Goal: Task Accomplishment & Management: Complete application form

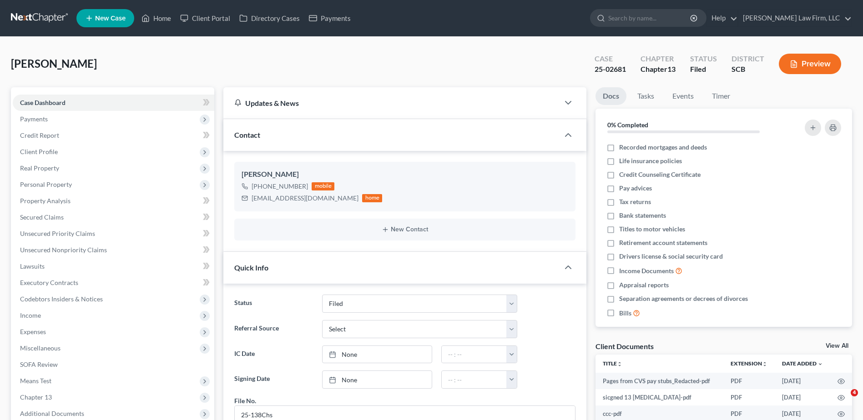
select select "2"
select select "0"
click at [165, 17] on link "Home" at bounding box center [156, 18] width 39 height 16
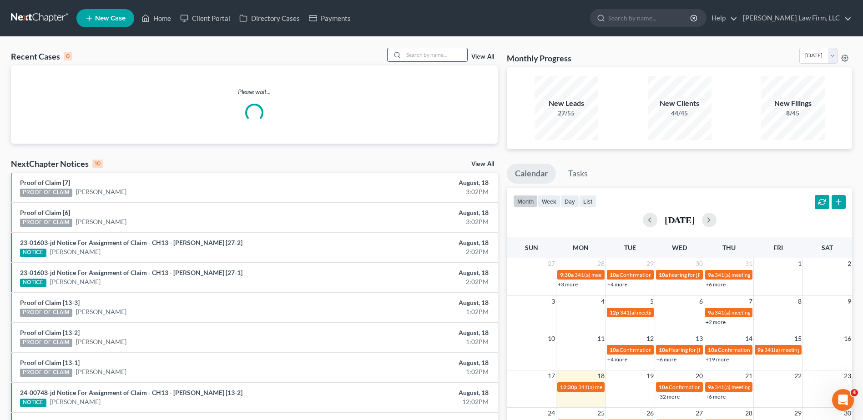
click at [444, 61] on input "search" at bounding box center [436, 54] width 64 height 13
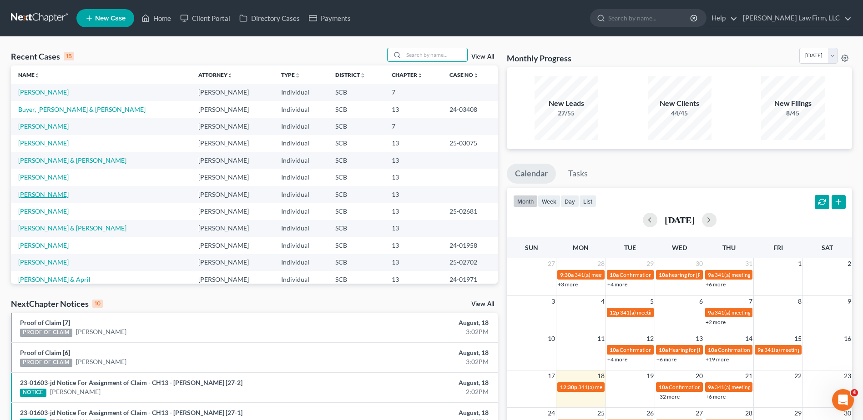
click at [46, 194] on link "[PERSON_NAME]" at bounding box center [43, 195] width 50 height 8
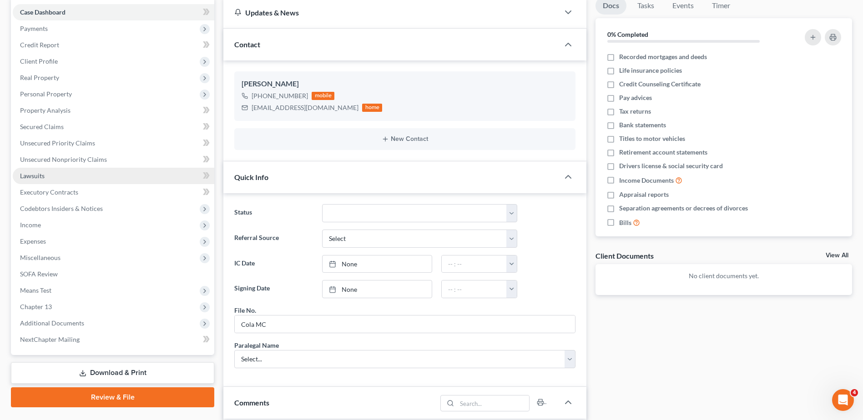
scroll to position [91, 0]
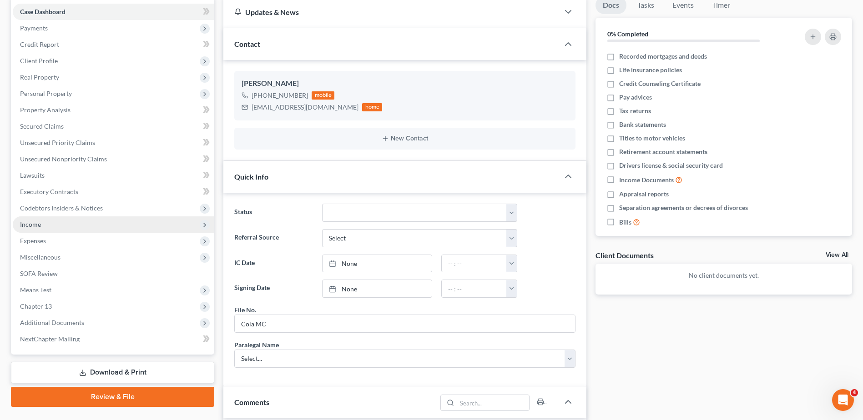
click at [37, 224] on span "Income" at bounding box center [30, 225] width 21 height 8
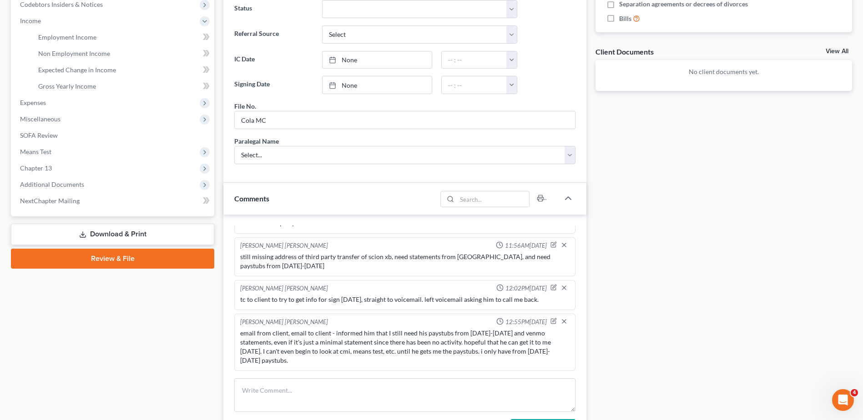
scroll to position [182, 0]
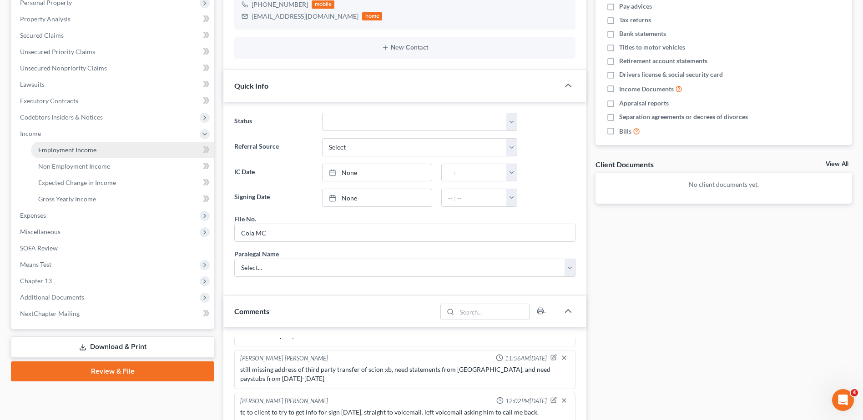
click at [87, 150] on span "Employment Income" at bounding box center [67, 150] width 58 height 8
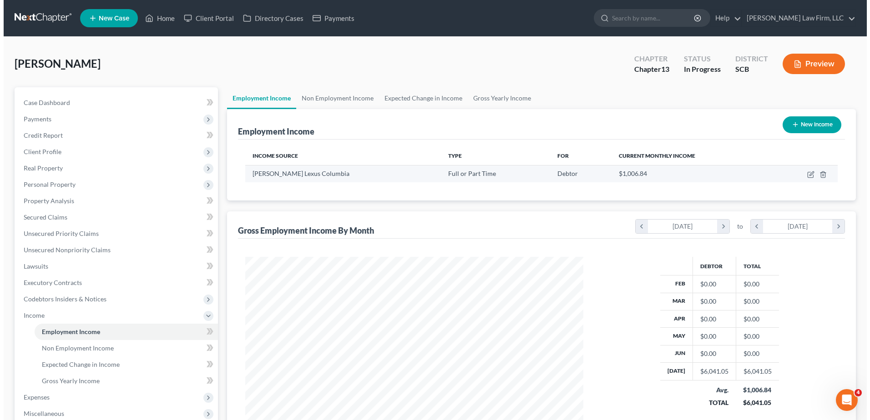
scroll to position [169, 356]
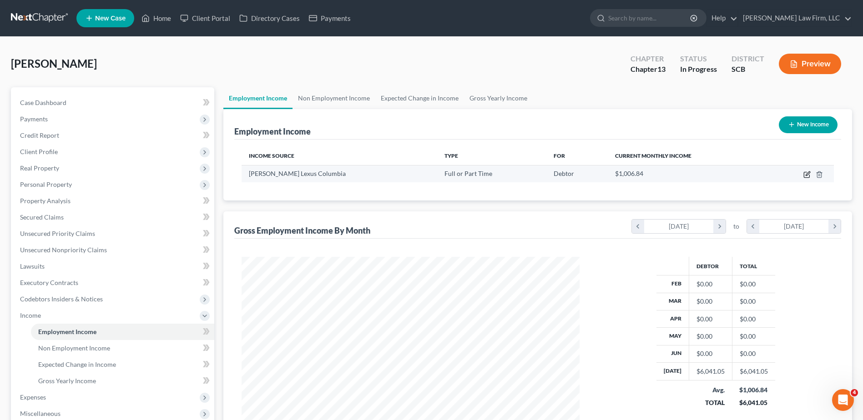
click at [808, 172] on icon "button" at bounding box center [806, 174] width 7 height 7
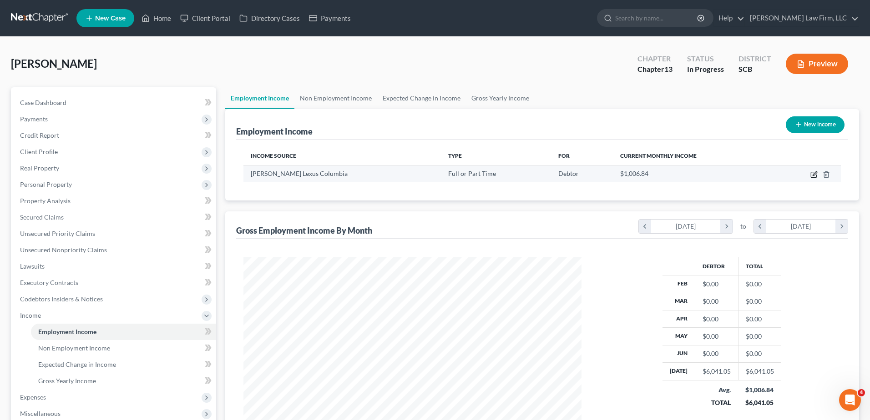
select select "0"
select select "42"
select select "3"
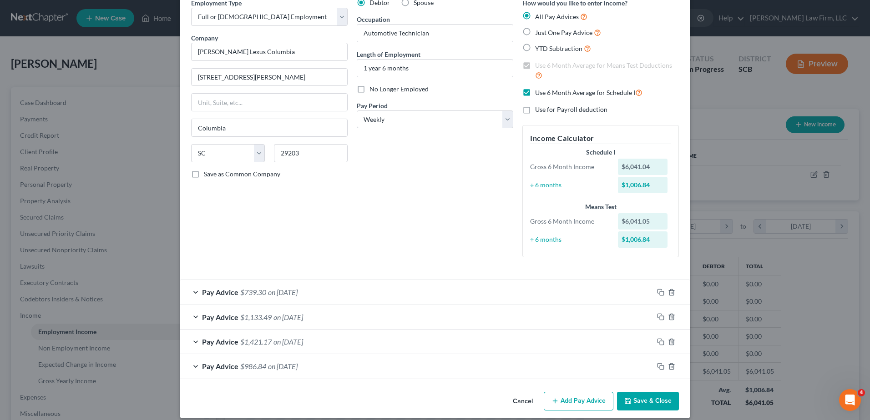
scroll to position [52, 0]
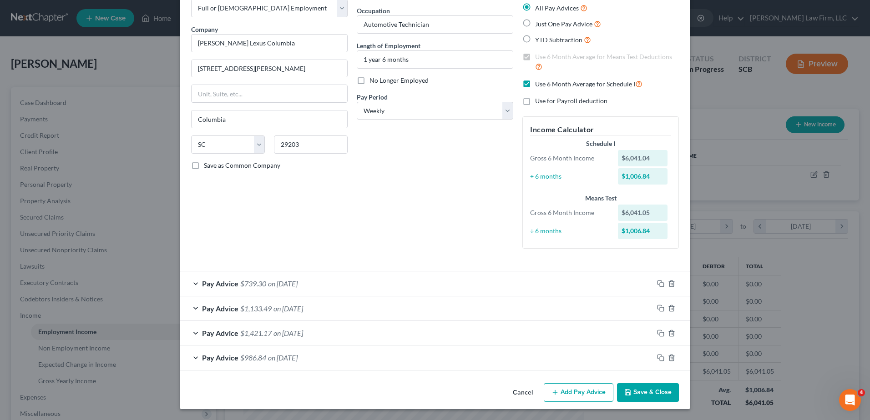
click at [573, 389] on button "Add Pay Advice" at bounding box center [579, 393] width 70 height 19
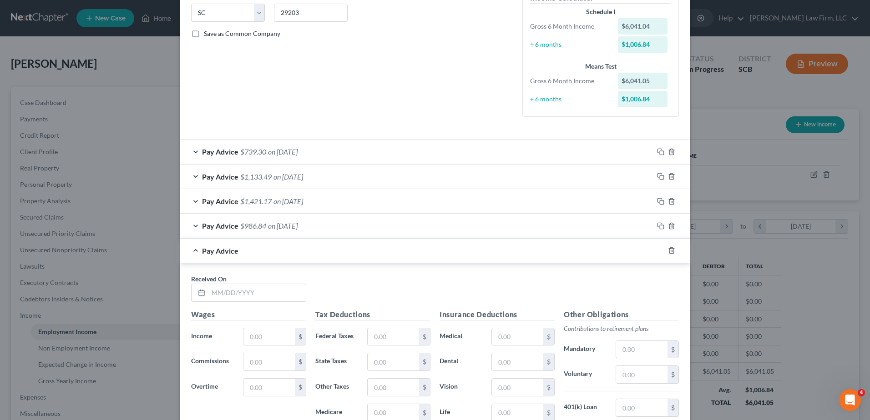
scroll to position [189, 0]
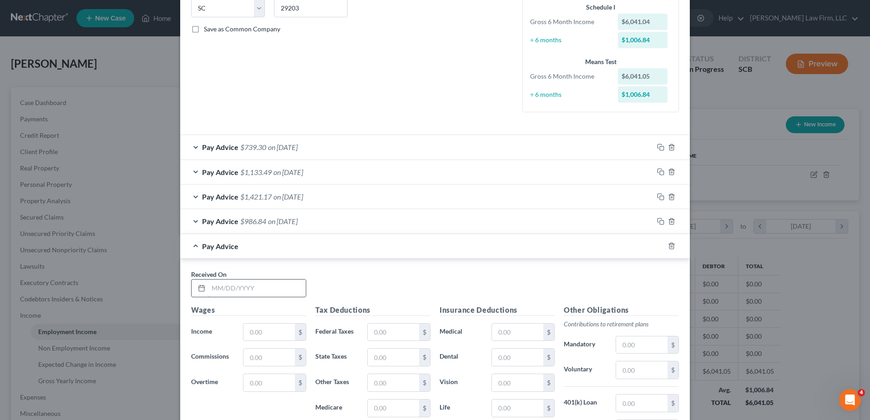
click at [255, 283] on input "text" at bounding box center [256, 288] width 97 height 17
type input "06/27/2025"
click at [669, 249] on icon "button" at bounding box center [671, 246] width 4 height 6
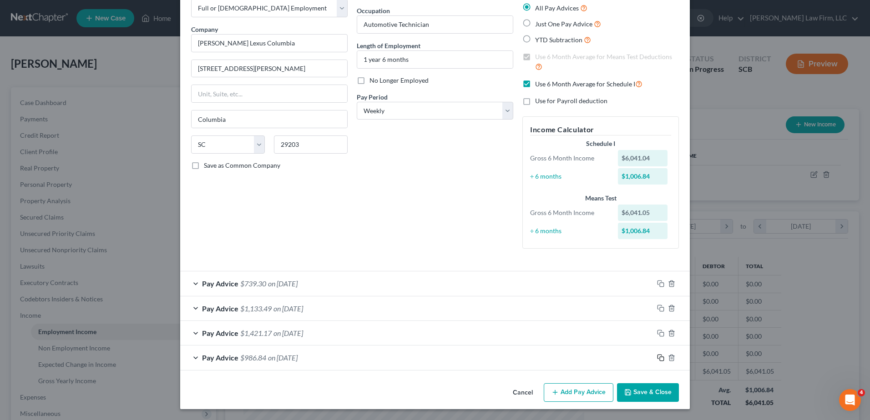
click at [657, 356] on icon "button" at bounding box center [660, 357] width 7 height 7
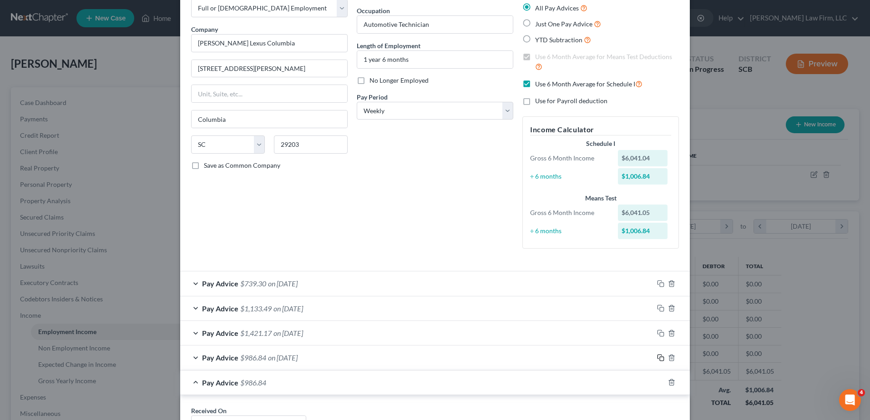
scroll to position [325, 0]
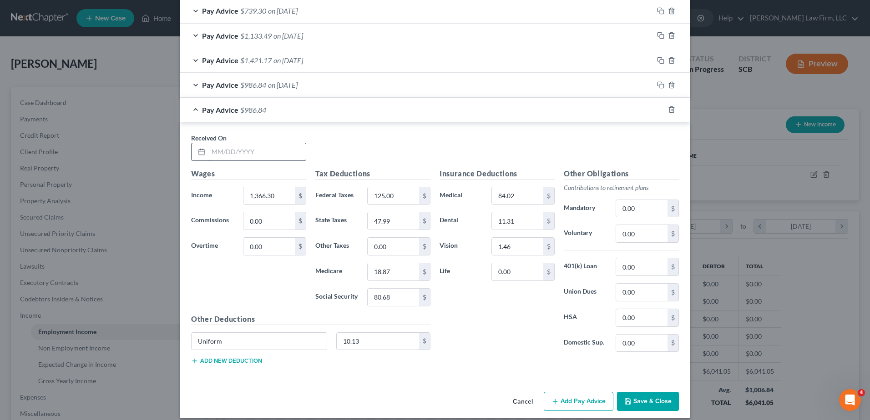
click at [233, 150] on input "text" at bounding box center [256, 151] width 97 height 17
type input "06/27/2025"
type input "1,437.70"
type input "140.71"
type input "51.98"
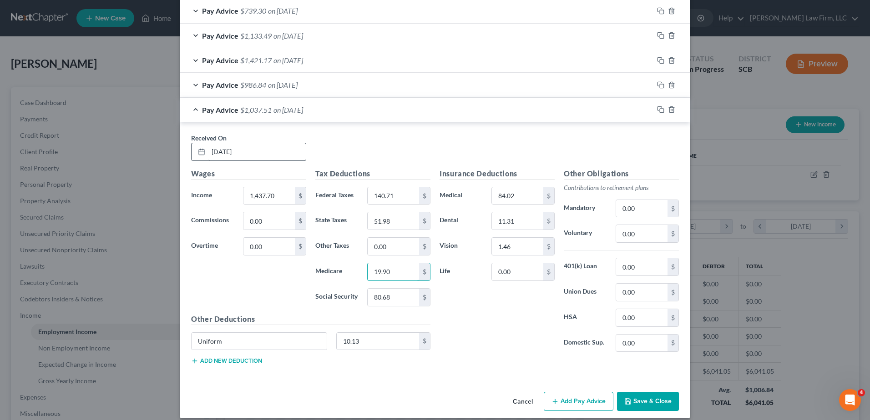
type input "19.90"
type input "85.10"
click at [657, 110] on icon "button" at bounding box center [660, 109] width 7 height 7
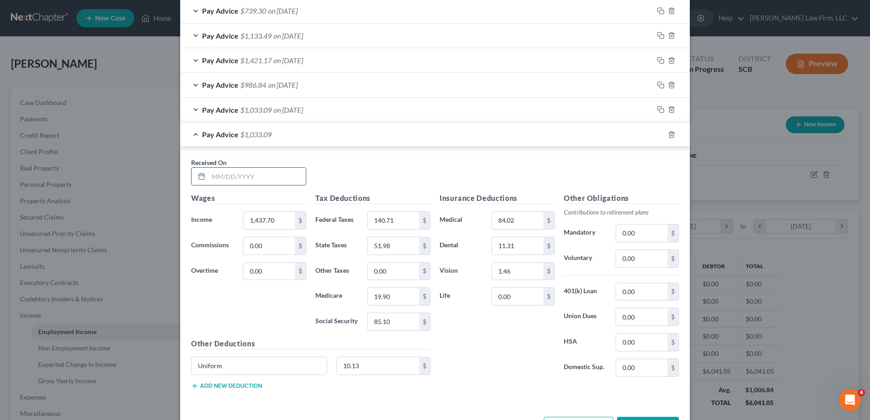
click at [268, 175] on input "text" at bounding box center [256, 176] width 97 height 17
type input "06/20/2025"
type input "1,326.40"
type input "116.23"
type input "45.77"
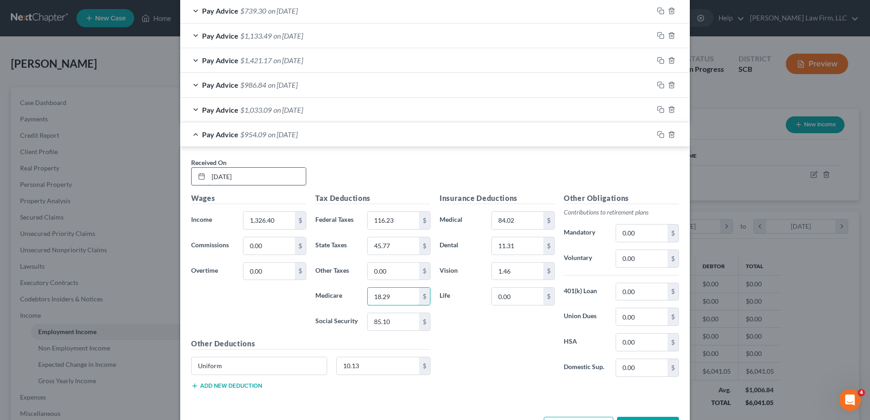
type input "18.29"
type input "78.20"
click at [660, 135] on rect "button" at bounding box center [662, 136] width 4 height 4
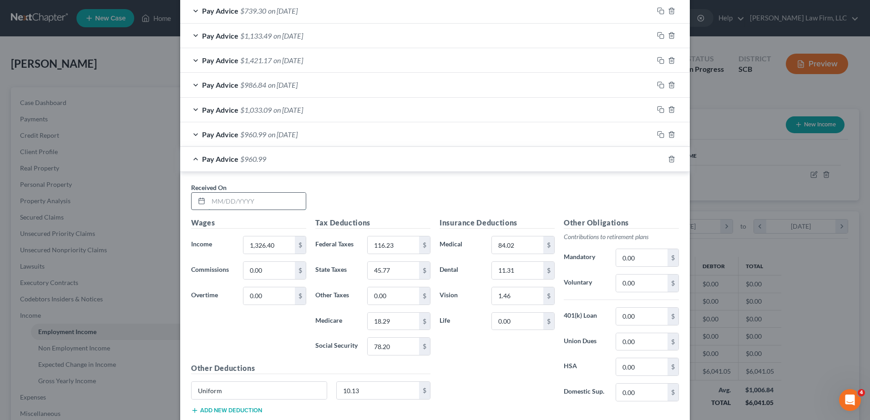
click at [252, 201] on input "text" at bounding box center [256, 201] width 97 height 17
type input "06/13/2025"
type input "1,544.80"
type input "164.27"
type input "58.42"
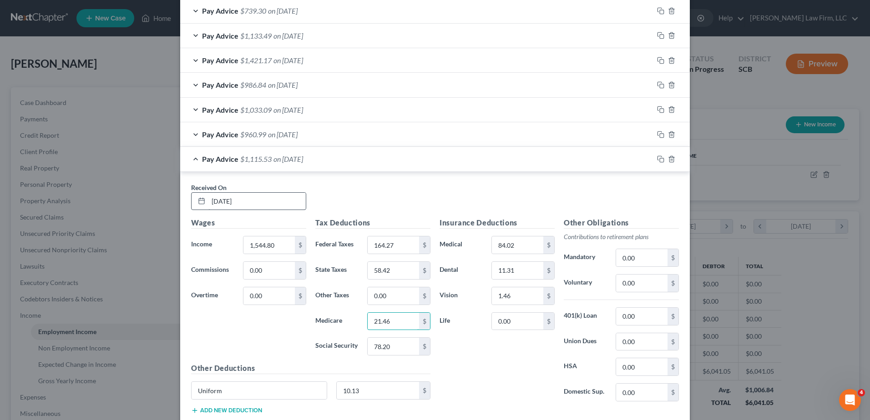
type input "21.46"
type input "91.74"
click at [659, 159] on icon "button" at bounding box center [660, 159] width 7 height 7
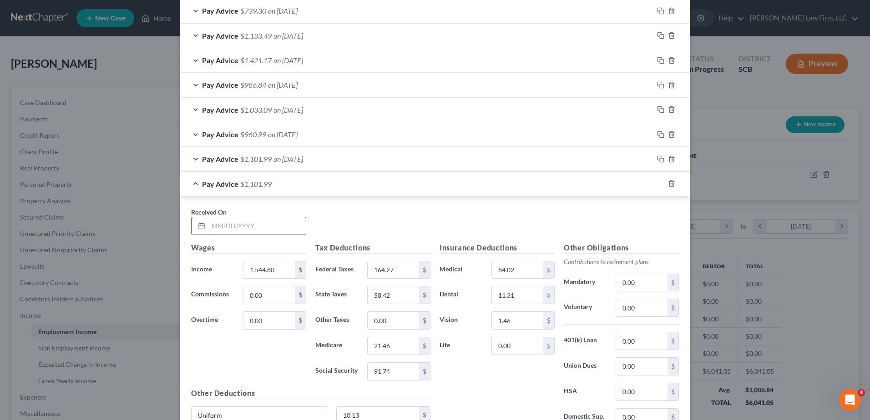
click at [253, 224] on input "text" at bounding box center [256, 225] width 97 height 17
type input "1"
type input "06/06/2025"
type input "1,312.20"
type input "113.10"
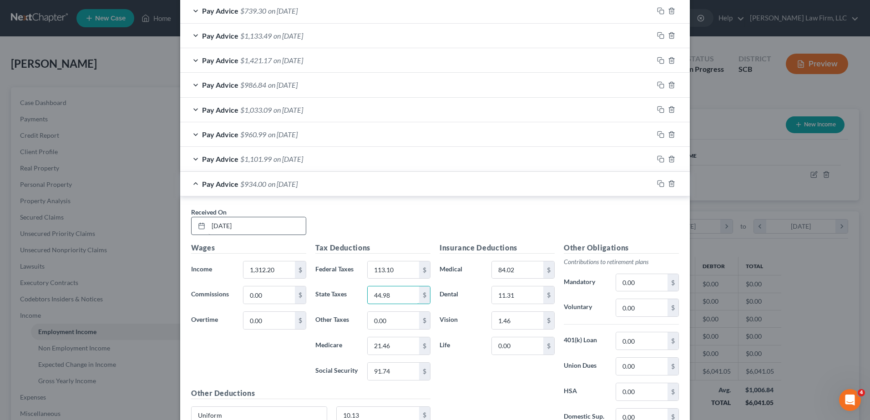
type input "44.98"
type input "18.08"
type input "77.32"
click at [660, 184] on rect "button" at bounding box center [662, 185] width 4 height 4
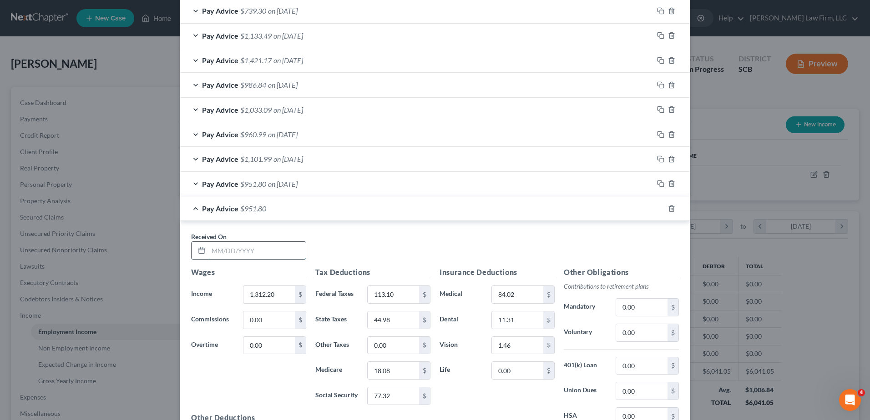
click at [233, 249] on input "text" at bounding box center [256, 250] width 97 height 17
type input "1"
type input "05/30/2025"
type input "1,502.80"
type input "169.35"
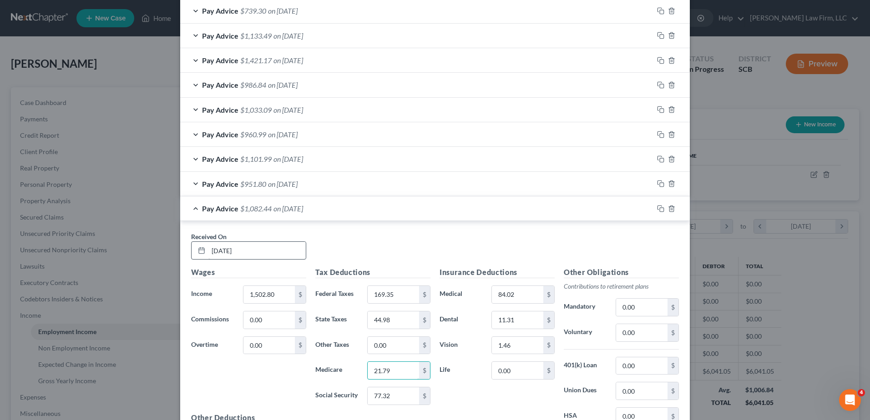
type input "21.79"
type input "93.17"
click at [390, 323] on input "44.98" at bounding box center [393, 320] width 51 height 17
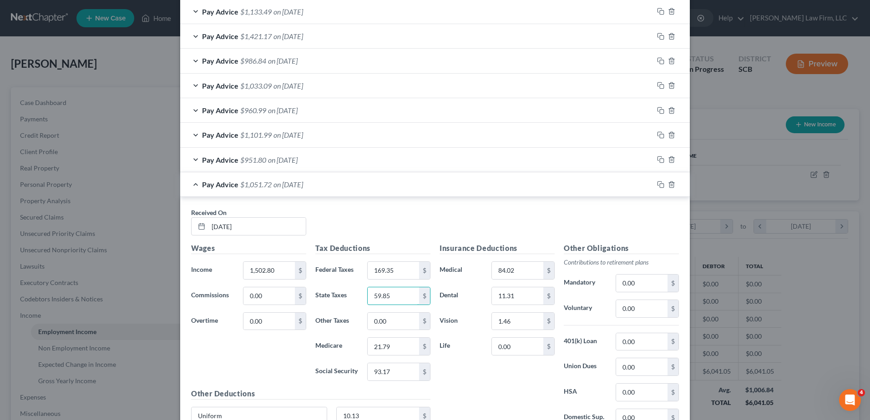
scroll to position [416, 0]
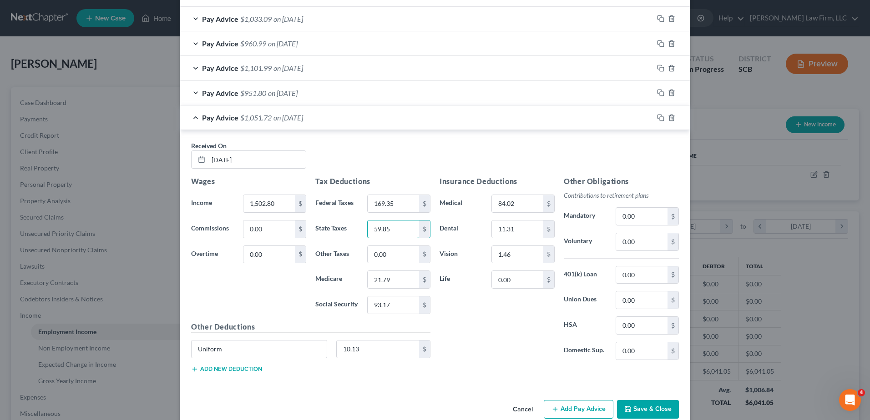
type input "59.85"
click at [500, 318] on div "Insurance Deductions Medical 84.02 $ Dental 11.31 $ Vision 1.46 $ Life 0.00 $" at bounding box center [497, 272] width 124 height 192
click at [530, 207] on input "84.02" at bounding box center [517, 203] width 51 height 17
click at [522, 231] on input "11.31" at bounding box center [517, 229] width 51 height 17
click at [513, 255] on input "1.46" at bounding box center [517, 254] width 51 height 17
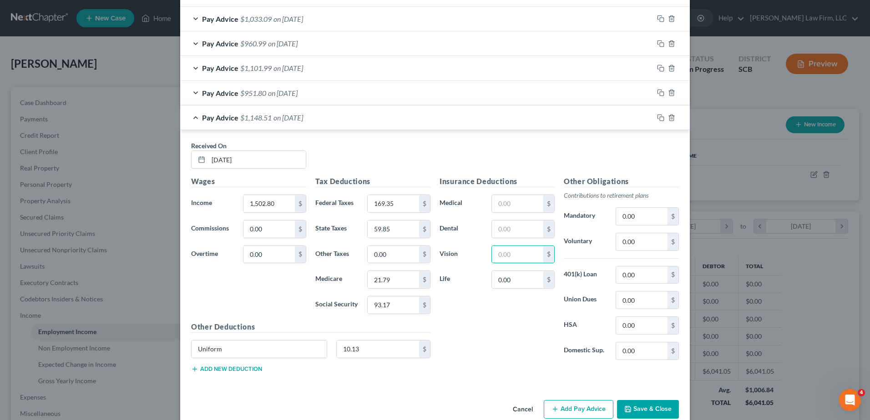
click at [464, 338] on div "Insurance Deductions Medical $ Dental $ Vision $ Life 0.00 $" at bounding box center [497, 272] width 124 height 192
click at [657, 119] on icon "button" at bounding box center [660, 117] width 7 height 7
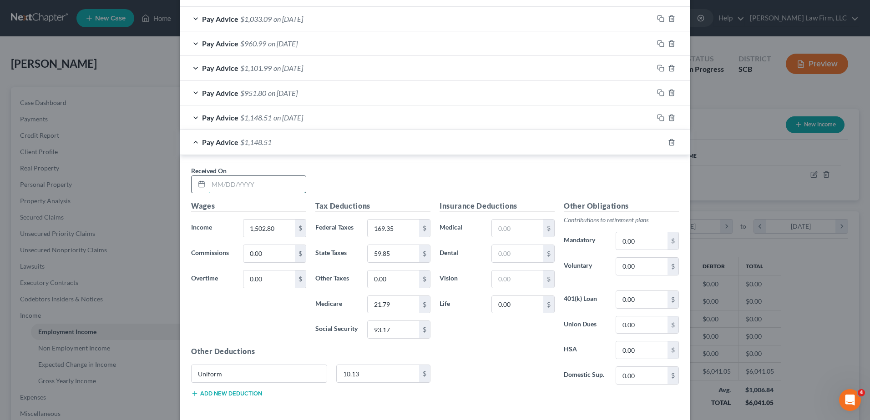
click at [262, 185] on input "text" at bounding box center [256, 184] width 97 height 17
type input "05/23/2025"
type input "1,080.81"
type input "82.69"
type input "32.06"
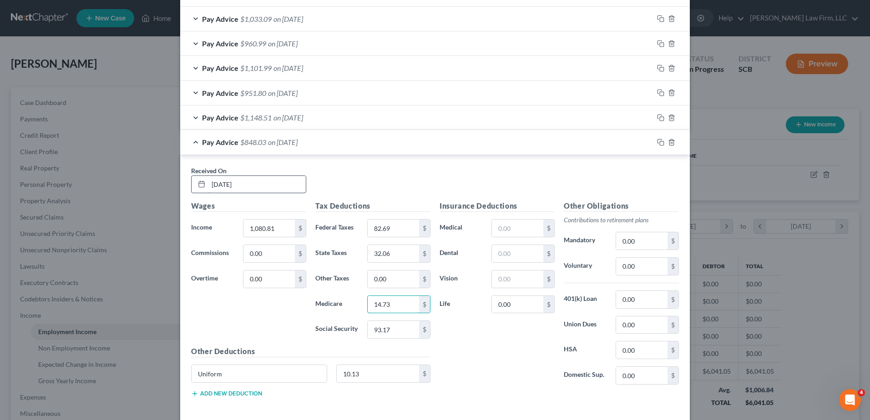
type input "14.73"
type input "62.98"
click at [505, 224] on input "text" at bounding box center [517, 228] width 51 height 17
click at [668, 141] on icon "button" at bounding box center [671, 142] width 7 height 7
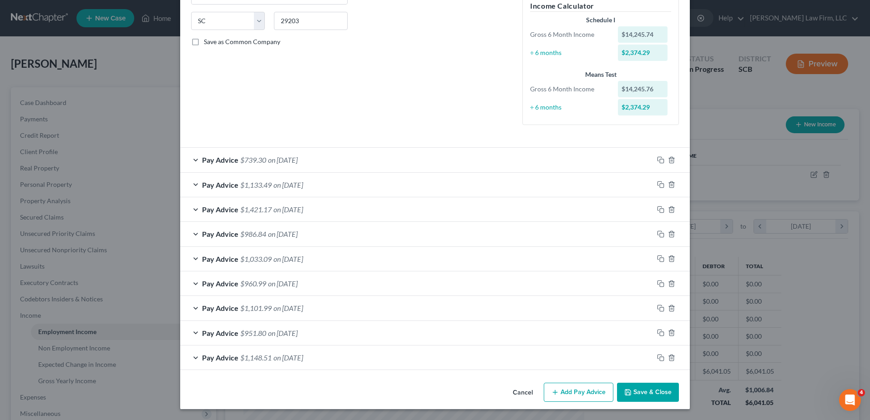
scroll to position [176, 0]
click at [644, 334] on div "Pay Advice $951.80 on 06/06/2025" at bounding box center [416, 333] width 473 height 24
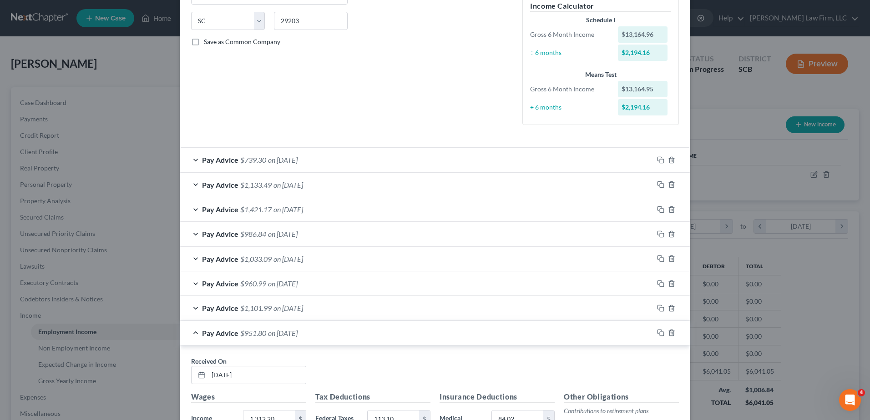
scroll to position [416, 0]
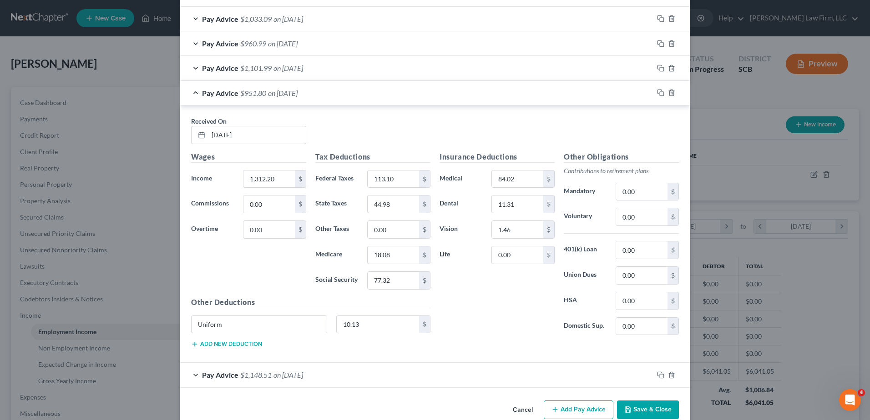
click at [558, 100] on div "Pay Advice $951.80 on 06/06/2025" at bounding box center [416, 93] width 473 height 24
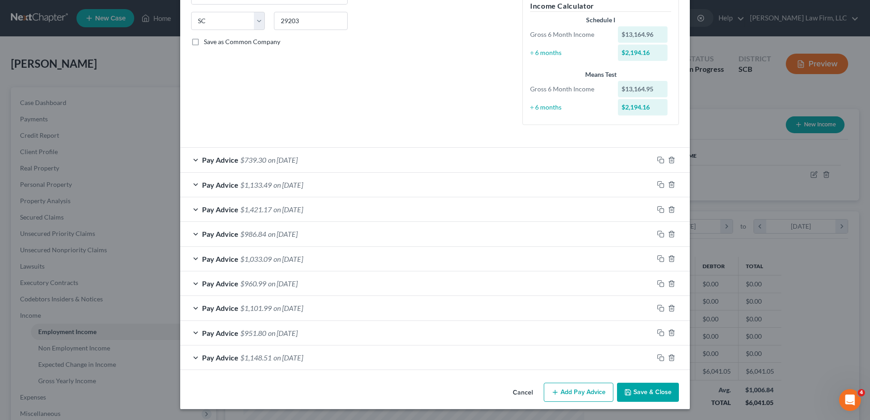
scroll to position [176, 0]
click at [659, 331] on icon "button" at bounding box center [660, 332] width 7 height 7
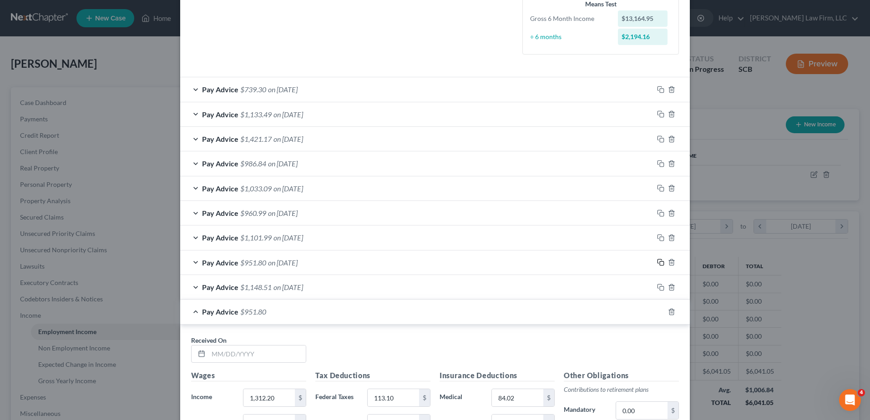
scroll to position [404, 0]
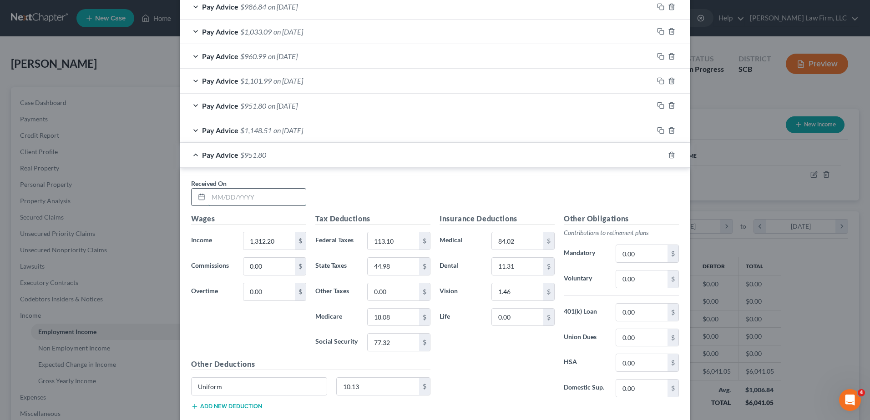
click at [268, 200] on input "text" at bounding box center [256, 197] width 97 height 17
type input "05/23/2025"
type input "1,080.81"
type input "82.69"
type input "32.06"
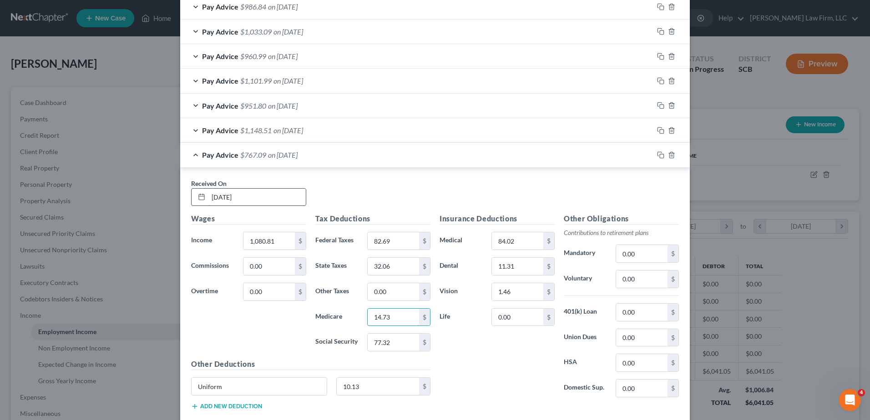
type input "14.73"
type input "62.98"
click at [657, 154] on icon "button" at bounding box center [660, 154] width 7 height 7
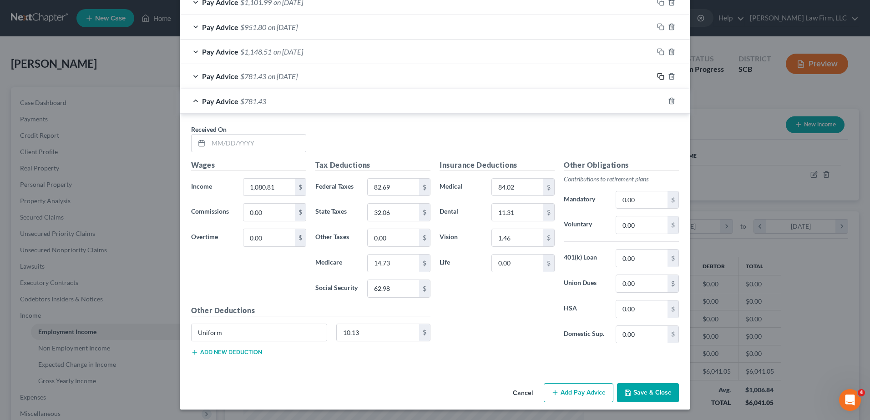
scroll to position [483, 0]
click at [242, 146] on input "text" at bounding box center [256, 142] width 97 height 17
type input "05/16/2025"
type input "1,386.95"
type input "129.55"
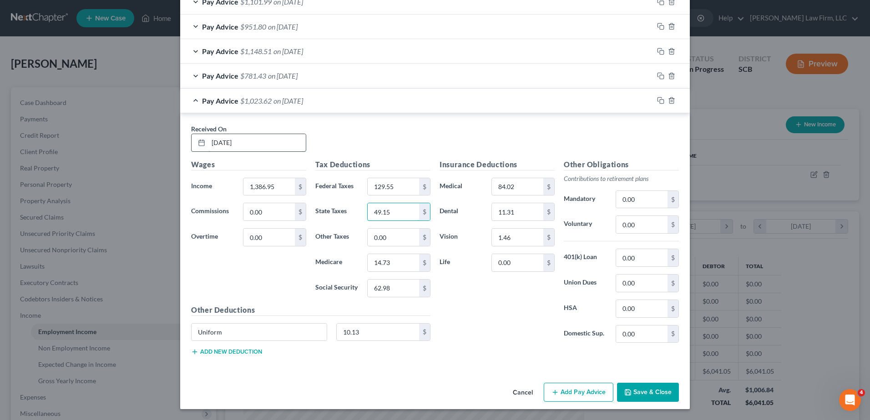
type input "49.15"
type input "19.17"
type input "81.96"
click at [245, 353] on button "Add new deduction" at bounding box center [226, 351] width 71 height 7
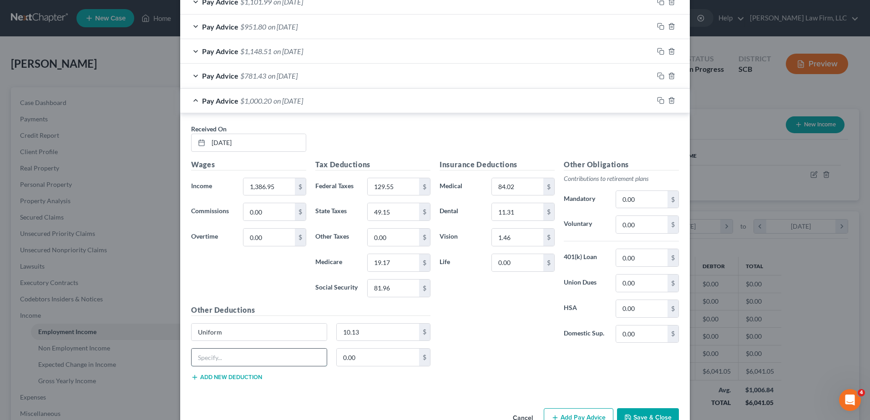
click at [233, 363] on input "text" at bounding box center [259, 357] width 135 height 17
type input "Accounts Receivable"
type input "20.00"
click at [660, 100] on rect "button" at bounding box center [662, 102] width 4 height 4
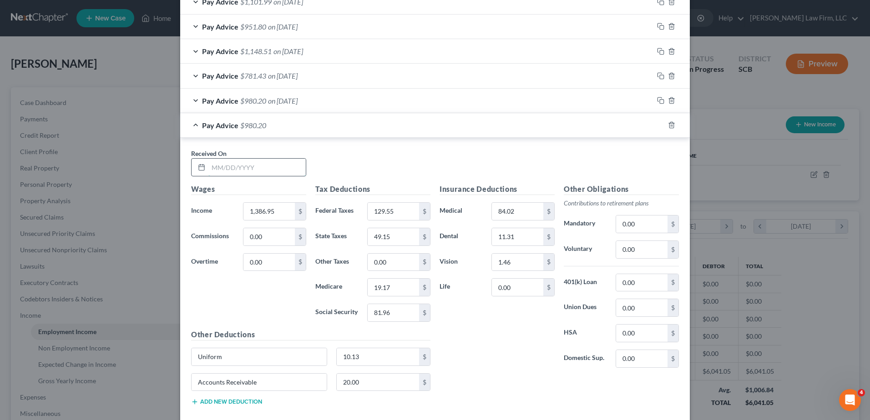
click at [260, 162] on input "text" at bounding box center [256, 167] width 97 height 17
click at [229, 162] on input "text" at bounding box center [256, 167] width 97 height 17
type input "05/09/2025"
type input "1,505.40"
type input "155.61"
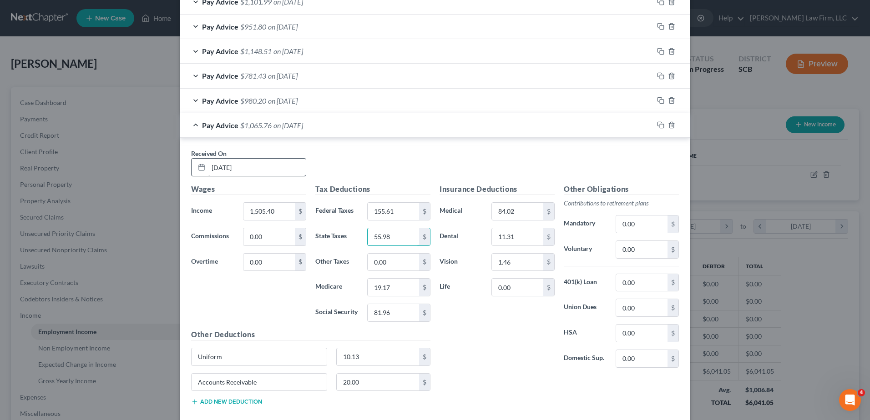
type input "55.98"
click at [419, 170] on div "Received On * 05/09/2025" at bounding box center [435, 166] width 497 height 35
click at [399, 284] on input "19.17" at bounding box center [393, 287] width 51 height 17
type input "20.88"
type input "89.30"
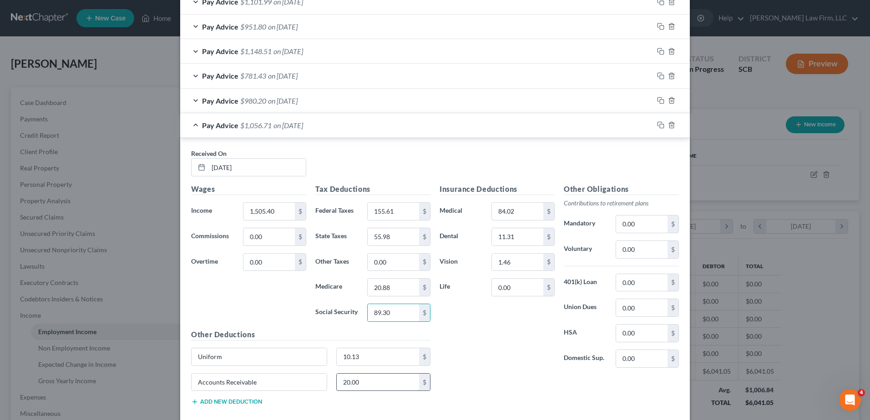
click at [377, 383] on input "20.00" at bounding box center [378, 382] width 83 height 17
click at [304, 389] on input "Accounts Receivable" at bounding box center [259, 382] width 135 height 17
type input "A"
click at [456, 358] on div "Insurance Deductions Medical 84.02 $ Dental 11.31 $ Vision 1.46 $ Life 0.00 $" at bounding box center [497, 280] width 124 height 192
click at [660, 124] on rect "button" at bounding box center [662, 126] width 4 height 4
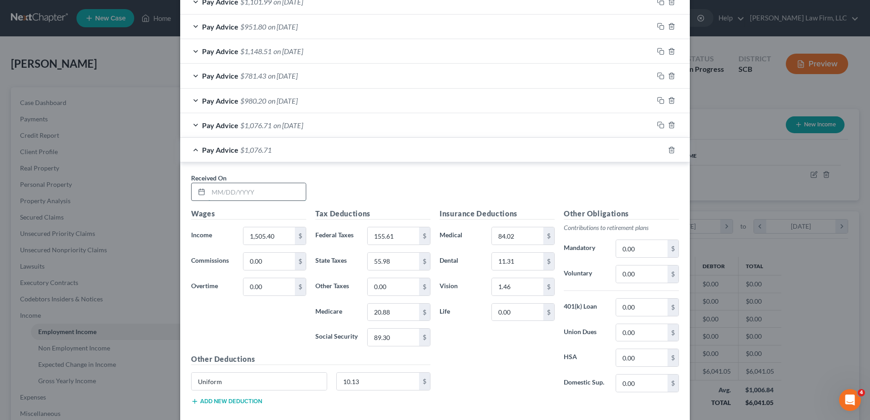
click at [279, 195] on input "text" at bounding box center [256, 191] width 97 height 17
click at [259, 197] on input "text" at bounding box center [256, 191] width 97 height 17
type input "05/02/2025"
type input "1,376.80"
type input "127.31"
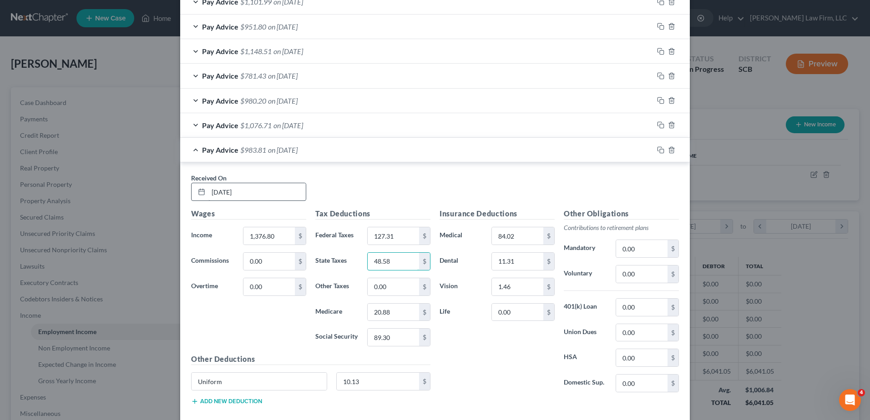
type input "48.58"
type input "19.02"
type input "81.33"
drag, startPoint x: 657, startPoint y: 150, endPoint x: 640, endPoint y: 156, distance: 17.7
click at [657, 150] on icon "button" at bounding box center [660, 149] width 7 height 7
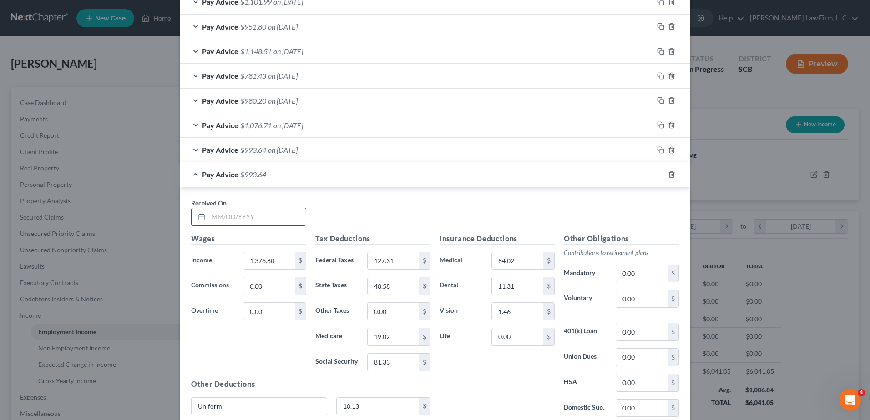
click at [265, 219] on input "text" at bounding box center [256, 216] width 97 height 17
type input "04/25/2025"
type input "678.30"
type input "34.39"
type input "9.60"
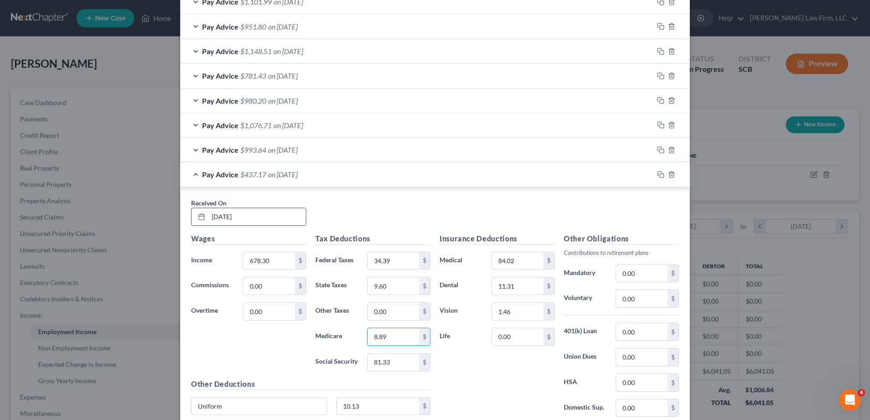
type input "8.89"
type input "38.02"
click at [657, 176] on icon "button" at bounding box center [660, 174] width 7 height 7
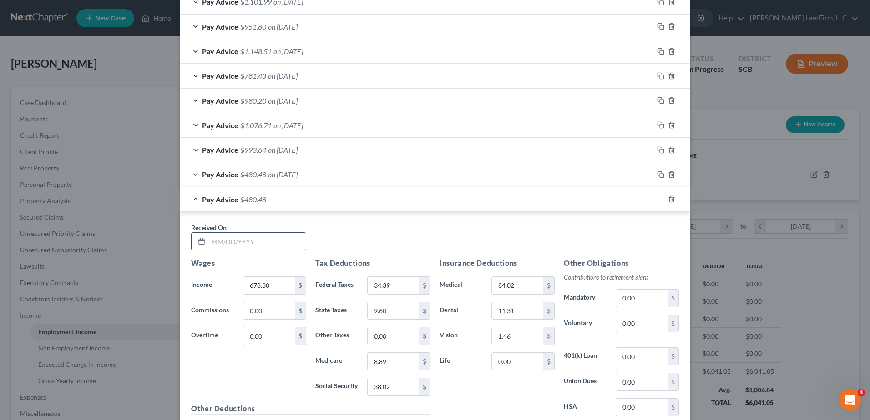
click at [241, 243] on input "text" at bounding box center [256, 241] width 97 height 17
type input "04/18/2025"
type input "1,053.40"
type input "79.40"
type input "30.53"
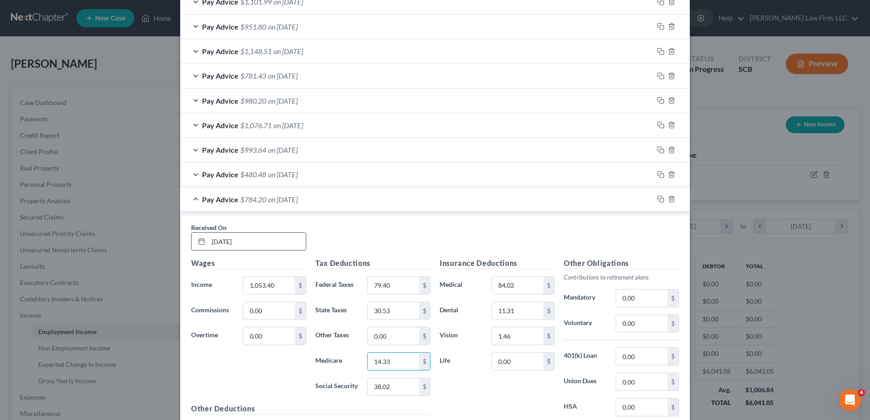
type input "14.33"
type input "61.28"
click at [660, 198] on rect "button" at bounding box center [662, 200] width 4 height 4
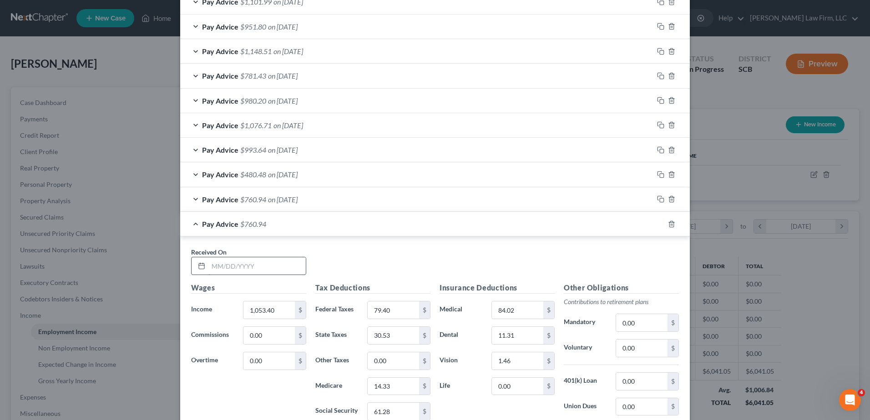
click at [245, 268] on input "text" at bounding box center [256, 265] width 97 height 17
type input "04/11/2025"
type input "1,490.35"
type input "152.29"
type input "55.05"
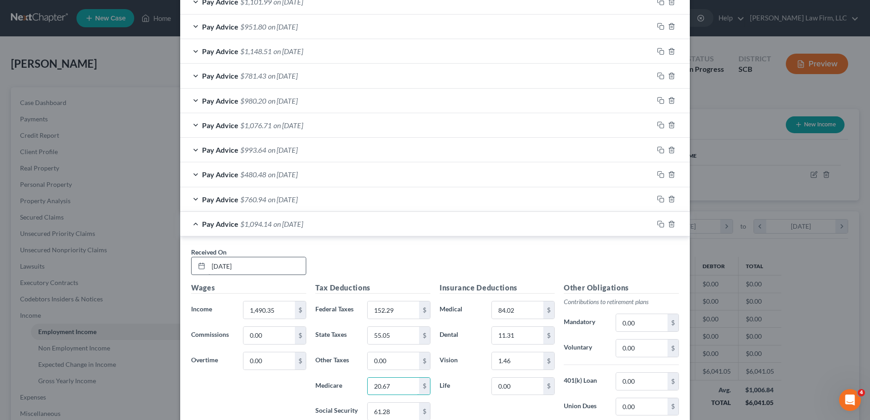
type input "20.67"
type input "88.37"
click at [657, 226] on icon "button" at bounding box center [660, 224] width 7 height 7
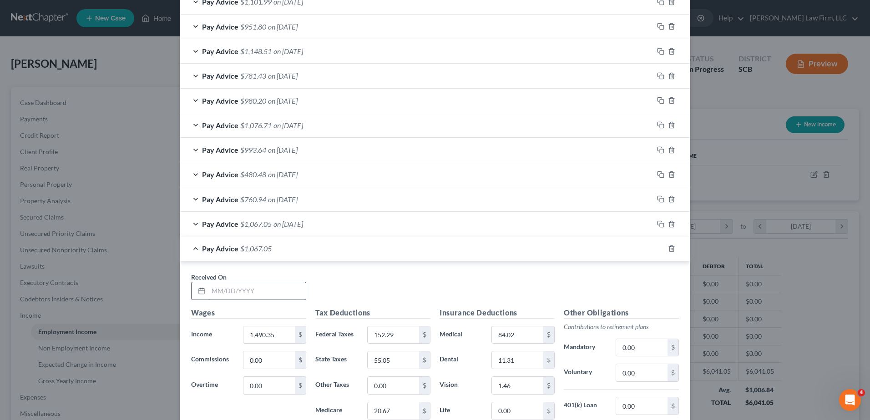
click at [247, 292] on input "text" at bounding box center [256, 291] width 97 height 17
type input "04/04/2025"
type input "1,329.80"
type input "116.97"
type input "45.96"
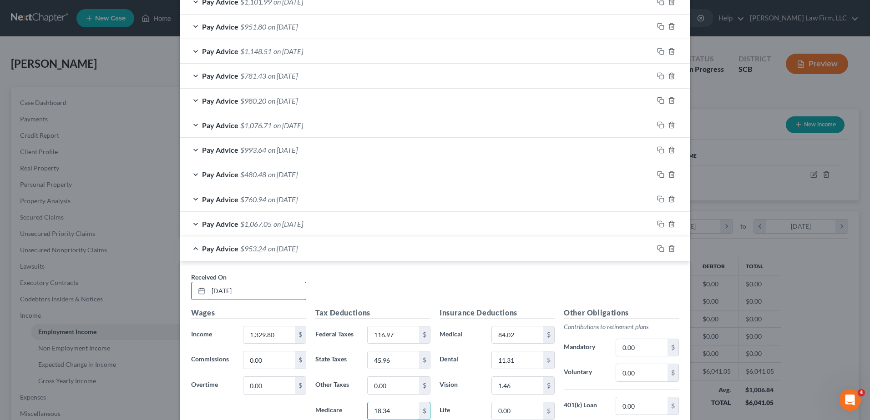
type input "18.34"
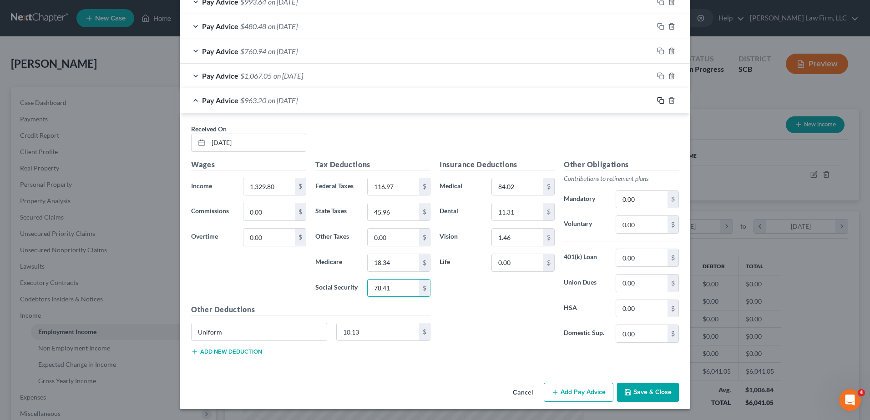
type input "78.41"
click at [660, 103] on rect "button" at bounding box center [662, 102] width 4 height 4
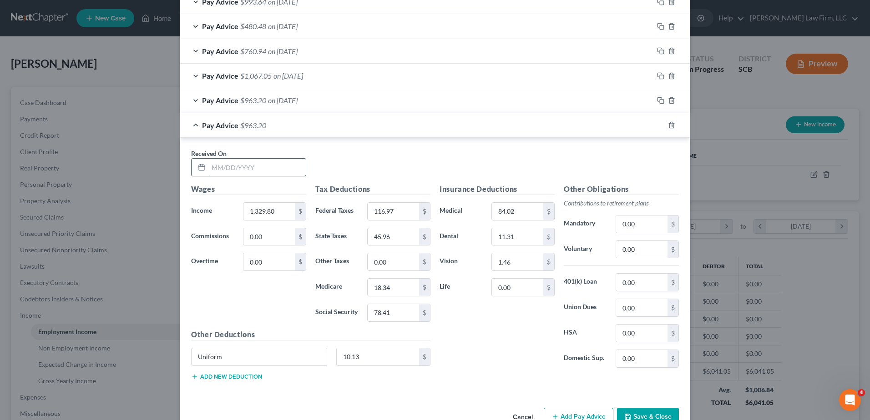
click at [246, 172] on input "text" at bounding box center [256, 167] width 97 height 17
type input "03/28/2025"
type input "1,269.35"
type input "105.31"
type input "42.58"
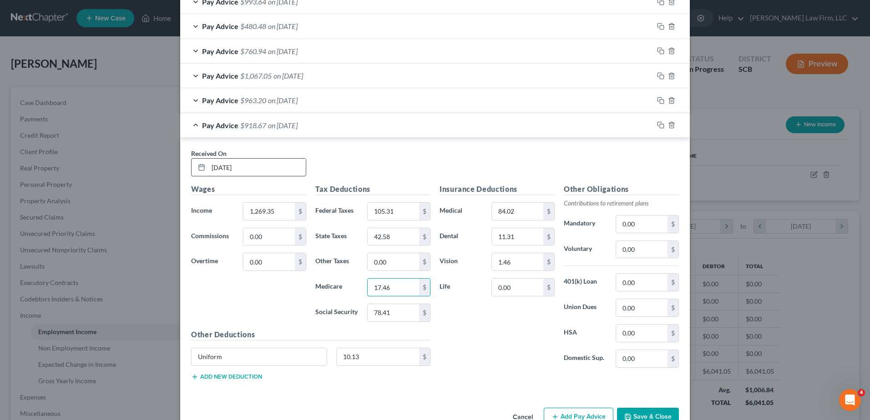
type input "17.46"
type input "74.67"
click at [659, 126] on icon "button" at bounding box center [660, 124] width 7 height 7
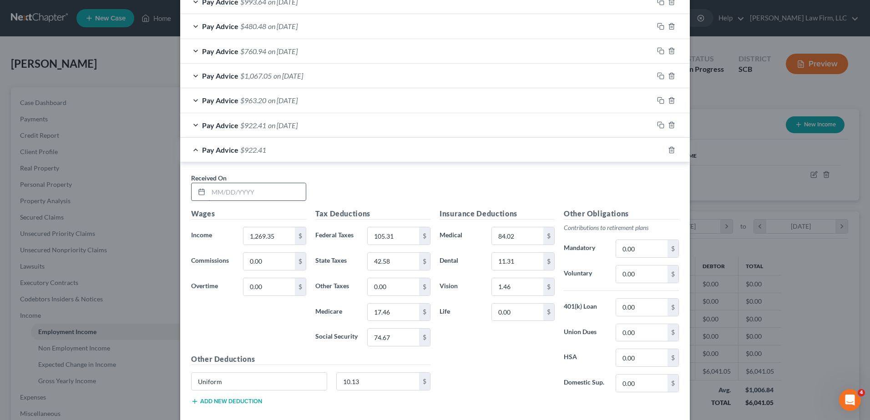
click at [242, 192] on input "text" at bounding box center [256, 191] width 97 height 17
type input "03/07/2025"
type input "1,486.50"
click at [394, 235] on input "105.31" at bounding box center [393, 235] width 51 height 17
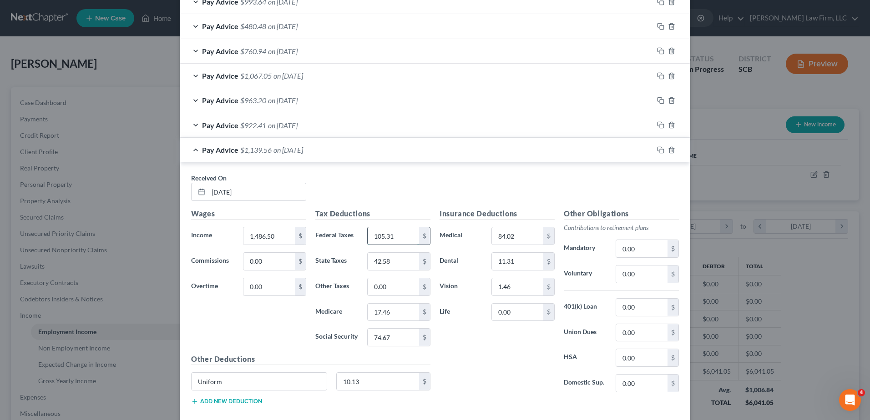
click at [394, 235] on input "105.31" at bounding box center [393, 235] width 51 height 17
type input "151.45"
type input "54.81"
type input "20.61"
type input "88.13"
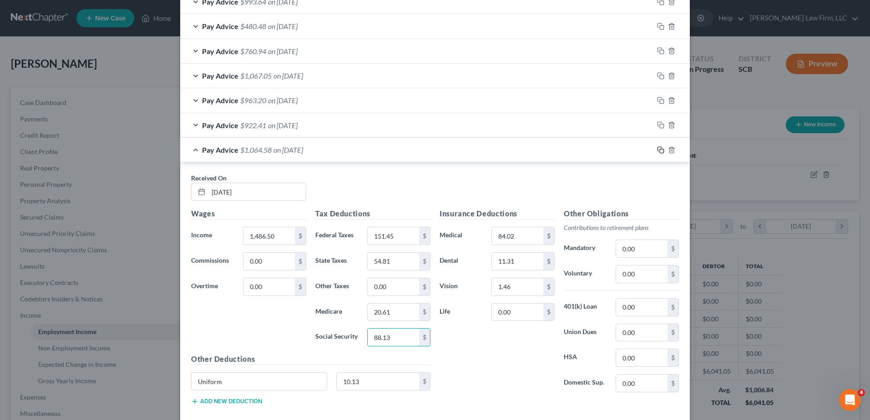
click at [657, 150] on icon "button" at bounding box center [660, 149] width 7 height 7
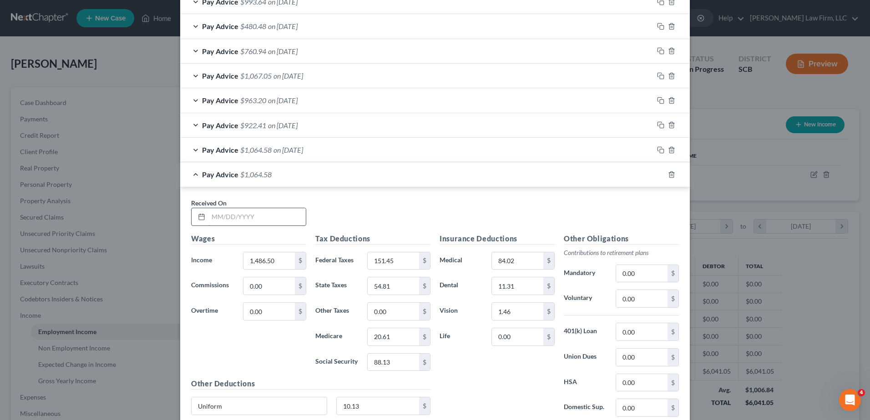
click at [257, 216] on input "text" at bounding box center [256, 216] width 97 height 17
type input "03/21/2025"
type input "1,204.60"
type input "97.54"
type input "38.97"
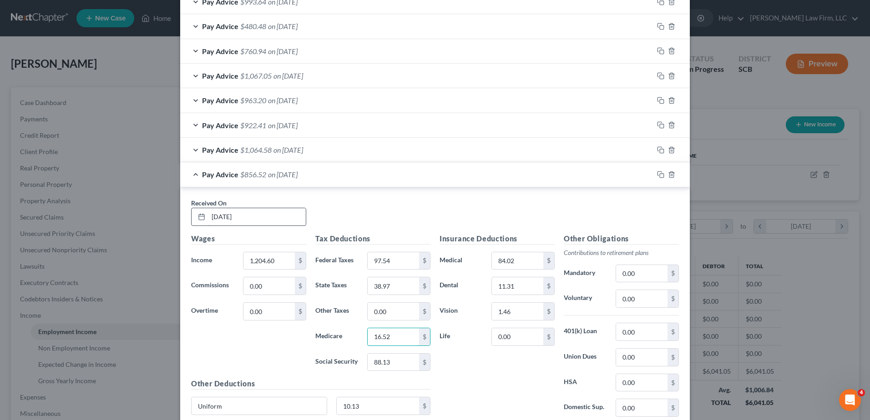
type input "16.52"
type input "70.65"
click at [658, 175] on icon "button" at bounding box center [660, 174] width 7 height 7
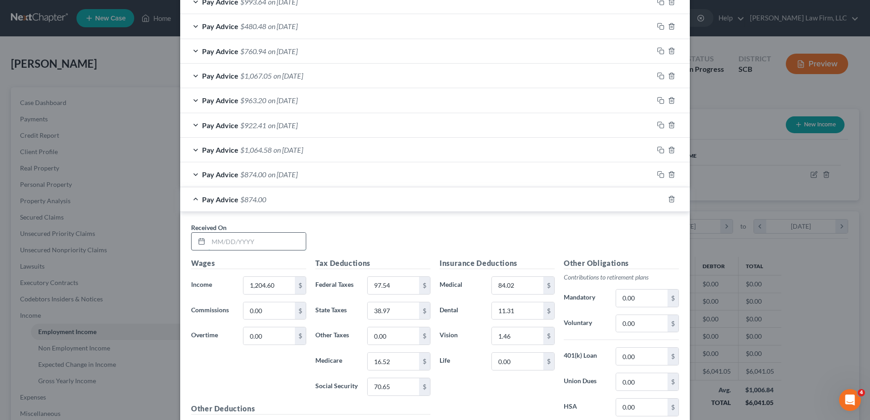
click at [235, 238] on input "text" at bounding box center [256, 241] width 97 height 17
type input "03/14/2025"
type input "1,572.10"
type input "170.28"
type input "60.12"
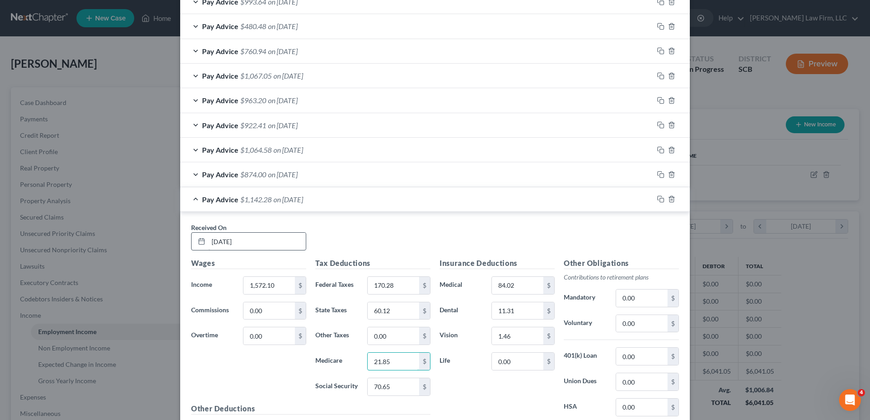
type input "21.85"
type input "93.44"
click at [658, 200] on icon "button" at bounding box center [660, 199] width 7 height 7
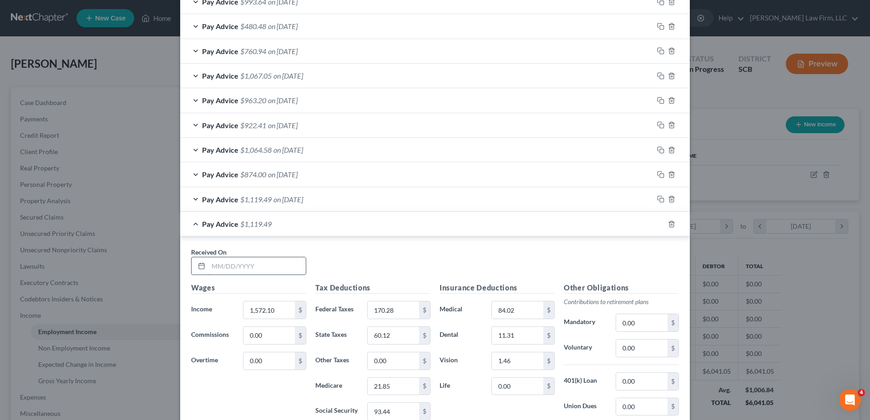
click at [247, 271] on input "text" at bounding box center [256, 265] width 97 height 17
type input "02/28/2025"
type input "1,315.10"
type input "113.74"
type input "45.14"
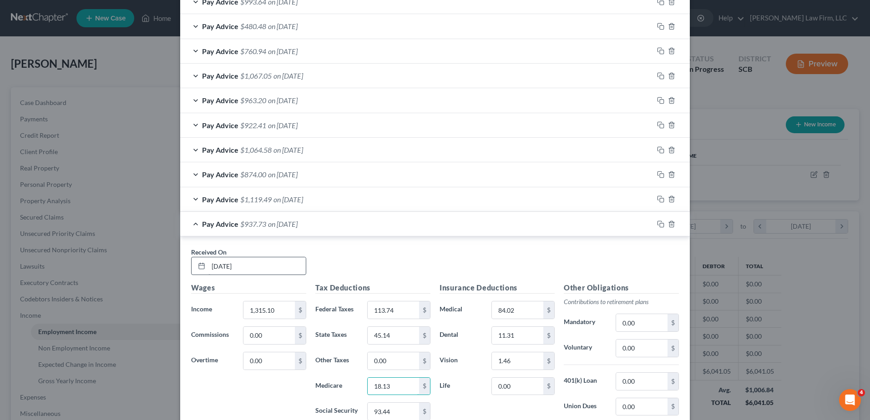
type input "18.13"
type input "77.50"
click at [660, 226] on icon "button" at bounding box center [660, 224] width 7 height 7
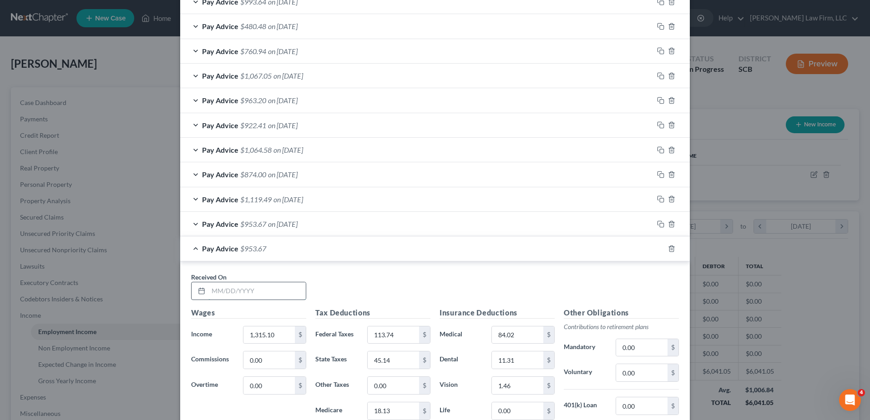
click at [258, 291] on input "text" at bounding box center [256, 291] width 97 height 17
type input "02/21/2025"
type input "1,360.00"
type input "123.62"
type input "47.64"
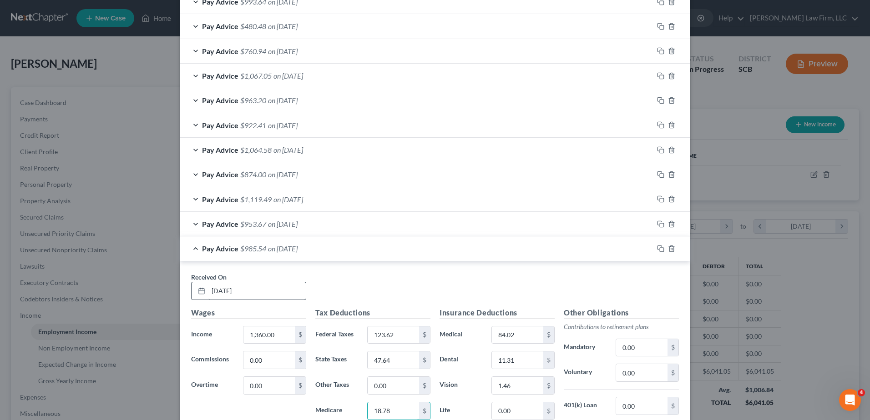
type input "18.78"
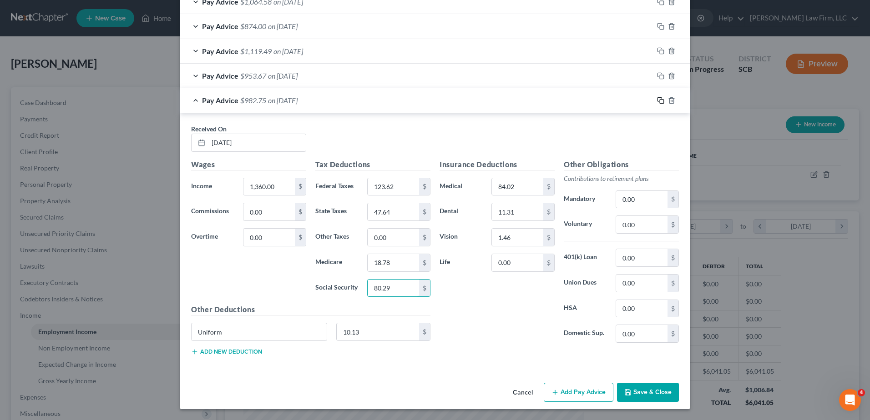
type input "80.29"
click at [657, 101] on icon "button" at bounding box center [660, 100] width 7 height 7
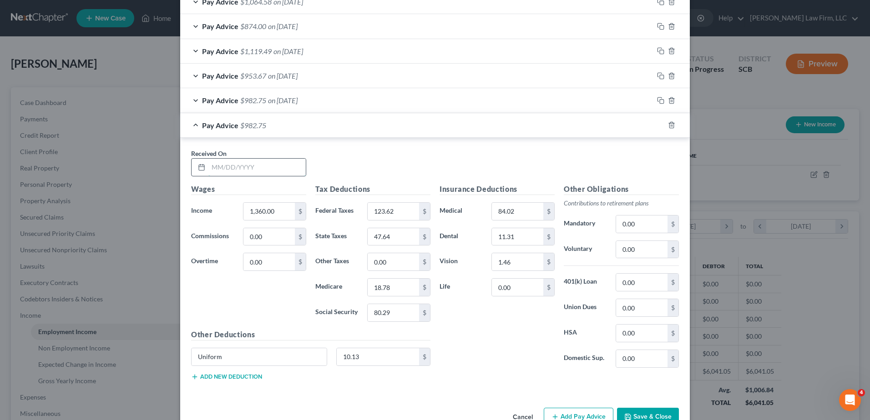
click at [237, 170] on input "text" at bounding box center [256, 167] width 97 height 17
type input "1"
type input "02/14/2025"
type input "1,399.90"
type input "132.40"
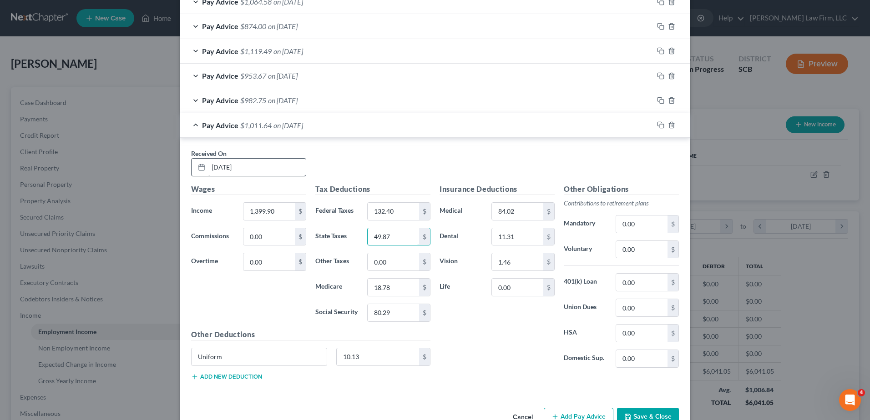
type input "49.87"
type input "19.36"
type input "82.76"
click at [660, 128] on rect "button" at bounding box center [662, 126] width 4 height 4
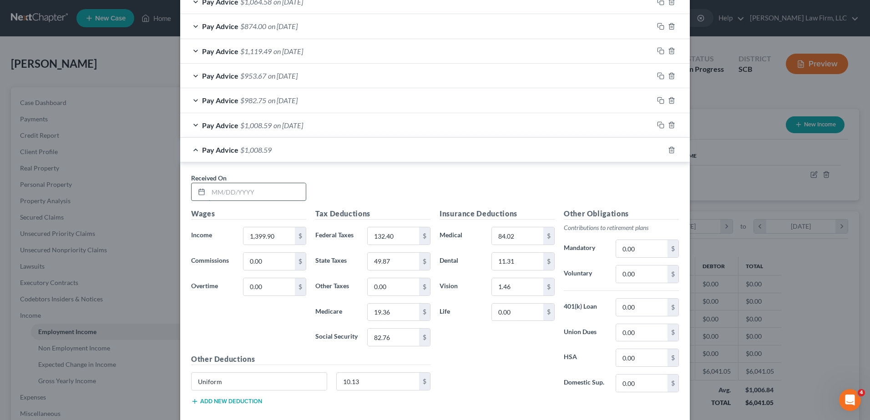
click at [232, 190] on input "text" at bounding box center [256, 191] width 97 height 17
type input "02/07/2025"
type input "1,543.20"
type input "163.92"
type input "58.33"
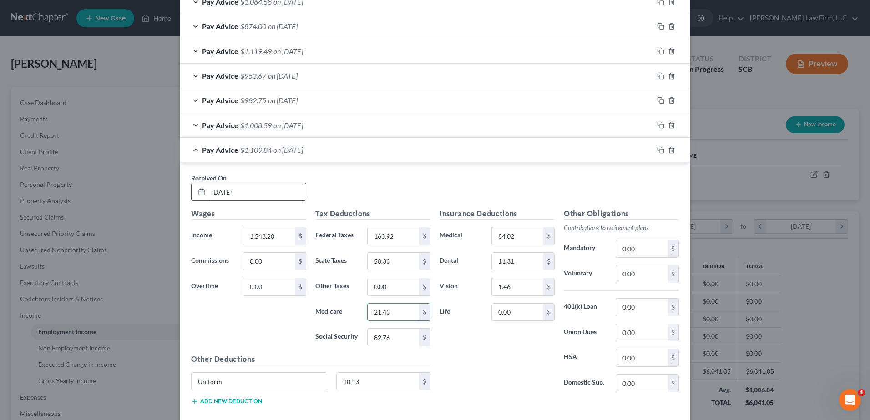
type input "21.43"
type input "91.64"
click at [335, 147] on div "Pay Advice $1,100.96 on 02/07/2025" at bounding box center [416, 150] width 473 height 24
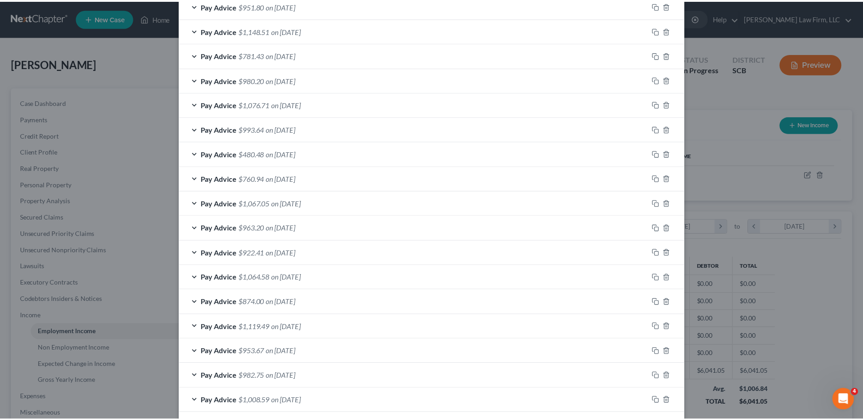
scroll to position [571, 0]
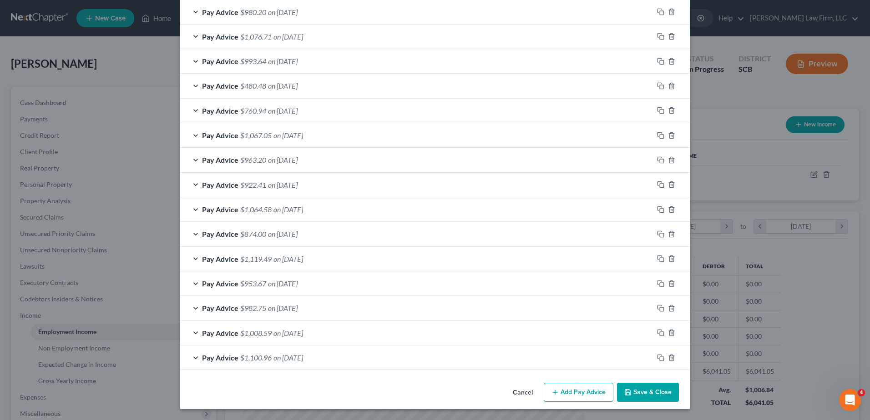
click at [656, 390] on button "Save & Close" at bounding box center [648, 392] width 62 height 19
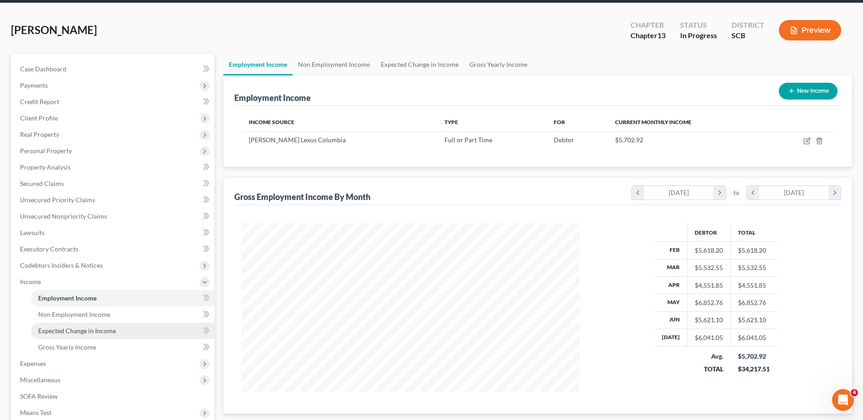
scroll to position [91, 0]
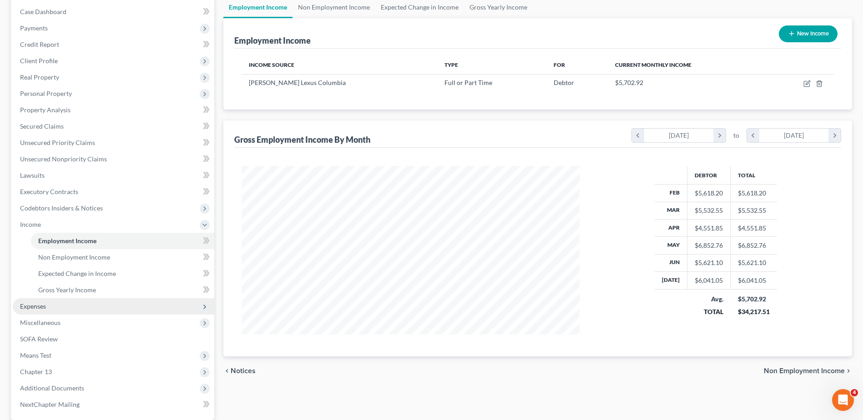
click at [39, 306] on span "Expenses" at bounding box center [33, 307] width 26 height 8
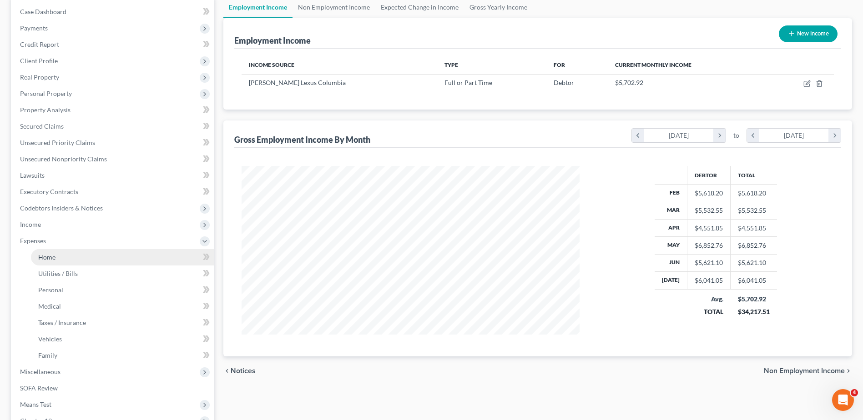
click at [37, 257] on link "Home" at bounding box center [122, 257] width 183 height 16
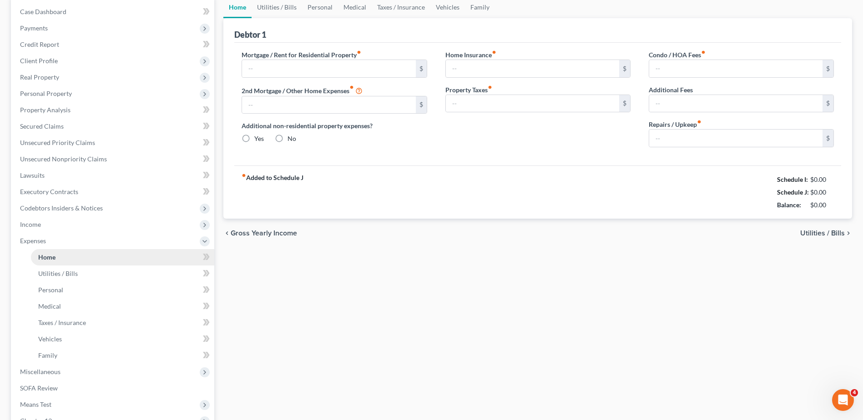
scroll to position [47, 0]
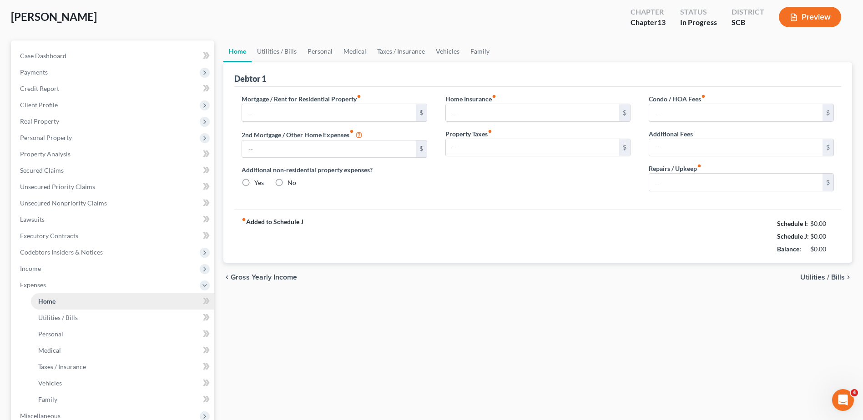
type input "1,682.00"
type input "0.00"
radio input "true"
type input "0.00"
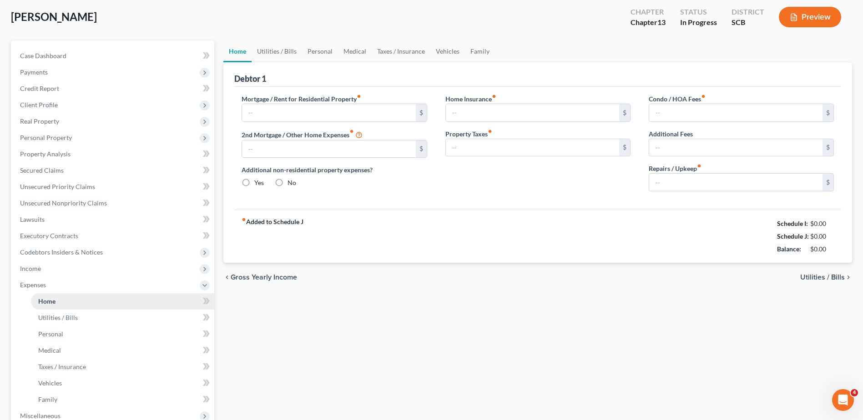
type input "0.00"
type input "8.34"
type input "0.00"
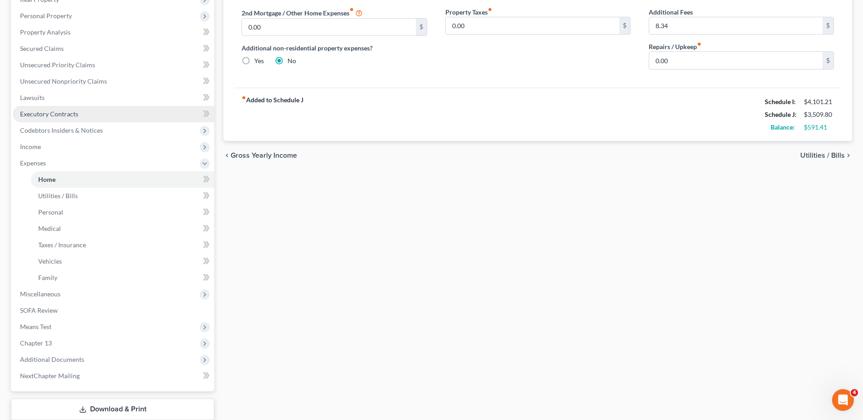
scroll to position [182, 0]
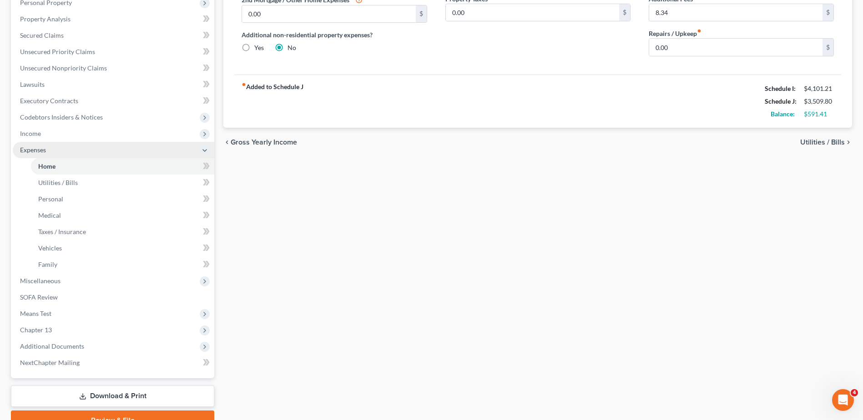
click at [91, 156] on span "Expenses" at bounding box center [114, 150] width 202 height 16
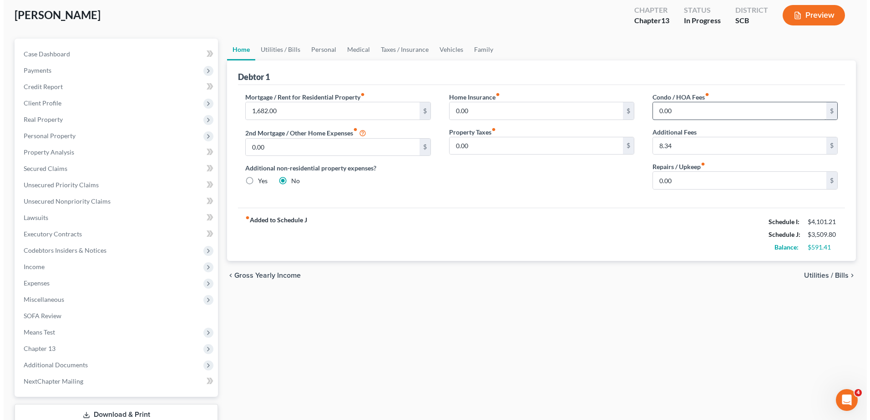
scroll to position [0, 0]
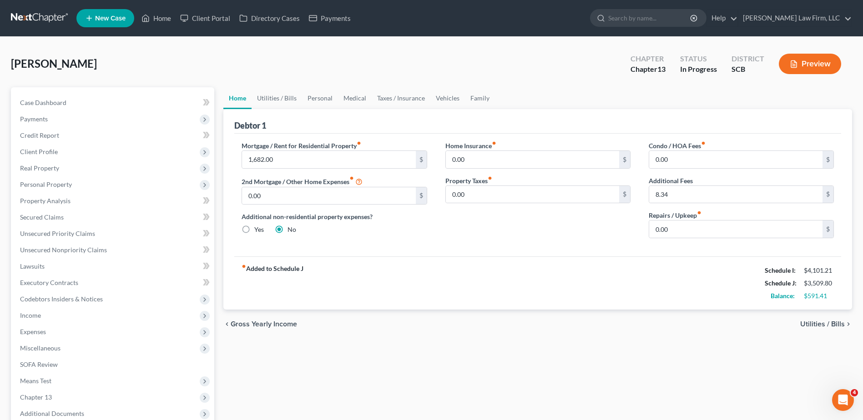
click at [807, 61] on button "Preview" at bounding box center [810, 64] width 62 height 20
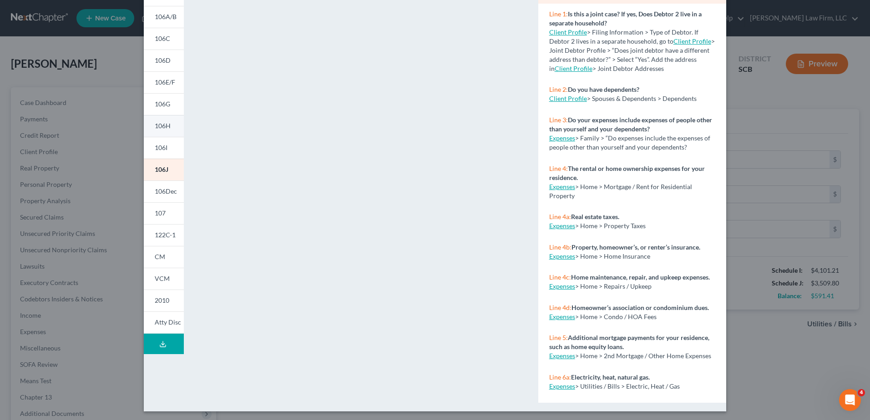
scroll to position [93, 0]
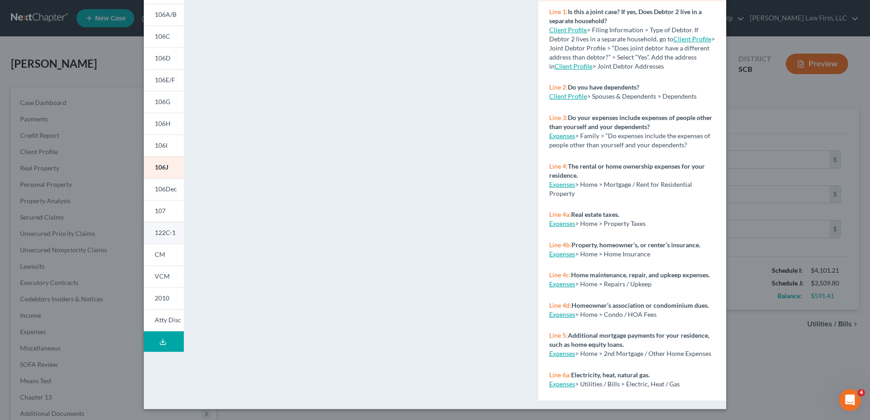
click at [160, 238] on link "122C-1" at bounding box center [164, 233] width 40 height 22
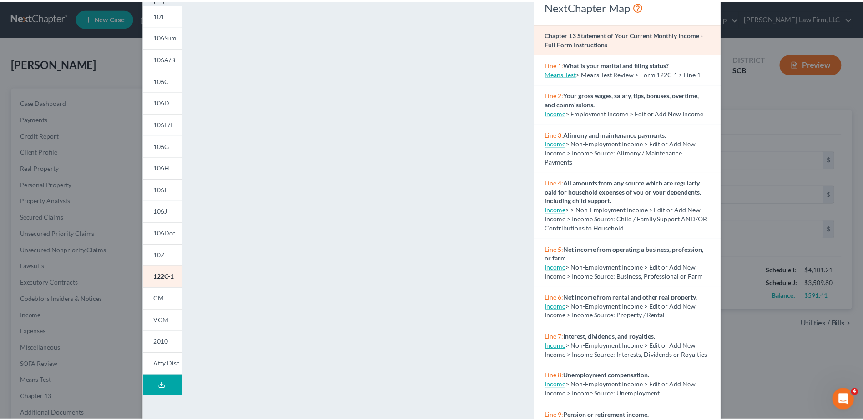
scroll to position [0, 0]
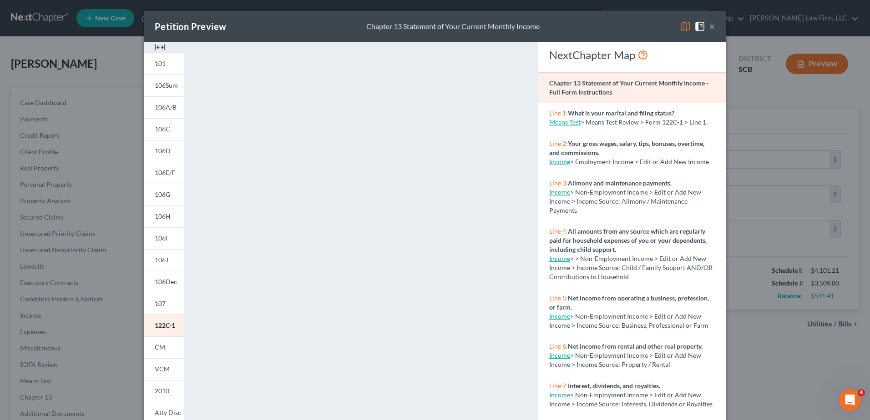
click at [710, 26] on button "×" at bounding box center [712, 26] width 6 height 11
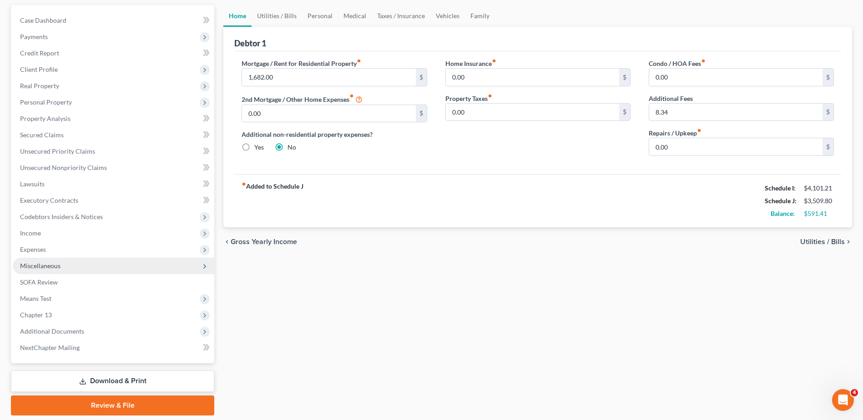
scroll to position [67, 0]
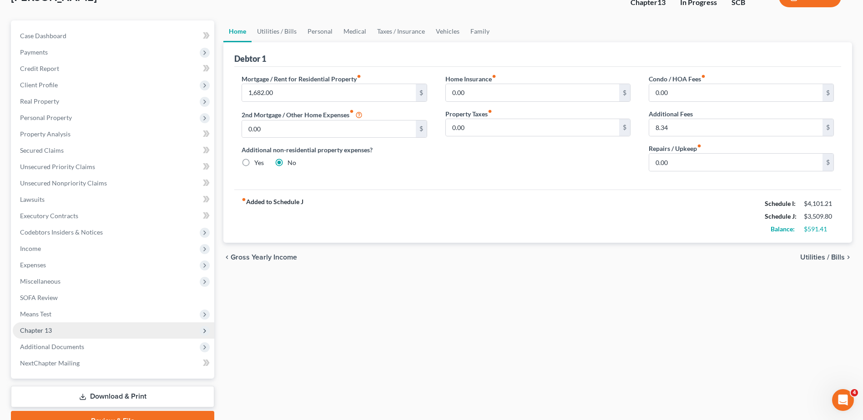
click at [72, 330] on span "Chapter 13" at bounding box center [114, 331] width 202 height 16
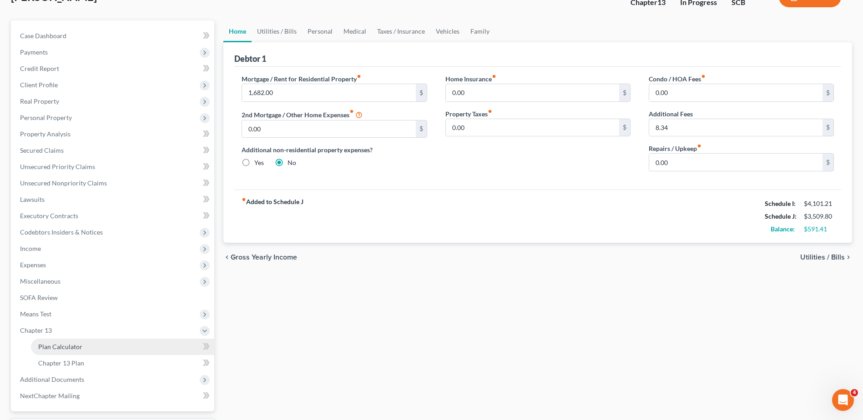
click at [80, 350] on span "Plan Calculator" at bounding box center [60, 347] width 44 height 8
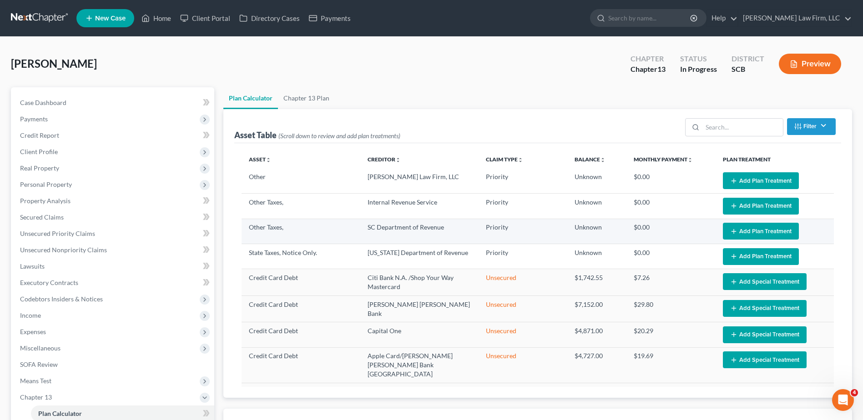
select select "59"
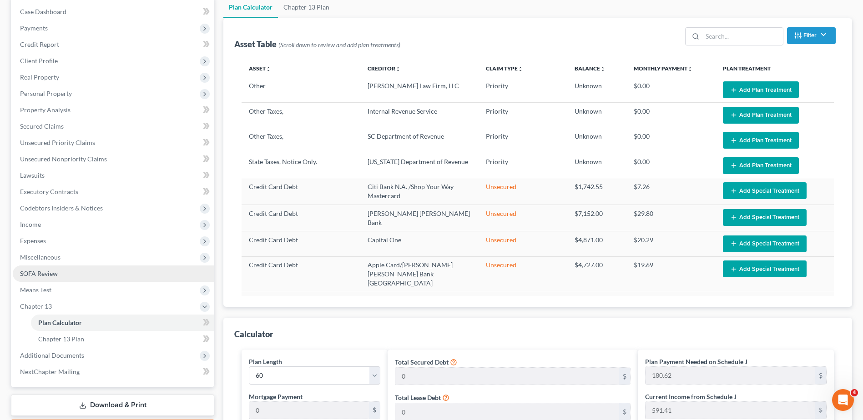
click at [39, 280] on link "SOFA Review" at bounding box center [114, 274] width 202 height 16
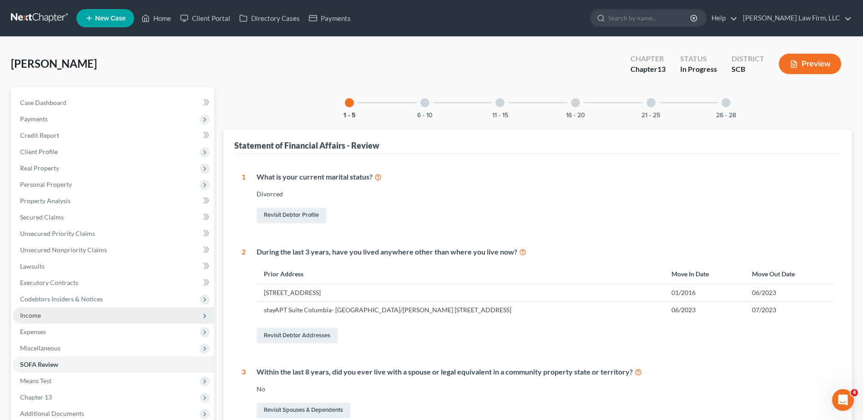
click at [36, 317] on span "Income" at bounding box center [30, 316] width 21 height 8
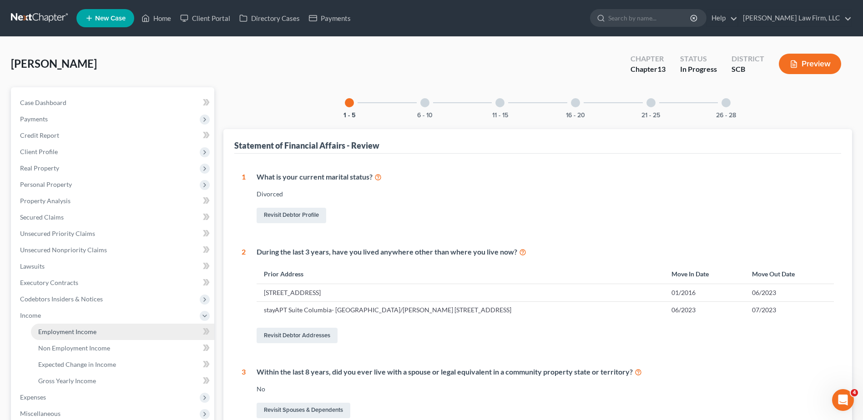
click at [67, 334] on span "Employment Income" at bounding box center [67, 332] width 58 height 8
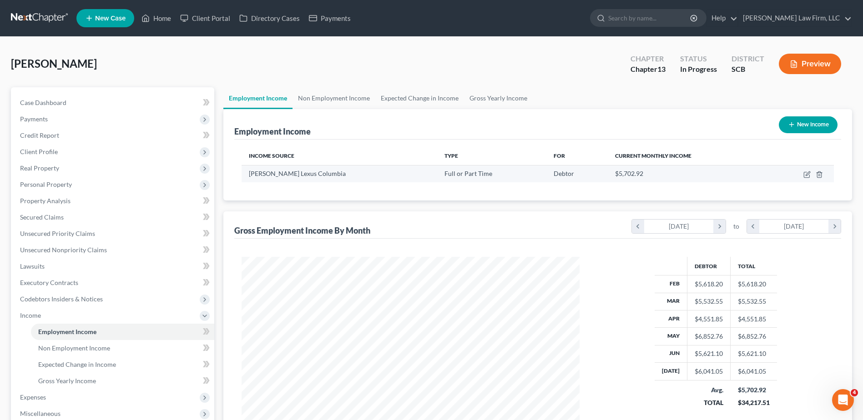
scroll to position [169, 356]
click at [432, 97] on link "Expected Change in Income" at bounding box center [419, 98] width 89 height 22
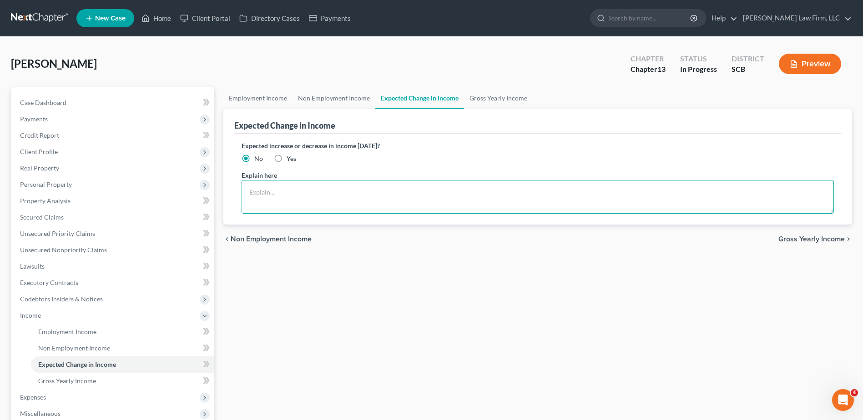
click at [419, 193] on textarea at bounding box center [538, 197] width 592 height 34
type textarea "The debtor does not anticipate an increase or decrease in income of 10% or mroe…"
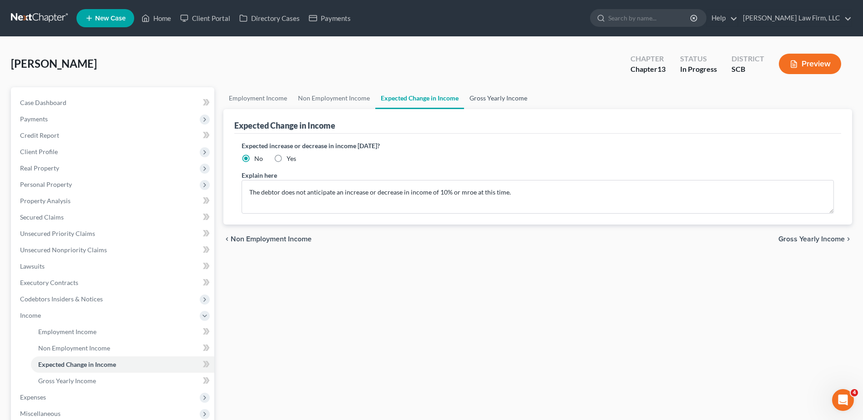
click at [492, 98] on link "Gross Yearly Income" at bounding box center [498, 98] width 69 height 22
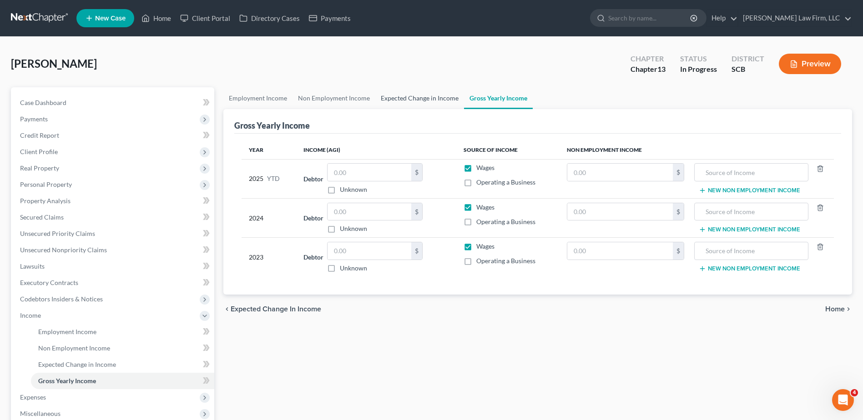
click at [442, 99] on link "Expected Change in Income" at bounding box center [419, 98] width 89 height 22
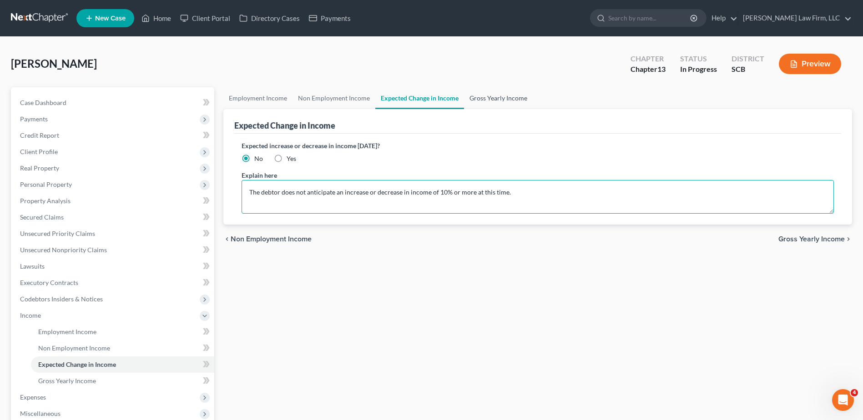
type textarea "The debtor does not anticipate an increase or decrease in income of 10% or more…"
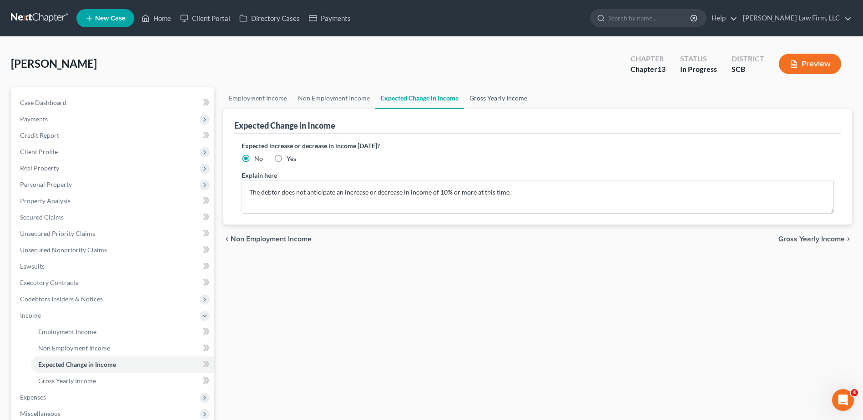
click at [504, 104] on link "Gross Yearly Income" at bounding box center [498, 98] width 69 height 22
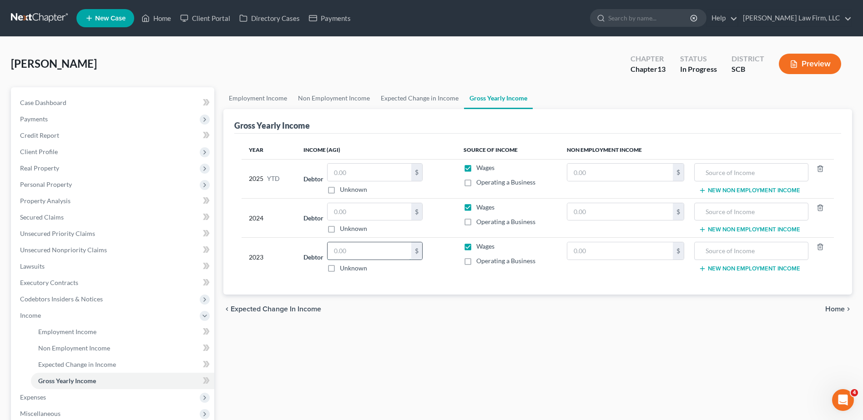
click at [363, 255] on input "text" at bounding box center [370, 250] width 84 height 17
type input "26,162.00"
click at [111, 231] on link "Unsecured Priority Claims" at bounding box center [114, 234] width 202 height 16
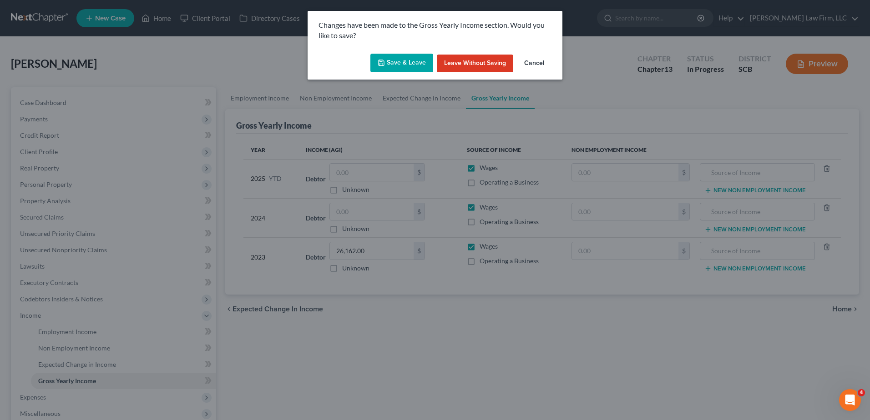
click at [401, 66] on button "Save & Leave" at bounding box center [401, 63] width 63 height 19
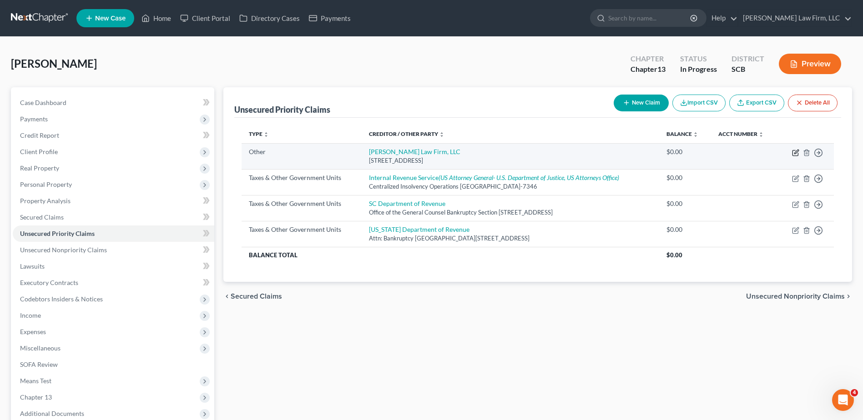
click at [798, 152] on icon "button" at bounding box center [795, 152] width 7 height 7
select select "9"
select select "42"
select select "0"
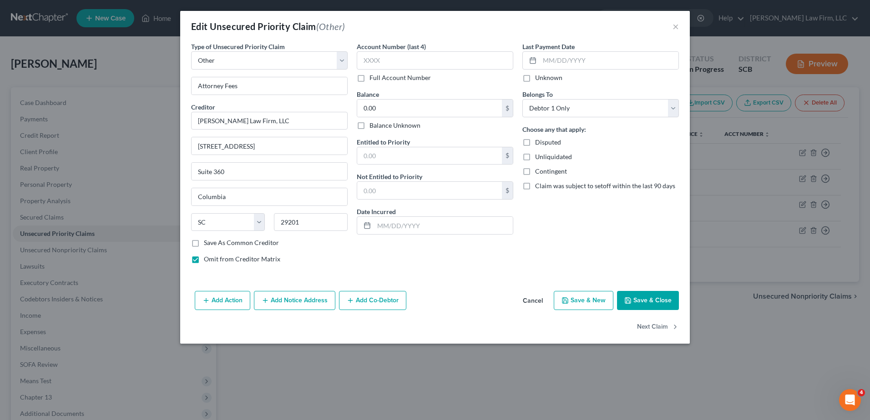
click at [641, 298] on button "Save & Close" at bounding box center [648, 300] width 62 height 19
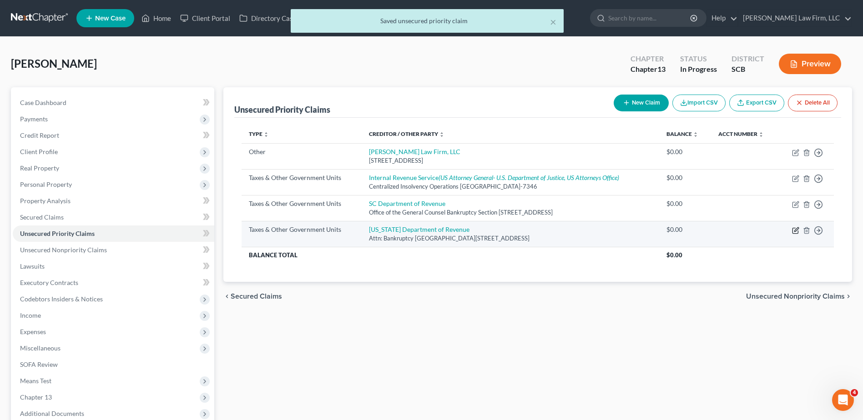
click at [794, 232] on icon "button" at bounding box center [795, 230] width 7 height 7
select select "2"
select select "28"
select select "0"
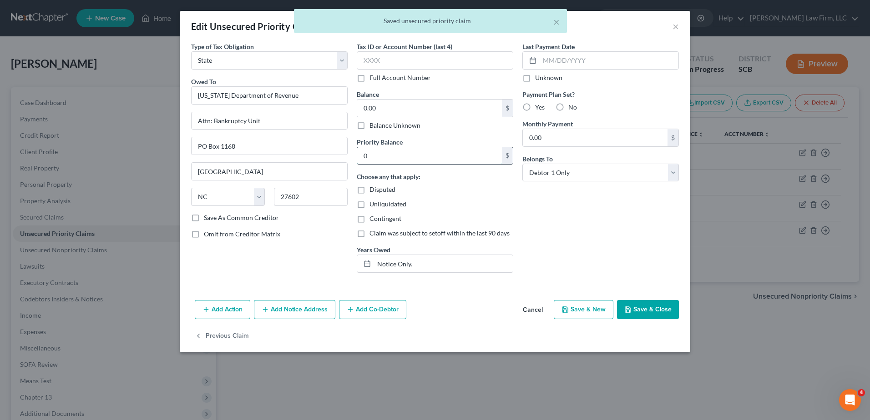
click at [410, 162] on input "0" at bounding box center [429, 155] width 145 height 17
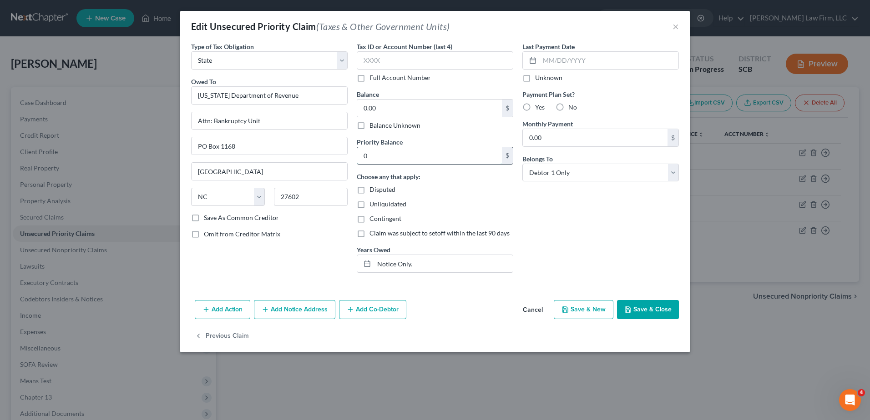
click at [410, 152] on input "0" at bounding box center [429, 155] width 145 height 17
click at [656, 312] on button "Save & Close" at bounding box center [648, 309] width 62 height 19
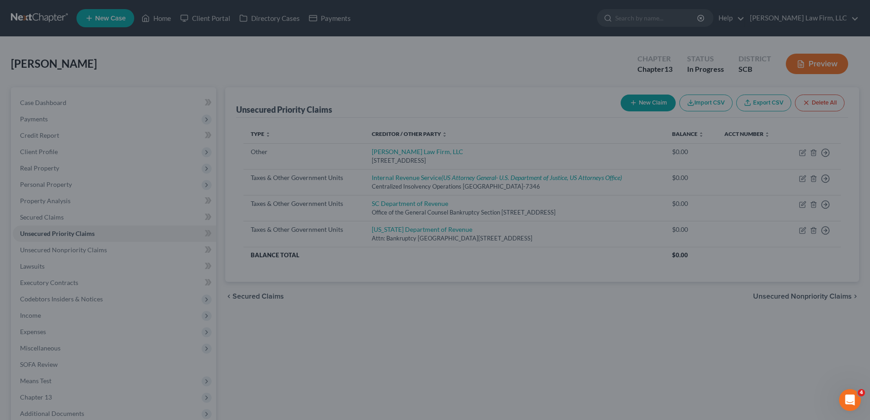
type input "0"
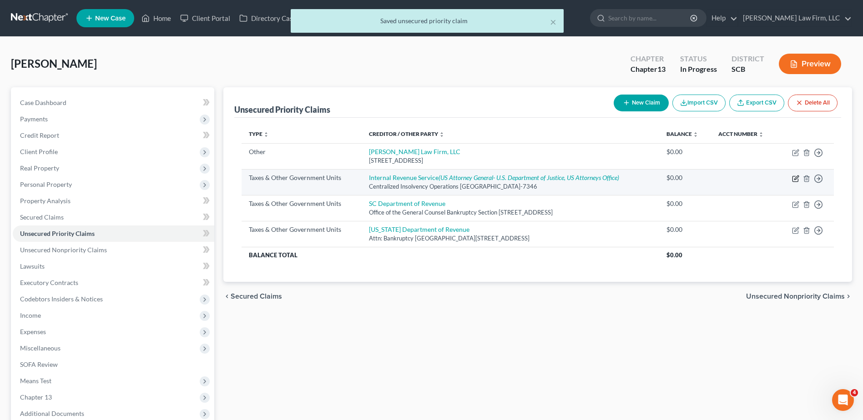
click at [797, 178] on icon "button" at bounding box center [795, 178] width 7 height 7
select select "4"
select select "39"
select select "0"
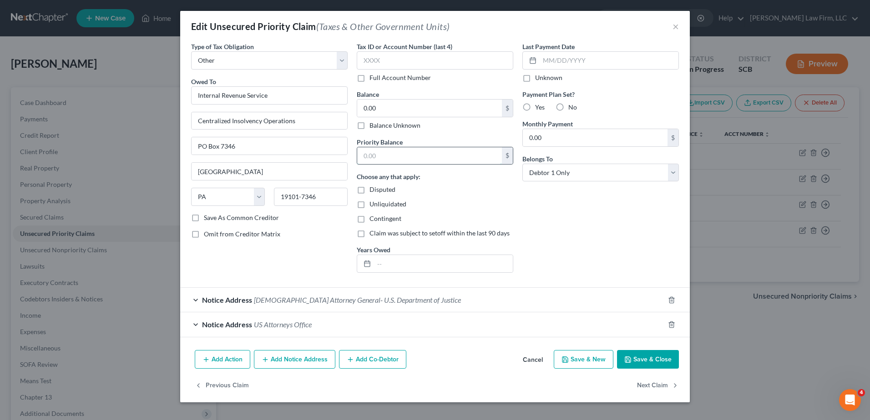
click at [384, 159] on input "text" at bounding box center [429, 155] width 145 height 17
type input "0.00"
click at [398, 258] on input "text" at bounding box center [443, 263] width 139 height 17
type input "Notice Only."
click at [639, 358] on button "Save & Close" at bounding box center [648, 359] width 62 height 19
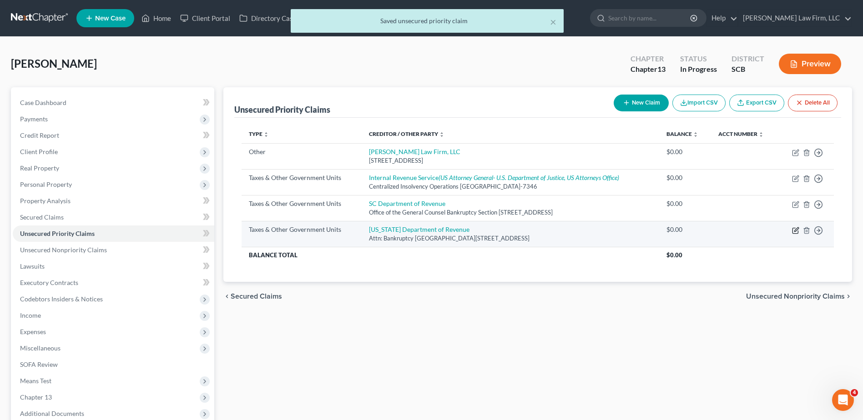
click at [797, 232] on icon "button" at bounding box center [795, 230] width 7 height 7
select select "2"
select select "28"
select select "0"
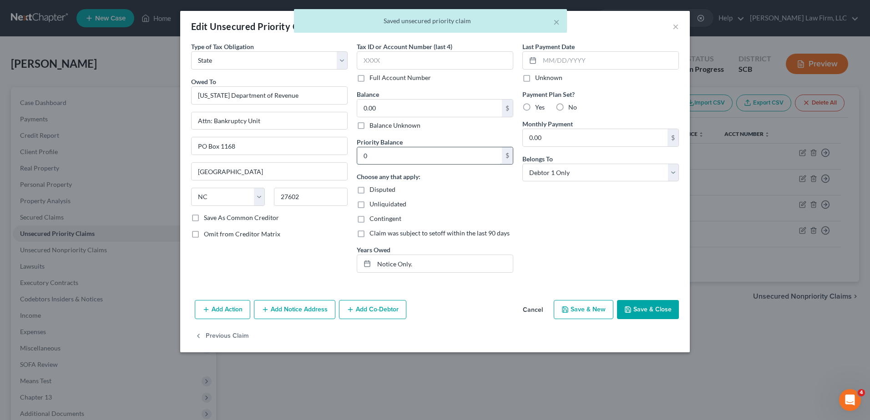
click at [428, 159] on input "0" at bounding box center [429, 155] width 145 height 17
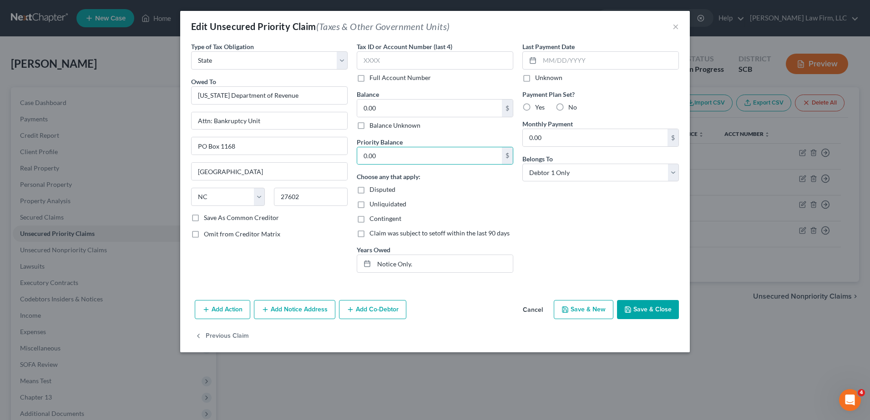
click at [644, 312] on button "Save & Close" at bounding box center [648, 309] width 62 height 19
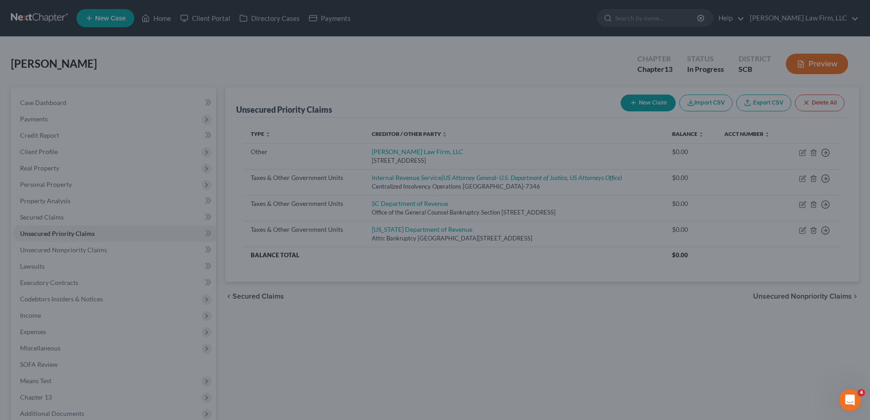
type input "0"
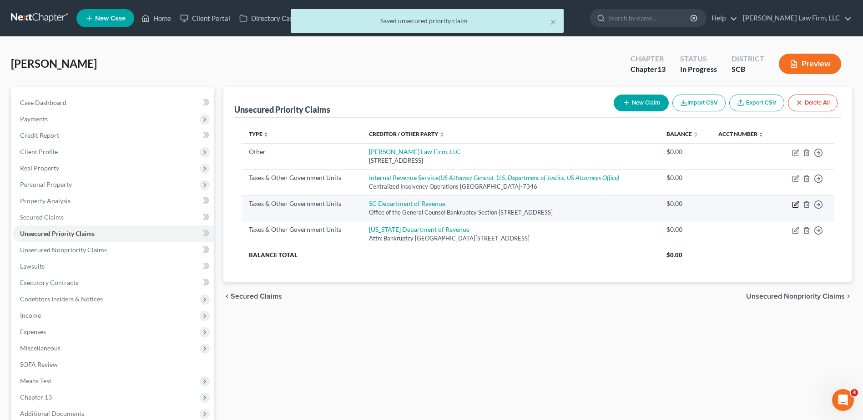
click at [798, 206] on icon "button" at bounding box center [794, 204] width 5 height 5
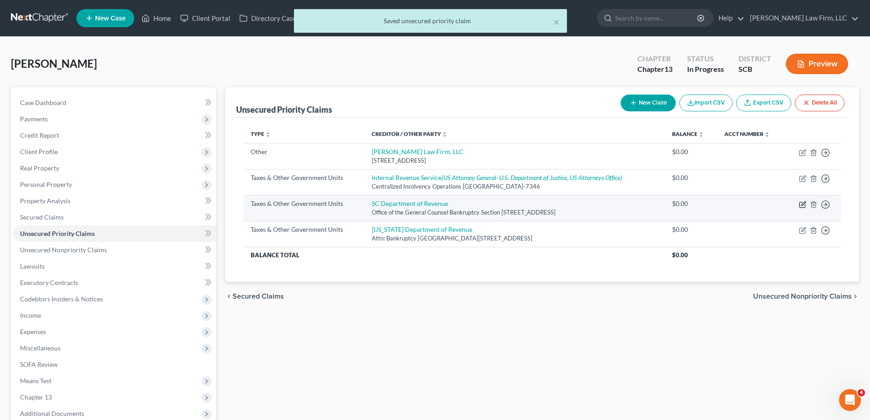
select select "4"
select select "42"
select select "0"
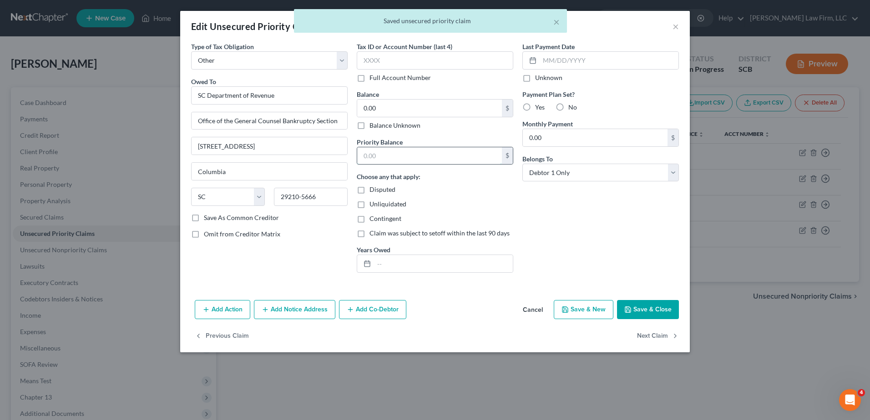
click at [389, 162] on input "text" at bounding box center [429, 155] width 145 height 17
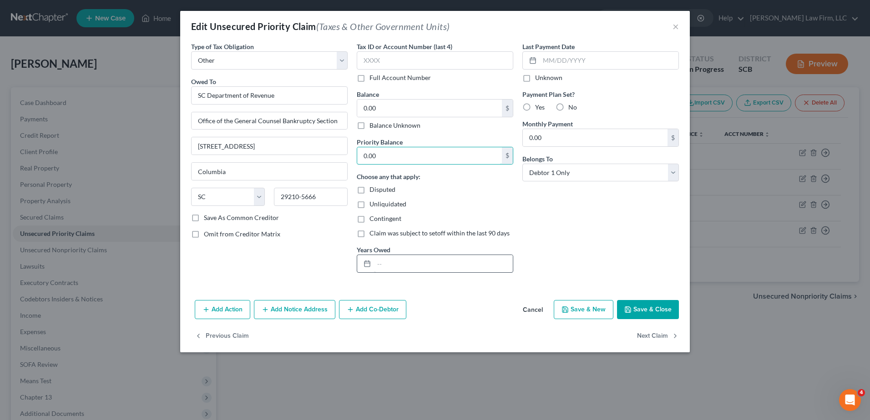
type input "0.00"
click at [389, 265] on input "text" at bounding box center [443, 263] width 139 height 17
type input "Notice Only."
click at [656, 311] on button "Save & Close" at bounding box center [648, 309] width 62 height 19
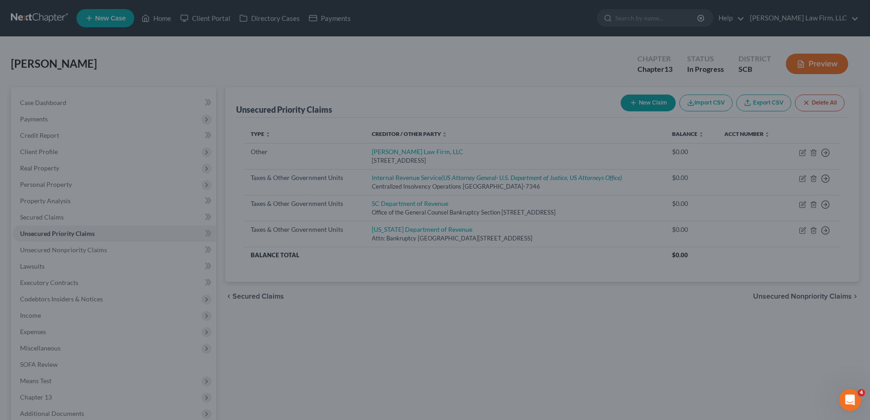
type input "0"
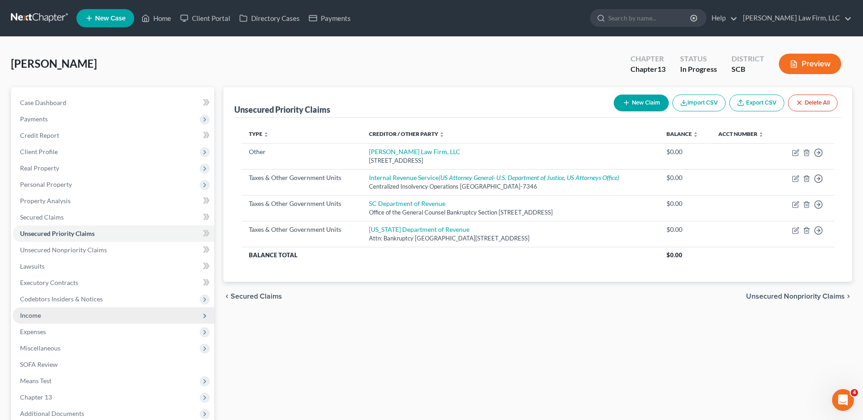
click at [67, 312] on span "Income" at bounding box center [114, 316] width 202 height 16
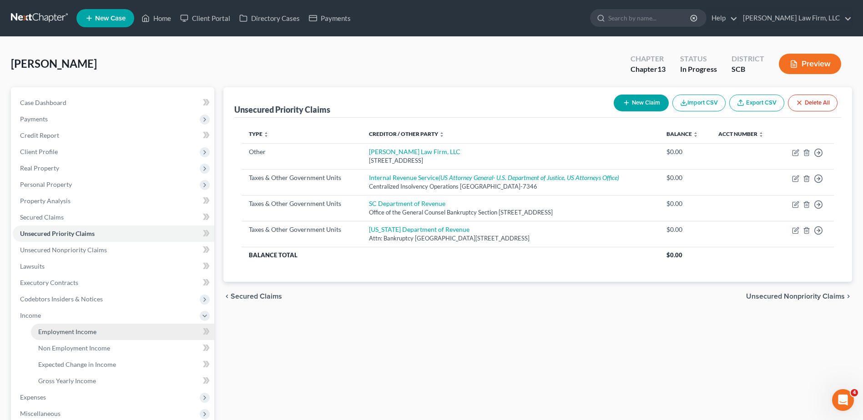
click at [65, 333] on span "Employment Income" at bounding box center [67, 332] width 58 height 8
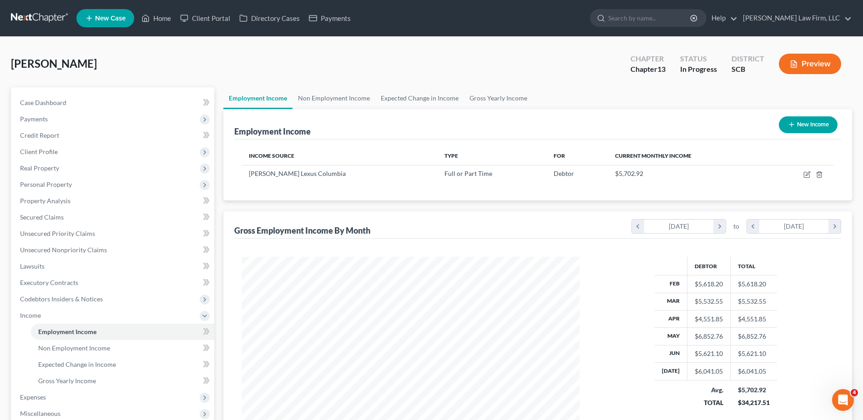
scroll to position [169, 356]
click at [469, 95] on link "Gross Yearly Income" at bounding box center [498, 98] width 69 height 22
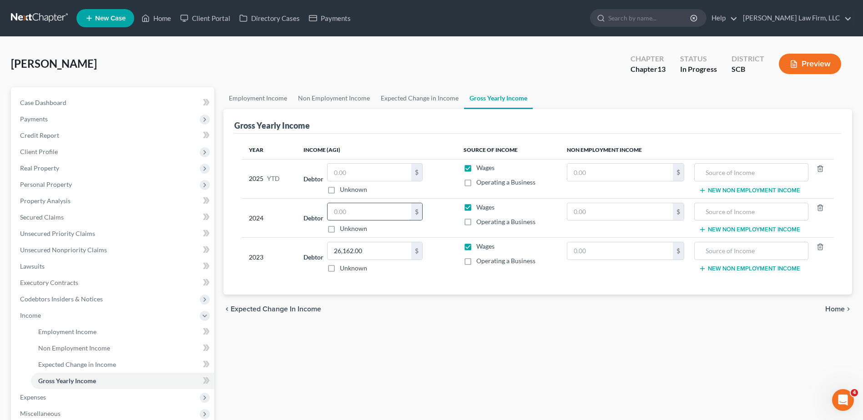
click at [359, 213] on input "text" at bounding box center [370, 211] width 84 height 17
type input "59,407.00"
click at [718, 250] on input "text" at bounding box center [751, 250] width 104 height 17
click at [597, 252] on input "text" at bounding box center [620, 250] width 106 height 17
type input "84,000.00"
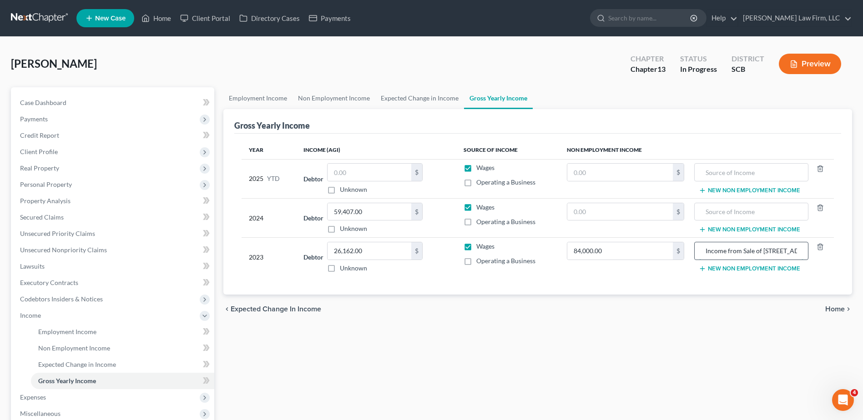
click at [798, 250] on input "Income from Sale of 2664 Southwind" at bounding box center [751, 250] width 104 height 17
click at [785, 253] on input "Income from Sale of 2664 Southwind" at bounding box center [751, 250] width 104 height 17
click at [717, 251] on input "Income from Sale of 2664 Southwind Court" at bounding box center [751, 250] width 104 height 17
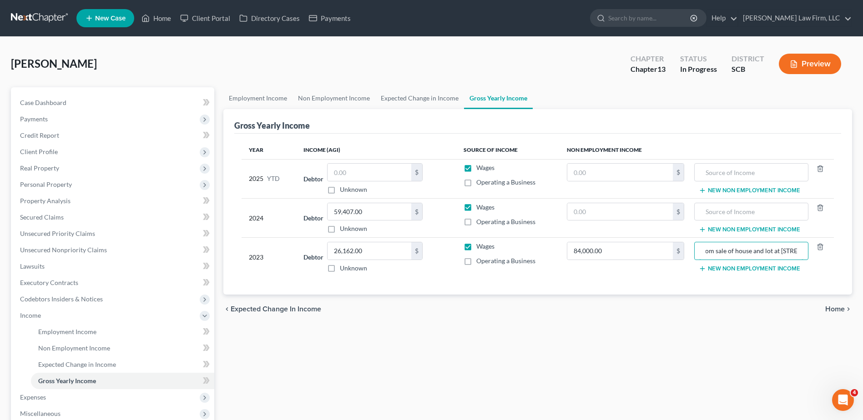
type input "Income from sale of house and lot at [STREET_ADDRESS]"
click at [841, 235] on div "Gross Yearly Income Year Income (AGI) Source of Income Non Employment Income 20…" at bounding box center [537, 202] width 629 height 186
drag, startPoint x: 724, startPoint y: 210, endPoint x: 722, endPoint y: 204, distance: 6.1
click at [723, 206] on input "text" at bounding box center [751, 211] width 104 height 17
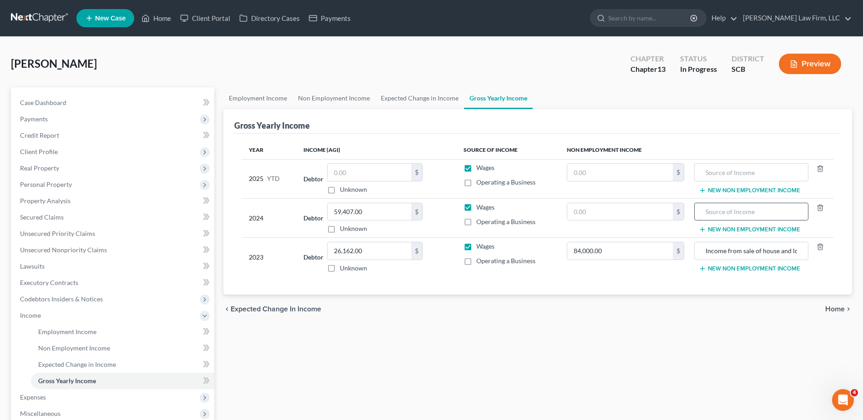
click at [722, 206] on input "text" at bounding box center [751, 211] width 104 height 17
type input "No income"
drag, startPoint x: 707, startPoint y: 252, endPoint x: 871, endPoint y: 260, distance: 164.9
click at [863, 260] on html "Home New Case Client Portal Directory Cases Payments Meredith Law Firm, LLC mco…" at bounding box center [431, 299] width 863 height 598
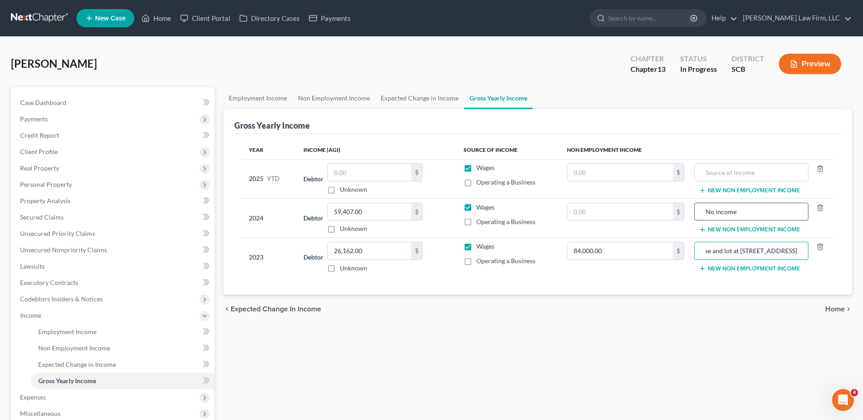
scroll to position [0, 0]
click at [746, 212] on input "No income" at bounding box center [751, 211] width 104 height 17
drag, startPoint x: 746, startPoint y: 212, endPoint x: 681, endPoint y: 212, distance: 64.1
click at [681, 212] on tr "2024 Debtor 59,407.00 $ Unknown Balance Undetermined 59,407.00 $ Unknown Wages …" at bounding box center [538, 217] width 592 height 39
paste input "Income from sale of house and lot at [STREET_ADDRESS]"
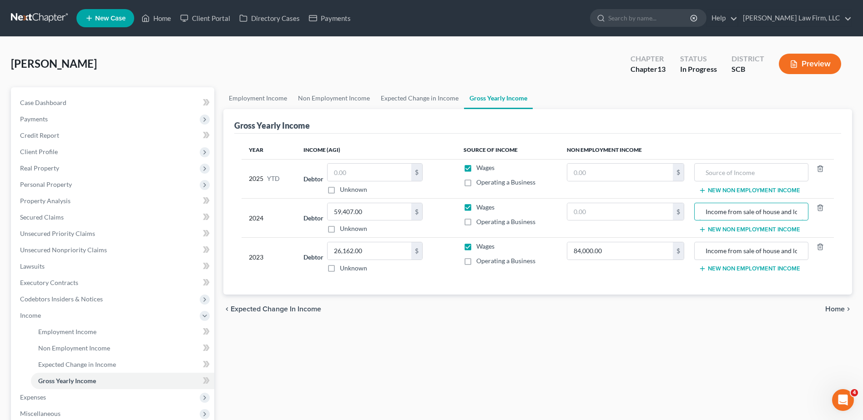
scroll to position [0, 73]
click at [730, 172] on input "text" at bounding box center [751, 172] width 104 height 17
click at [708, 216] on input "Income from sale of house and lot at [STREET_ADDRESS]" at bounding box center [751, 211] width 104 height 17
type input "No income from sale of house and lot at [STREET_ADDRESS]"
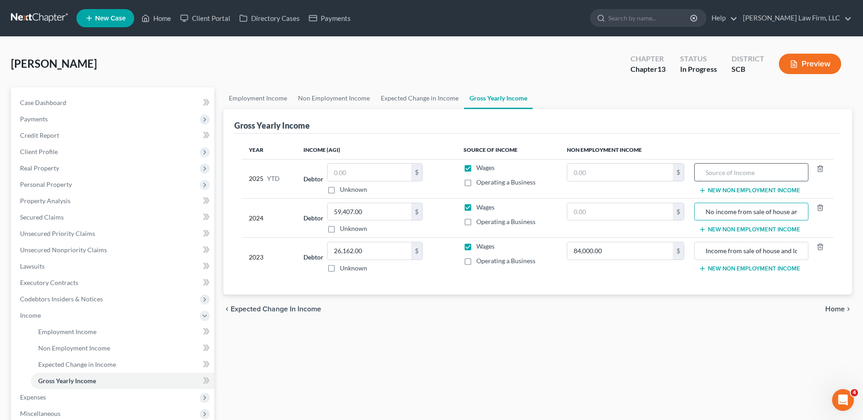
click at [739, 173] on input "text" at bounding box center [751, 172] width 104 height 17
paste input "Income from sale of house and lot at [STREET_ADDRESS]"
click at [723, 135] on div "Year Income (AGI) Source of Income Non Employment Income 2025 YTD Debtor $ Unkn…" at bounding box center [537, 215] width 607 height 162
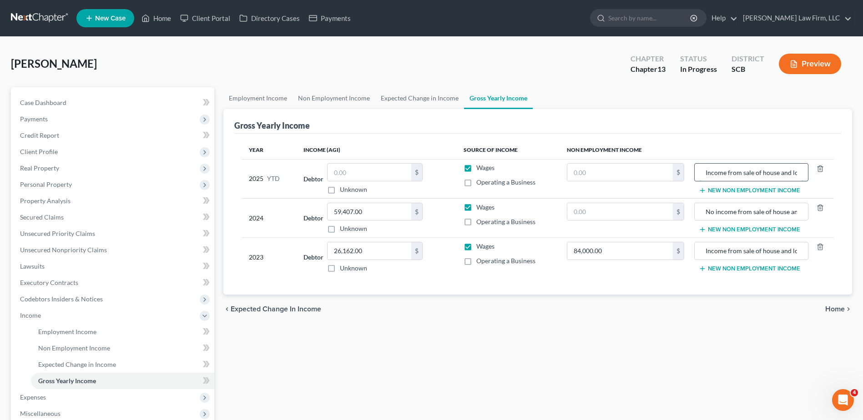
click at [707, 175] on input "Income from sale of house and lot at [STREET_ADDRESS]" at bounding box center [751, 172] width 104 height 17
type input "No income from sale of house and lot at [STREET_ADDRESS]"
click at [816, 127] on div "Gross Yearly Income" at bounding box center [537, 121] width 607 height 25
click at [262, 96] on link "Employment Income" at bounding box center [257, 98] width 69 height 22
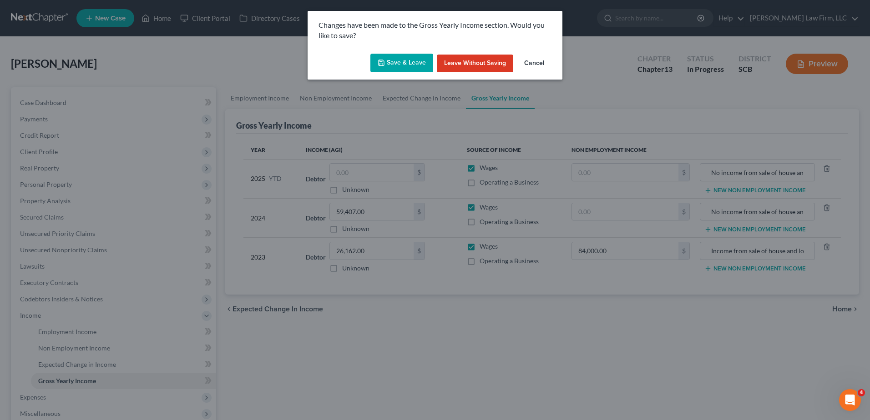
click at [404, 61] on button "Save & Leave" at bounding box center [401, 63] width 63 height 19
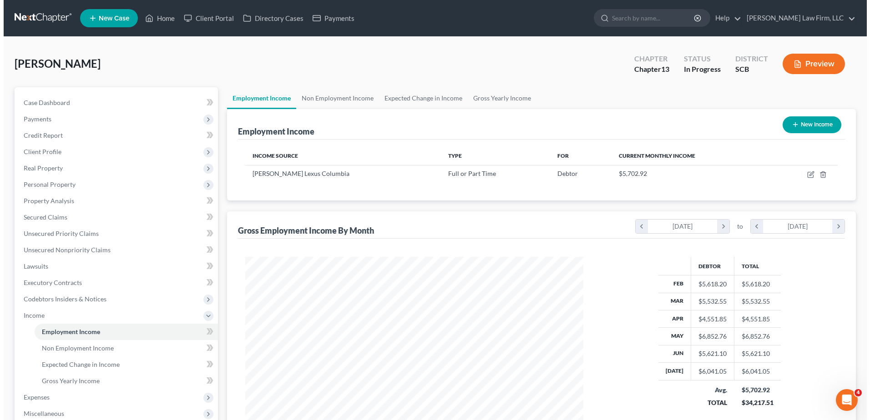
scroll to position [169, 356]
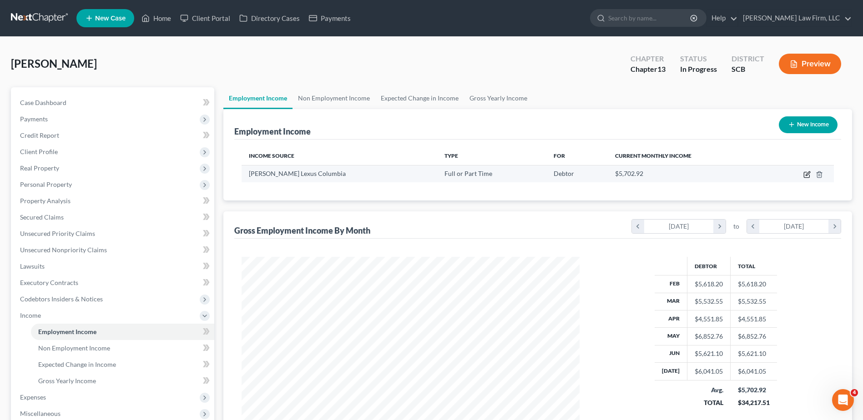
click at [805, 176] on icon "button" at bounding box center [806, 174] width 7 height 7
select select "0"
select select "42"
select select "3"
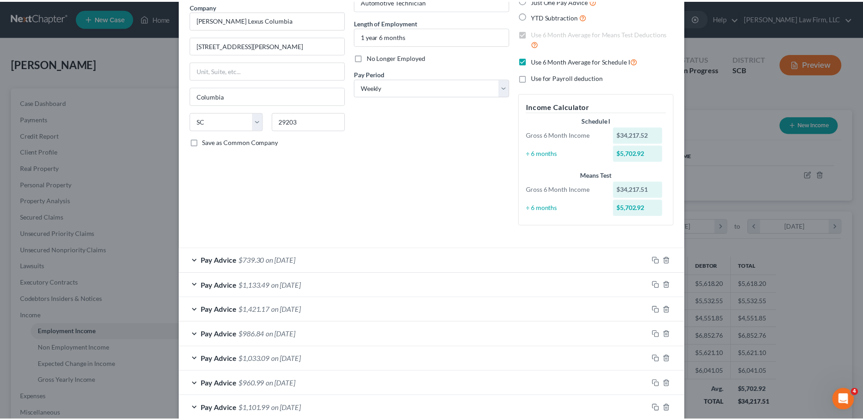
scroll to position [0, 0]
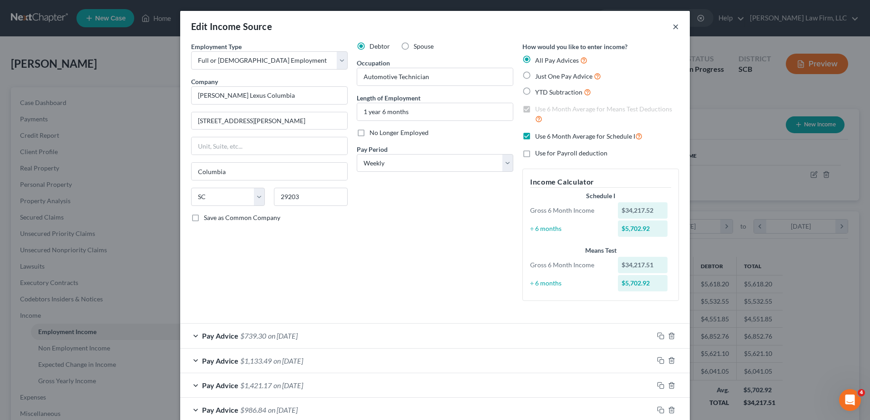
click at [672, 29] on button "×" at bounding box center [675, 26] width 6 height 11
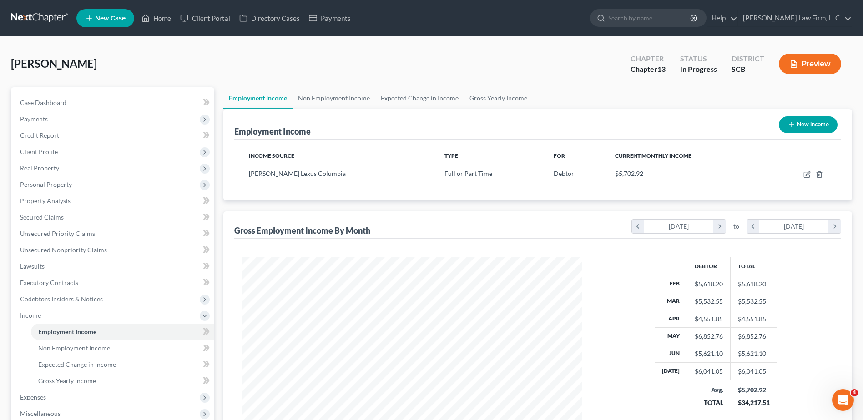
scroll to position [169, 356]
click at [490, 101] on link "Gross Yearly Income" at bounding box center [498, 98] width 69 height 22
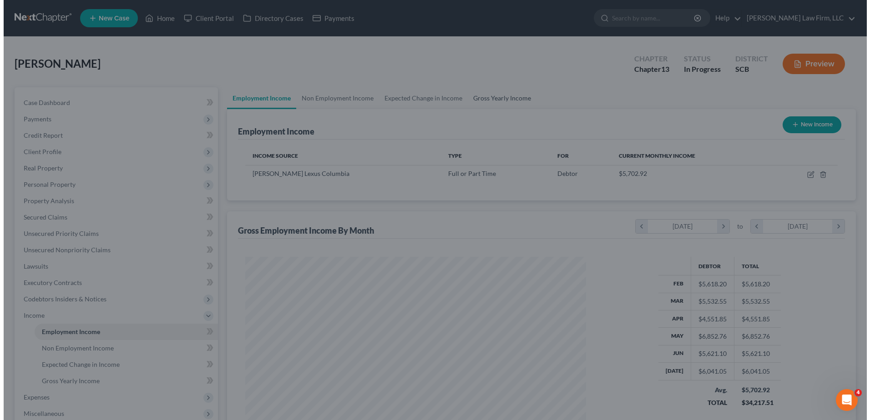
scroll to position [170, 359]
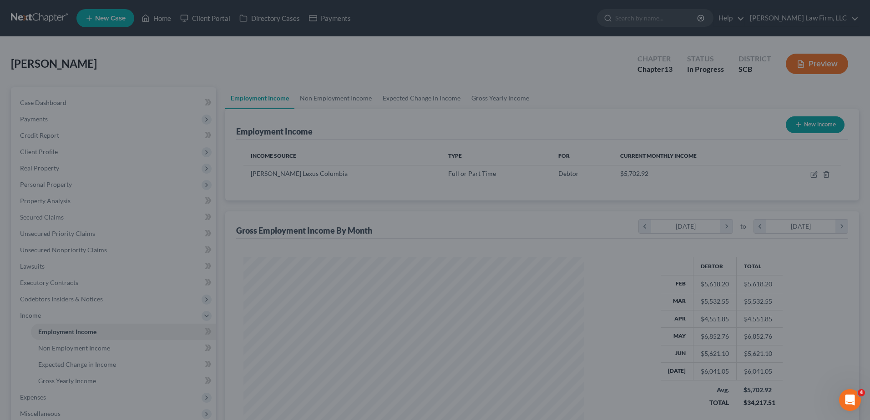
click at [506, 98] on div at bounding box center [435, 210] width 870 height 420
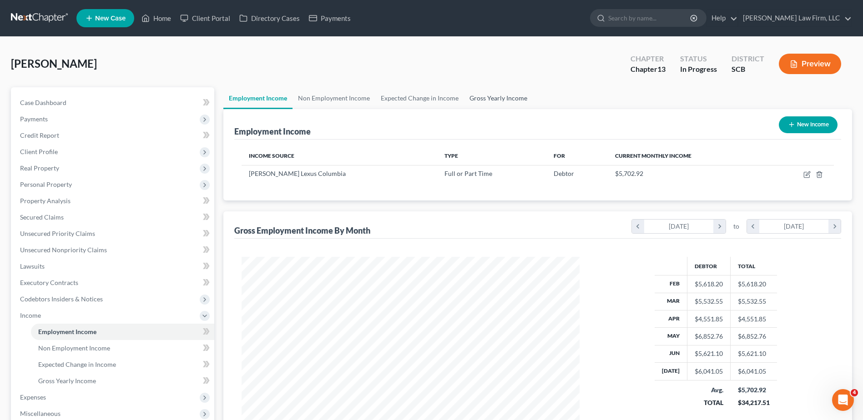
click at [488, 97] on link "Gross Yearly Income" at bounding box center [498, 98] width 69 height 22
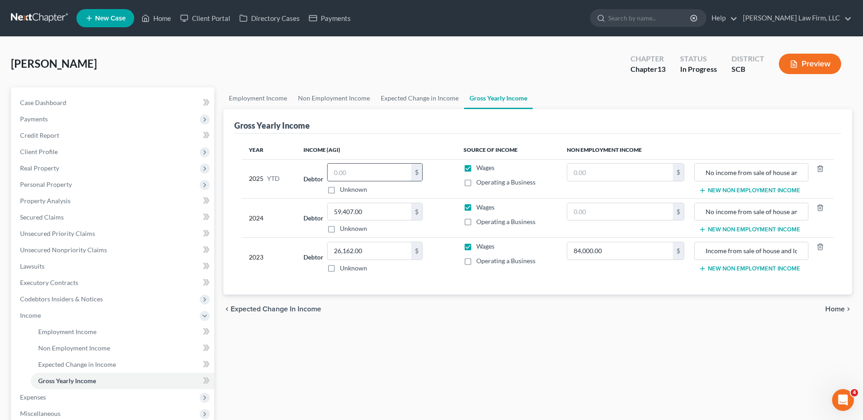
click at [375, 165] on input "text" at bounding box center [370, 172] width 84 height 17
type input "3,121.89"
click at [580, 216] on input "text" at bounding box center [620, 211] width 106 height 17
type input "0.00"
click at [594, 178] on input "text" at bounding box center [620, 172] width 106 height 17
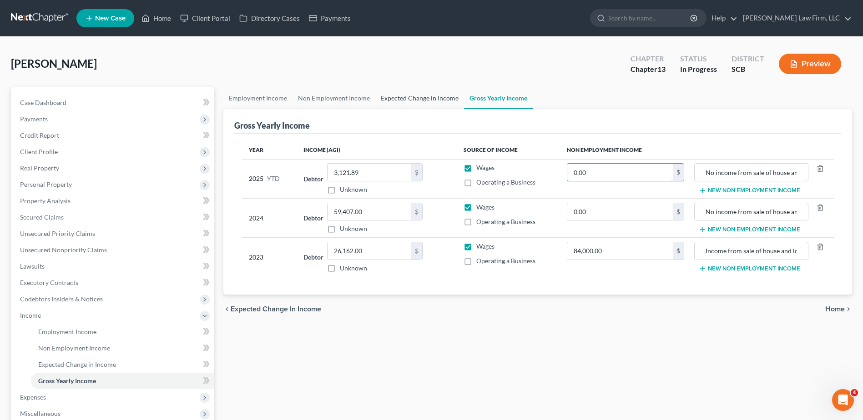
type input "0.00"
click at [409, 96] on link "Expected Change in Income" at bounding box center [419, 98] width 89 height 22
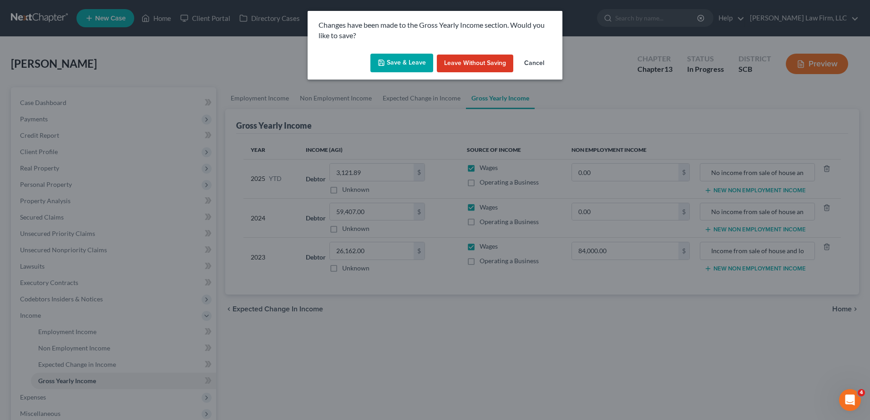
click at [406, 67] on button "Save & Leave" at bounding box center [401, 63] width 63 height 19
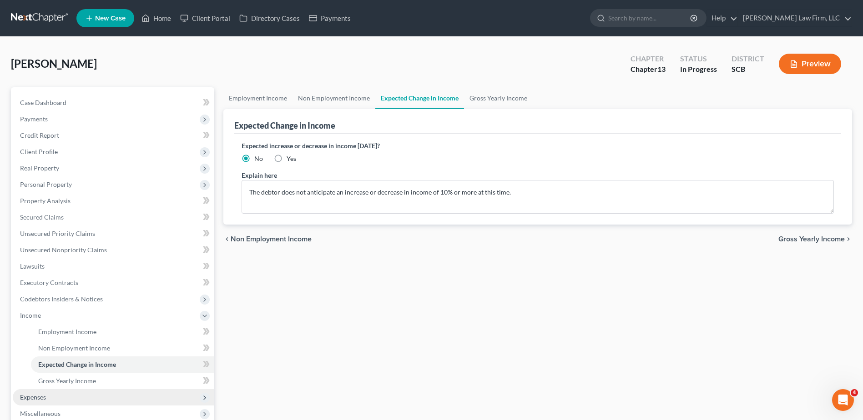
click at [51, 395] on span "Expenses" at bounding box center [114, 397] width 202 height 16
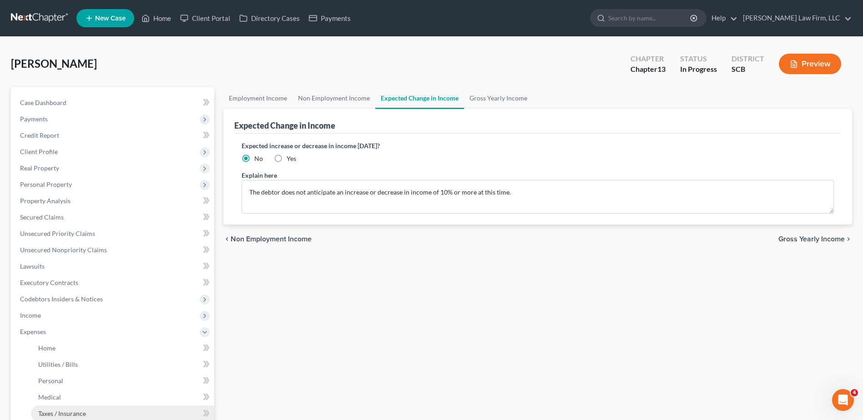
click at [69, 409] on link "Taxes / Insurance" at bounding box center [122, 414] width 183 height 16
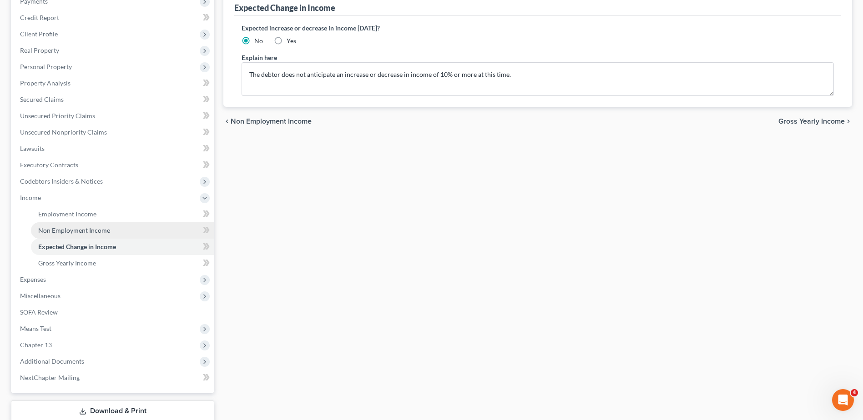
scroll to position [136, 0]
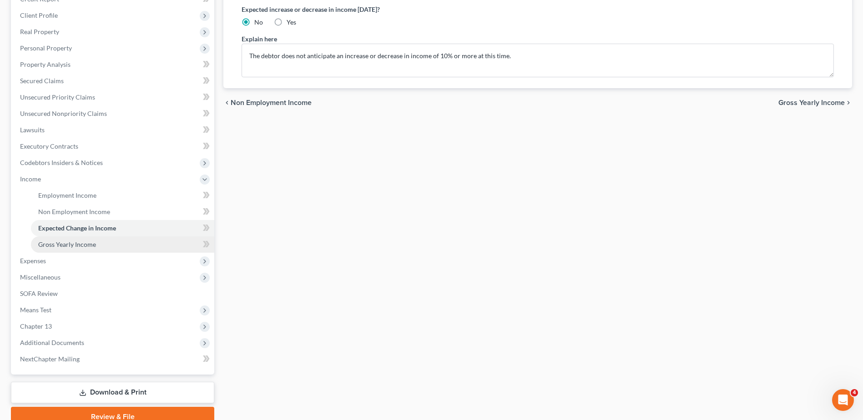
click at [101, 246] on link "Gross Yearly Income" at bounding box center [122, 245] width 183 height 16
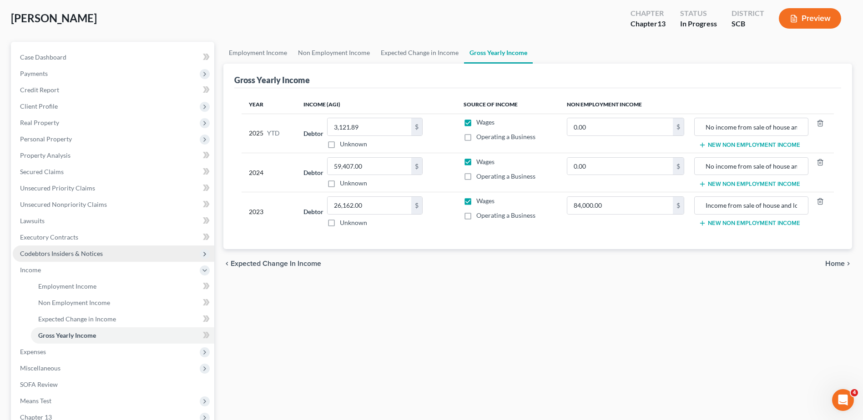
scroll to position [136, 0]
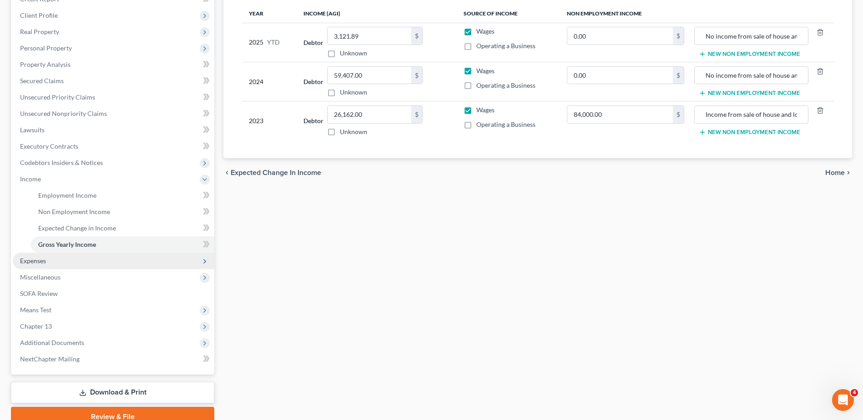
click at [65, 265] on span "Expenses" at bounding box center [114, 261] width 202 height 16
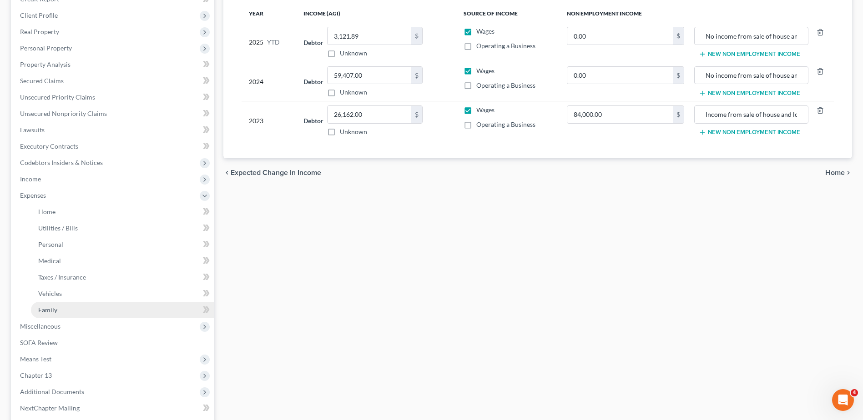
click at [64, 307] on link "Family" at bounding box center [122, 310] width 183 height 16
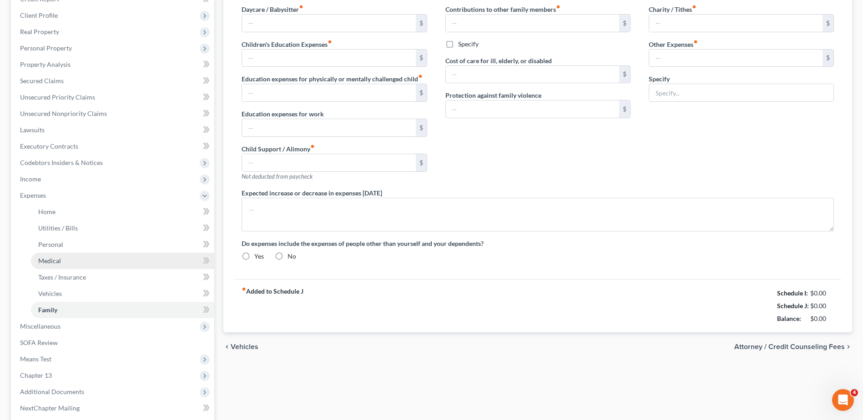
scroll to position [1, 0]
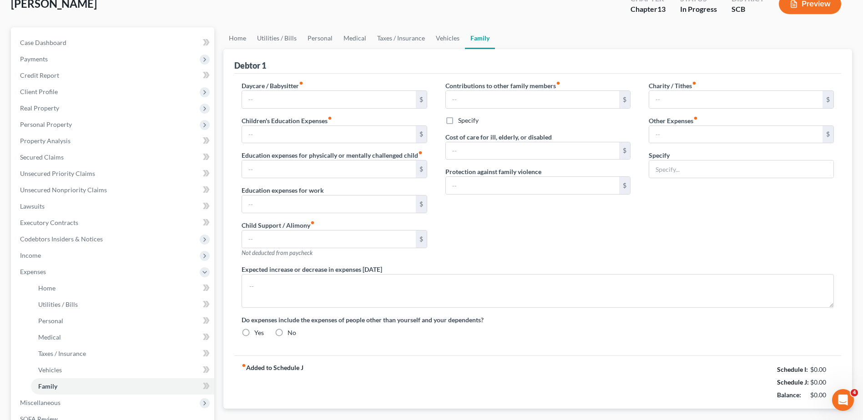
type input "0.00"
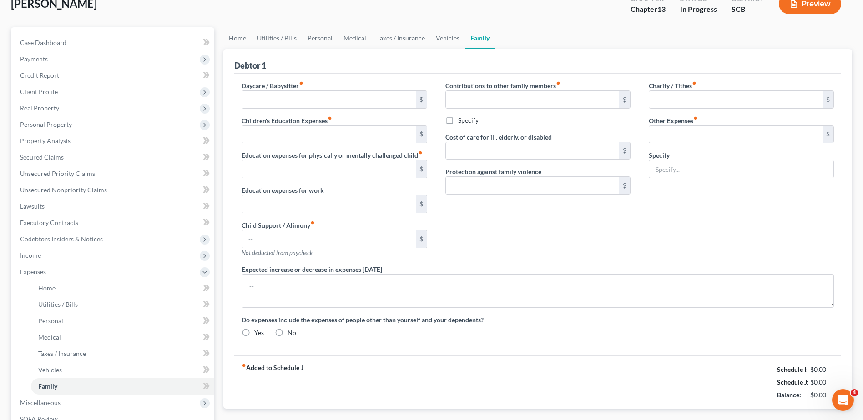
type input "0.00"
type input "90.00"
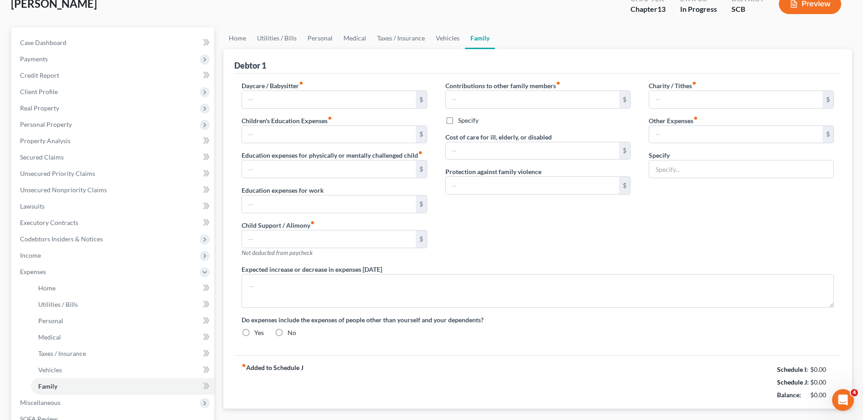
type input "Pet Expenses (Food, Treats, Flea and Tick Medicine)"
type textarea "The debtor does not anticipate an increase or decrease in his expenditures of 1…"
radio input "true"
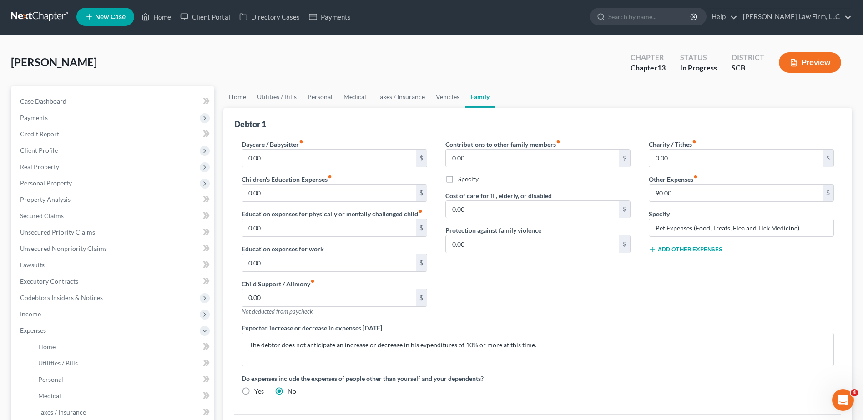
scroll to position [0, 0]
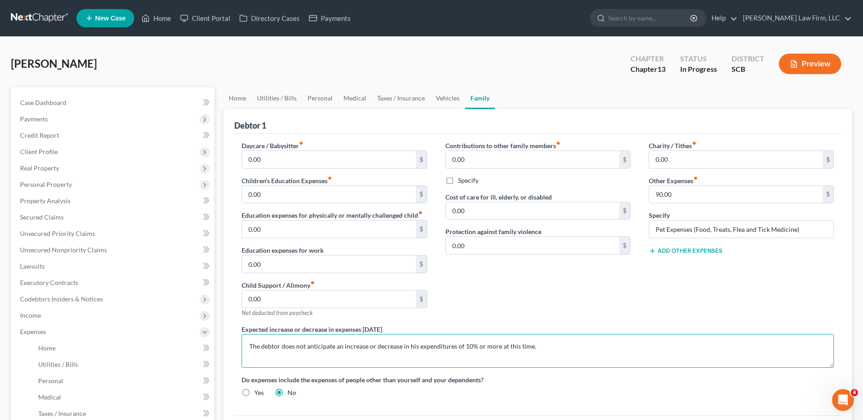
click at [415, 348] on textarea "The debtor does not anticipate an increase or decrease in his expenditures of 1…" at bounding box center [538, 351] width 592 height 34
type textarea "The debtor does not anticipate an increase or decrease in expenditures of 10% o…"
click at [242, 98] on link "Home" at bounding box center [237, 98] width 28 height 22
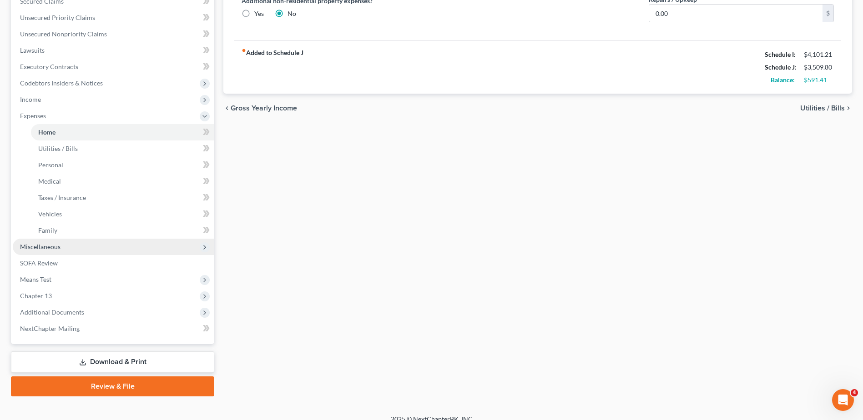
scroll to position [227, 0]
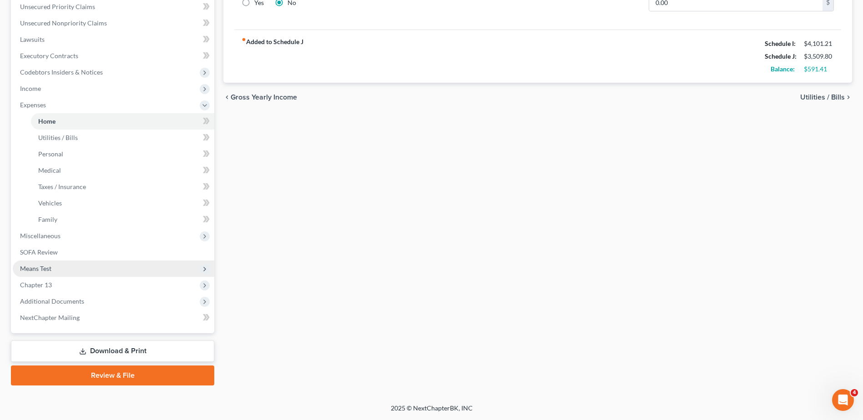
click at [52, 267] on span "Means Test" at bounding box center [114, 269] width 202 height 16
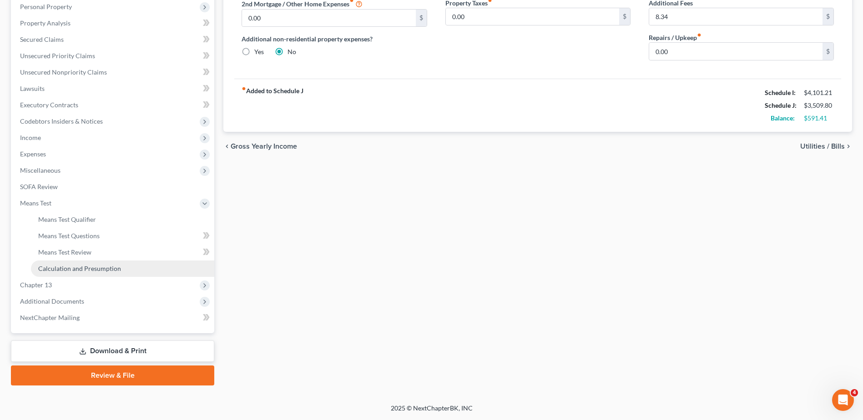
scroll to position [178, 0]
click at [65, 222] on span "Means Test Qualifier" at bounding box center [67, 220] width 58 height 8
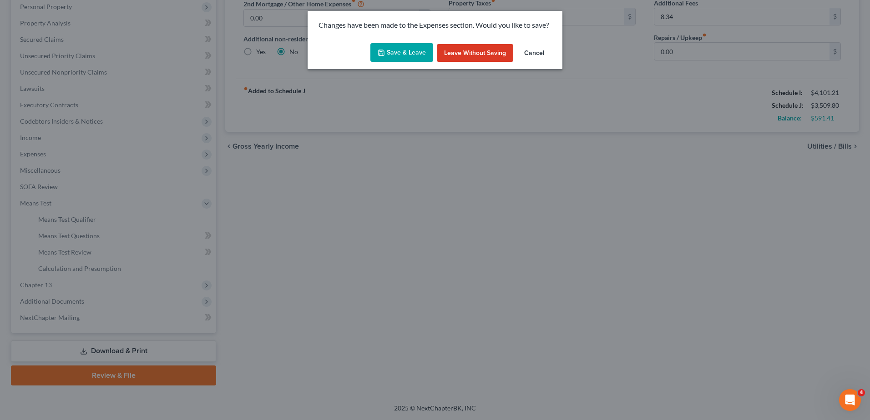
click at [415, 50] on button "Save & Leave" at bounding box center [401, 52] width 63 height 19
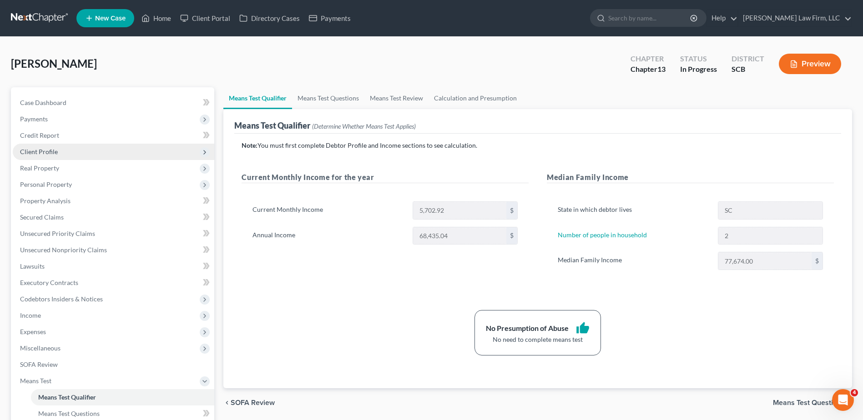
click at [83, 154] on span "Client Profile" at bounding box center [114, 152] width 202 height 16
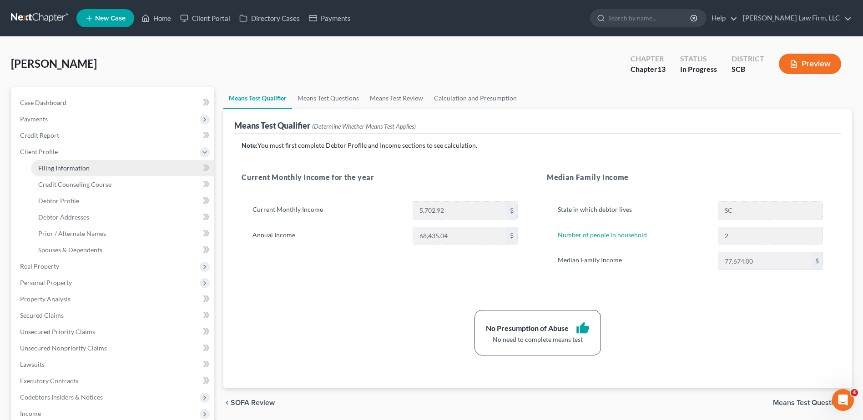
click at [80, 167] on span "Filing Information" at bounding box center [63, 168] width 51 height 8
select select "1"
select select "0"
select select "3"
select select "1"
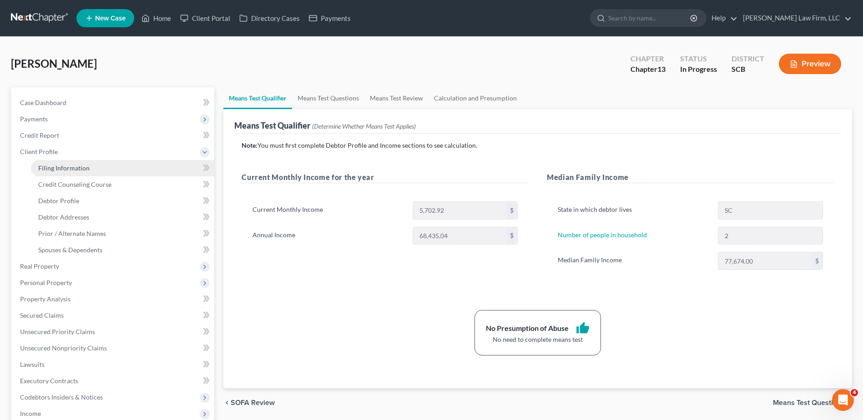
select select "42"
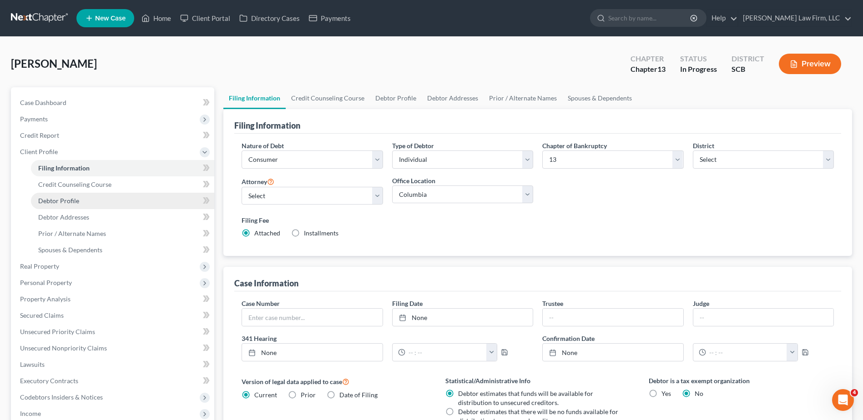
click at [75, 202] on span "Debtor Profile" at bounding box center [58, 201] width 41 height 8
select select "3"
select select "1"
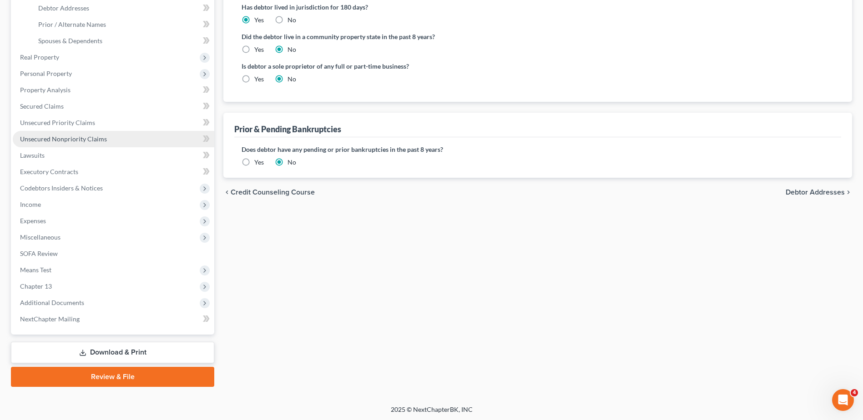
scroll to position [211, 0]
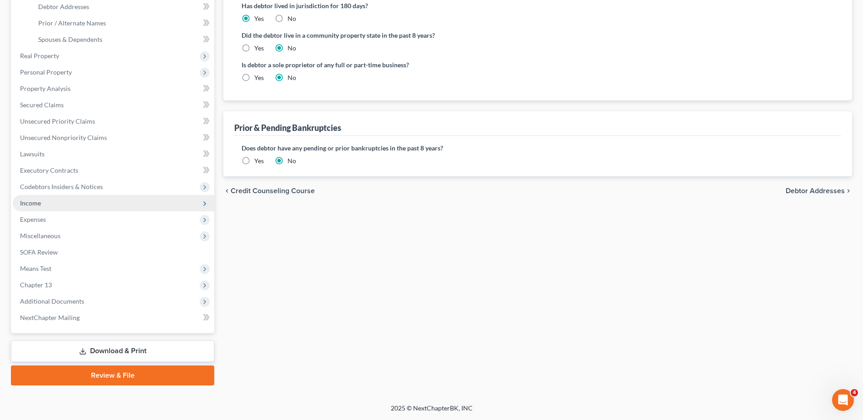
click at [73, 209] on span "Income" at bounding box center [114, 203] width 202 height 16
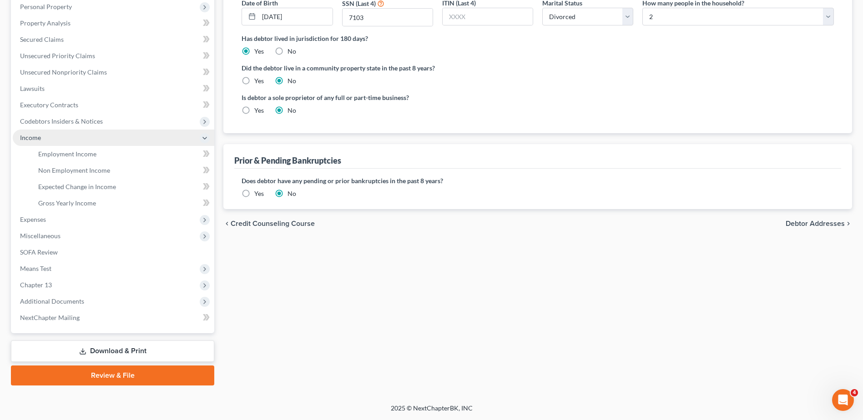
scroll to position [178, 0]
click at [78, 156] on span "Employment Income" at bounding box center [67, 154] width 58 height 8
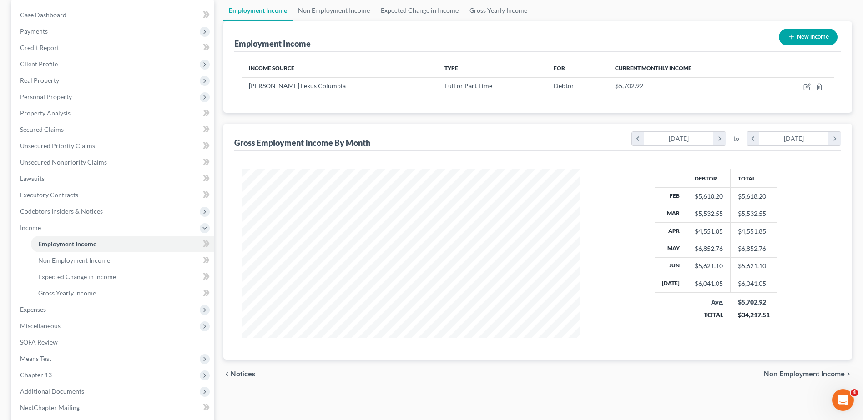
scroll to position [91, 0]
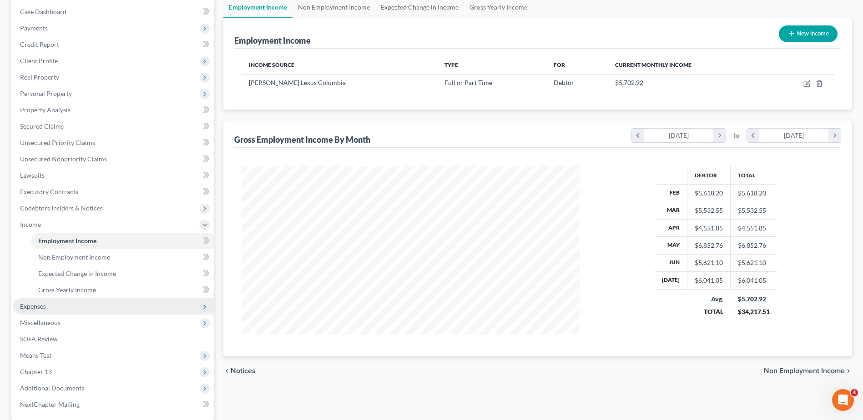
click at [44, 308] on span "Expenses" at bounding box center [33, 307] width 26 height 8
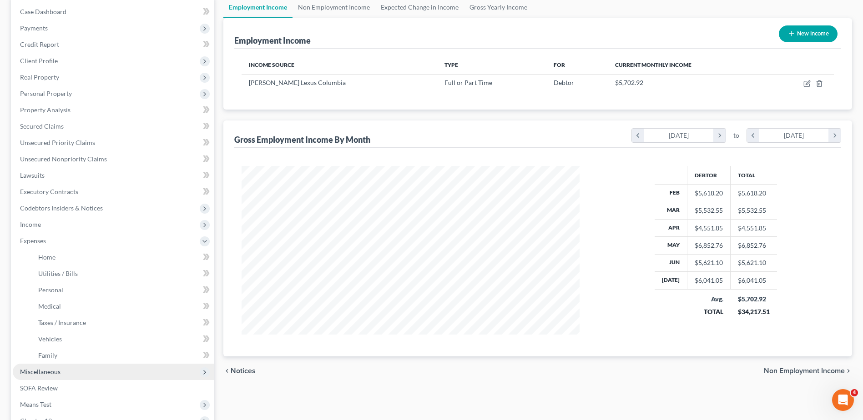
click at [56, 370] on span "Miscellaneous" at bounding box center [40, 372] width 40 height 8
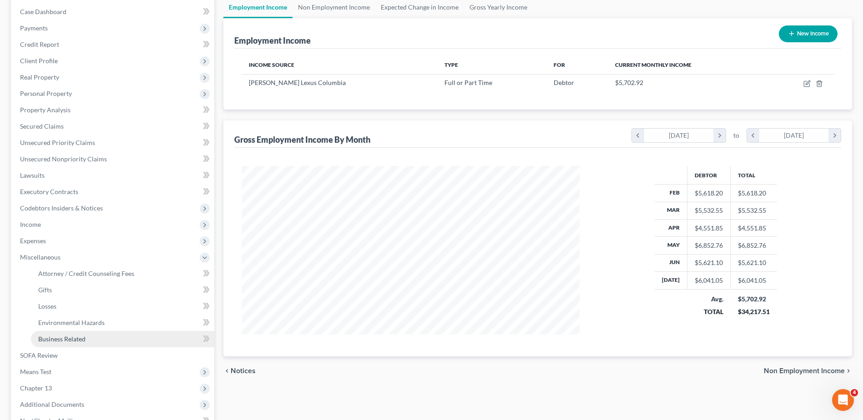
scroll to position [136, 0]
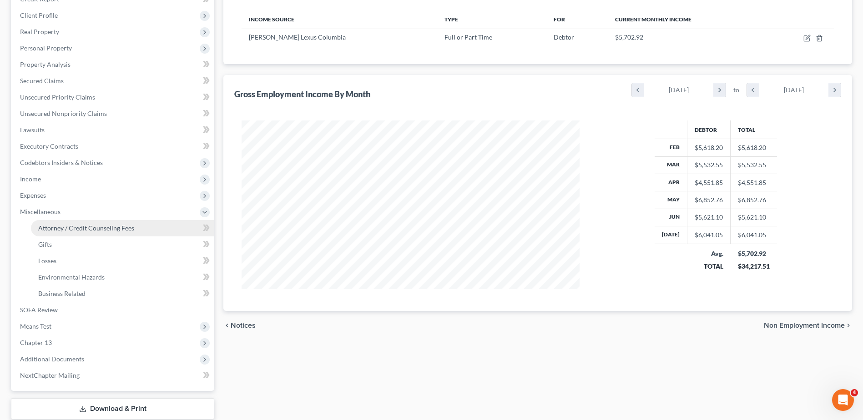
click at [69, 224] on span "Attorney / Credit Counseling Fees" at bounding box center [86, 228] width 96 height 8
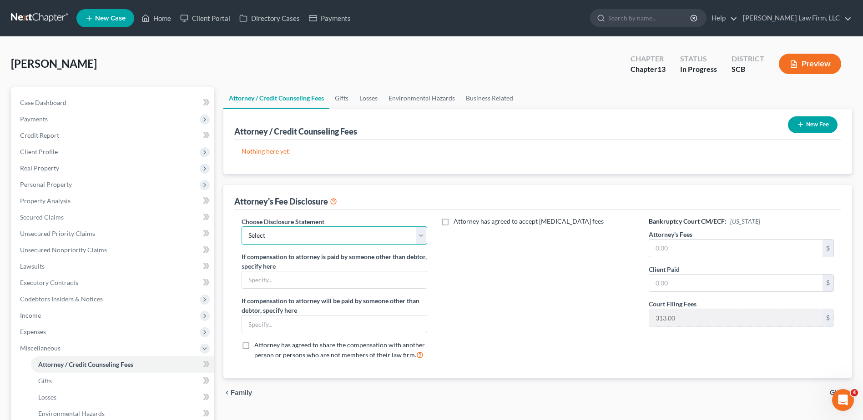
drag, startPoint x: 419, startPoint y: 237, endPoint x: 414, endPoint y: 246, distance: 9.6
click at [419, 237] on select "Select Disclosure of Compensation of Attorney for Debtor(S)" at bounding box center [334, 236] width 185 height 18
select select "0"
click at [242, 227] on select "Select Disclosure of Compensation of Attorney for Debtor(S)" at bounding box center [334, 236] width 185 height 18
click at [689, 246] on input "text" at bounding box center [735, 248] width 173 height 17
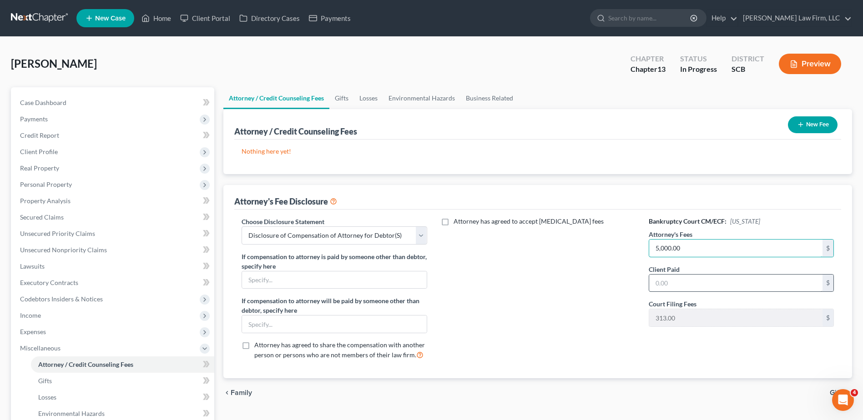
type input "5,000.00"
click at [715, 283] on input "text" at bounding box center [735, 283] width 173 height 17
type input "1"
click at [809, 126] on button "New Fee" at bounding box center [813, 124] width 50 height 17
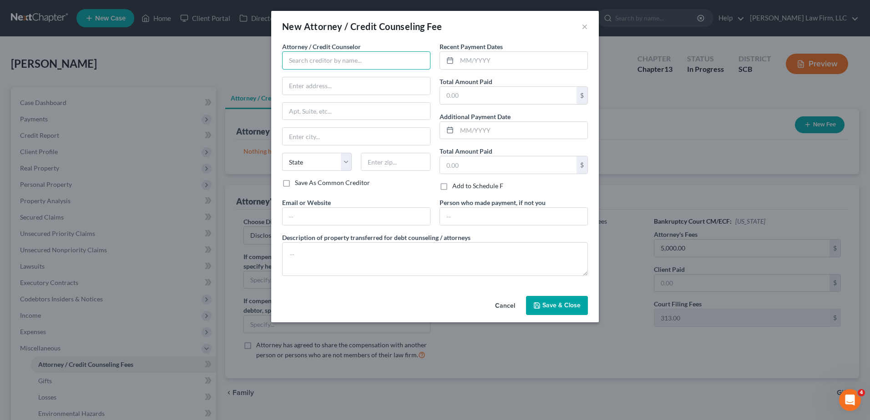
click at [370, 63] on input "text" at bounding box center [356, 60] width 148 height 18
click at [464, 62] on input "text" at bounding box center [522, 60] width 131 height 17
type input "08/2025"
click at [365, 61] on input "text" at bounding box center [356, 60] width 148 height 18
type input "MoneySharp Credit Counseling"
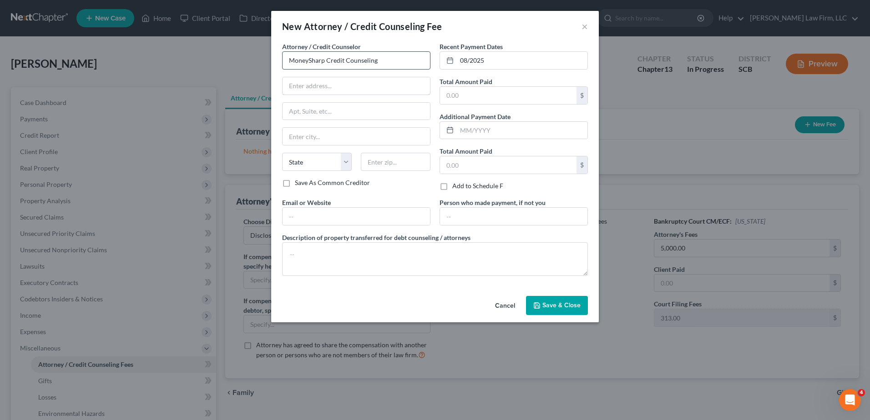
type input "[STREET_ADDRESS]"
type input "[GEOGRAPHIC_DATA]"
select select "14"
type input "60647"
click at [359, 208] on input "text" at bounding box center [356, 216] width 147 height 17
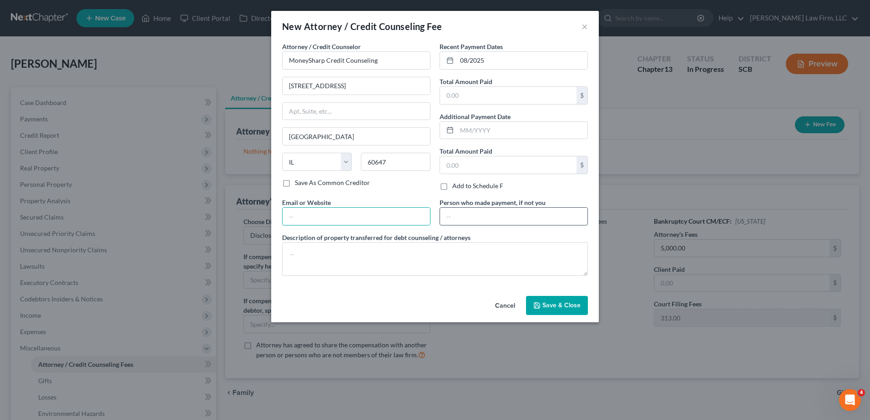
click at [457, 214] on input "text" at bounding box center [513, 216] width 147 height 17
type input "Debtor"
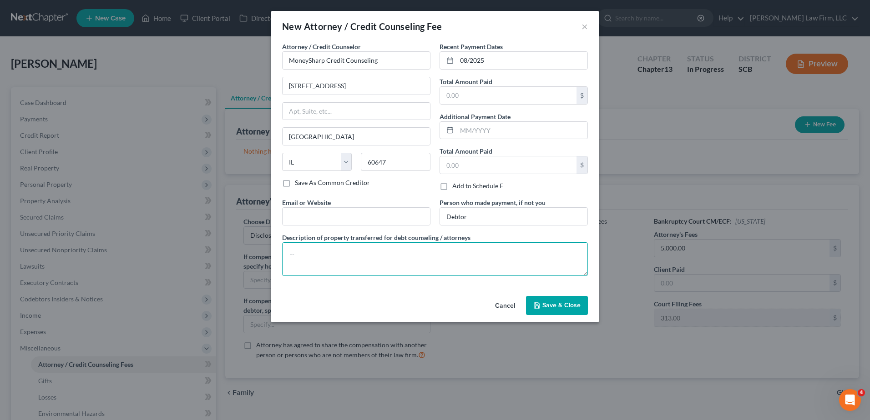
click at [446, 255] on textarea at bounding box center [435, 259] width 306 height 34
type textarea "Credit Counseling"
click at [445, 255] on textarea "Credit Counseling" at bounding box center [435, 259] width 306 height 34
click at [340, 256] on textarea "Credit Counseling $12" at bounding box center [435, 259] width 306 height 34
type textarea "Credit Counseling: $12"
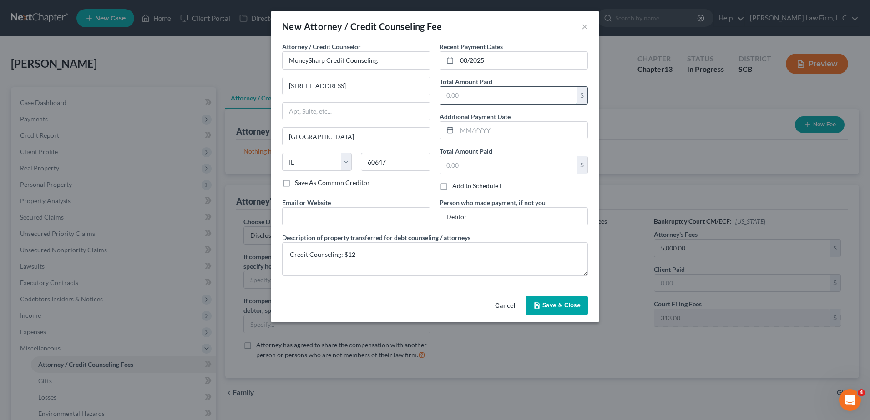
click at [487, 98] on input "text" at bounding box center [508, 95] width 136 height 17
type input "12.00"
click at [556, 308] on span "Save & Close" at bounding box center [561, 306] width 38 height 8
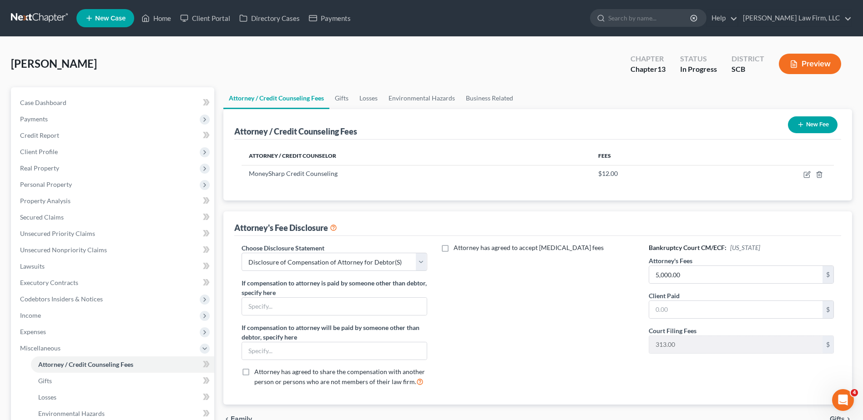
click at [825, 120] on button "New Fee" at bounding box center [813, 124] width 50 height 17
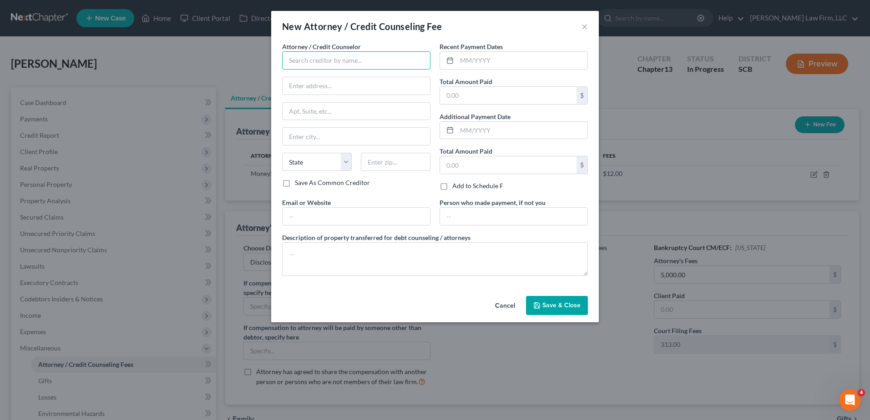
click at [388, 66] on input "text" at bounding box center [356, 60] width 148 height 18
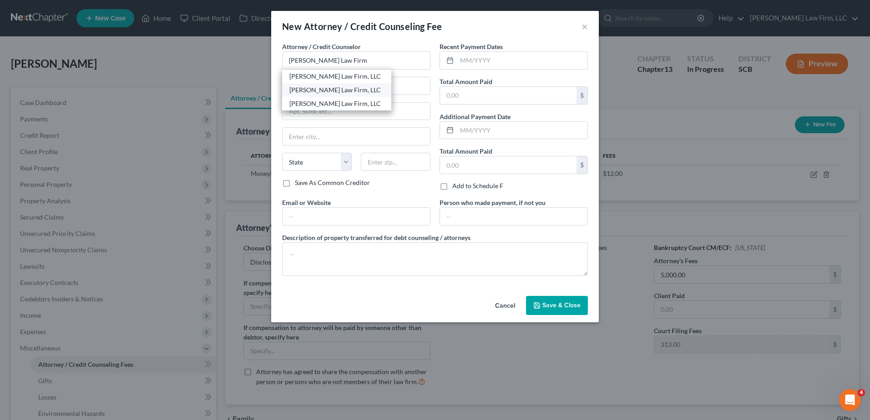
click at [332, 88] on div "[PERSON_NAME] Law Firm, LLC" at bounding box center [336, 90] width 95 height 9
type input "[PERSON_NAME] Law Firm, LLC"
type input "[STREET_ADDRESS]"
type input "Suite 120"
type input "[GEOGRAPHIC_DATA]"
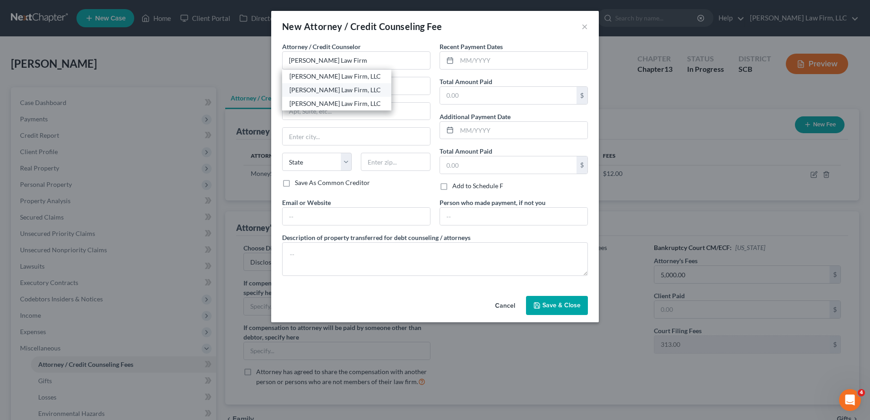
select select "42"
type input "29405"
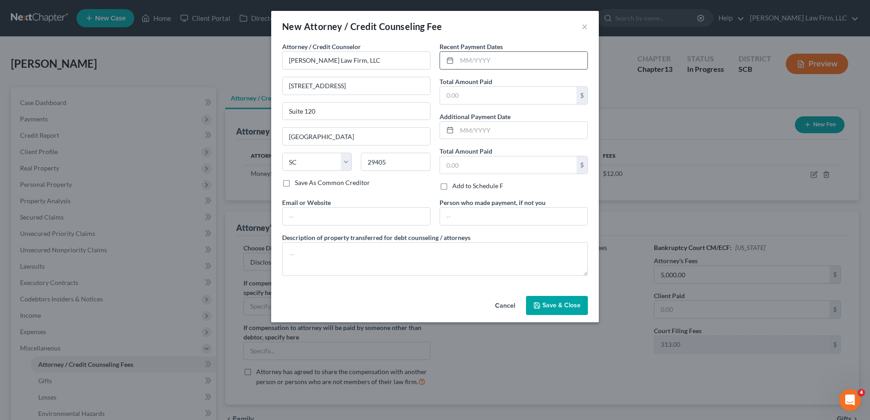
click at [473, 59] on input "text" at bounding box center [522, 60] width 131 height 17
type input "08/2025"
click at [475, 94] on input "text" at bounding box center [508, 95] width 136 height 17
type input "1,500.00"
click at [479, 214] on input "text" at bounding box center [513, 216] width 147 height 17
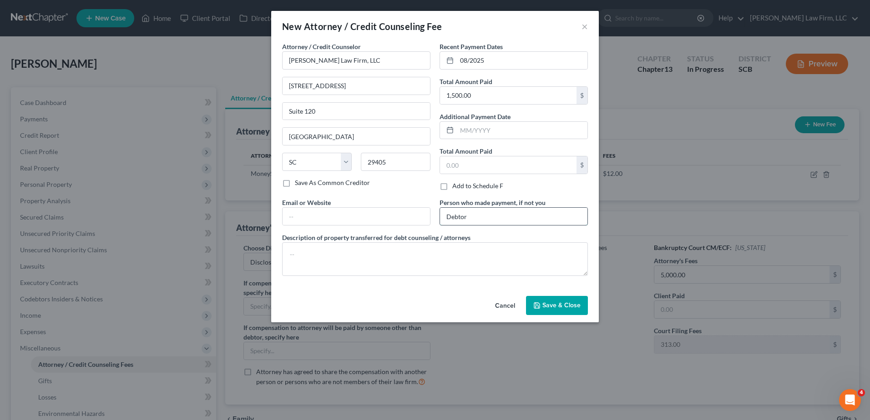
type input "Debtor"
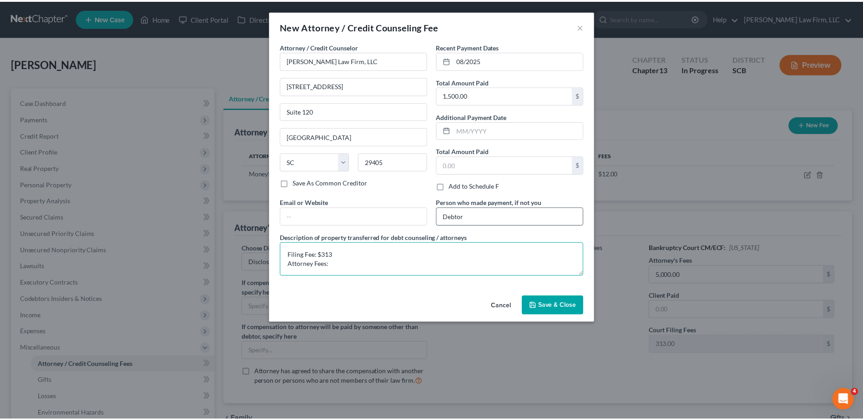
scroll to position [2, 0]
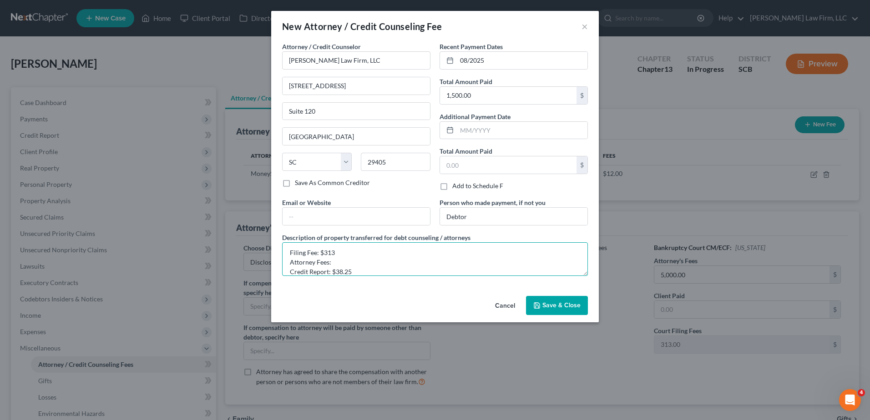
click at [352, 264] on textarea "Filing Fee: $313 Attorney Fees: Credit Report: $38.25" at bounding box center [435, 259] width 306 height 34
type textarea "Filing Fee: $313 Attorney Fees: $1,148.75 Credit Report: $38.25"
click at [540, 302] on icon "button" at bounding box center [536, 305] width 7 height 7
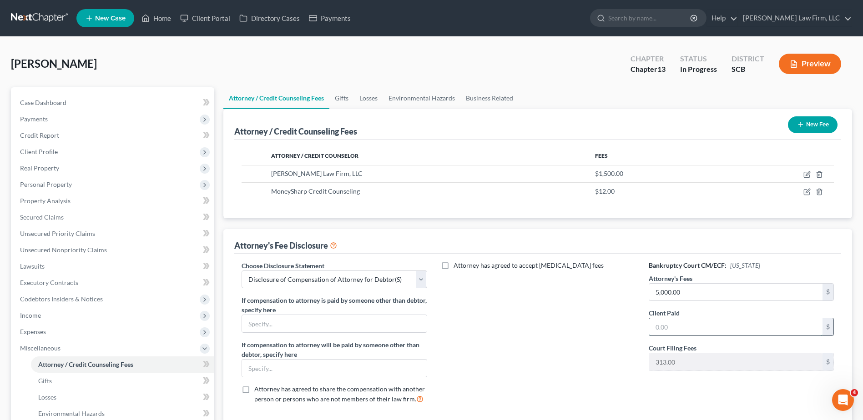
click at [673, 329] on input "text" at bounding box center [735, 326] width 173 height 17
type input "1,148.75"
click at [533, 345] on div "Attorney has agreed to accept [MEDICAL_DATA] fees" at bounding box center [537, 336] width 203 height 151
click at [63, 232] on span "Unsecured Priority Claims" at bounding box center [57, 234] width 75 height 8
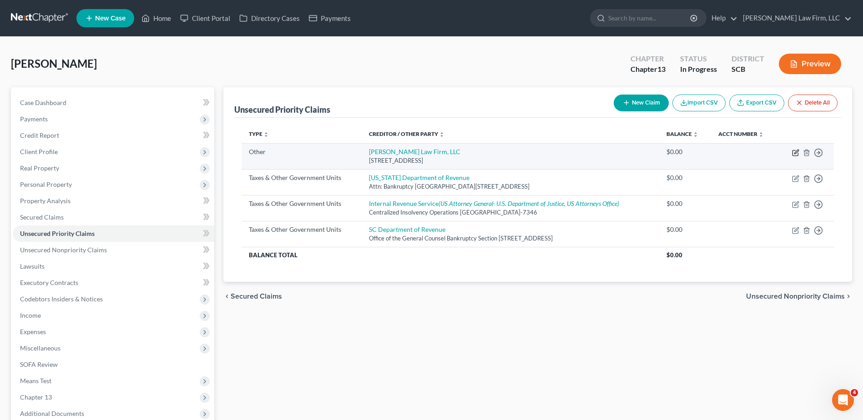
click at [795, 153] on icon "button" at bounding box center [795, 152] width 7 height 7
select select "9"
select select "42"
select select "0"
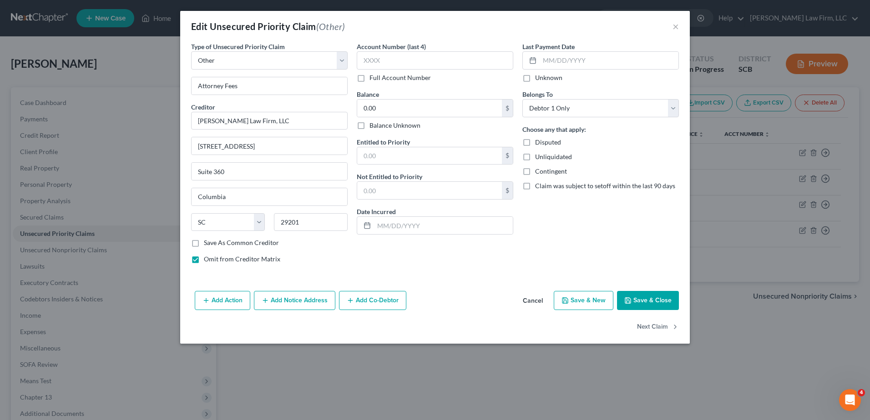
click at [662, 301] on button "Save & Close" at bounding box center [648, 300] width 62 height 19
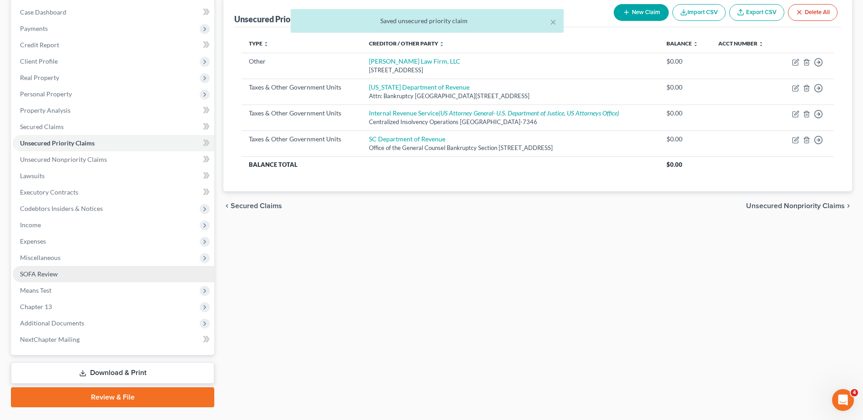
scroll to position [91, 0]
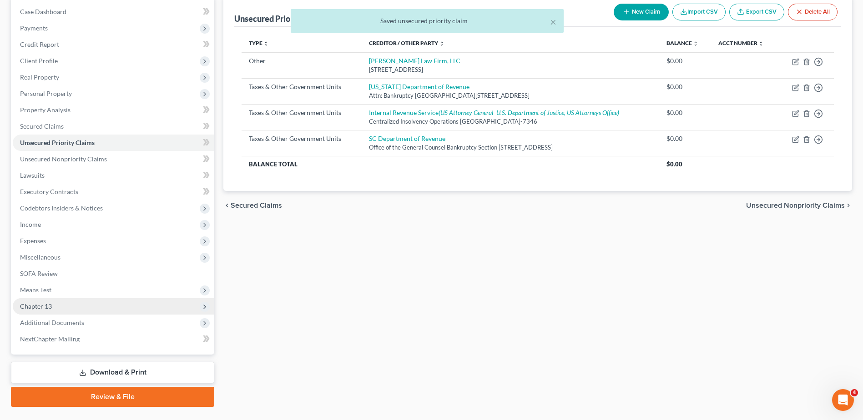
click at [66, 306] on span "Chapter 13" at bounding box center [114, 306] width 202 height 16
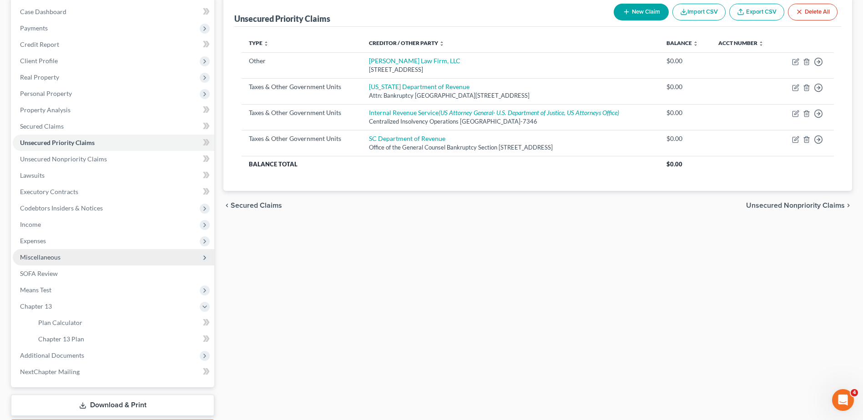
click at [51, 260] on span "Miscellaneous" at bounding box center [40, 257] width 40 height 8
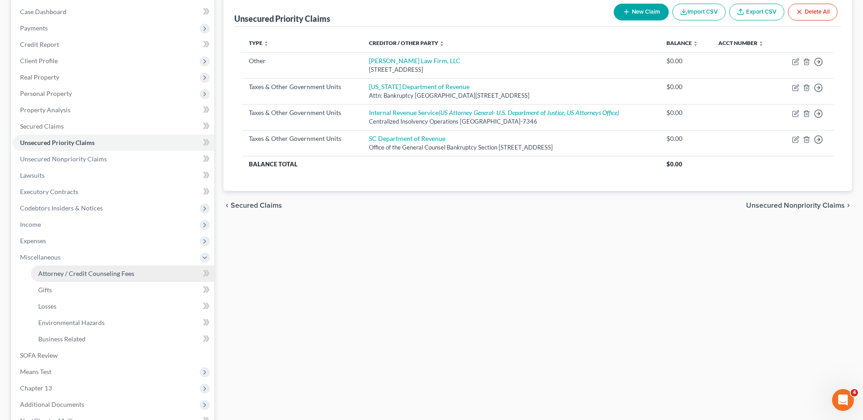
click at [60, 277] on span "Attorney / Credit Counseling Fees" at bounding box center [86, 274] width 96 height 8
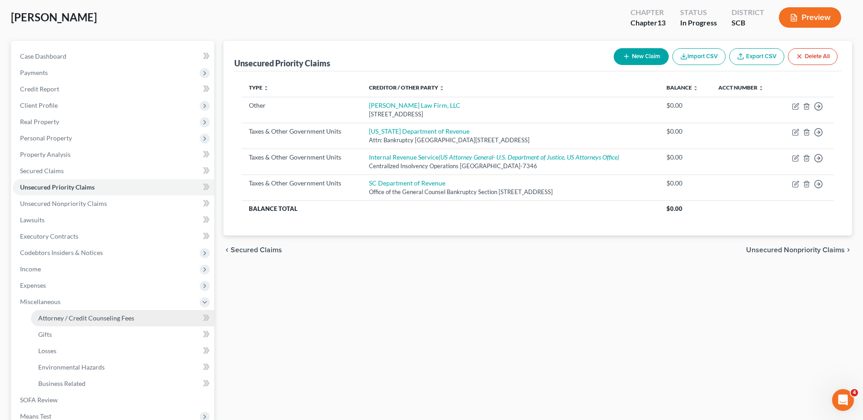
select select "0"
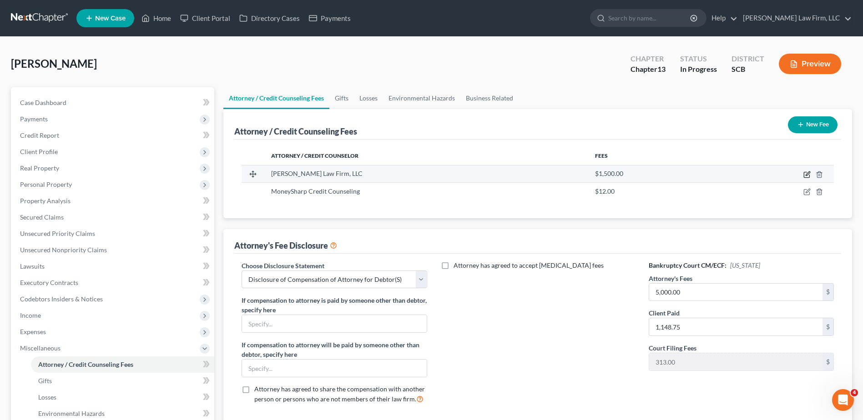
click at [808, 175] on icon "button" at bounding box center [808, 174] width 4 height 4
select select "42"
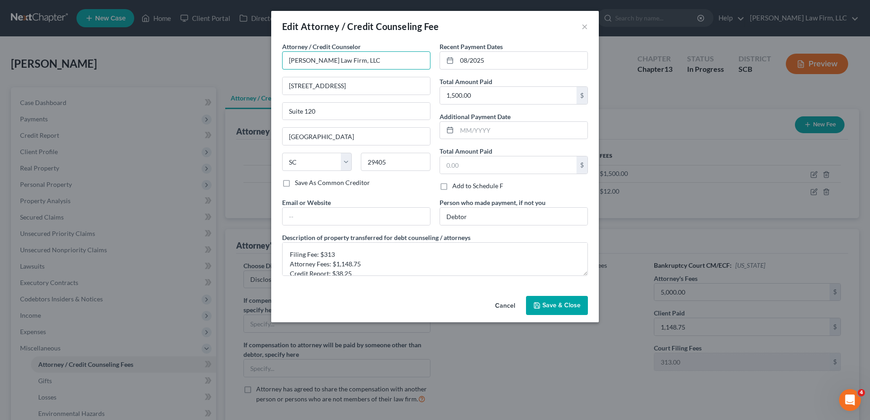
click at [366, 63] on input "[PERSON_NAME] Law Firm, LLC" at bounding box center [356, 60] width 148 height 18
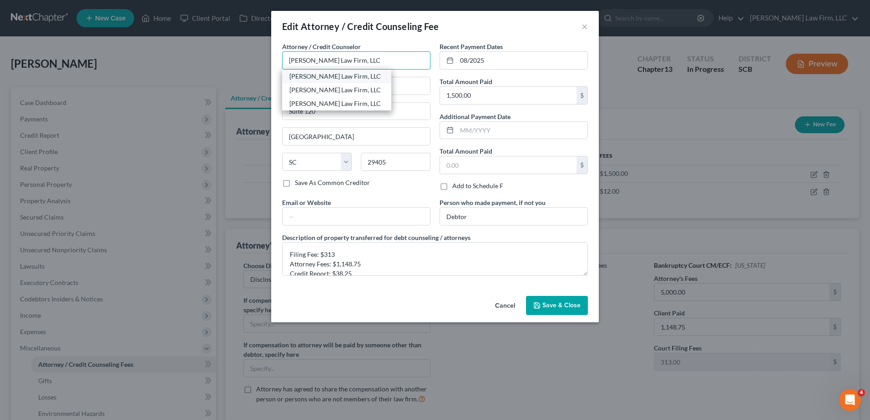
type input "[PERSON_NAME] Law Firm, LLC"
click at [358, 81] on div "[PERSON_NAME] Law Firm, LLC" at bounding box center [336, 76] width 95 height 9
type input "[STREET_ADDRESS]"
type input "Suite 107"
type input "[GEOGRAPHIC_DATA]"
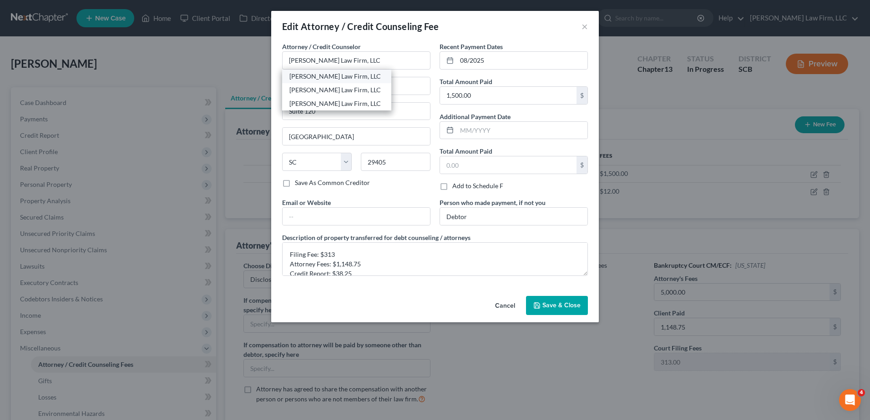
type input "29577"
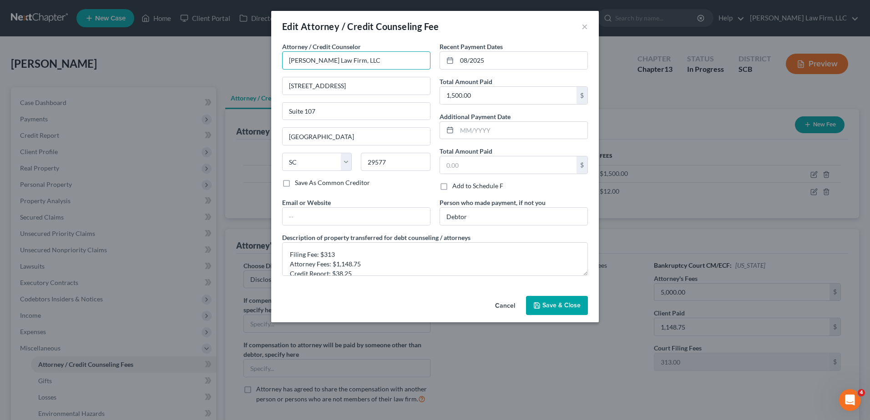
click at [363, 66] on input "[PERSON_NAME] Law Firm, LLC" at bounding box center [356, 60] width 148 height 18
type input "[PERSON_NAME] Law Firm, LLC"
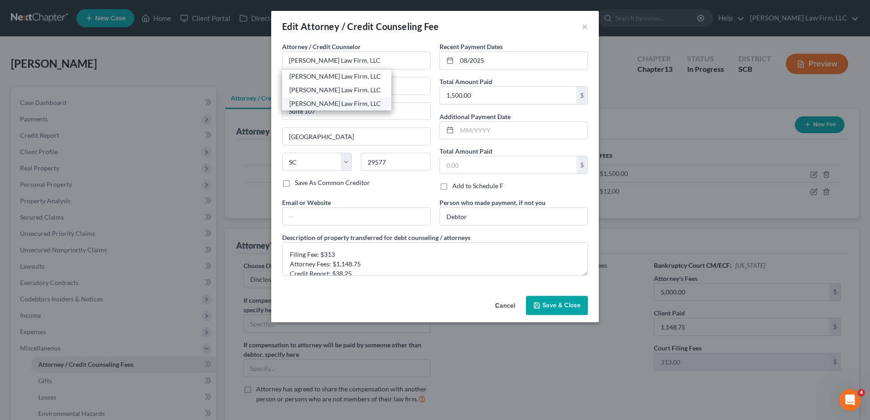
click at [357, 101] on div "[PERSON_NAME] Law Firm, LLC" at bounding box center [336, 103] width 95 height 9
type input "[STREET_ADDRESS]"
type input "Suite 360"
type input "Columbia"
type input "29201"
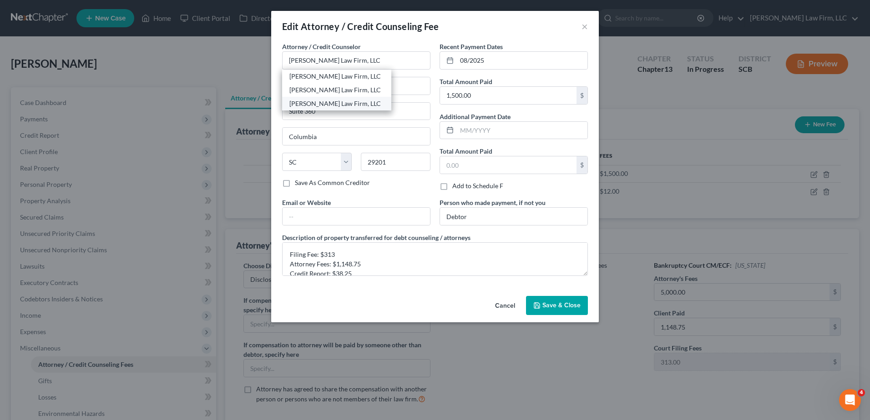
type input "[PERSON_NAME] Law Firm, LLC"
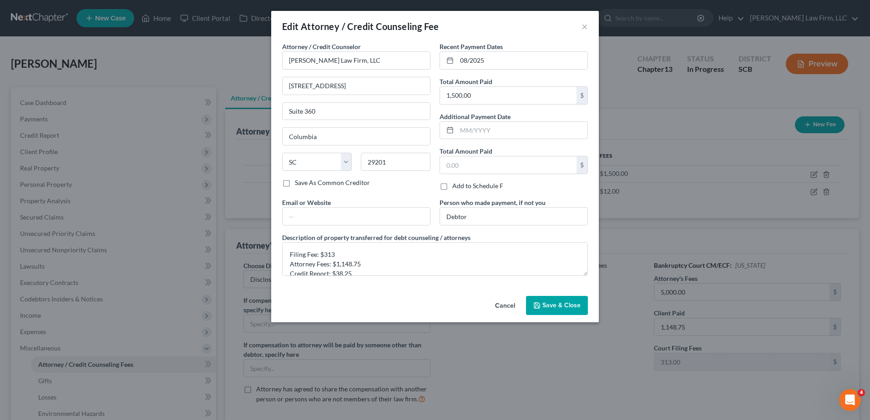
click at [560, 307] on span "Save & Close" at bounding box center [561, 306] width 38 height 8
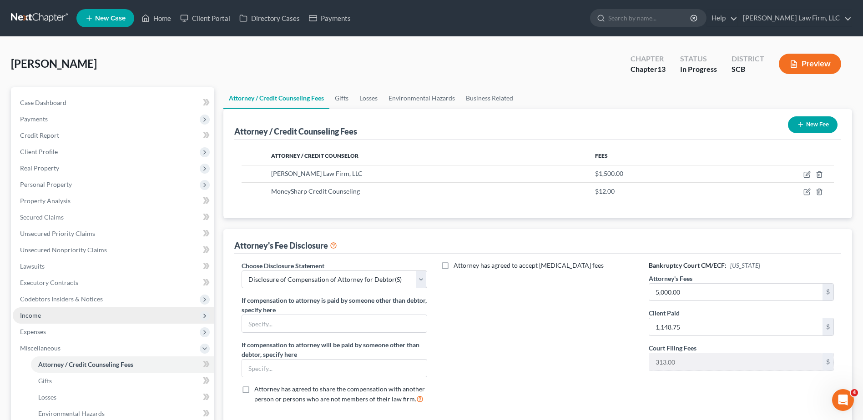
scroll to position [45, 0]
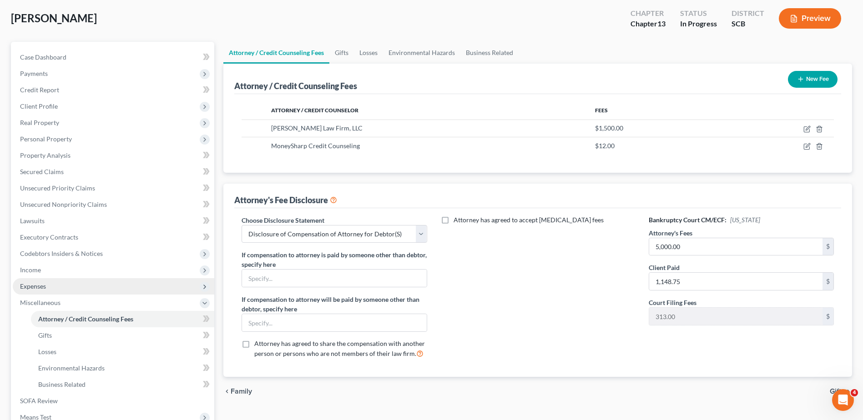
click at [57, 282] on span "Expenses" at bounding box center [114, 286] width 202 height 16
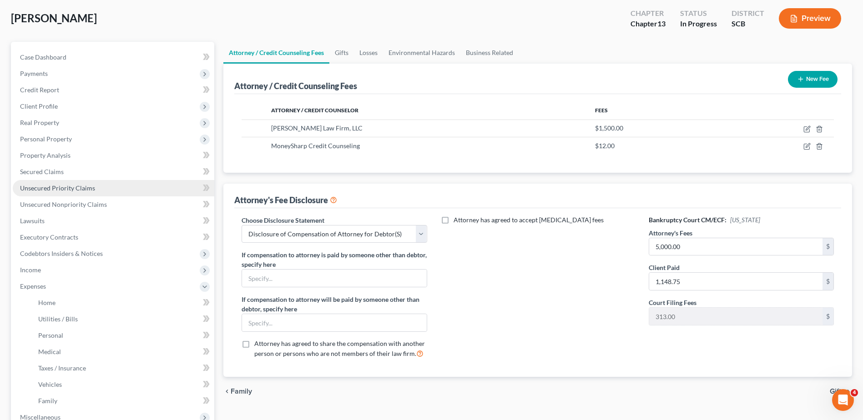
click at [66, 190] on span "Unsecured Priority Claims" at bounding box center [57, 188] width 75 height 8
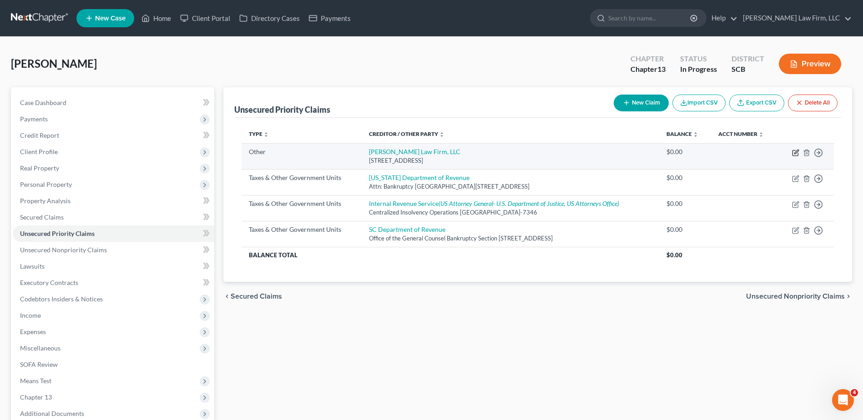
click at [796, 155] on icon "button" at bounding box center [795, 152] width 7 height 7
select select "9"
select select "42"
select select "0"
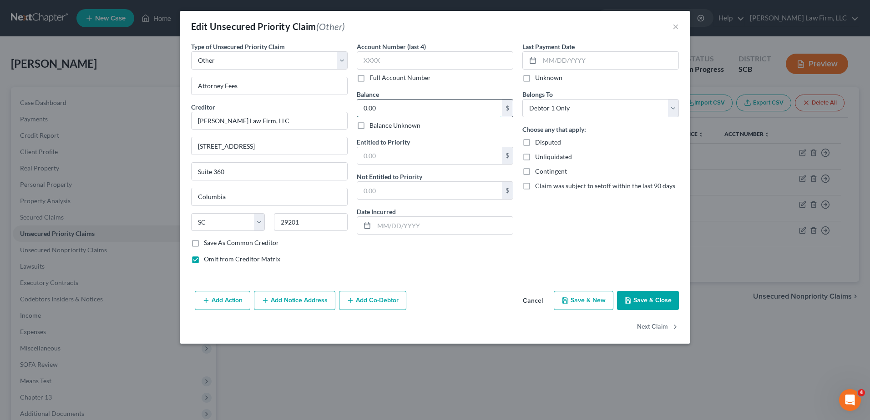
click at [379, 109] on input "0.00" at bounding box center [429, 108] width 145 height 17
type input "3,851.25"
click at [585, 60] on input "text" at bounding box center [609, 60] width 139 height 17
click at [370, 268] on div "Account Number (last 4) Full Account Number Balance 3,851.25 $ Balance Unknown …" at bounding box center [435, 156] width 166 height 229
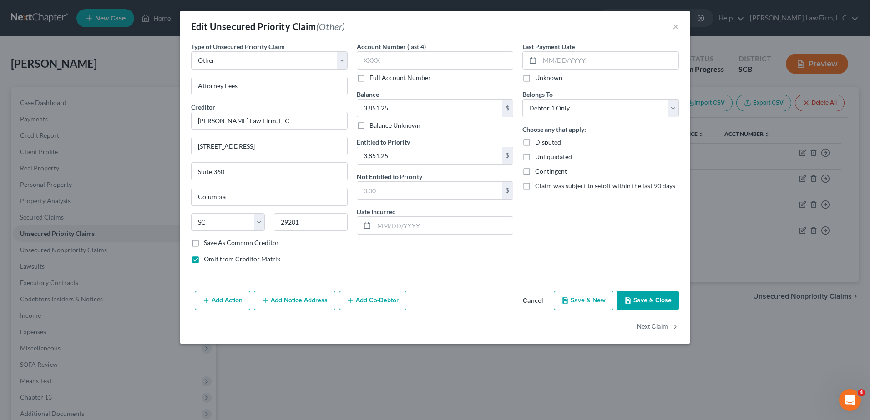
click at [658, 296] on button "Save & Close" at bounding box center [648, 300] width 62 height 19
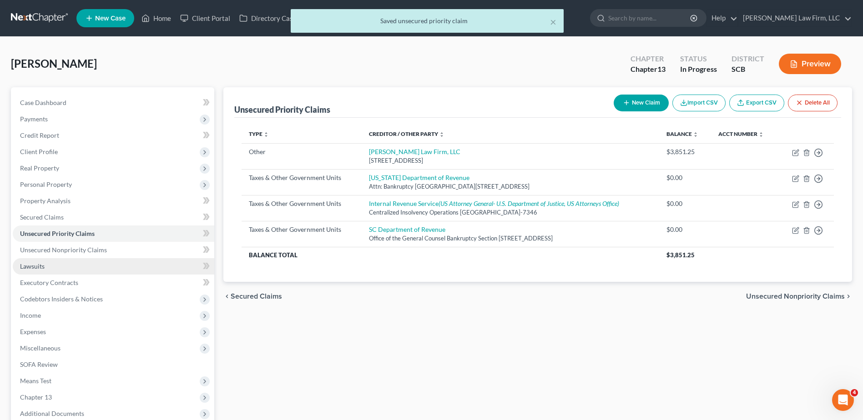
scroll to position [112, 0]
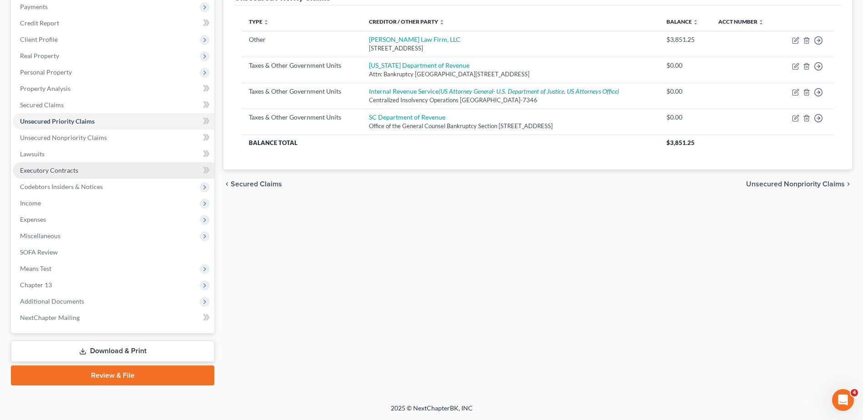
click at [60, 167] on span "Executory Contracts" at bounding box center [49, 171] width 58 height 8
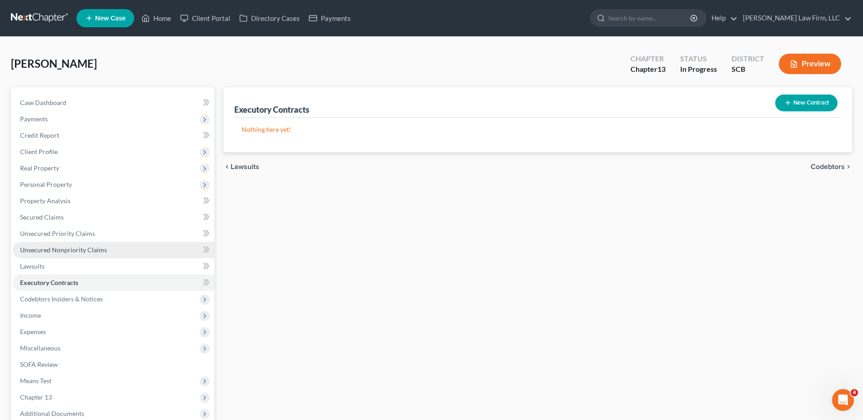
click at [82, 250] on span "Unsecured Nonpriority Claims" at bounding box center [63, 250] width 87 height 8
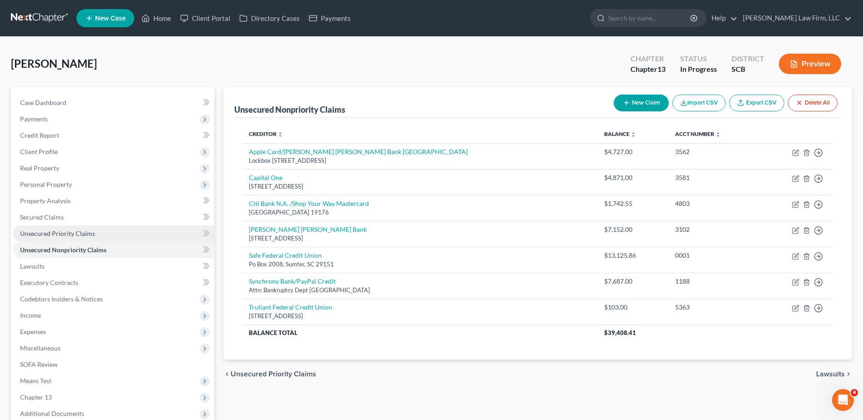
click at [76, 233] on span "Unsecured Priority Claims" at bounding box center [57, 234] width 75 height 8
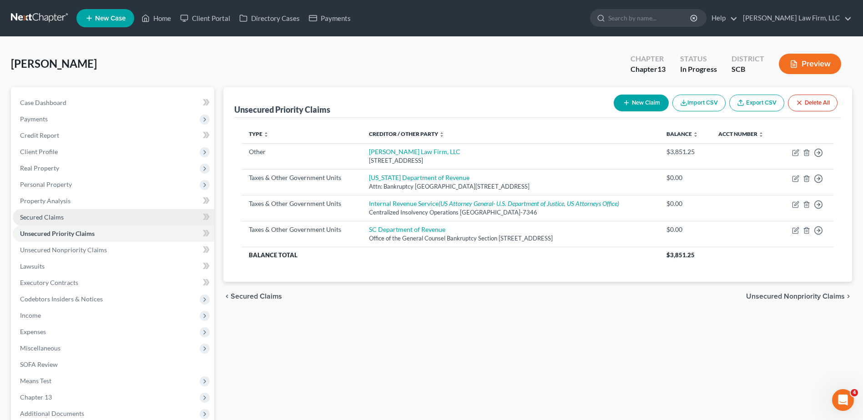
click at [71, 216] on link "Secured Claims" at bounding box center [114, 217] width 202 height 16
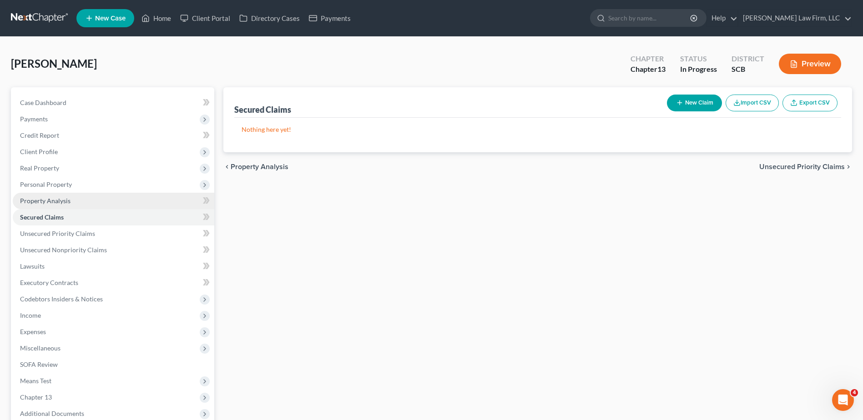
click at [74, 202] on link "Property Analysis" at bounding box center [114, 201] width 202 height 16
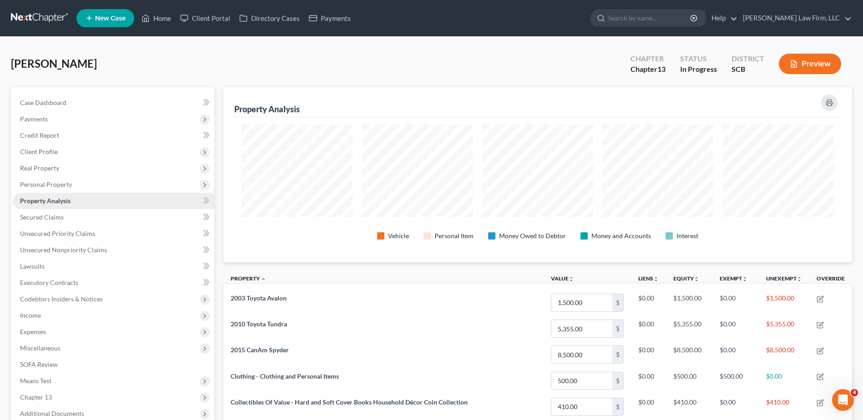
scroll to position [175, 629]
click at [65, 187] on span "Personal Property" at bounding box center [46, 185] width 52 height 8
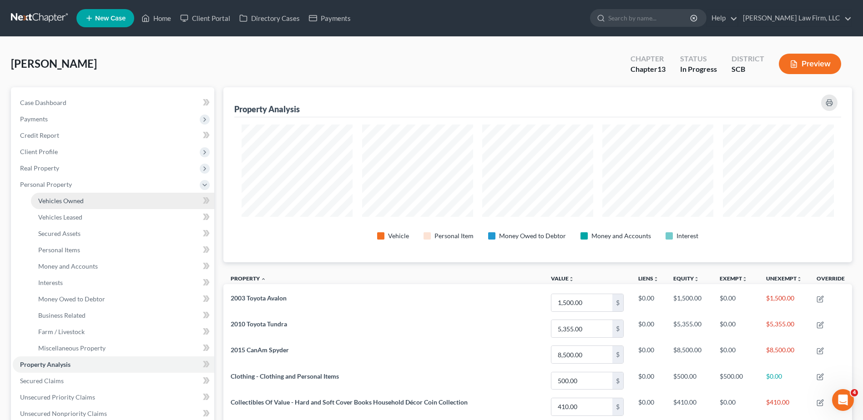
click at [71, 198] on span "Vehicles Owned" at bounding box center [60, 201] width 45 height 8
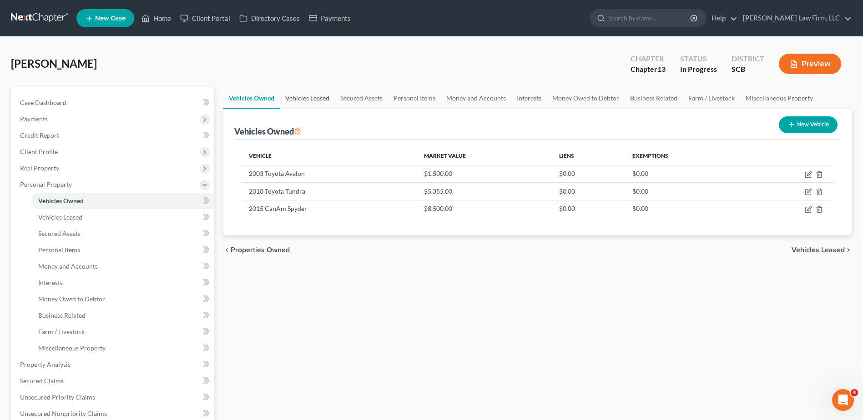
click at [311, 96] on link "Vehicles Leased" at bounding box center [307, 98] width 55 height 22
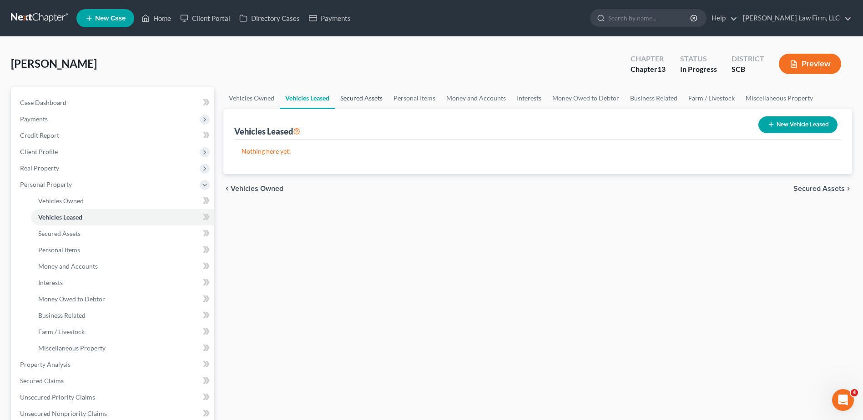
click at [348, 98] on link "Secured Assets" at bounding box center [361, 98] width 53 height 22
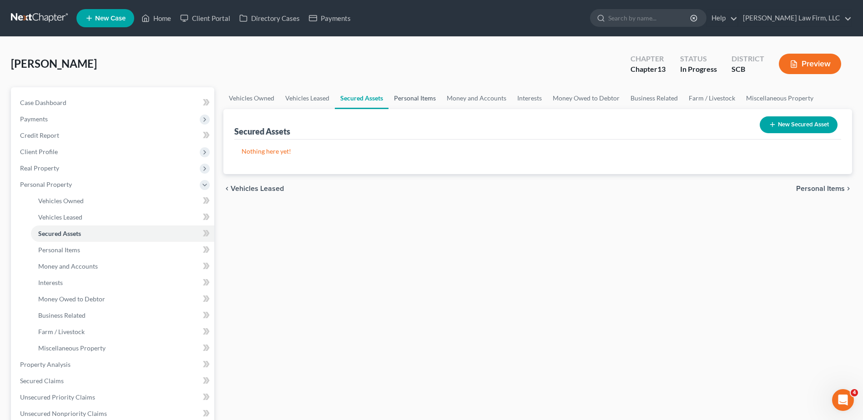
click at [400, 99] on link "Personal Items" at bounding box center [415, 98] width 53 height 22
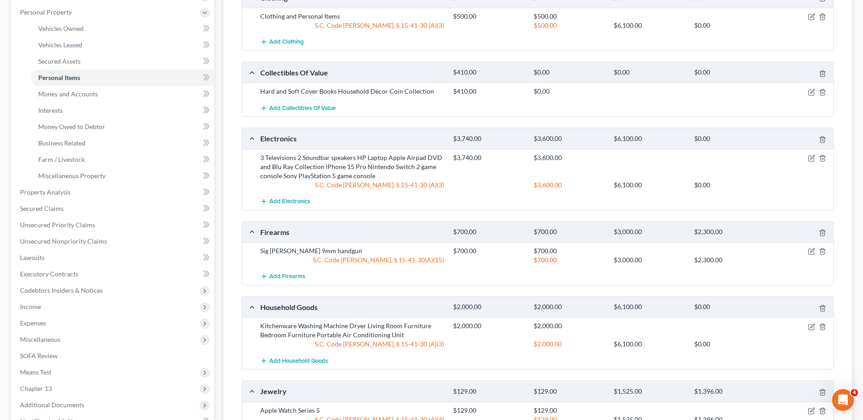
scroll to position [172, 0]
click at [813, 158] on icon "button" at bounding box center [811, 158] width 7 height 7
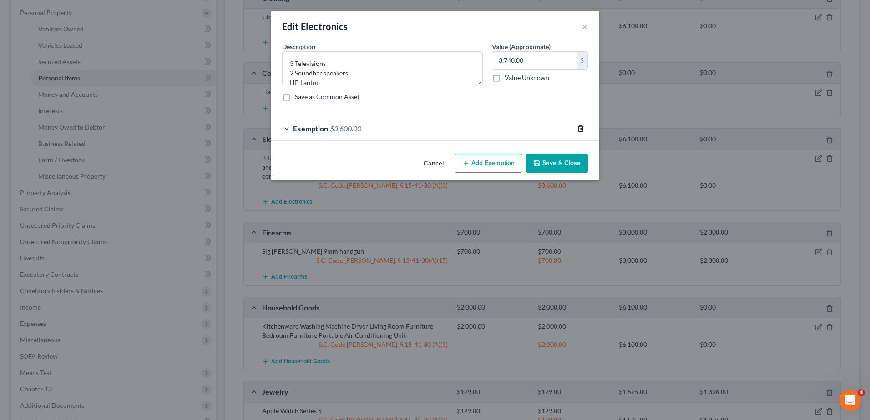
click at [580, 127] on polyline "button" at bounding box center [580, 127] width 5 height 0
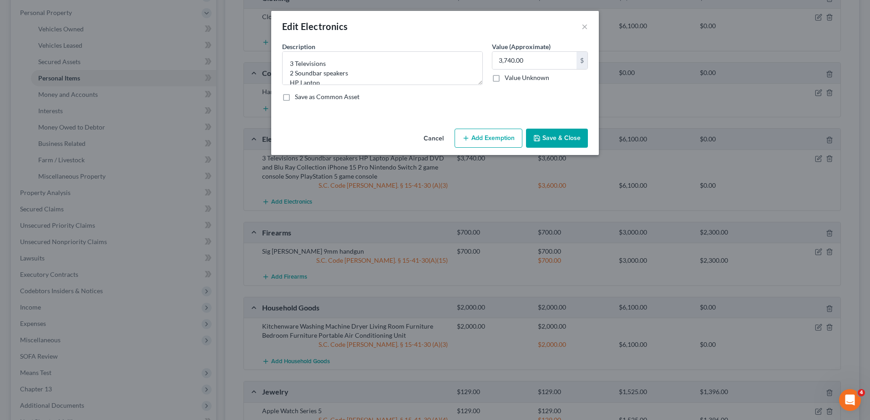
click at [560, 138] on button "Save & Close" at bounding box center [557, 138] width 62 height 19
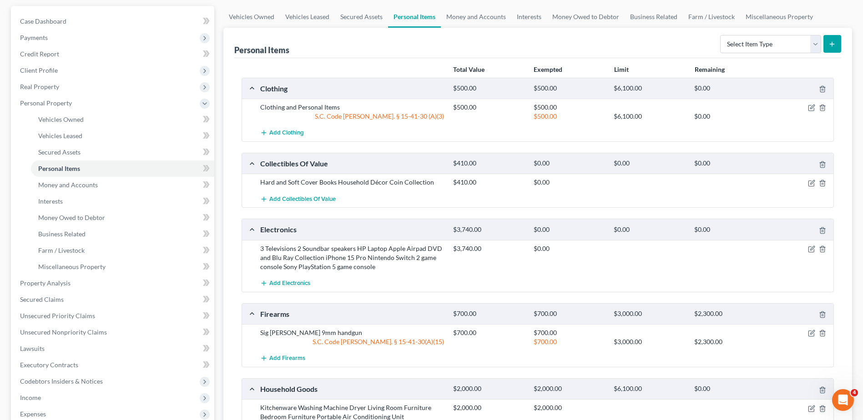
scroll to position [81, 0]
click at [808, 109] on icon "button" at bounding box center [811, 108] width 7 height 7
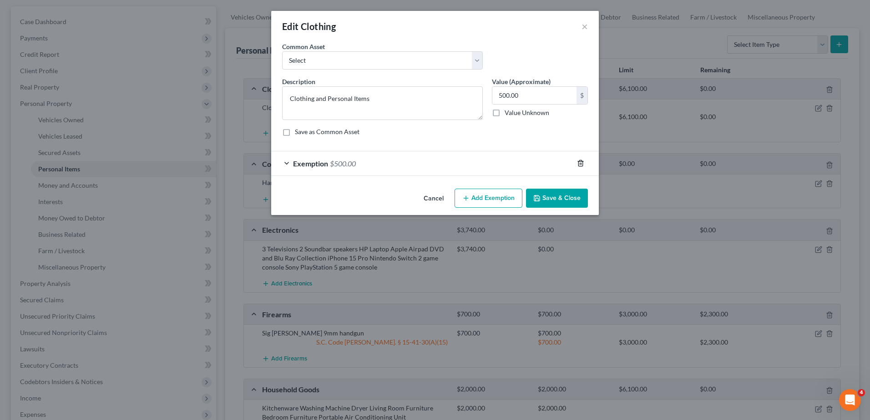
click at [580, 163] on icon "button" at bounding box center [580, 163] width 7 height 7
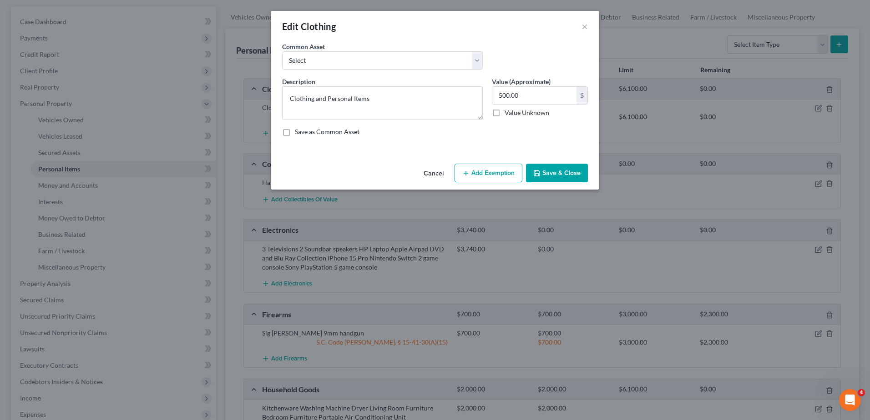
click at [566, 168] on button "Save & Close" at bounding box center [557, 173] width 62 height 19
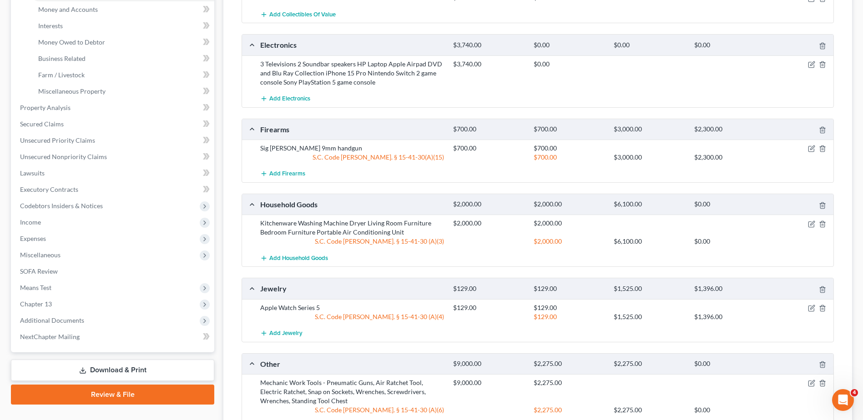
scroll to position [263, 0]
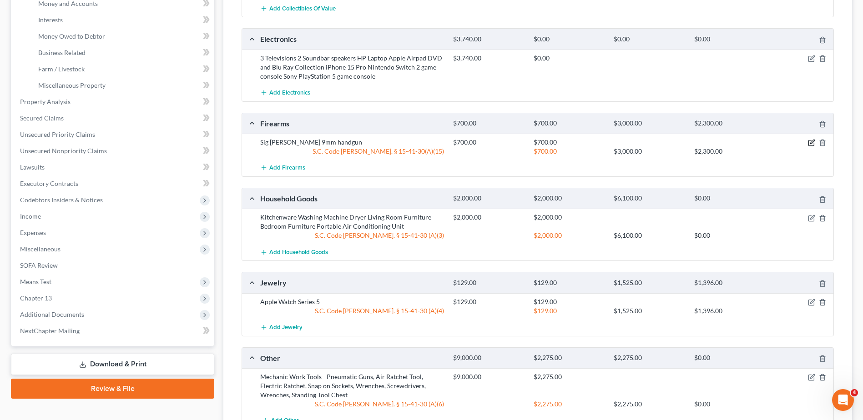
click at [812, 142] on icon "button" at bounding box center [811, 142] width 7 height 7
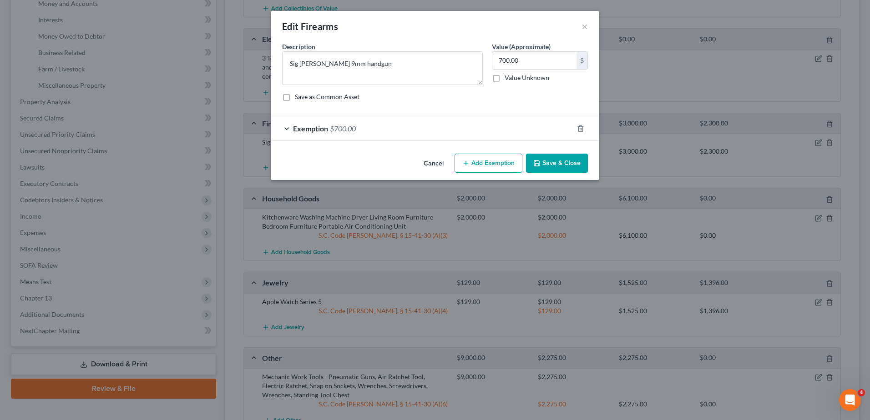
click at [564, 166] on button "Save & Close" at bounding box center [557, 163] width 62 height 19
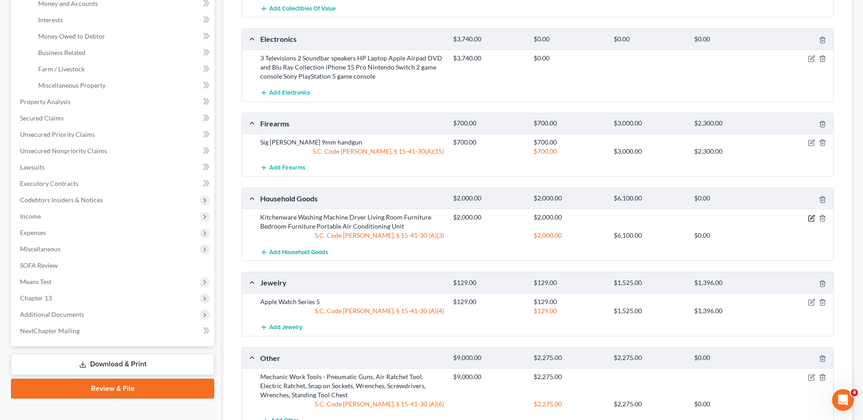
click at [812, 217] on icon "button" at bounding box center [812, 217] width 4 height 4
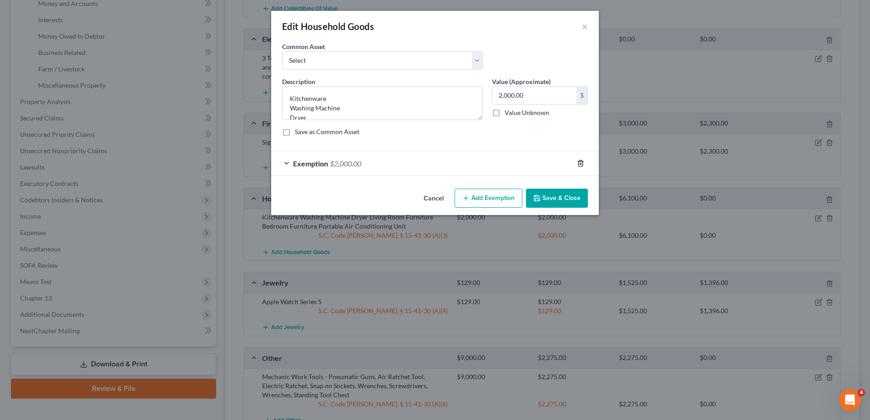
click at [582, 162] on icon "button" at bounding box center [580, 164] width 4 height 6
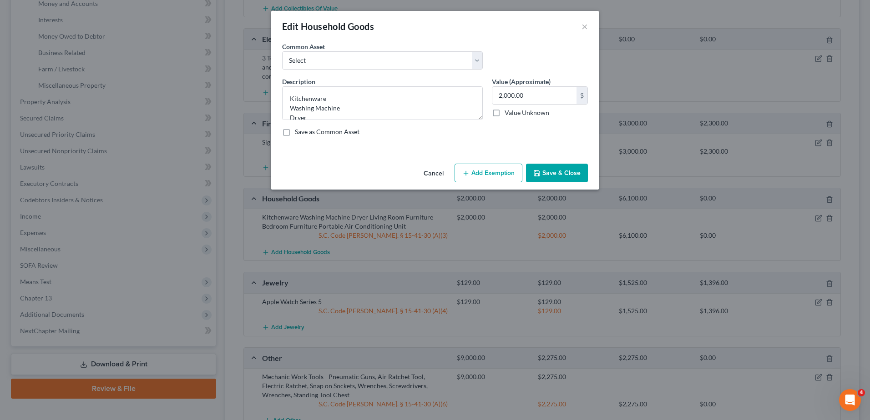
click at [555, 173] on button "Save & Close" at bounding box center [557, 173] width 62 height 19
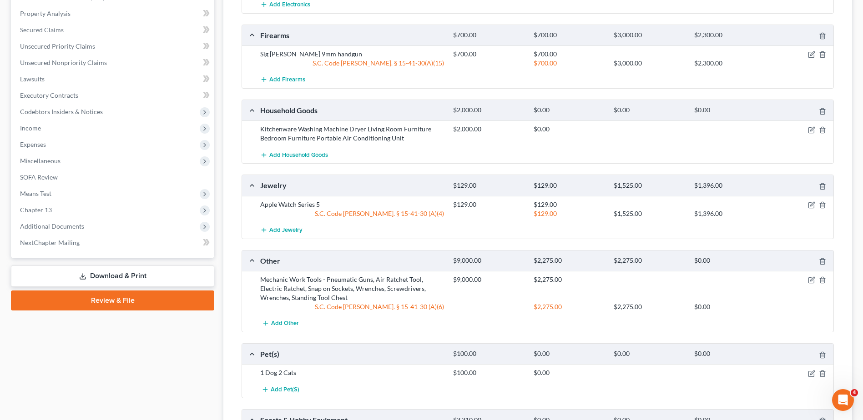
scroll to position [354, 0]
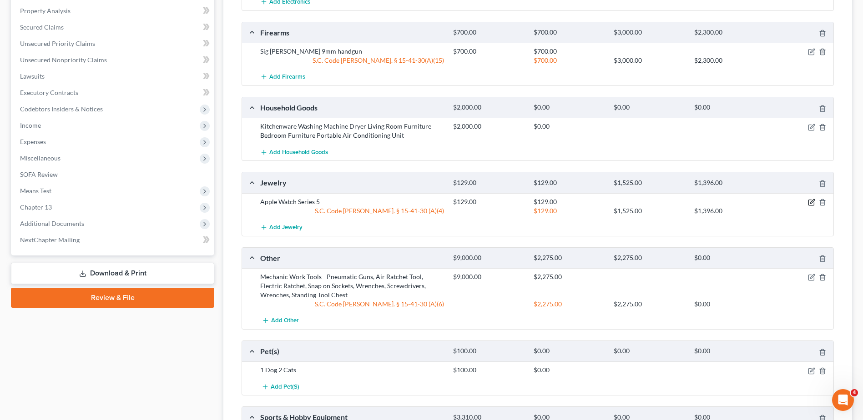
click at [809, 200] on icon "button" at bounding box center [810, 202] width 5 height 5
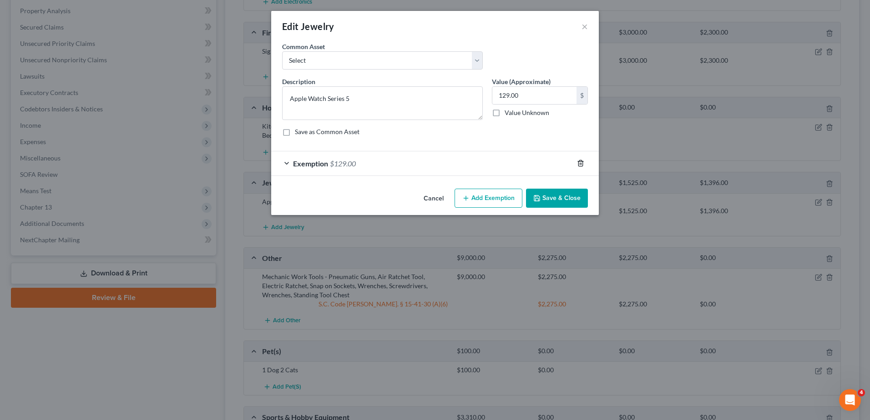
click at [579, 162] on icon "button" at bounding box center [580, 164] width 4 height 6
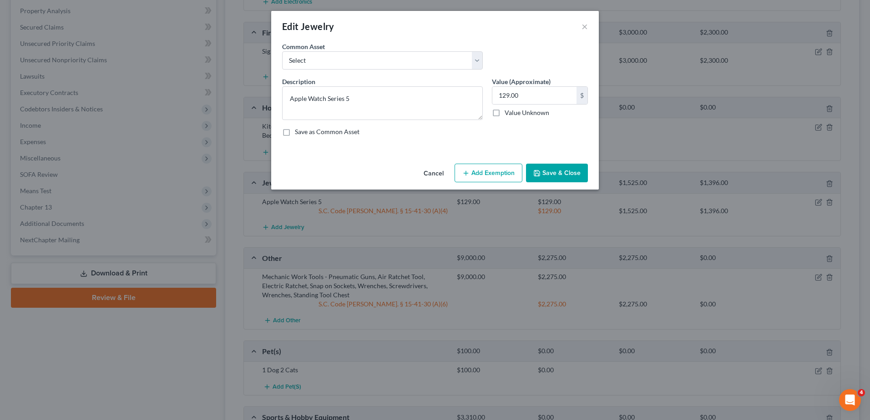
click at [568, 169] on button "Save & Close" at bounding box center [557, 173] width 62 height 19
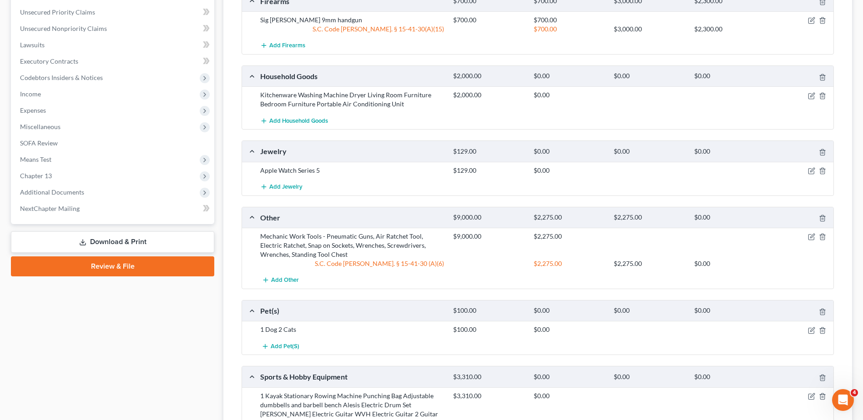
scroll to position [445, 0]
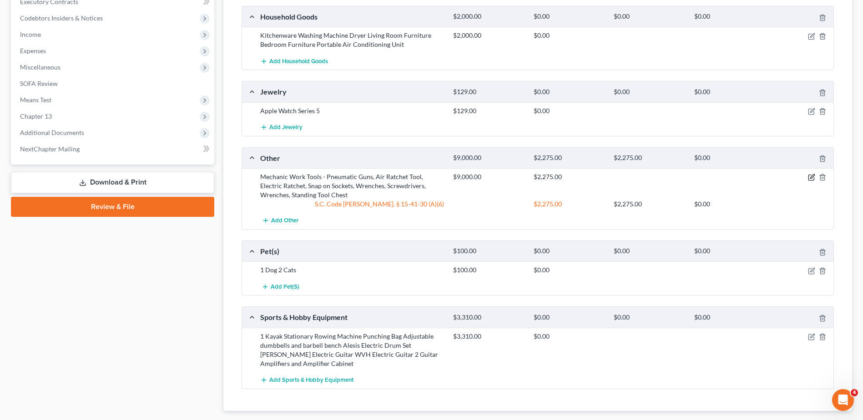
click at [809, 179] on icon "button" at bounding box center [811, 177] width 7 height 7
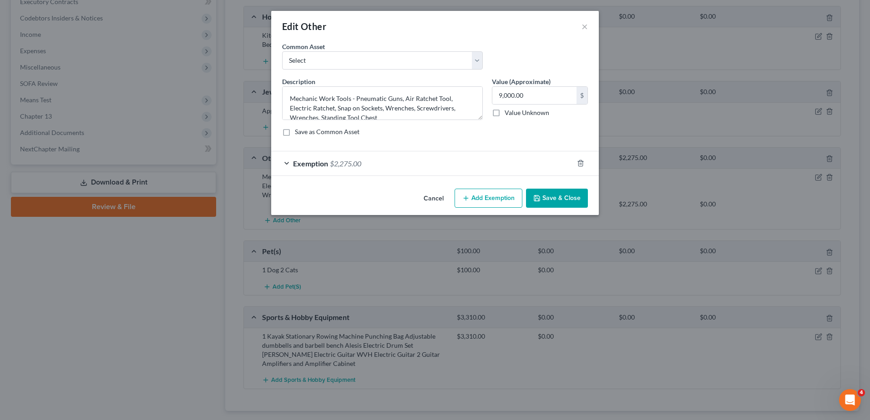
click at [563, 202] on button "Save & Close" at bounding box center [557, 198] width 62 height 19
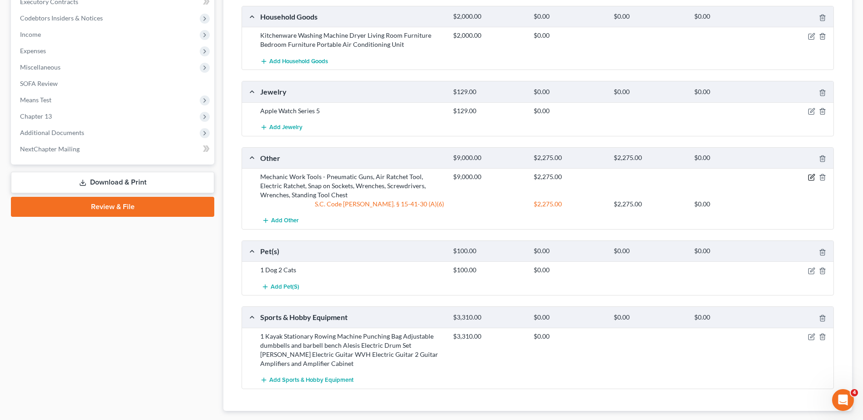
click at [810, 179] on icon "button" at bounding box center [811, 177] width 7 height 7
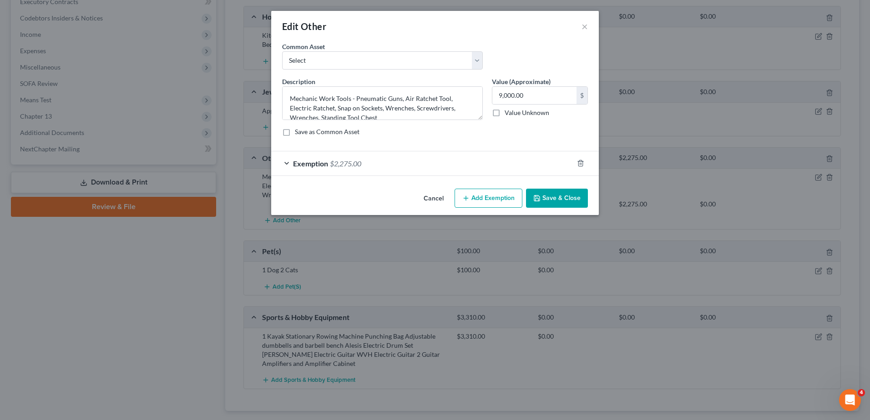
click at [488, 162] on div "Exemption $2,275.00" at bounding box center [422, 163] width 302 height 24
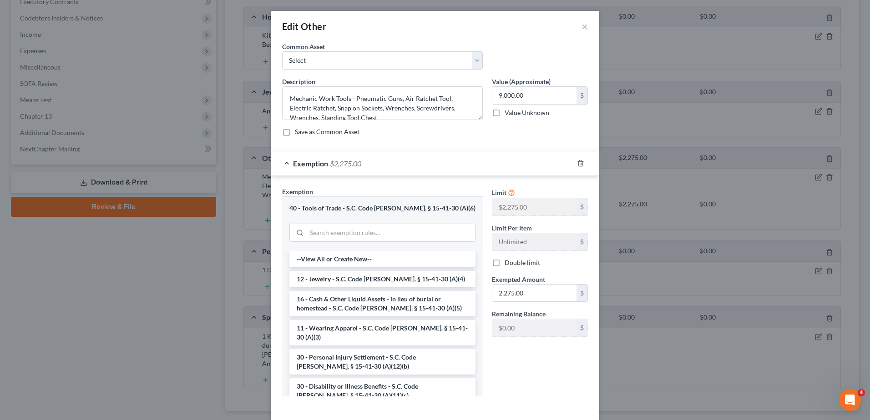
click at [488, 162] on div "Exemption $2,275.00" at bounding box center [422, 163] width 302 height 24
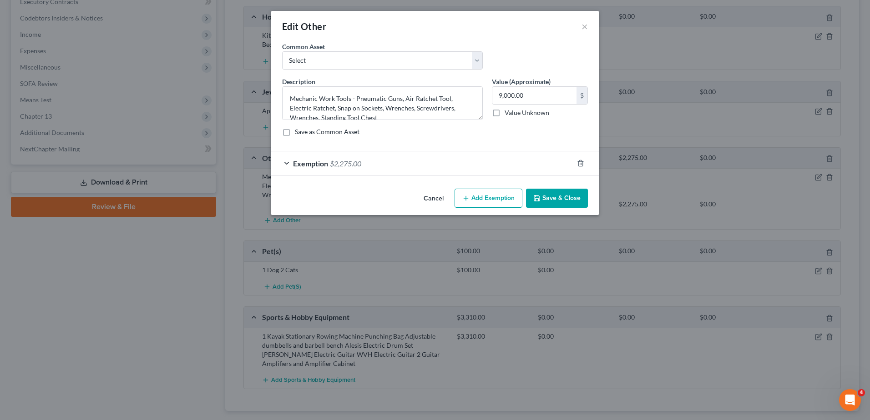
click at [545, 175] on div "Exemption $2,275.00" at bounding box center [422, 163] width 302 height 24
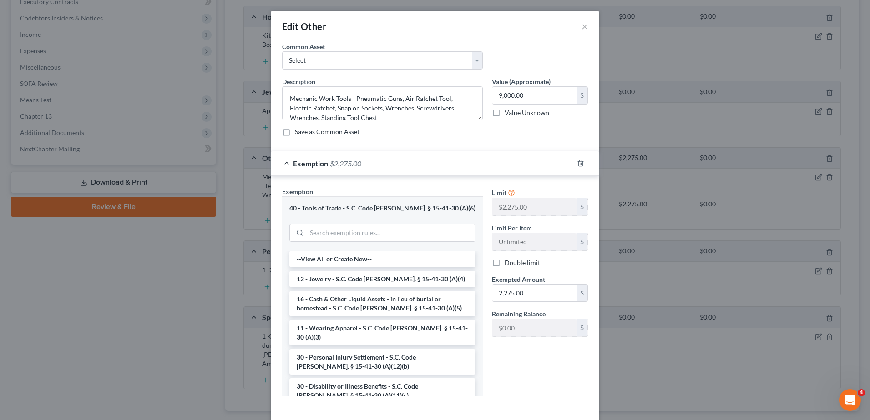
click at [503, 164] on div "Exemption $2,275.00" at bounding box center [422, 163] width 302 height 24
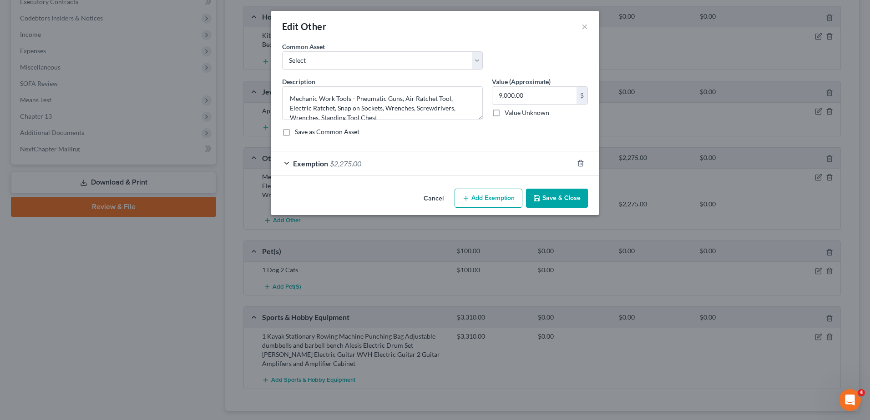
click at [549, 197] on button "Save & Close" at bounding box center [557, 198] width 62 height 19
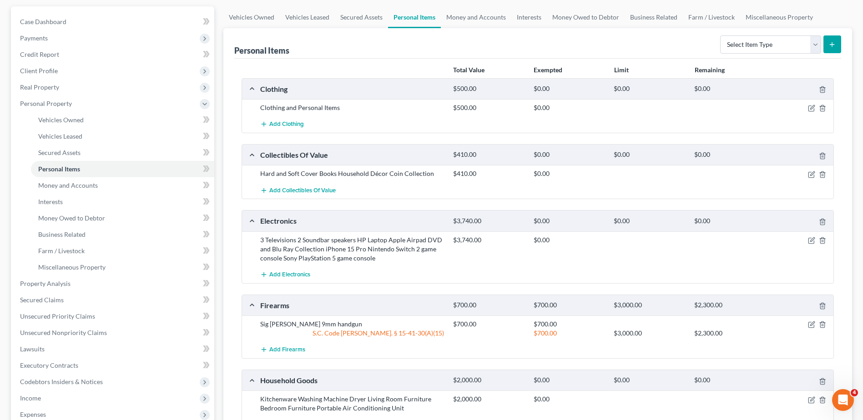
scroll to position [0, 0]
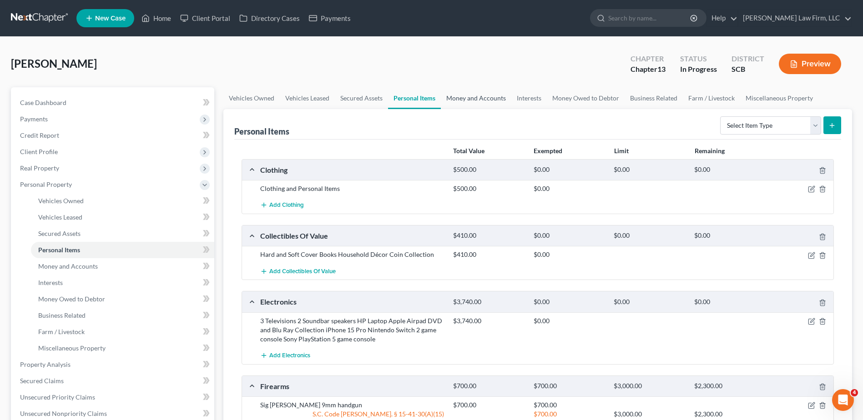
click at [479, 96] on link "Money and Accounts" at bounding box center [476, 98] width 71 height 22
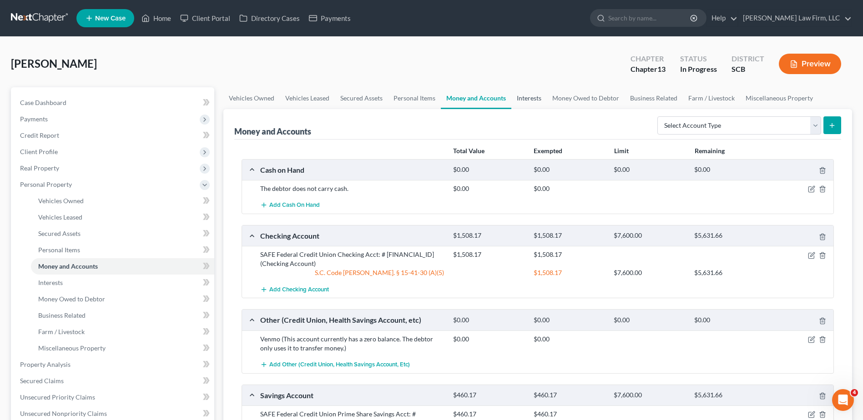
click at [525, 94] on link "Interests" at bounding box center [528, 98] width 35 height 22
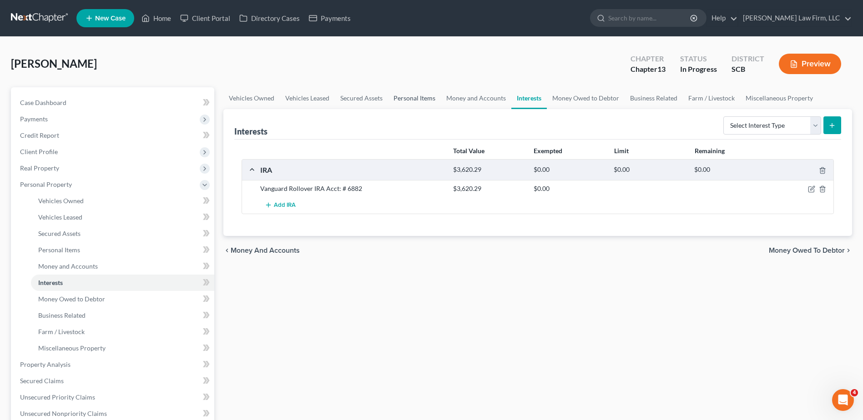
click at [413, 98] on link "Personal Items" at bounding box center [414, 98] width 53 height 22
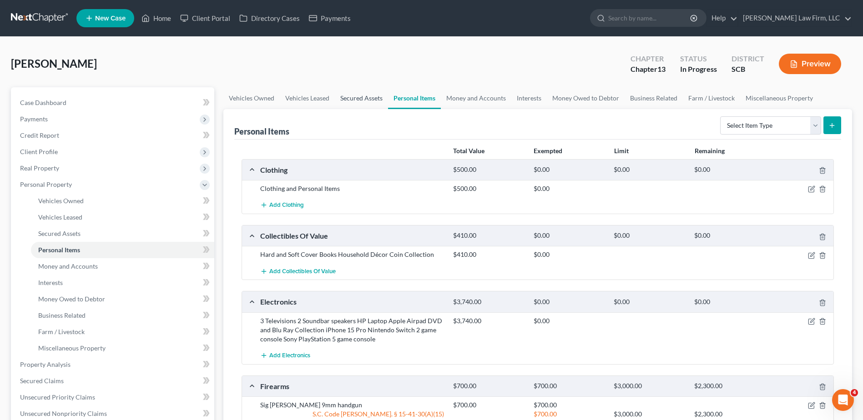
click at [354, 98] on link "Secured Assets" at bounding box center [361, 98] width 53 height 22
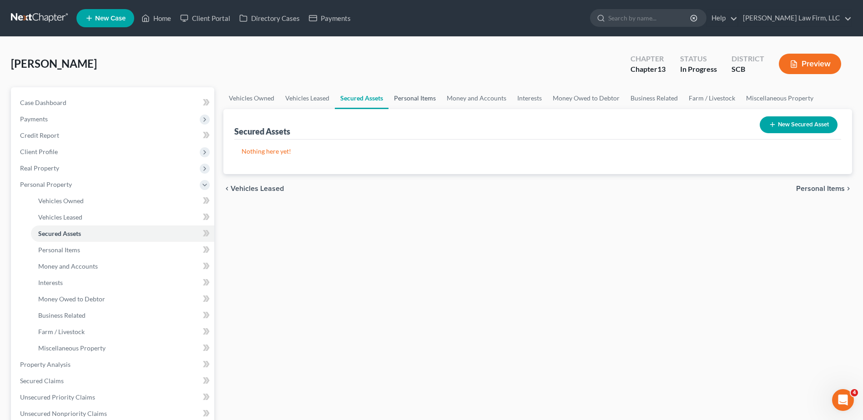
click at [404, 96] on link "Personal Items" at bounding box center [415, 98] width 53 height 22
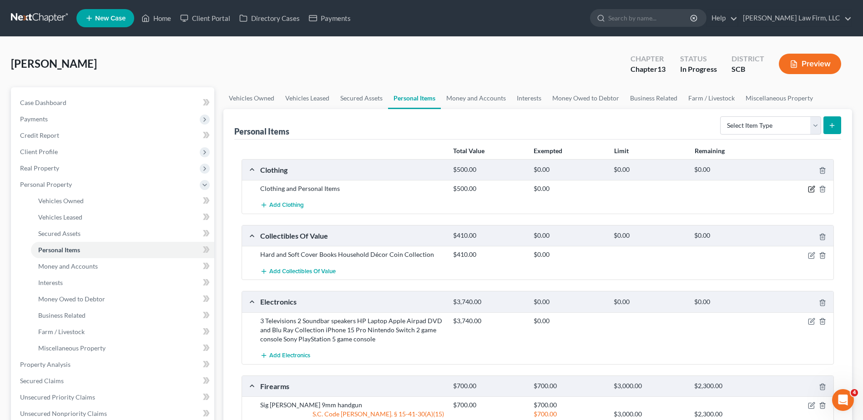
click at [812, 190] on icon "button" at bounding box center [812, 189] width 4 height 4
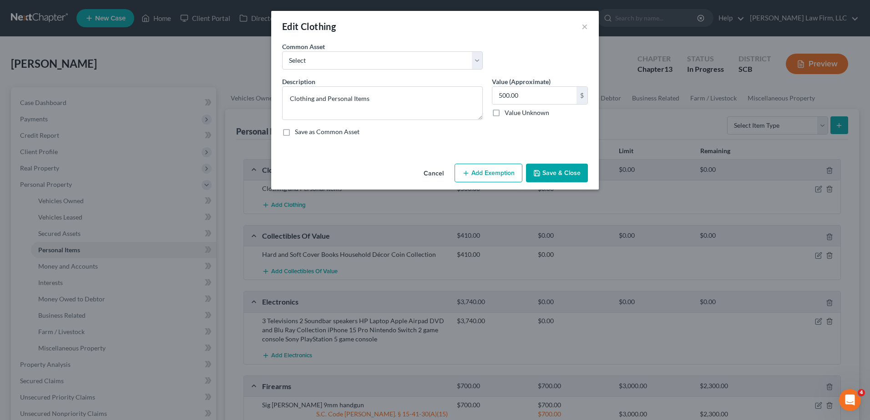
click at [507, 174] on button "Add Exemption" at bounding box center [488, 173] width 68 height 19
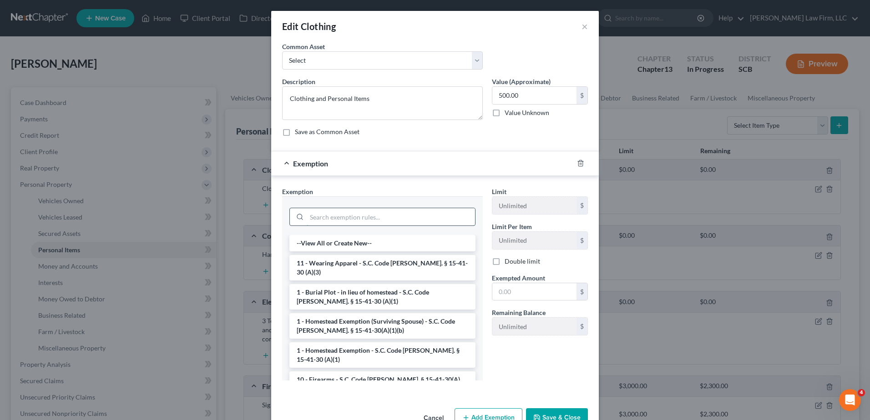
click at [368, 219] on input "search" at bounding box center [391, 216] width 168 height 17
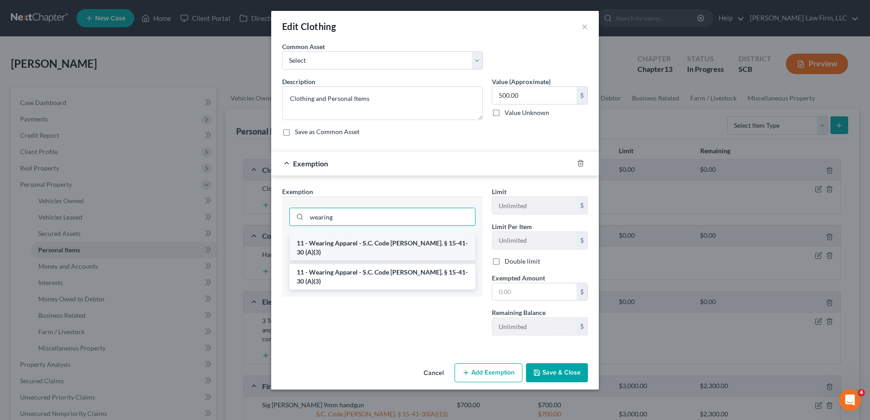
type input "wearing"
click at [363, 240] on li "11 - Wearing Apparel - S.C. Code [PERSON_NAME]. § 15-41-30 (A)(3)" at bounding box center [382, 247] width 186 height 25
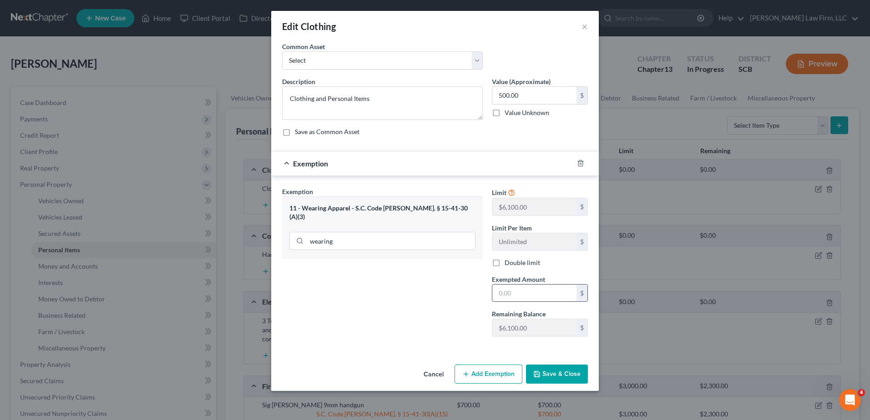
click at [522, 300] on input "text" at bounding box center [534, 293] width 84 height 17
type input "500.00"
click at [551, 371] on button "Save & Close" at bounding box center [557, 374] width 62 height 19
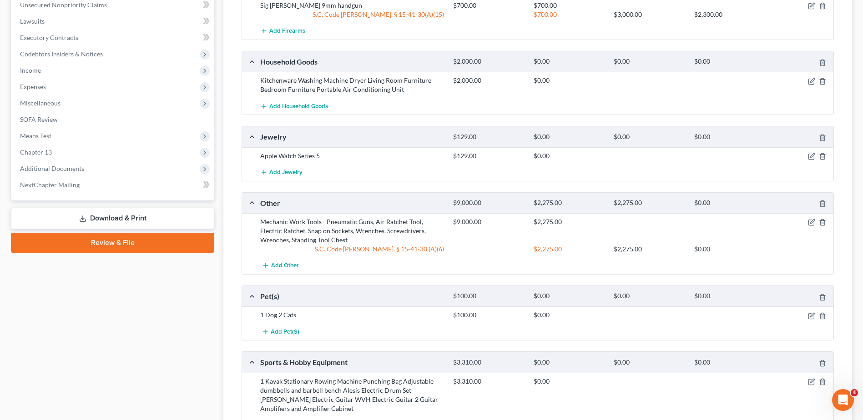
scroll to position [409, 0]
click at [811, 314] on icon "button" at bounding box center [811, 315] width 7 height 7
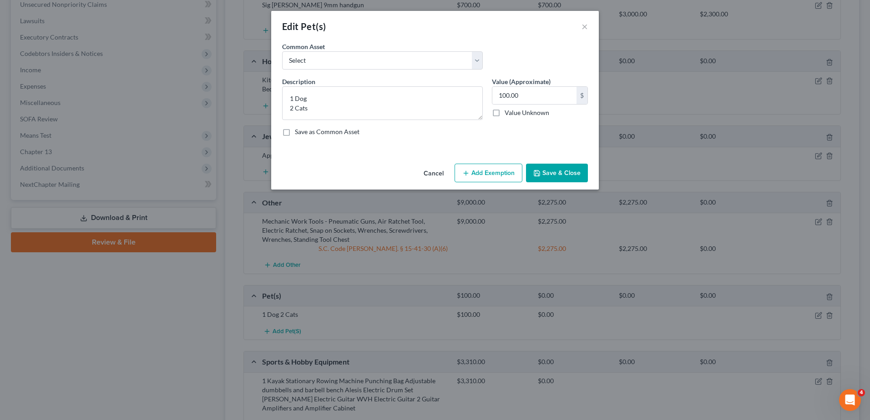
click at [489, 177] on button "Add Exemption" at bounding box center [488, 173] width 68 height 19
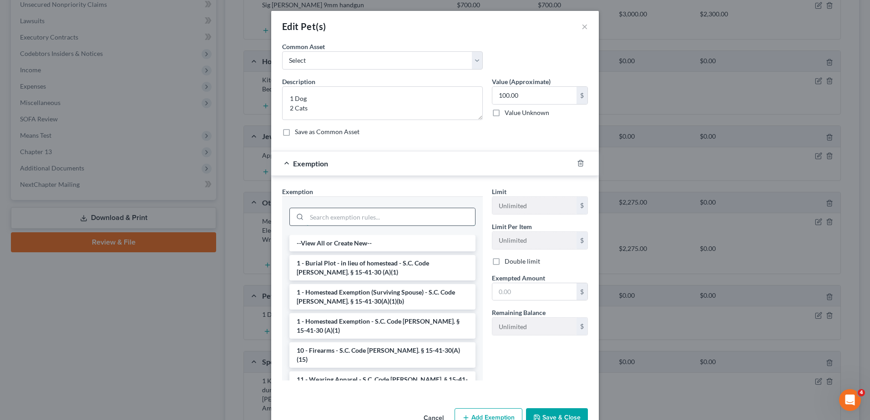
click at [354, 213] on input "search" at bounding box center [391, 216] width 168 height 17
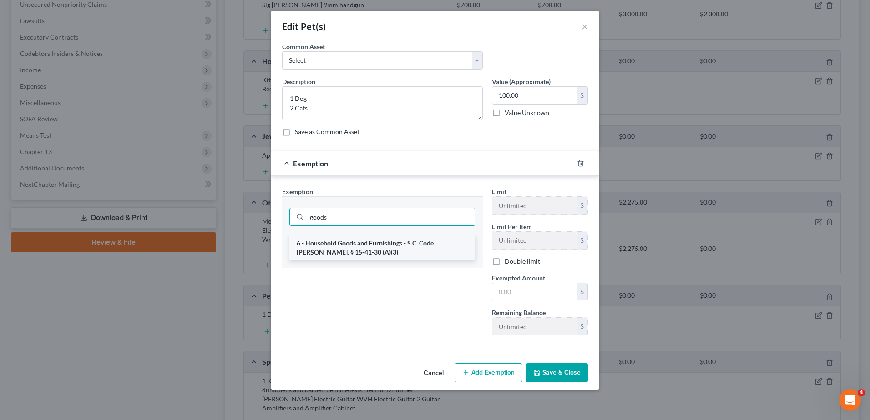
type input "goods"
click at [371, 245] on li "6 - Household Goods and Furnishings - S.C. Code [PERSON_NAME]. § 15-41-30 (A)(3)" at bounding box center [382, 247] width 186 height 25
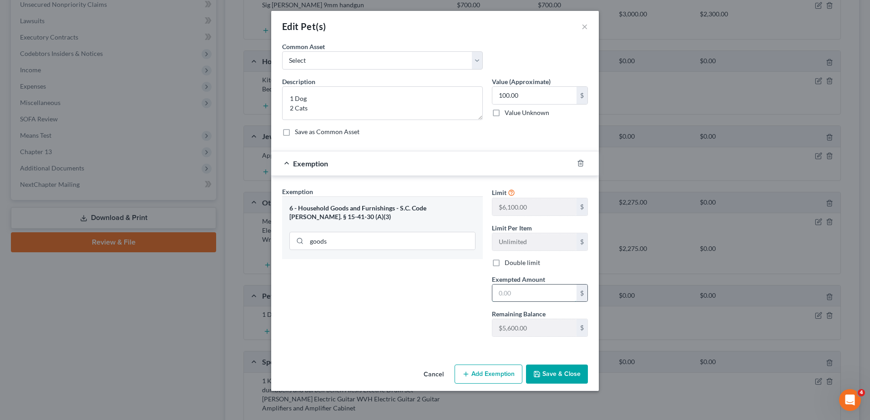
click at [536, 291] on input "text" at bounding box center [534, 293] width 84 height 17
type input "100.00"
click at [567, 373] on button "Save & Close" at bounding box center [557, 374] width 62 height 19
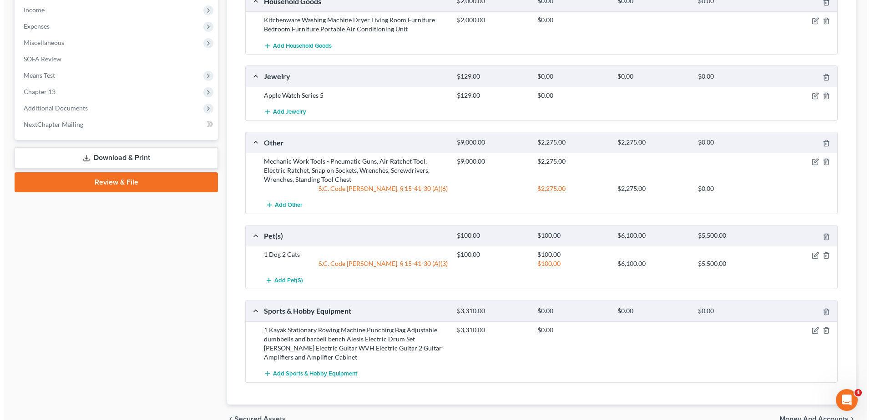
scroll to position [381, 0]
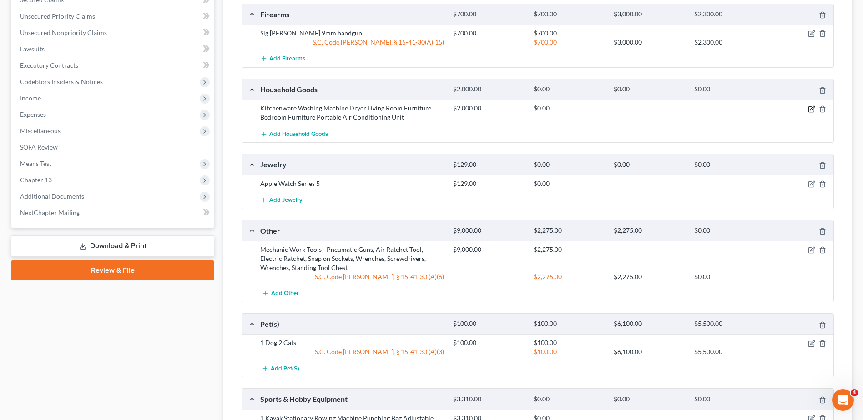
click at [812, 110] on icon "button" at bounding box center [811, 109] width 7 height 7
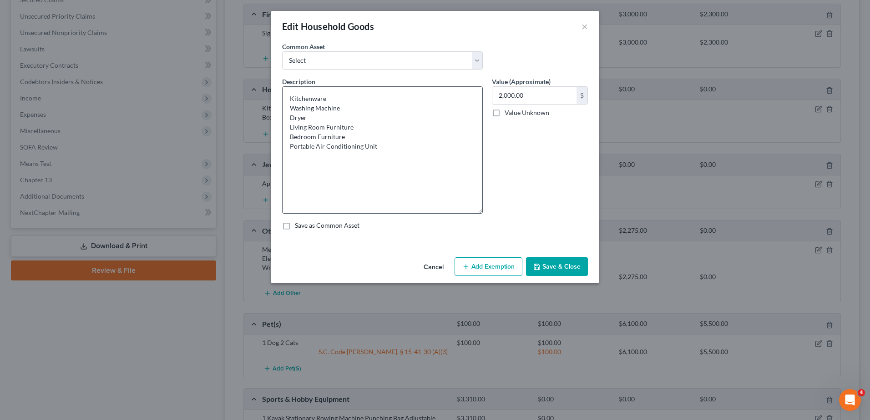
drag, startPoint x: 480, startPoint y: 117, endPoint x: 481, endPoint y: 211, distance: 93.7
click at [481, 211] on textarea "Kitchenware Washing Machine Dryer Living Room Furniture Bedroom Furniture Porta…" at bounding box center [382, 149] width 201 height 127
click at [497, 264] on button "Add Exemption" at bounding box center [488, 266] width 68 height 19
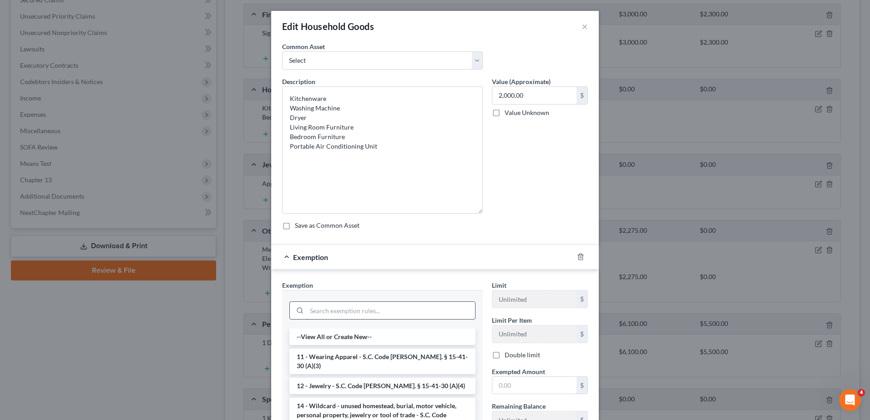
click at [429, 308] on input "search" at bounding box center [391, 310] width 168 height 17
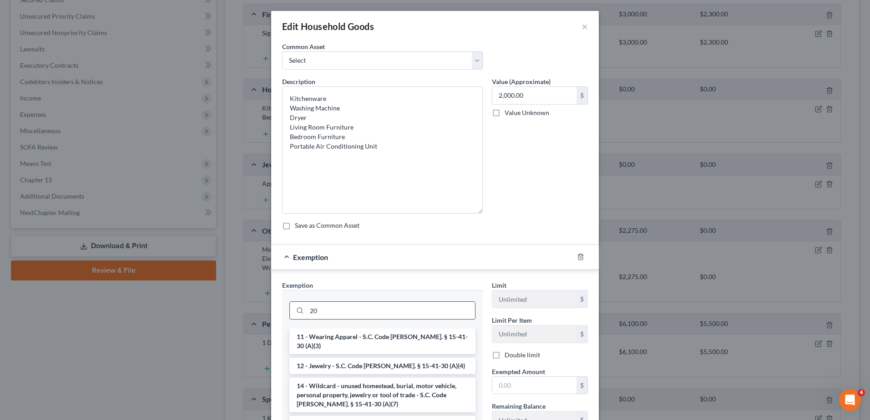
type input "2"
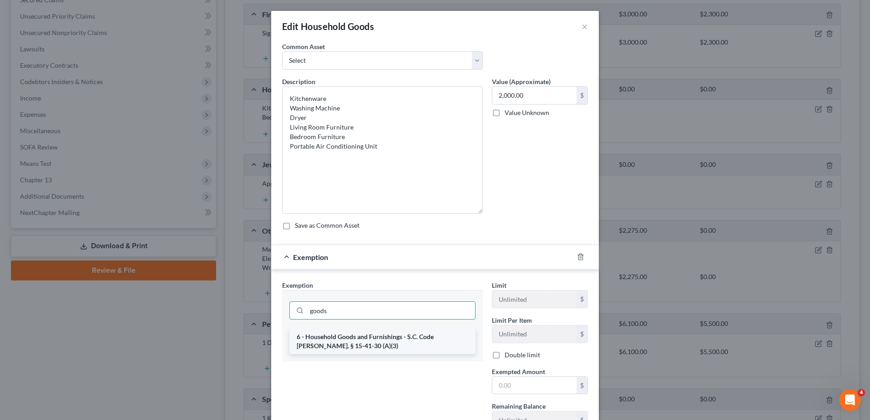
type input "goods"
click at [416, 336] on li "6 - Household Goods and Furnishings - S.C. Code [PERSON_NAME]. § 15-41-30 (A)(3)" at bounding box center [382, 341] width 186 height 25
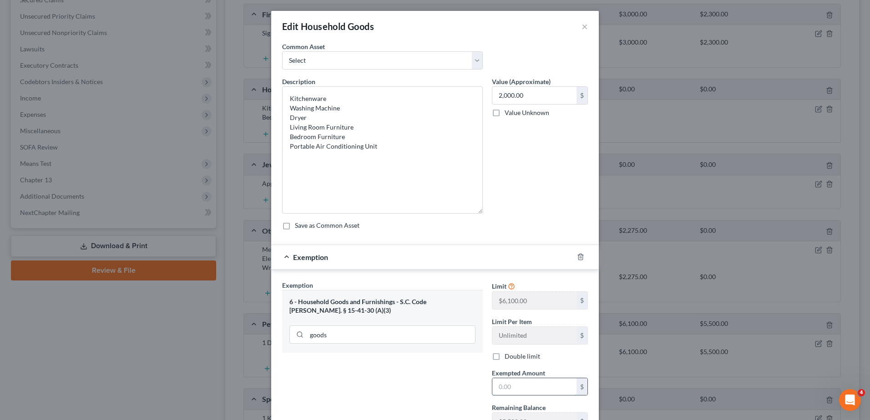
click at [516, 385] on input "text" at bounding box center [534, 387] width 84 height 17
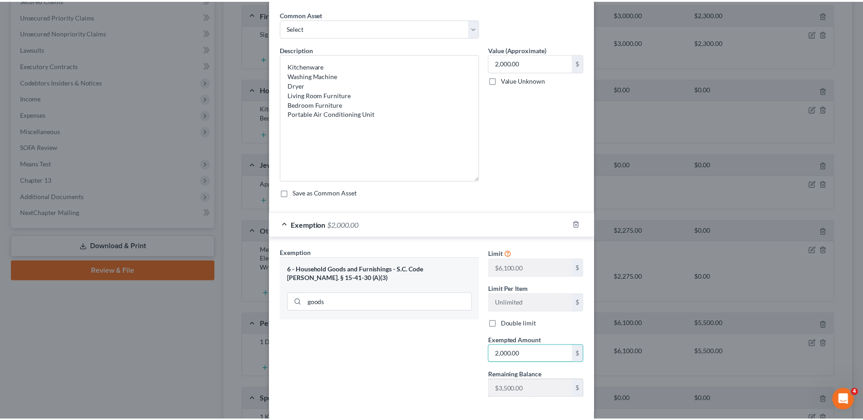
scroll to position [76, 0]
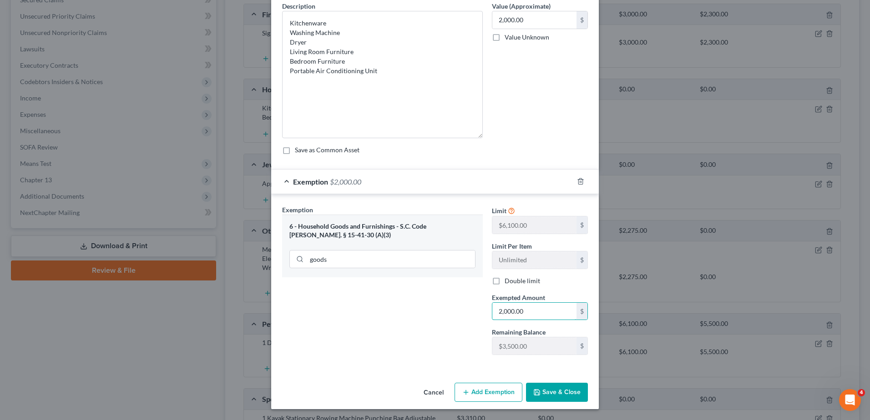
type input "2,000.00"
click at [561, 386] on button "Save & Close" at bounding box center [557, 392] width 62 height 19
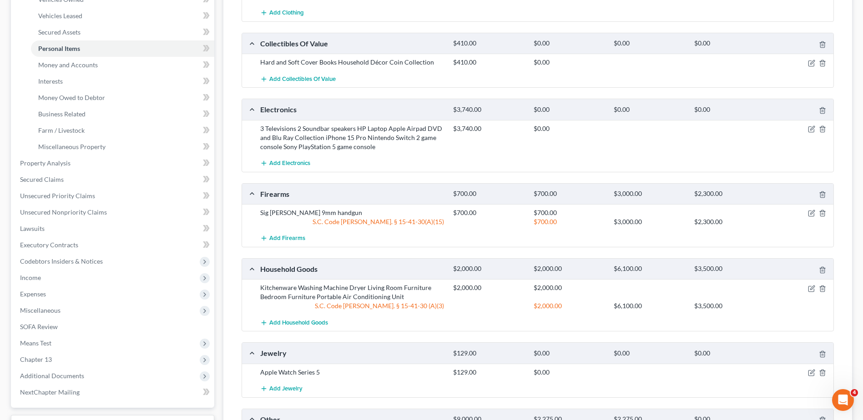
scroll to position [199, 0]
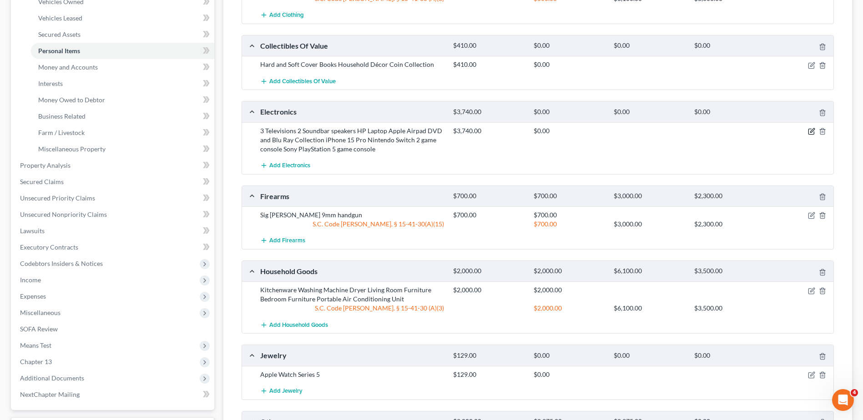
click at [811, 131] on icon "button" at bounding box center [811, 131] width 7 height 7
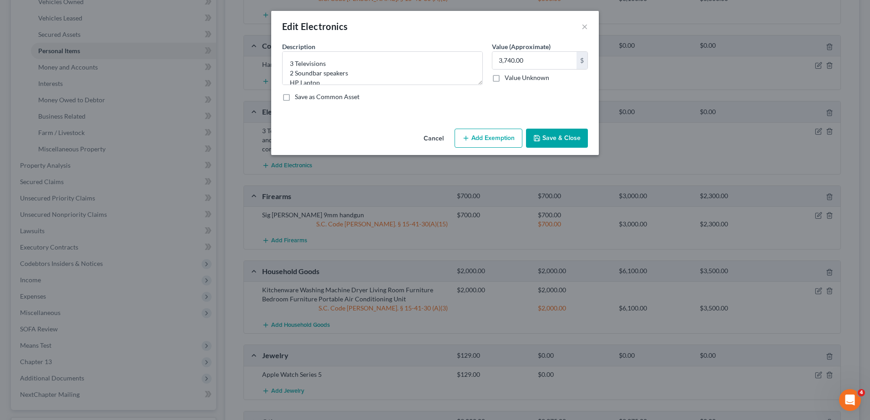
click at [487, 139] on button "Add Exemption" at bounding box center [488, 138] width 68 height 19
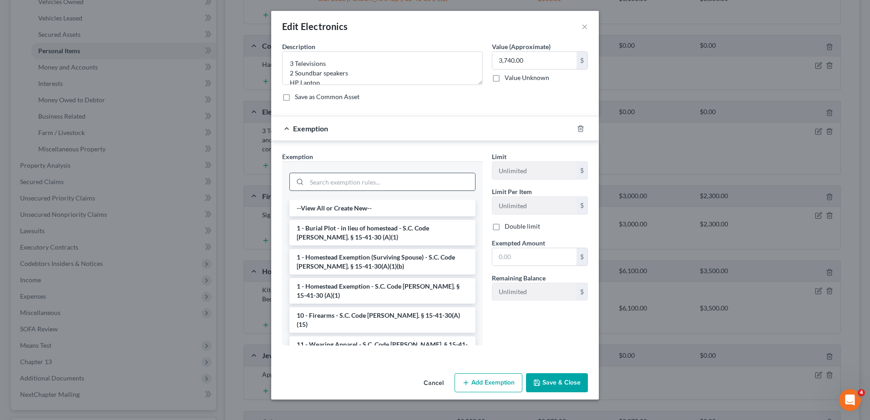
click at [371, 185] on input "search" at bounding box center [391, 181] width 168 height 17
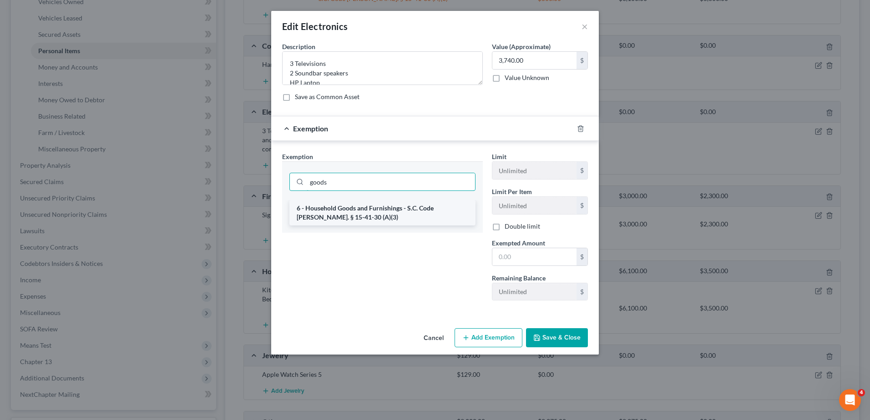
type input "goods"
click at [419, 218] on li "6 - Household Goods and Furnishings - S.C. Code [PERSON_NAME]. § 15-41-30 (A)(3)" at bounding box center [382, 212] width 186 height 25
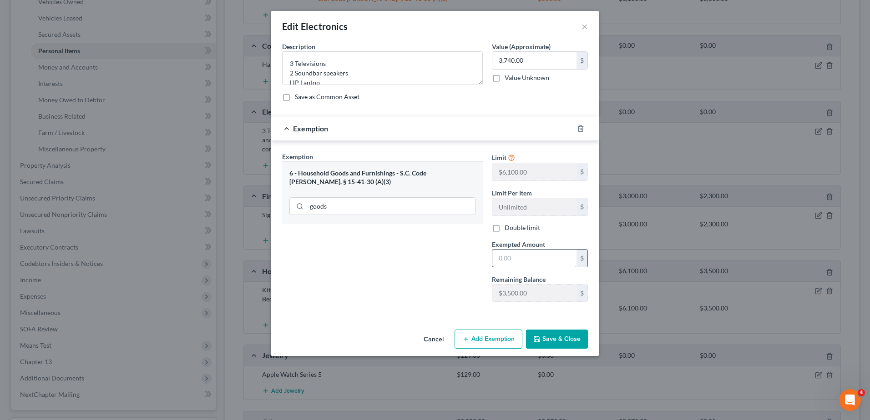
click at [512, 251] on input "text" at bounding box center [534, 258] width 84 height 17
type input "3,500.00"
click at [565, 332] on button "Save & Close" at bounding box center [557, 339] width 62 height 19
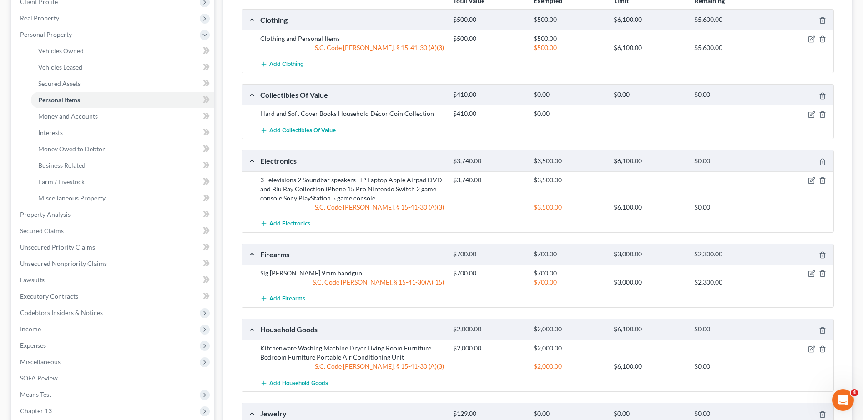
scroll to position [154, 0]
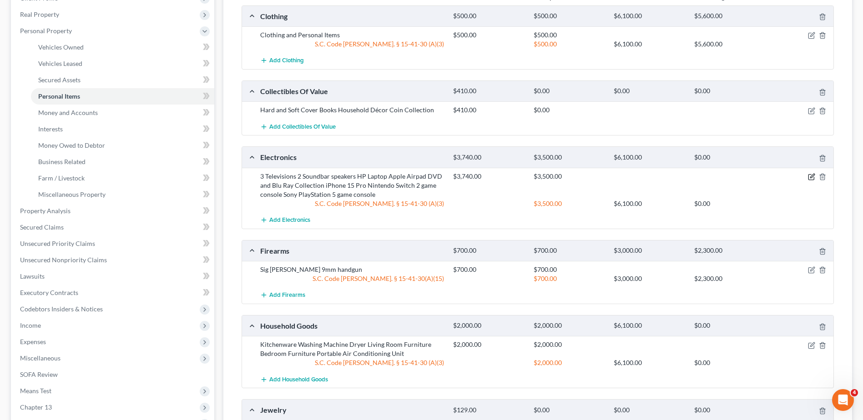
click at [813, 177] on icon "button" at bounding box center [811, 176] width 7 height 7
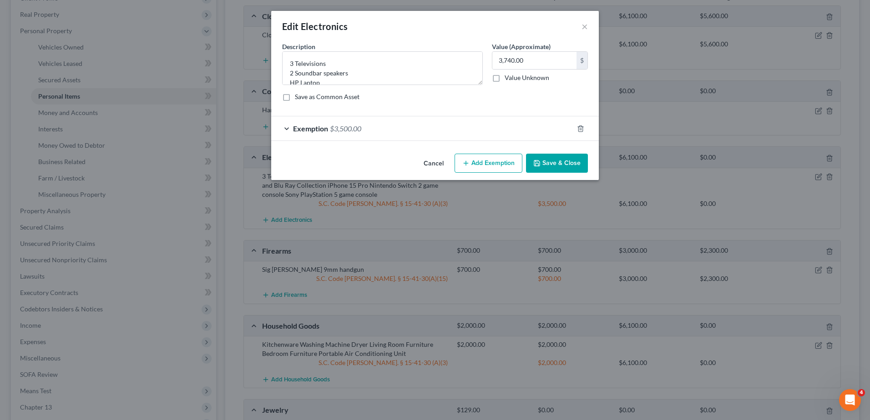
click at [482, 136] on div "Exemption $3,500.00" at bounding box center [422, 128] width 302 height 24
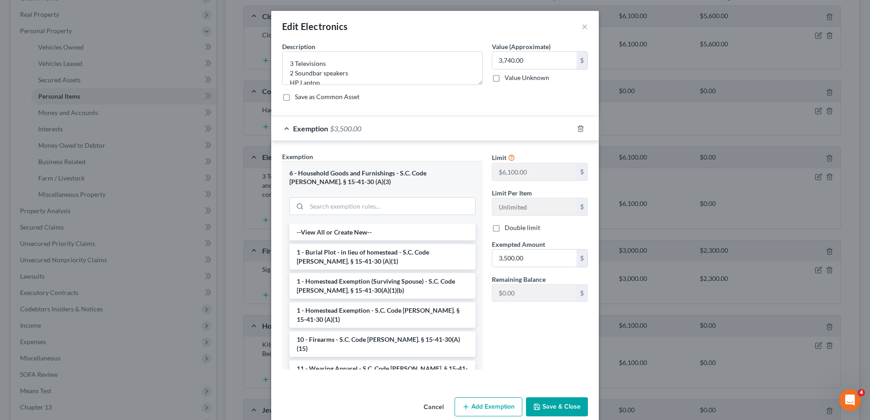
click at [484, 133] on div "Exemption $3,500.00" at bounding box center [422, 128] width 302 height 24
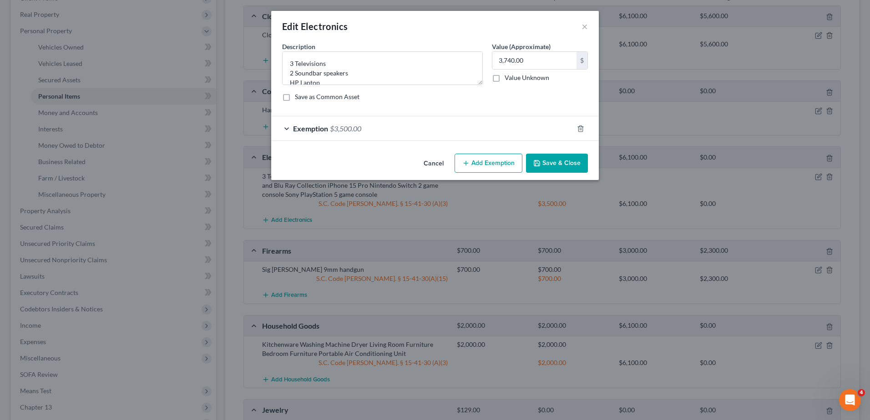
click at [545, 157] on button "Save & Close" at bounding box center [557, 163] width 62 height 19
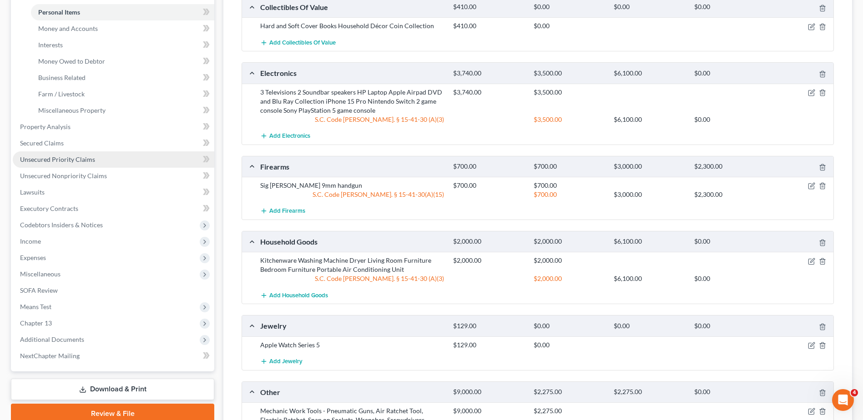
scroll to position [108, 0]
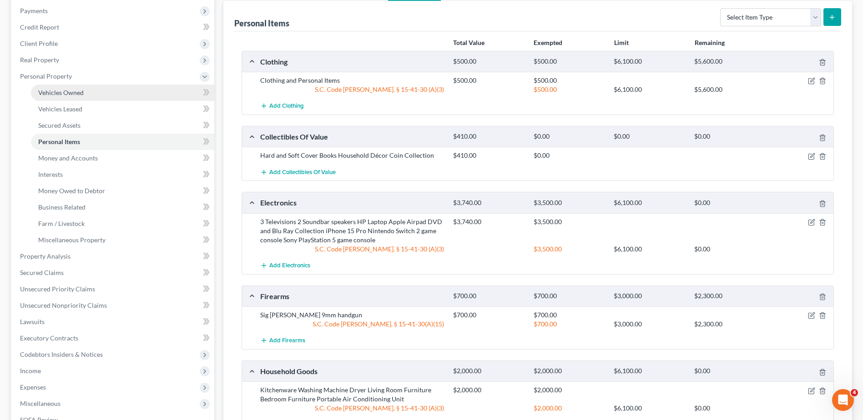
click at [97, 97] on link "Vehicles Owned" at bounding box center [122, 93] width 183 height 16
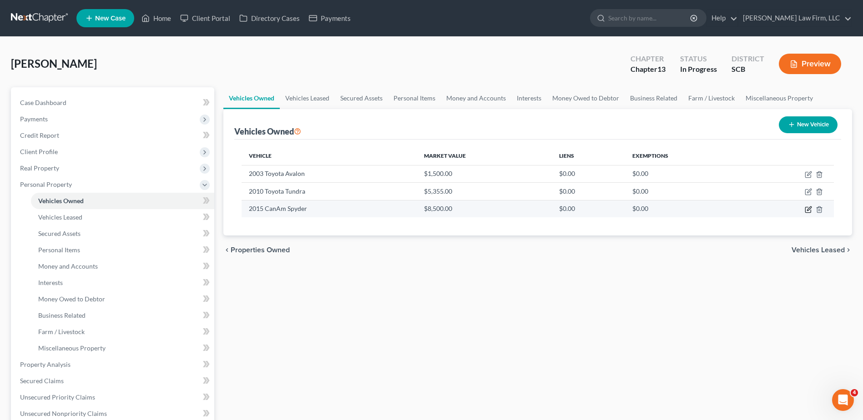
click at [808, 209] on icon "button" at bounding box center [808, 209] width 7 height 7
select select "7"
select select "11"
select select "2"
select select "0"
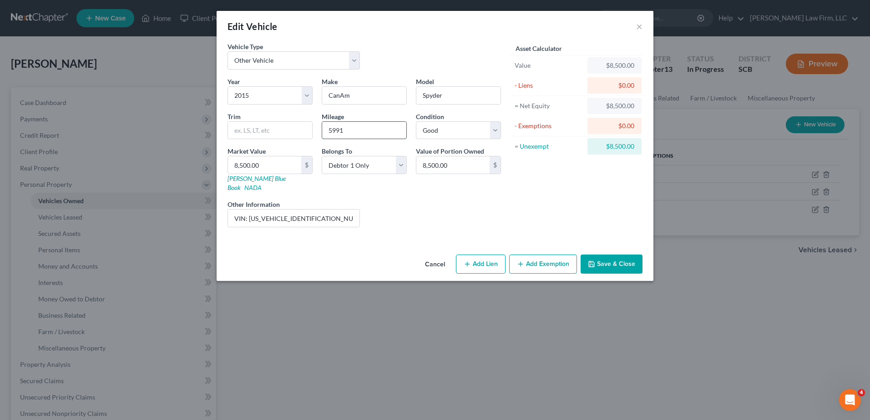
click at [334, 130] on input "5991" at bounding box center [364, 130] width 84 height 17
click at [333, 132] on input "5991" at bounding box center [364, 130] width 84 height 17
type input "5,991"
click at [463, 187] on div "Year Select 2026 2025 2024 2023 2022 2021 2020 2019 2018 2017 2016 2015 2014 20…" at bounding box center [364, 156] width 283 height 158
click at [562, 255] on button "Add Exemption" at bounding box center [543, 264] width 68 height 19
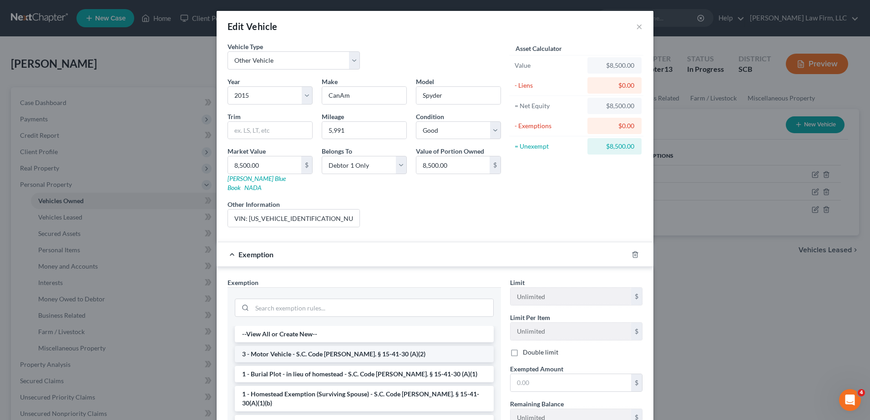
click at [354, 348] on li "3 - Motor Vehicle - S.C. Code [PERSON_NAME]. § 15-41-30 (A)(2)" at bounding box center [364, 354] width 259 height 16
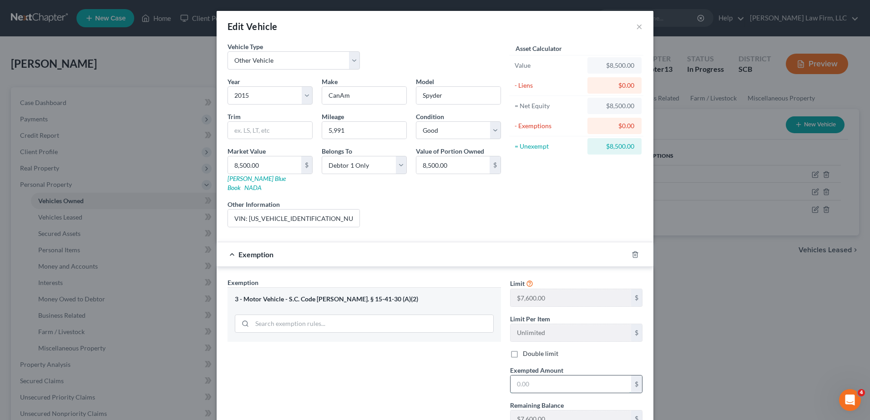
click at [550, 376] on input "text" at bounding box center [570, 384] width 121 height 17
type input "7,600.00"
click at [405, 243] on div "Exemption $7,600.00" at bounding box center [422, 254] width 411 height 24
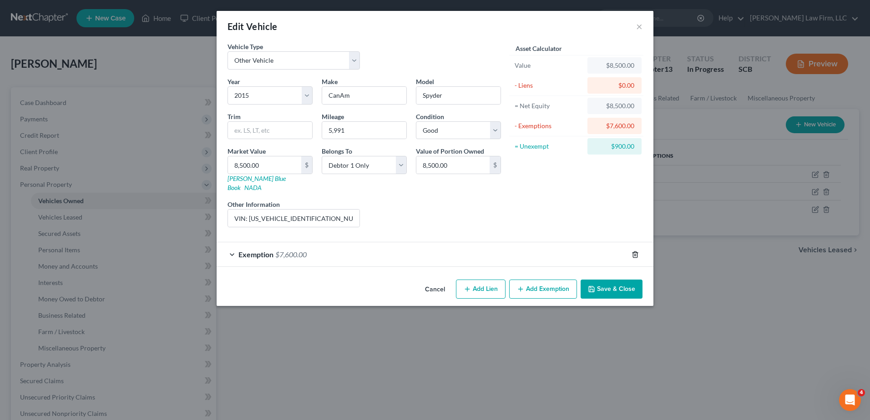
click at [631, 251] on icon "button" at bounding box center [634, 254] width 7 height 7
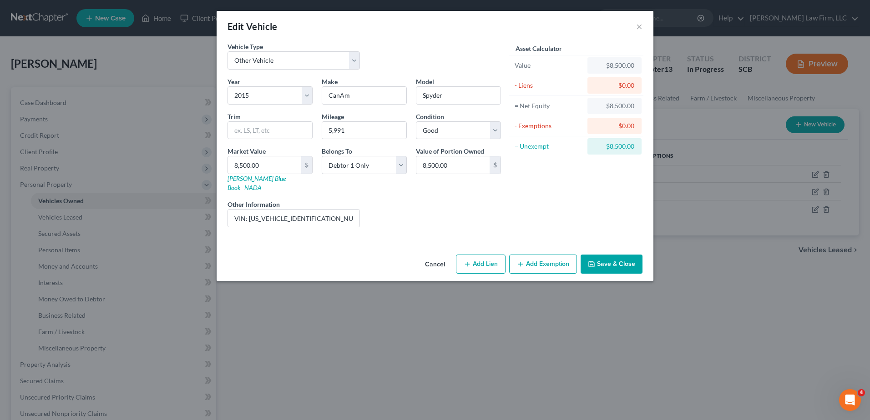
click at [626, 256] on button "Save & Close" at bounding box center [611, 264] width 62 height 19
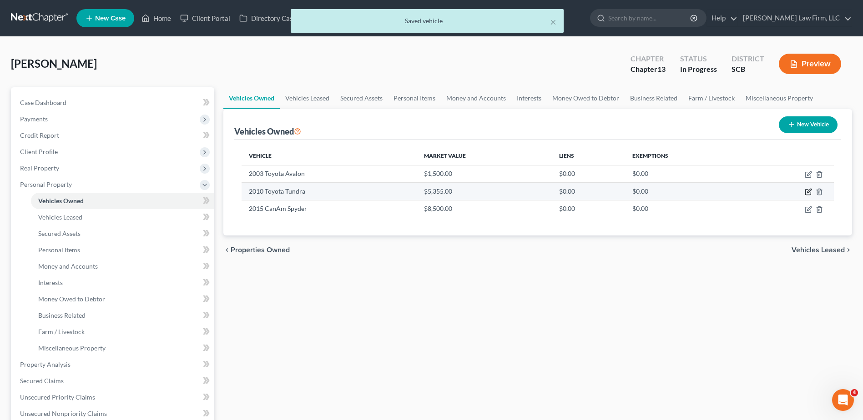
click at [808, 193] on icon "button" at bounding box center [809, 191] width 4 height 4
select select "0"
select select "16"
select select "3"
select select "0"
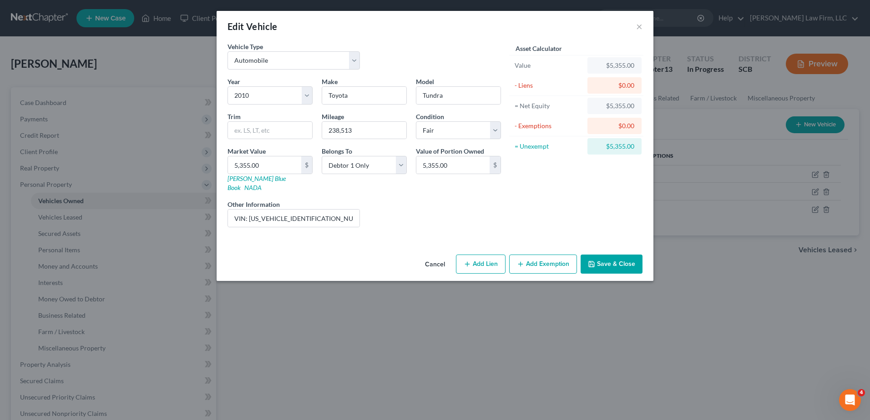
click at [531, 257] on button "Add Exemption" at bounding box center [543, 264] width 68 height 19
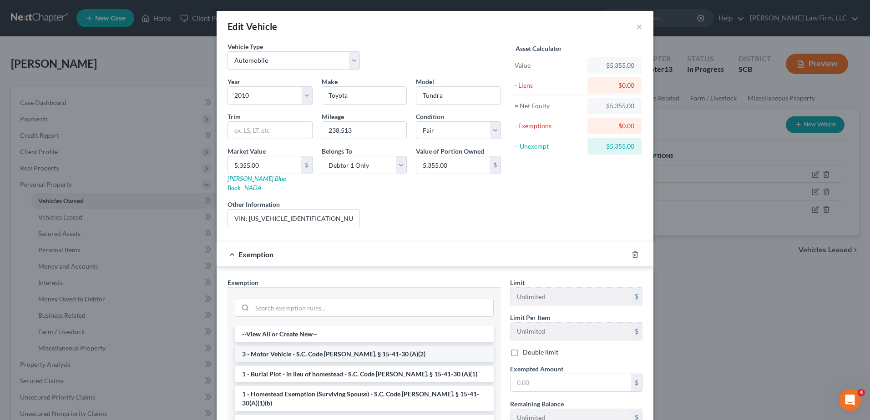
click at [334, 346] on li "3 - Motor Vehicle - S.C. Code [PERSON_NAME]. § 15-41-30 (A)(2)" at bounding box center [364, 354] width 259 height 16
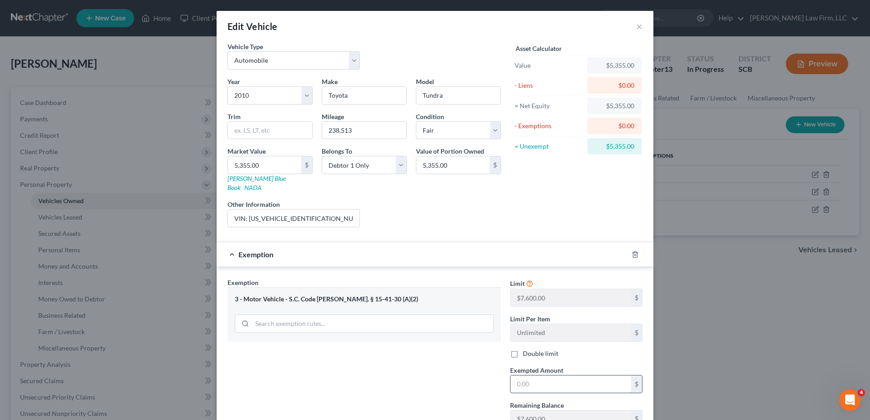
click at [531, 376] on input "text" at bounding box center [570, 384] width 121 height 17
type input "7,600.00"
click at [470, 250] on div "Exemption $7,600.00" at bounding box center [422, 254] width 411 height 24
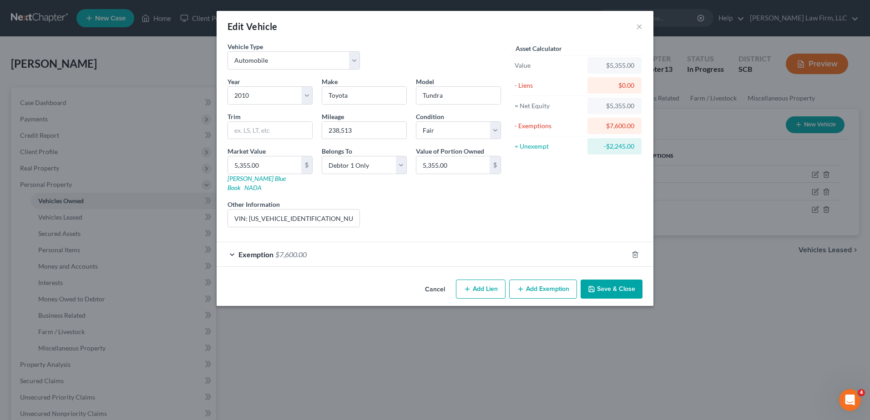
click at [617, 281] on button "Save & Close" at bounding box center [611, 289] width 62 height 19
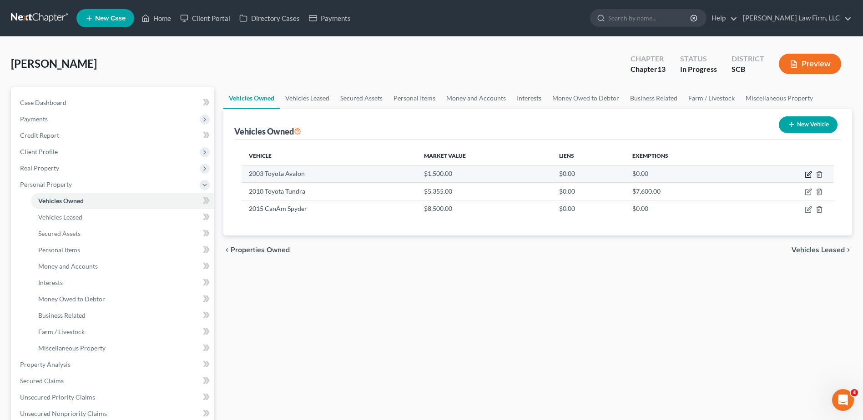
click at [809, 176] on icon "button" at bounding box center [808, 174] width 7 height 7
select select "0"
select select "23"
select select "3"
select select "0"
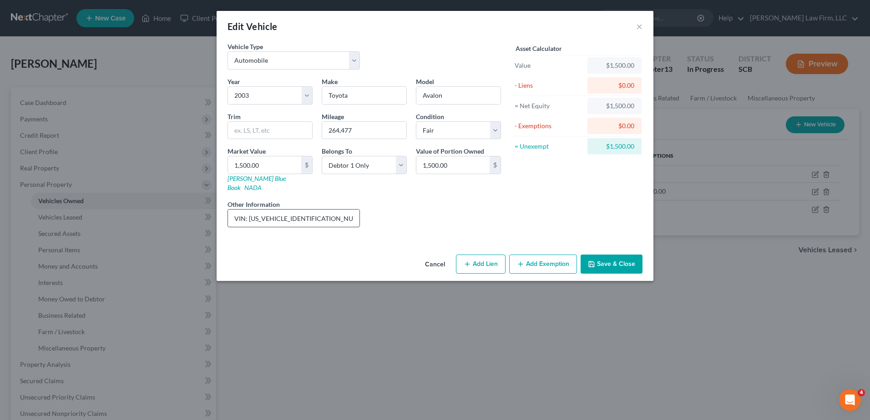
click at [341, 210] on input "VIN: [US_VEHICLE_IDENTIFICATION_NUMBER] (This vehicle has no lien. Debtor only …" at bounding box center [293, 218] width 131 height 17
click at [630, 256] on button "Save & Close" at bounding box center [611, 264] width 62 height 19
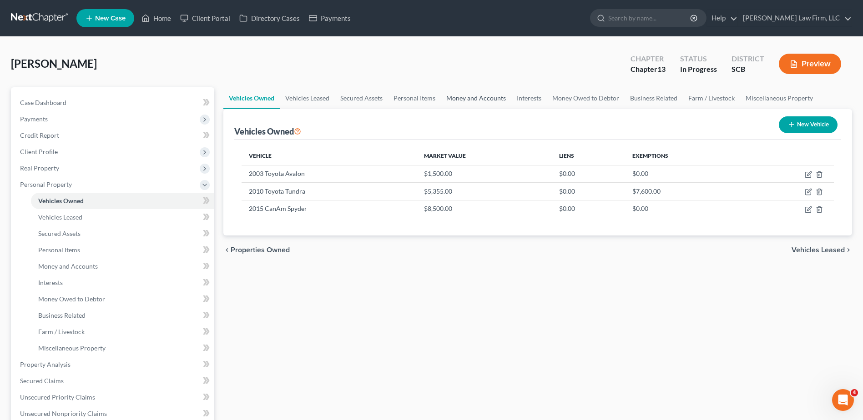
click at [487, 102] on link "Money and Accounts" at bounding box center [476, 98] width 71 height 22
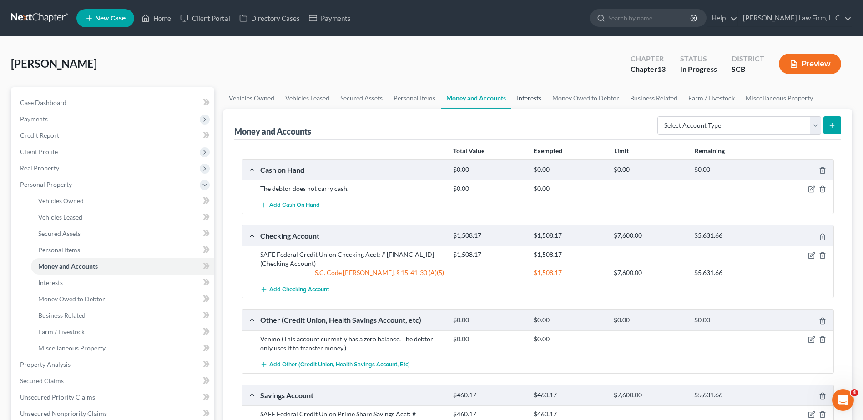
click at [528, 97] on link "Interests" at bounding box center [528, 98] width 35 height 22
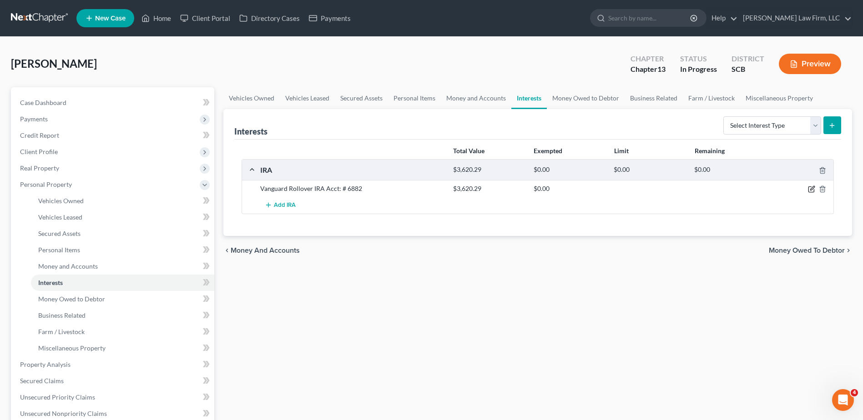
click at [812, 190] on icon "button" at bounding box center [812, 189] width 4 height 4
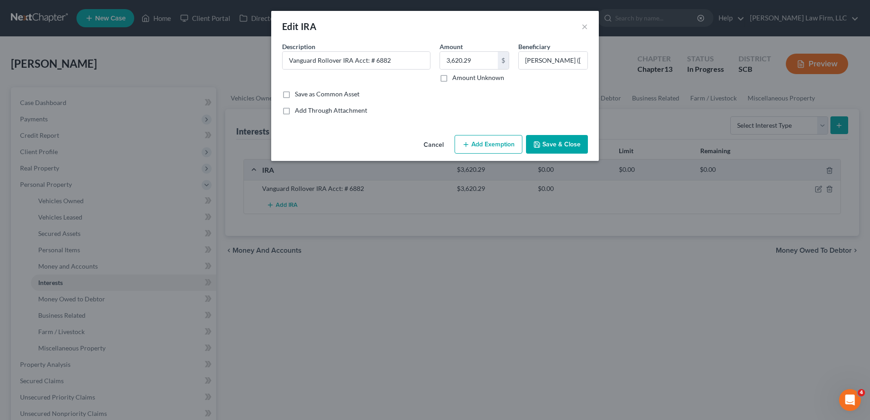
click at [493, 140] on button "Add Exemption" at bounding box center [488, 144] width 68 height 19
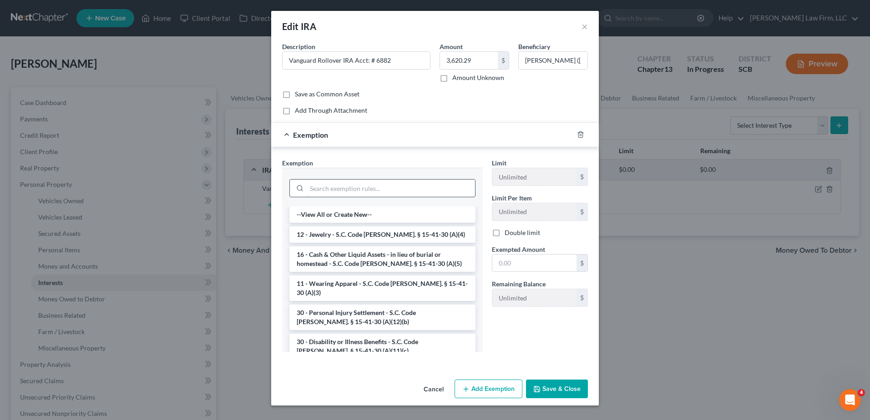
click at [403, 187] on input "search" at bounding box center [391, 188] width 168 height 17
click at [405, 253] on li "16 - Cash & Other Liquid Assets - in lieu of burial or homestead - S.C. Code [P…" at bounding box center [382, 259] width 186 height 25
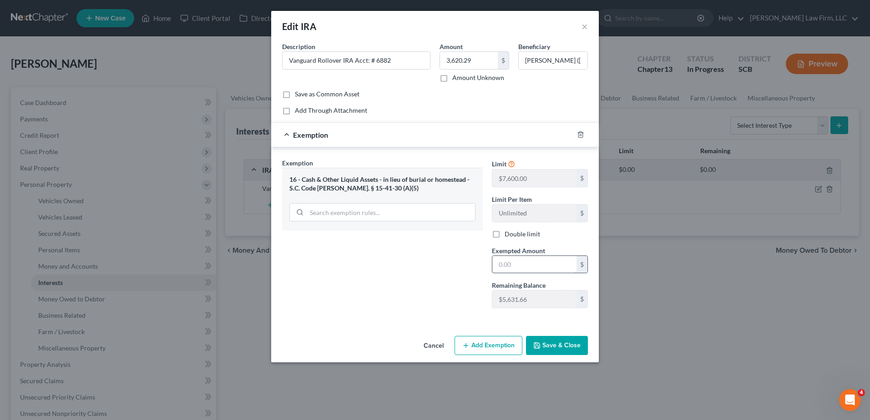
click at [525, 262] on input "text" at bounding box center [534, 264] width 84 height 17
type input "3,620.29"
click at [559, 348] on button "Save & Close" at bounding box center [557, 345] width 62 height 19
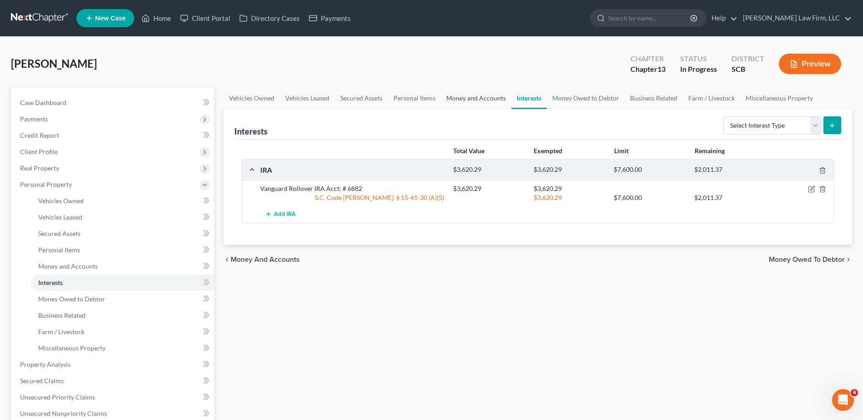
click at [452, 100] on link "Money and Accounts" at bounding box center [476, 98] width 71 height 22
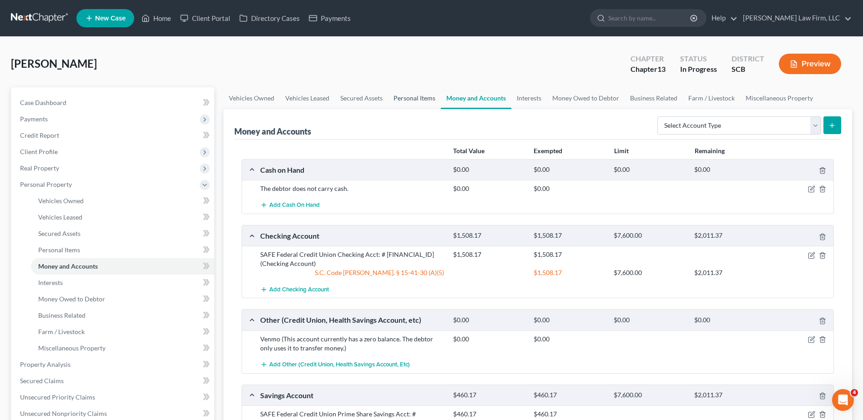
click at [401, 98] on link "Personal Items" at bounding box center [414, 98] width 53 height 22
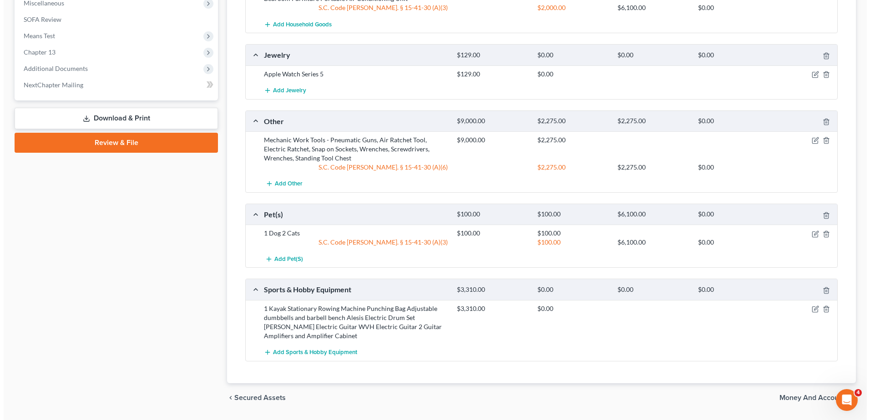
scroll to position [536, 0]
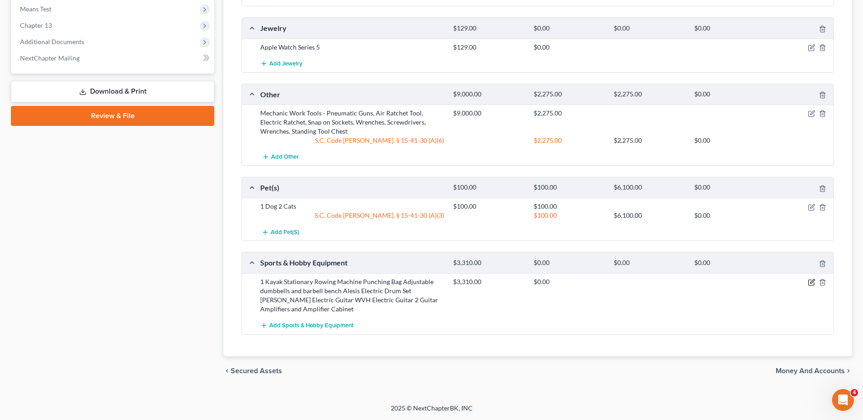
click at [812, 284] on icon "button" at bounding box center [811, 282] width 7 height 7
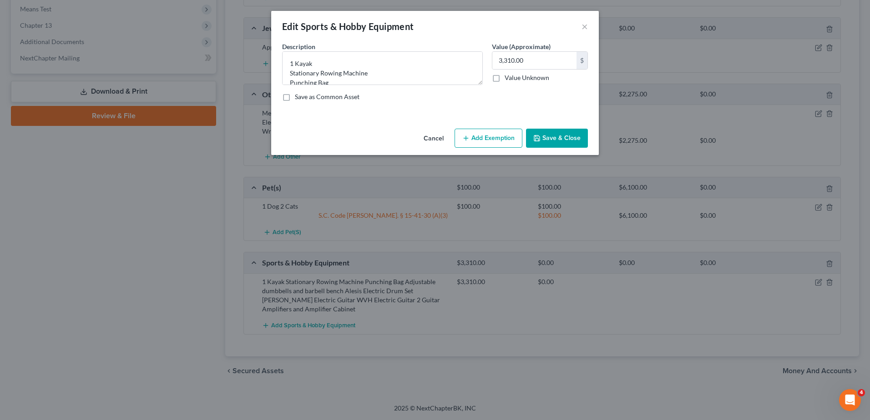
click at [498, 136] on button "Add Exemption" at bounding box center [488, 138] width 68 height 19
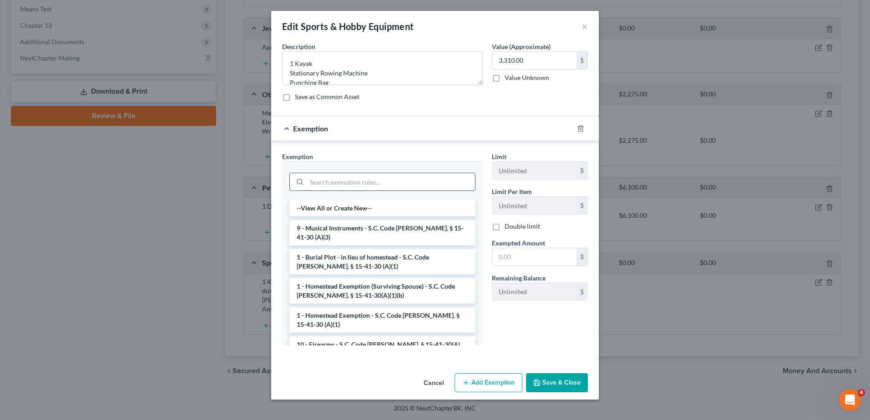
click at [371, 186] on input "search" at bounding box center [391, 181] width 168 height 17
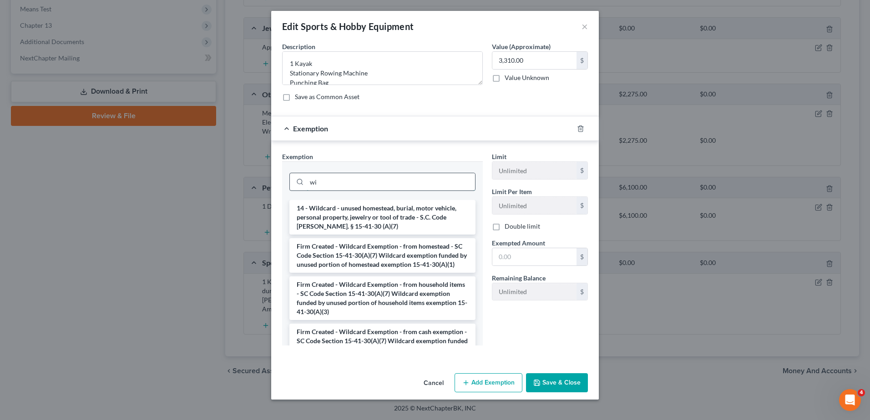
type input "w"
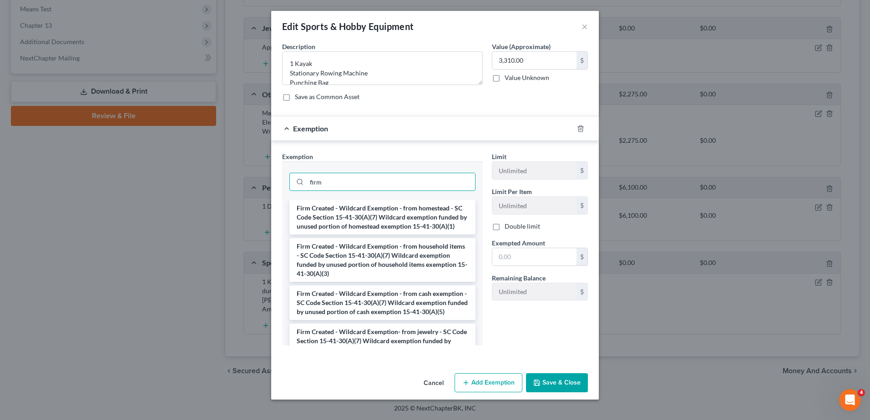
type input "firm"
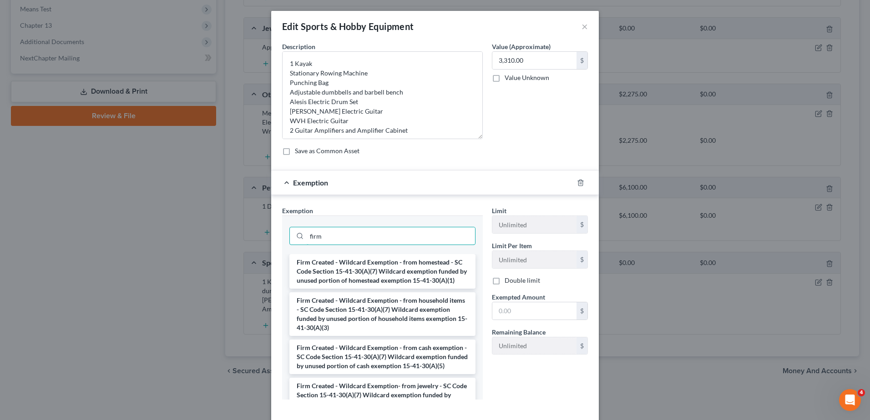
drag, startPoint x: 480, startPoint y: 83, endPoint x: 485, endPoint y: 137, distance: 54.3
click at [485, 137] on div "Description * 1 Kayak Stationary Rowing Machine Punching Bag Adjustable dumbbel…" at bounding box center [435, 102] width 315 height 121
click at [396, 371] on li "Firm Created - Wildcard Exemption - from cash exemption - SC Code Section 15-41…" at bounding box center [382, 357] width 186 height 35
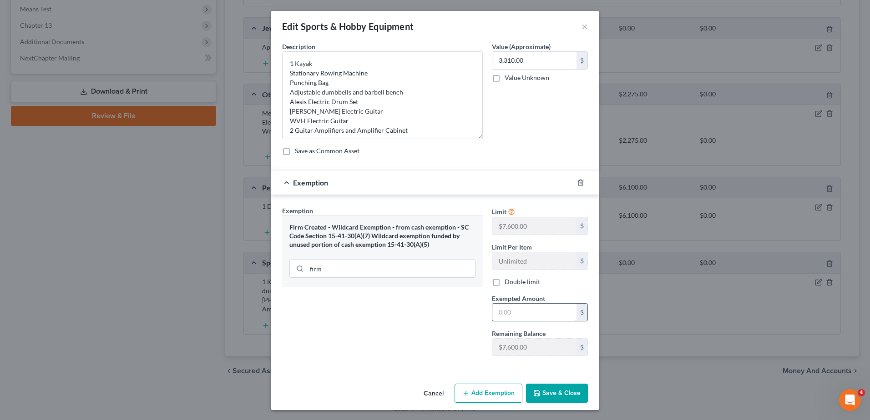
click at [510, 317] on input "text" at bounding box center [534, 312] width 84 height 17
type input "2,011.37"
click at [548, 396] on button "Save & Close" at bounding box center [557, 393] width 62 height 19
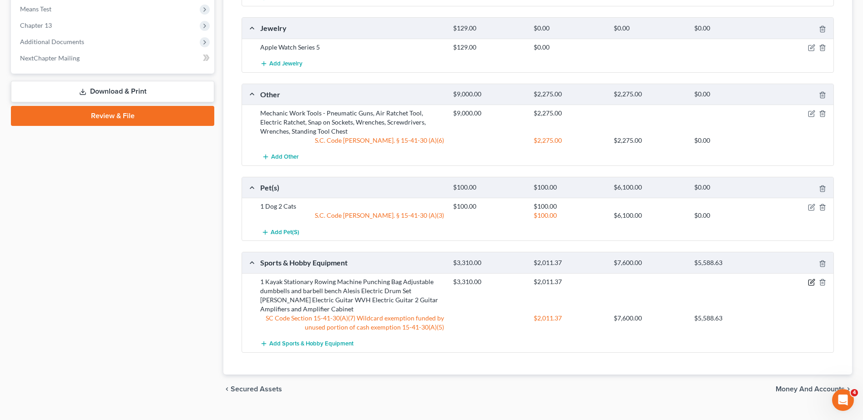
click at [812, 284] on icon "button" at bounding box center [811, 282] width 7 height 7
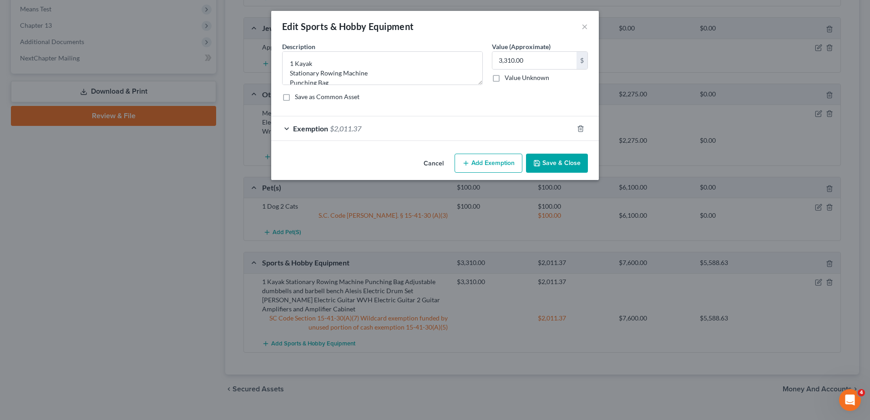
click at [473, 164] on button "Add Exemption" at bounding box center [488, 163] width 68 height 19
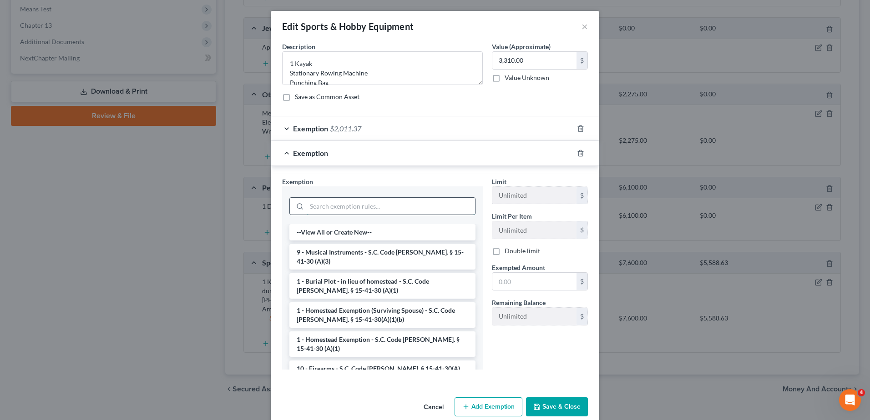
click at [358, 208] on input "search" at bounding box center [391, 206] width 168 height 17
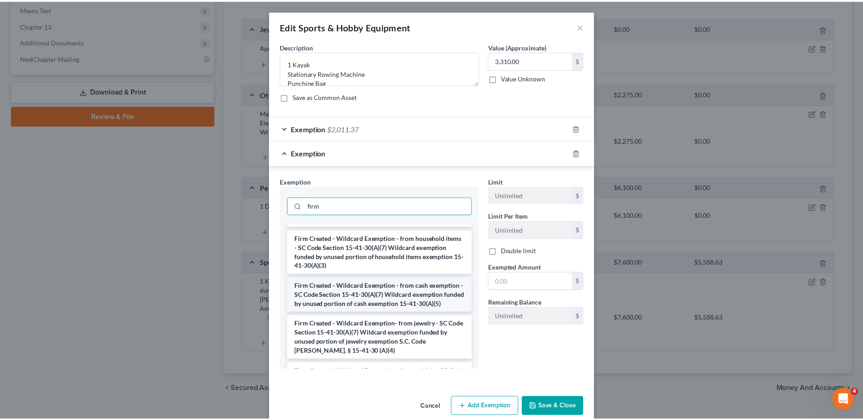
scroll to position [91, 0]
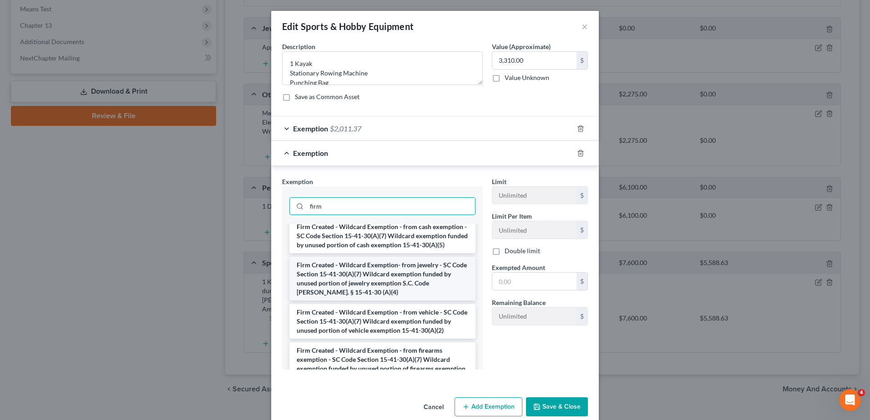
type input "firm"
click at [386, 301] on li "Firm Created - Wildcard Exemption- from jewelry - SC Code Section 15-41-30(A)(7…" at bounding box center [382, 279] width 186 height 44
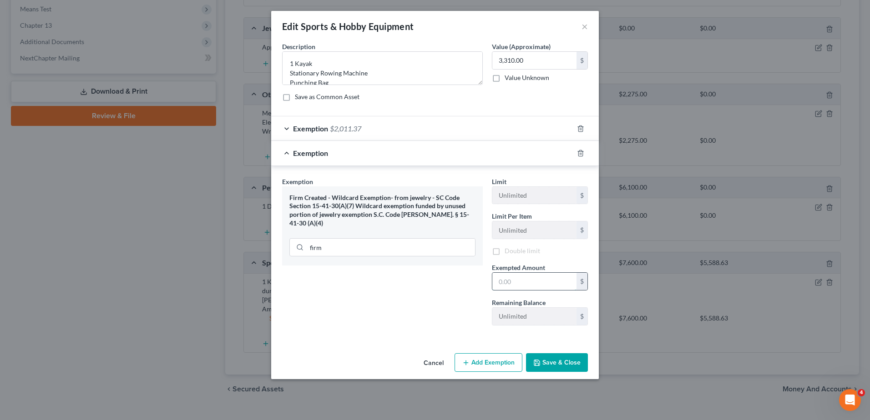
click at [514, 281] on input "text" at bounding box center [534, 281] width 84 height 17
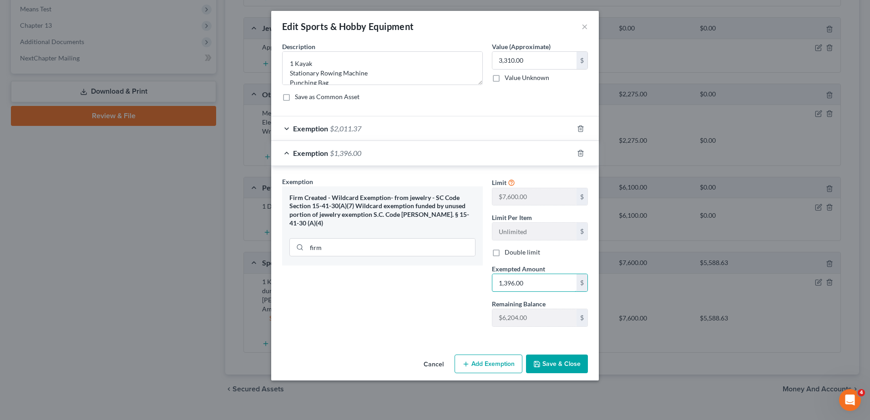
type input "1,396.00"
click at [554, 366] on button "Save & Close" at bounding box center [557, 364] width 62 height 19
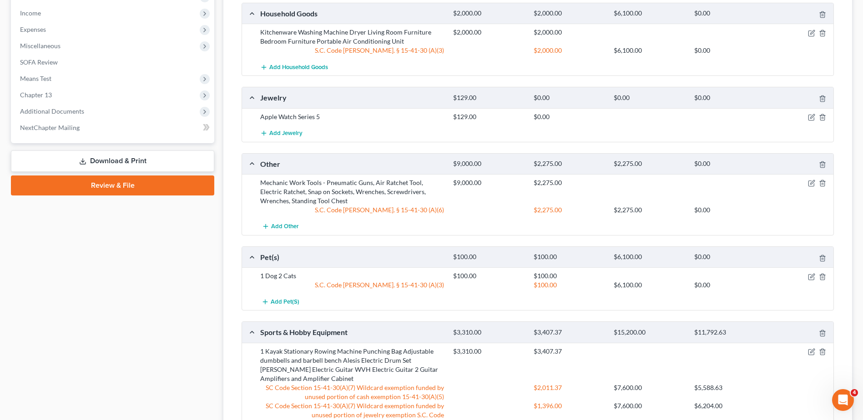
scroll to position [490, 0]
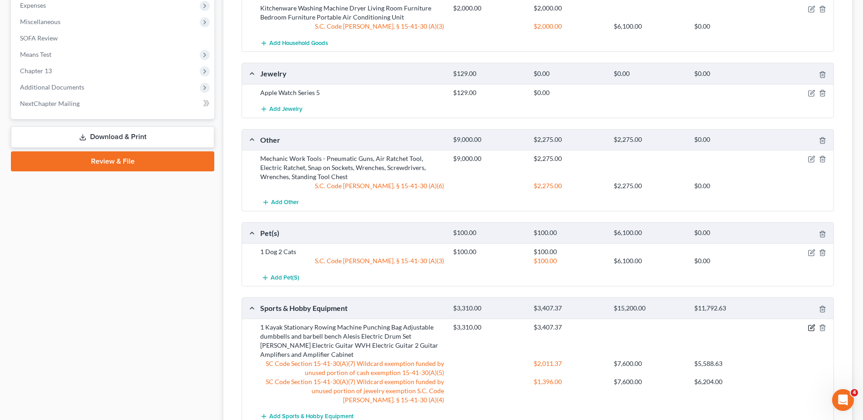
click at [808, 328] on icon "button" at bounding box center [810, 328] width 5 height 5
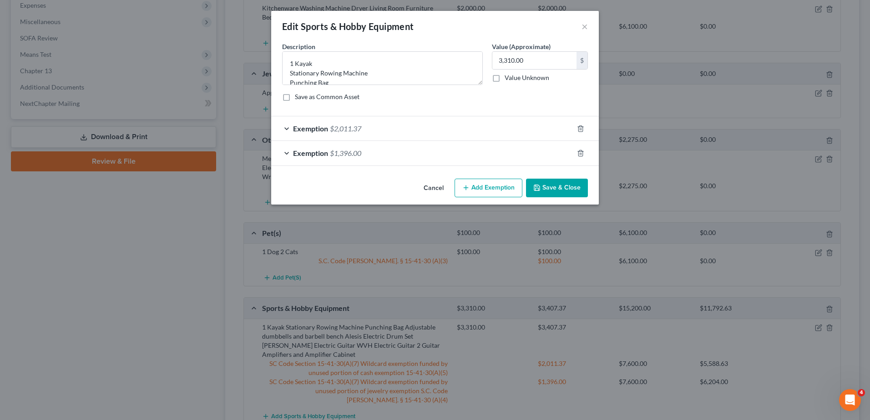
click at [420, 158] on div "Exemption $1,396.00" at bounding box center [422, 153] width 302 height 24
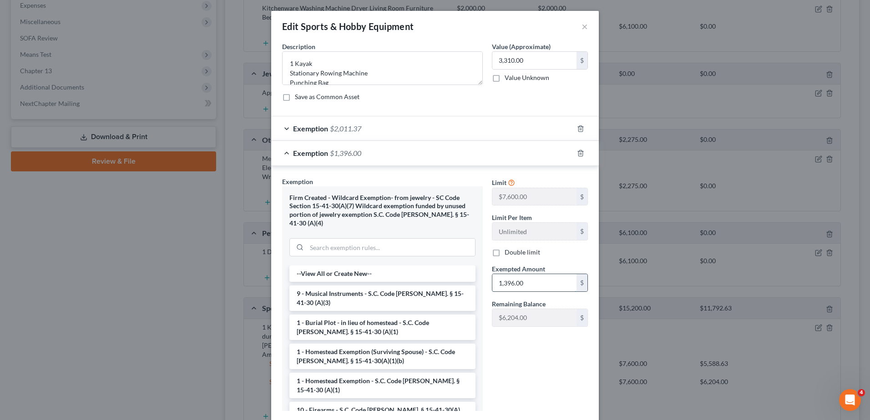
click at [505, 284] on input "1,396.00" at bounding box center [534, 282] width 84 height 17
type input "1,296.00"
click at [497, 153] on div "Exemption $1,296.00" at bounding box center [422, 153] width 302 height 24
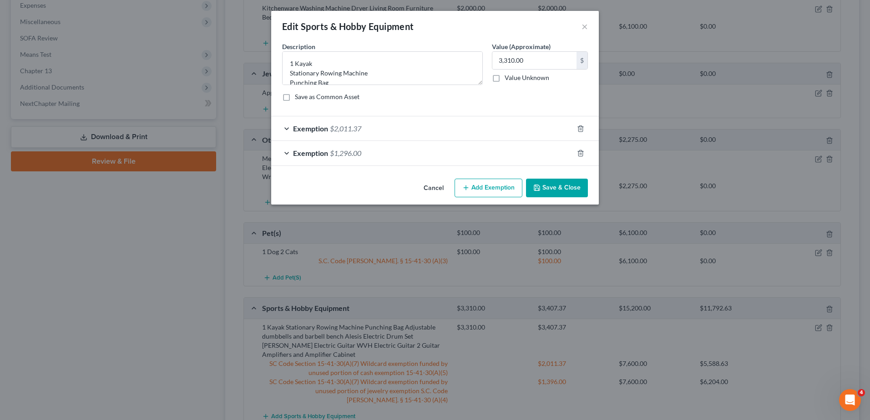
click at [545, 187] on button "Save & Close" at bounding box center [557, 188] width 62 height 19
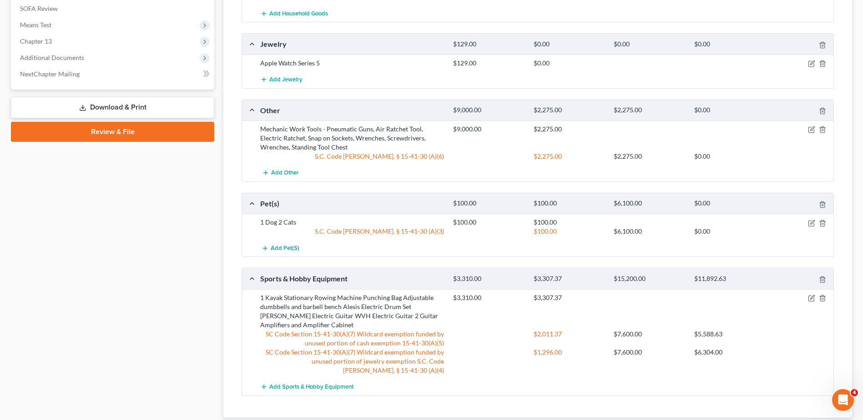
scroll to position [536, 0]
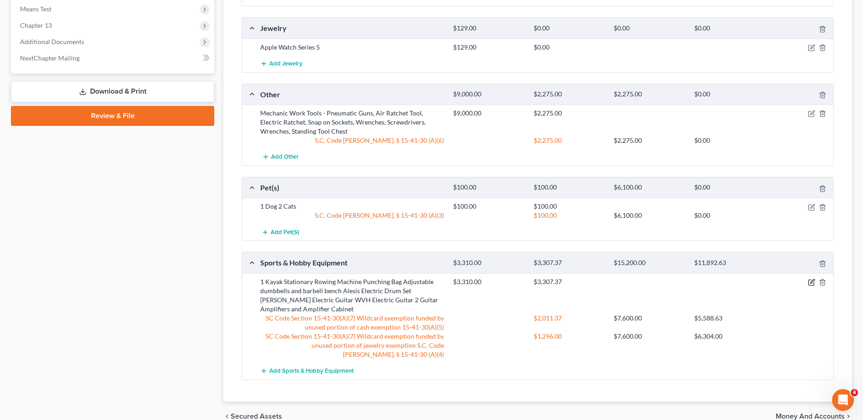
click at [810, 281] on icon "button" at bounding box center [811, 282] width 7 height 7
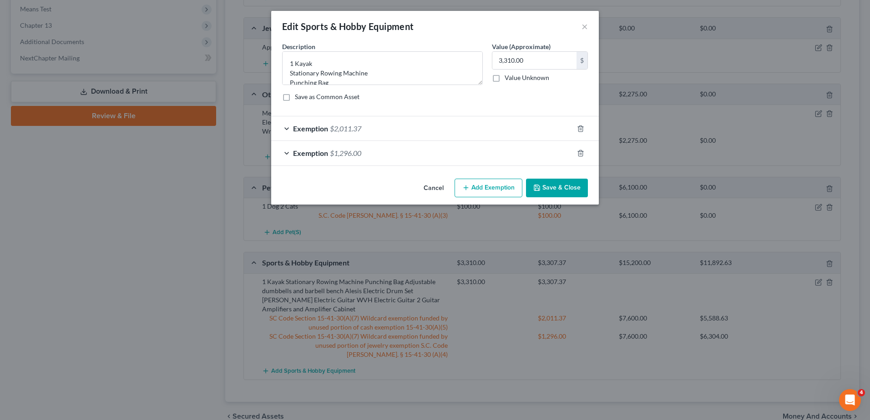
click at [483, 153] on div "Exemption $1,296.00" at bounding box center [422, 153] width 302 height 24
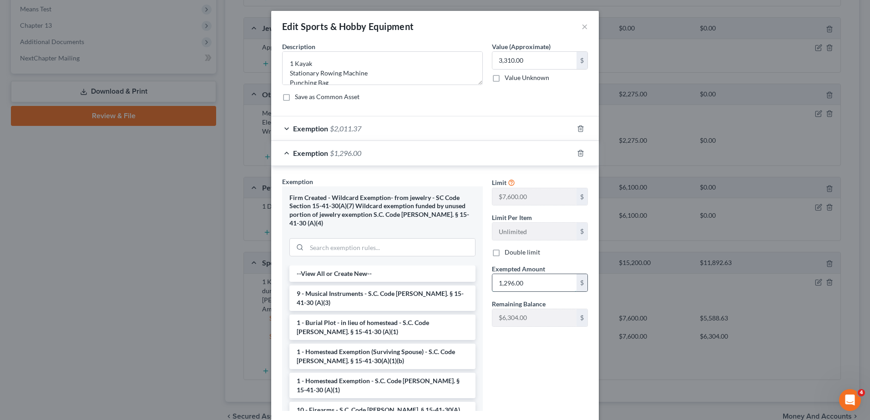
click at [511, 283] on input "1,296.00" at bounding box center [534, 282] width 84 height 17
type input "1,300.00"
click at [456, 154] on div "Exemption $1,300.00" at bounding box center [422, 153] width 302 height 24
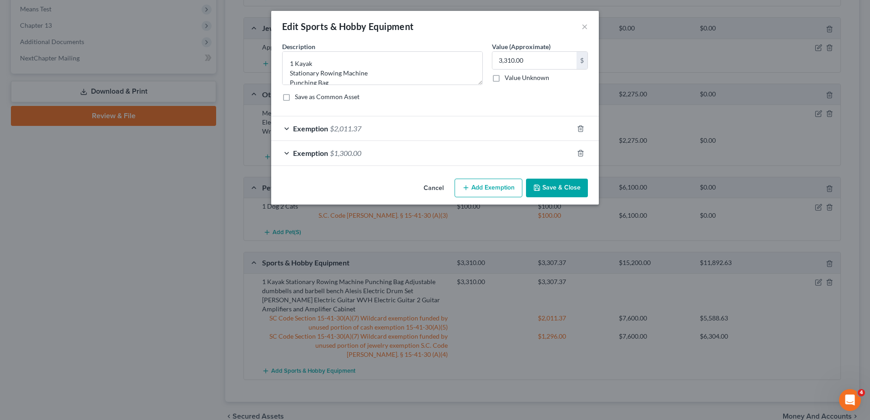
click at [555, 187] on button "Save & Close" at bounding box center [557, 188] width 62 height 19
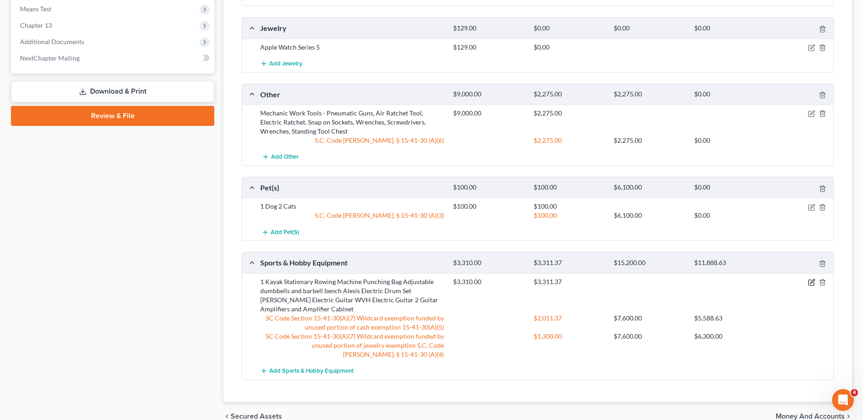
click at [809, 282] on icon "button" at bounding box center [811, 282] width 7 height 7
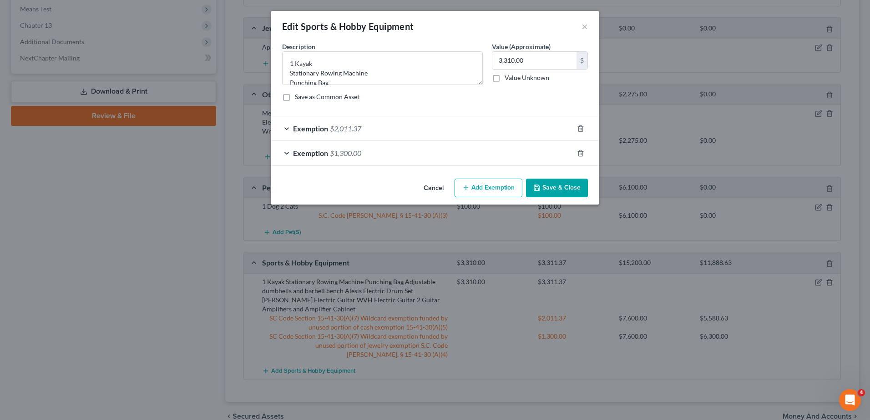
click at [555, 158] on div "Exemption $1,300.00" at bounding box center [422, 153] width 302 height 24
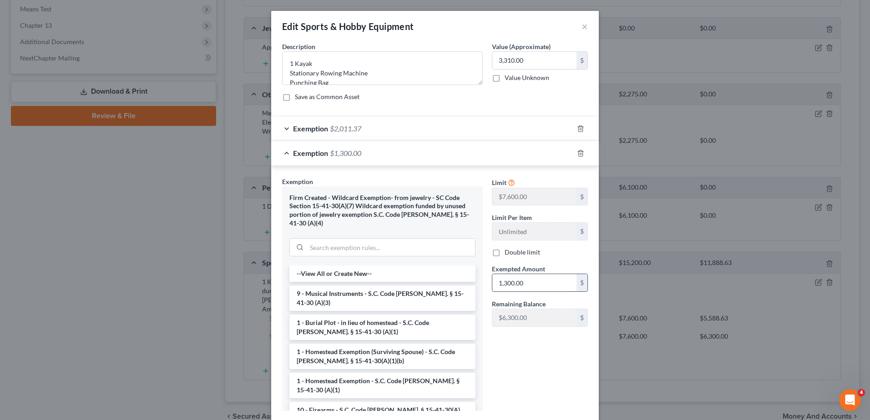
click at [524, 283] on input "1,300.00" at bounding box center [534, 282] width 84 height 17
click at [518, 123] on div "Exemption $2,011.37" at bounding box center [422, 128] width 302 height 24
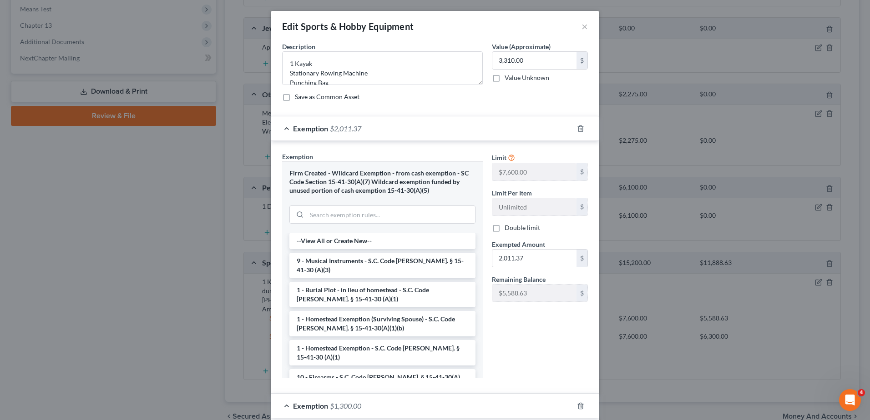
click at [509, 131] on div "Exemption $2,011.37" at bounding box center [422, 128] width 302 height 24
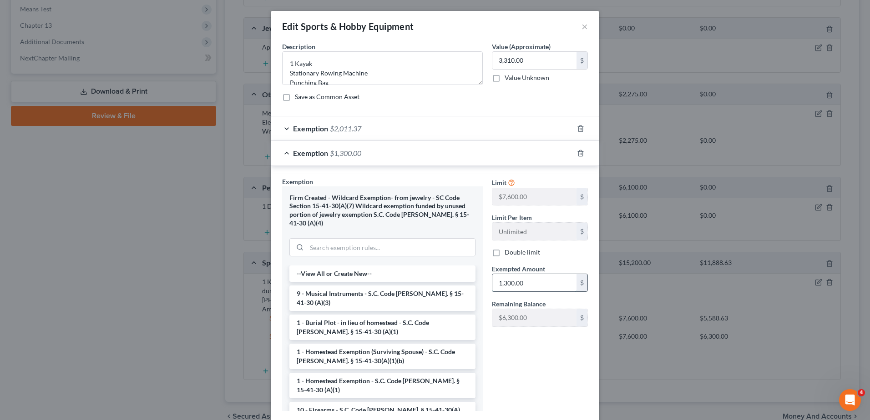
click at [530, 282] on input "1,300.00" at bounding box center [534, 282] width 84 height 17
type input "1,298.73"
click at [530, 157] on div "Exemption $1,298.73" at bounding box center [422, 153] width 302 height 24
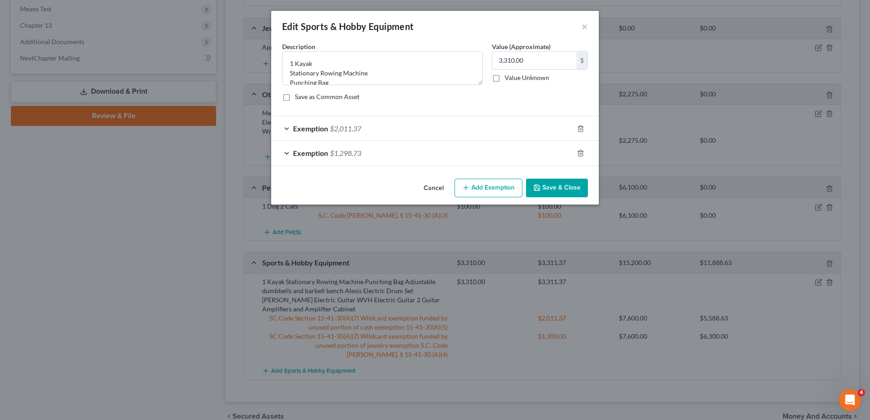
click at [551, 186] on button "Save & Close" at bounding box center [557, 188] width 62 height 19
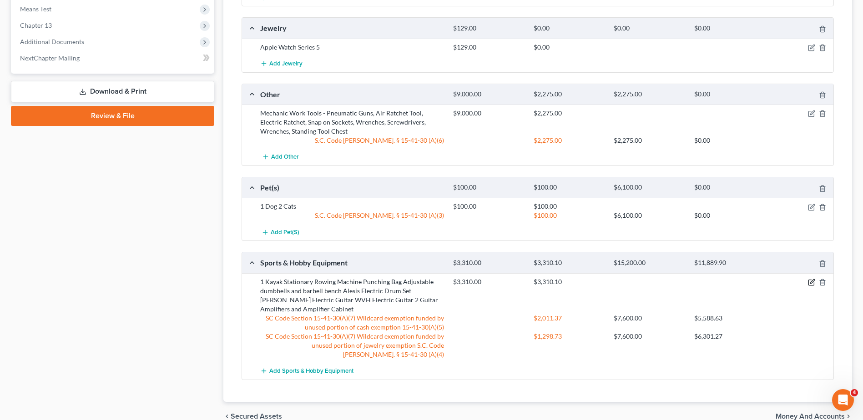
click at [809, 281] on icon "button" at bounding box center [811, 282] width 7 height 7
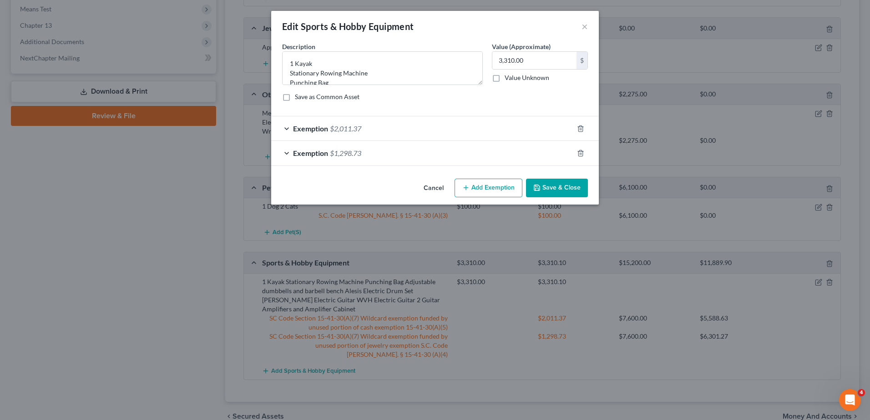
click at [445, 154] on div "Exemption $1,298.73" at bounding box center [422, 153] width 302 height 24
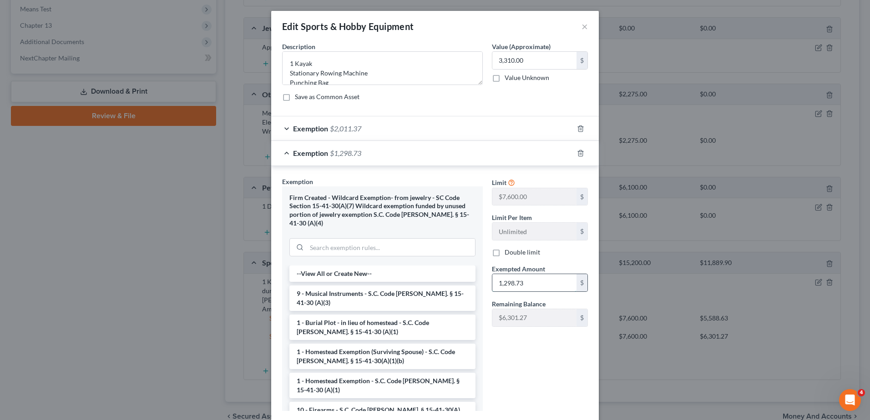
click at [545, 288] on input "1,298.73" at bounding box center [534, 282] width 84 height 17
click at [544, 286] on input "1,298.73" at bounding box center [534, 282] width 84 height 17
type input "1,298.63"
click at [407, 149] on div "Exemption $1,298.63" at bounding box center [422, 153] width 302 height 24
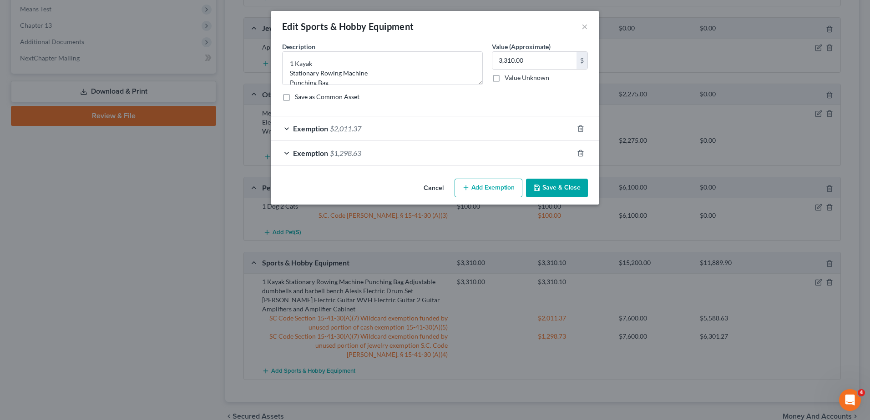
click at [569, 189] on button "Save & Close" at bounding box center [557, 188] width 62 height 19
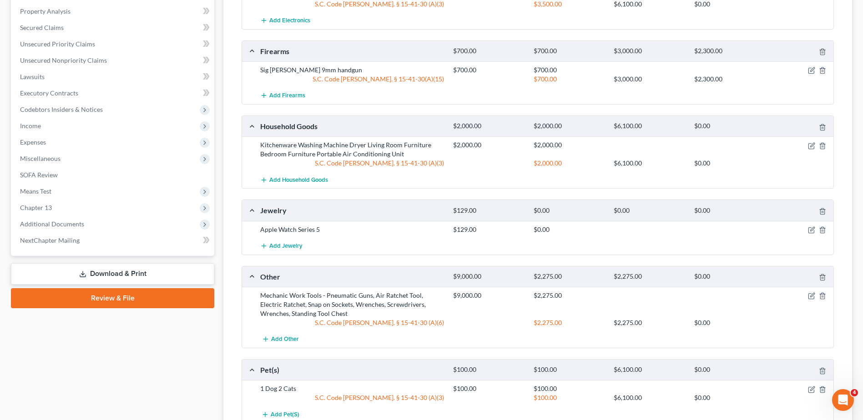
scroll to position [354, 0]
click at [812, 230] on icon "button" at bounding box center [811, 229] width 7 height 7
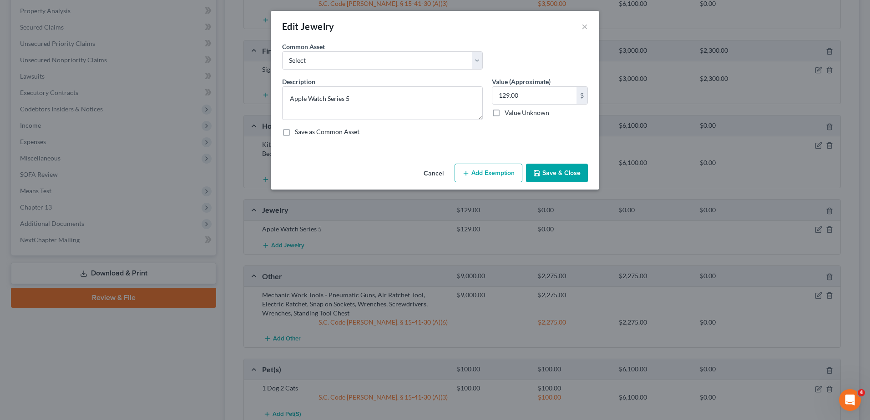
click at [500, 172] on button "Add Exemption" at bounding box center [488, 173] width 68 height 19
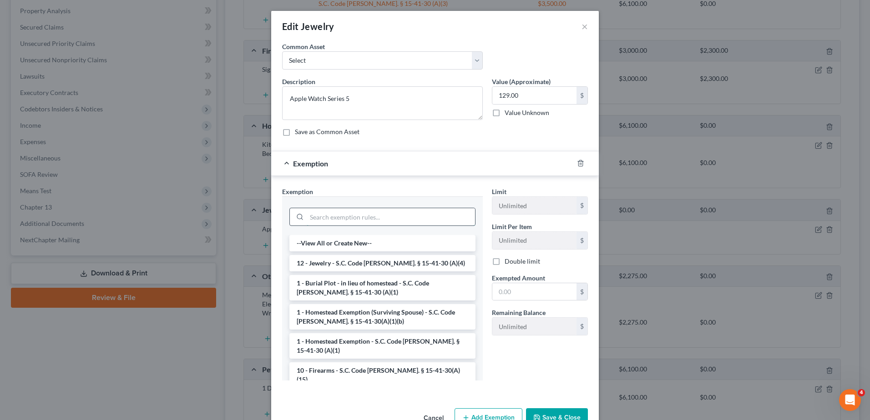
click at [354, 223] on input "search" at bounding box center [391, 216] width 168 height 17
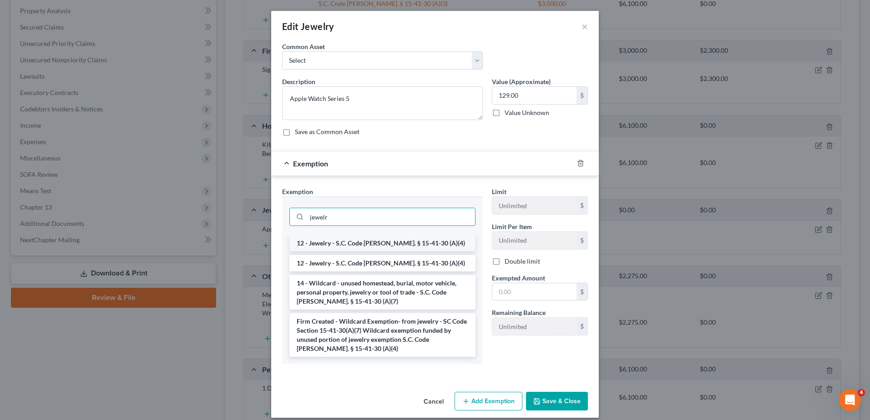
type input "jewelr"
click at [379, 240] on li "12 - Jewelry - S.C. Code [PERSON_NAME]. § 15-41-30 (A)(4)" at bounding box center [382, 243] width 186 height 16
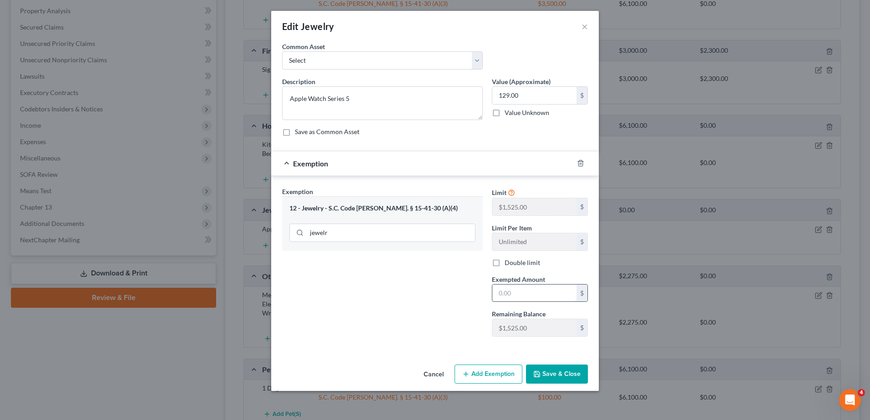
click at [534, 291] on input "text" at bounding box center [534, 293] width 84 height 17
type input "97.37"
click at [549, 373] on button "Save & Close" at bounding box center [557, 374] width 62 height 19
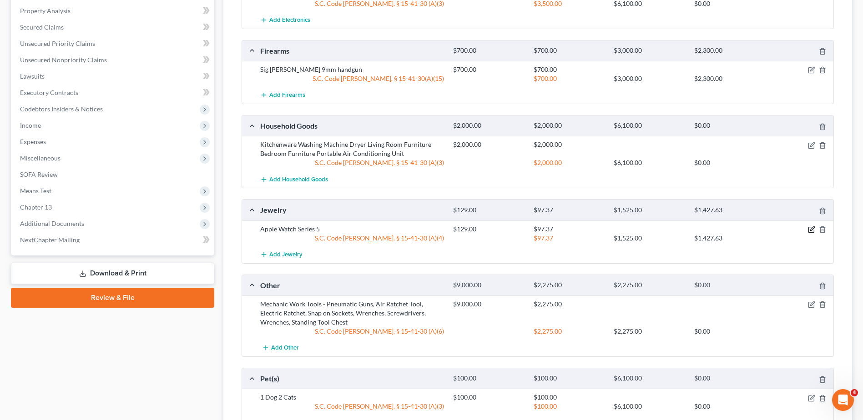
click at [811, 231] on icon "button" at bounding box center [812, 229] width 4 height 4
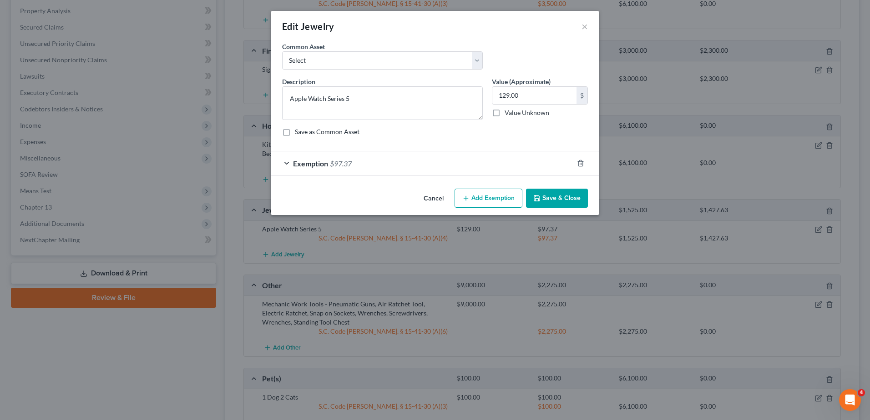
click at [439, 164] on div "Exemption $97.37" at bounding box center [422, 163] width 302 height 24
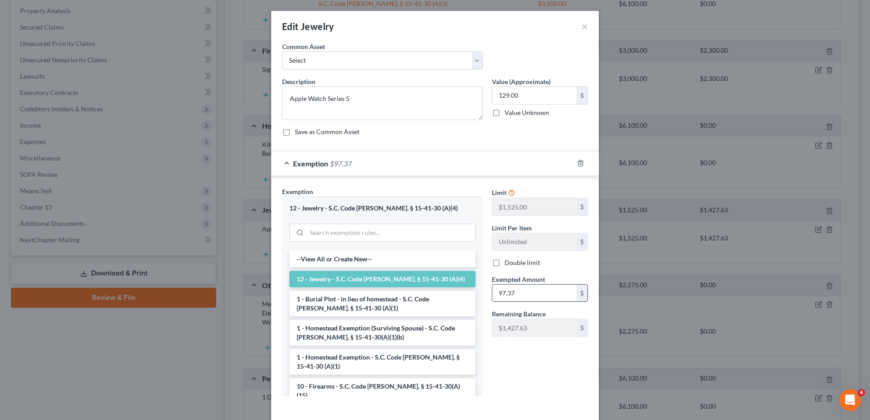
click at [521, 296] on input "97.37" at bounding box center [534, 293] width 84 height 17
type input "129.00"
click at [458, 170] on div "Exemption $129.00" at bounding box center [422, 163] width 302 height 24
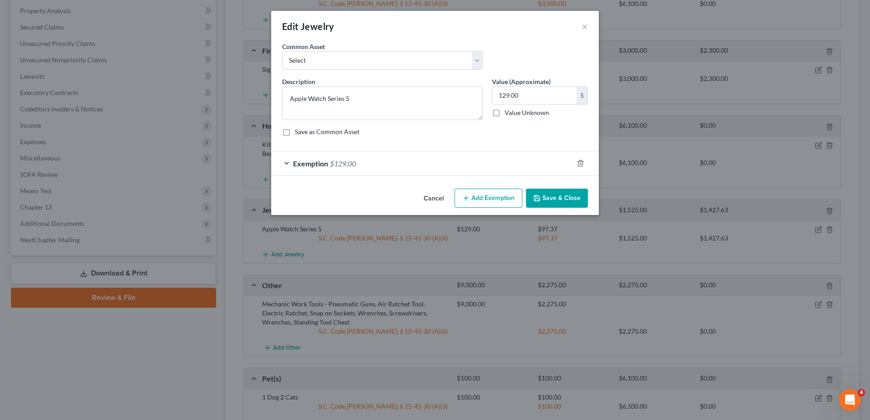
click at [548, 195] on button "Save & Close" at bounding box center [557, 198] width 62 height 19
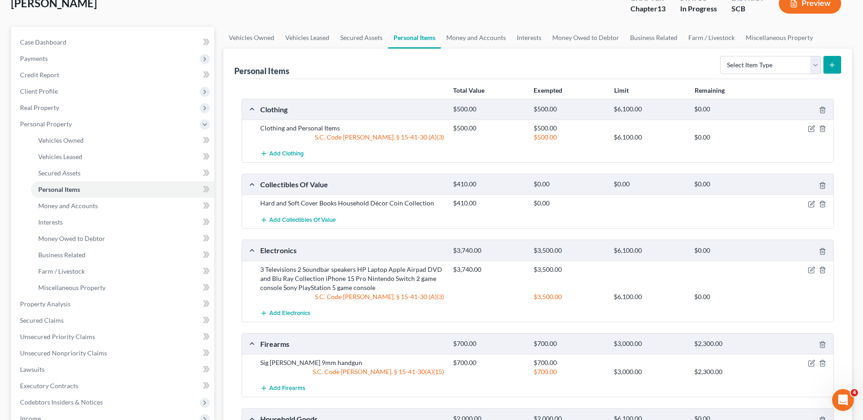
scroll to position [0, 0]
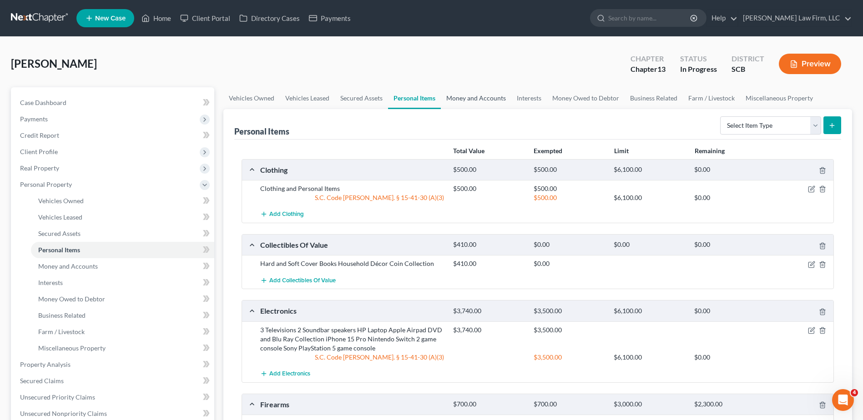
click at [472, 97] on link "Money and Accounts" at bounding box center [476, 98] width 71 height 22
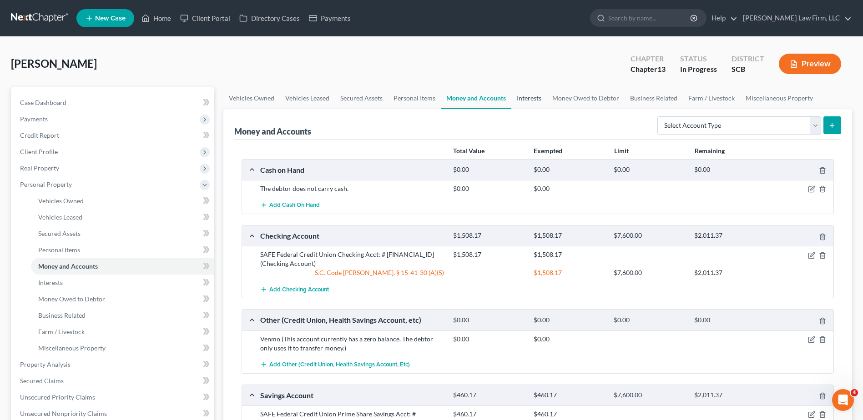
click at [519, 97] on link "Interests" at bounding box center [528, 98] width 35 height 22
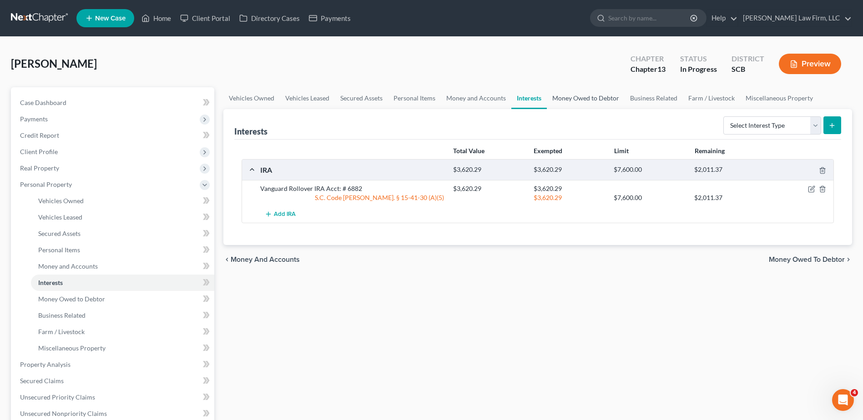
click at [561, 97] on link "Money Owed to Debtor" at bounding box center [586, 98] width 78 height 22
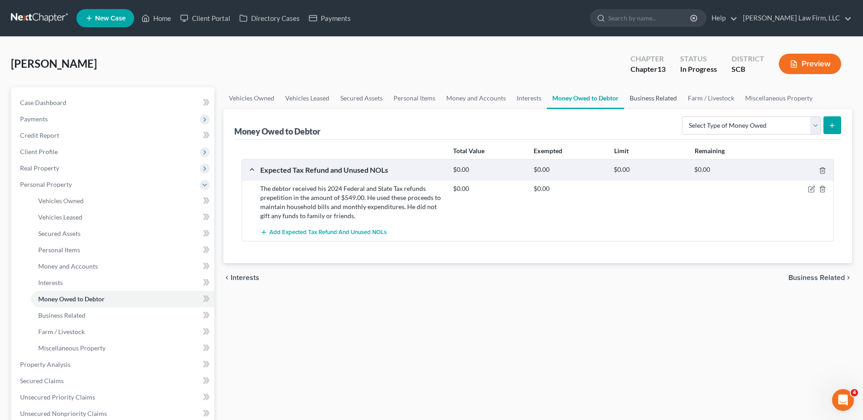
click at [649, 99] on link "Business Related" at bounding box center [653, 98] width 58 height 22
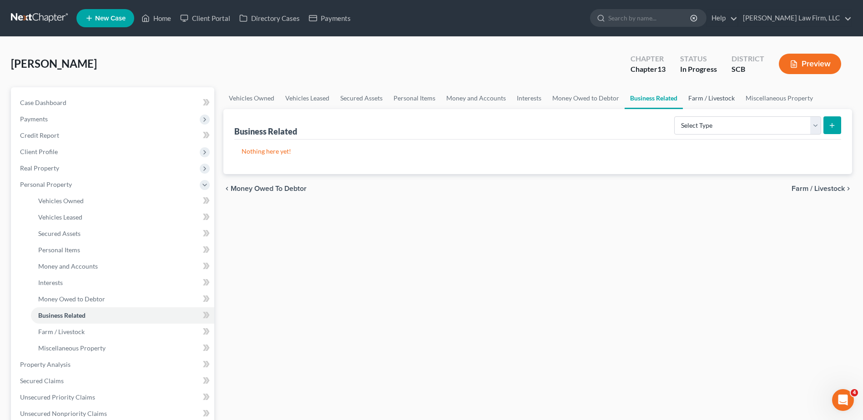
click at [704, 99] on link "Farm / Livestock" at bounding box center [711, 98] width 57 height 22
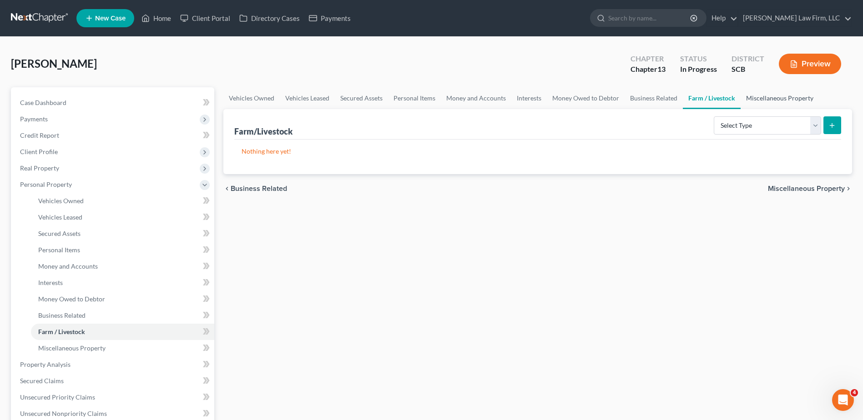
click at [744, 100] on link "Miscellaneous Property" at bounding box center [780, 98] width 78 height 22
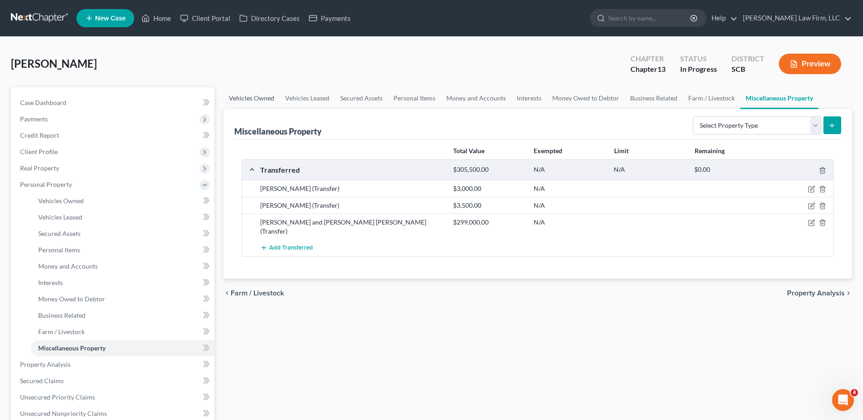
click at [255, 98] on link "Vehicles Owned" at bounding box center [251, 98] width 56 height 22
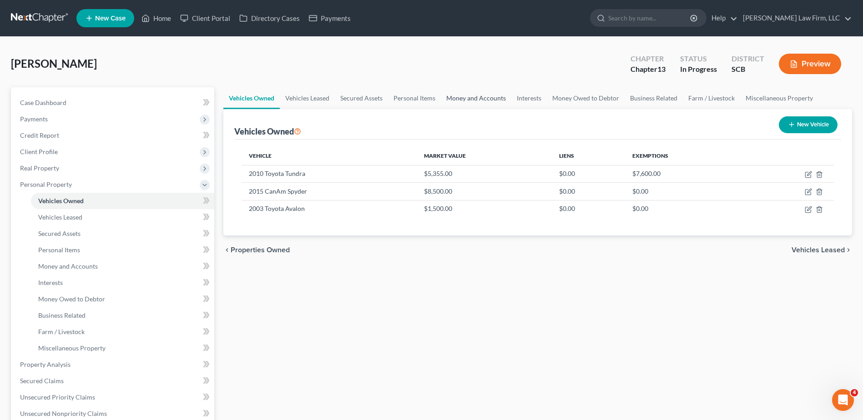
click at [468, 98] on link "Money and Accounts" at bounding box center [476, 98] width 71 height 22
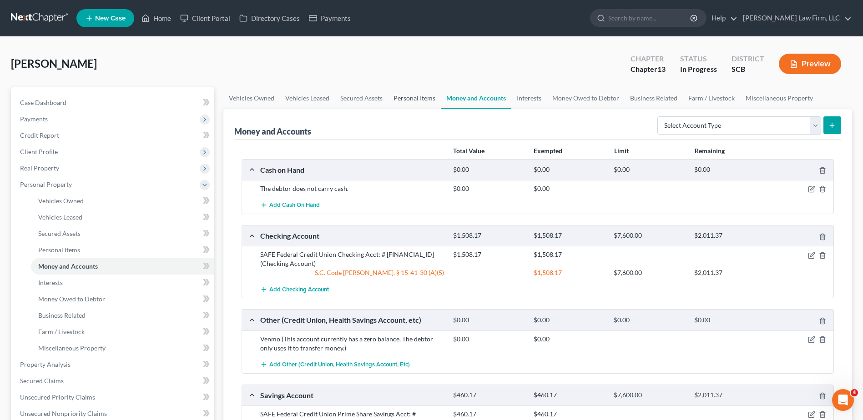
click at [417, 100] on link "Personal Items" at bounding box center [414, 98] width 53 height 22
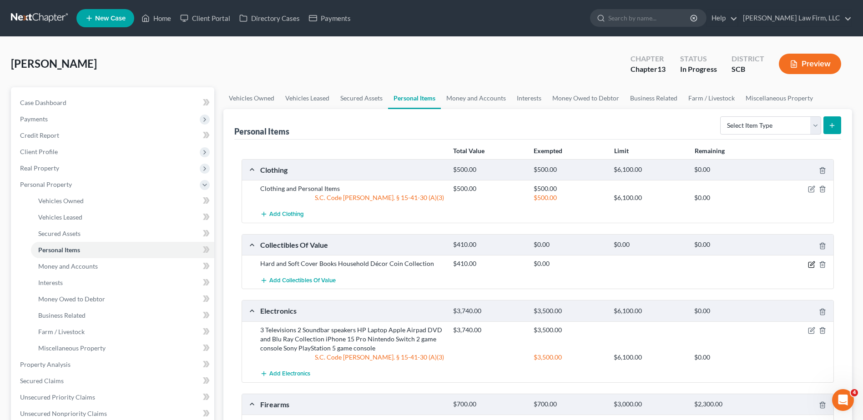
click at [810, 265] on icon "button" at bounding box center [811, 264] width 7 height 7
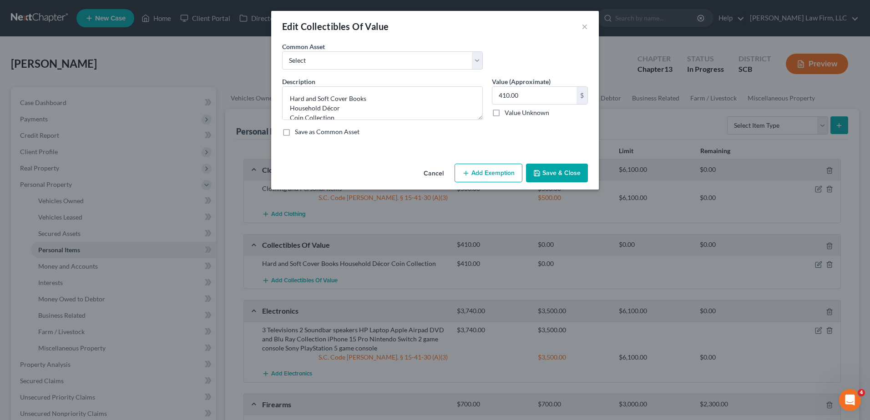
click at [482, 173] on button "Add Exemption" at bounding box center [488, 173] width 68 height 19
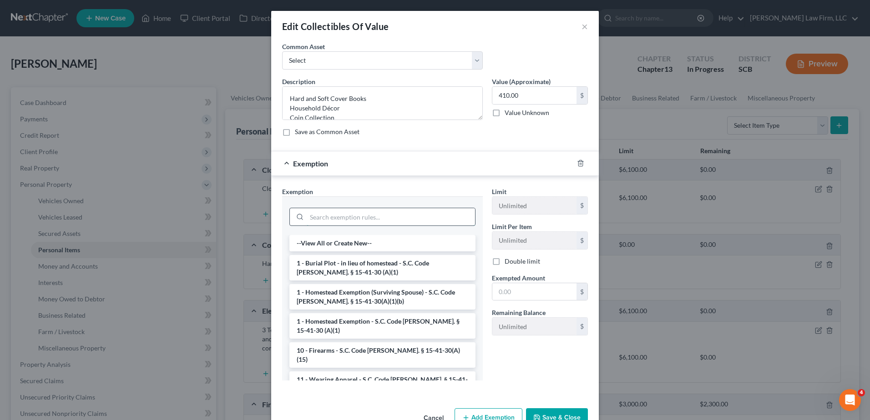
click at [392, 217] on input "search" at bounding box center [391, 216] width 168 height 17
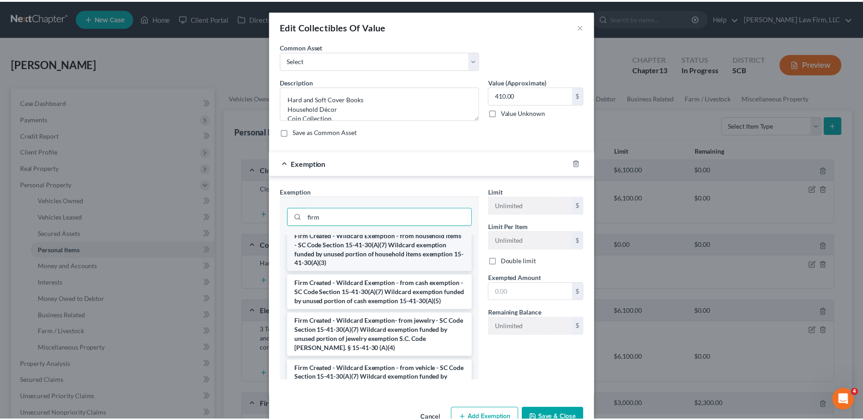
scroll to position [91, 0]
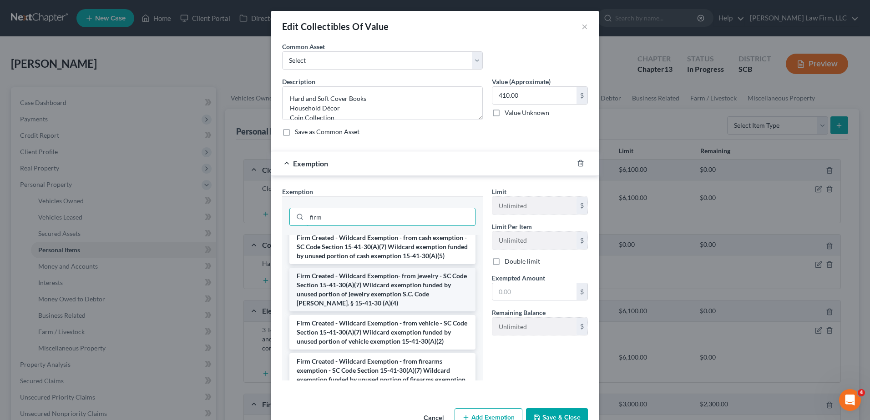
type input "firm"
click at [399, 305] on li "Firm Created - Wildcard Exemption- from jewelry - SC Code Section 15-41-30(A)(7…" at bounding box center [382, 290] width 186 height 44
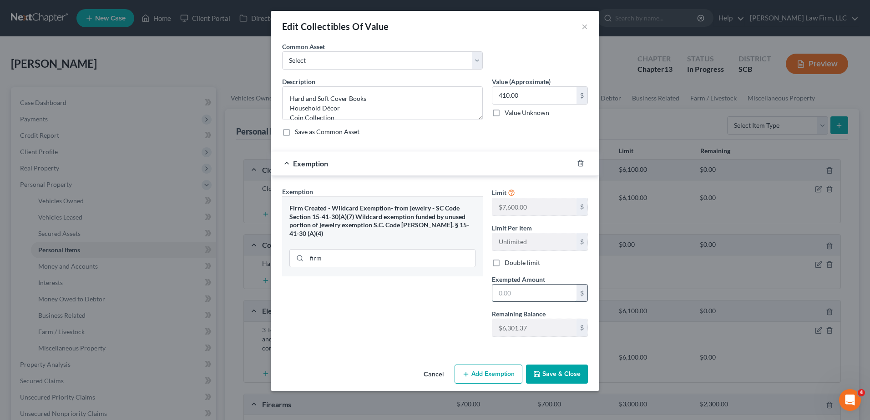
click at [518, 298] on input "text" at bounding box center [534, 293] width 84 height 17
type input "97.37"
click at [555, 376] on button "Save & Close" at bounding box center [557, 374] width 62 height 19
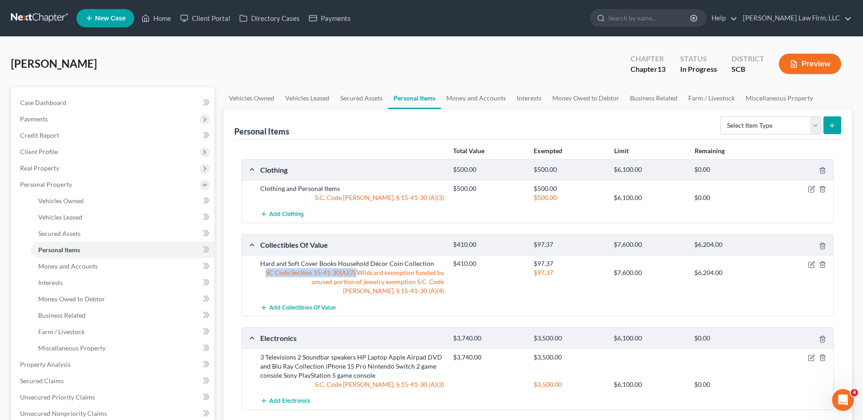
drag, startPoint x: 269, startPoint y: 272, endPoint x: 360, endPoint y: 273, distance: 91.0
click at [360, 273] on div "SC Code Section 15-41-30(A)(7) Wildcard exemption funded by unused portion of j…" at bounding box center [352, 281] width 193 height 27
drag, startPoint x: 359, startPoint y: 273, endPoint x: 353, endPoint y: 274, distance: 5.9
copy div "SC Code Section 15-41-30(A)(7)"
click at [449, 48] on div "[PERSON_NAME] Upgraded Chapter Chapter 13 Status In Progress District SCB Previ…" at bounding box center [431, 68] width 841 height 40
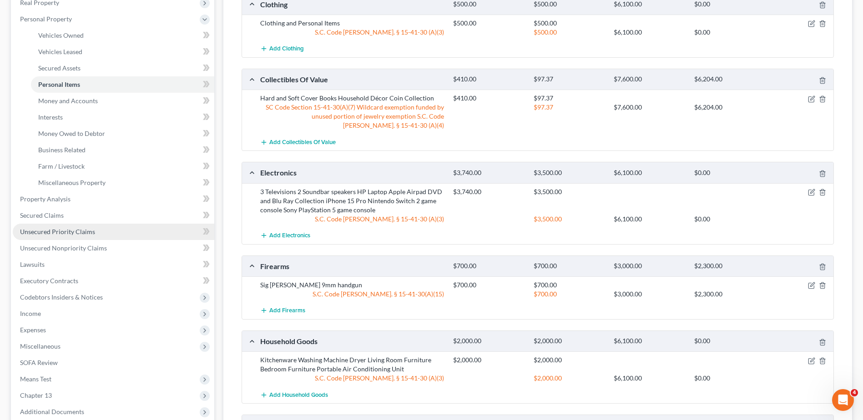
scroll to position [182, 0]
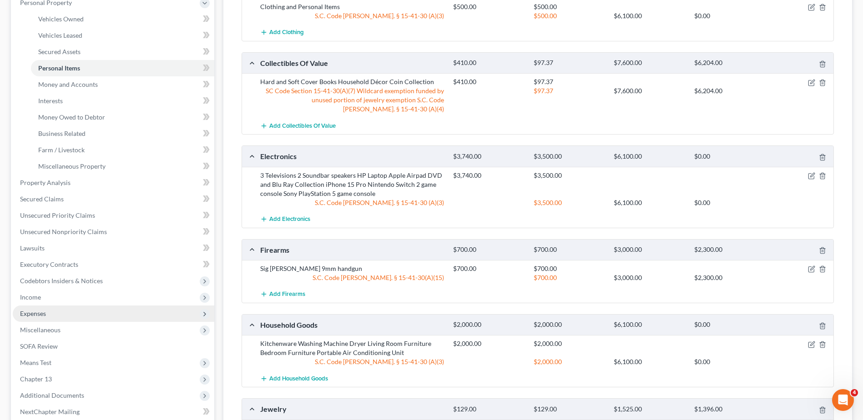
click at [60, 318] on span "Expenses" at bounding box center [114, 314] width 202 height 16
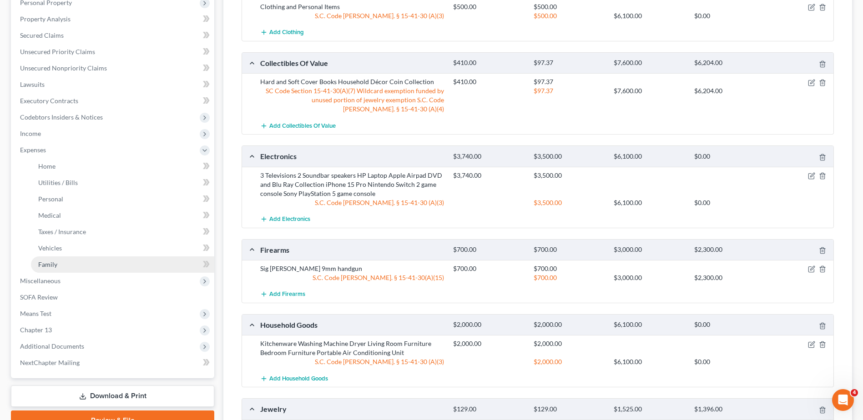
click at [53, 262] on span "Family" at bounding box center [47, 265] width 19 height 8
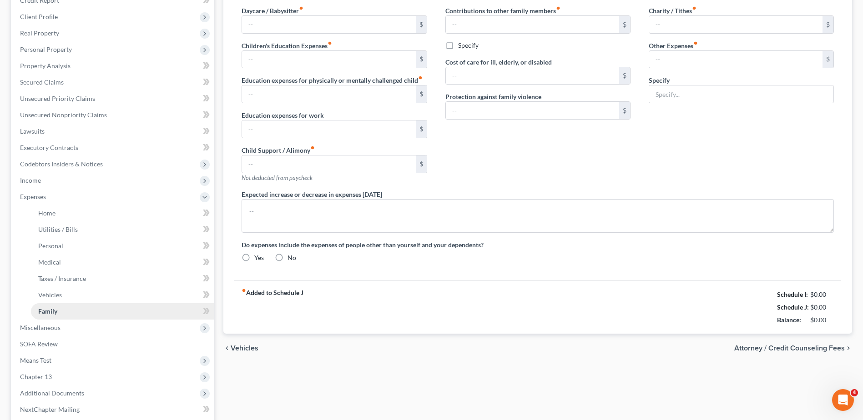
type input "0.00"
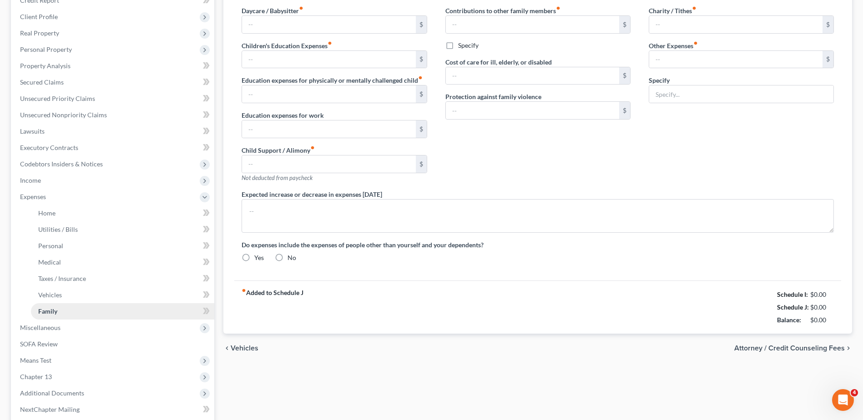
type input "0.00"
type input "90.00"
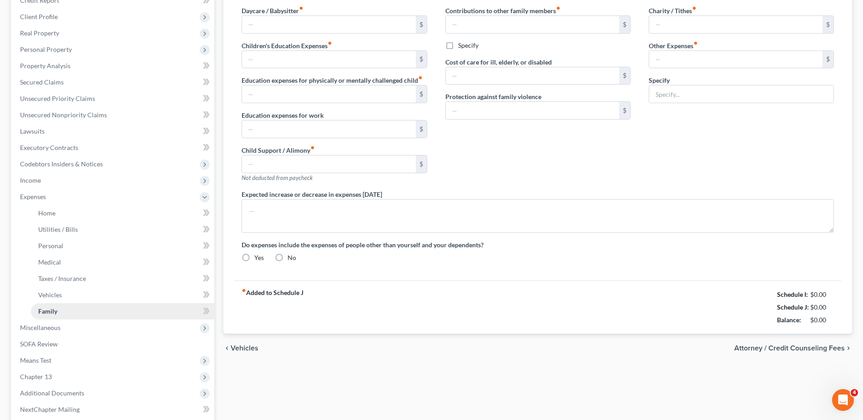
type input "Pet Expenses (Food, Treats, Flea and Tick Medicine)"
type textarea "The debtor does not anticipate an increase or decrease in expenditures of 10% o…"
radio input "true"
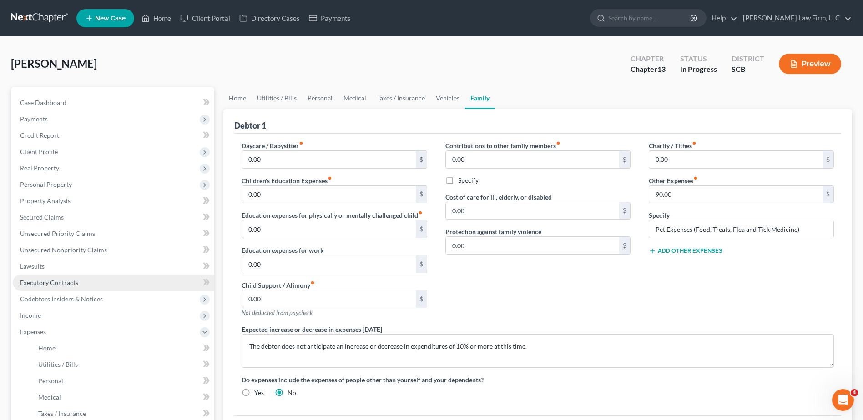
click at [67, 285] on span "Executory Contracts" at bounding box center [49, 283] width 58 height 8
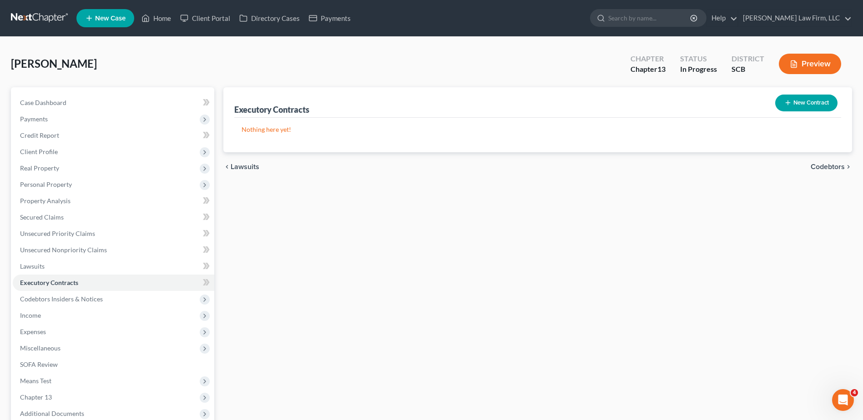
click at [800, 109] on button "New Contract" at bounding box center [806, 103] width 62 height 17
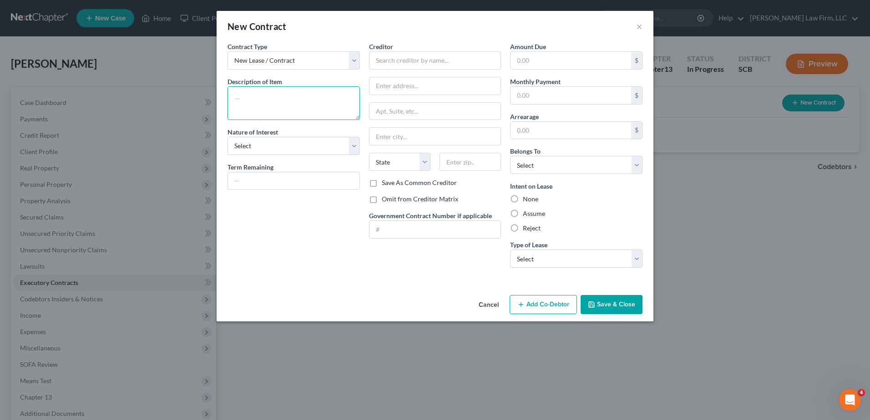
click at [277, 106] on textarea at bounding box center [293, 103] width 132 height 34
click at [259, 99] on textarea at bounding box center [293, 103] width 132 height 34
paste textarea "Residential Housing Lease Current- Assume $2,200/ Month Lease ends 6/2022 (The …"
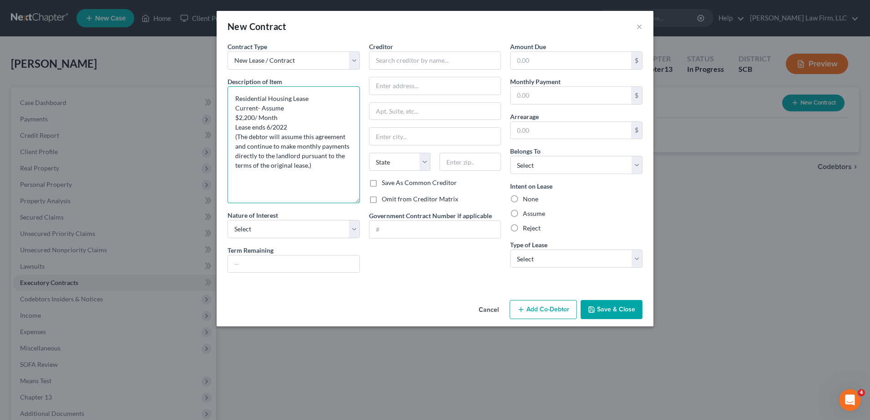
drag, startPoint x: 358, startPoint y: 118, endPoint x: 360, endPoint y: 201, distance: 83.3
click at [360, 201] on div "Contract Type New Lease / Contract New Timeshare Description of non-residential…" at bounding box center [293, 161] width 141 height 238
click at [271, 129] on textarea "Residential Housing Lease Current- Assume $2,200/ Month Lease ends 6/2022 (The …" at bounding box center [293, 144] width 132 height 117
click at [255, 118] on textarea "Residential Housing Lease Current- Assume $2,200/ Month Lease ends 8/2025 (The …" at bounding box center [293, 144] width 132 height 117
click at [308, 167] on textarea "Residential Housing Lease Current- Assume $1,319.00/ Month Lease ends 8/2025 (T…" at bounding box center [293, 144] width 132 height 117
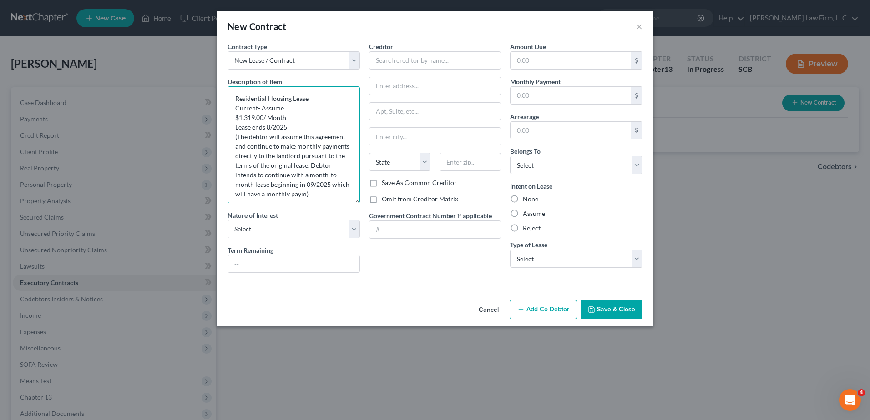
scroll to position [5, 0]
click at [307, 189] on textarea "Residential Housing Lease Current- Assume $1,319.00/ Month Lease ends 8/2025 (T…" at bounding box center [293, 144] width 132 height 117
click at [296, 198] on textarea "Residential Housing Lease Current- Assume $1,319.00/ Month Lease ends 8/2025 (T…" at bounding box center [293, 144] width 132 height 117
type textarea "Residential Housing Lease Current- Assume $1,319.00/ Month Lease ends 8/2025 (T…"
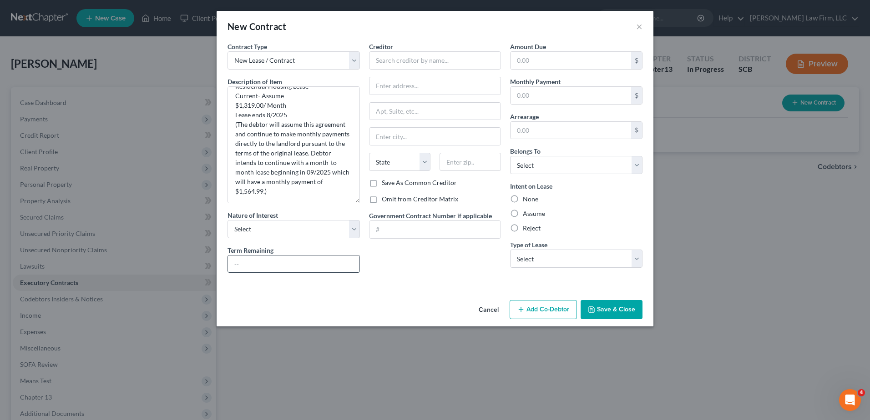
click at [280, 262] on input "text" at bounding box center [293, 264] width 131 height 17
type input "1 month"
click at [298, 231] on select "Select Purchaser Agent Lessor Lessee" at bounding box center [293, 229] width 132 height 18
select select "3"
click at [227, 220] on select "Select Purchaser Agent Lessor Lessee" at bounding box center [293, 229] width 132 height 18
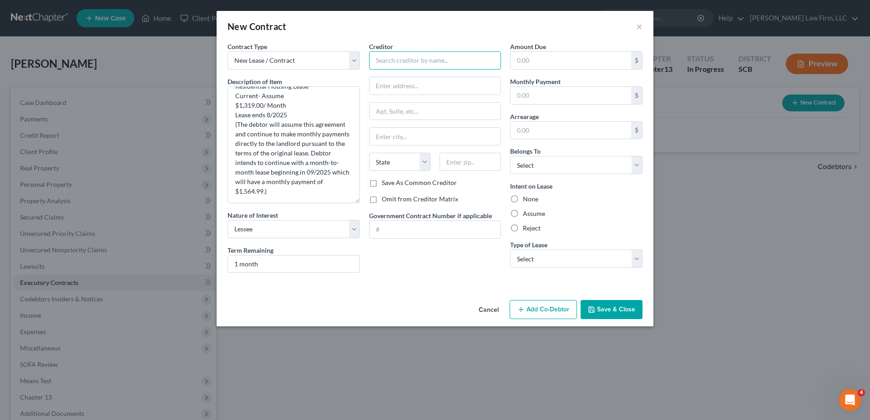
click at [448, 61] on input "text" at bounding box center [435, 60] width 132 height 18
type input "Ashland Commons"
drag, startPoint x: 298, startPoint y: 192, endPoint x: 273, endPoint y: 193, distance: 25.5
click at [273, 193] on textarea "Residential Housing Lease Current- Assume $1,319.00/ Month Lease ends 8/2025 (T…" at bounding box center [293, 144] width 132 height 117
click at [242, 182] on textarea "Residential Housing Lease Current- Assume $1,319.00/ Month Lease ends 8/2025 (T…" at bounding box center [293, 144] width 132 height 117
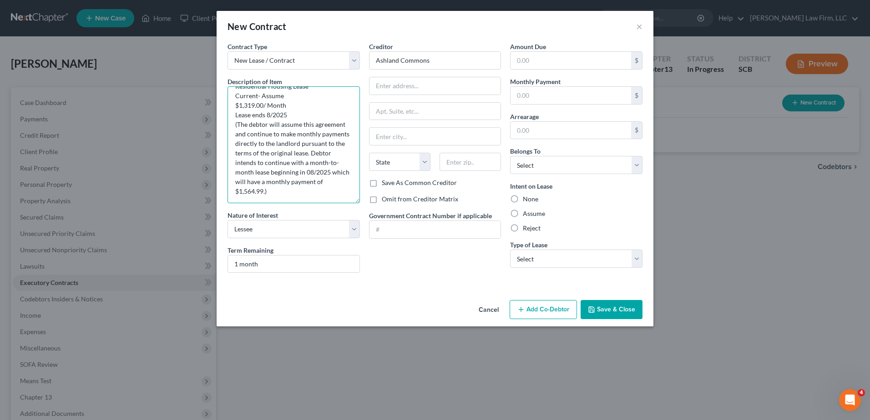
click at [271, 116] on textarea "Residential Housing Lease Current- Assume $1,319.00/ Month Lease ends 8/2025 (T…" at bounding box center [293, 144] width 132 height 117
click at [264, 116] on textarea "Residential Housing Lease Current- Assume $1,319.00/ Month Lease ends 7/2025 (T…" at bounding box center [293, 144] width 132 height 117
drag, startPoint x: 301, startPoint y: 193, endPoint x: 237, endPoint y: 127, distance: 91.7
click at [237, 127] on textarea "Residential Housing Lease Current- Assume $1,319.00/ Month Lease ended 7/2025 (…" at bounding box center [293, 144] width 132 height 117
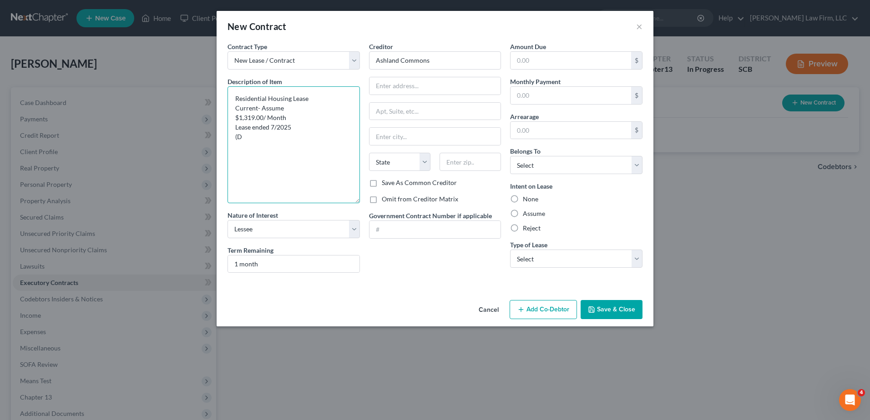
scroll to position [0, 0]
drag, startPoint x: 263, startPoint y: 118, endPoint x: 239, endPoint y: 118, distance: 24.6
click at [239, 118] on textarea "Residential Housing Lease Current- Assume $1,319.00/ Month Lease ended 7/2025 (…" at bounding box center [293, 144] width 132 height 117
click at [274, 128] on textarea "Residential Housing Lease Current- Assume $1860.00/ Month Lease ended 7/2025 (D…" at bounding box center [293, 144] width 132 height 117
click at [242, 116] on textarea "Residential Housing Lease Current- Assume $1860.00/ Month (Debtor assumed a mon…" at bounding box center [293, 144] width 132 height 117
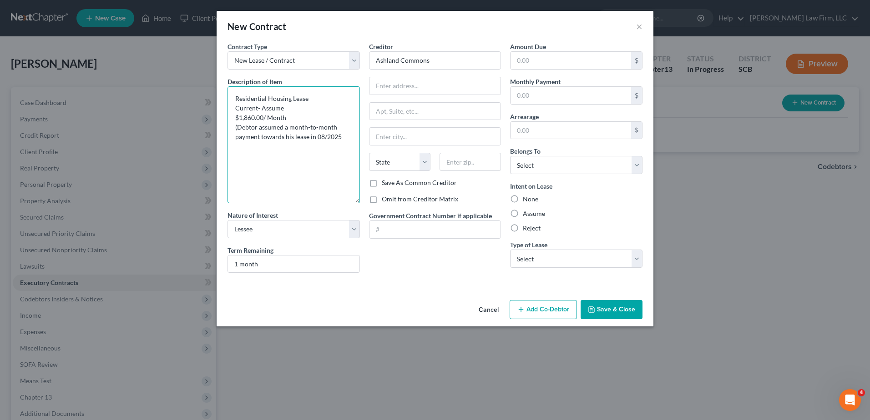
click at [343, 136] on textarea "Residential Housing Lease Current- Assume $1,860.00/ Month (Debtor assumed a mo…" at bounding box center [293, 144] width 132 height 117
type textarea "Residential Housing Lease Current- Assume $1,860.00/ Month (Debtor's lease auto…"
click at [425, 91] on input "text" at bounding box center [434, 85] width 131 height 17
type input "[STREET_ADDRESS]"
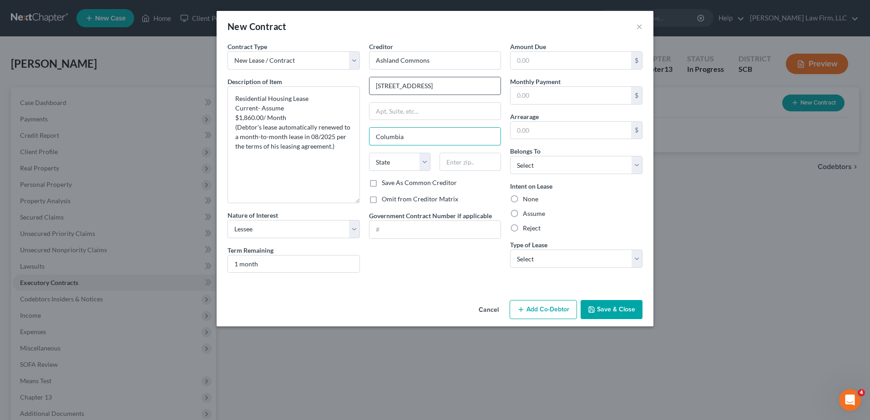
type input "Columbia"
select select "42"
type input "29210"
click at [504, 146] on div "Creditor * Ashland Commons [GEOGRAPHIC_DATA] [US_STATE][GEOGRAPHIC_DATA] CA CO …" at bounding box center [434, 161] width 141 height 238
click at [286, 263] on input "1 month" at bounding box center [293, 264] width 131 height 17
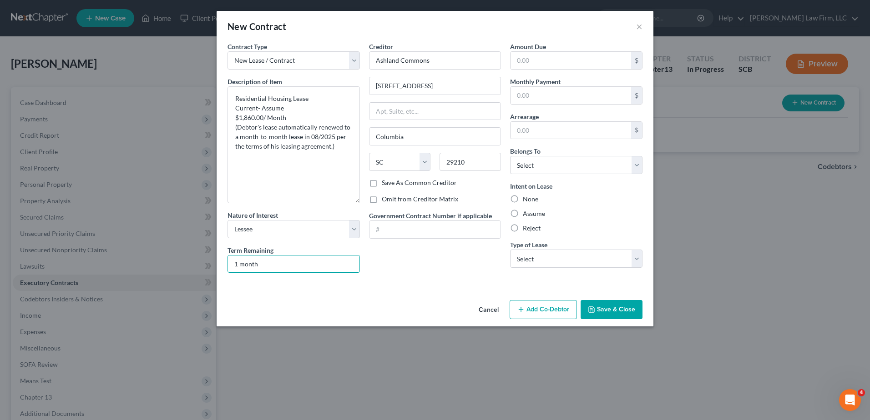
drag, startPoint x: 273, startPoint y: 267, endPoint x: 213, endPoint y: 268, distance: 60.1
click at [213, 268] on div "New Contract × Contract Type New Lease / Contract New Timeshare Description of …" at bounding box center [435, 210] width 870 height 420
type input "Month-to-Month"
click at [549, 263] on select "Select Real Estate Car Other" at bounding box center [576, 259] width 132 height 18
click at [510, 250] on select "Select Real Estate Car Other" at bounding box center [576, 259] width 132 height 18
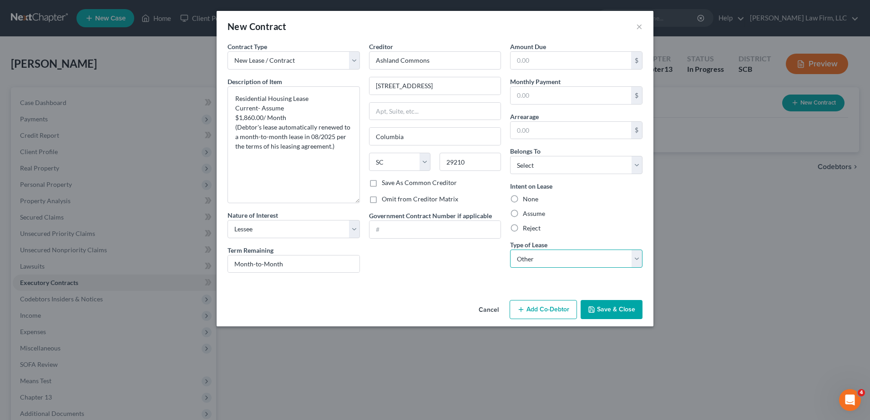
drag, startPoint x: 544, startPoint y: 262, endPoint x: 544, endPoint y: 267, distance: 4.6
click at [544, 262] on select "Select Real Estate Car Other" at bounding box center [576, 259] width 132 height 18
select select "0"
click at [510, 250] on select "Select Real Estate Car Other" at bounding box center [576, 259] width 132 height 18
click at [560, 231] on div "Reject" at bounding box center [576, 228] width 132 height 9
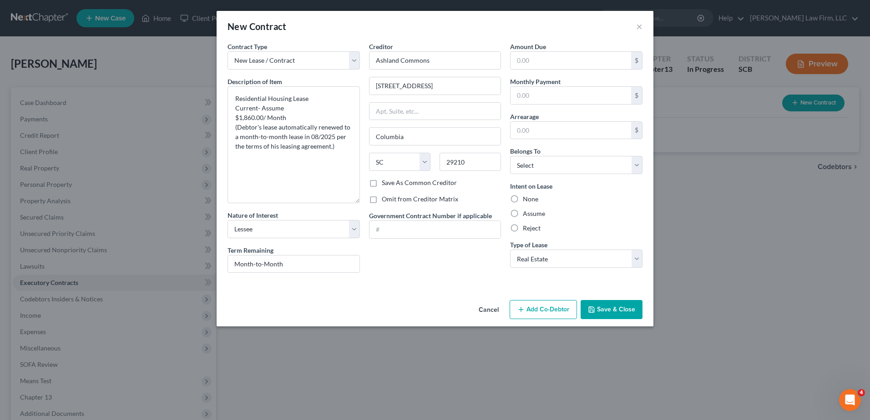
click at [530, 212] on label "Assume" at bounding box center [534, 213] width 22 height 9
click at [530, 212] on input "Assume" at bounding box center [529, 212] width 6 height 6
radio input "true"
click at [331, 146] on textarea "Residential Housing Lease Current- Assume $1,860.00/ Month (Debtor's lease auto…" at bounding box center [293, 144] width 132 height 117
type textarea "Residential Housing Lease Current- Assume $1,860.00/ Month (Debtor's lease auto…"
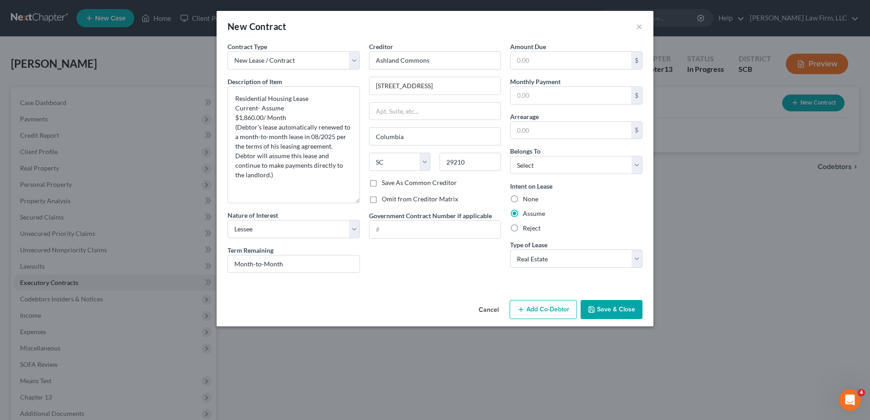
click at [604, 312] on button "Save & Close" at bounding box center [611, 309] width 62 height 19
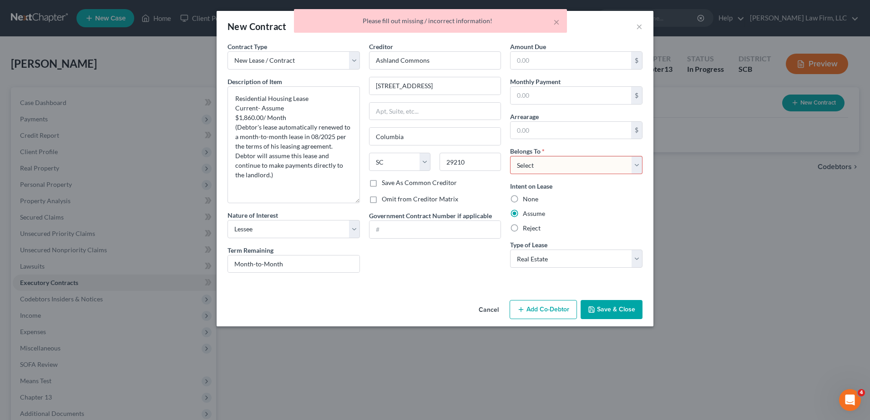
click at [550, 165] on select "Select Debtor 1 Only Debtor 2 Only Debtor 1 And Debtor 2 Only At Least One Of T…" at bounding box center [576, 165] width 132 height 18
select select "0"
click at [510, 156] on select "Select Debtor 1 Only Debtor 2 Only Debtor 1 And Debtor 2 Only At Least One Of T…" at bounding box center [576, 165] width 132 height 18
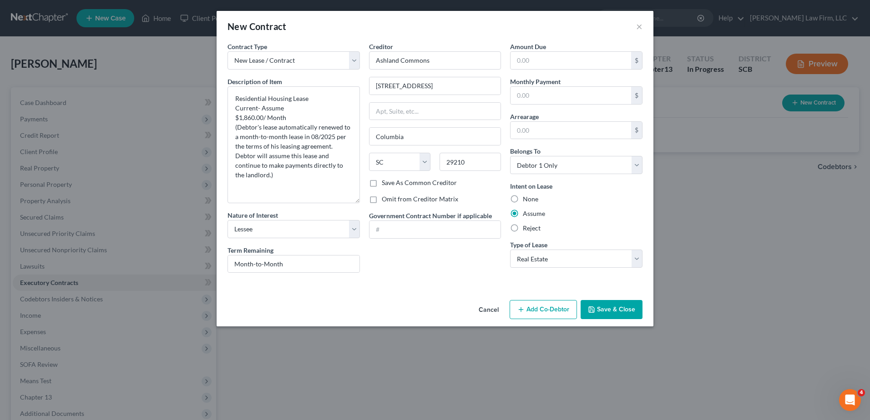
click at [602, 311] on button "Save & Close" at bounding box center [611, 309] width 62 height 19
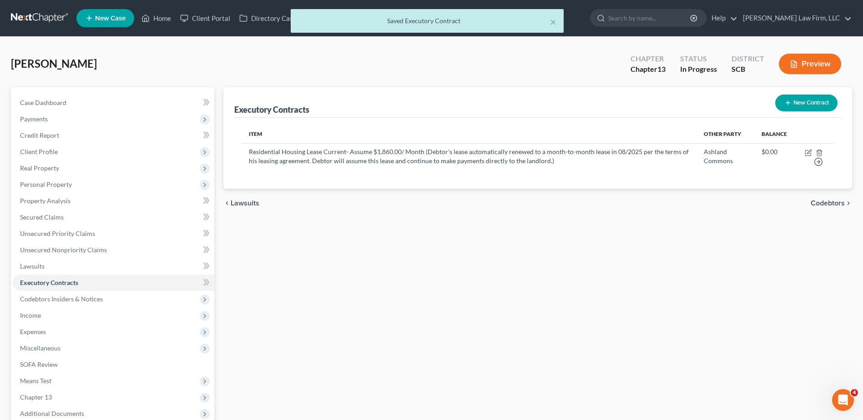
click at [810, 102] on button "New Contract" at bounding box center [806, 103] width 62 height 17
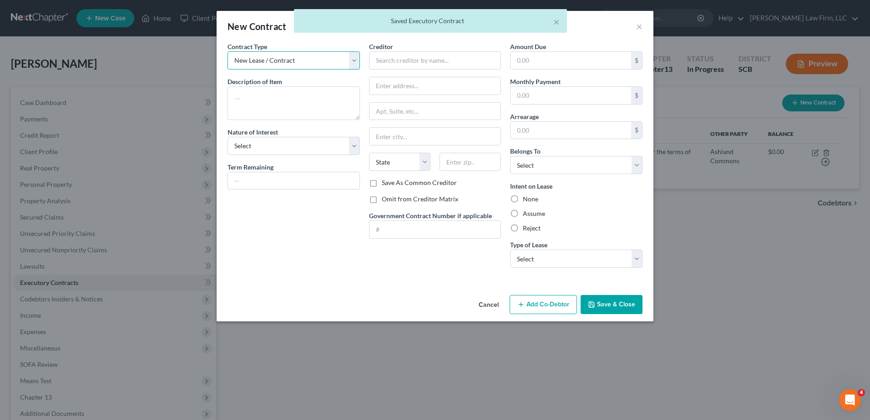
click at [319, 59] on select "New Lease / Contract New Timeshare" at bounding box center [293, 60] width 132 height 18
click at [227, 51] on select "New Lease / Contract New Timeshare" at bounding box center [293, 60] width 132 height 18
click at [276, 97] on textarea at bounding box center [293, 103] width 132 height 34
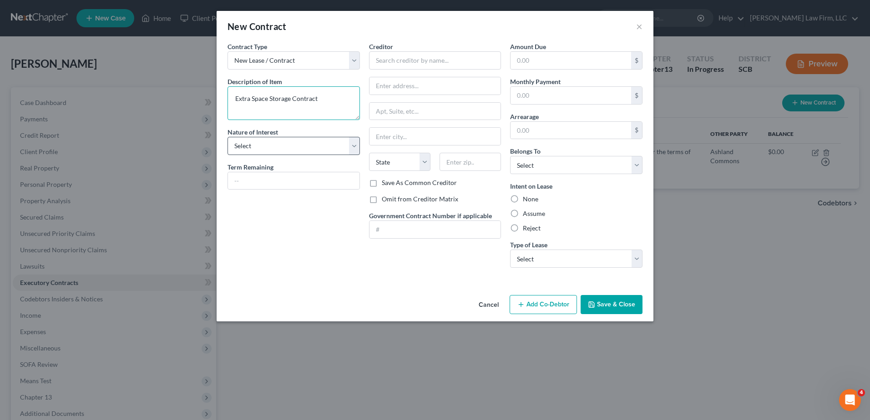
type textarea "Extra Space Storage Contract"
click at [343, 144] on select "Select Purchaser Agent Lessor Lessee" at bounding box center [293, 146] width 132 height 18
select select "3"
click at [227, 137] on select "Select Purchaser Agent Lessor Lessee" at bounding box center [293, 146] width 132 height 18
click at [283, 186] on input "text" at bounding box center [293, 180] width 131 height 17
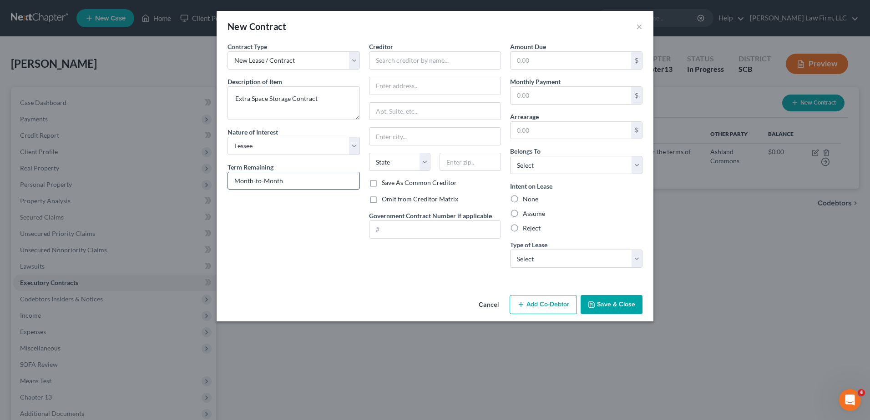
type input "Month-to-Month"
type input "ExtraSpace Storage"
type input "[STREET_ADDRESS][PERSON_NAME]"
type input "Columbia"
select select "42"
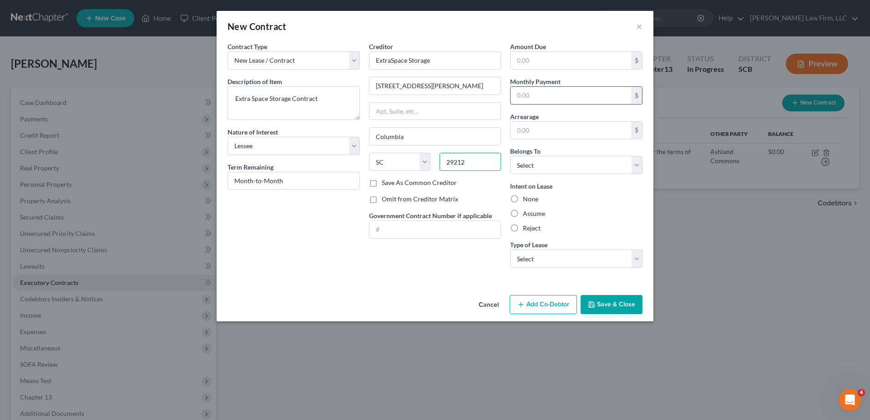
type input "29212"
click at [555, 100] on input "text" at bounding box center [570, 95] width 121 height 17
type input "250.00"
drag, startPoint x: 545, startPoint y: 167, endPoint x: 545, endPoint y: 172, distance: 5.0
click at [545, 167] on select "Select Debtor 1 Only Debtor 2 Only Debtor 1 And Debtor 2 Only At Least One Of T…" at bounding box center [576, 165] width 132 height 18
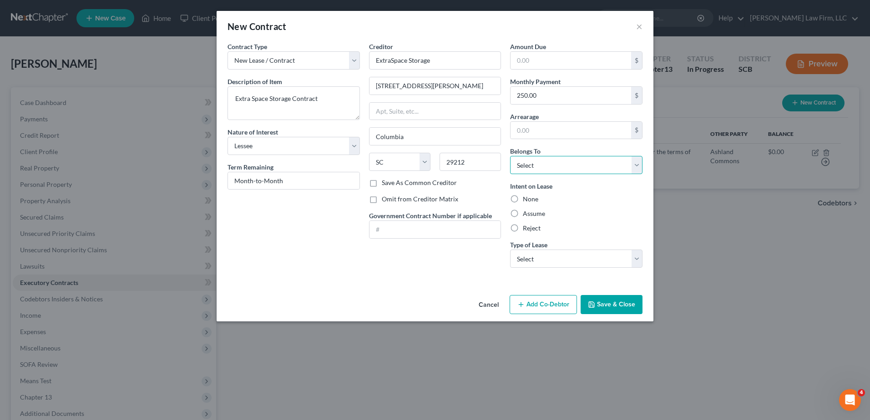
select select "0"
click at [510, 156] on select "Select Debtor 1 Only Debtor 2 Only Debtor 1 And Debtor 2 Only At Least One Of T…" at bounding box center [576, 165] width 132 height 18
click at [321, 101] on textarea "Extra Space Storage Contract" at bounding box center [293, 103] width 132 height 34
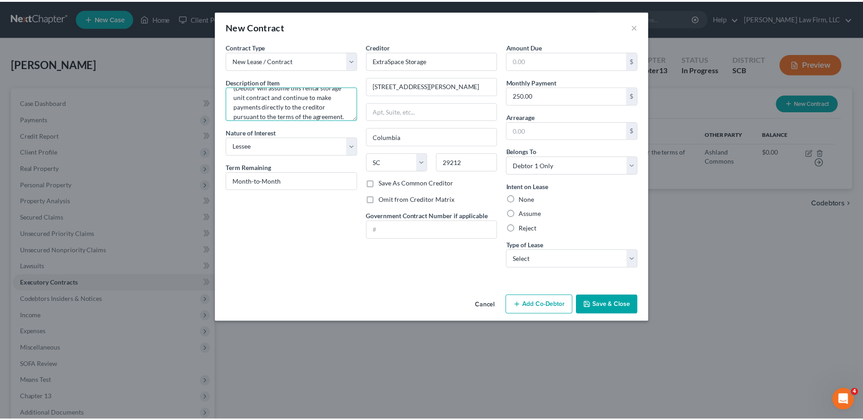
scroll to position [50, 0]
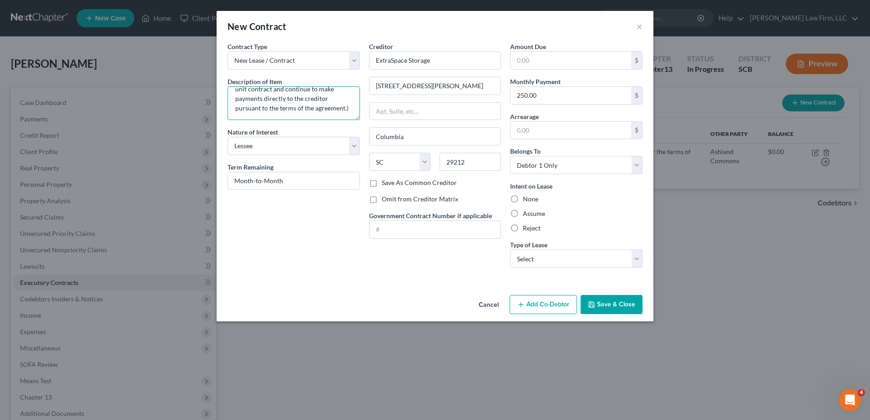
type textarea "Extra Space Storage Contract for 10x15 storage unit $250.00 / month (Debtor wil…"
click at [525, 212] on label "Assume" at bounding box center [534, 213] width 22 height 9
click at [526, 212] on input "Assume" at bounding box center [529, 212] width 6 height 6
radio input "true"
click at [538, 256] on select "Select Real Estate Car Other" at bounding box center [576, 259] width 132 height 18
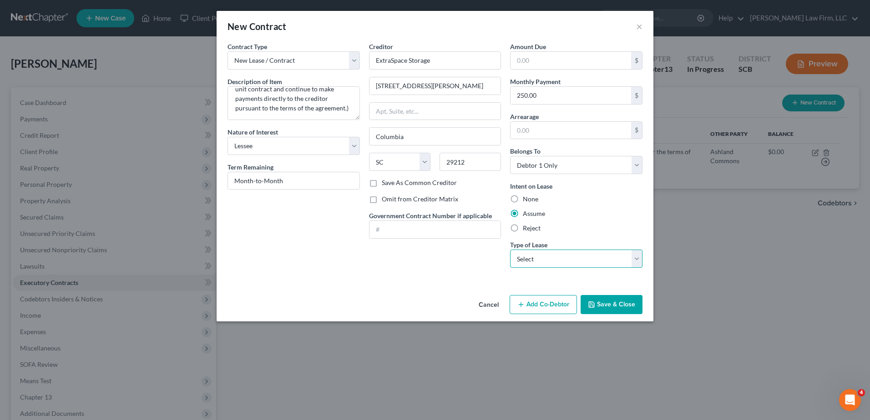
select select "2"
click at [510, 250] on select "Select Real Estate Car Other" at bounding box center [576, 259] width 132 height 18
click at [560, 231] on div "Reject" at bounding box center [576, 228] width 132 height 9
click at [622, 307] on button "Save & Close" at bounding box center [611, 304] width 62 height 19
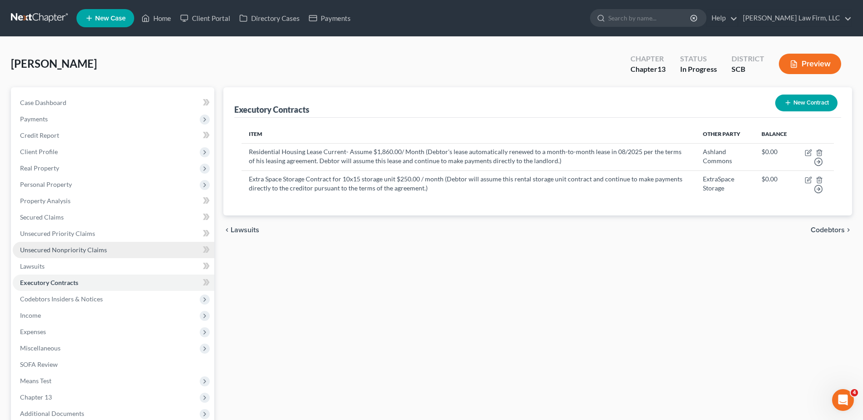
click at [71, 247] on span "Unsecured Nonpriority Claims" at bounding box center [63, 250] width 87 height 8
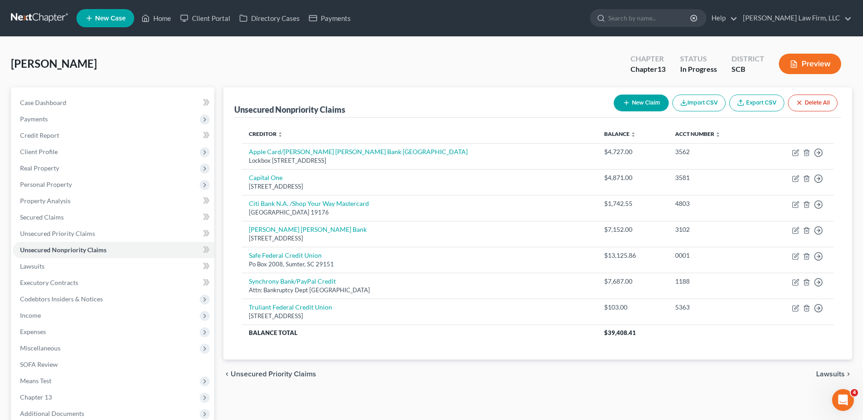
click at [626, 101] on line "button" at bounding box center [626, 103] width 0 height 4
select select "0"
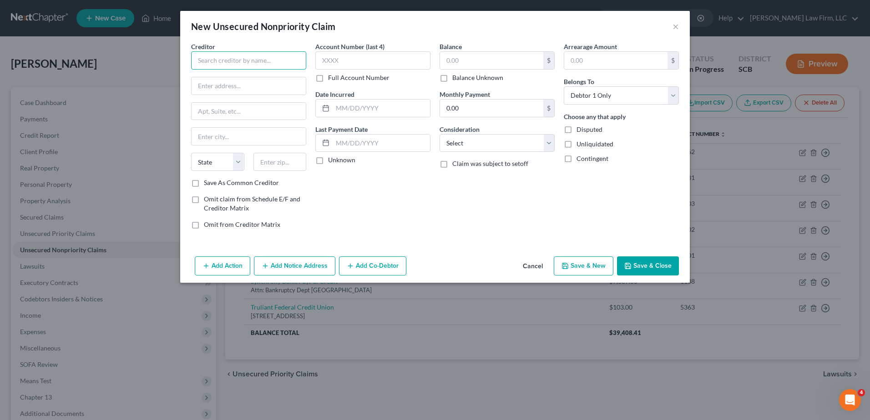
click at [262, 61] on input "text" at bounding box center [248, 60] width 115 height 18
click at [290, 61] on input "[GEOGRAPHIC_DATA]" at bounding box center [248, 60] width 115 height 18
click at [251, 80] on input "text" at bounding box center [249, 85] width 114 height 17
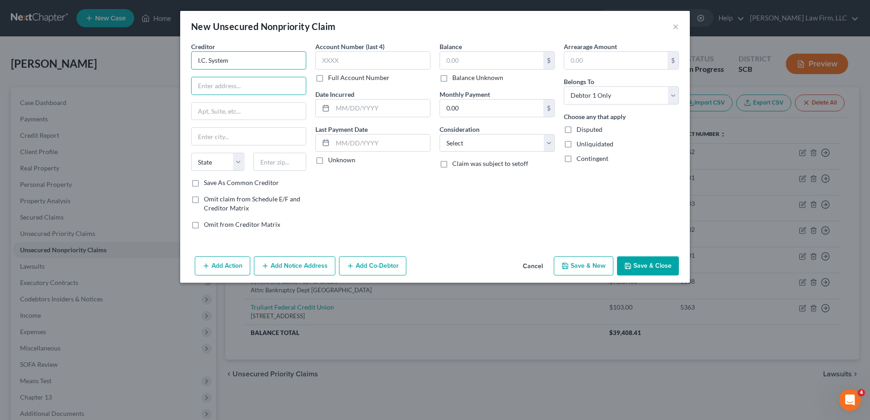
click at [237, 59] on input "I.C. System" at bounding box center [248, 60] width 115 height 18
type input "I.C. System, Inc."
click at [252, 86] on input "text" at bounding box center [249, 85] width 114 height 17
type input "P.O. Box 64444"
type input "Saint [PERSON_NAME]"
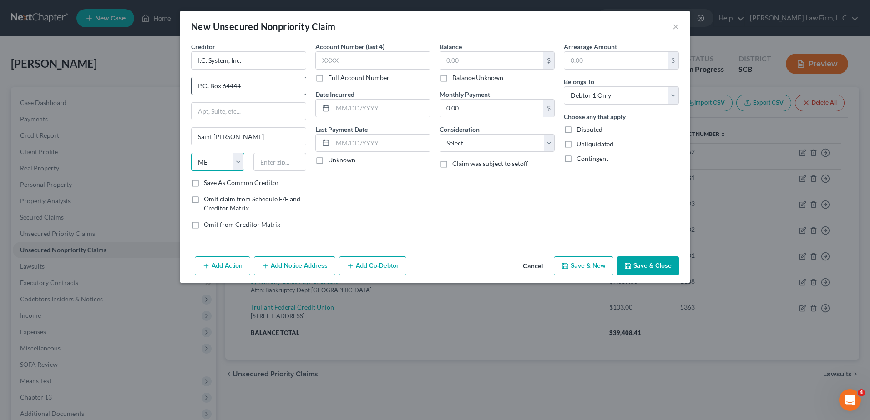
select select "24"
type input "55164"
click at [394, 61] on input "text" at bounding box center [372, 60] width 115 height 18
type input "0179"
click at [469, 59] on input "text" at bounding box center [491, 60] width 103 height 17
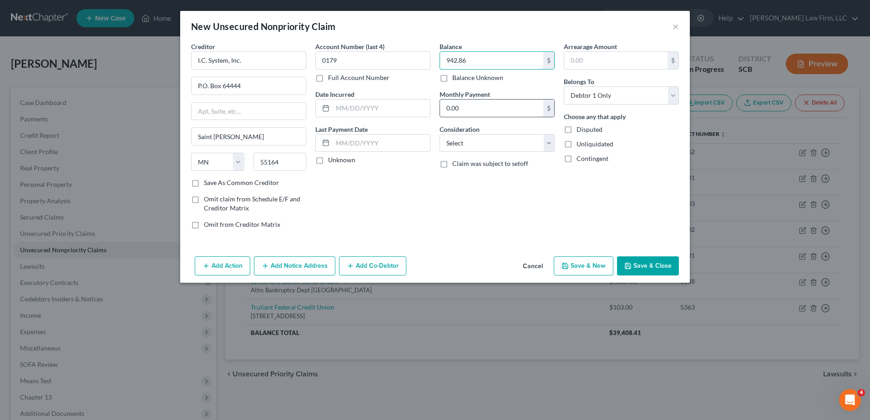
type input "942.86"
click at [479, 102] on input "0.00" at bounding box center [491, 108] width 103 height 17
click at [480, 152] on div "Balance 942.86 $ Balance Unknown Balance Undetermined 942.86 $ Balance Unknown …" at bounding box center [497, 139] width 124 height 195
click at [484, 145] on select "Select Cable / Satellite Services Collection Agency Credit Card Debt Debt Couns…" at bounding box center [496, 143] width 115 height 18
select select "14"
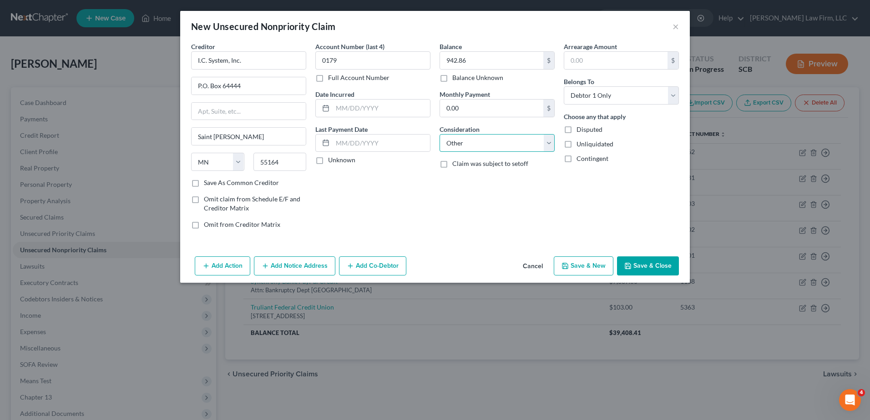
click at [439, 134] on select "Select Cable / Satellite Services Collection Agency Credit Card Debt Debt Couns…" at bounding box center [496, 143] width 115 height 18
click at [477, 179] on input "text" at bounding box center [497, 177] width 114 height 17
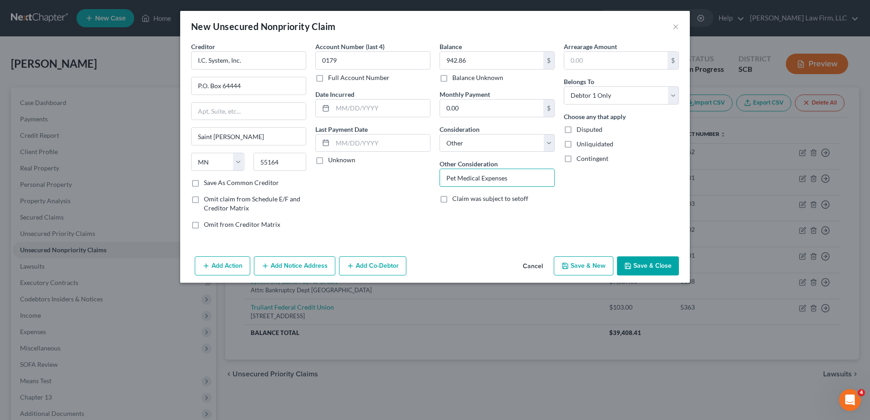
type input "Pet Medical Expenses"
click at [290, 270] on button "Add Notice Address" at bounding box center [294, 266] width 81 height 19
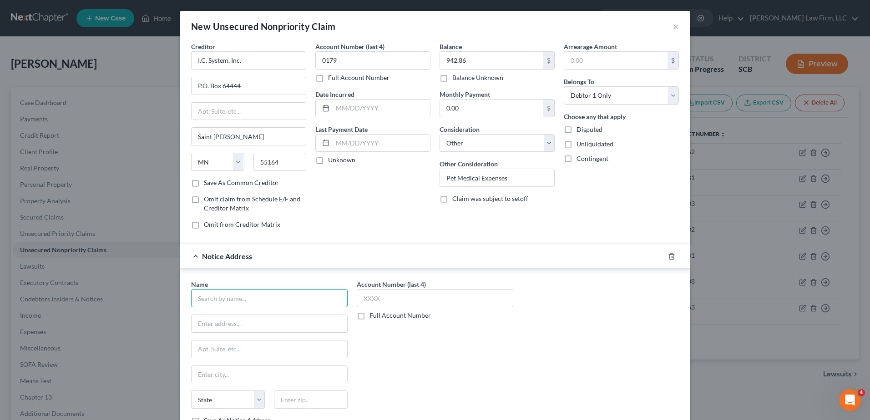
click at [249, 294] on input "text" at bounding box center [269, 298] width 156 height 18
type input "[GEOGRAPHIC_DATA]"
click at [227, 322] on input "text" at bounding box center [270, 323] width 156 height 17
type input "[STREET_ADDRESS]"
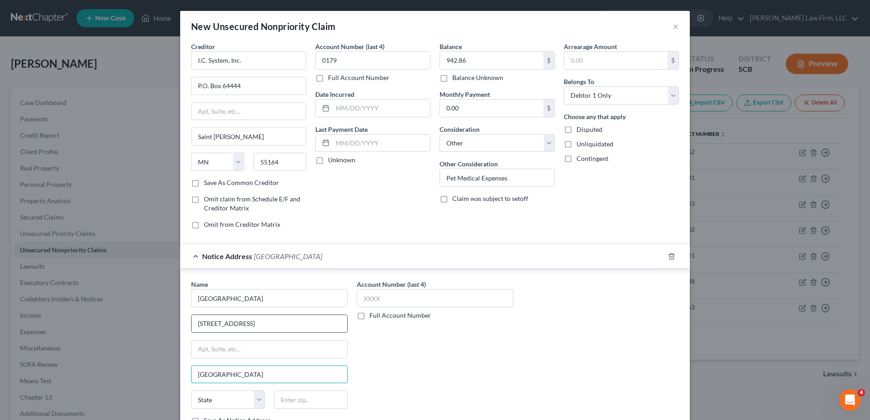
type input "[GEOGRAPHIC_DATA]"
select select "38"
type input "97213"
click at [384, 365] on div "Account Number (last 4) Full Account Number" at bounding box center [435, 356] width 166 height 153
click at [355, 259] on div "Notice Address [GEOGRAPHIC_DATA]" at bounding box center [422, 256] width 484 height 24
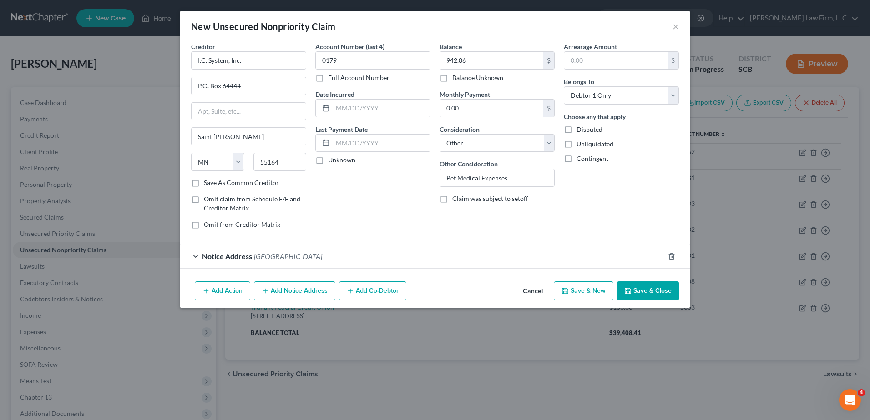
click at [656, 286] on button "Save & Close" at bounding box center [648, 291] width 62 height 19
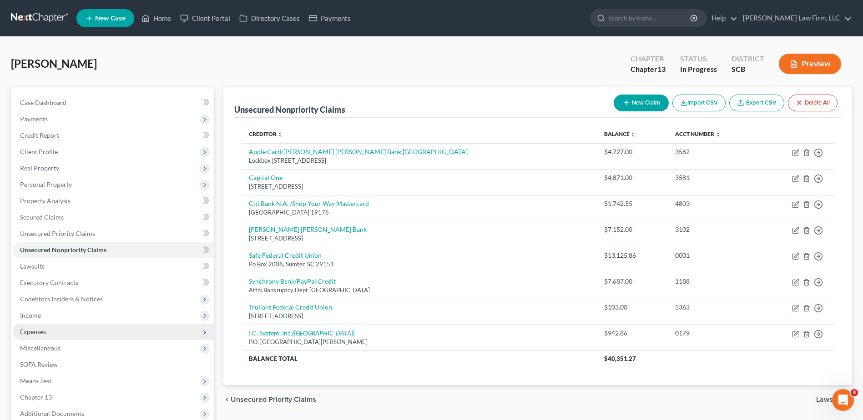
click at [58, 333] on span "Expenses" at bounding box center [114, 332] width 202 height 16
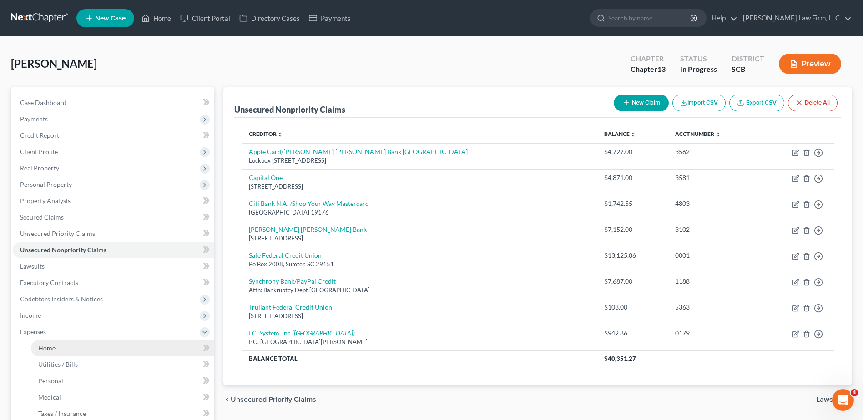
click at [52, 343] on link "Home" at bounding box center [122, 348] width 183 height 16
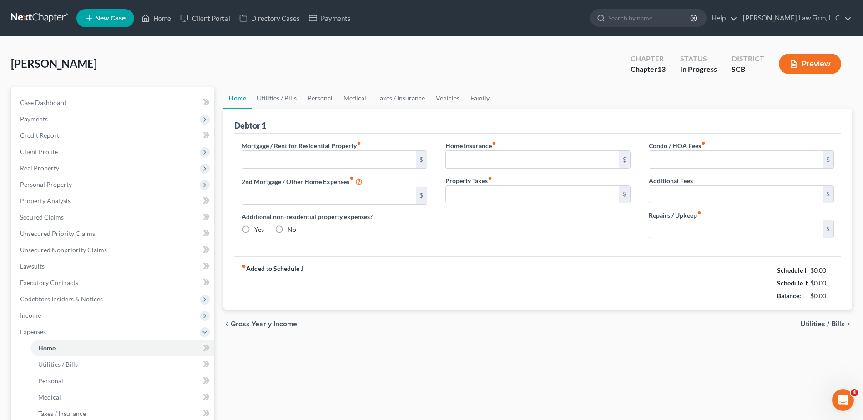
type input "1,682.00"
type input "0.00"
radio input "true"
type input "0.00"
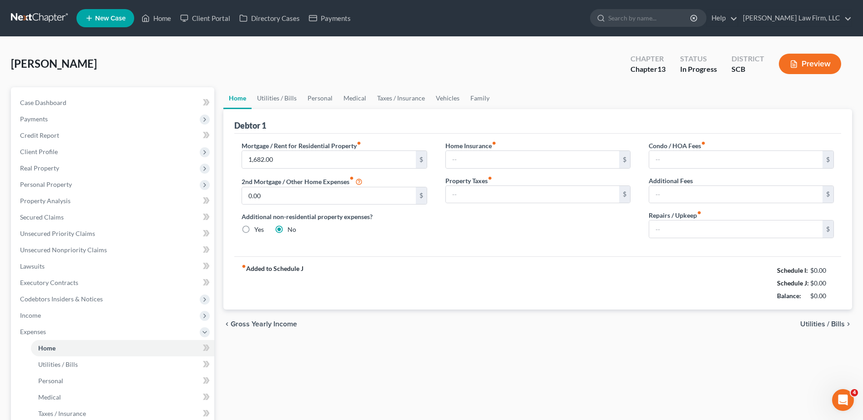
type input "0.00"
type input "8.34"
type input "0.00"
click at [322, 162] on input "1,682.00" at bounding box center [328, 159] width 173 height 17
type input "1,860.00"
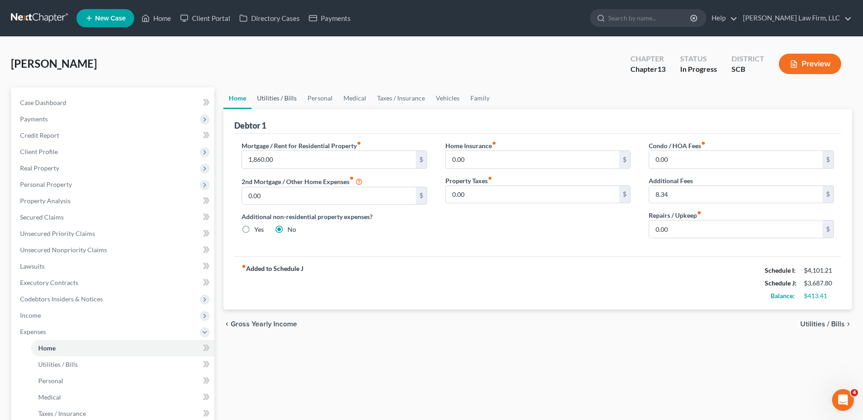
click at [276, 102] on link "Utilities / Bills" at bounding box center [277, 98] width 50 height 22
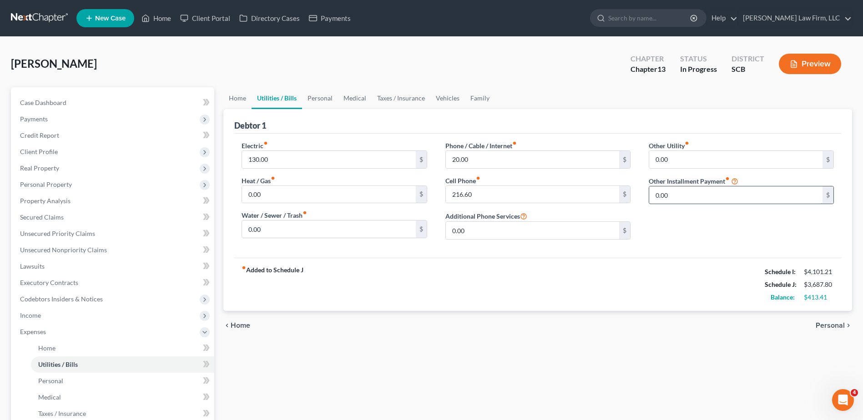
click at [712, 192] on input "0.00" at bounding box center [735, 195] width 173 height 17
type input "250.00"
click at [693, 225] on input "text" at bounding box center [741, 220] width 184 height 17
click at [691, 222] on input "Storage Unit Payment" at bounding box center [741, 220] width 184 height 17
type input "Storage Unit Monthly Payment"
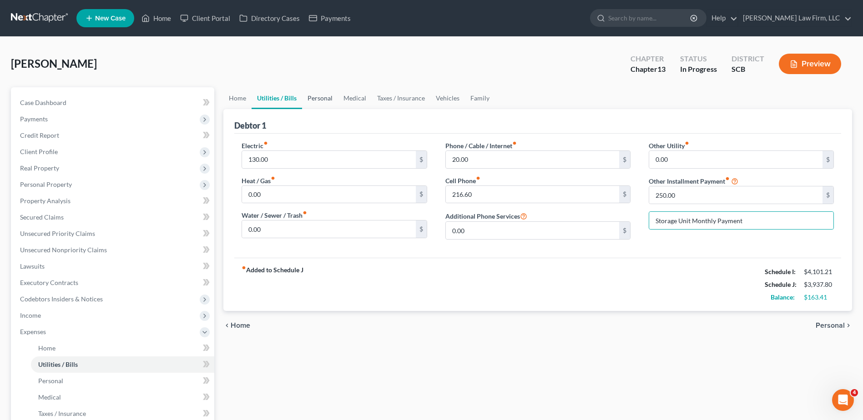
click at [321, 101] on link "Personal" at bounding box center [320, 98] width 36 height 22
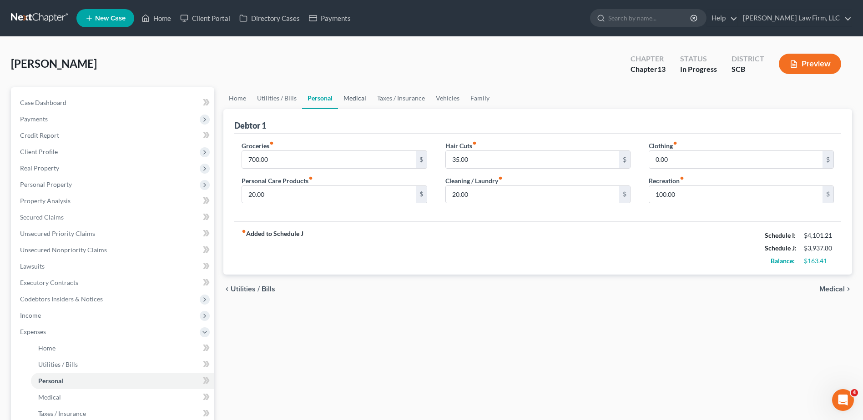
click at [357, 96] on link "Medical" at bounding box center [355, 98] width 34 height 22
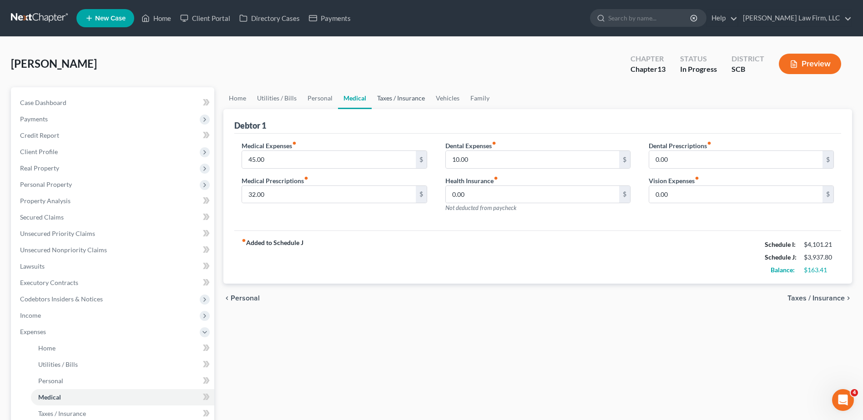
click at [386, 98] on link "Taxes / Insurance" at bounding box center [401, 98] width 59 height 22
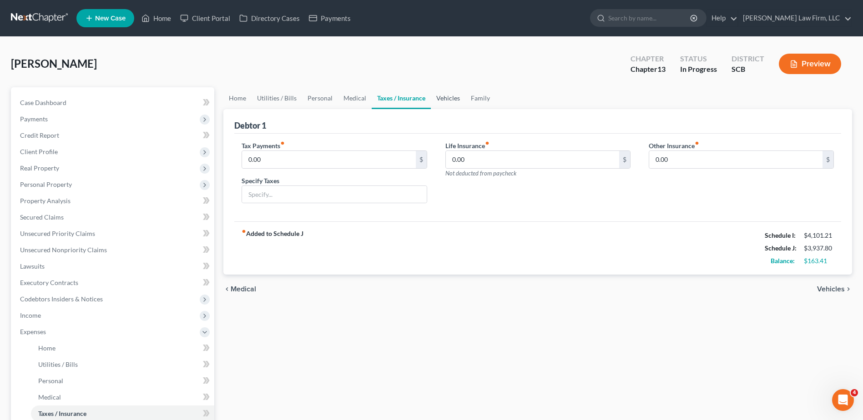
click at [447, 100] on link "Vehicles" at bounding box center [448, 98] width 35 height 22
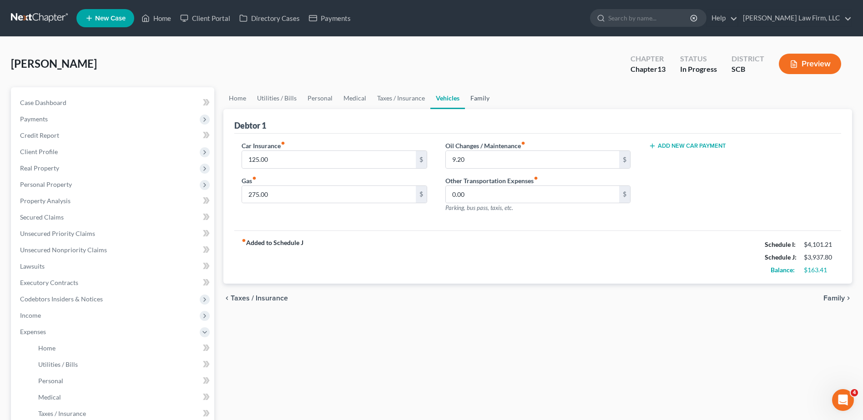
click at [478, 95] on link "Family" at bounding box center [480, 98] width 30 height 22
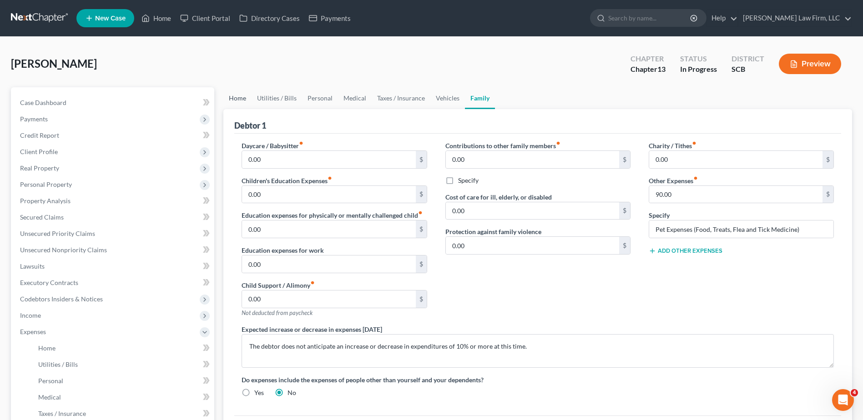
click at [247, 103] on link "Home" at bounding box center [237, 98] width 28 height 22
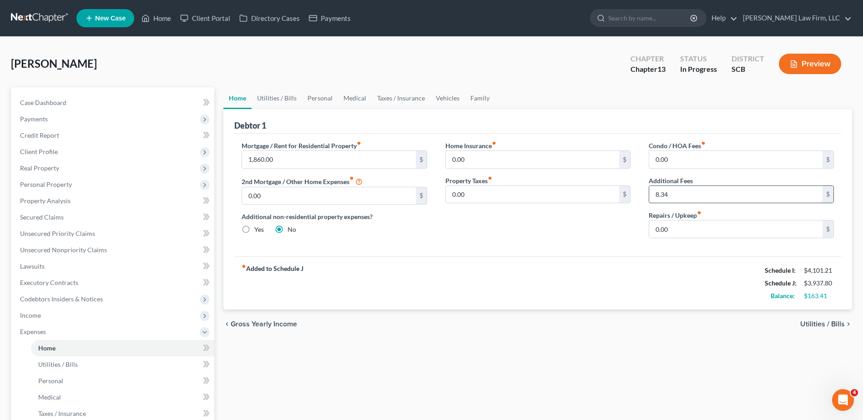
click at [688, 191] on input "8.34" at bounding box center [735, 194] width 173 height 17
click at [517, 165] on input "0.00" at bounding box center [532, 159] width 173 height 17
click at [601, 125] on div "Debtor 1" at bounding box center [537, 121] width 607 height 25
click at [297, 97] on link "Utilities / Bills" at bounding box center [277, 98] width 50 height 22
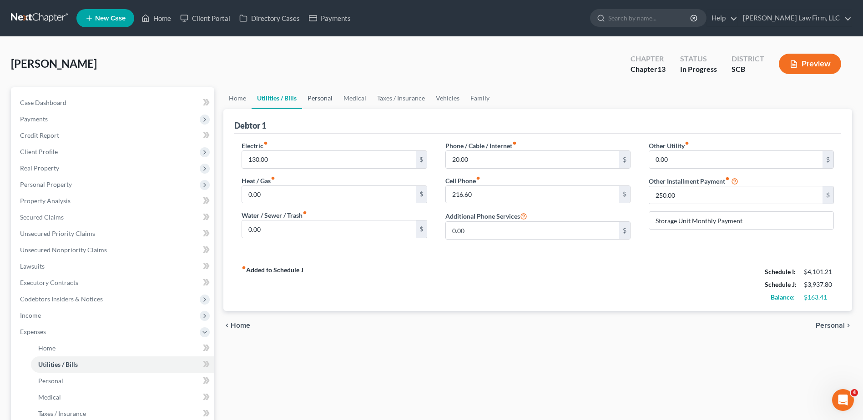
click at [313, 97] on link "Personal" at bounding box center [320, 98] width 36 height 22
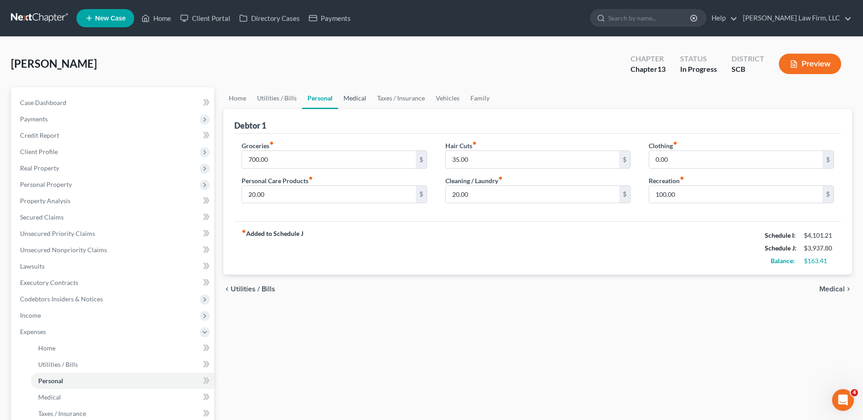
click at [355, 96] on link "Medical" at bounding box center [355, 98] width 34 height 22
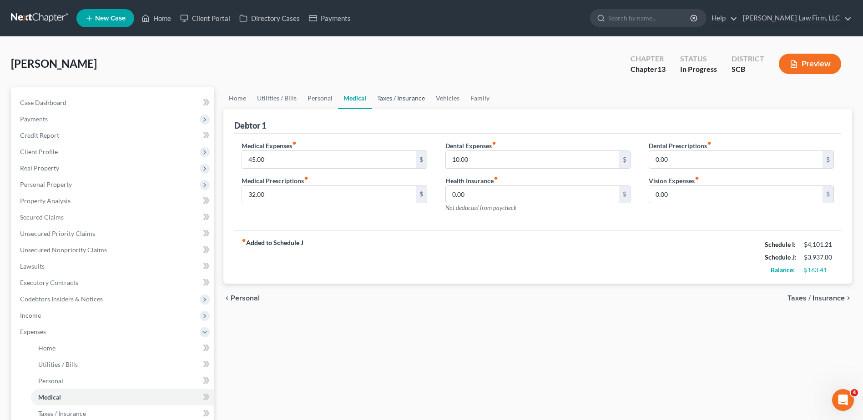
click at [388, 99] on link "Taxes / Insurance" at bounding box center [401, 98] width 59 height 22
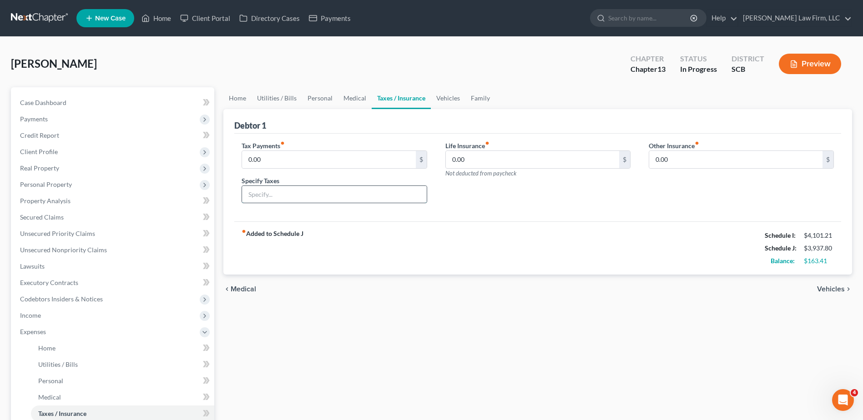
click at [287, 192] on input "text" at bounding box center [334, 194] width 184 height 17
click at [352, 95] on link "Medical" at bounding box center [355, 98] width 34 height 22
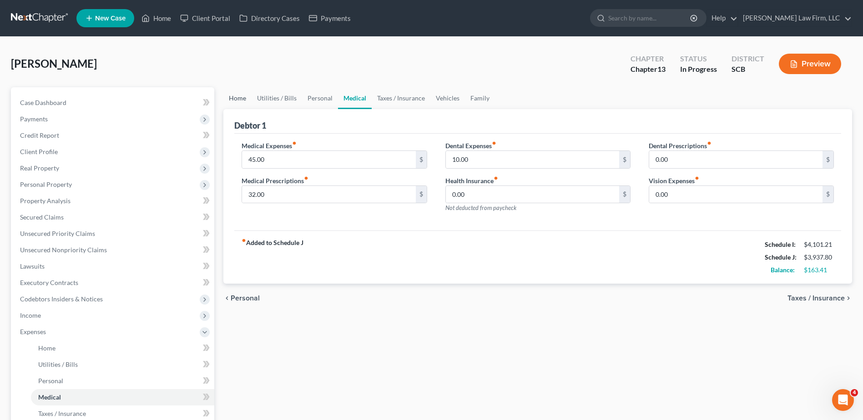
click at [238, 93] on link "Home" at bounding box center [237, 98] width 28 height 22
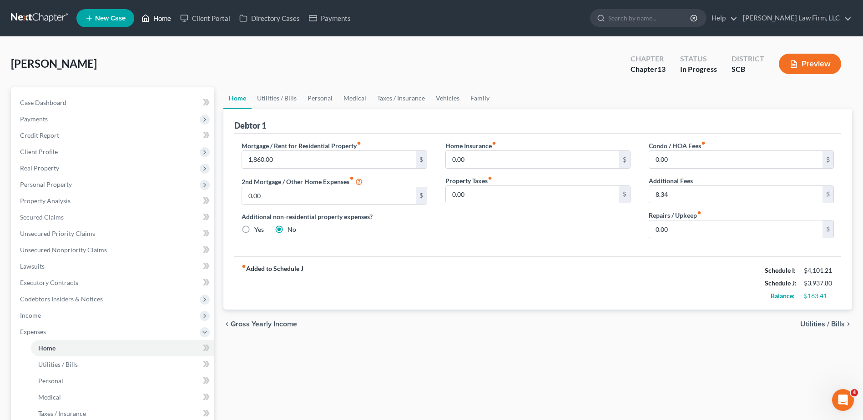
click at [151, 20] on link "Home" at bounding box center [156, 18] width 39 height 16
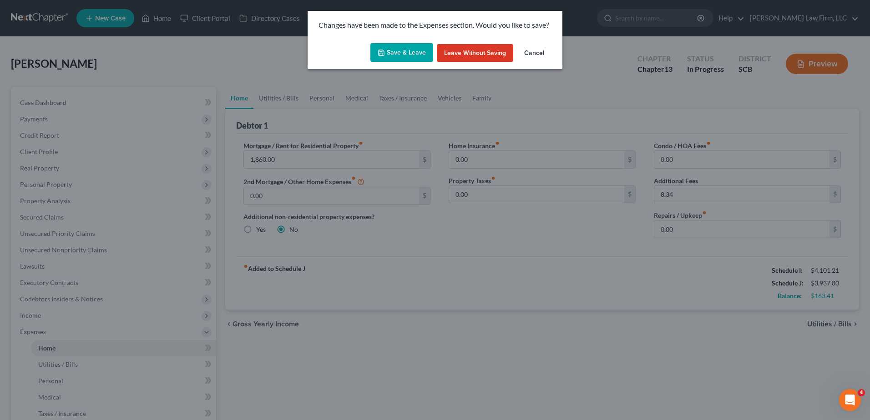
click at [409, 56] on button "Save & Leave" at bounding box center [401, 52] width 63 height 19
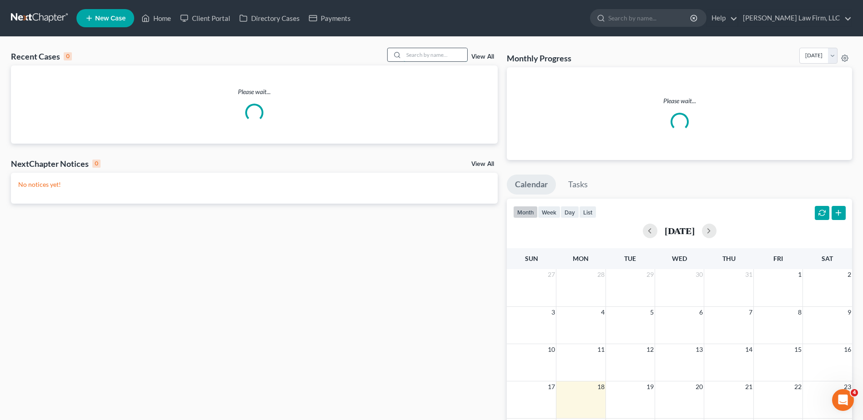
click at [430, 56] on input "search" at bounding box center [436, 54] width 64 height 13
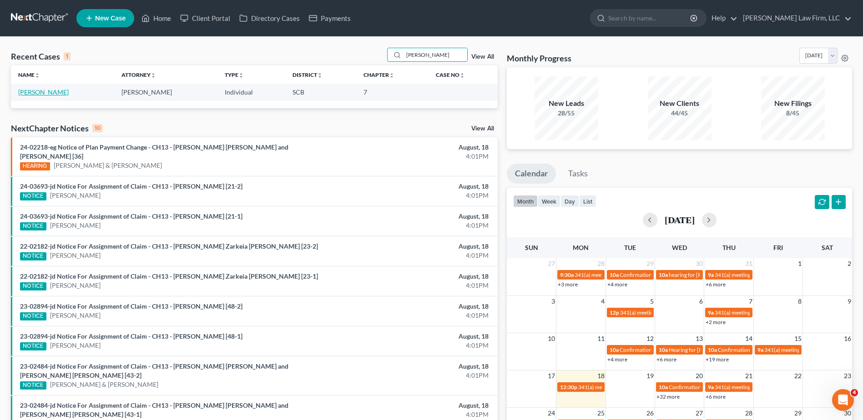
type input "[PERSON_NAME]"
click at [48, 91] on link "[PERSON_NAME]" at bounding box center [43, 92] width 50 height 8
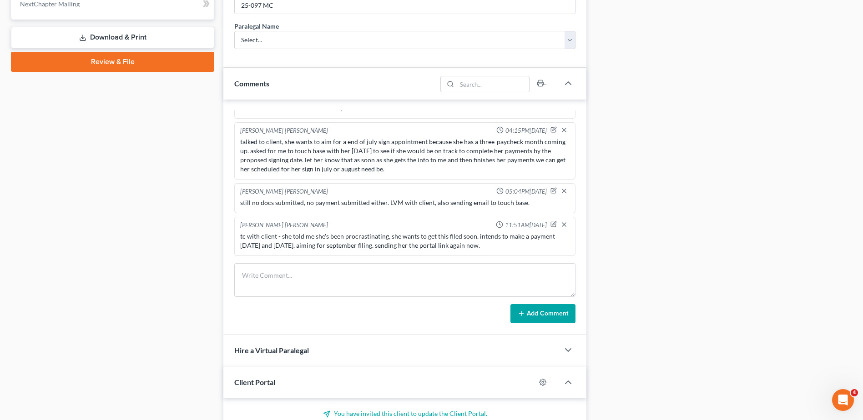
scroll to position [511, 0]
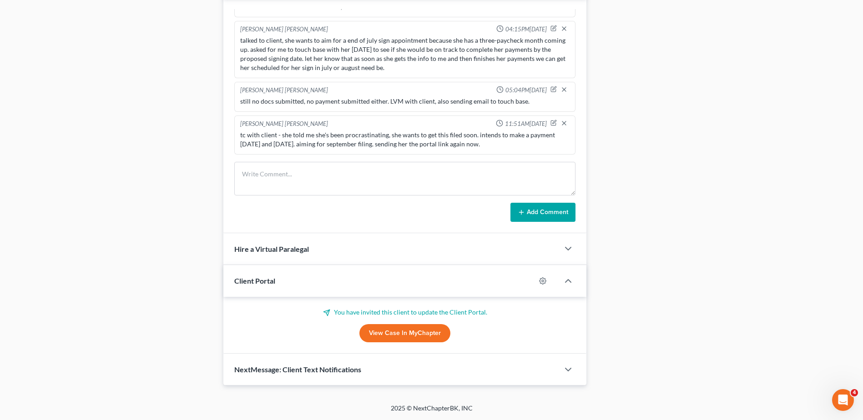
click at [396, 329] on link "View Case in MyChapter" at bounding box center [404, 333] width 91 height 18
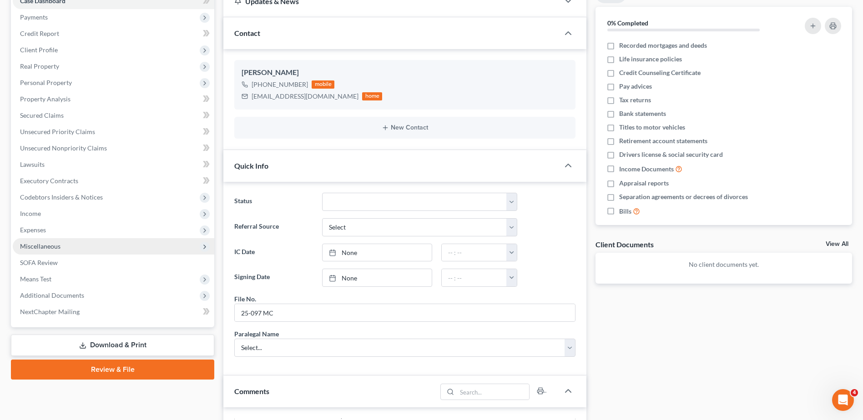
scroll to position [0, 0]
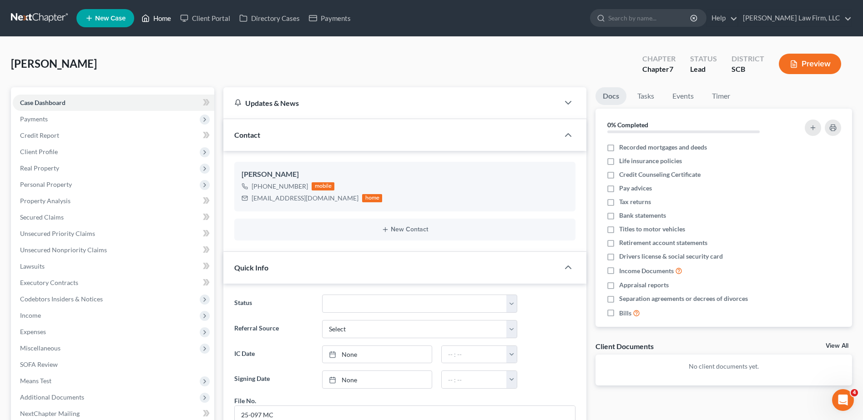
click at [158, 14] on link "Home" at bounding box center [156, 18] width 39 height 16
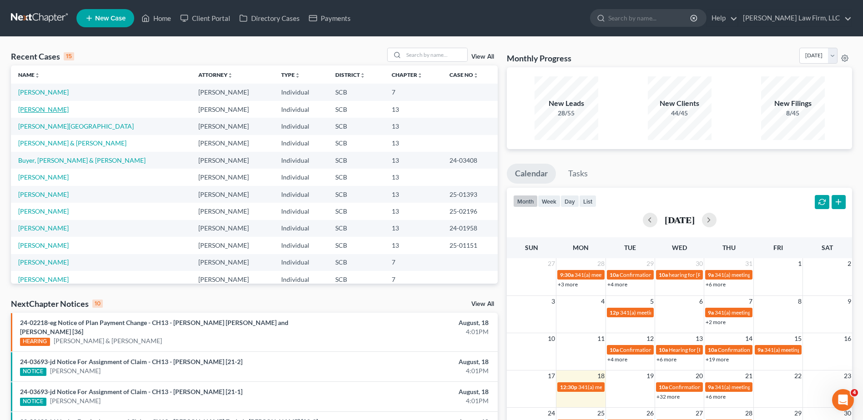
click at [47, 110] on link "[PERSON_NAME]" at bounding box center [43, 110] width 50 height 8
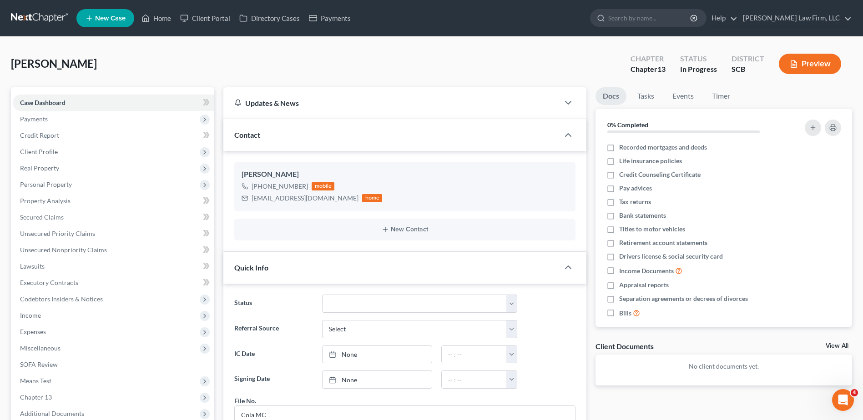
scroll to position [55, 0]
click at [78, 330] on span "Expenses" at bounding box center [114, 332] width 202 height 16
click at [60, 349] on link "Home" at bounding box center [122, 348] width 183 height 16
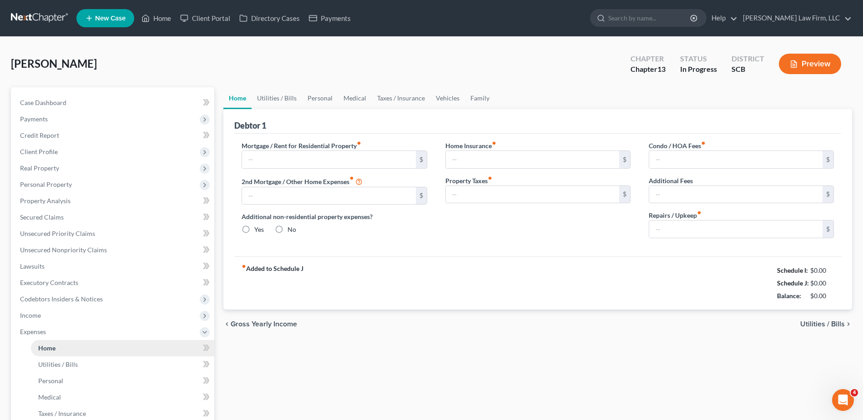
type input "1,860.00"
type input "0.00"
radio input "true"
type input "0.00"
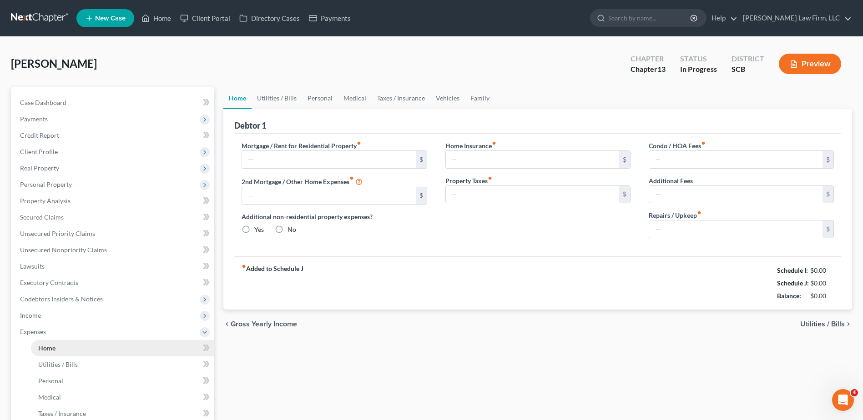
type input "0.00"
type input "8.34"
type input "0.00"
click at [288, 104] on link "Utilities / Bills" at bounding box center [277, 98] width 50 height 22
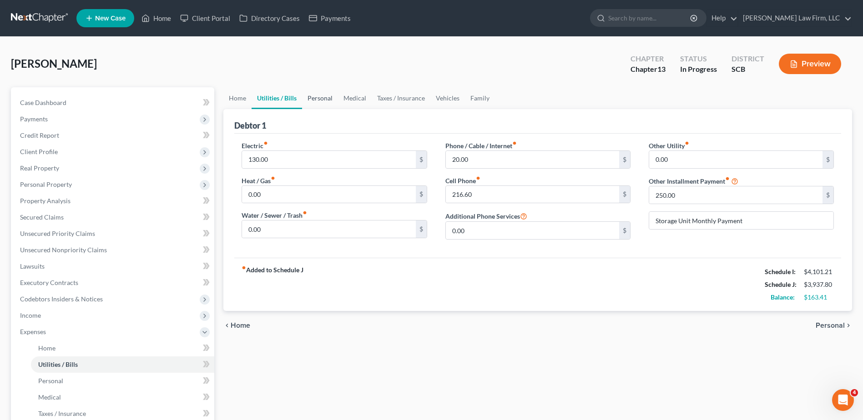
click at [318, 96] on link "Personal" at bounding box center [320, 98] width 36 height 22
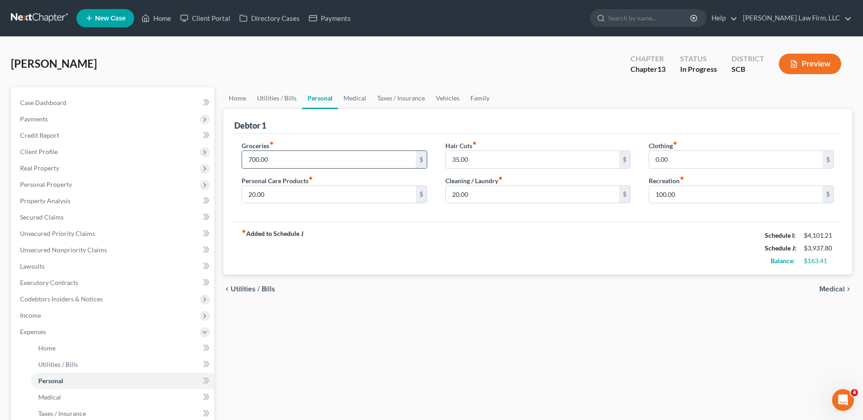
click at [290, 160] on input "700.00" at bounding box center [328, 159] width 173 height 17
click at [396, 98] on link "Taxes / Insurance" at bounding box center [401, 98] width 59 height 22
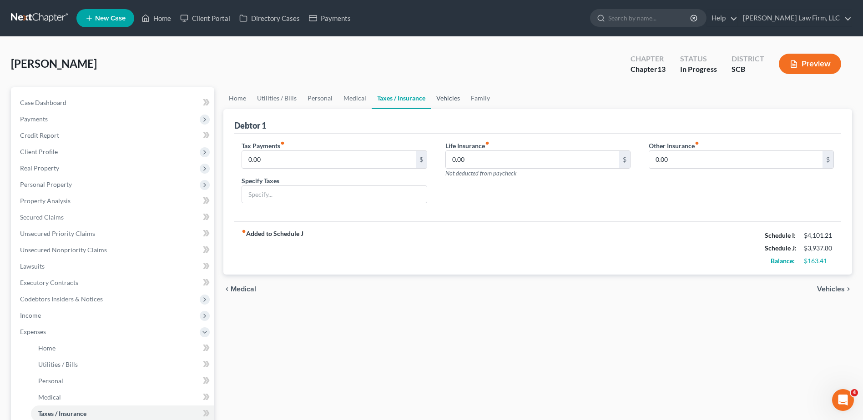
click at [442, 96] on link "Vehicles" at bounding box center [448, 98] width 35 height 22
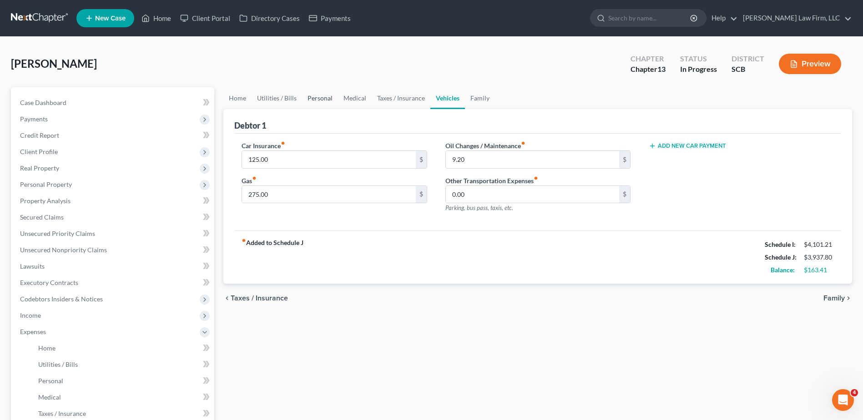
click at [330, 99] on link "Personal" at bounding box center [320, 98] width 36 height 22
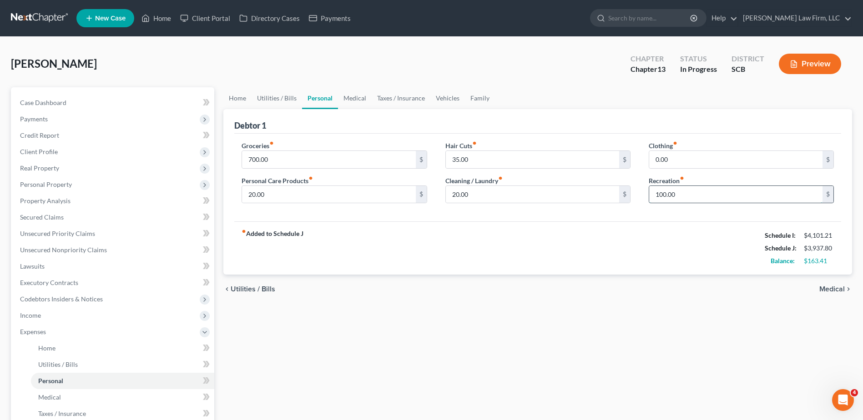
click at [711, 198] on input "100.00" at bounding box center [735, 194] width 173 height 17
type input "45.00"
click at [281, 100] on link "Utilities / Bills" at bounding box center [277, 98] width 50 height 22
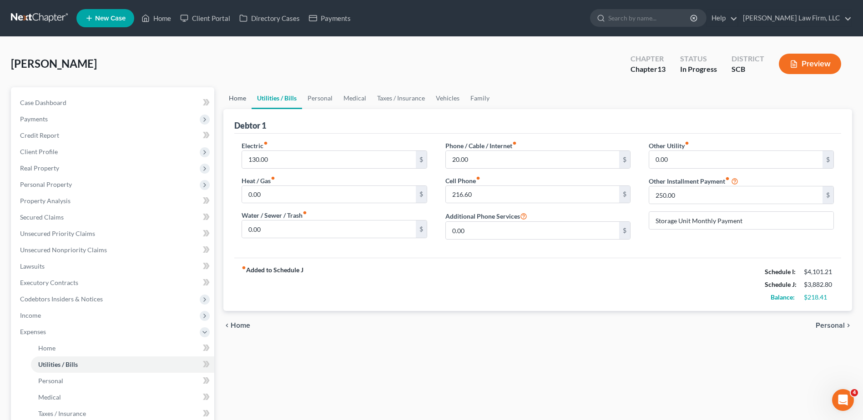
click at [239, 100] on link "Home" at bounding box center [237, 98] width 28 height 22
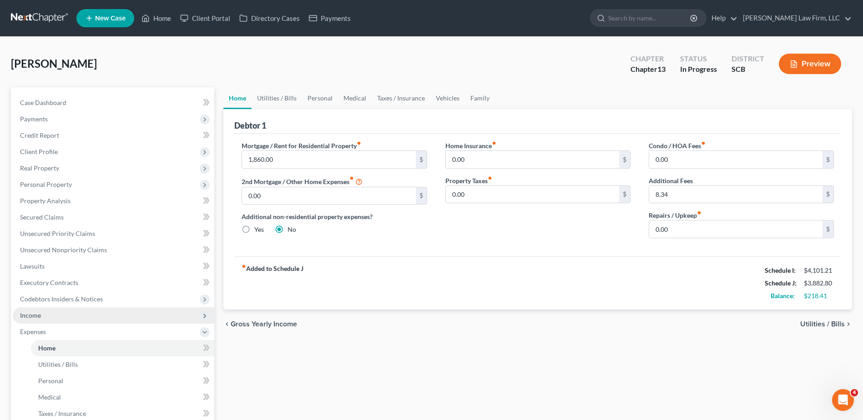
click at [66, 313] on span "Income" at bounding box center [114, 316] width 202 height 16
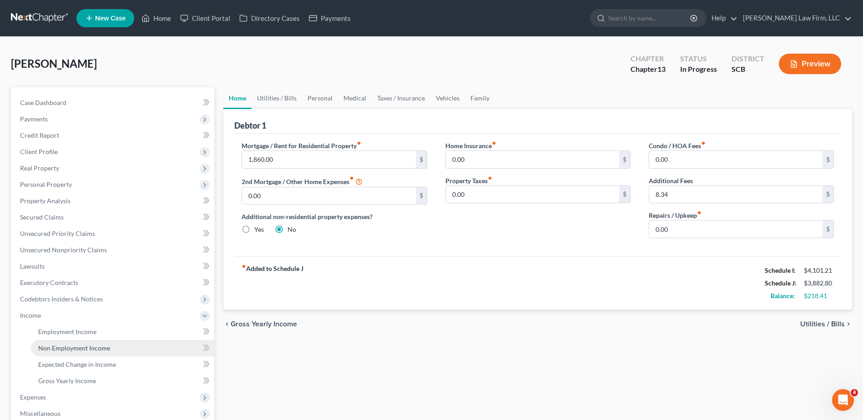
click at [78, 348] on span "Non Employment Income" at bounding box center [74, 348] width 72 height 8
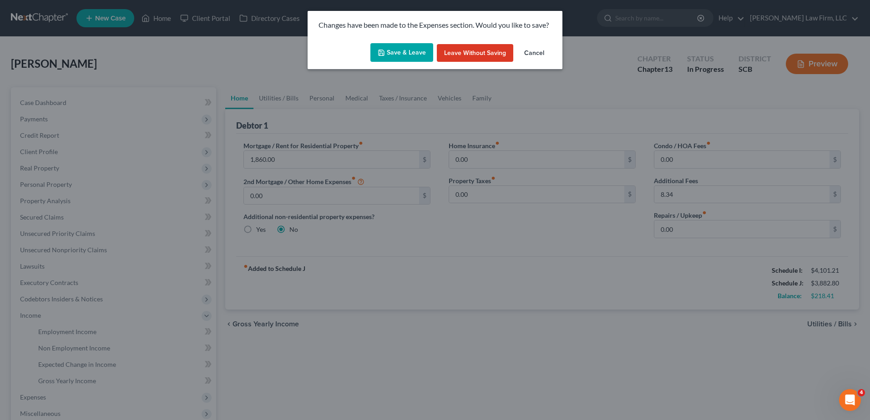
click at [414, 52] on button "Save & Leave" at bounding box center [401, 52] width 63 height 19
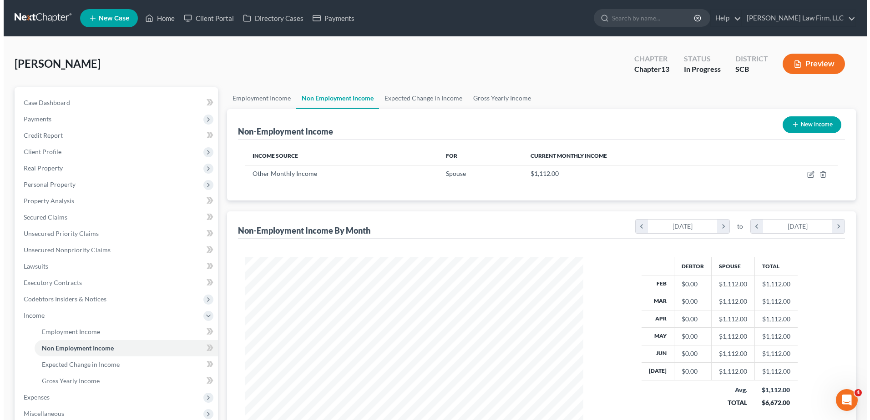
scroll to position [169, 356]
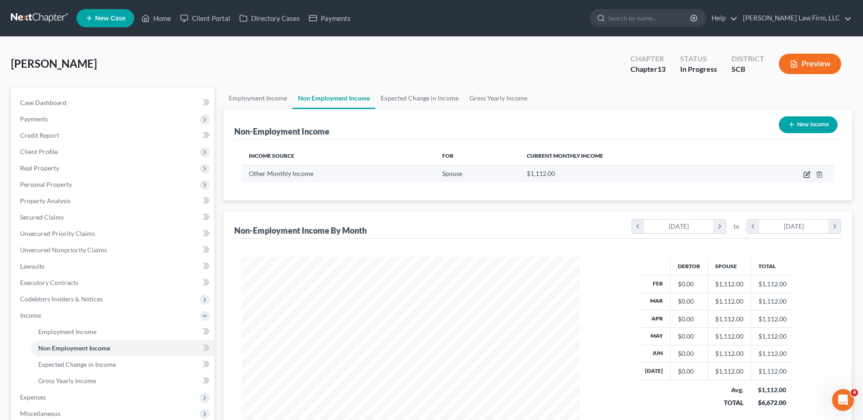
click at [807, 176] on icon "button" at bounding box center [806, 174] width 7 height 7
select select "13"
select select "0"
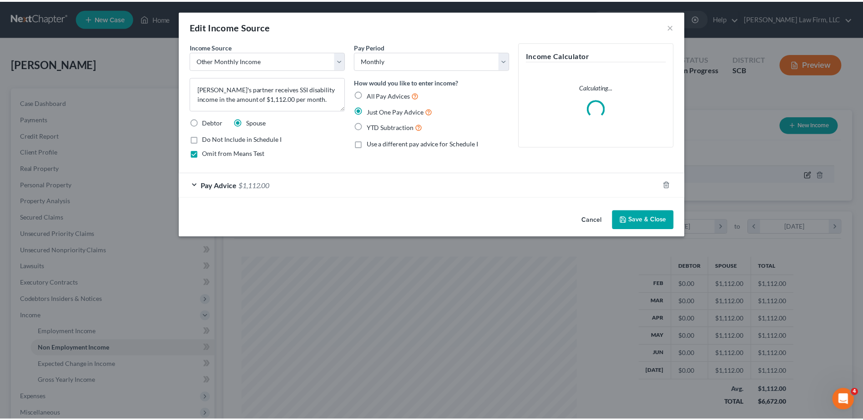
scroll to position [170, 359]
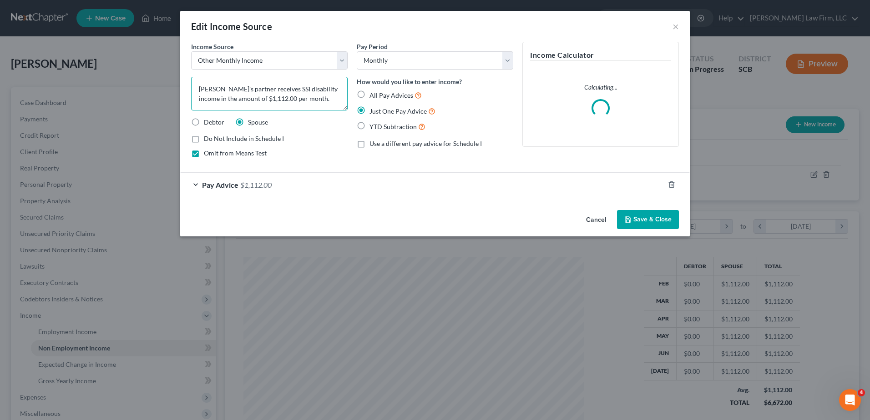
click at [314, 99] on textarea "[PERSON_NAME]'s partner receives SSI disability income in the amount of $1,112.…" at bounding box center [269, 94] width 156 height 34
click at [640, 221] on button "Save & Close" at bounding box center [648, 219] width 62 height 19
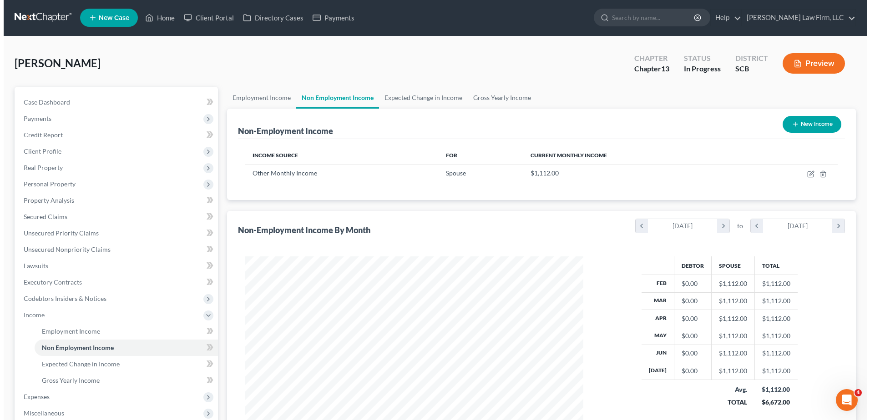
scroll to position [0, 0]
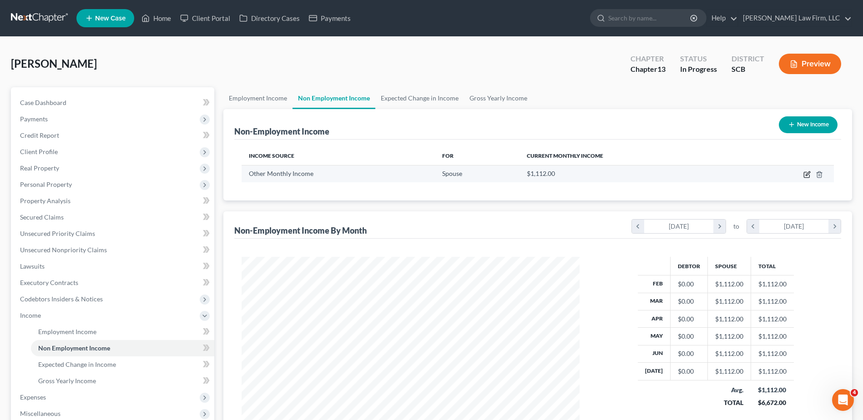
click at [807, 172] on icon "button" at bounding box center [806, 174] width 7 height 7
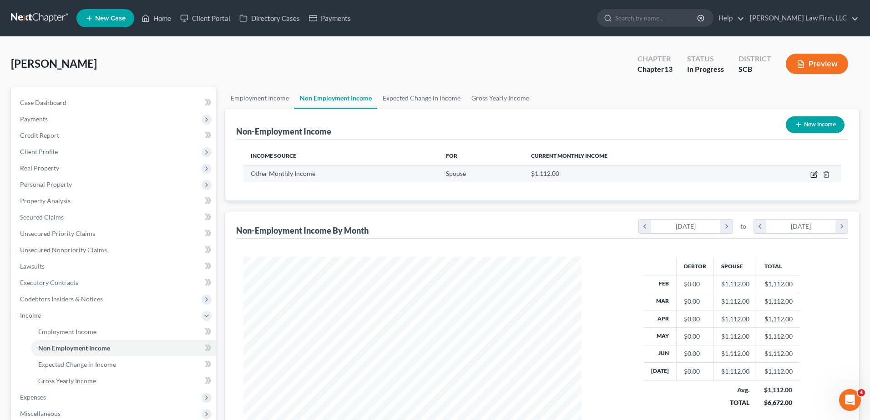
scroll to position [170, 359]
select select "13"
select select "0"
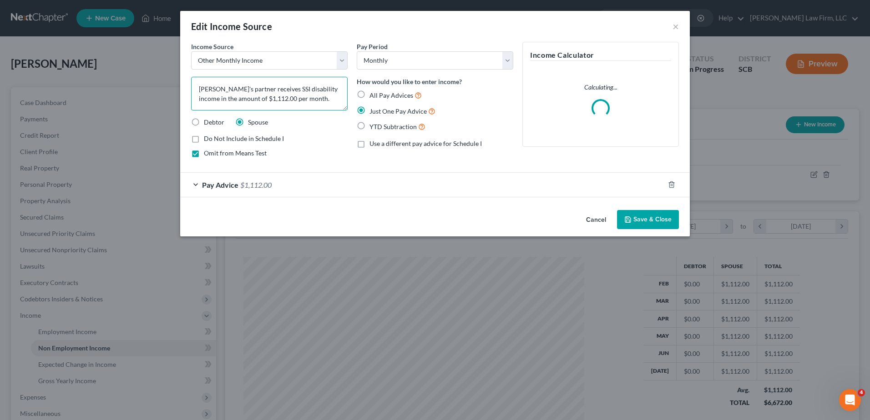
click at [310, 98] on textarea "[PERSON_NAME]'s partner receives SSI disability income in the amount of $1,112.…" at bounding box center [269, 94] width 156 height 34
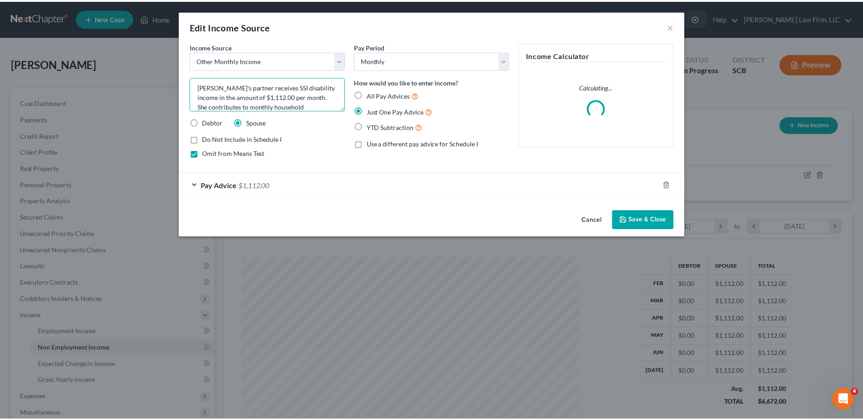
scroll to position [11, 0]
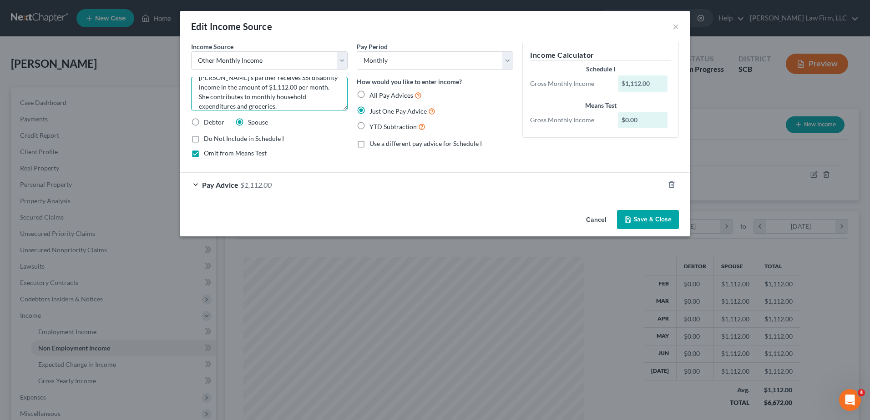
type textarea "[PERSON_NAME]'s partner receives SSI disability income in the amount of $1,112.…"
click at [649, 220] on button "Save & Close" at bounding box center [648, 219] width 62 height 19
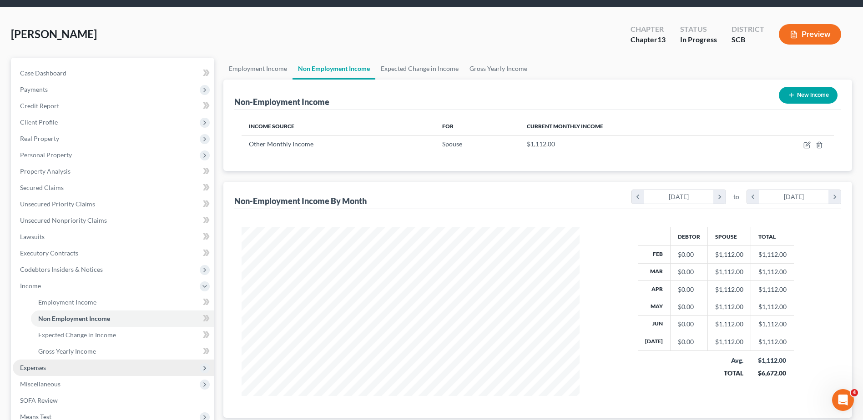
scroll to position [45, 0]
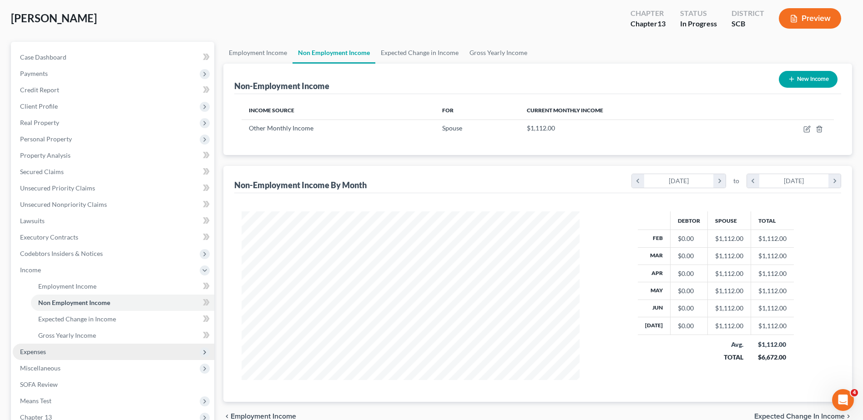
click at [63, 354] on span "Expenses" at bounding box center [114, 352] width 202 height 16
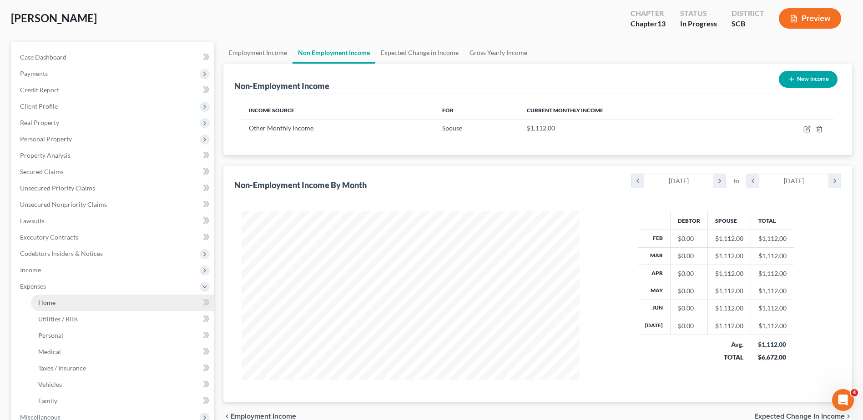
click at [98, 300] on link "Home" at bounding box center [122, 303] width 183 height 16
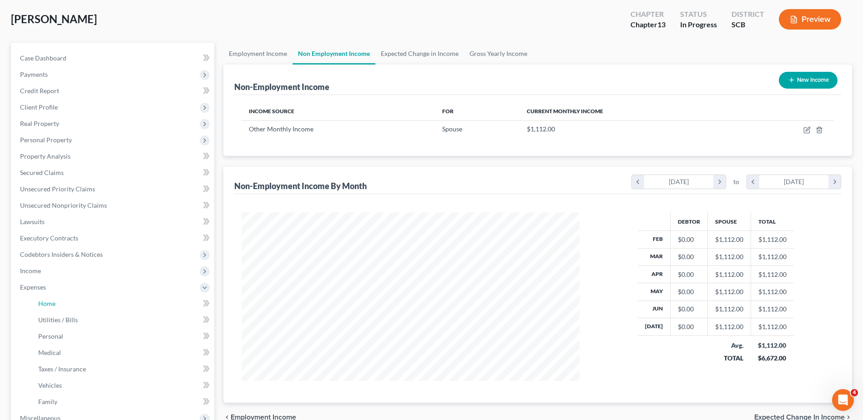
scroll to position [9, 0]
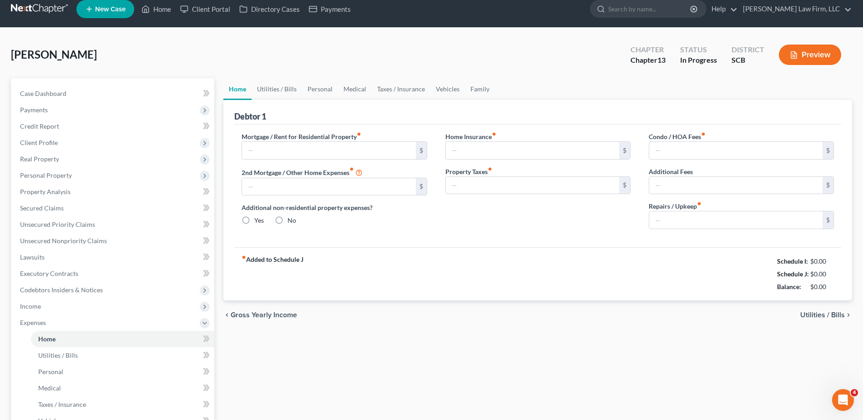
type input "1,860.00"
type input "0.00"
radio input "true"
type input "0.00"
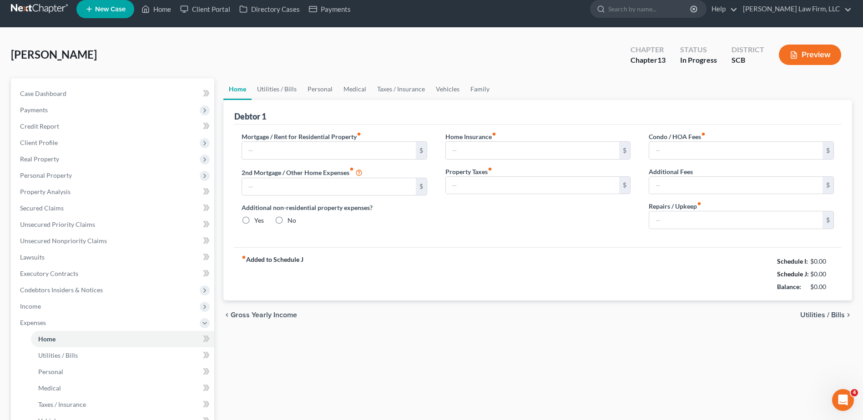
type input "0.00"
type input "8.34"
type input "0.00"
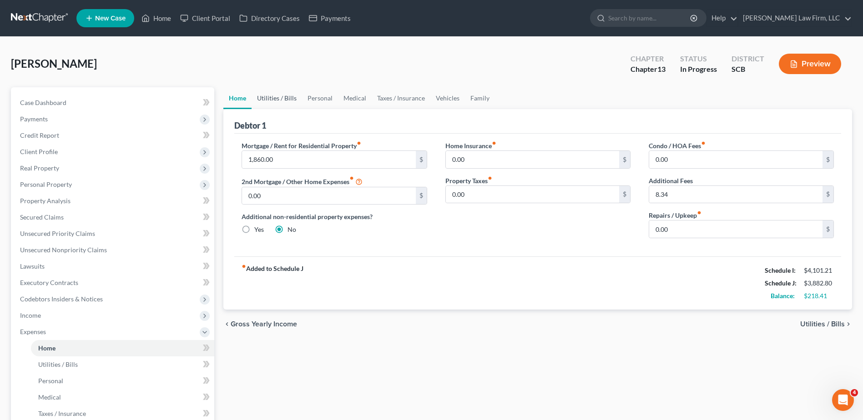
click at [283, 100] on link "Utilities / Bills" at bounding box center [277, 98] width 50 height 22
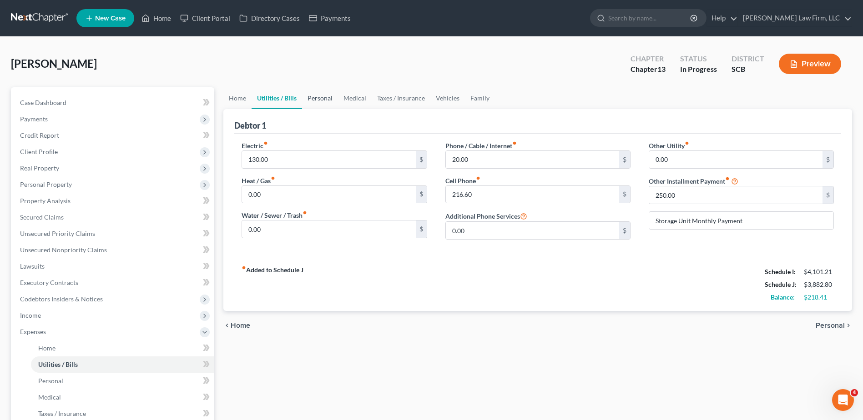
click at [318, 99] on link "Personal" at bounding box center [320, 98] width 36 height 22
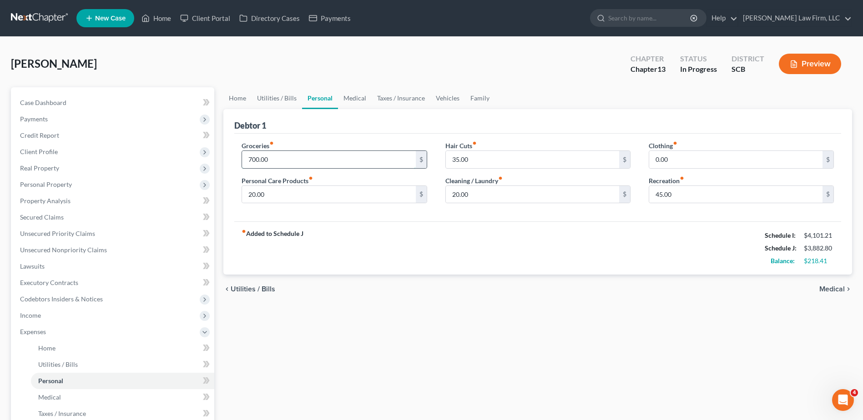
click at [275, 162] on input "700.00" at bounding box center [328, 159] width 173 height 17
click at [291, 159] on input "700.00" at bounding box center [328, 159] width 173 height 17
click at [297, 135] on div "Groceries fiber_manual_record 700.00 $ Personal Care Products fiber_manual_reco…" at bounding box center [537, 178] width 607 height 88
click at [469, 98] on link "Family" at bounding box center [480, 98] width 30 height 22
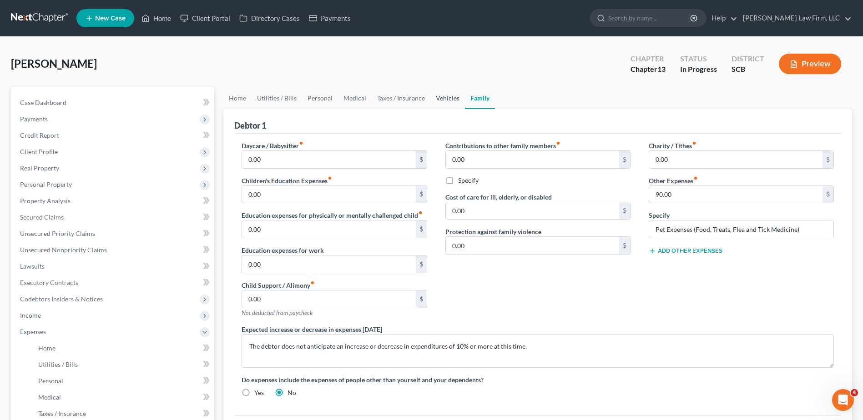
click at [436, 97] on link "Vehicles" at bounding box center [447, 98] width 35 height 22
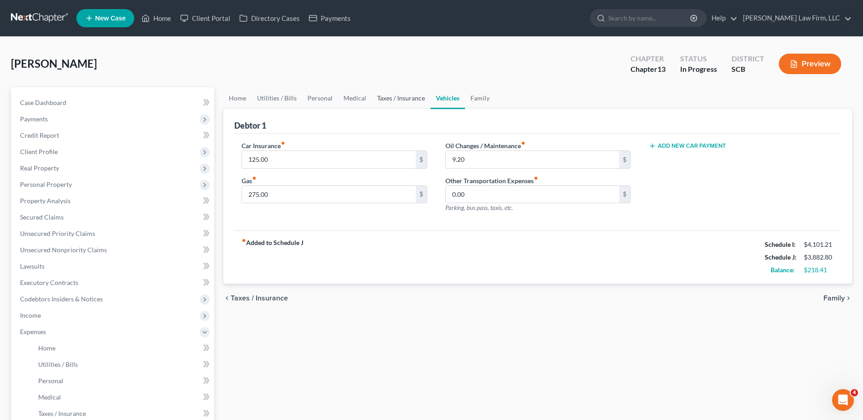
click at [393, 98] on link "Taxes / Insurance" at bounding box center [401, 98] width 59 height 22
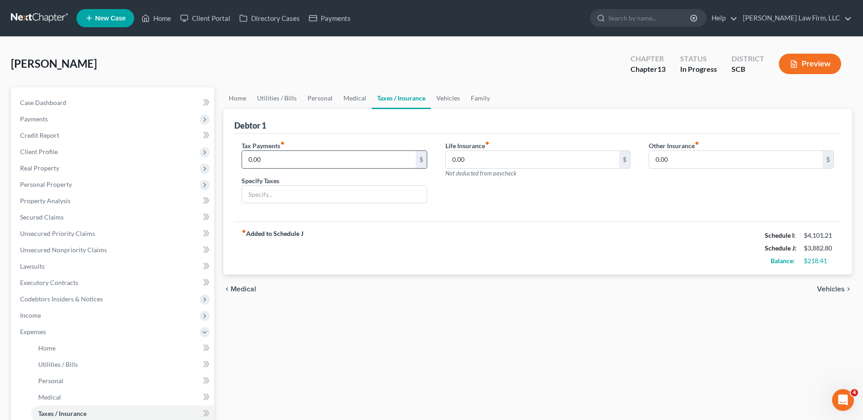
click at [319, 162] on input "0.00" at bounding box center [328, 159] width 173 height 17
type input "13.48"
click at [263, 192] on input "text" at bounding box center [334, 194] width 184 height 17
type input "Vehicle Property Tax"
click at [441, 101] on link "Vehicles" at bounding box center [448, 98] width 35 height 22
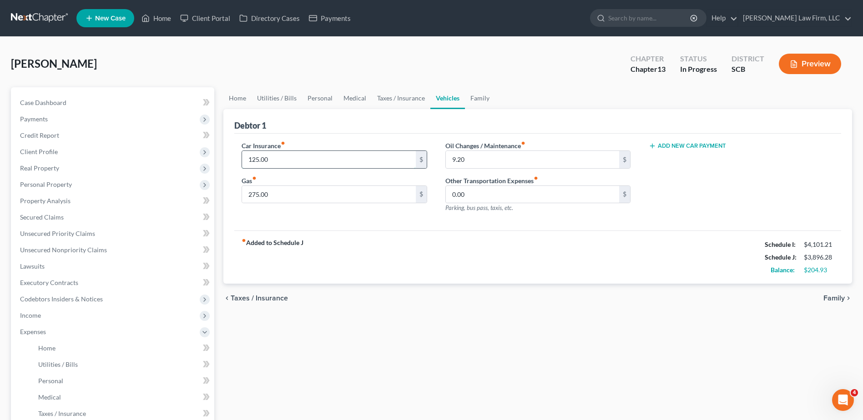
click at [293, 159] on input "125.00" at bounding box center [328, 159] width 173 height 17
type input "96.08"
click at [331, 128] on div "Debtor 1" at bounding box center [537, 121] width 607 height 25
click at [318, 96] on link "Personal" at bounding box center [320, 98] width 36 height 22
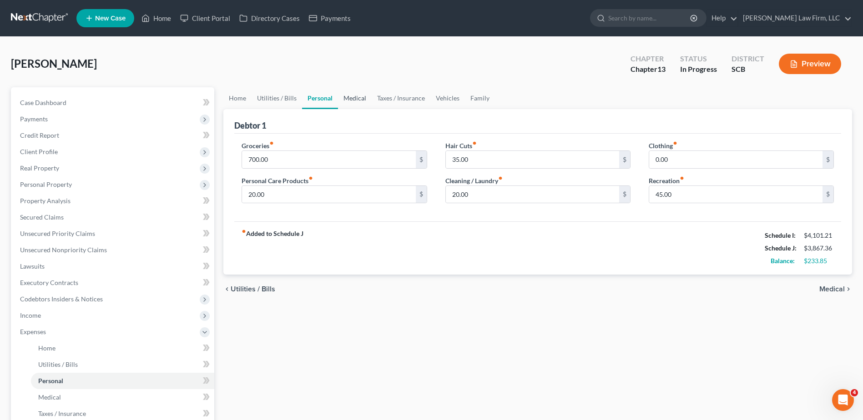
click at [351, 97] on link "Medical" at bounding box center [355, 98] width 34 height 22
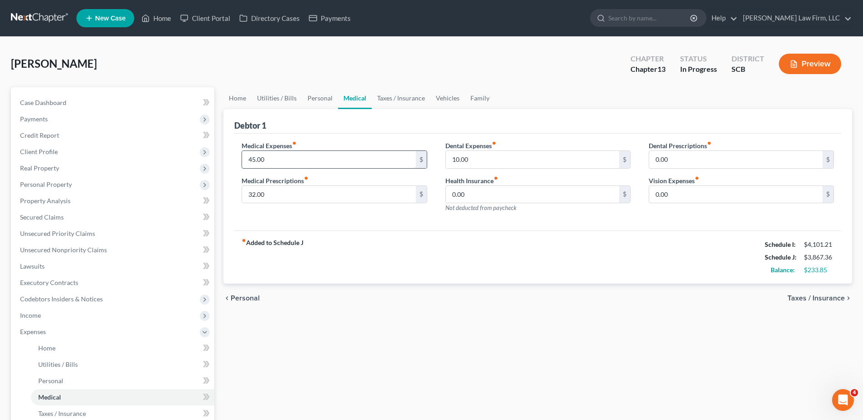
click at [311, 158] on input "45.00" at bounding box center [328, 159] width 173 height 17
type input "85.00"
click at [317, 97] on link "Personal" at bounding box center [320, 98] width 36 height 22
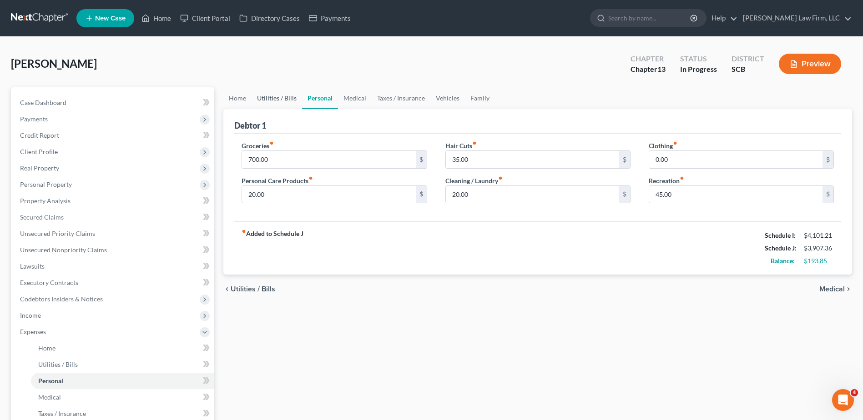
click at [284, 99] on link "Utilities / Bills" at bounding box center [277, 98] width 50 height 22
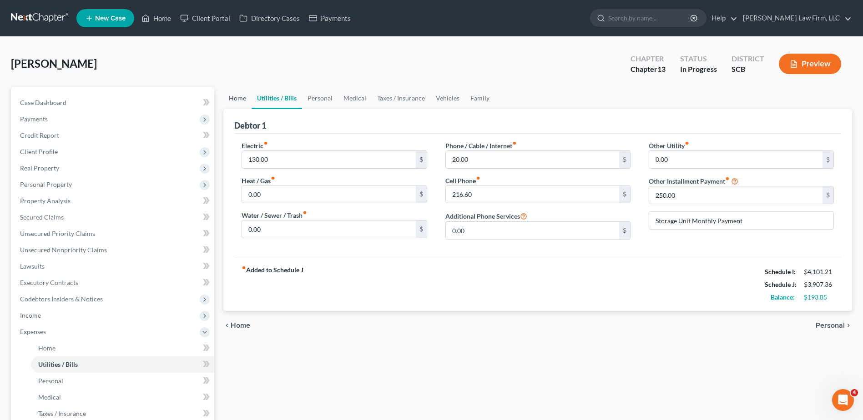
click at [249, 100] on link "Home" at bounding box center [237, 98] width 28 height 22
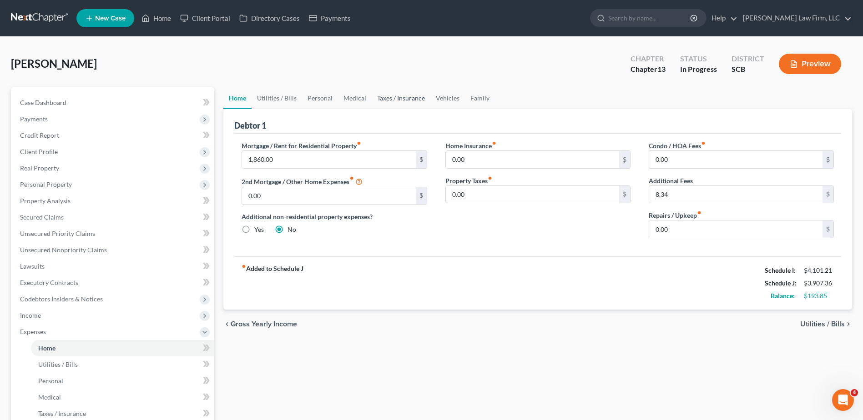
click at [399, 99] on link "Taxes / Insurance" at bounding box center [401, 98] width 59 height 22
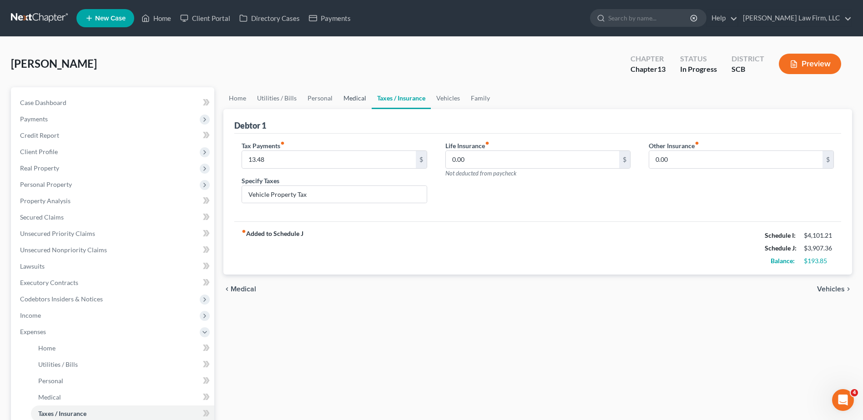
click at [345, 94] on link "Medical" at bounding box center [355, 98] width 34 height 22
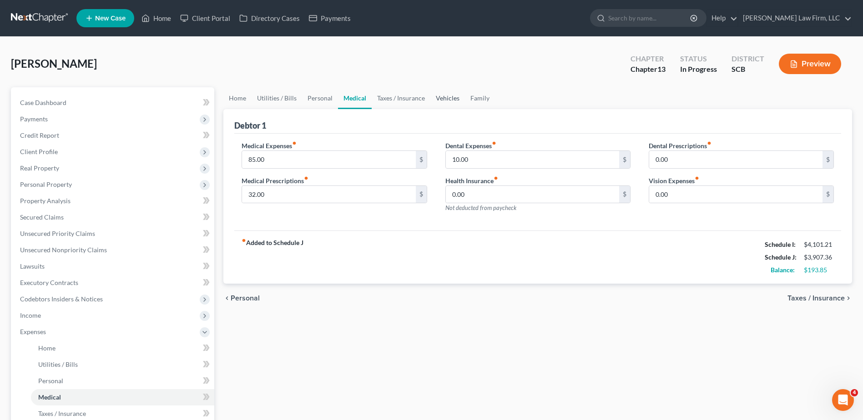
click at [459, 97] on link "Vehicles" at bounding box center [447, 98] width 35 height 22
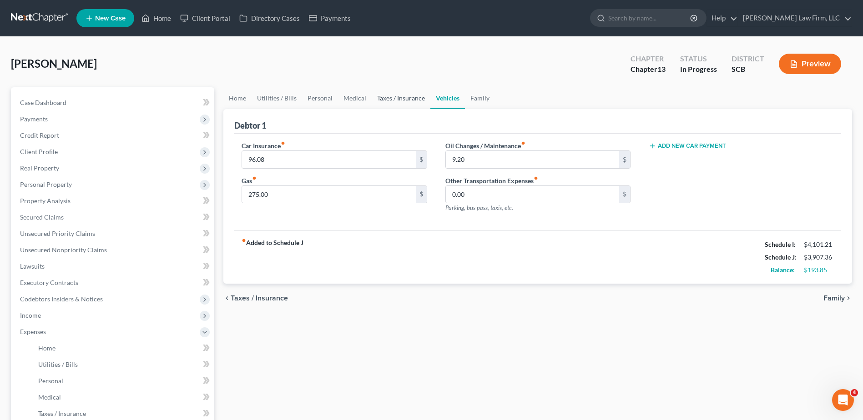
click at [387, 96] on link "Taxes / Insurance" at bounding box center [401, 98] width 59 height 22
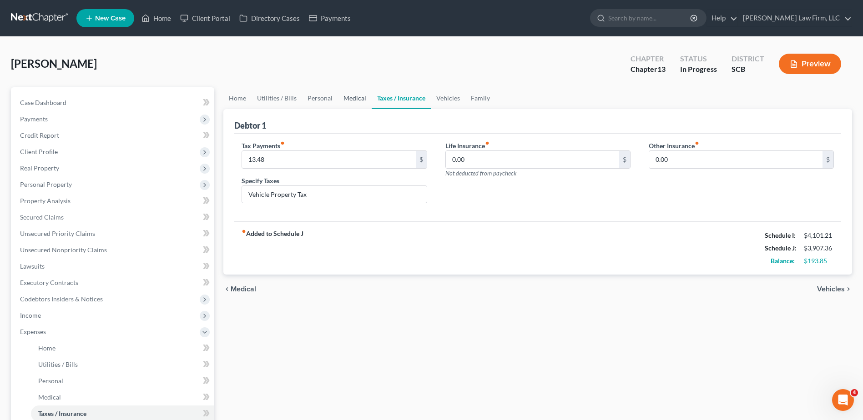
click at [348, 96] on link "Medical" at bounding box center [355, 98] width 34 height 22
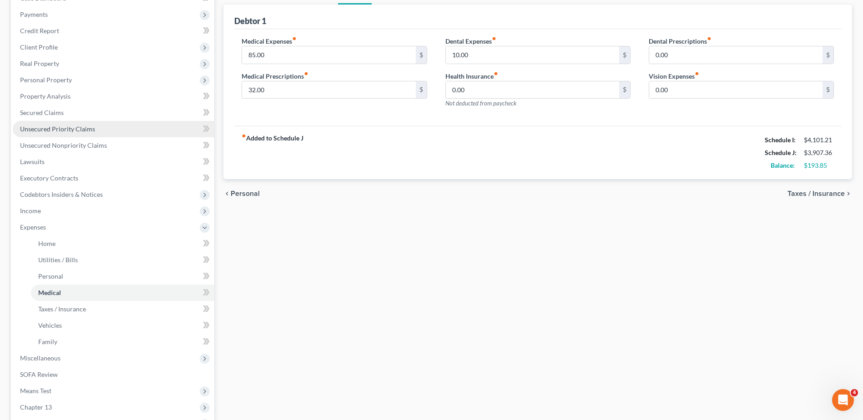
scroll to position [91, 0]
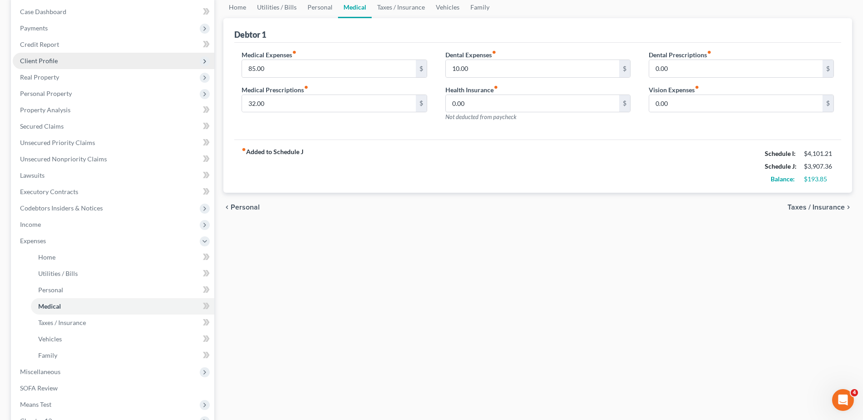
click at [60, 60] on span "Client Profile" at bounding box center [114, 61] width 202 height 16
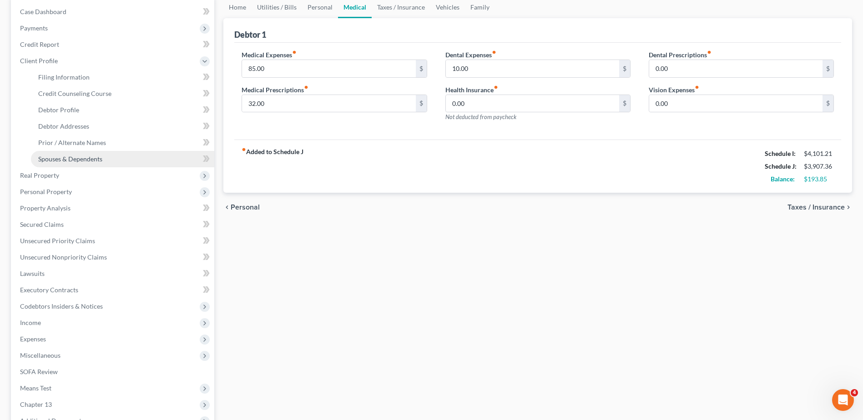
click at [80, 158] on span "Spouses & Dependents" at bounding box center [70, 159] width 64 height 8
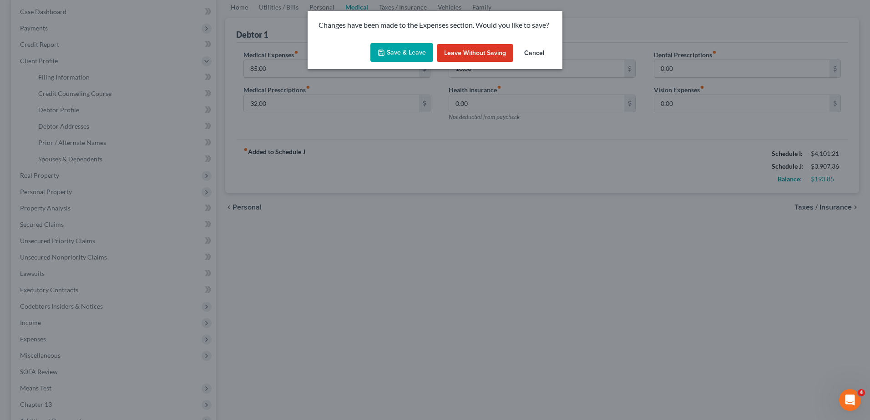
click at [394, 57] on button "Save & Leave" at bounding box center [401, 52] width 63 height 19
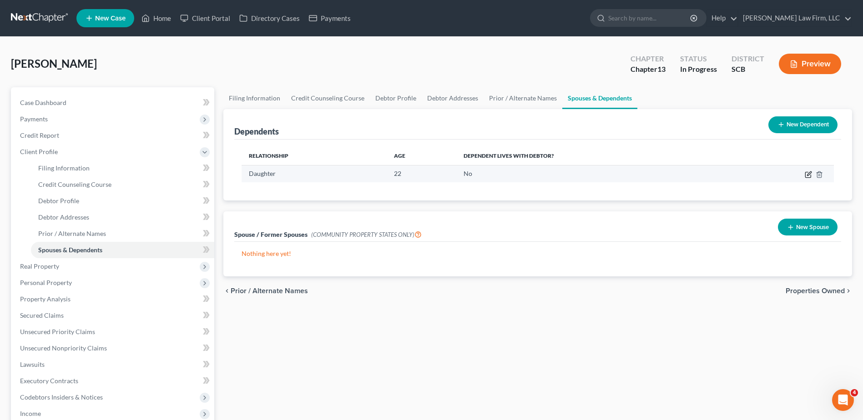
click at [809, 175] on icon "button" at bounding box center [809, 174] width 4 height 4
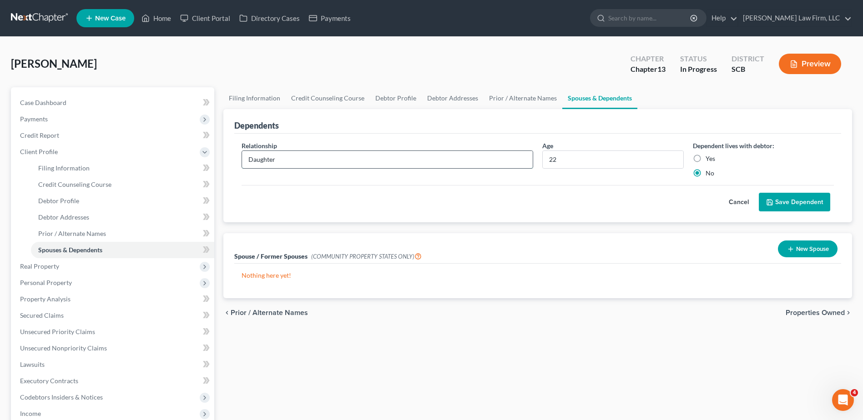
click at [479, 160] on input "Daughter" at bounding box center [387, 159] width 291 height 17
click at [434, 163] on input "Partner" at bounding box center [387, 159] width 291 height 17
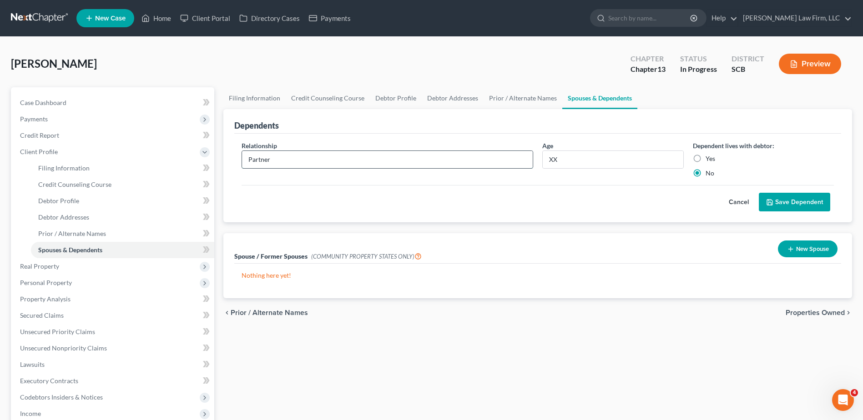
click at [434, 163] on input "Partner" at bounding box center [387, 159] width 291 height 17
click at [583, 158] on input "XX" at bounding box center [613, 159] width 140 height 17
click at [751, 202] on button "Cancel" at bounding box center [739, 202] width 40 height 18
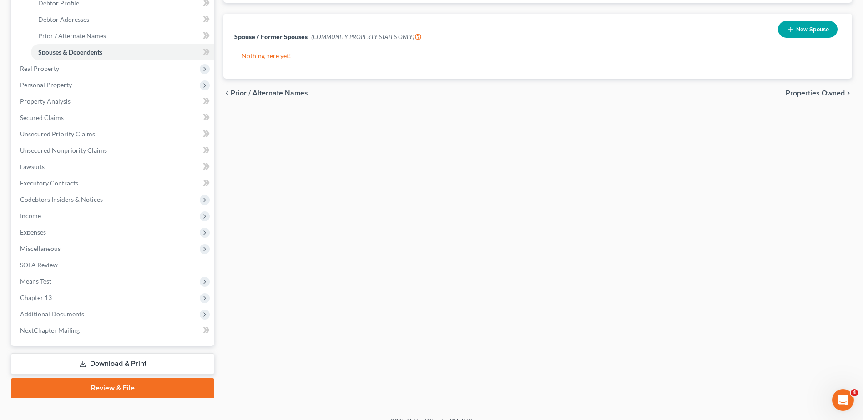
scroll to position [74, 0]
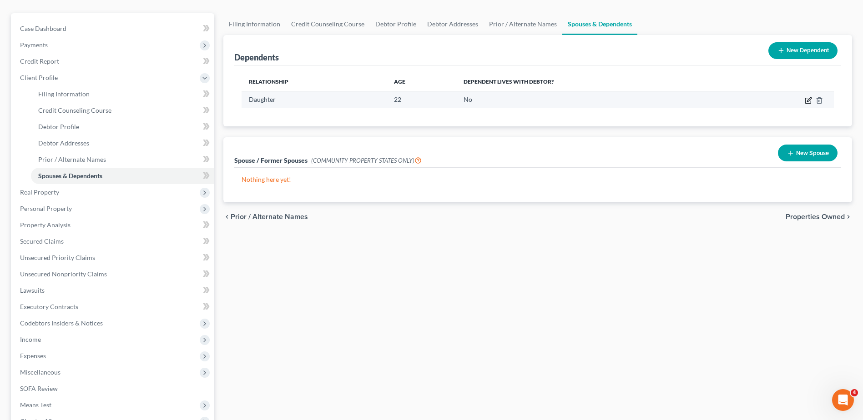
click at [806, 102] on icon "button" at bounding box center [807, 100] width 5 height 5
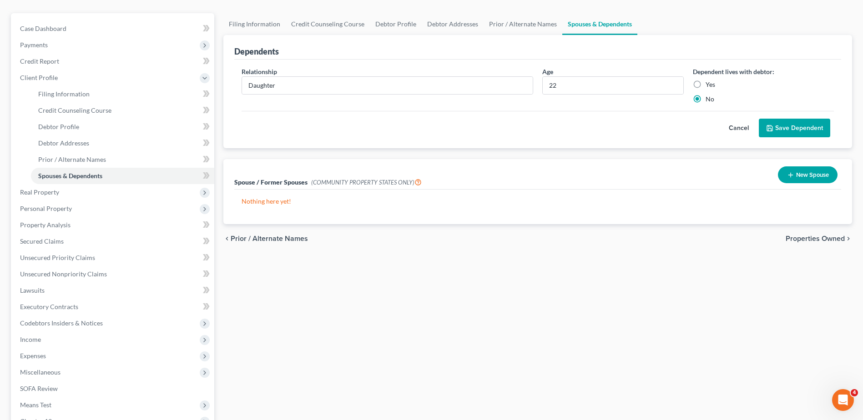
click at [750, 125] on button "Cancel" at bounding box center [739, 128] width 40 height 18
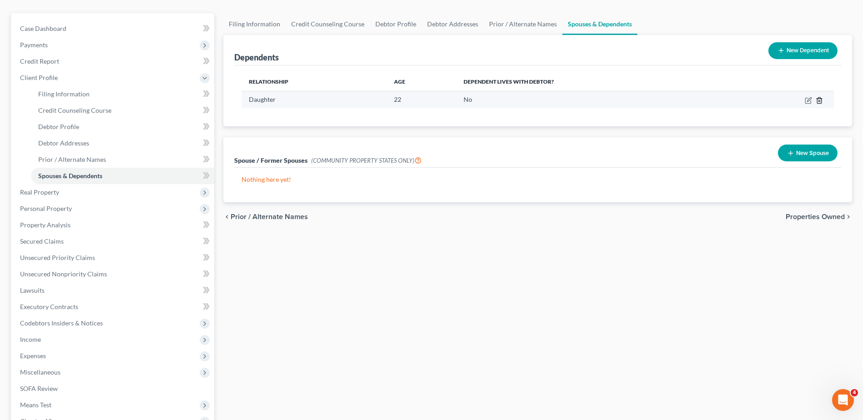
click at [819, 99] on icon "button" at bounding box center [819, 100] width 7 height 7
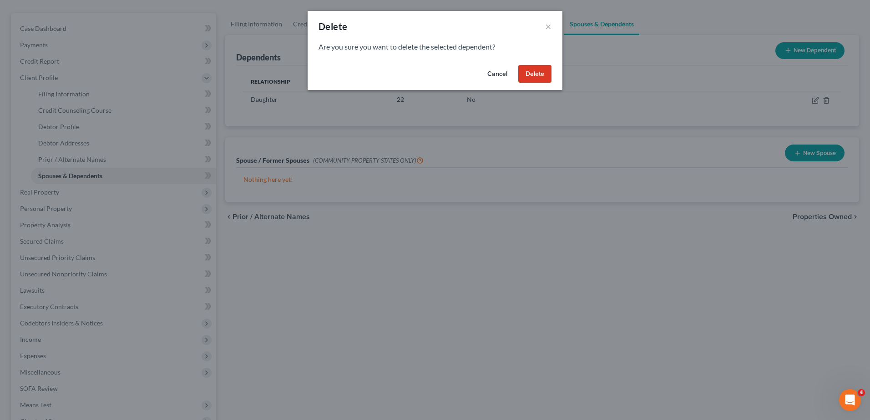
click at [535, 74] on button "Delete" at bounding box center [534, 74] width 33 height 18
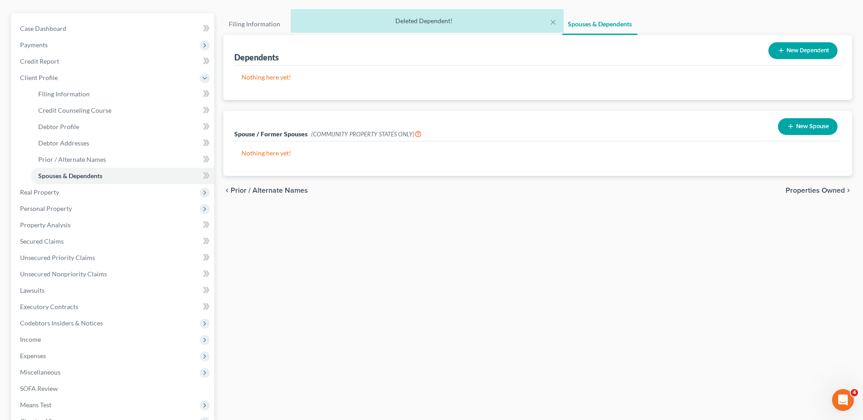
click at [796, 47] on button "New Dependent" at bounding box center [802, 50] width 69 height 17
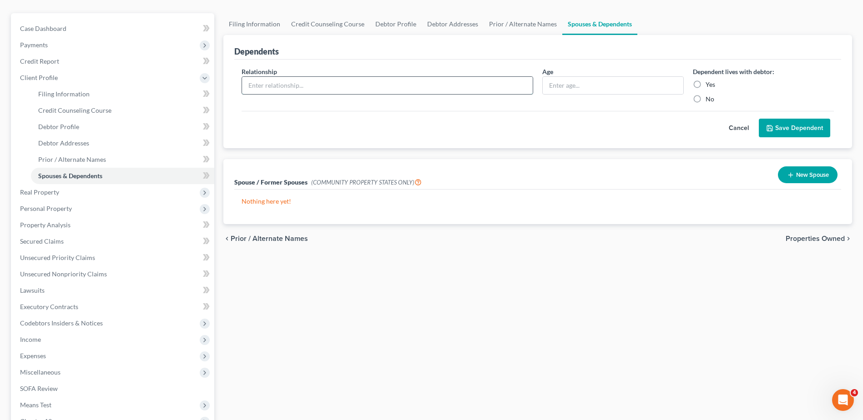
click at [307, 87] on input "text" at bounding box center [387, 85] width 291 height 17
click at [594, 85] on input "text" at bounding box center [613, 85] width 140 height 17
click at [706, 84] on label "Yes" at bounding box center [711, 84] width 10 height 9
click at [709, 84] on input "Yes" at bounding box center [712, 83] width 6 height 6
click at [779, 130] on button "Save Dependent" at bounding box center [794, 128] width 71 height 19
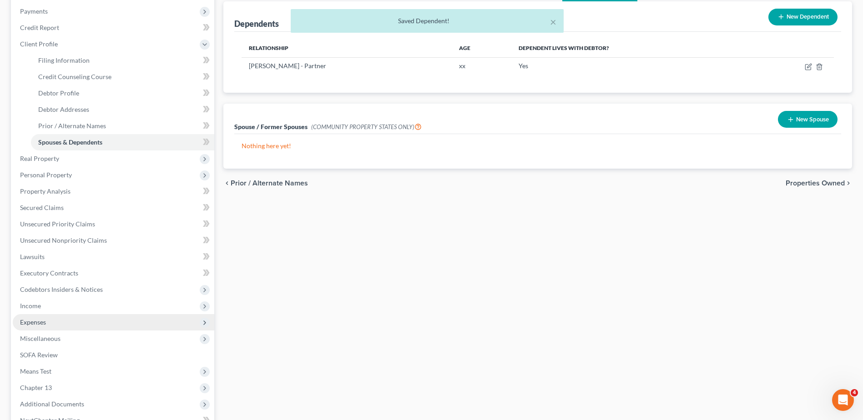
scroll to position [165, 0]
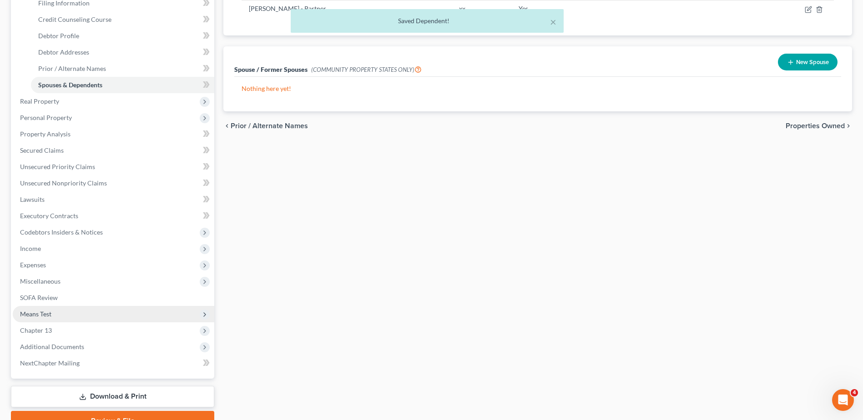
click at [52, 309] on span "Means Test" at bounding box center [114, 314] width 202 height 16
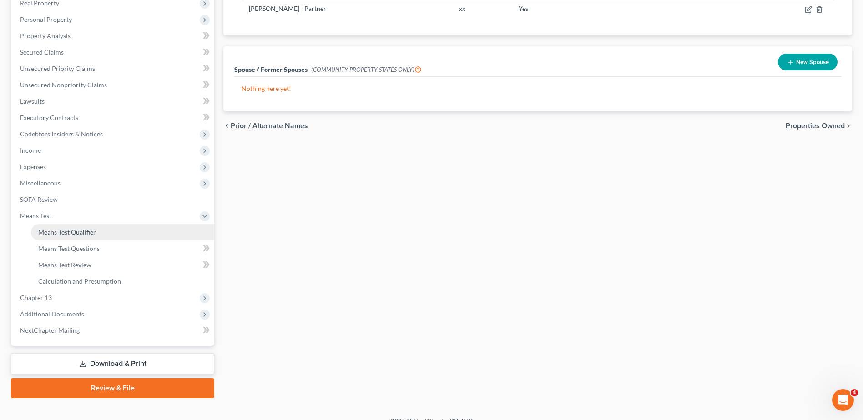
click at [77, 233] on span "Means Test Qualifier" at bounding box center [67, 232] width 58 height 8
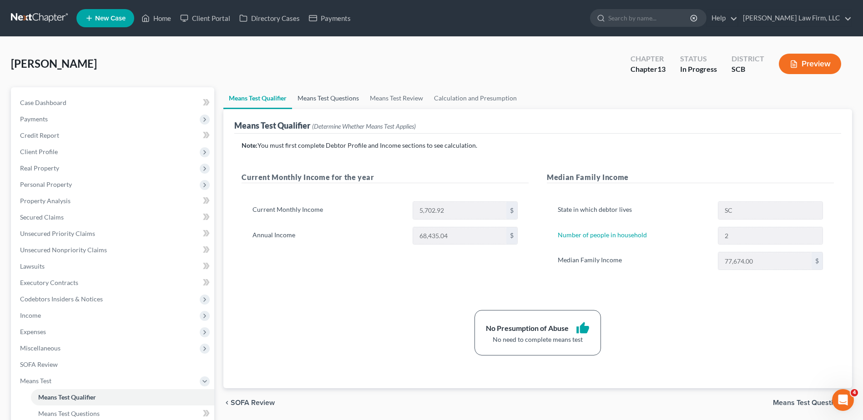
click at [344, 101] on link "Means Test Questions" at bounding box center [328, 98] width 72 height 22
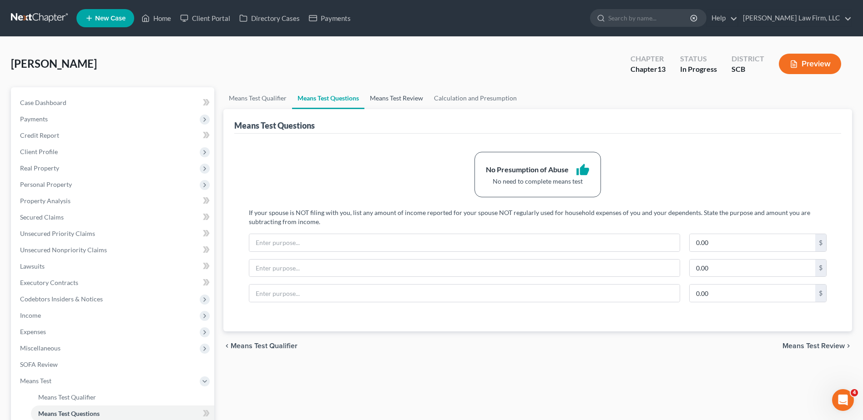
click at [382, 96] on link "Means Test Review" at bounding box center [396, 98] width 64 height 22
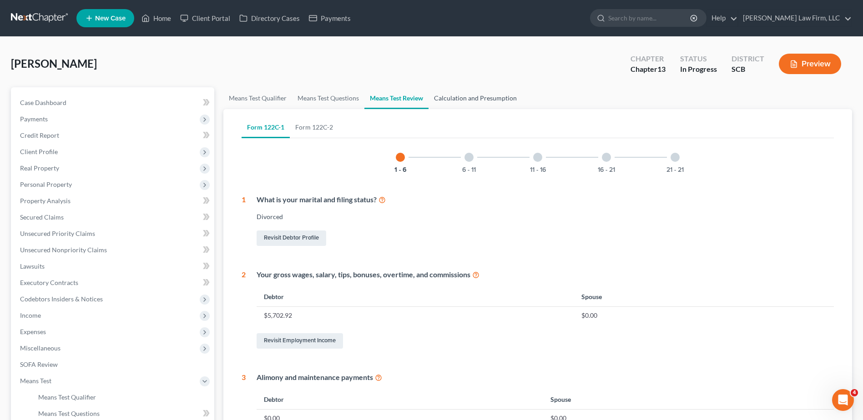
click at [434, 96] on link "Calculation and Presumption" at bounding box center [476, 98] width 94 height 22
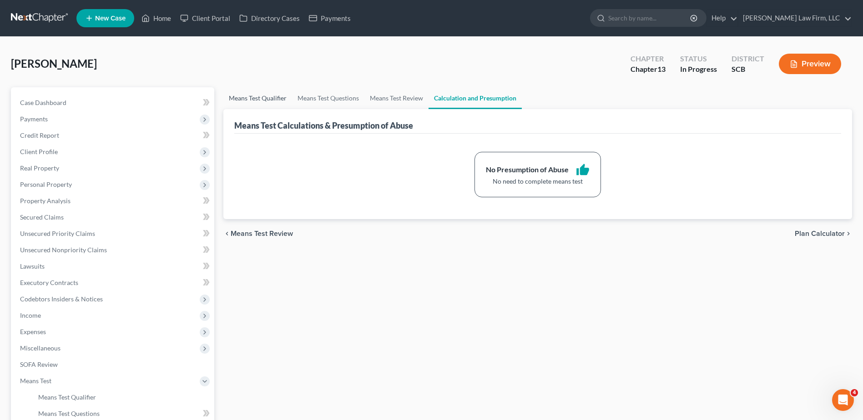
click at [266, 100] on link "Means Test Qualifier" at bounding box center [257, 98] width 69 height 22
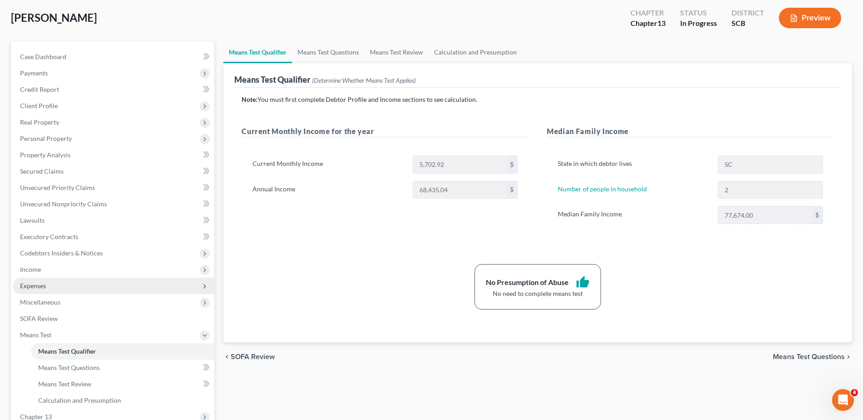
scroll to position [136, 0]
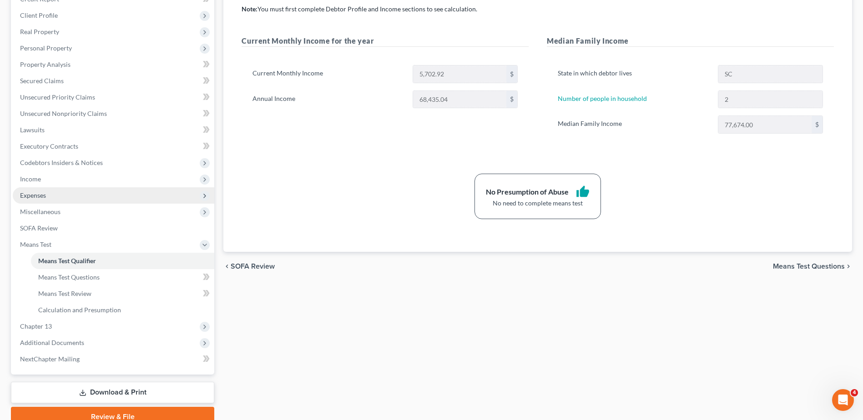
click at [42, 191] on span "Expenses" at bounding box center [114, 195] width 202 height 16
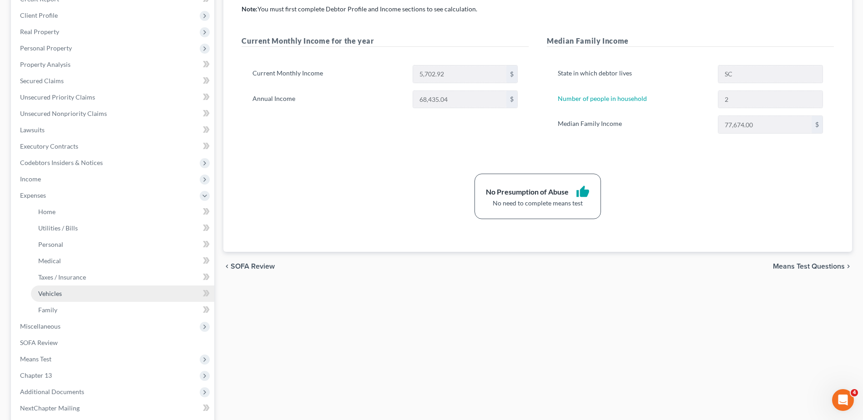
click at [56, 297] on span "Vehicles" at bounding box center [50, 294] width 24 height 8
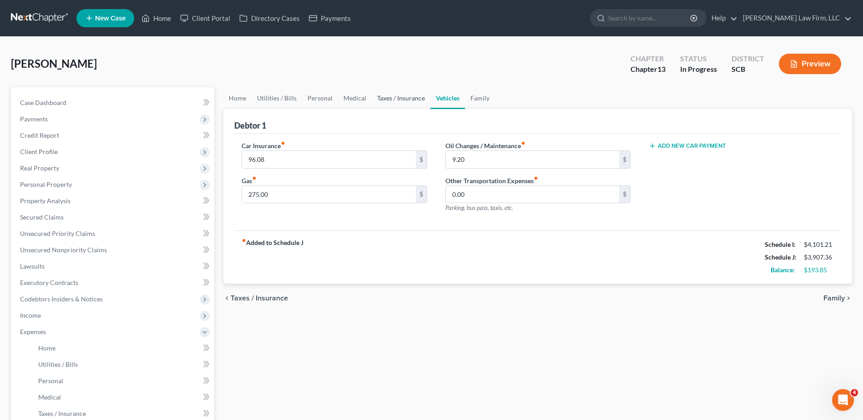
click at [388, 94] on link "Taxes / Insurance" at bounding box center [401, 98] width 59 height 22
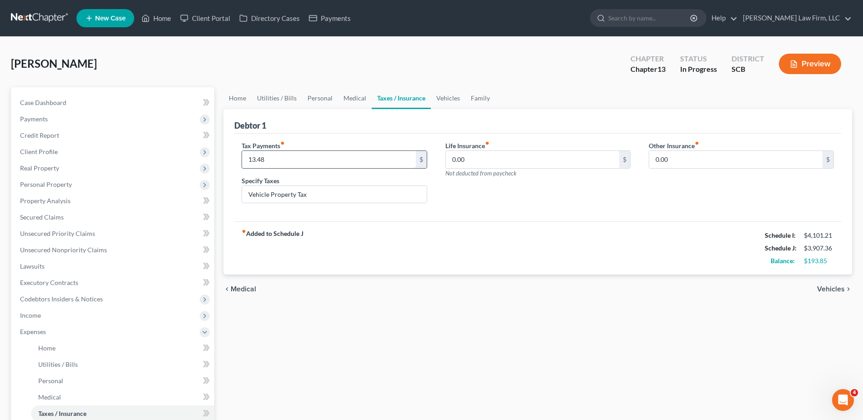
click at [299, 164] on input "13.48" at bounding box center [328, 159] width 173 height 17
click at [65, 147] on span "Client Profile" at bounding box center [114, 152] width 202 height 16
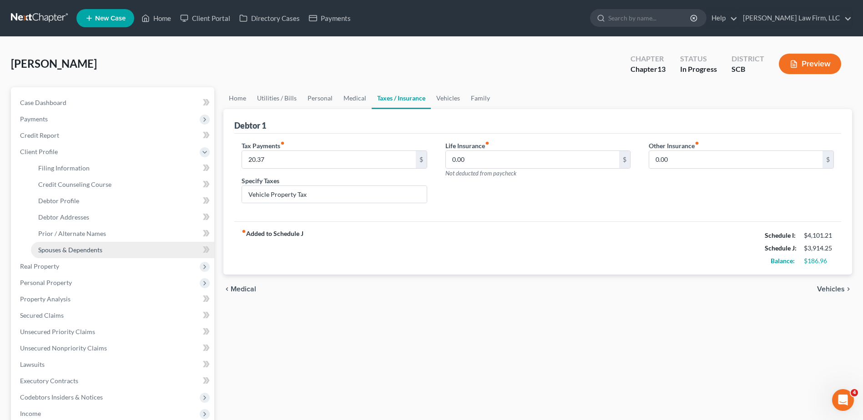
click at [73, 248] on span "Spouses & Dependents" at bounding box center [70, 250] width 64 height 8
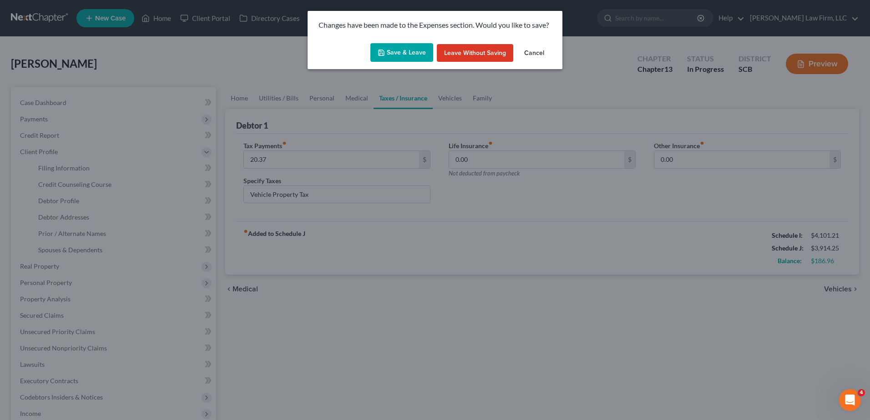
click at [387, 56] on button "Save & Leave" at bounding box center [401, 52] width 63 height 19
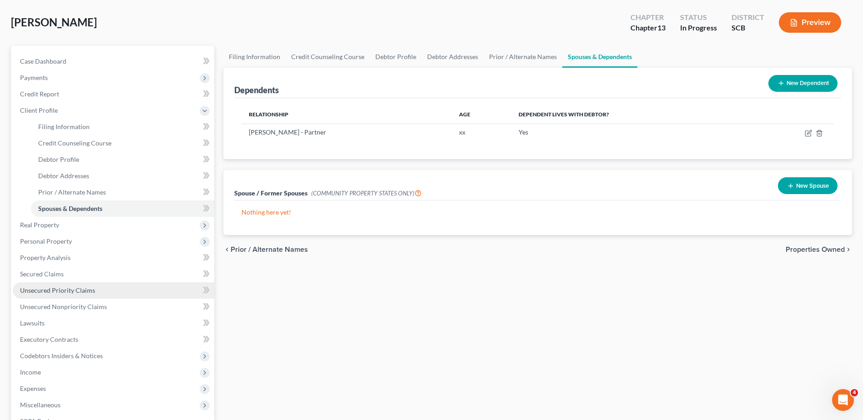
scroll to position [211, 0]
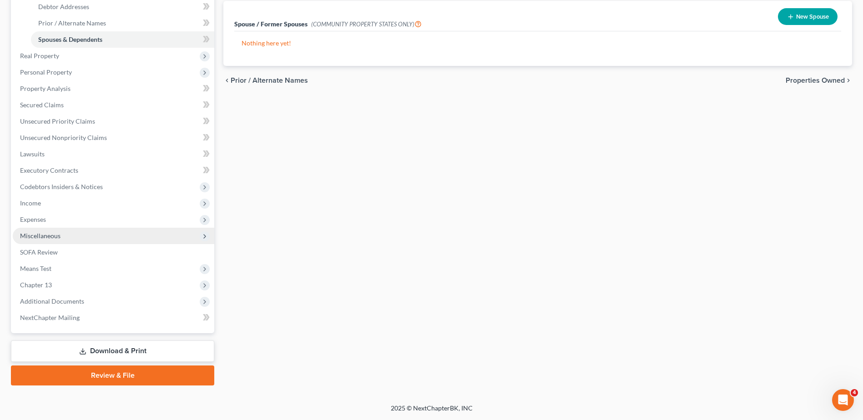
click at [59, 238] on span "Miscellaneous" at bounding box center [40, 236] width 40 height 8
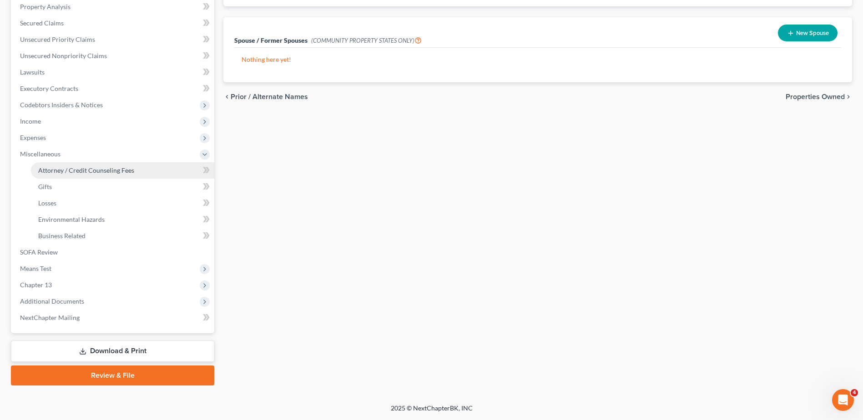
click at [75, 170] on span "Attorney / Credit Counseling Fees" at bounding box center [86, 171] width 96 height 8
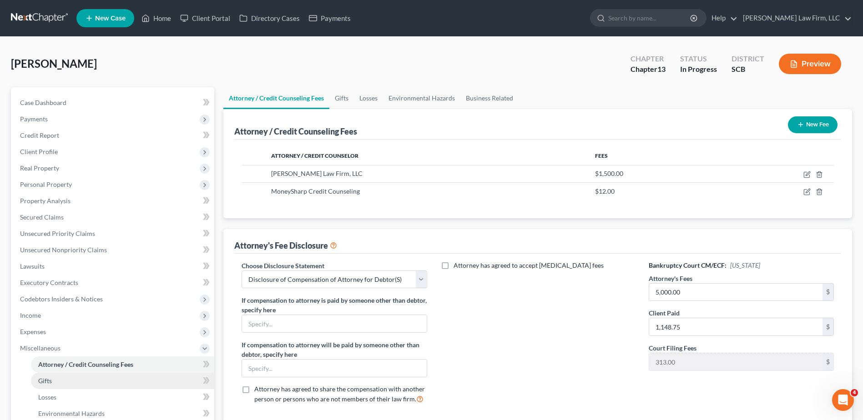
click at [49, 384] on span "Gifts" at bounding box center [45, 381] width 14 height 8
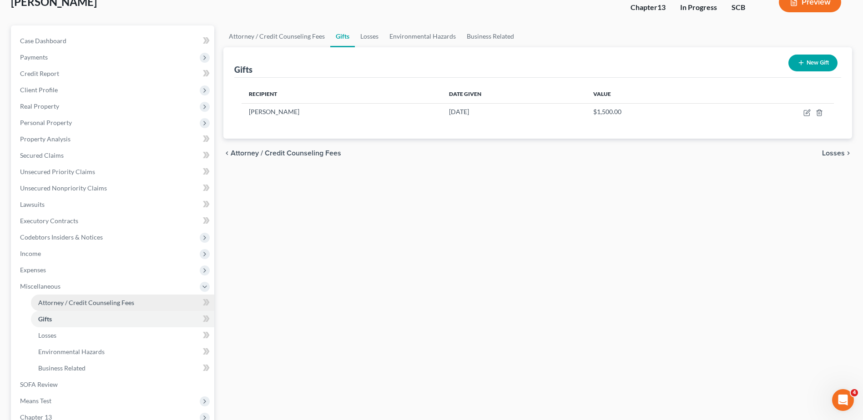
scroll to position [91, 0]
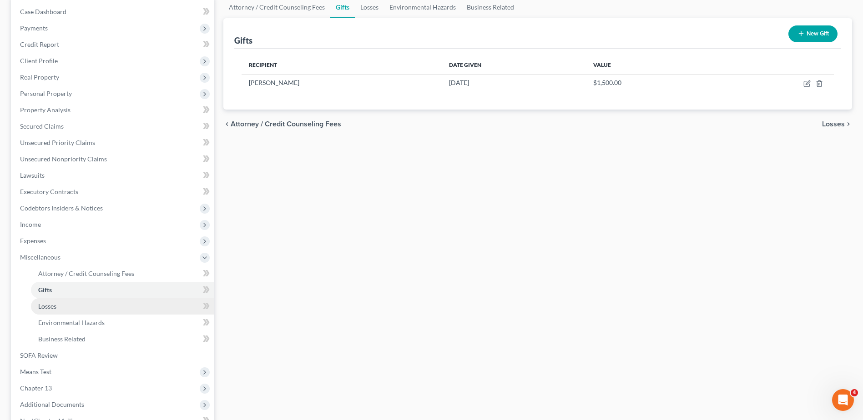
click at [68, 303] on link "Losses" at bounding box center [122, 306] width 183 height 16
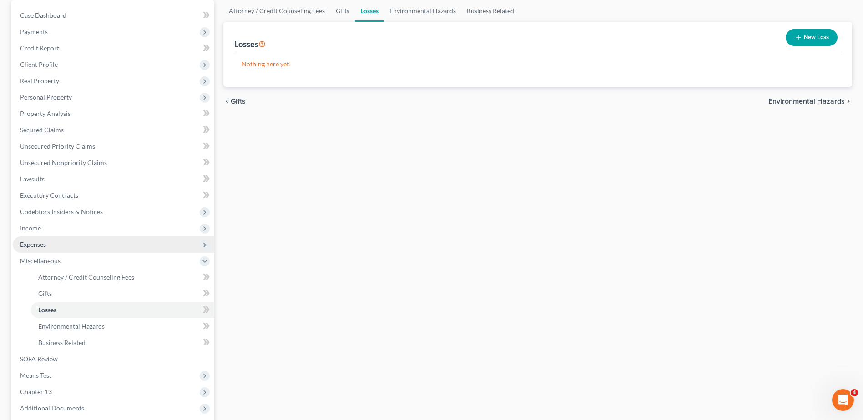
scroll to position [91, 0]
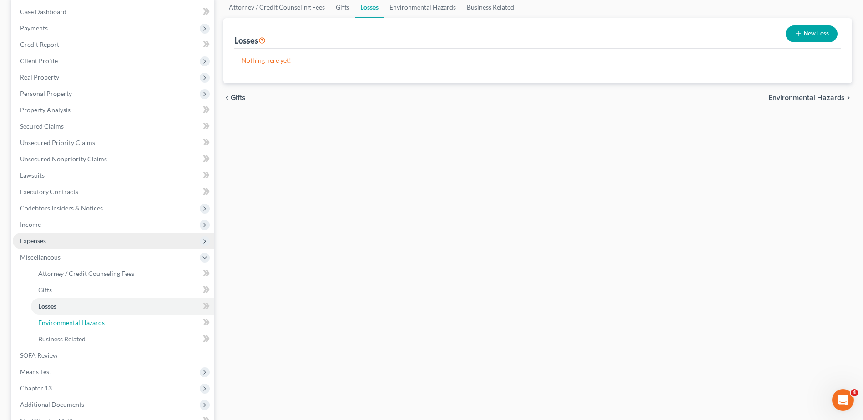
click at [67, 327] on link "Environmental Hazards" at bounding box center [122, 323] width 183 height 16
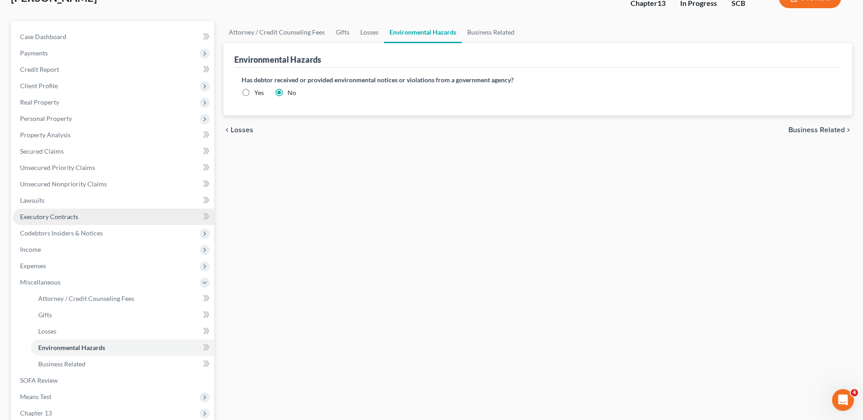
scroll to position [182, 0]
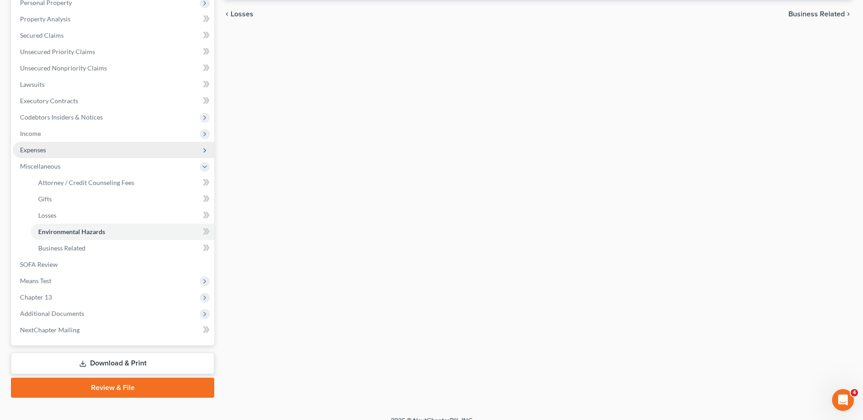
click at [61, 152] on span "Expenses" at bounding box center [114, 150] width 202 height 16
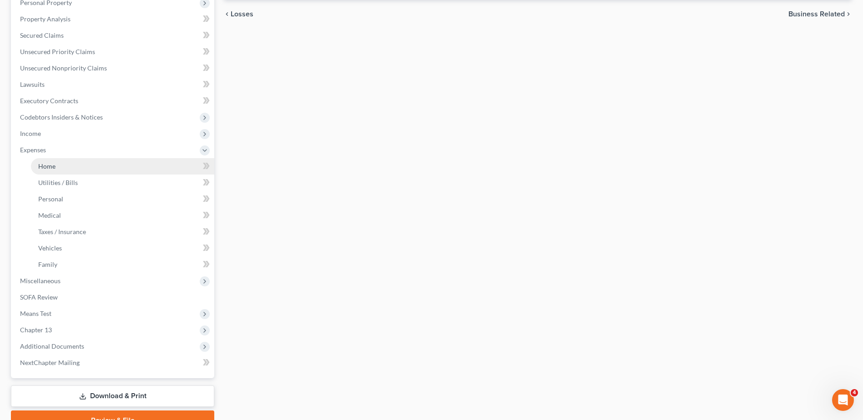
click at [53, 164] on span "Home" at bounding box center [46, 166] width 17 height 8
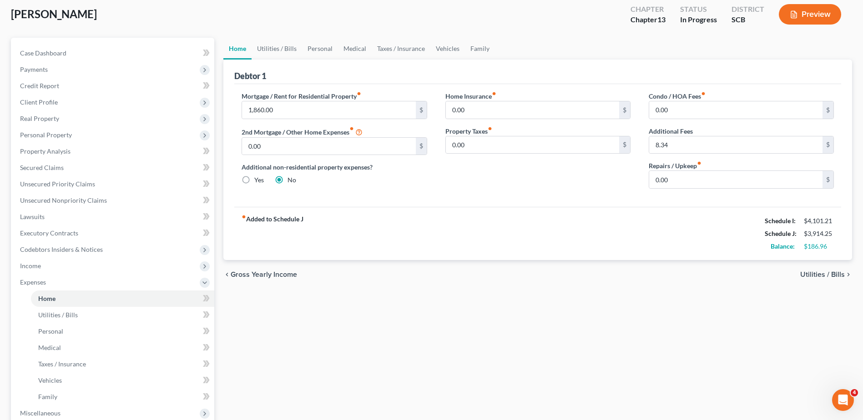
scroll to position [45, 0]
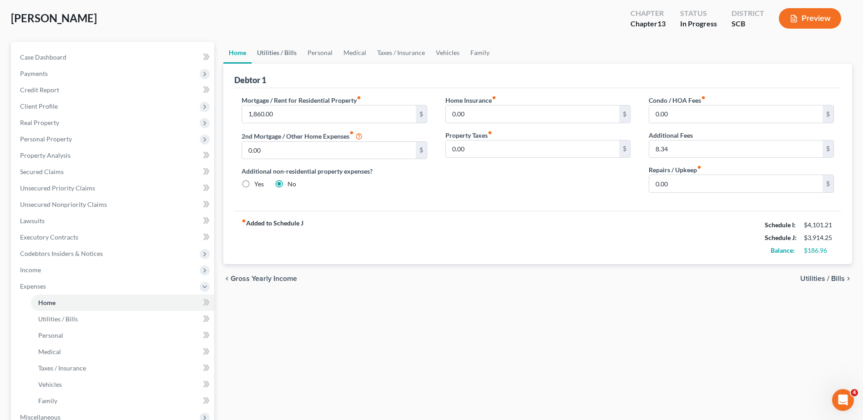
click at [289, 58] on link "Utilities / Bills" at bounding box center [277, 53] width 50 height 22
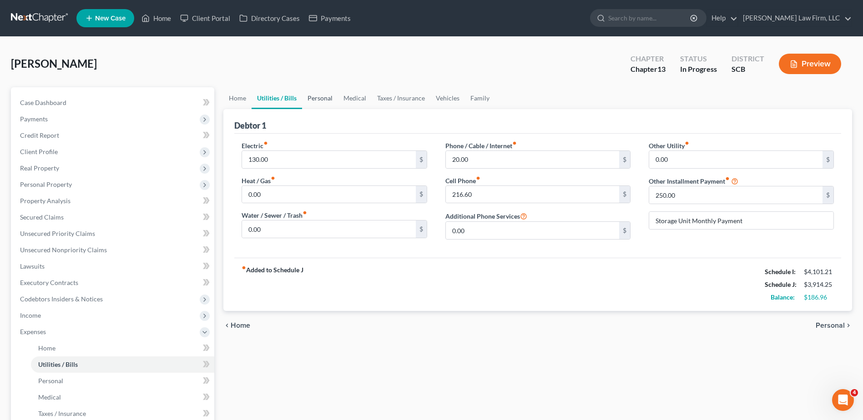
click at [319, 101] on link "Personal" at bounding box center [320, 98] width 36 height 22
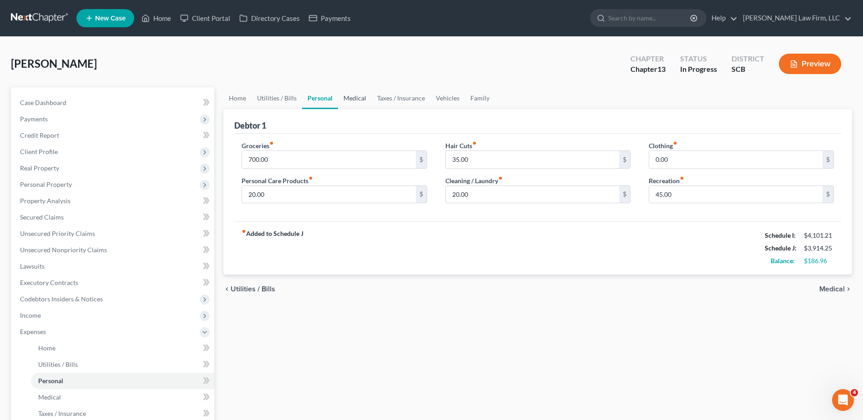
click at [354, 98] on link "Medical" at bounding box center [355, 98] width 34 height 22
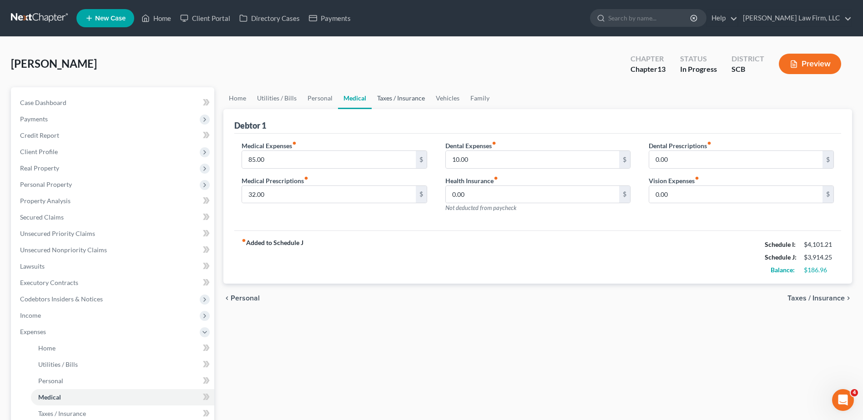
click at [379, 96] on link "Taxes / Insurance" at bounding box center [401, 98] width 59 height 22
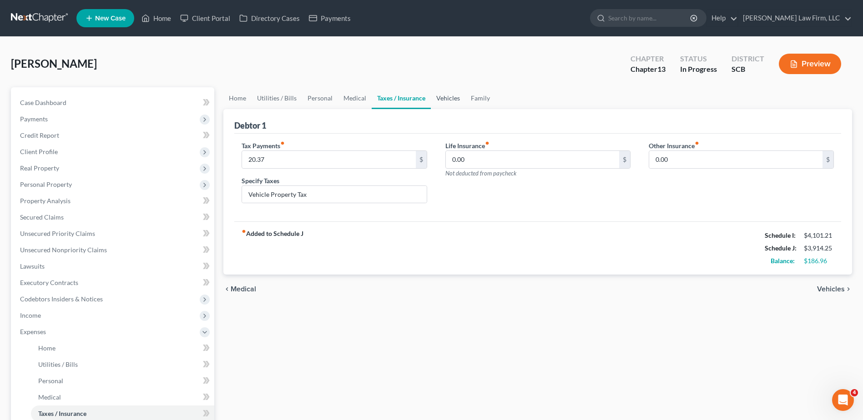
click at [450, 98] on link "Vehicles" at bounding box center [448, 98] width 35 height 22
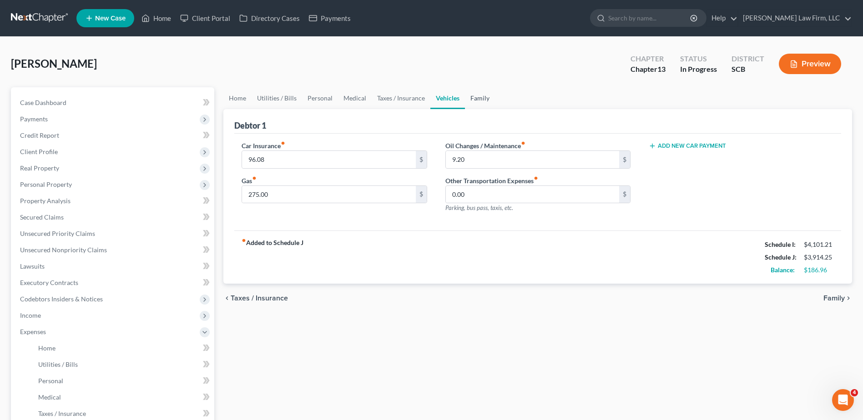
click at [474, 97] on link "Family" at bounding box center [480, 98] width 30 height 22
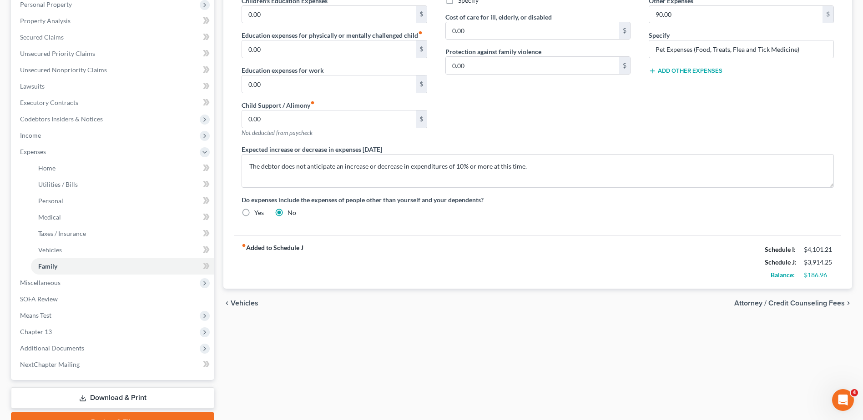
scroll to position [182, 0]
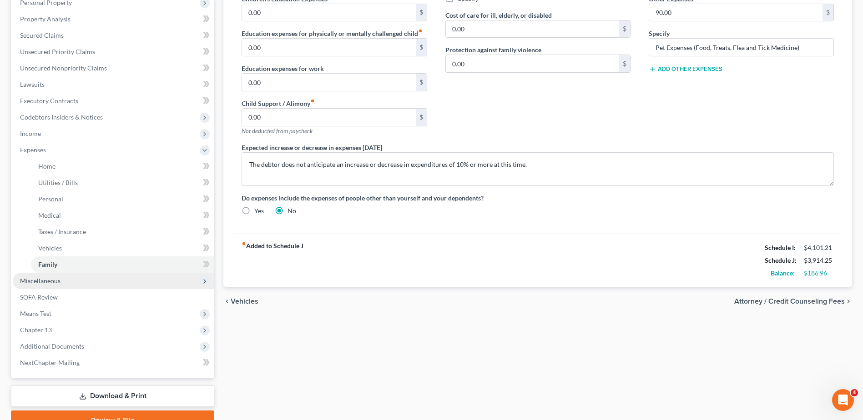
click at [66, 283] on span "Miscellaneous" at bounding box center [114, 281] width 202 height 16
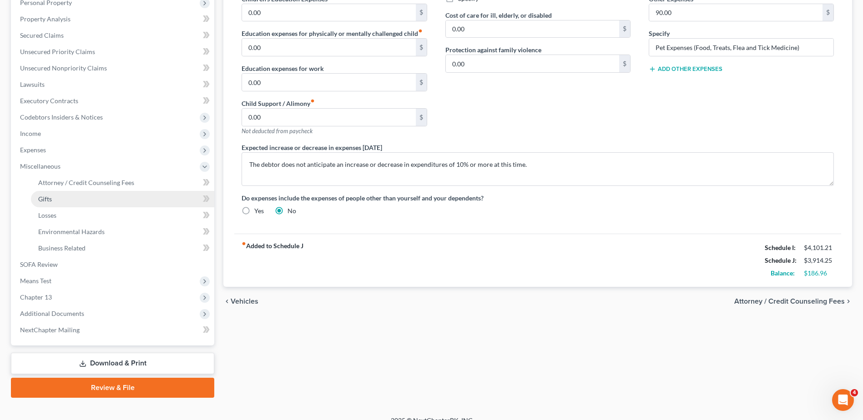
click at [81, 192] on link "Gifts" at bounding box center [122, 199] width 183 height 16
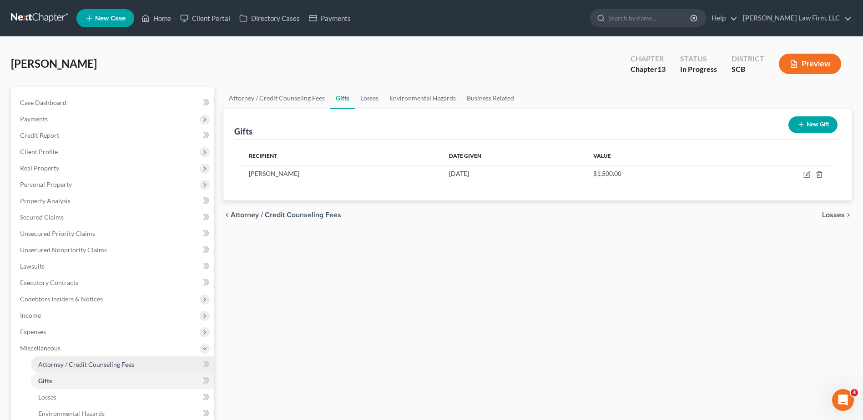
click at [91, 364] on span "Attorney / Credit Counseling Fees" at bounding box center [86, 365] width 96 height 8
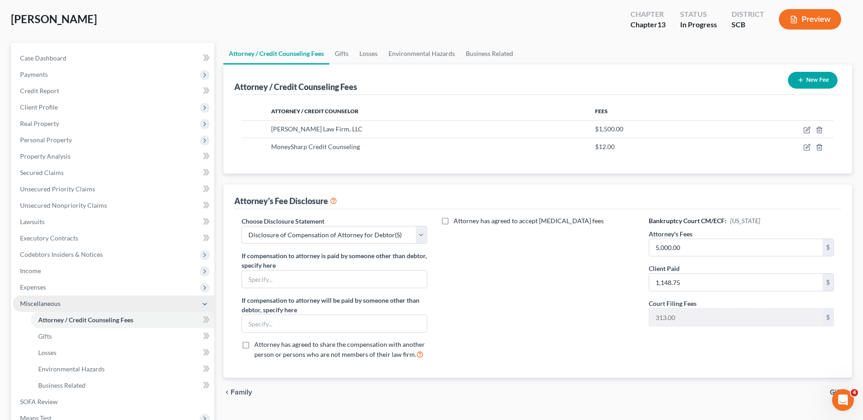
scroll to position [91, 0]
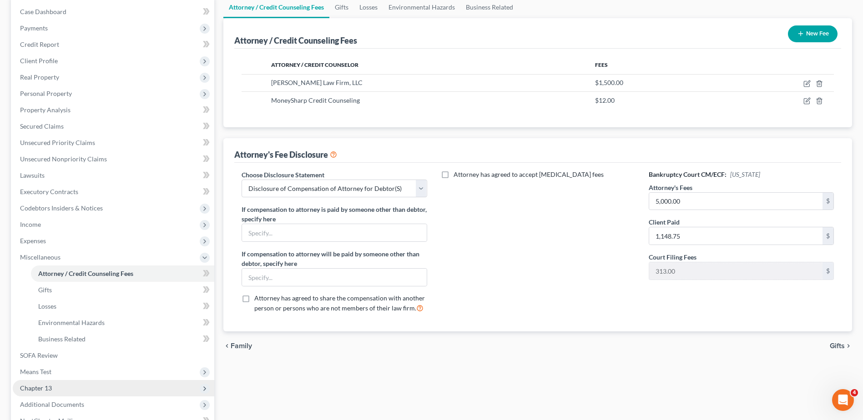
click at [59, 389] on span "Chapter 13" at bounding box center [114, 388] width 202 height 16
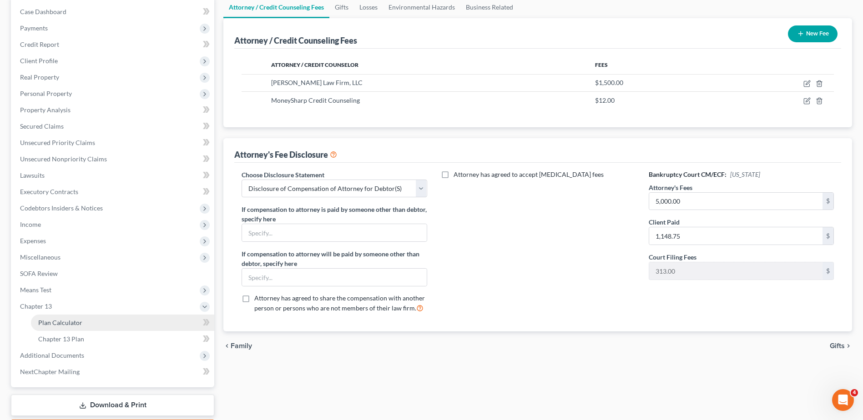
click at [69, 323] on span "Plan Calculator" at bounding box center [60, 323] width 44 height 8
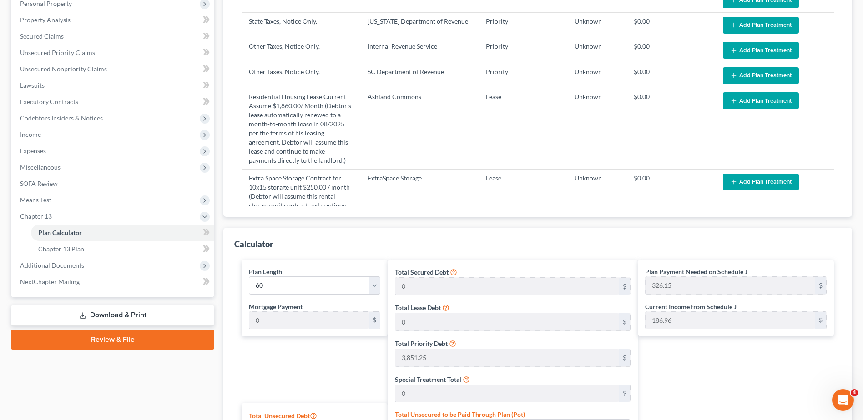
scroll to position [182, 0]
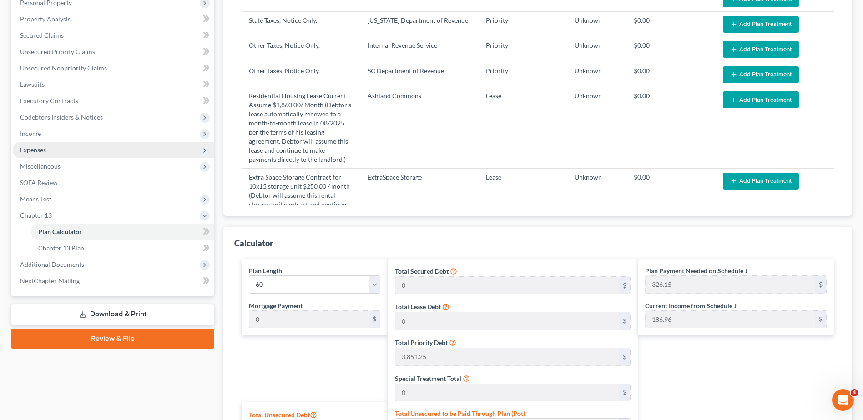
click at [42, 148] on span "Expenses" at bounding box center [33, 150] width 26 height 8
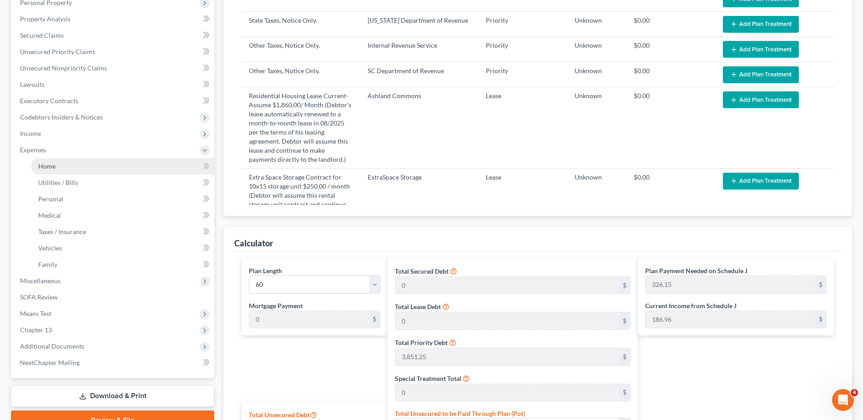
click at [74, 170] on link "Home" at bounding box center [122, 166] width 183 height 16
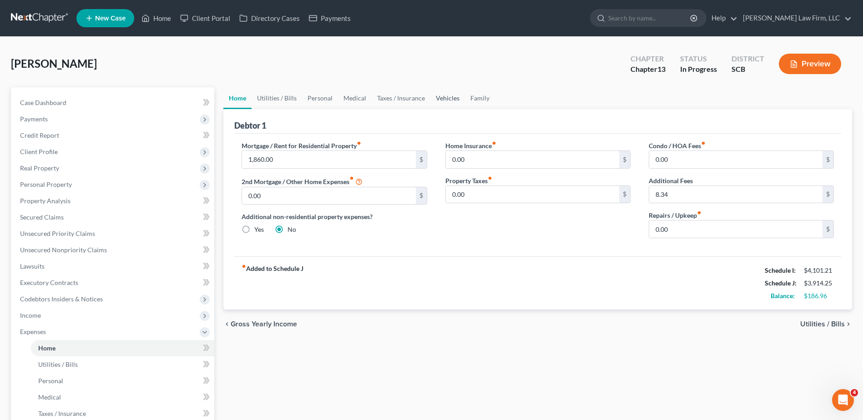
click at [439, 100] on link "Vehicles" at bounding box center [447, 98] width 35 height 22
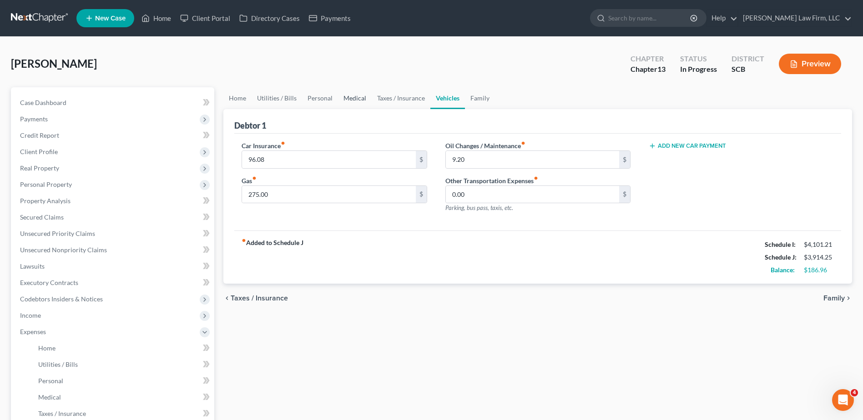
click at [359, 95] on link "Medical" at bounding box center [355, 98] width 34 height 22
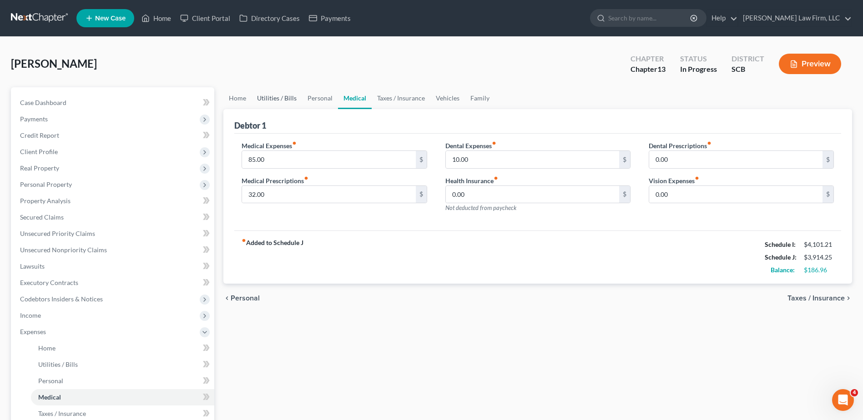
click at [287, 99] on link "Utilities / Bills" at bounding box center [277, 98] width 50 height 22
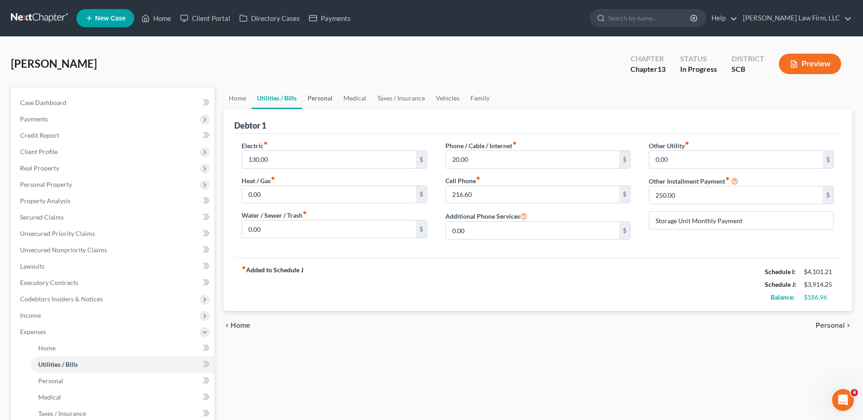
click at [313, 98] on link "Personal" at bounding box center [320, 98] width 36 height 22
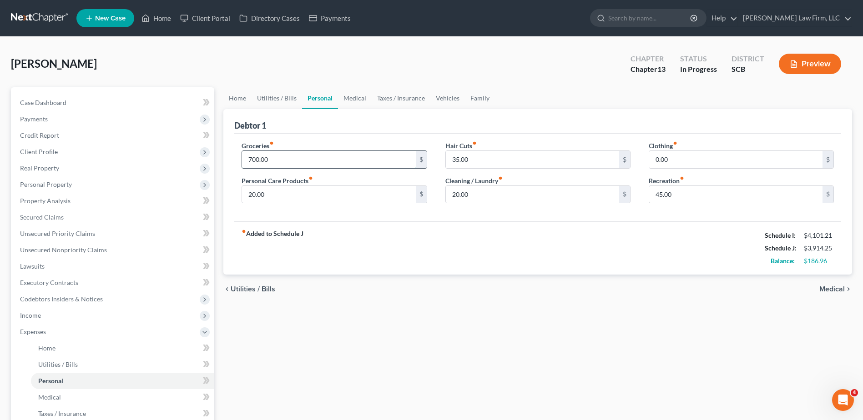
click at [281, 159] on input "700.00" at bounding box center [328, 159] width 173 height 17
click at [355, 100] on link "Medical" at bounding box center [355, 98] width 34 height 22
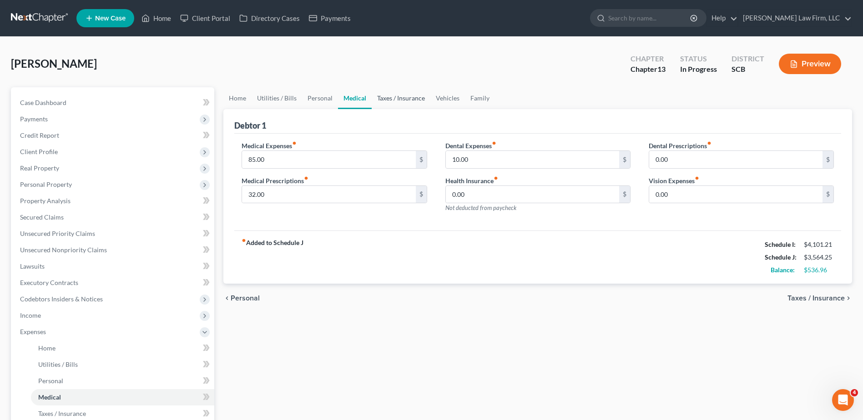
click at [380, 100] on link "Taxes / Insurance" at bounding box center [401, 98] width 59 height 22
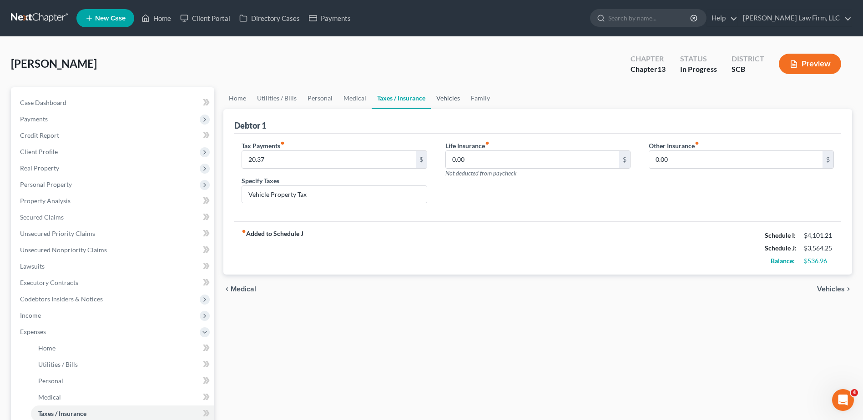
click at [455, 101] on link "Vehicles" at bounding box center [448, 98] width 35 height 22
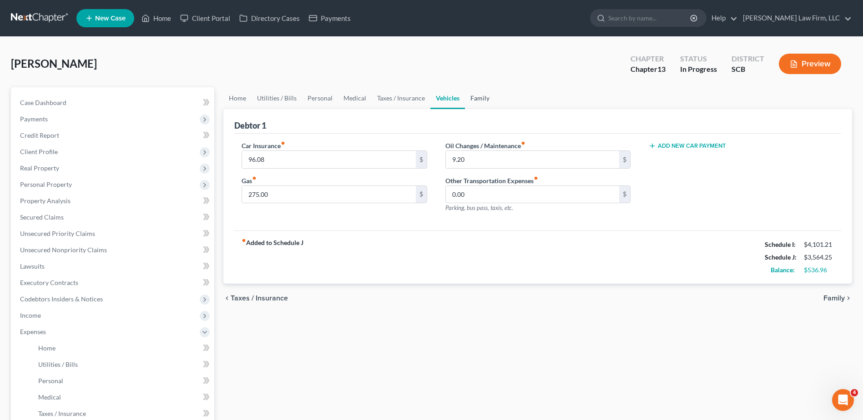
click at [485, 99] on link "Family" at bounding box center [480, 98] width 30 height 22
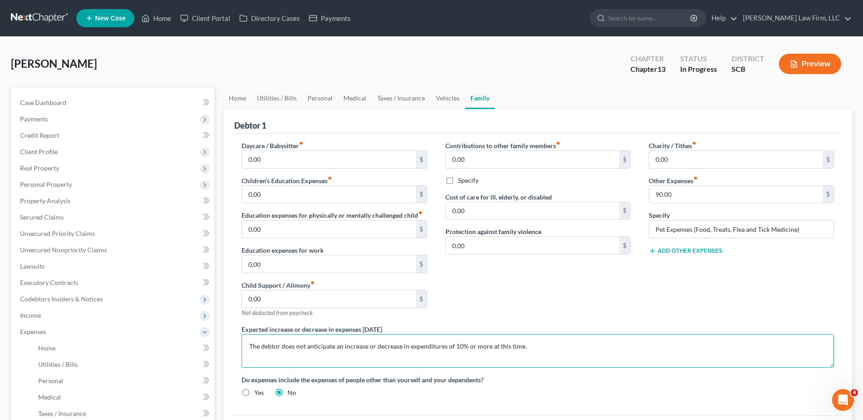
click at [533, 350] on textarea "The debtor does not anticipate an increase or decrease in expenditures of 10% o…" at bounding box center [538, 351] width 592 height 34
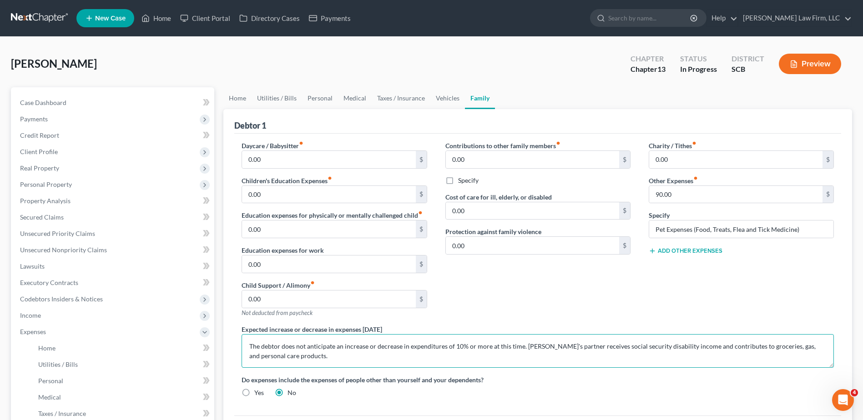
click at [572, 346] on textarea "The debtor does not anticipate an increase or decrease in expenditures of 10% o…" at bounding box center [538, 351] width 592 height 34
click at [747, 344] on textarea "The debtor does not anticipate an increase or decrease in expenditures of 10% o…" at bounding box center [538, 351] width 592 height 34
click at [319, 104] on link "Personal" at bounding box center [320, 98] width 36 height 22
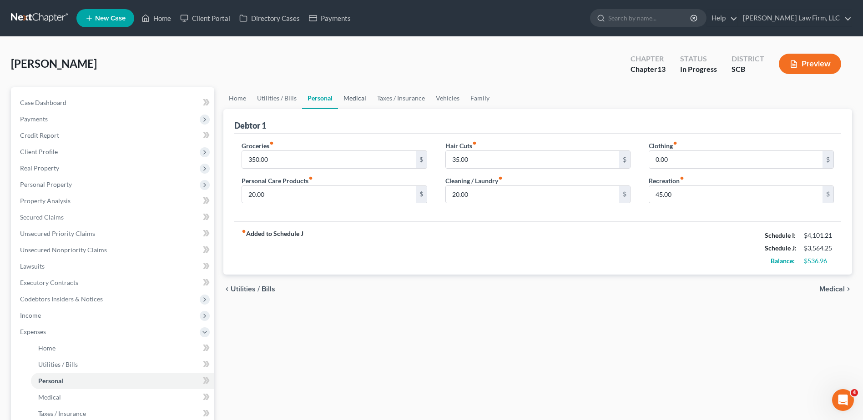
click at [343, 103] on link "Medical" at bounding box center [355, 98] width 34 height 22
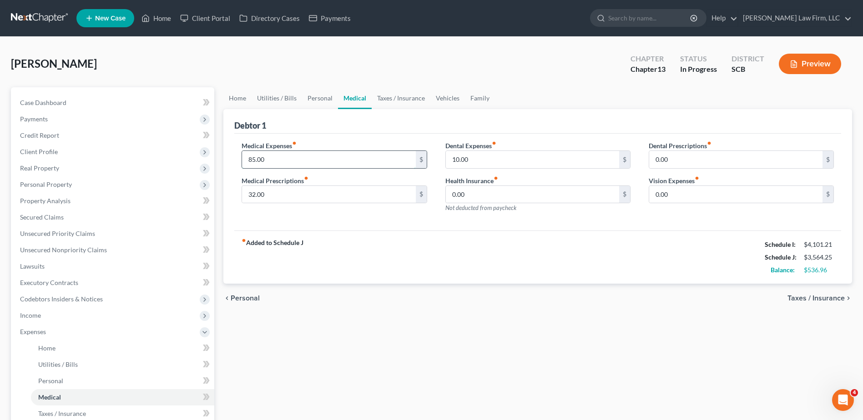
click at [294, 158] on input "85.00" at bounding box center [328, 159] width 173 height 17
click at [424, 126] on div "Debtor 1" at bounding box center [537, 121] width 607 height 25
click at [353, 158] on input "115.00" at bounding box center [328, 159] width 173 height 17
click at [396, 117] on div "Debtor 1" at bounding box center [537, 121] width 607 height 25
click at [402, 96] on link "Taxes / Insurance" at bounding box center [401, 98] width 59 height 22
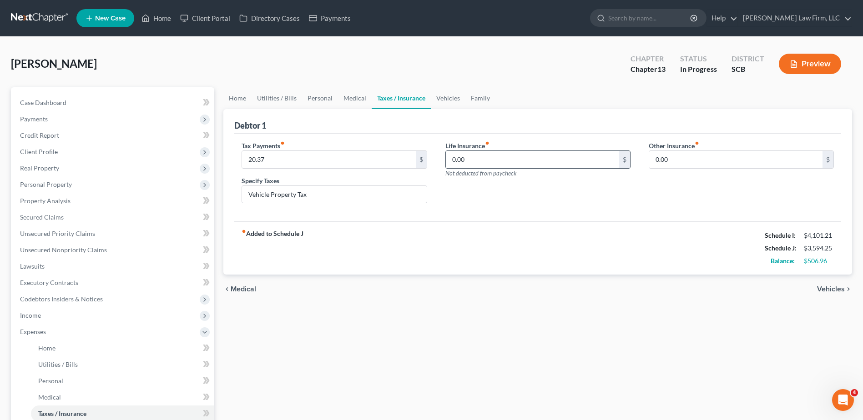
click at [482, 163] on input "0.00" at bounding box center [532, 159] width 173 height 17
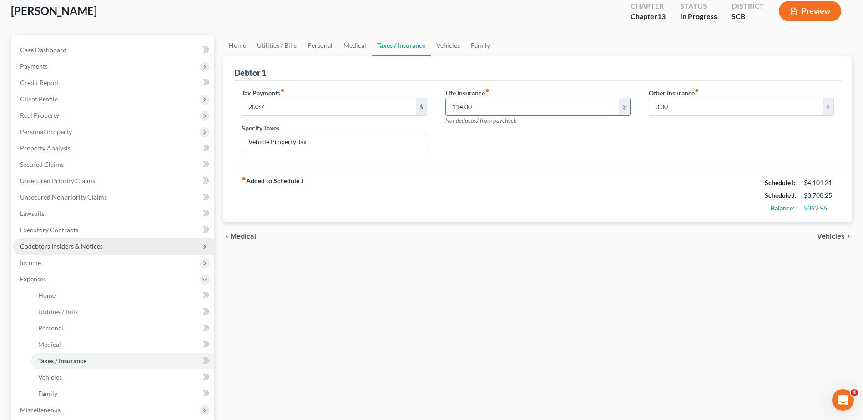
scroll to position [136, 0]
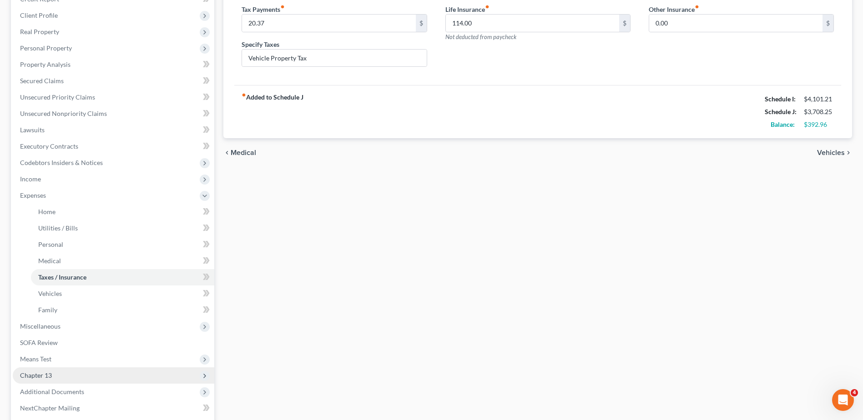
click at [50, 373] on span "Chapter 13" at bounding box center [36, 376] width 32 height 8
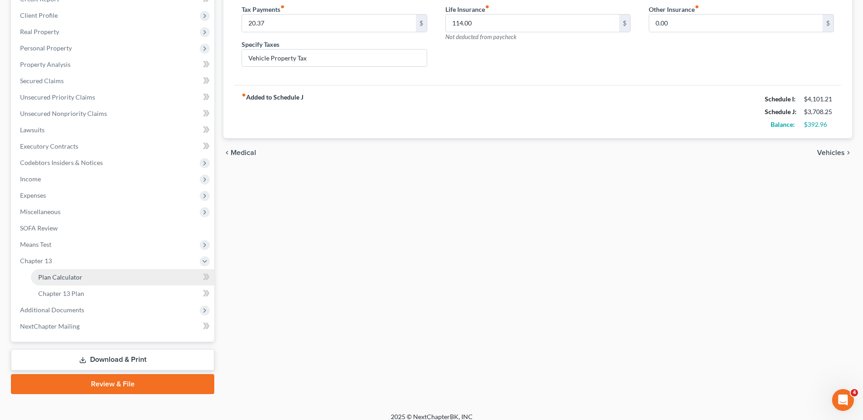
click at [63, 280] on span "Plan Calculator" at bounding box center [60, 277] width 44 height 8
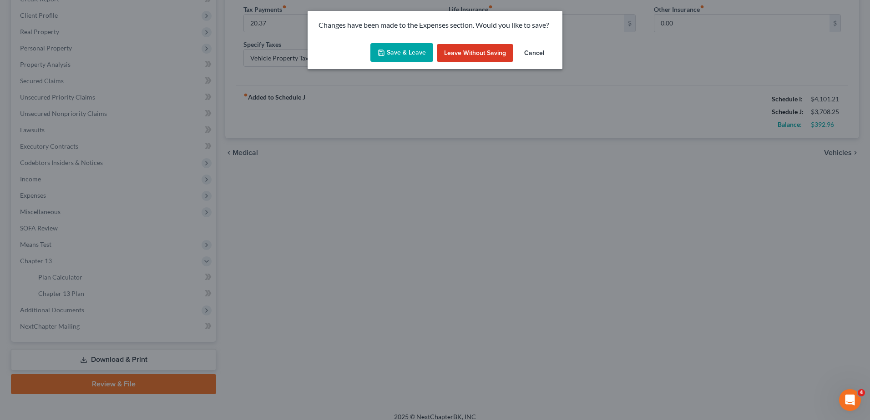
click at [402, 57] on button "Save & Leave" at bounding box center [401, 52] width 63 height 19
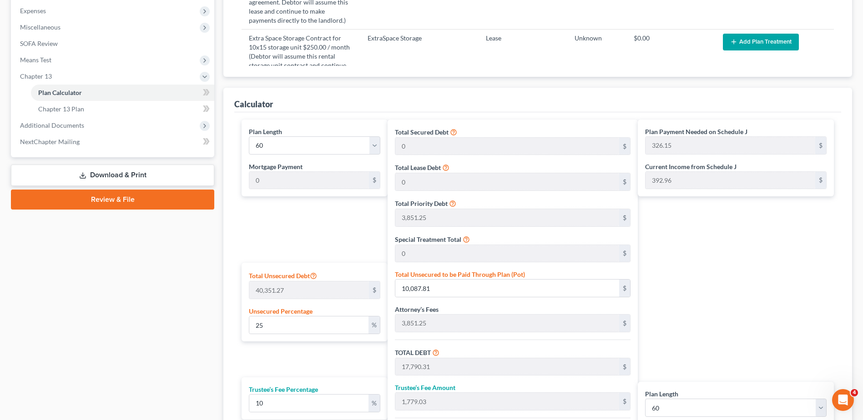
scroll to position [327, 0]
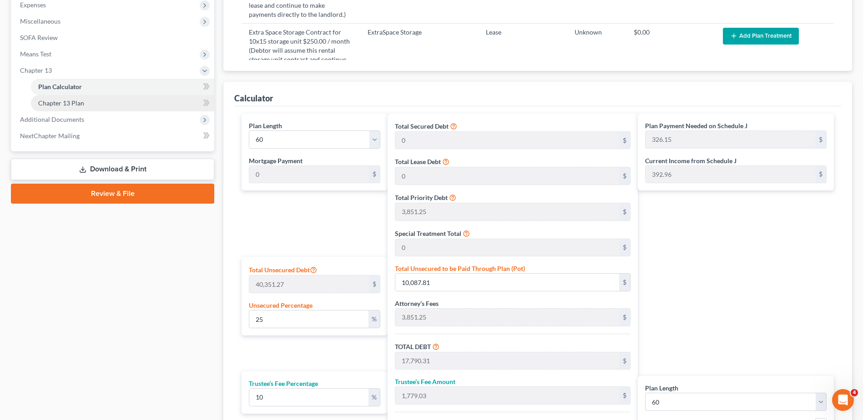
click at [66, 106] on span "Chapter 13 Plan" at bounding box center [61, 103] width 46 height 8
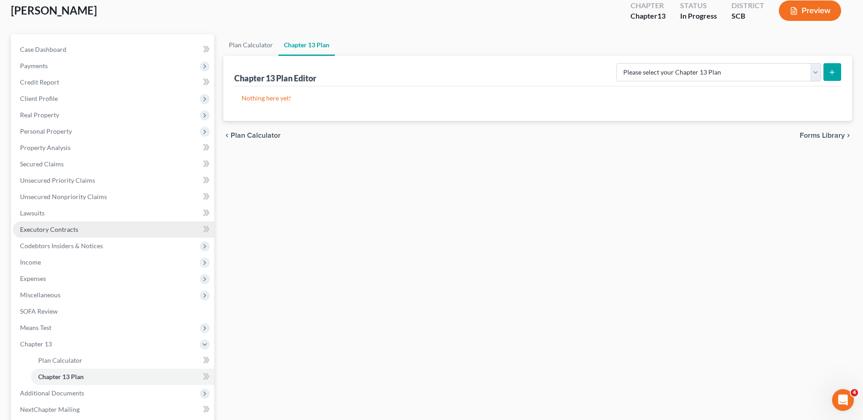
scroll to position [145, 0]
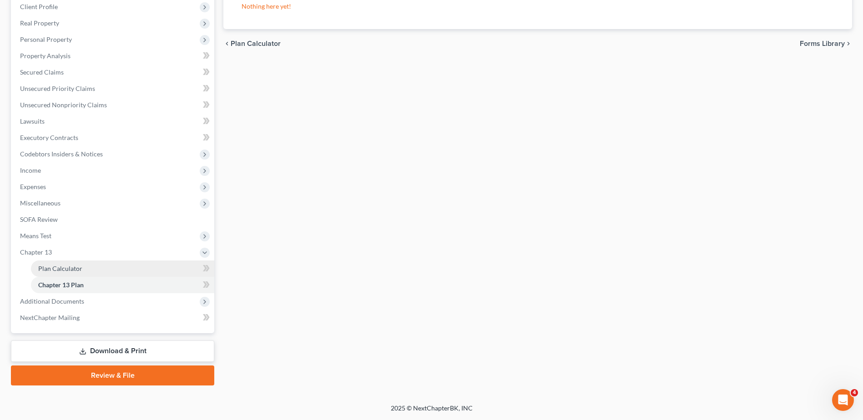
click at [56, 263] on link "Plan Calculator" at bounding box center [122, 269] width 183 height 16
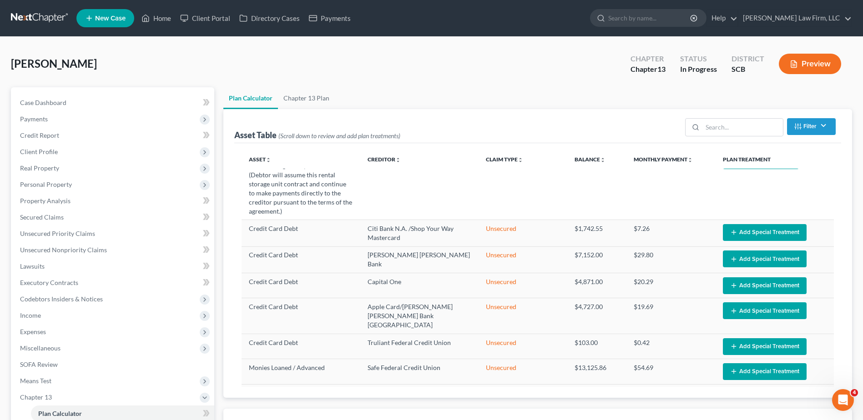
scroll to position [248, 0]
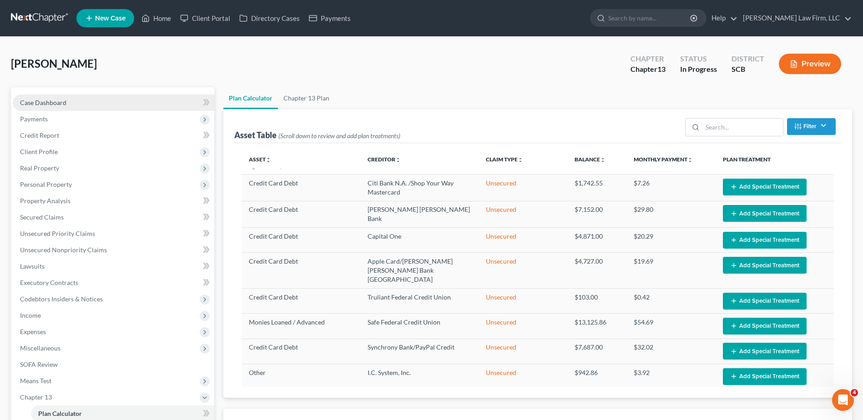
click at [108, 104] on link "Case Dashboard" at bounding box center [114, 103] width 202 height 16
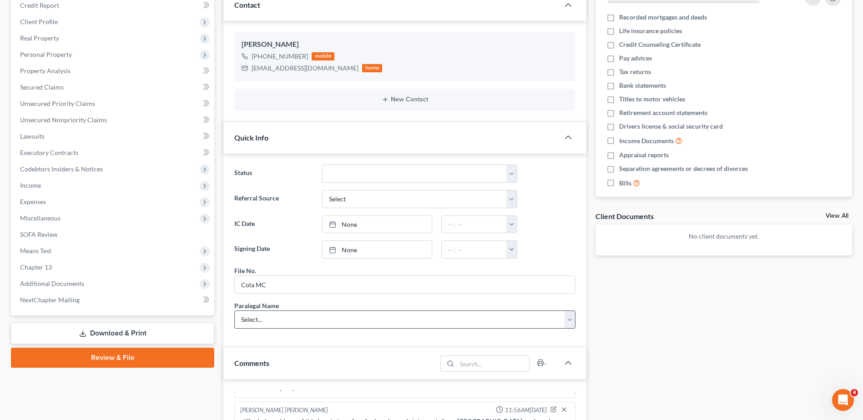
scroll to position [318, 0]
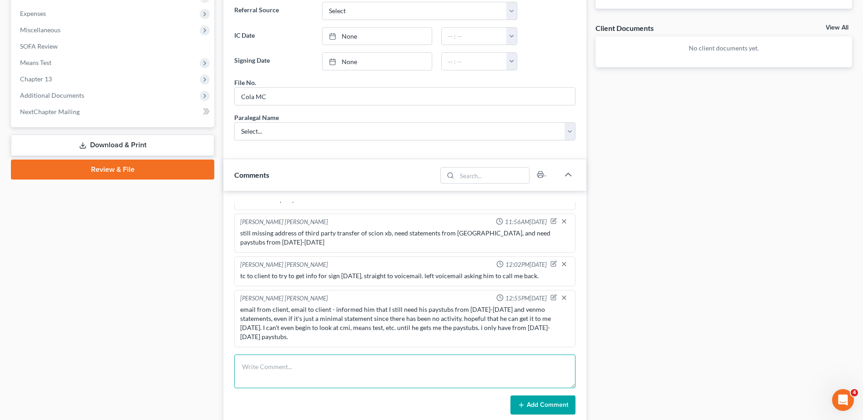
click at [278, 362] on textarea at bounding box center [404, 372] width 341 height 34
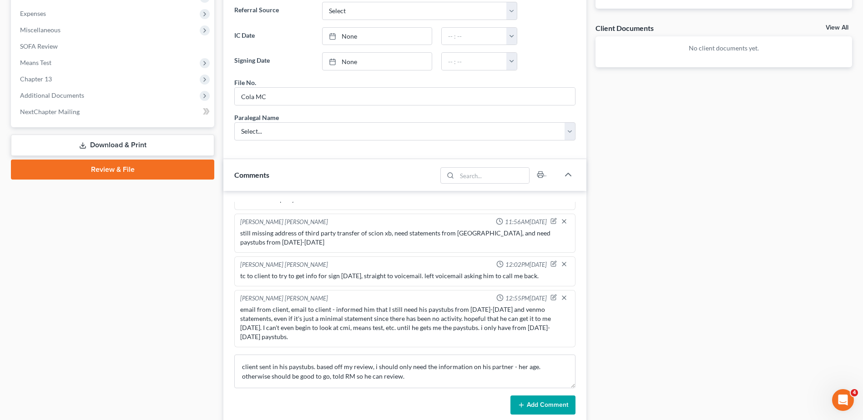
click at [563, 402] on button "Add Comment" at bounding box center [542, 405] width 65 height 19
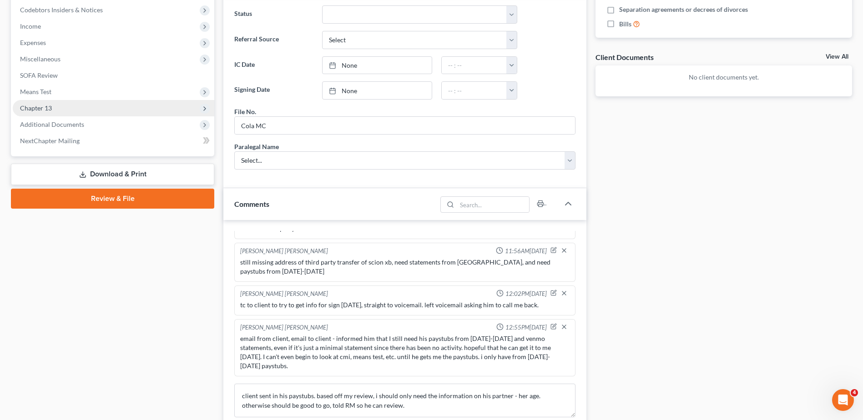
scroll to position [273, 0]
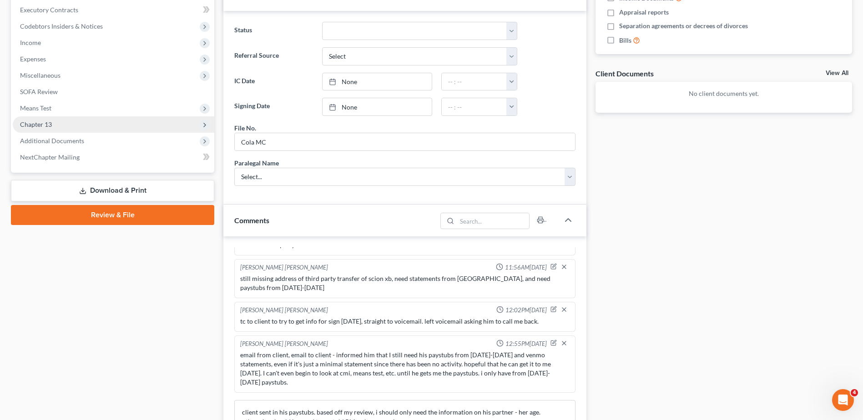
click at [143, 122] on span "Chapter 13" at bounding box center [114, 124] width 202 height 16
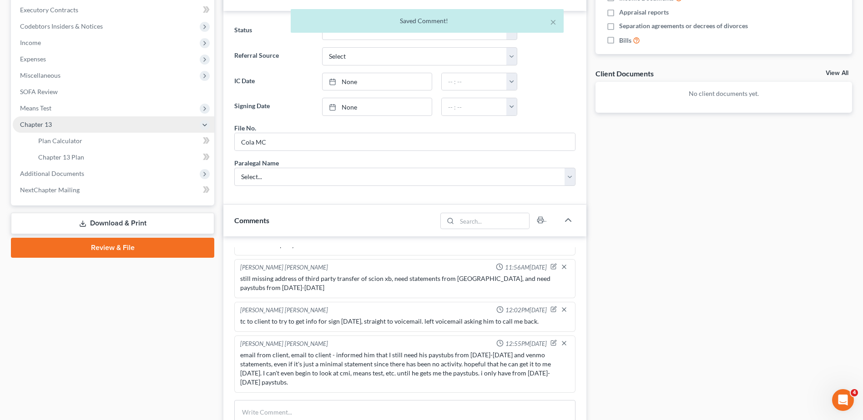
scroll to position [366, 0]
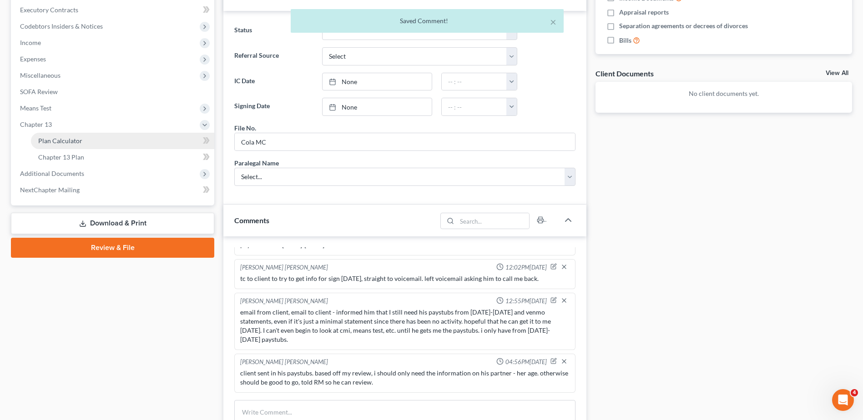
click at [130, 139] on link "Plan Calculator" at bounding box center [122, 141] width 183 height 16
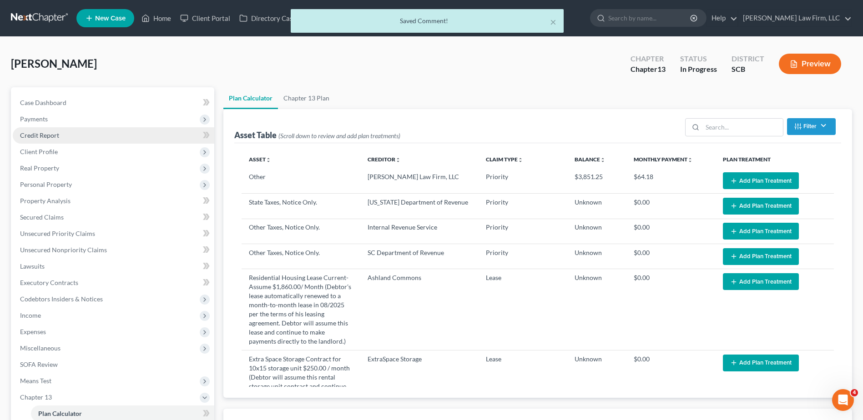
click at [81, 132] on link "Credit Report" at bounding box center [114, 135] width 202 height 16
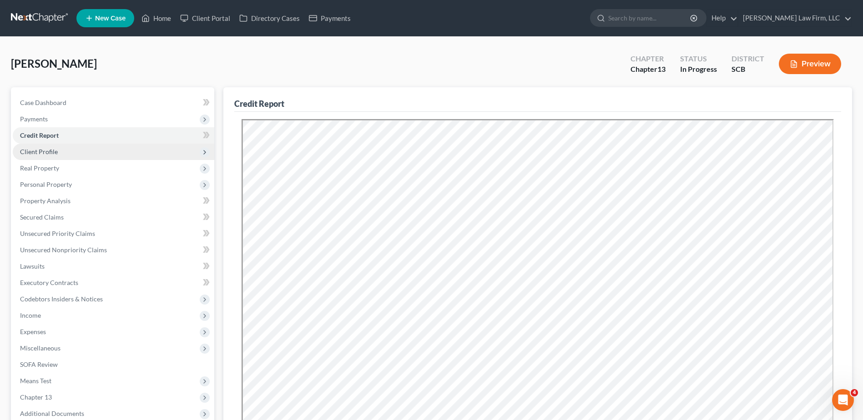
click at [89, 159] on span "Client Profile" at bounding box center [114, 152] width 202 height 16
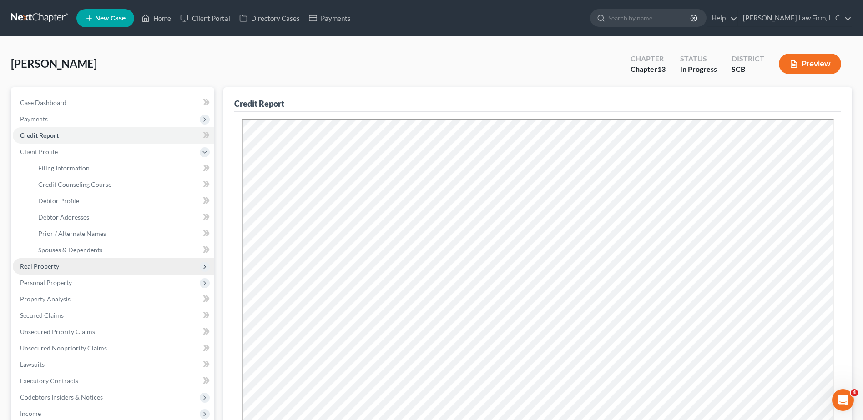
click at [66, 273] on span "Real Property" at bounding box center [114, 266] width 202 height 16
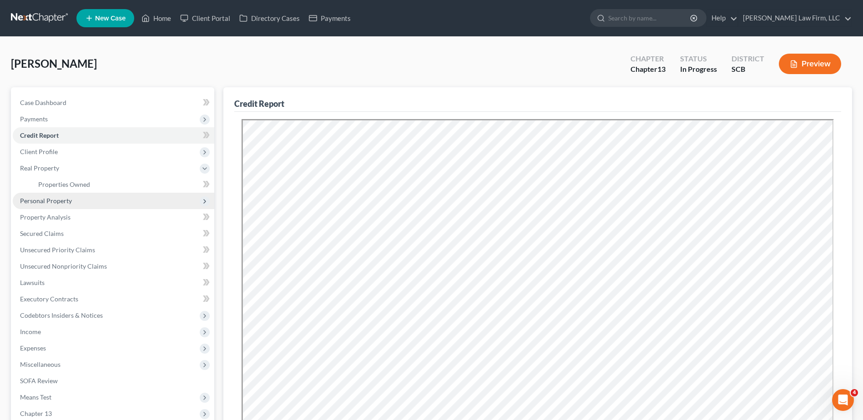
click at [69, 200] on span "Personal Property" at bounding box center [46, 201] width 52 height 8
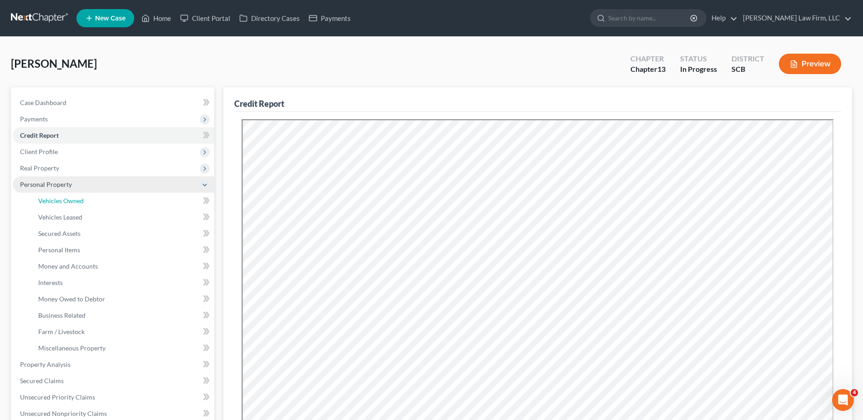
click at [69, 200] on span "Vehicles Owned" at bounding box center [60, 201] width 45 height 8
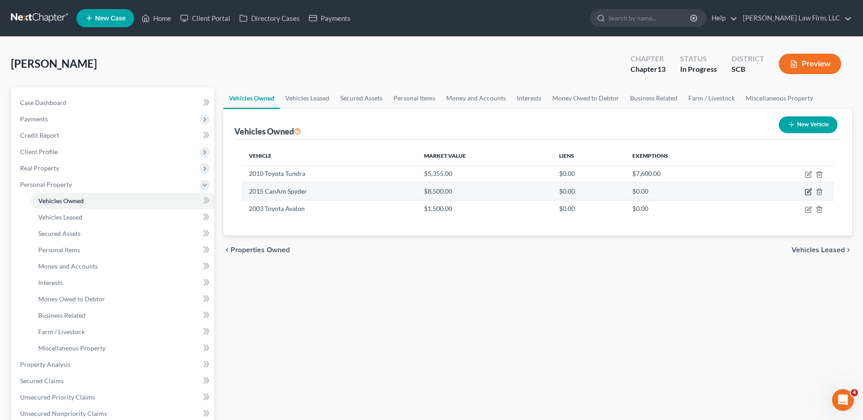
click at [808, 190] on icon "button" at bounding box center [808, 191] width 7 height 7
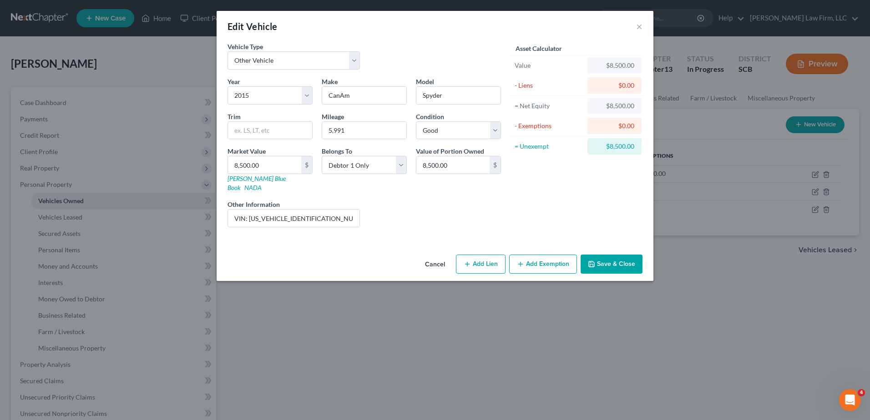
click at [625, 255] on button "Save & Close" at bounding box center [611, 264] width 62 height 19
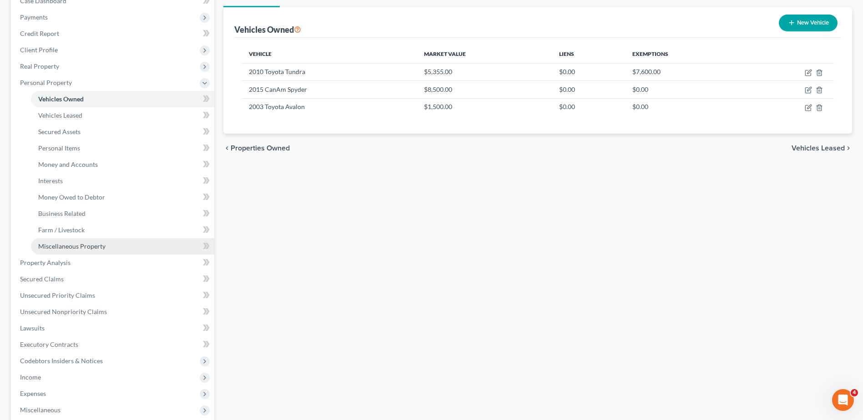
scroll to position [94, 0]
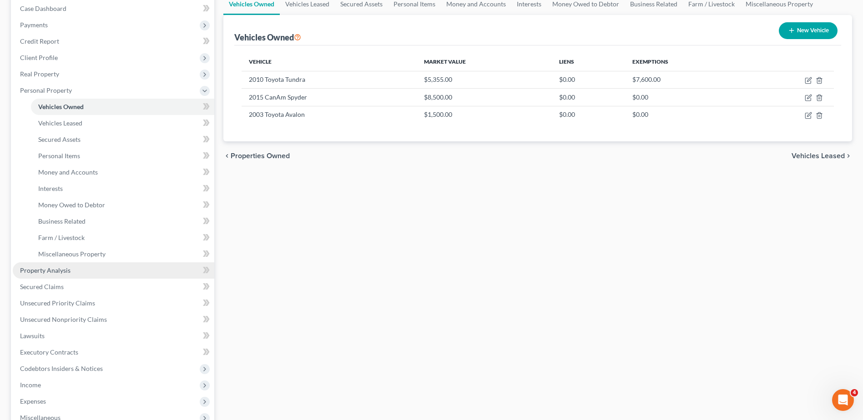
click at [61, 271] on span "Property Analysis" at bounding box center [45, 271] width 50 height 8
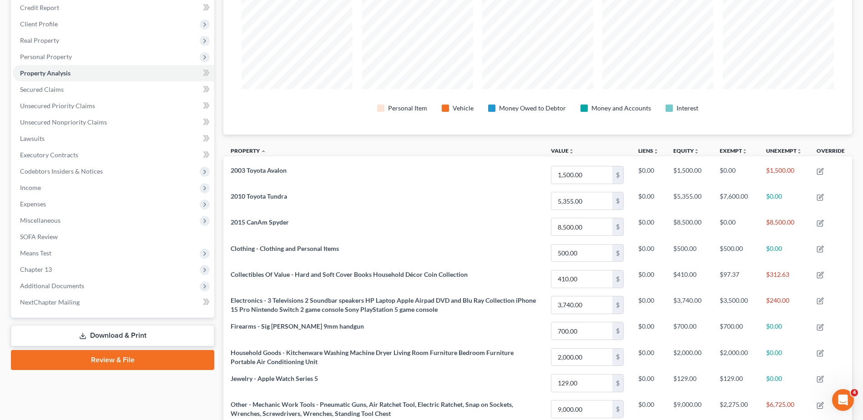
scroll to position [127, 0]
click at [44, 259] on span "Means Test" at bounding box center [114, 254] width 202 height 16
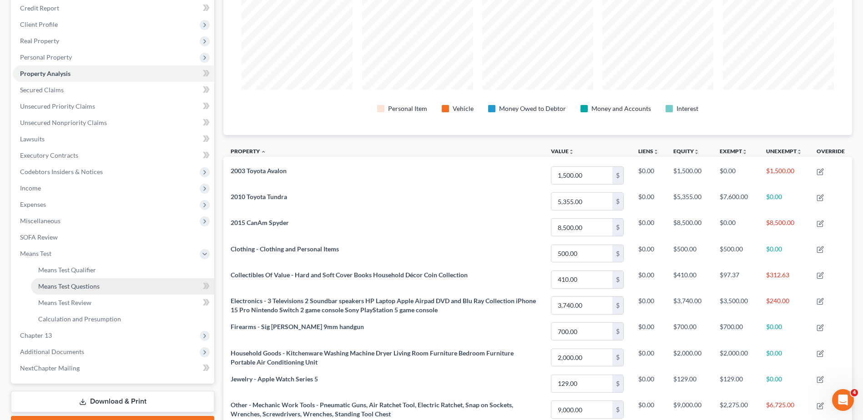
click at [69, 292] on link "Means Test Questions" at bounding box center [122, 286] width 183 height 16
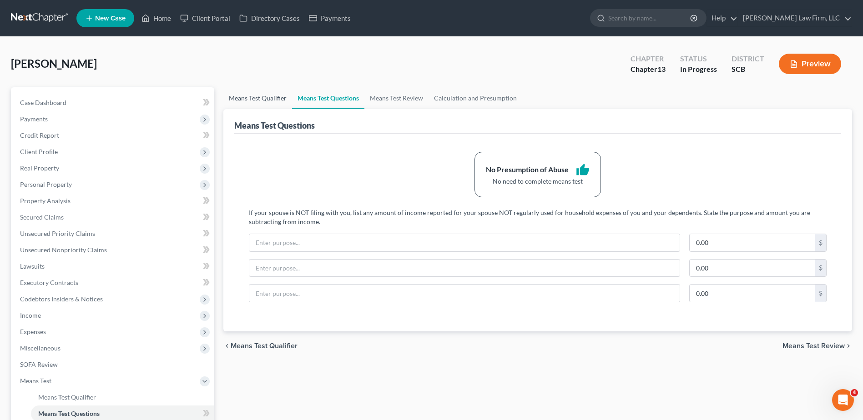
click at [245, 102] on link "Means Test Qualifier" at bounding box center [257, 98] width 69 height 22
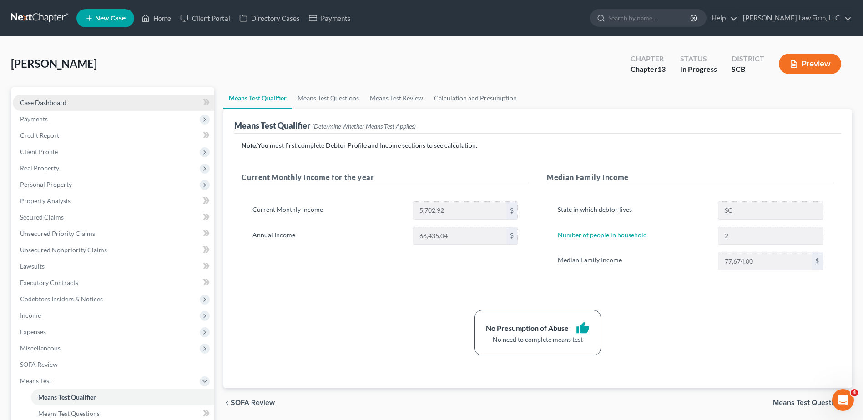
click at [83, 105] on link "Case Dashboard" at bounding box center [114, 103] width 202 height 16
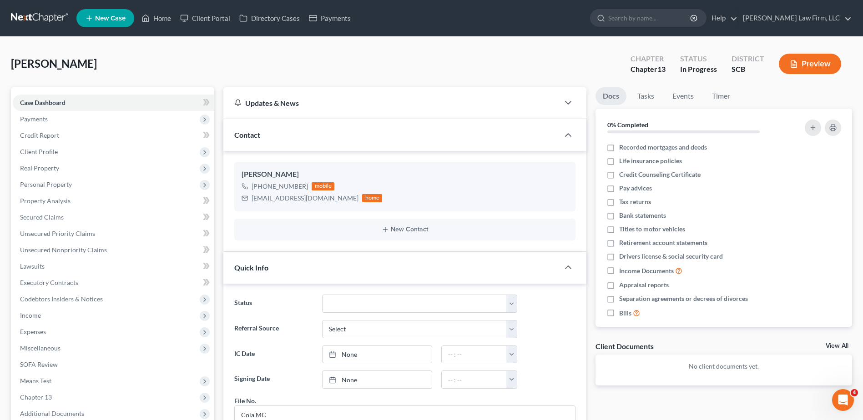
scroll to position [55, 0]
click at [156, 23] on link "Home" at bounding box center [156, 18] width 39 height 16
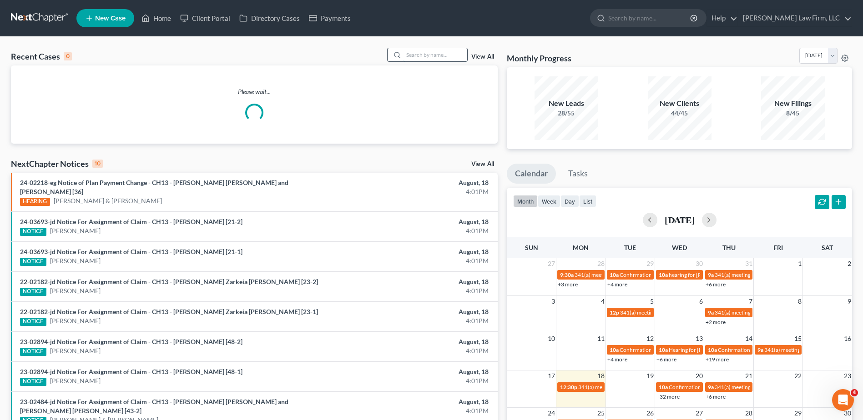
click at [414, 50] on input "search" at bounding box center [436, 54] width 64 height 13
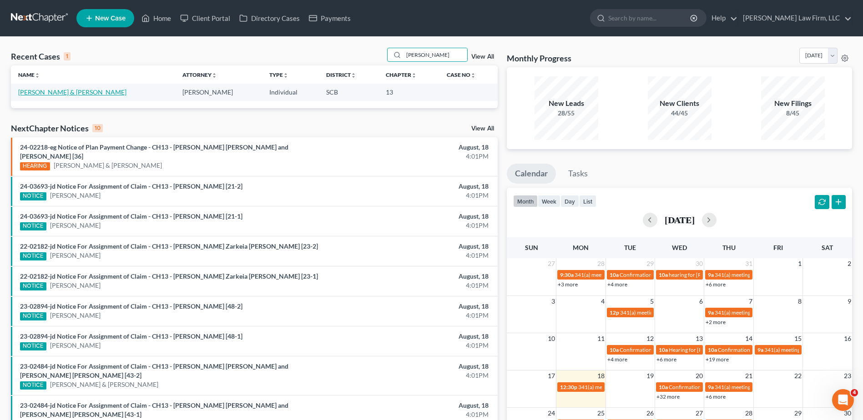
click at [55, 92] on link "[PERSON_NAME] & [PERSON_NAME]" at bounding box center [72, 92] width 108 height 8
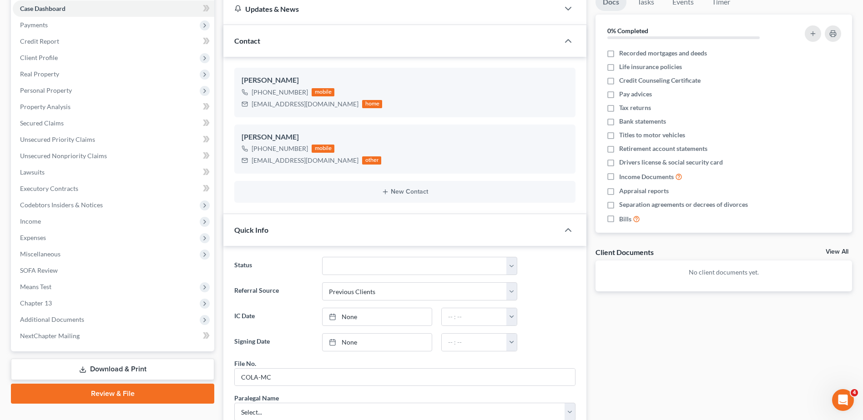
scroll to position [91, 0]
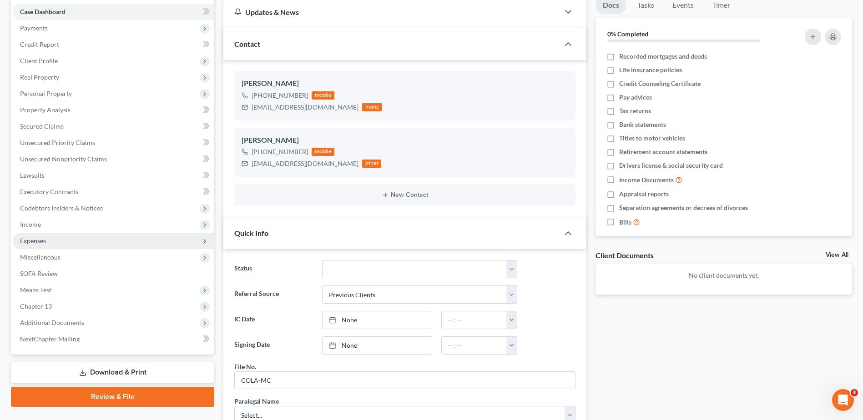
click at [76, 238] on span "Expenses" at bounding box center [114, 241] width 202 height 16
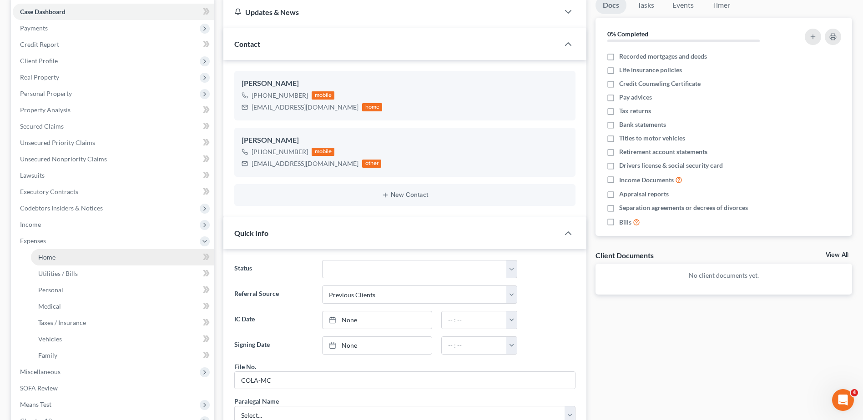
click at [69, 258] on link "Home" at bounding box center [122, 257] width 183 height 16
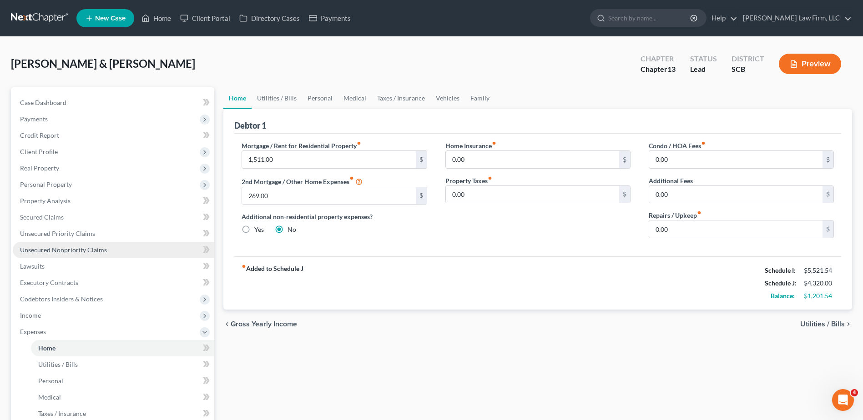
click at [76, 247] on span "Unsecured Nonpriority Claims" at bounding box center [63, 250] width 87 height 8
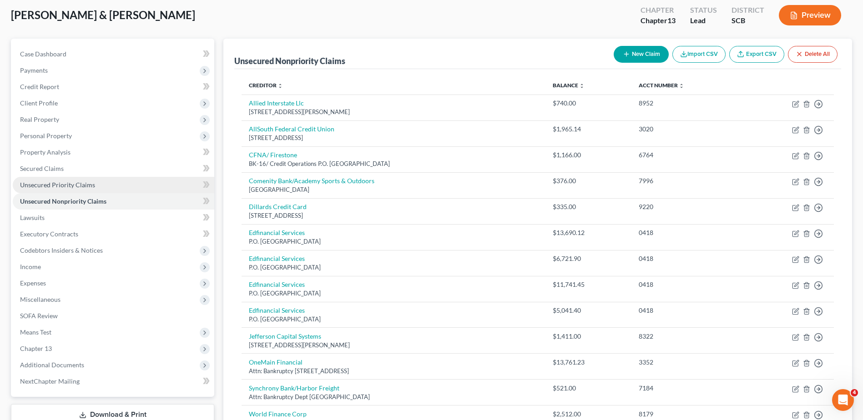
scroll to position [48, 0]
click at [79, 184] on span "Unsecured Priority Claims" at bounding box center [57, 186] width 75 height 8
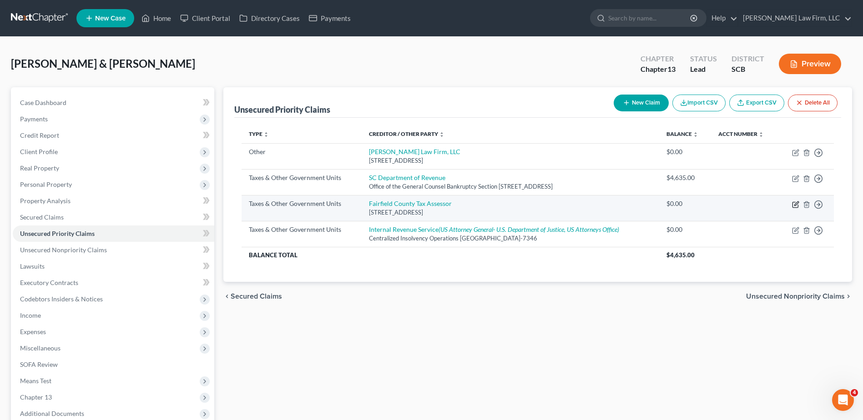
click at [795, 204] on icon "button" at bounding box center [796, 204] width 4 height 4
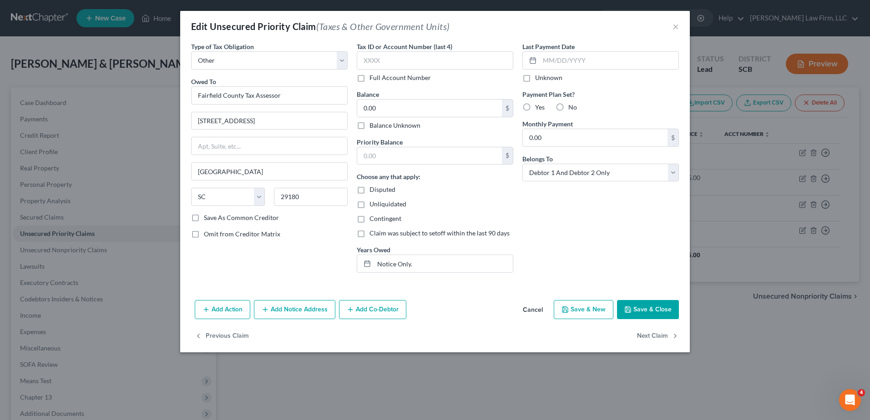
click at [660, 313] on button "Save & Close" at bounding box center [648, 309] width 62 height 19
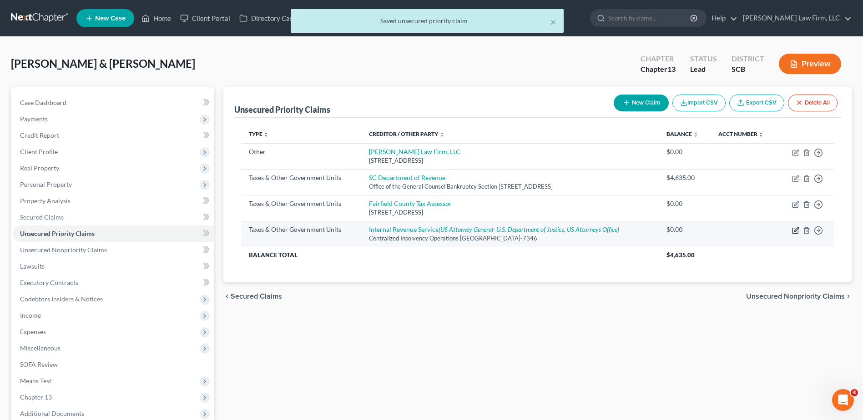
click at [795, 229] on icon "button" at bounding box center [795, 230] width 7 height 7
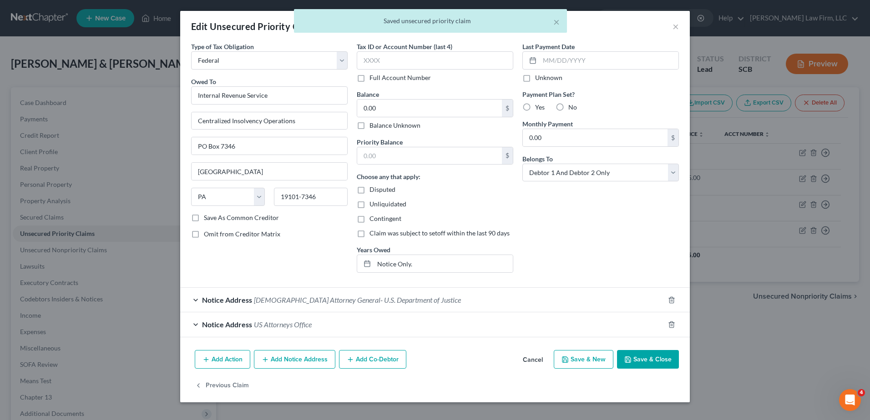
click at [639, 358] on button "Save & Close" at bounding box center [648, 359] width 62 height 19
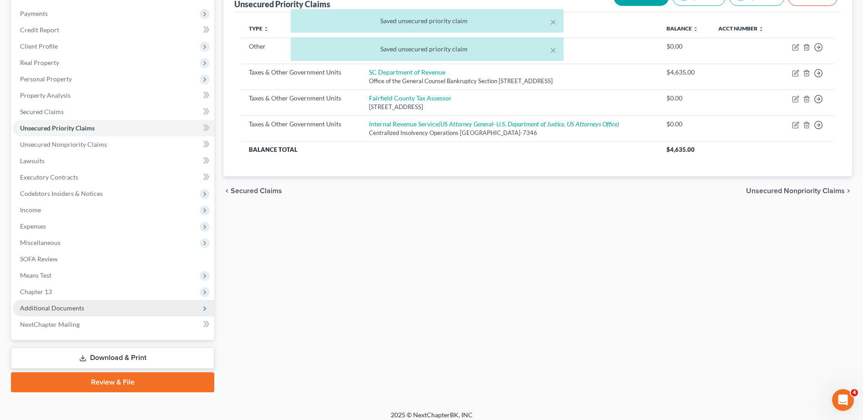
scroll to position [112, 0]
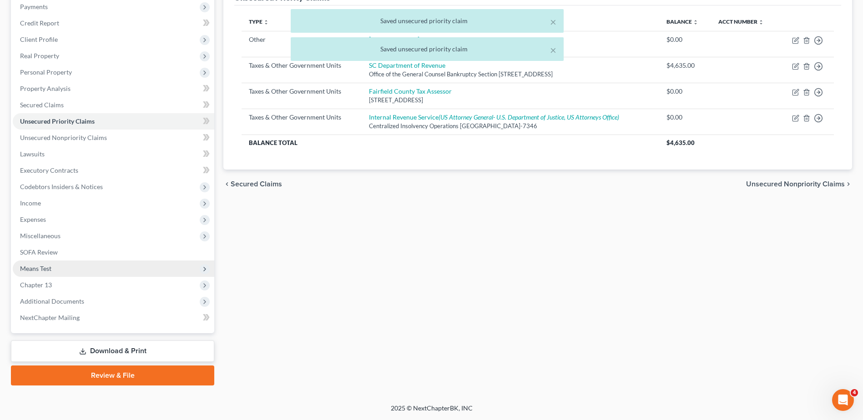
click at [55, 273] on span "Means Test" at bounding box center [114, 269] width 202 height 16
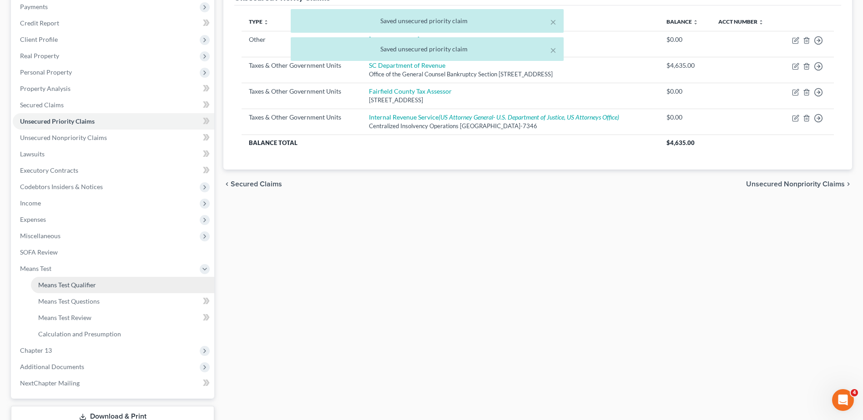
click at [58, 291] on link "Means Test Qualifier" at bounding box center [122, 285] width 183 height 16
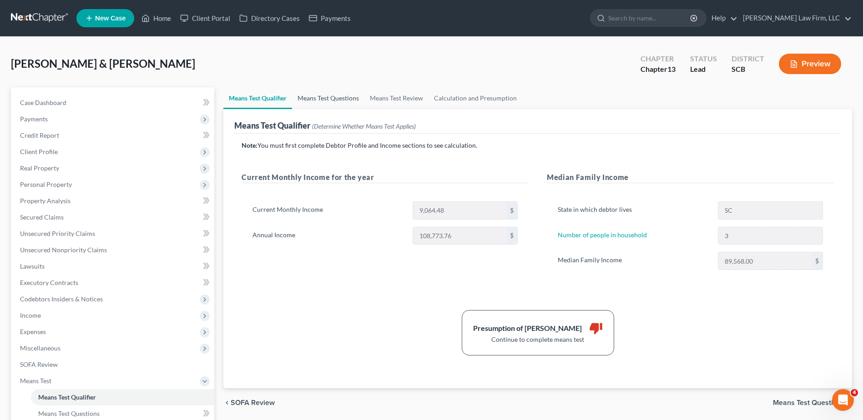
click at [329, 97] on link "Means Test Questions" at bounding box center [328, 98] width 72 height 22
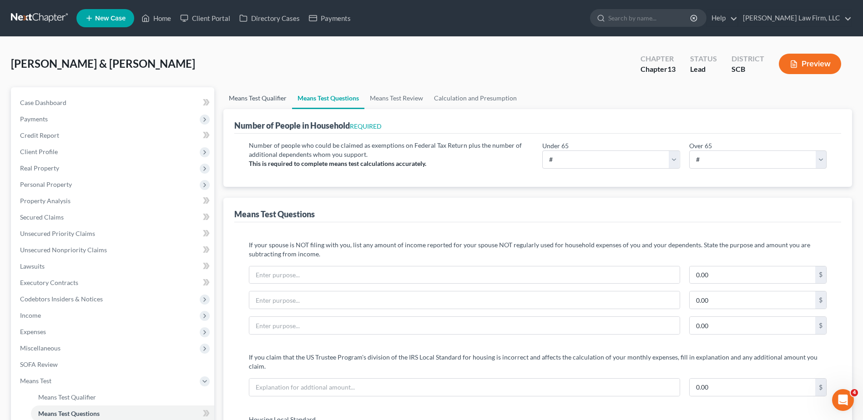
click at [250, 94] on link "Means Test Qualifier" at bounding box center [257, 98] width 69 height 22
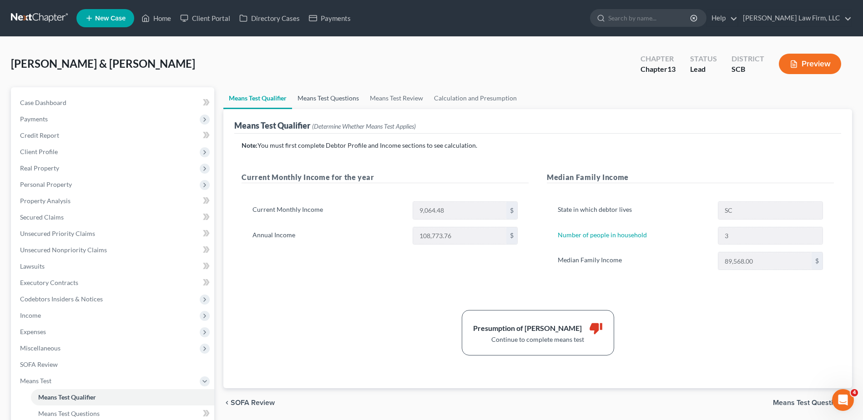
click at [307, 97] on link "Means Test Questions" at bounding box center [328, 98] width 72 height 22
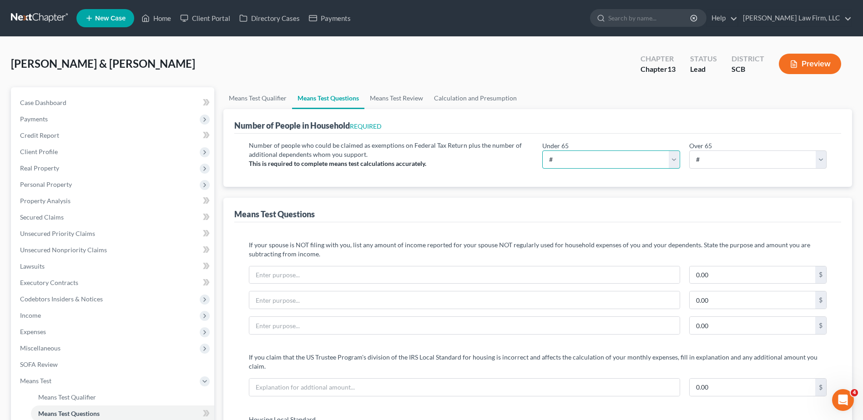
click at [611, 163] on select "# 0 1 2 3 4 5 6 7 8 9 10" at bounding box center [610, 160] width 137 height 18
click at [542, 151] on select "# 0 1 2 3 4 5 6 7 8 9 10" at bounding box center [610, 160] width 137 height 18
click at [61, 152] on span "Client Profile" at bounding box center [114, 152] width 202 height 16
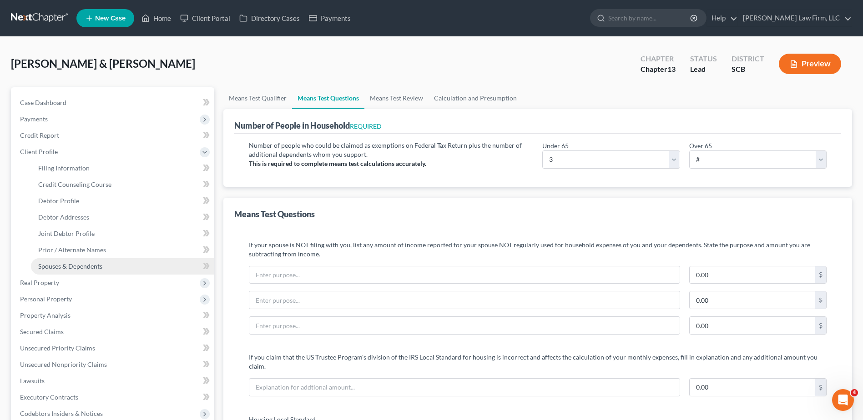
click at [64, 269] on span "Spouses & Dependents" at bounding box center [70, 266] width 64 height 8
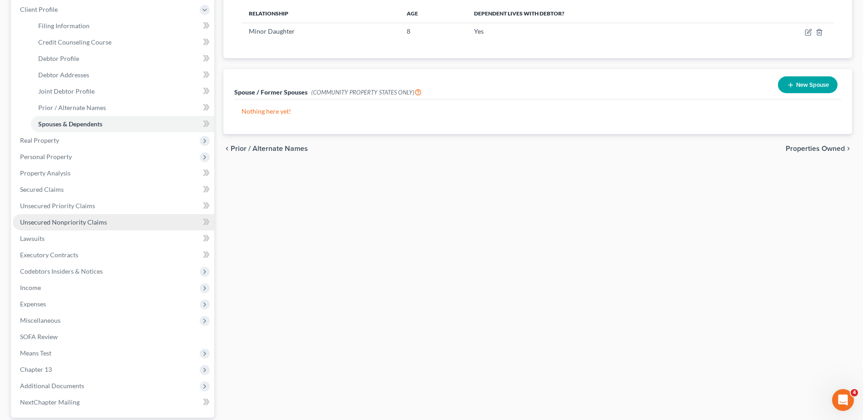
scroll to position [227, 0]
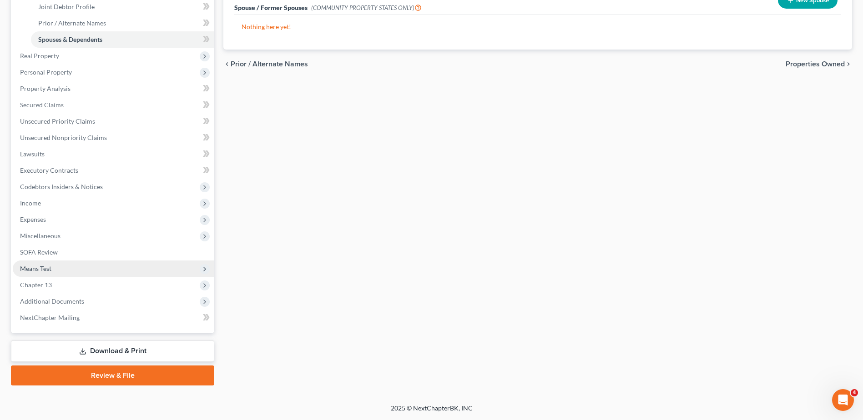
click at [66, 271] on span "Means Test" at bounding box center [114, 269] width 202 height 16
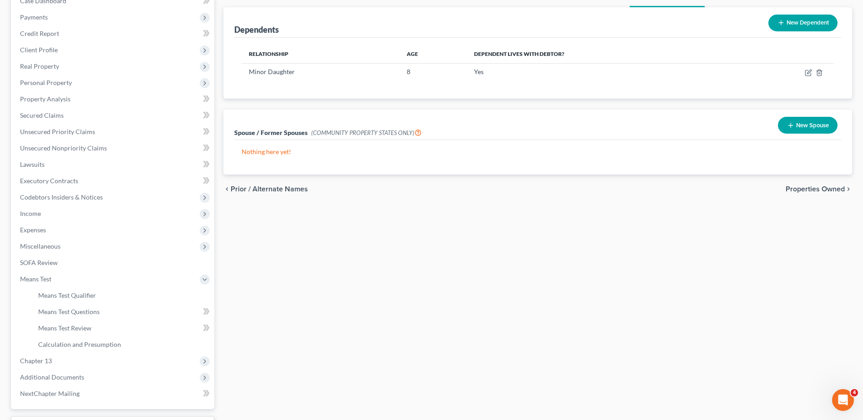
scroll to position [0, 0]
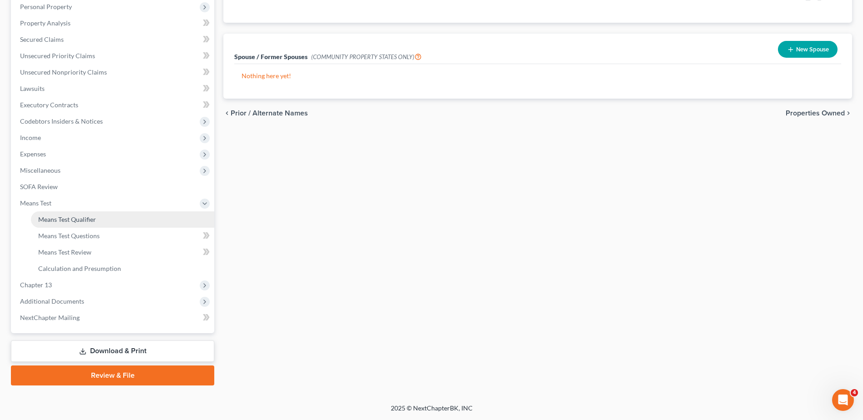
click at [84, 219] on span "Means Test Qualifier" at bounding box center [67, 220] width 58 height 8
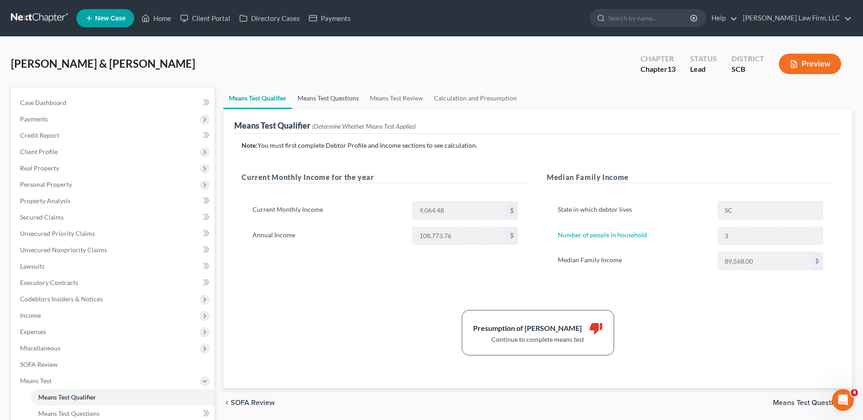
click at [335, 98] on link "Means Test Questions" at bounding box center [328, 98] width 72 height 22
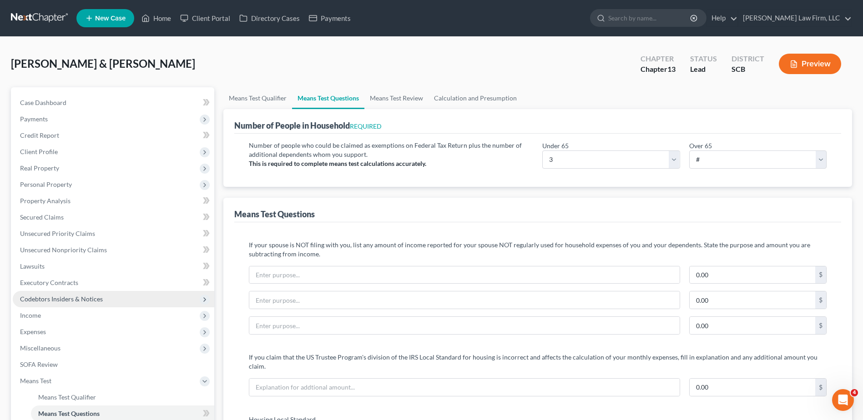
click at [52, 303] on span "Codebtors Insiders & Notices" at bounding box center [114, 299] width 202 height 16
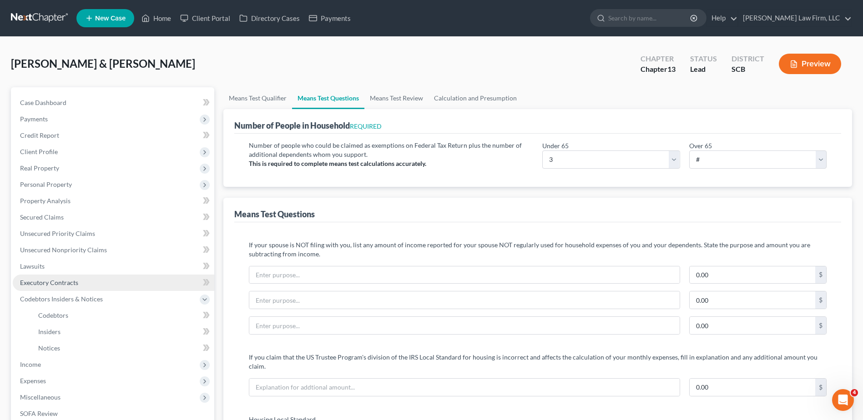
click at [47, 278] on link "Executory Contracts" at bounding box center [114, 283] width 202 height 16
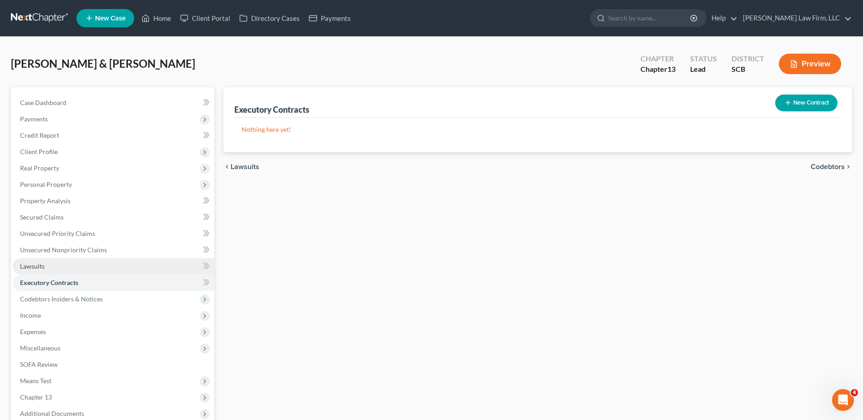
click at [63, 266] on link "Lawsuits" at bounding box center [114, 266] width 202 height 16
click at [66, 258] on link "Lawsuits" at bounding box center [114, 266] width 202 height 16
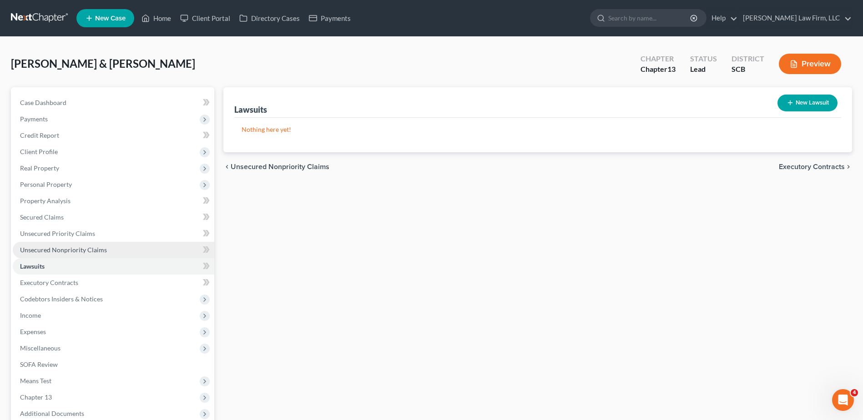
click at [70, 252] on span "Unsecured Nonpriority Claims" at bounding box center [63, 250] width 87 height 8
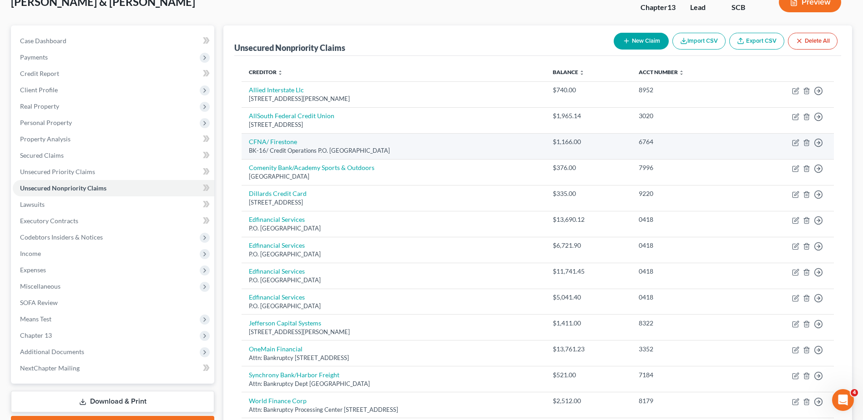
scroll to position [182, 0]
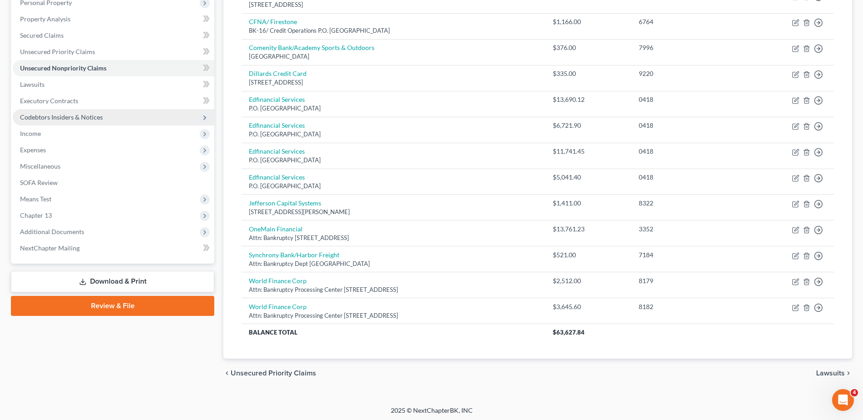
click at [51, 121] on span "Codebtors Insiders & Notices" at bounding box center [114, 117] width 202 height 16
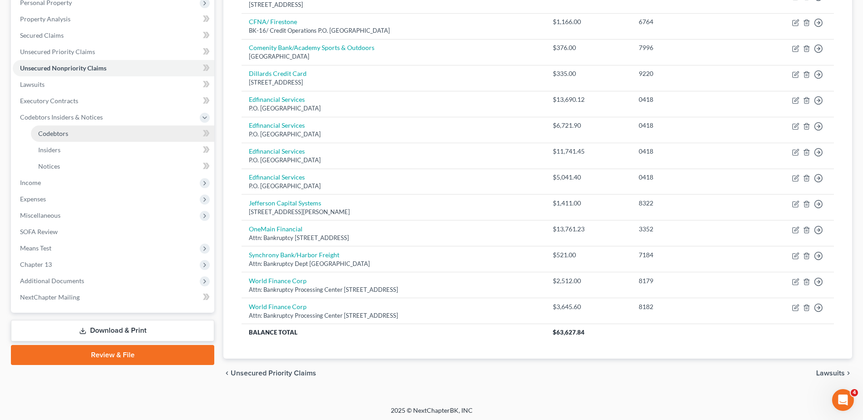
click at [56, 140] on link "Codebtors" at bounding box center [122, 134] width 183 height 16
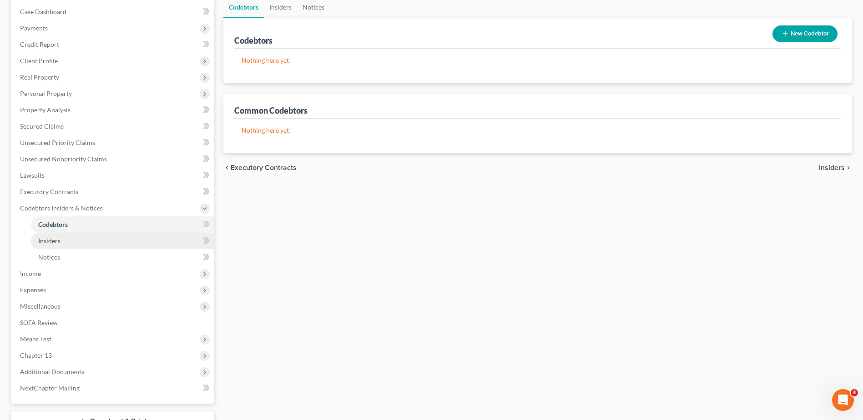
click at [63, 238] on link "Insiders" at bounding box center [122, 241] width 183 height 16
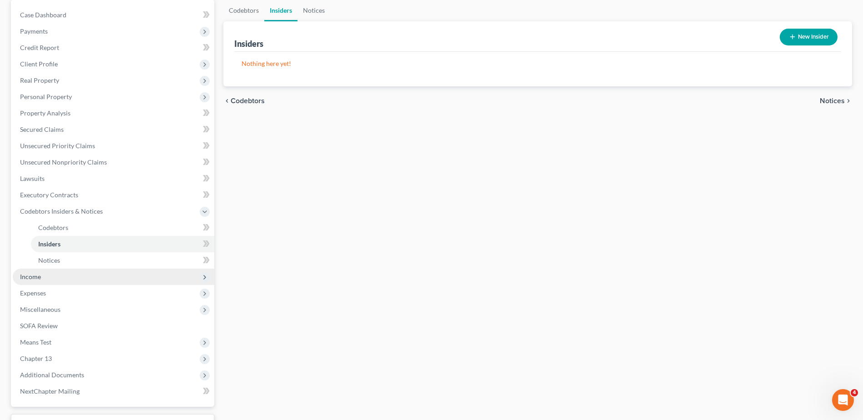
scroll to position [91, 0]
click at [43, 276] on span "Income" at bounding box center [114, 274] width 202 height 16
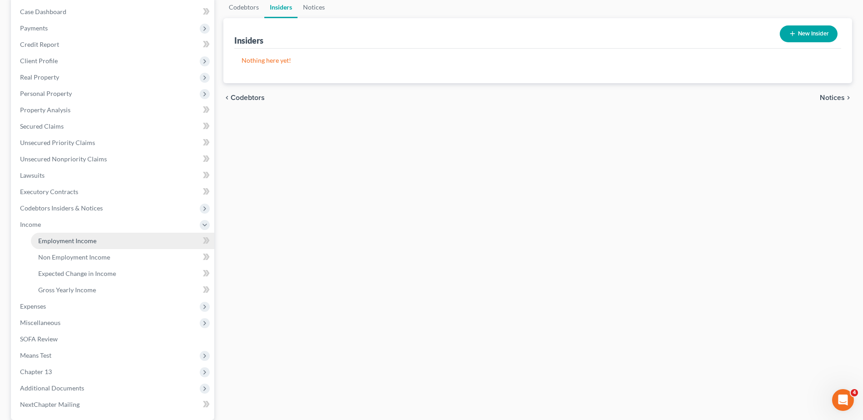
click at [56, 243] on span "Employment Income" at bounding box center [67, 241] width 58 height 8
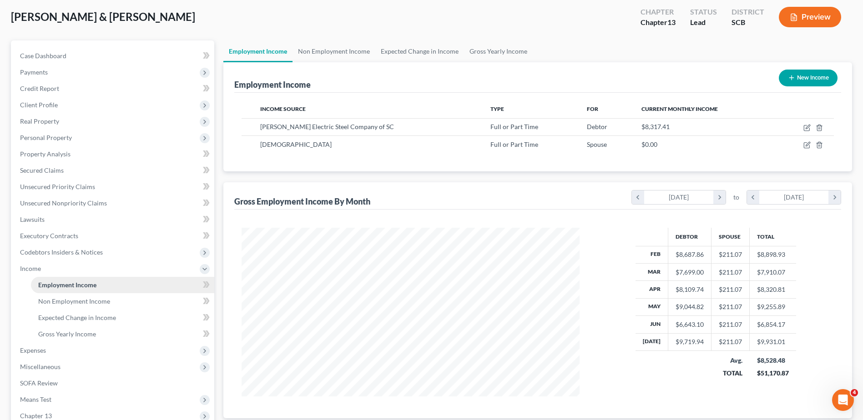
scroll to position [91, 0]
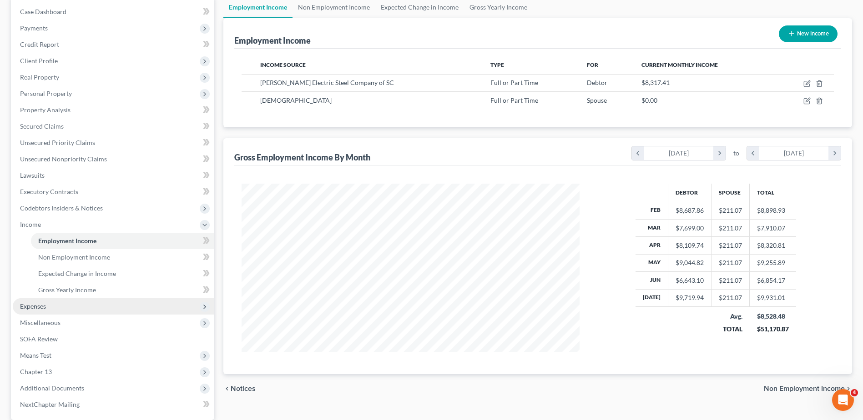
click at [50, 307] on span "Expenses" at bounding box center [114, 306] width 202 height 16
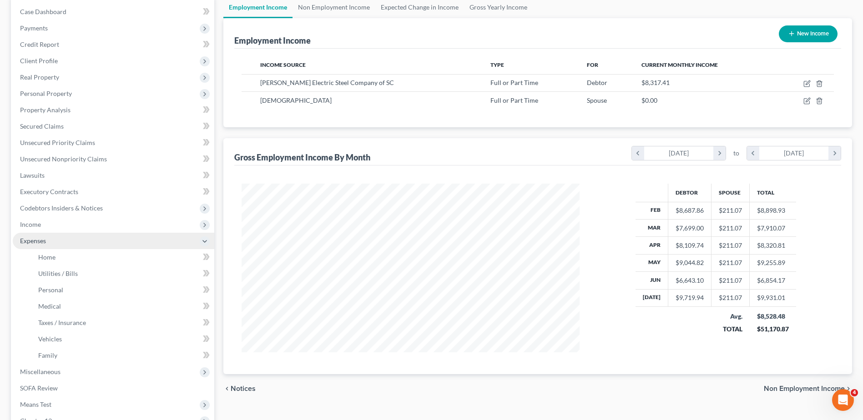
click at [62, 247] on span "Expenses" at bounding box center [114, 241] width 202 height 16
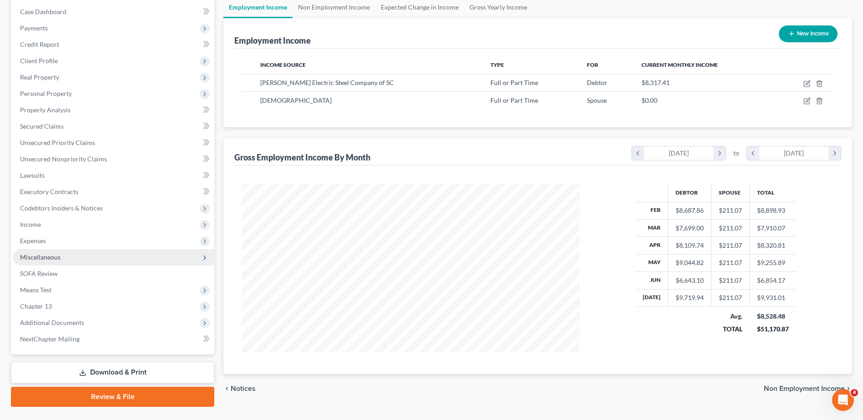
drag, startPoint x: 52, startPoint y: 244, endPoint x: 52, endPoint y: 253, distance: 9.6
click at [52, 244] on span "Expenses" at bounding box center [114, 241] width 202 height 16
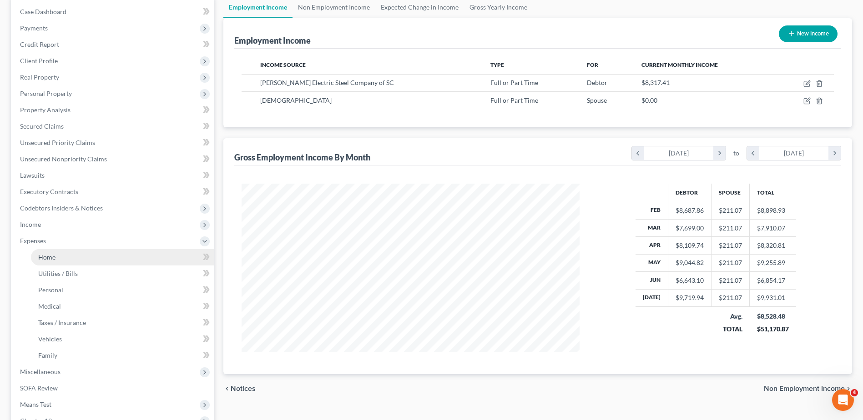
click at [52, 262] on link "Home" at bounding box center [122, 257] width 183 height 16
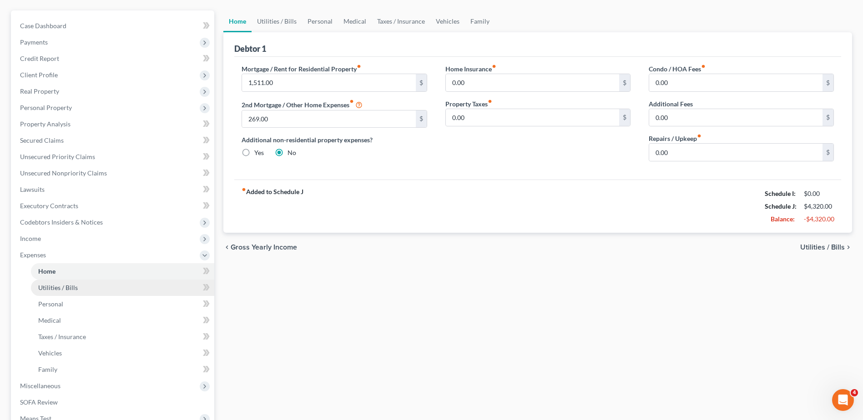
scroll to position [91, 0]
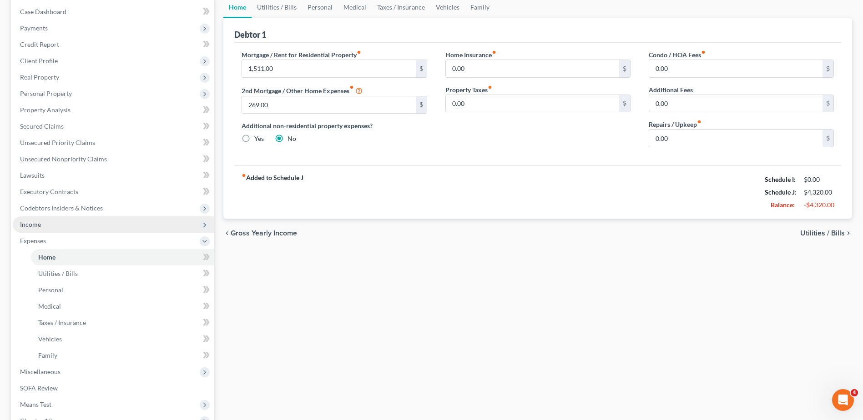
click at [55, 228] on span "Income" at bounding box center [114, 225] width 202 height 16
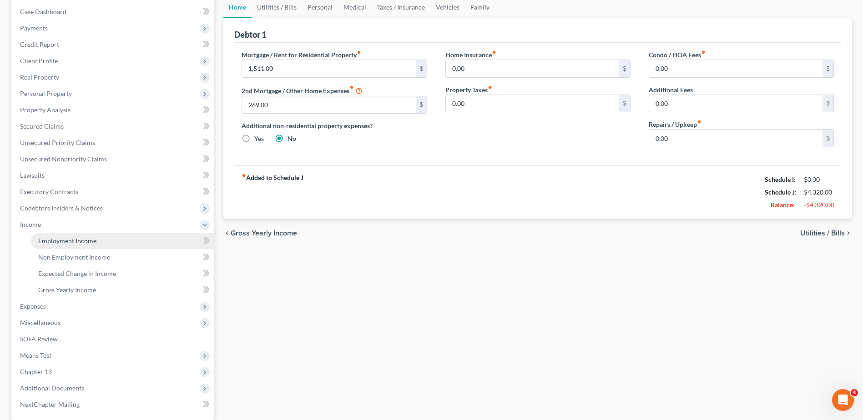
click at [69, 241] on span "Employment Income" at bounding box center [67, 241] width 58 height 8
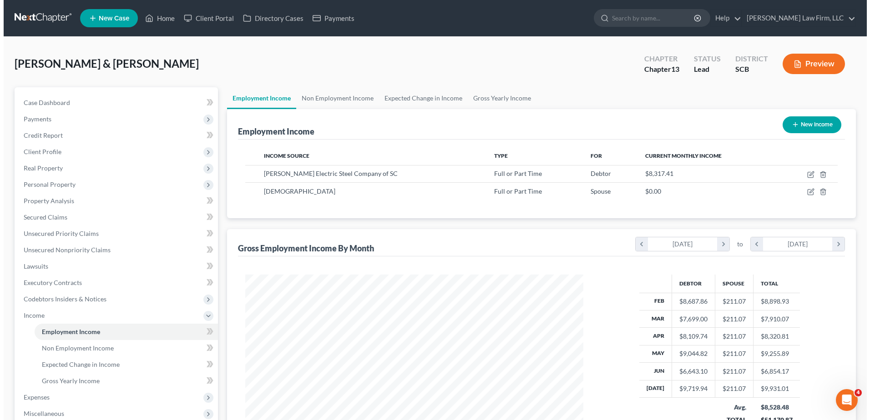
scroll to position [169, 356]
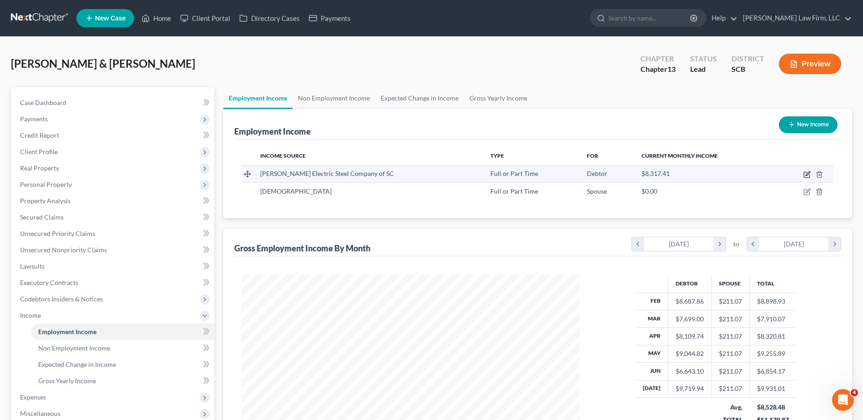
click at [807, 176] on icon "button" at bounding box center [808, 174] width 4 height 4
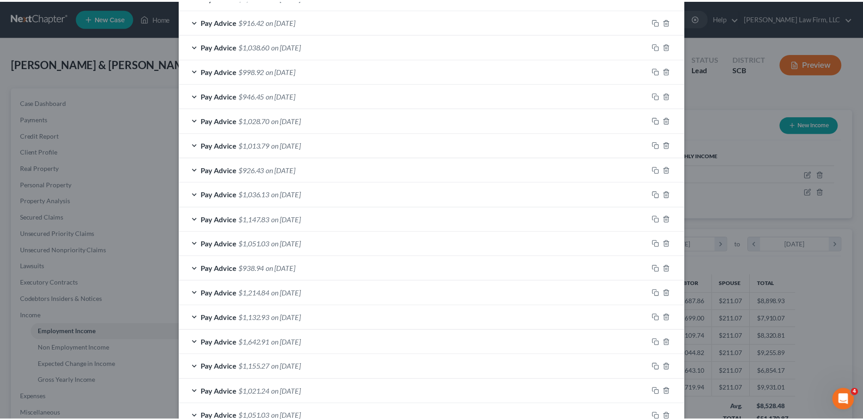
scroll to position [596, 0]
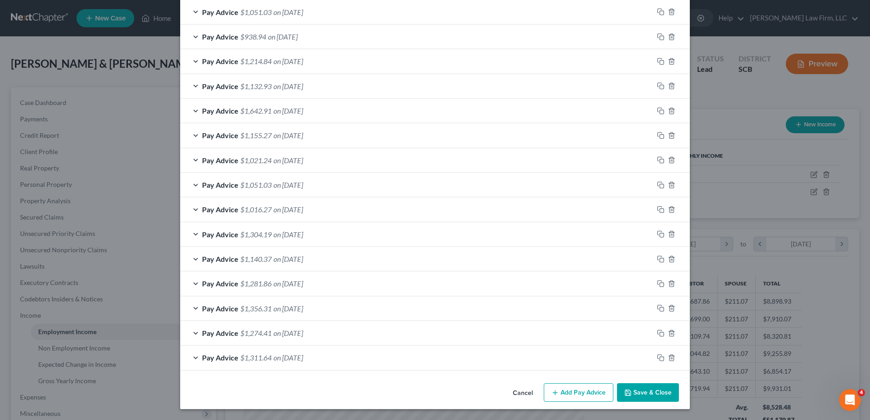
click at [647, 392] on button "Save & Close" at bounding box center [648, 393] width 62 height 19
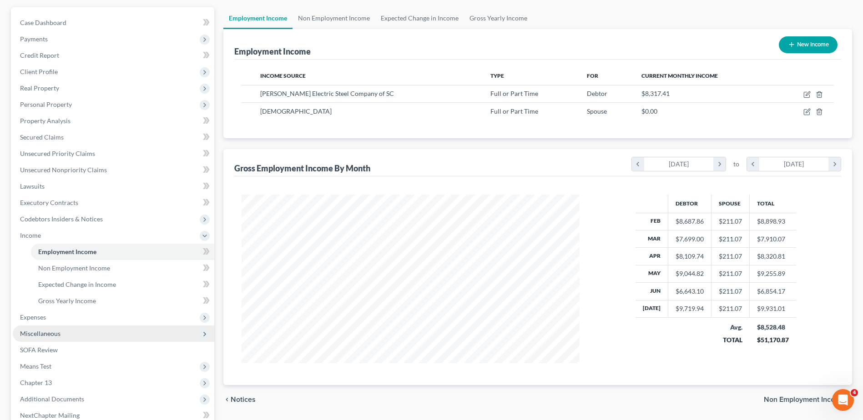
scroll to position [91, 0]
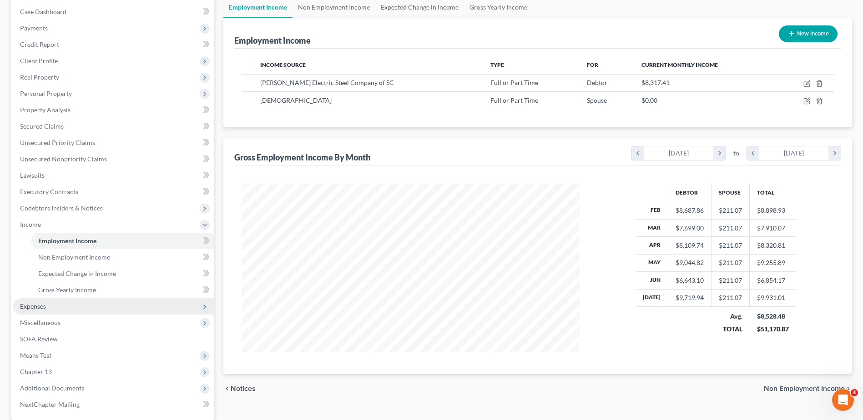
click at [33, 309] on span "Expenses" at bounding box center [33, 307] width 26 height 8
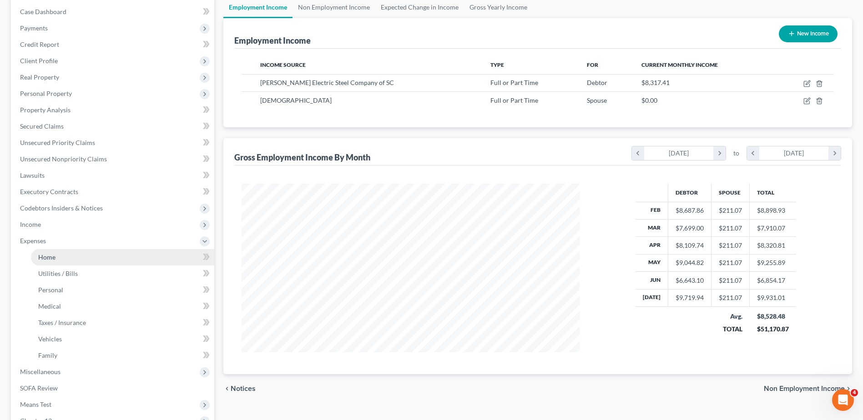
click at [53, 259] on span "Home" at bounding box center [46, 257] width 17 height 8
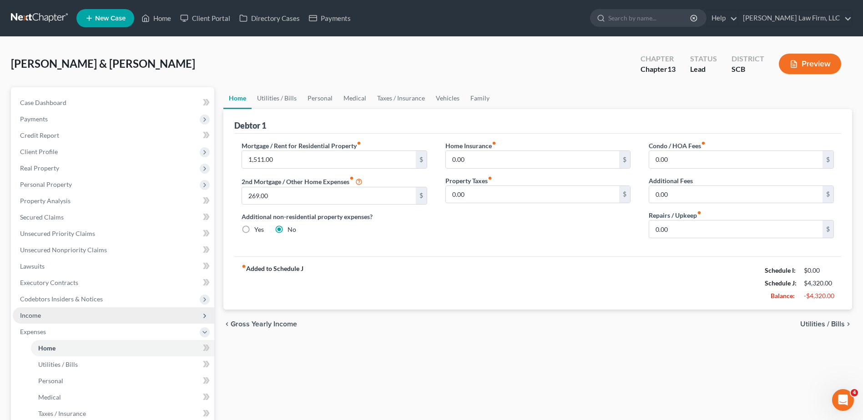
click at [41, 318] on span "Income" at bounding box center [114, 316] width 202 height 16
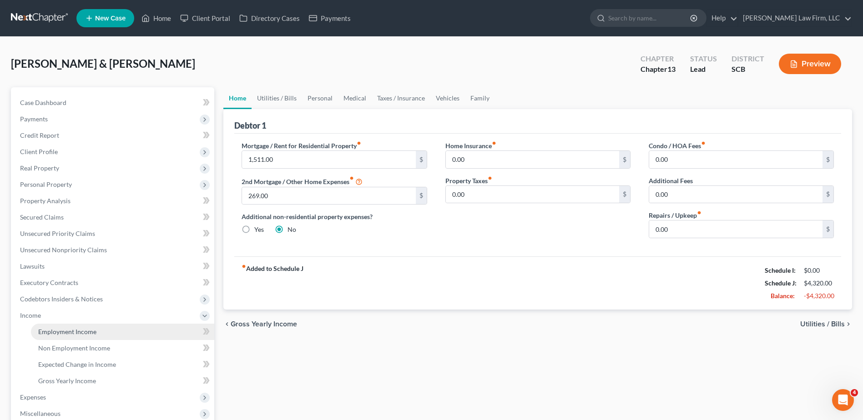
click at [73, 330] on span "Employment Income" at bounding box center [67, 332] width 58 height 8
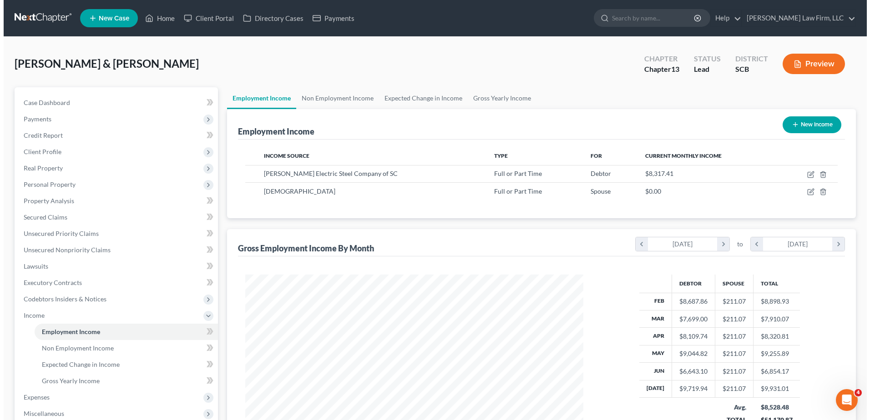
scroll to position [169, 356]
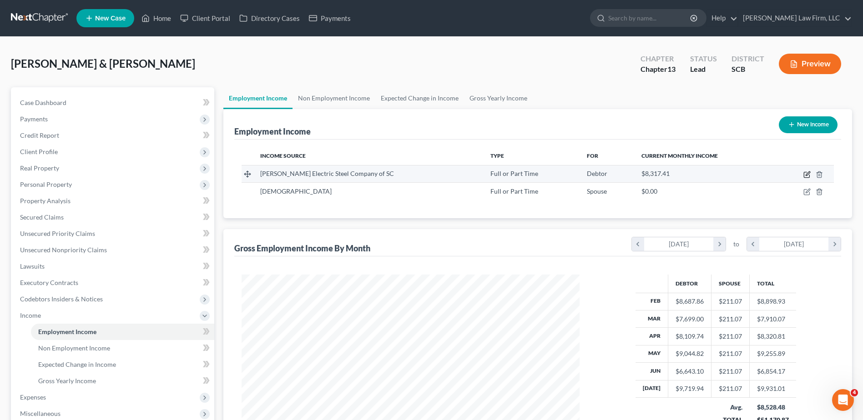
click at [807, 175] on icon "button" at bounding box center [806, 174] width 7 height 7
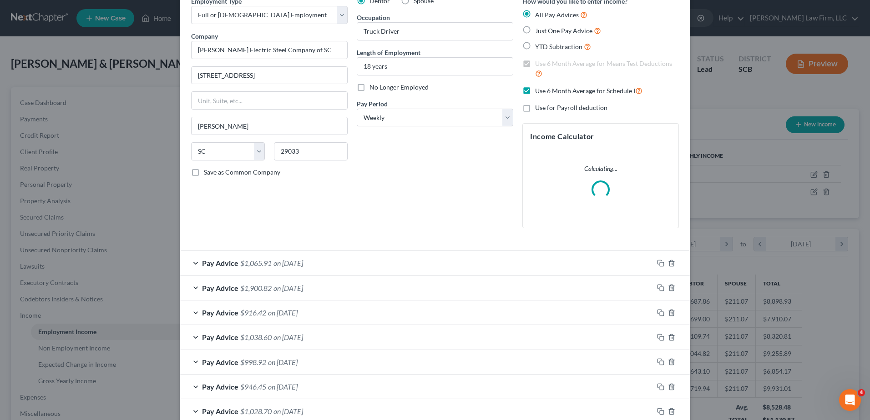
scroll to position [15, 0]
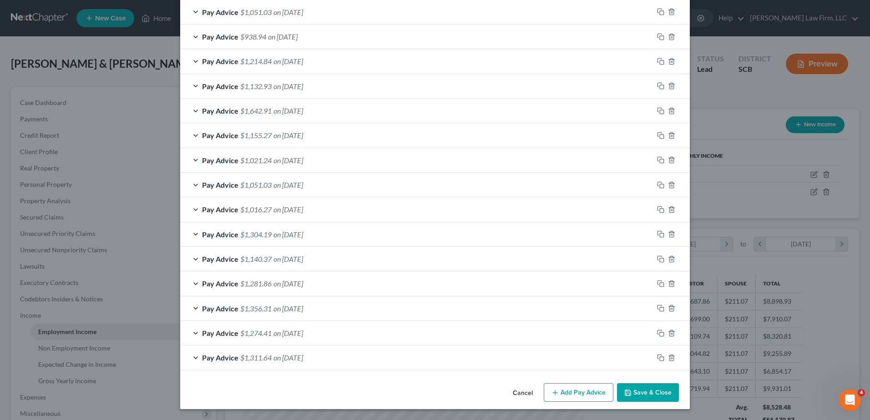
click at [658, 391] on button "Save & Close" at bounding box center [648, 393] width 62 height 19
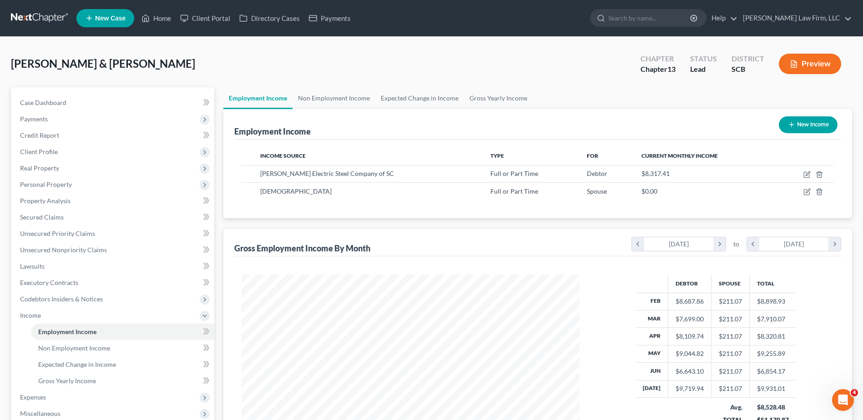
click at [801, 65] on button "Preview" at bounding box center [810, 64] width 62 height 20
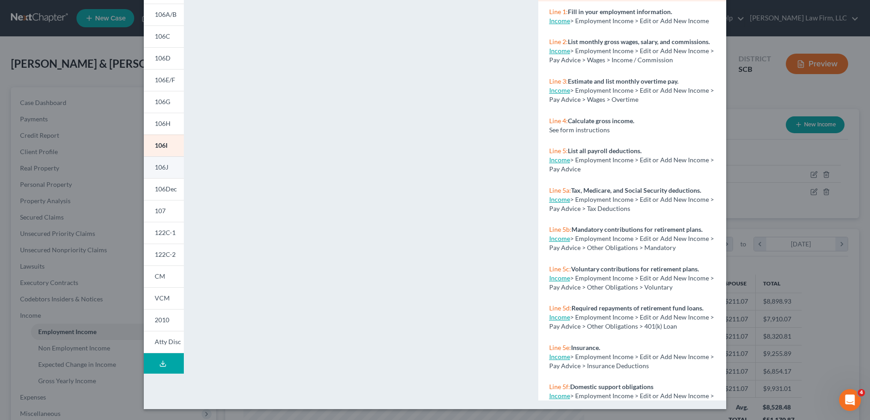
click at [162, 171] on span "106J" at bounding box center [162, 167] width 14 height 8
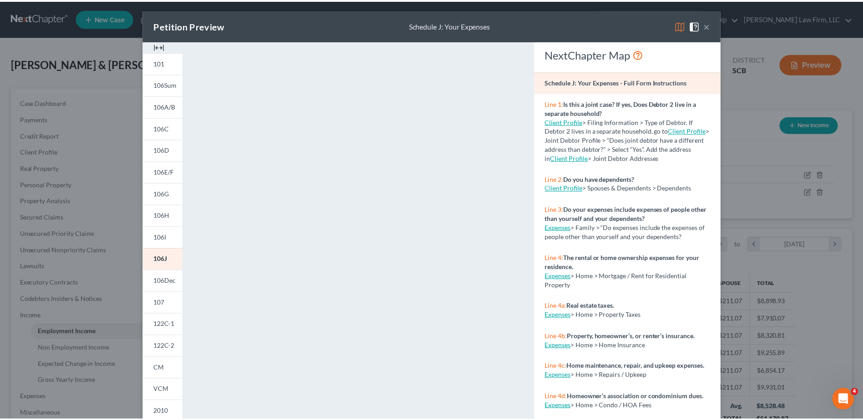
scroll to position [0, 0]
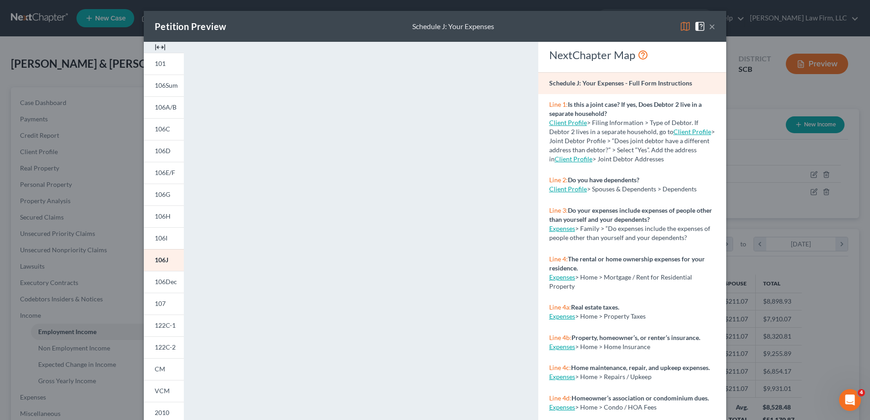
click at [710, 29] on button "×" at bounding box center [712, 26] width 6 height 11
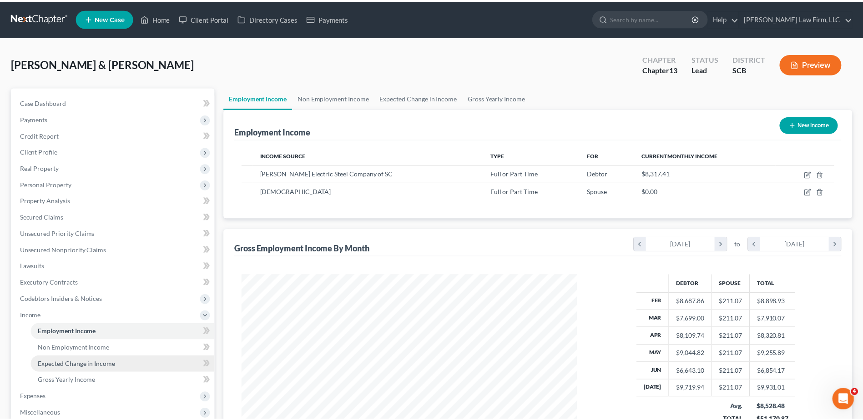
scroll to position [454763, 454576]
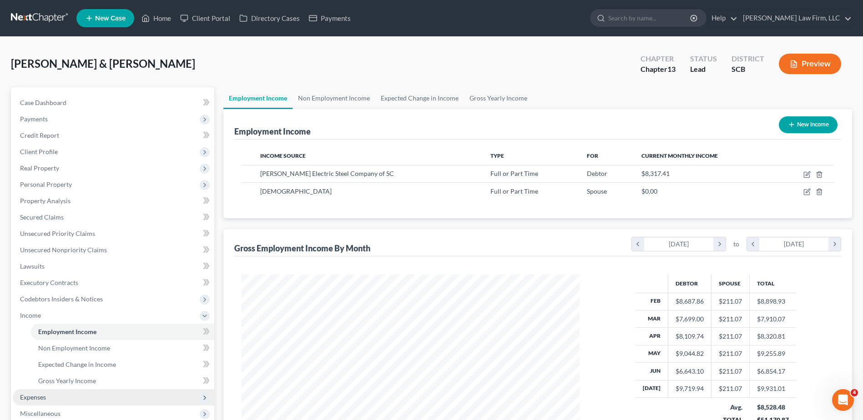
click at [65, 392] on span "Expenses" at bounding box center [114, 397] width 202 height 16
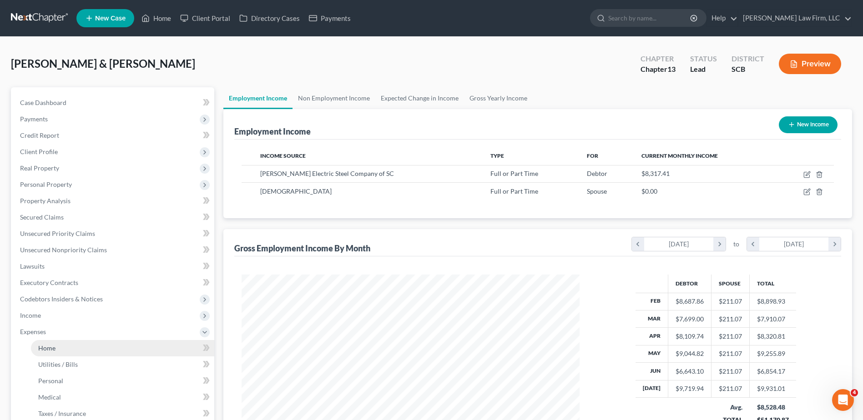
click at [72, 353] on link "Home" at bounding box center [122, 348] width 183 height 16
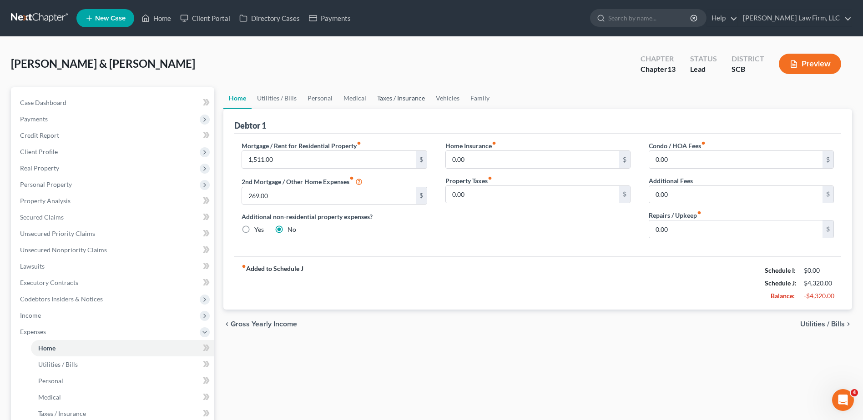
click at [380, 92] on link "Taxes / Insurance" at bounding box center [401, 98] width 59 height 22
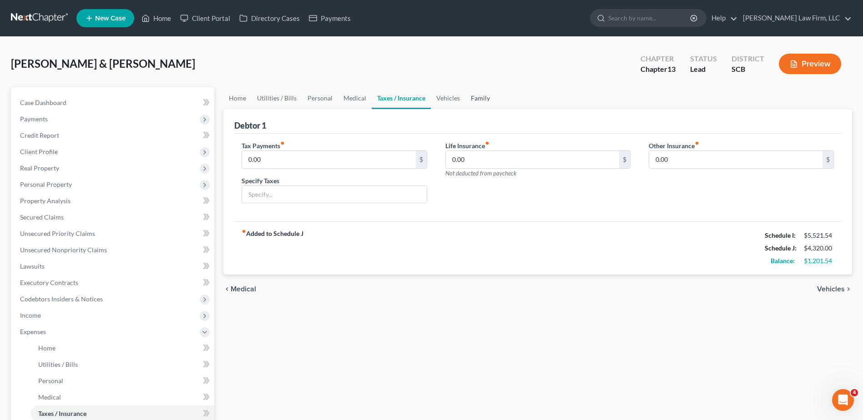
click at [472, 95] on link "Family" at bounding box center [480, 98] width 30 height 22
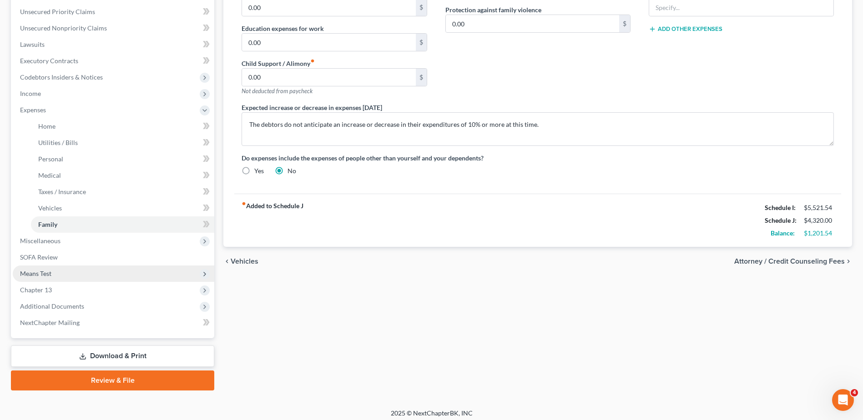
scroll to position [227, 0]
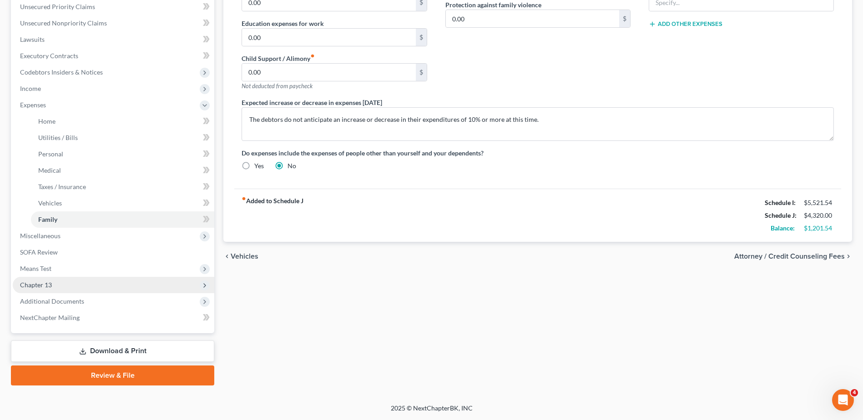
click at [44, 280] on span "Chapter 13" at bounding box center [114, 285] width 202 height 16
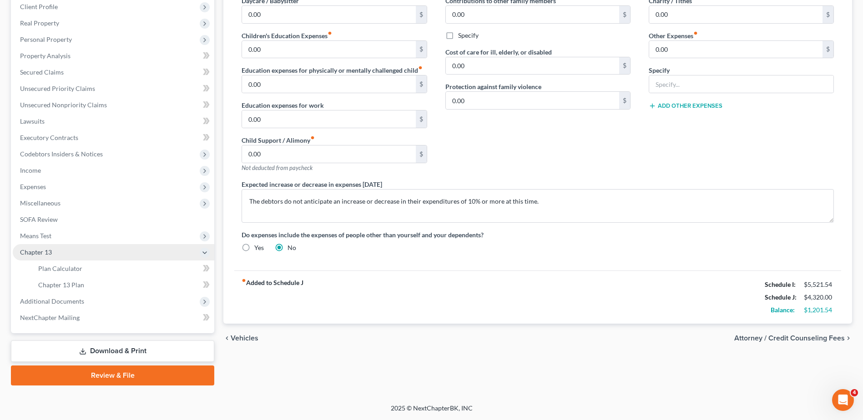
scroll to position [145, 0]
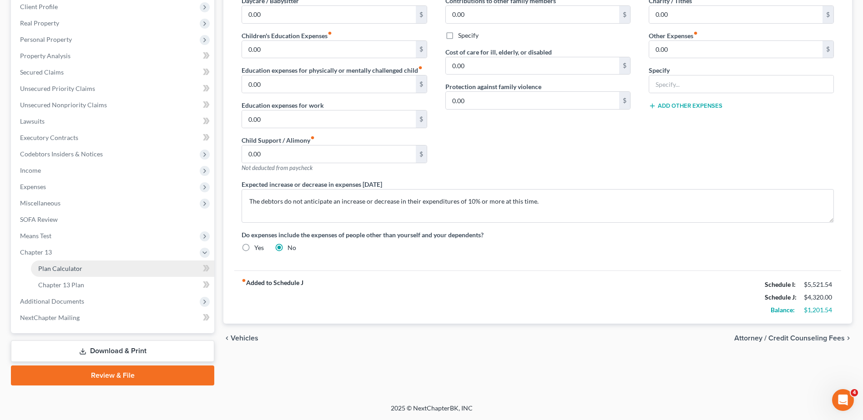
click at [56, 274] on link "Plan Calculator" at bounding box center [122, 269] width 183 height 16
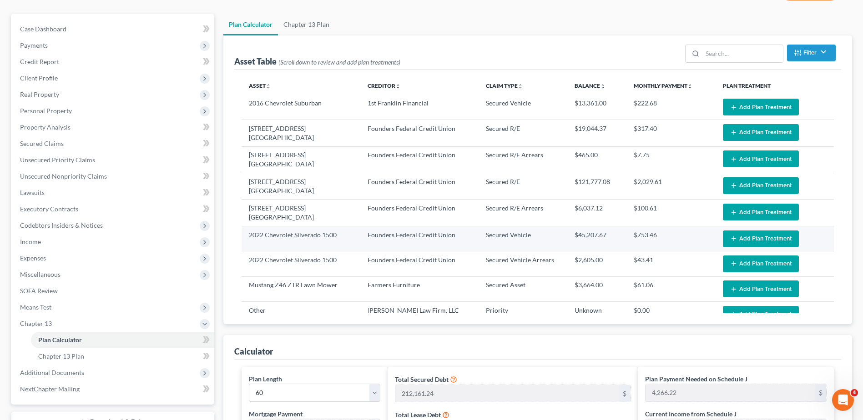
scroll to position [273, 0]
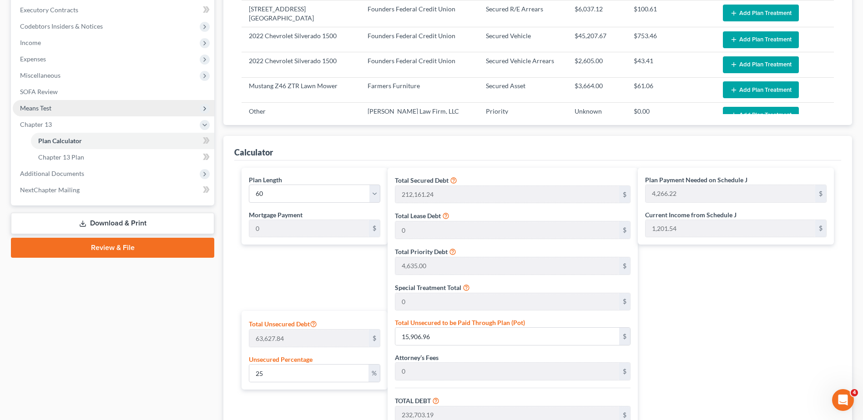
click at [47, 105] on span "Means Test" at bounding box center [35, 108] width 31 height 8
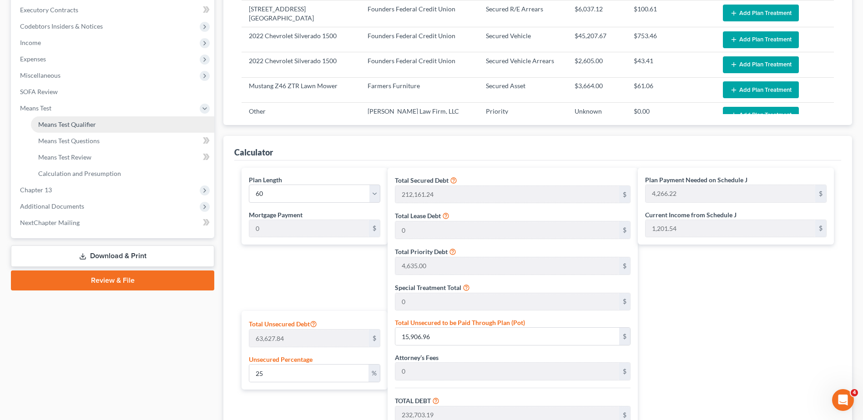
click at [56, 126] on span "Means Test Qualifier" at bounding box center [67, 125] width 58 height 8
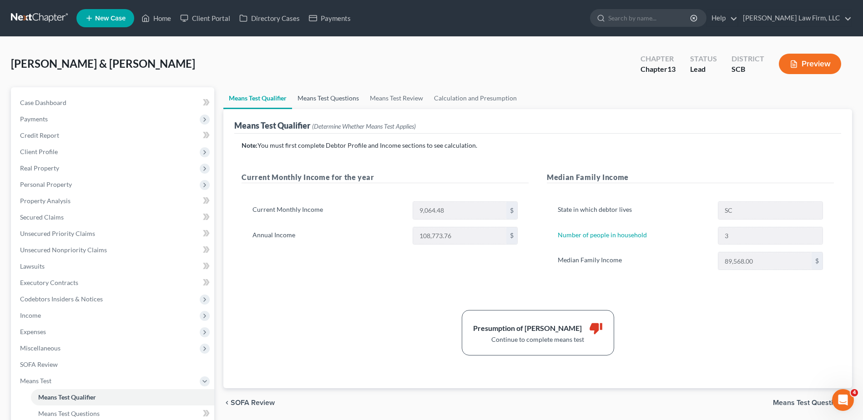
click at [343, 97] on link "Means Test Questions" at bounding box center [328, 98] width 72 height 22
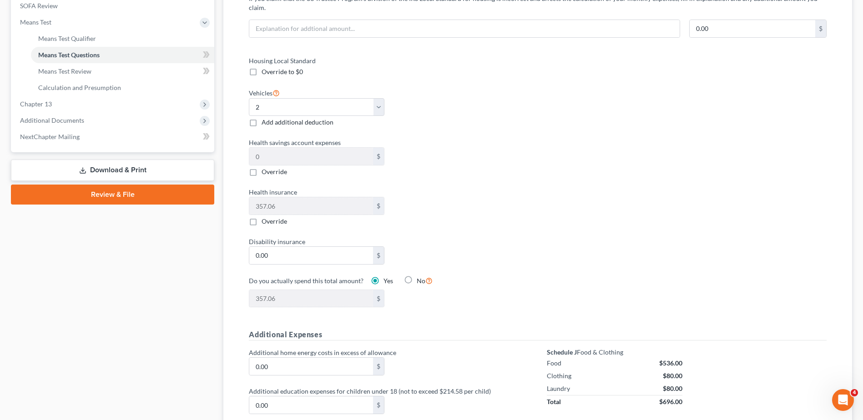
scroll to position [86, 0]
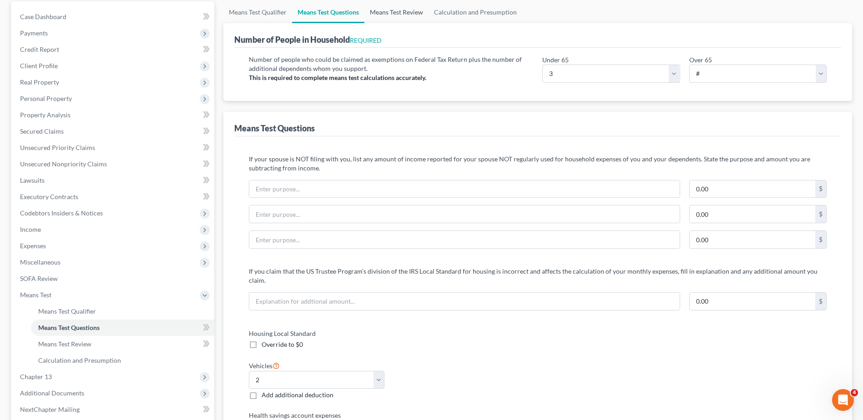
click at [405, 21] on link "Means Test Review" at bounding box center [396, 12] width 64 height 22
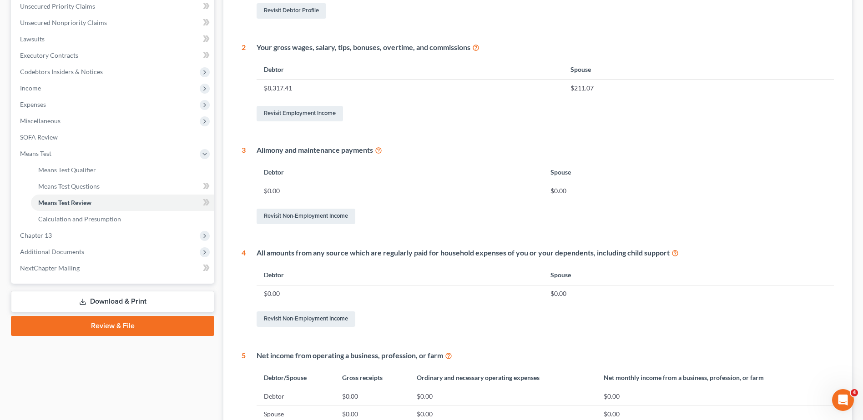
scroll to position [318, 0]
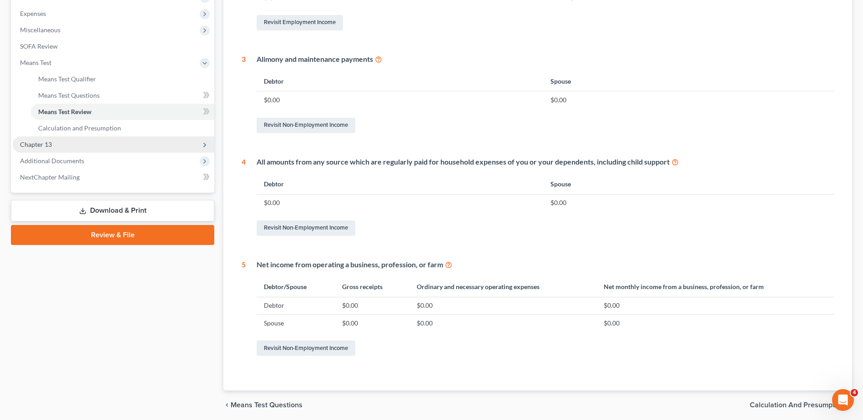
click at [75, 149] on span "Chapter 13" at bounding box center [114, 144] width 202 height 16
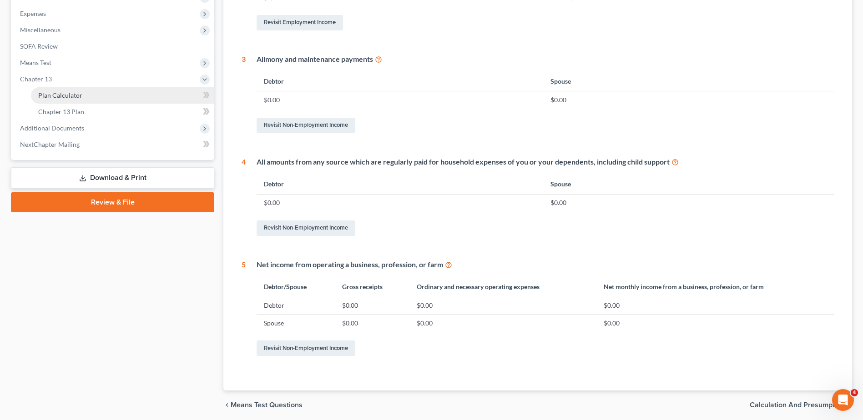
click at [72, 94] on span "Plan Calculator" at bounding box center [60, 95] width 44 height 8
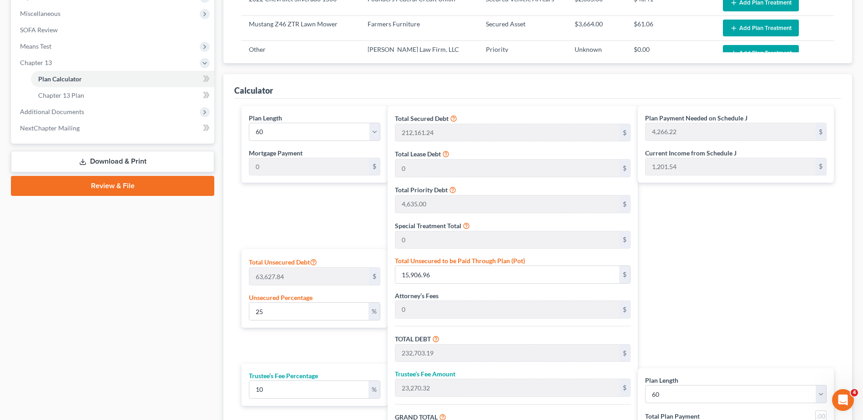
scroll to position [146, 0]
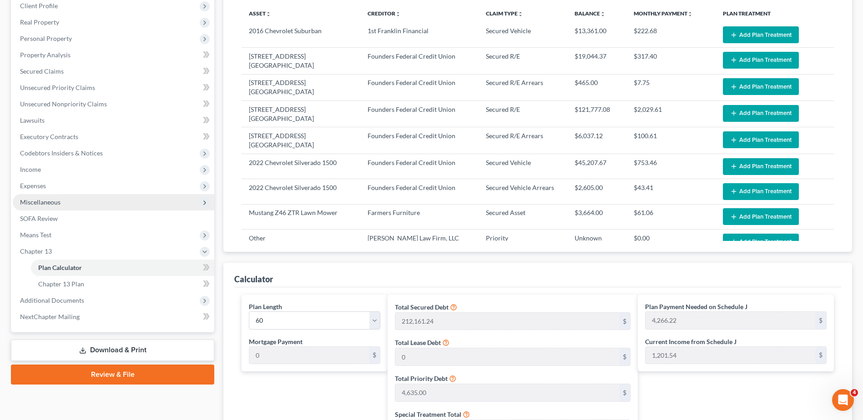
click at [70, 204] on span "Miscellaneous" at bounding box center [114, 202] width 202 height 16
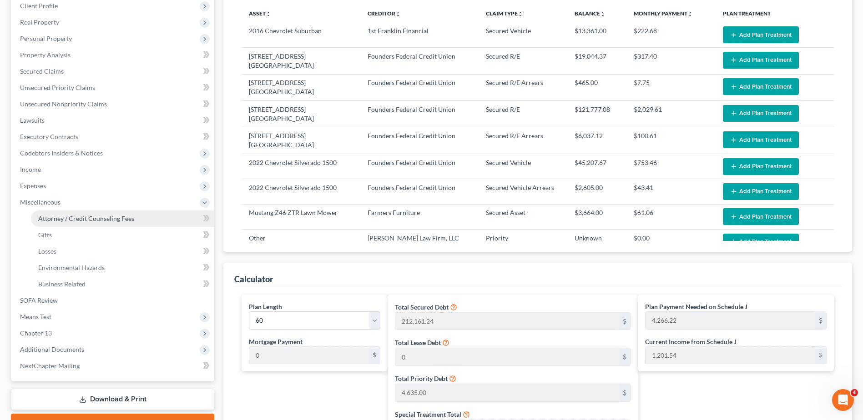
click at [71, 219] on span "Attorney / Credit Counseling Fees" at bounding box center [86, 219] width 96 height 8
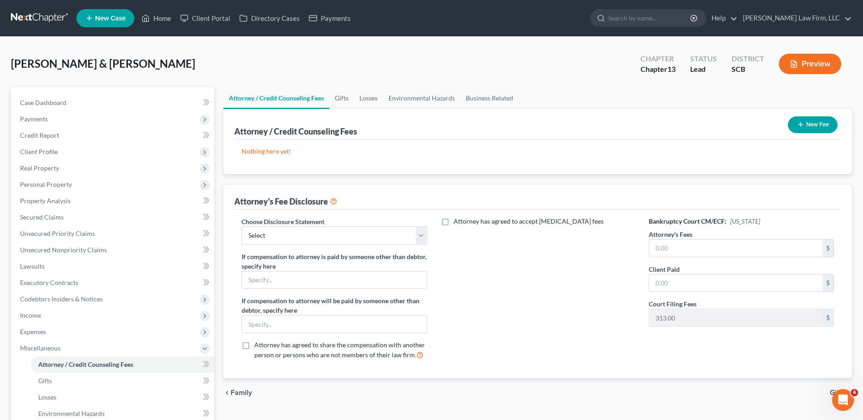
click at [801, 125] on line "button" at bounding box center [801, 125] width 0 height 4
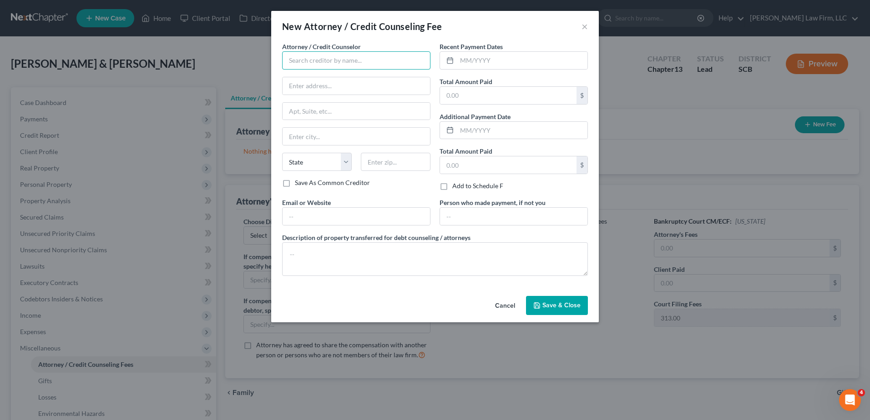
click at [349, 67] on input "text" at bounding box center [356, 60] width 148 height 18
click at [349, 75] on div "MoneySharp Credit Counseling" at bounding box center [336, 76] width 95 height 9
click at [485, 66] on input "text" at bounding box center [522, 60] width 131 height 17
click at [507, 218] on input "text" at bounding box center [513, 216] width 147 height 17
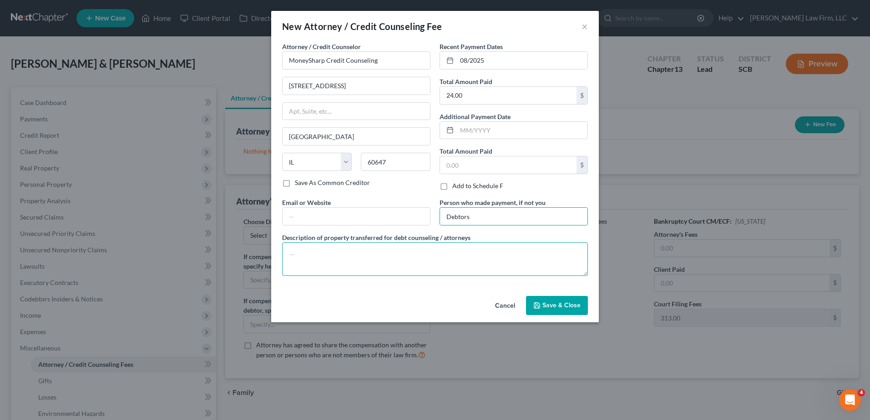
click at [400, 253] on textarea at bounding box center [435, 259] width 306 height 34
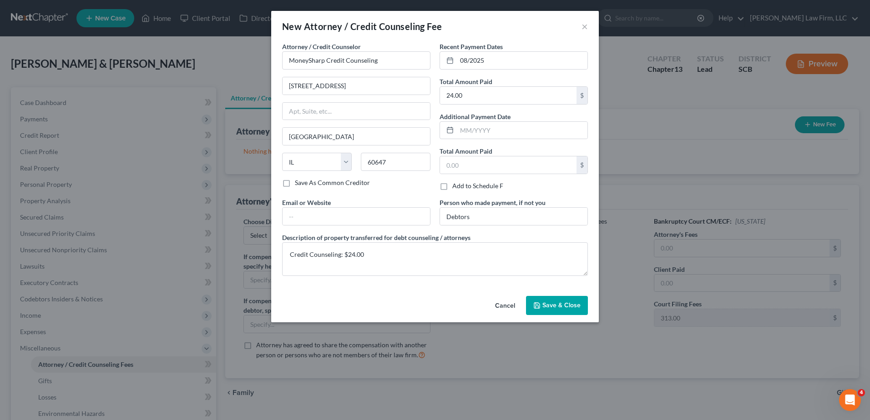
click at [563, 303] on span "Save & Close" at bounding box center [561, 306] width 38 height 8
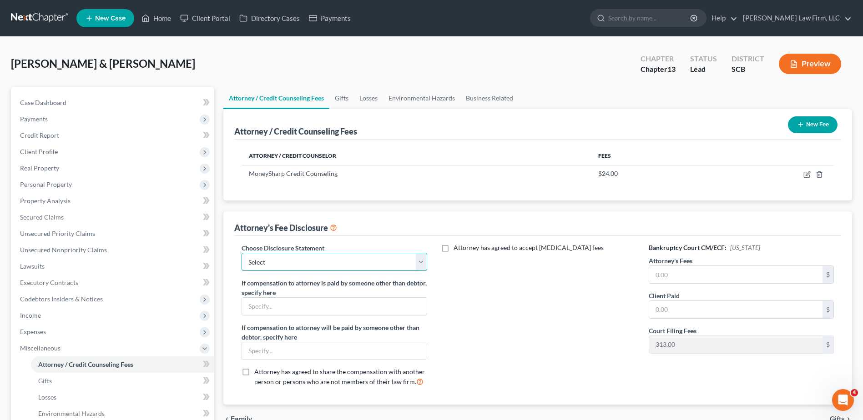
drag, startPoint x: 417, startPoint y: 263, endPoint x: 408, endPoint y: 268, distance: 10.0
click at [417, 263] on select "Select Disclosure of Compensation of Attorney for Debtor(S)" at bounding box center [334, 262] width 185 height 18
click at [242, 253] on select "Select Disclosure of Compensation of Attorney for Debtor(S)" at bounding box center [334, 262] width 185 height 18
click at [813, 129] on button "New Fee" at bounding box center [813, 124] width 50 height 17
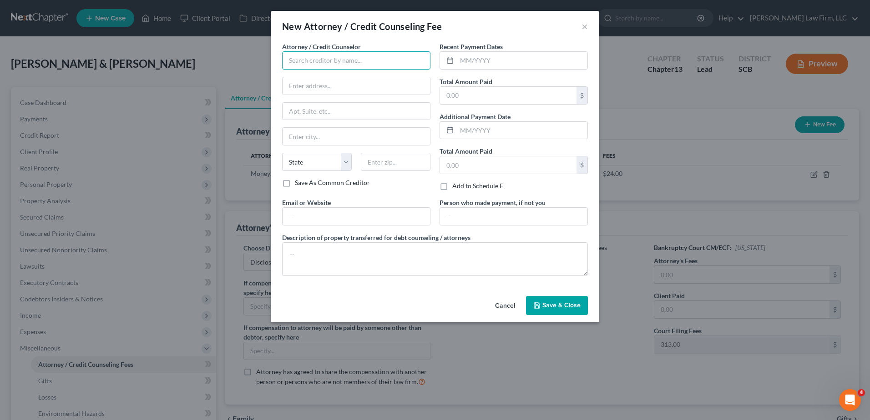
click at [362, 61] on input "text" at bounding box center [356, 60] width 148 height 18
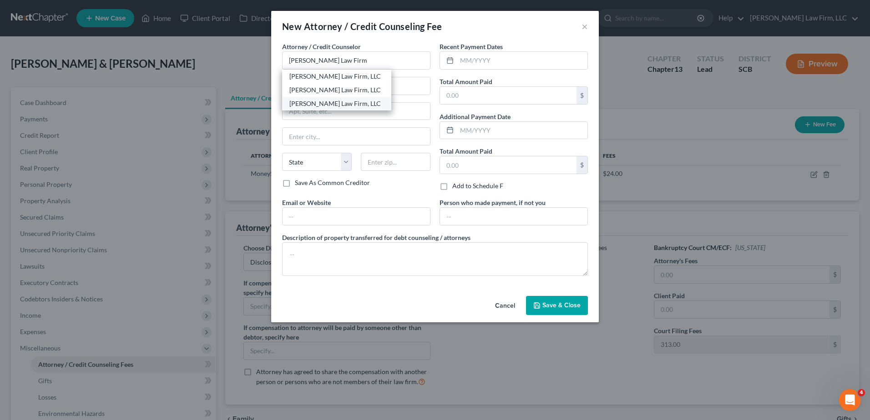
click at [351, 103] on div "[PERSON_NAME] Law Firm, LLC" at bounding box center [336, 103] width 95 height 9
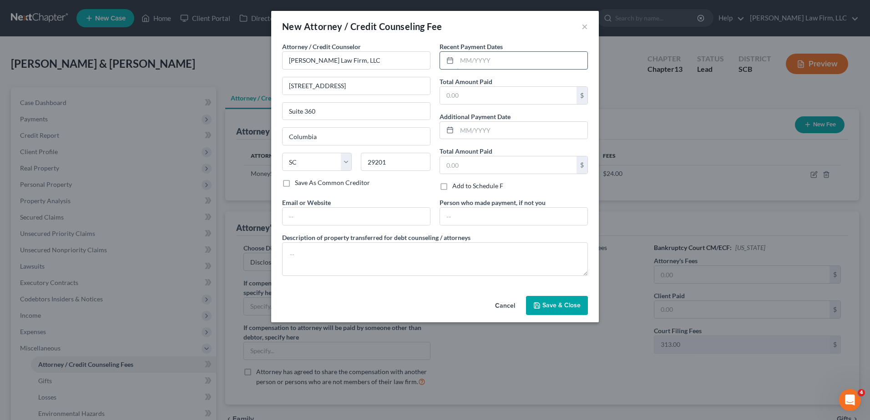
click at [517, 61] on input "text" at bounding box center [522, 60] width 131 height 17
click at [509, 96] on input "text" at bounding box center [508, 95] width 136 height 17
drag, startPoint x: 436, startPoint y: 114, endPoint x: 477, endPoint y: 230, distance: 123.2
click at [436, 114] on div "Recent Payment Dates 08/2025 Total Amount Paid $ Additional Payment Date Total …" at bounding box center [513, 120] width 157 height 156
click at [477, 214] on input "text" at bounding box center [513, 216] width 147 height 17
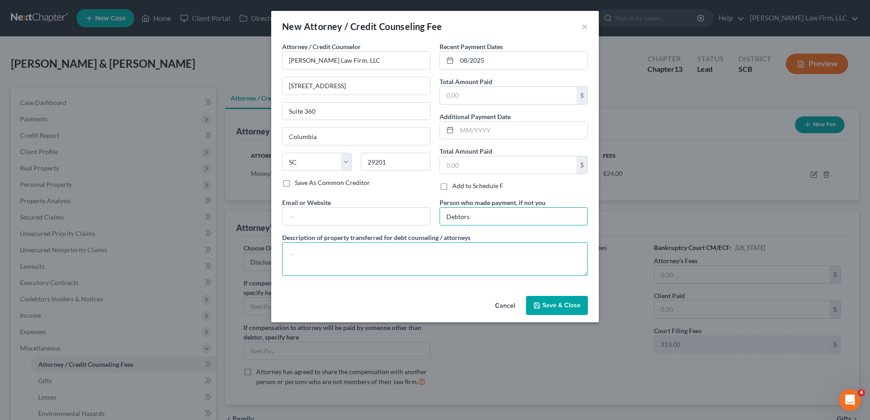
click at [383, 256] on textarea at bounding box center [435, 259] width 306 height 34
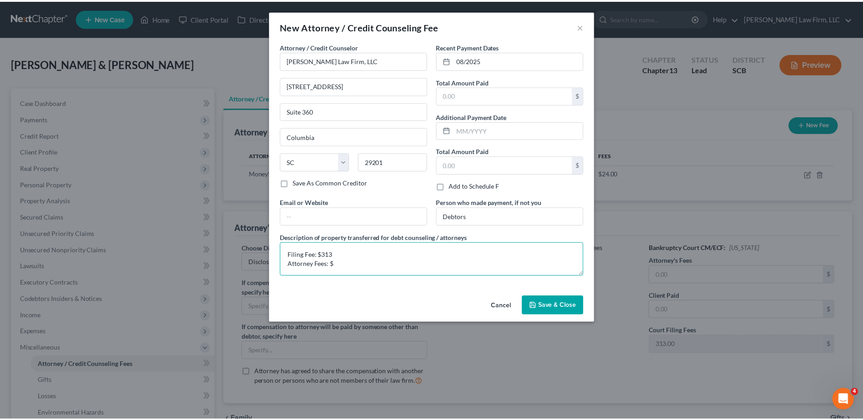
scroll to position [2, 0]
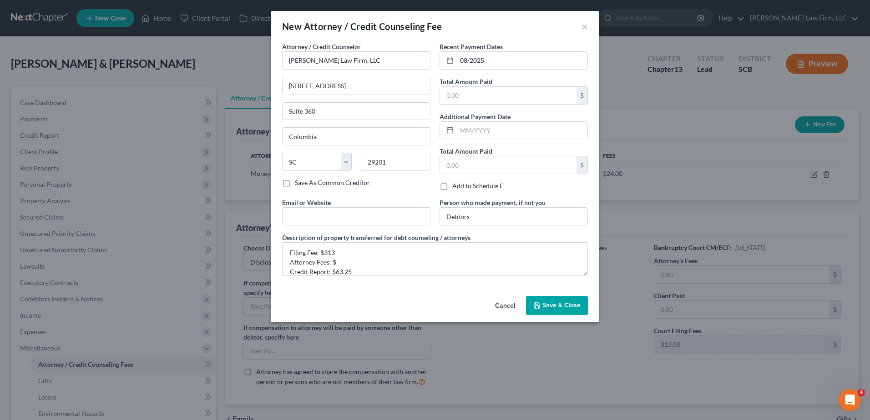
click at [550, 306] on span "Save & Close" at bounding box center [561, 306] width 38 height 8
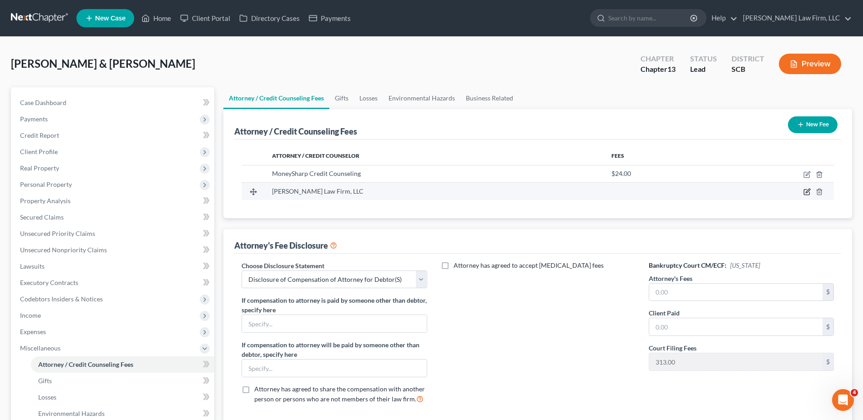
click at [806, 192] on icon "button" at bounding box center [806, 191] width 7 height 7
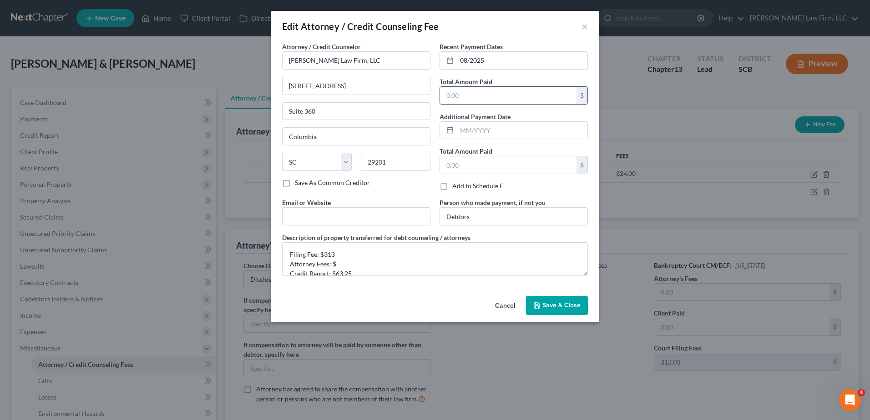
click at [476, 100] on input "text" at bounding box center [508, 95] width 136 height 17
click at [352, 264] on textarea "Filing Fee: $313 Attorney Fees: $ Credit Report: $63.25" at bounding box center [435, 259] width 306 height 34
click at [340, 264] on textarea "Filing Fee: $313 Attorney Fees: $1123.75 Credit Report: $63.25" at bounding box center [435, 259] width 306 height 34
click at [563, 301] on button "Save & Close" at bounding box center [557, 305] width 62 height 19
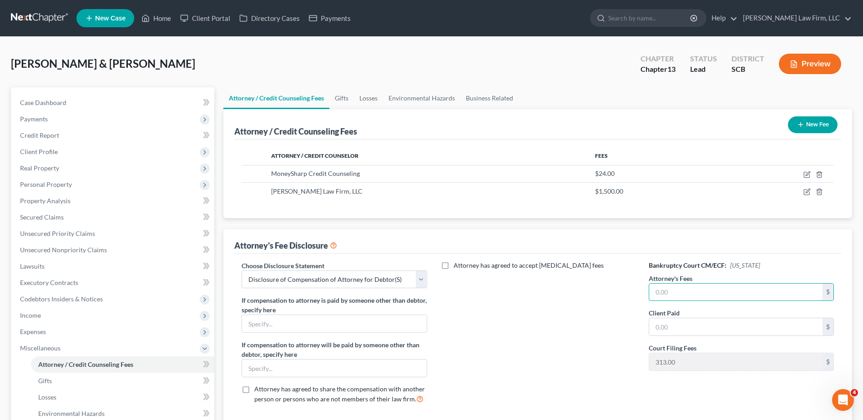
click at [709, 289] on input "text" at bounding box center [735, 292] width 173 height 17
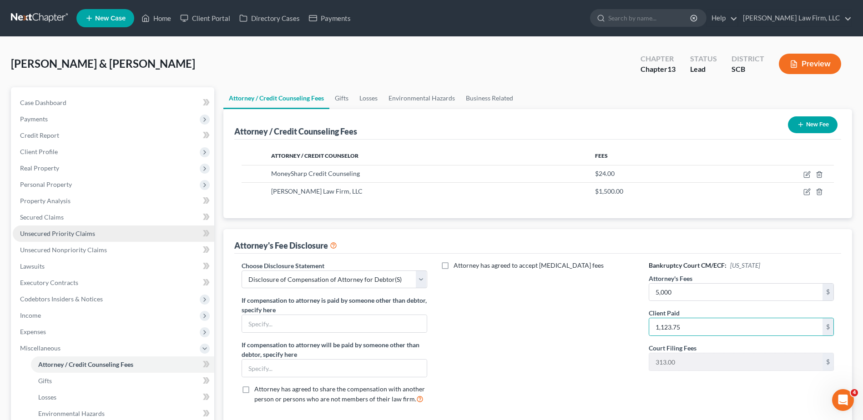
click at [70, 235] on span "Unsecured Priority Claims" at bounding box center [57, 234] width 75 height 8
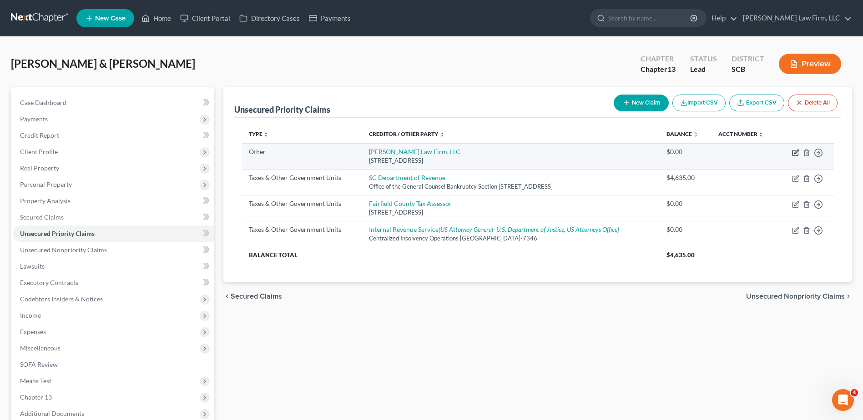
click at [792, 151] on icon "button" at bounding box center [794, 153] width 5 height 5
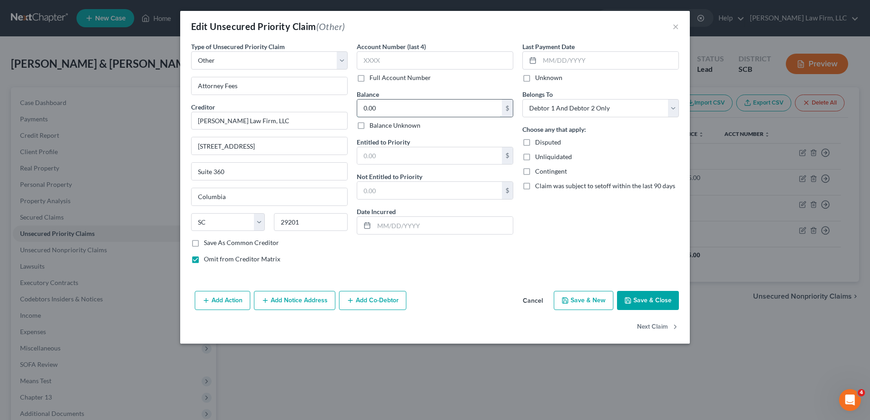
click at [387, 112] on input "0.00" at bounding box center [429, 108] width 145 height 17
click at [544, 246] on div "Last Payment Date Unknown Belongs To * Select Debtor 1 Only Debtor 2 Only Debto…" at bounding box center [601, 156] width 166 height 229
click at [654, 298] on button "Save & Close" at bounding box center [648, 300] width 62 height 19
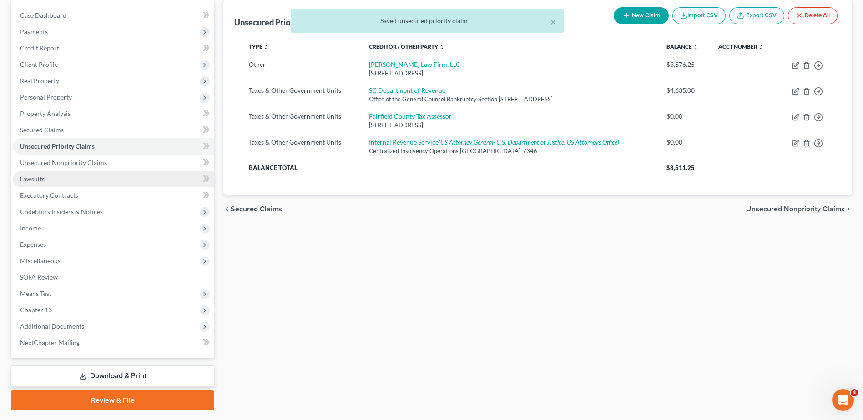
scroll to position [91, 0]
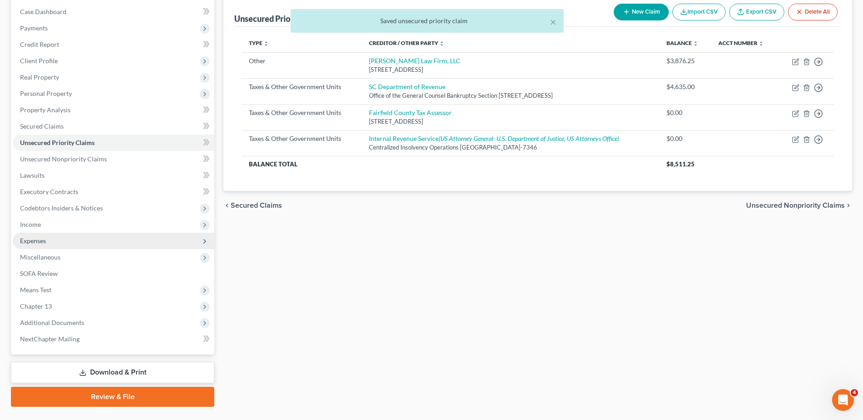
click at [53, 239] on span "Expenses" at bounding box center [114, 241] width 202 height 16
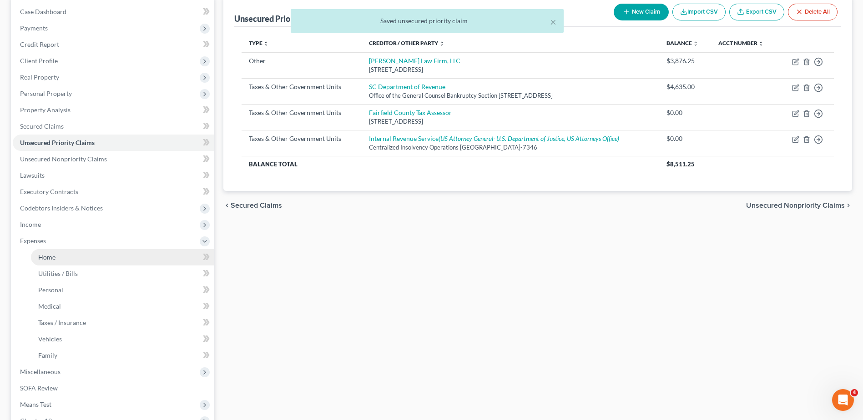
click at [55, 261] on link "Home" at bounding box center [122, 257] width 183 height 16
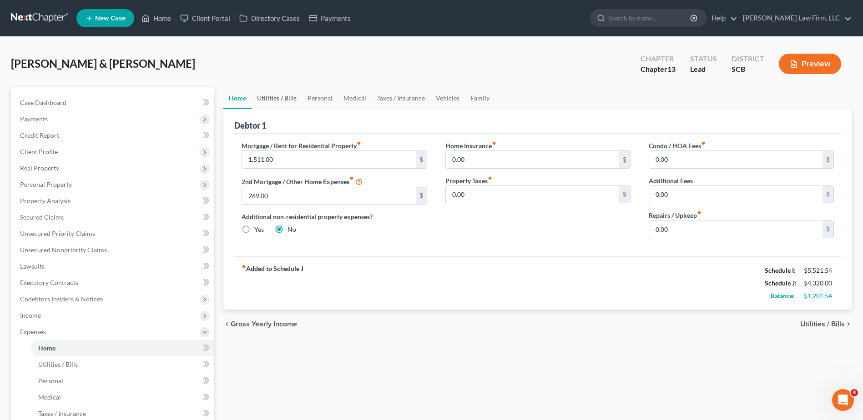
click at [276, 105] on link "Utilities / Bills" at bounding box center [277, 98] width 50 height 22
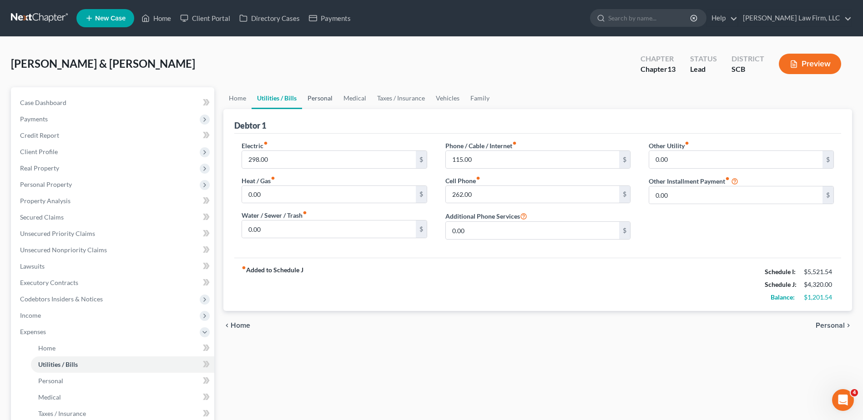
click at [327, 102] on link "Personal" at bounding box center [320, 98] width 36 height 22
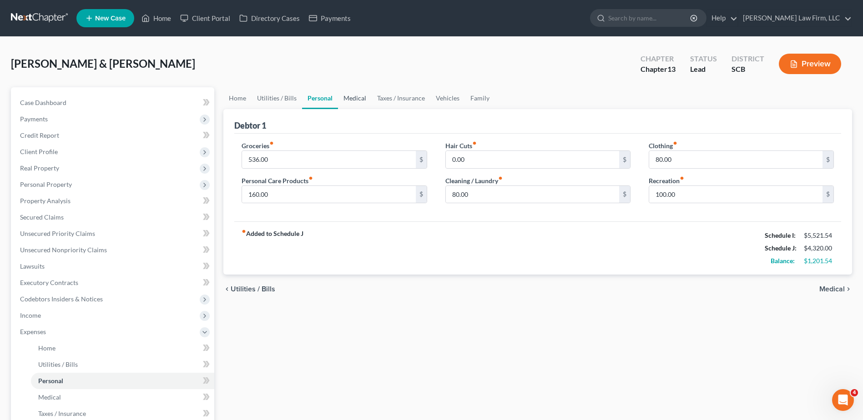
click at [348, 101] on link "Medical" at bounding box center [355, 98] width 34 height 22
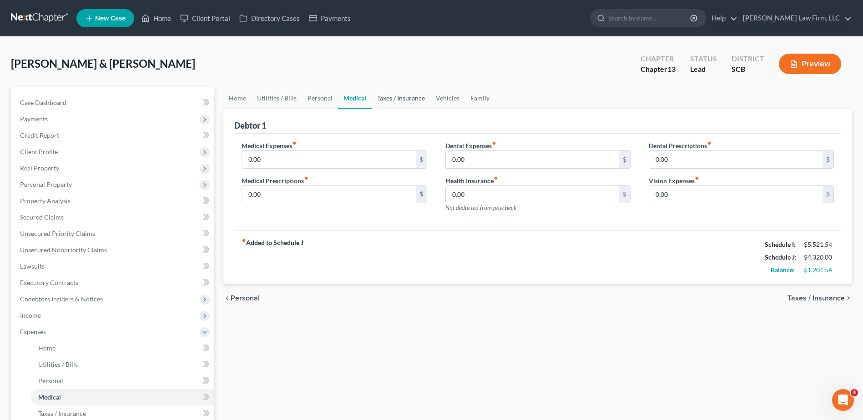
click at [379, 101] on link "Taxes / Insurance" at bounding box center [401, 98] width 59 height 22
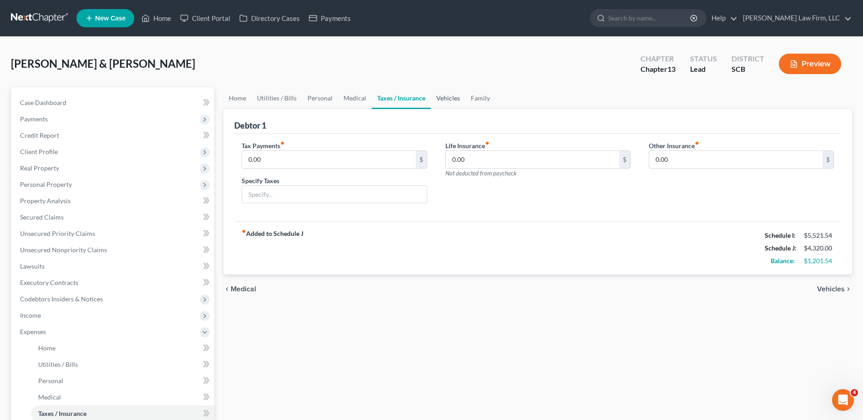
click at [446, 94] on link "Vehicles" at bounding box center [448, 98] width 35 height 22
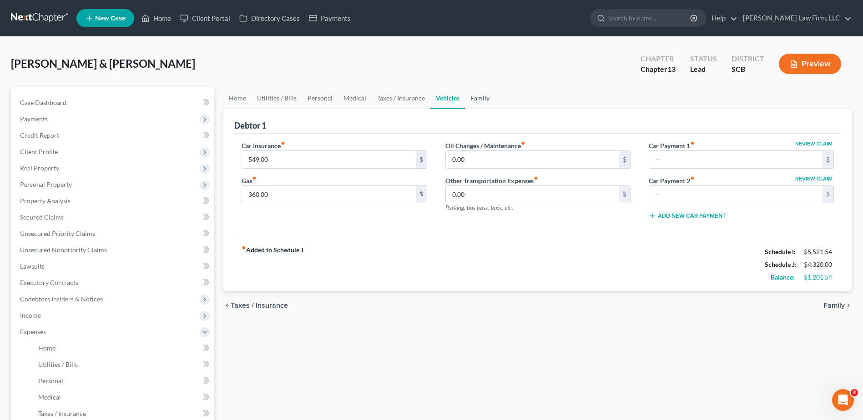
click at [474, 98] on link "Family" at bounding box center [480, 98] width 30 height 22
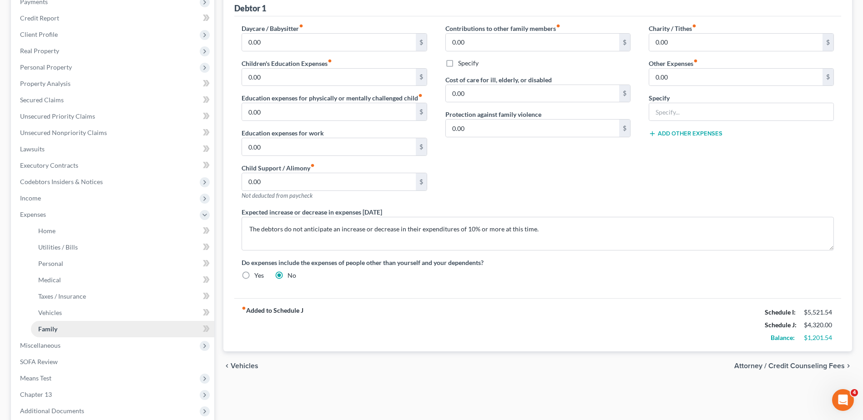
scroll to position [136, 0]
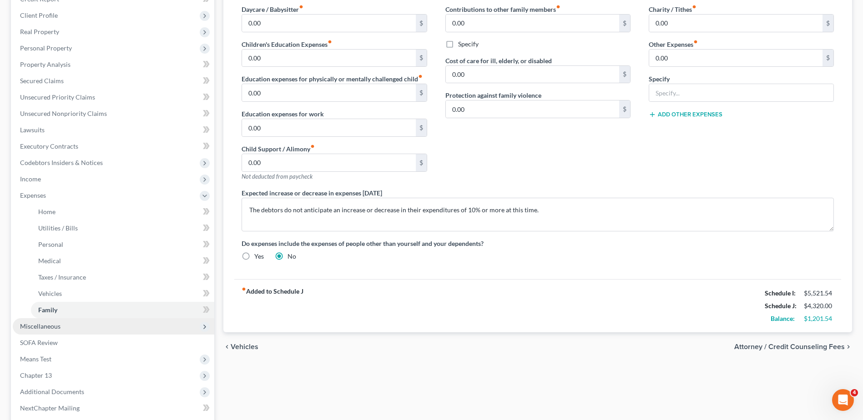
click at [56, 328] on span "Miscellaneous" at bounding box center [40, 327] width 40 height 8
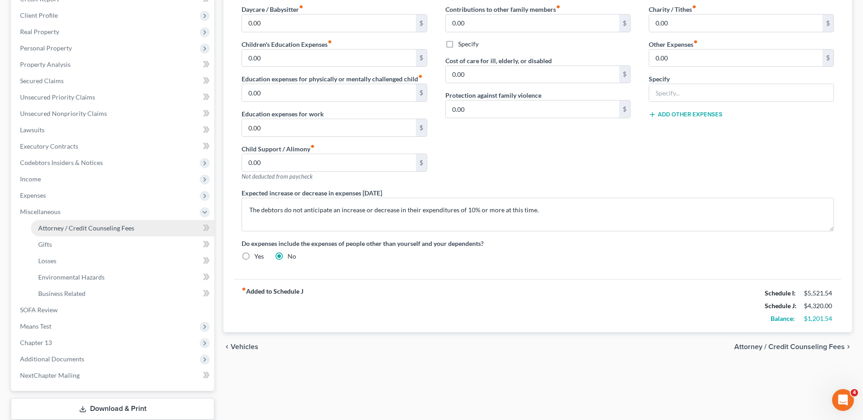
click at [66, 223] on link "Attorney / Credit Counseling Fees" at bounding box center [122, 228] width 183 height 16
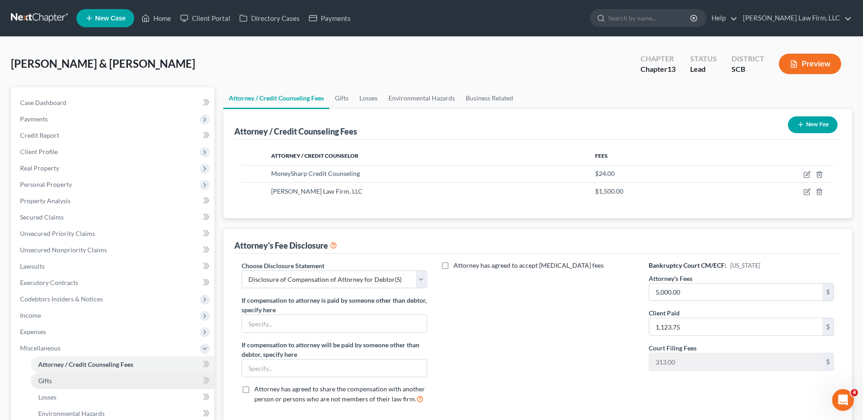
click at [56, 378] on link "Gifts" at bounding box center [122, 381] width 183 height 16
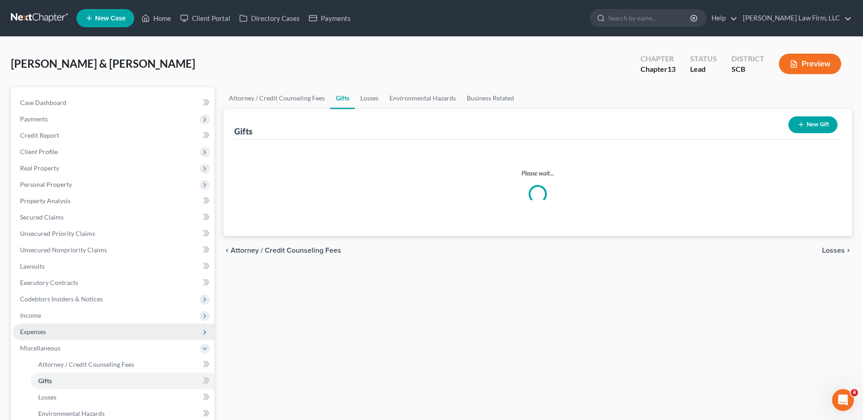
scroll to position [91, 0]
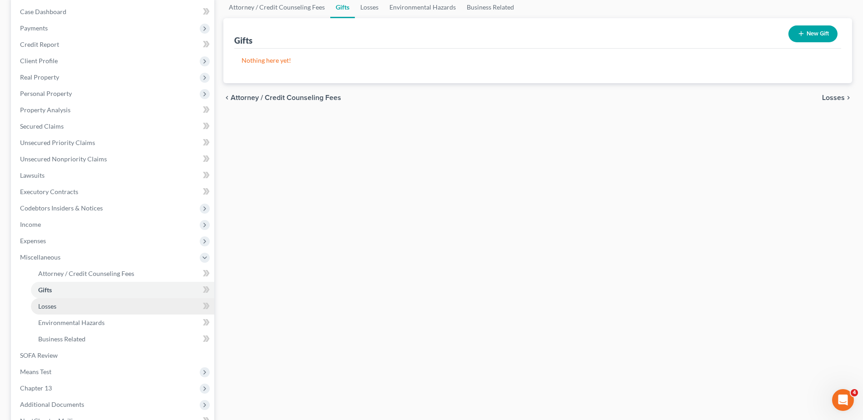
click at [56, 308] on span "Losses" at bounding box center [47, 307] width 18 height 8
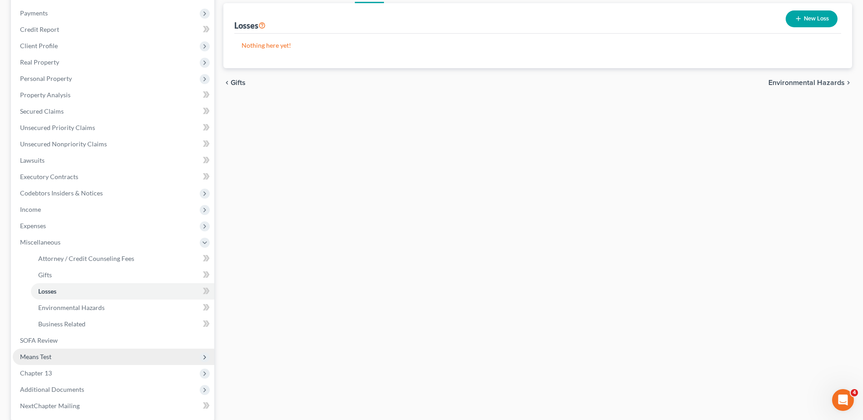
scroll to position [136, 0]
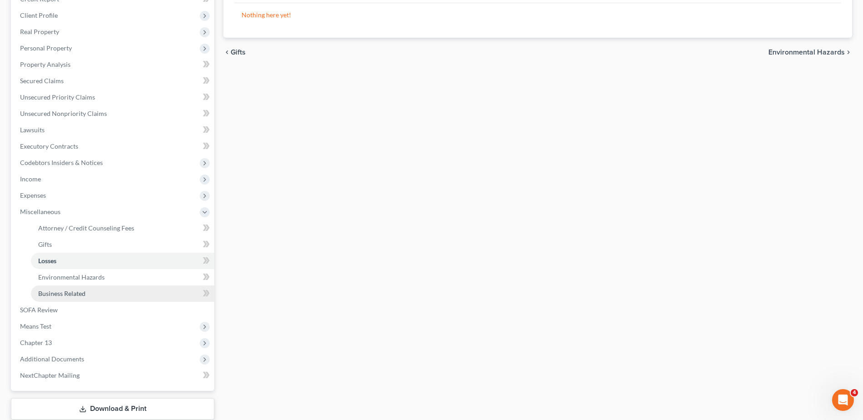
click at [72, 290] on span "Business Related" at bounding box center [61, 294] width 47 height 8
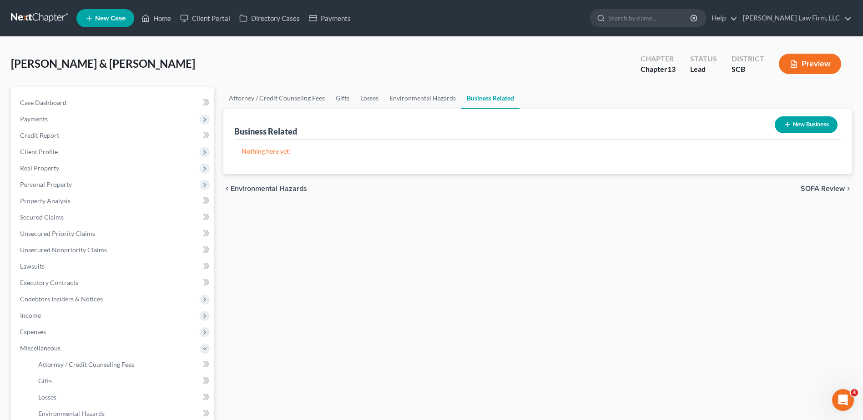
click at [806, 123] on button "New Business" at bounding box center [806, 124] width 63 height 17
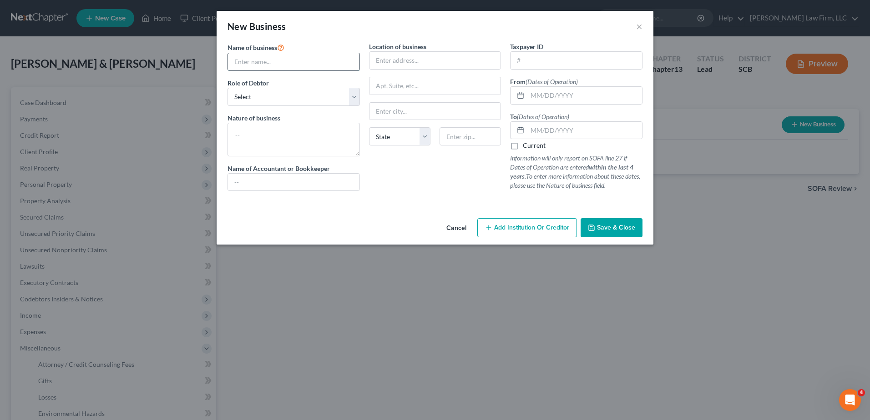
click at [298, 61] on input "text" at bounding box center [293, 61] width 131 height 17
click at [325, 102] on select "Select A member of a limited liability company (LLC) or limited liability partn…" at bounding box center [293, 97] width 132 height 18
click at [227, 88] on select "Select A member of a limited liability company (LLC) or limited liability partn…" at bounding box center [293, 97] width 132 height 18
click at [333, 97] on select "Select A member of a limited liability company (LLC) or limited liability partn…" at bounding box center [293, 97] width 132 height 18
click at [227, 88] on select "Select A member of a limited liability company (LLC) or limited liability partn…" at bounding box center [293, 97] width 132 height 18
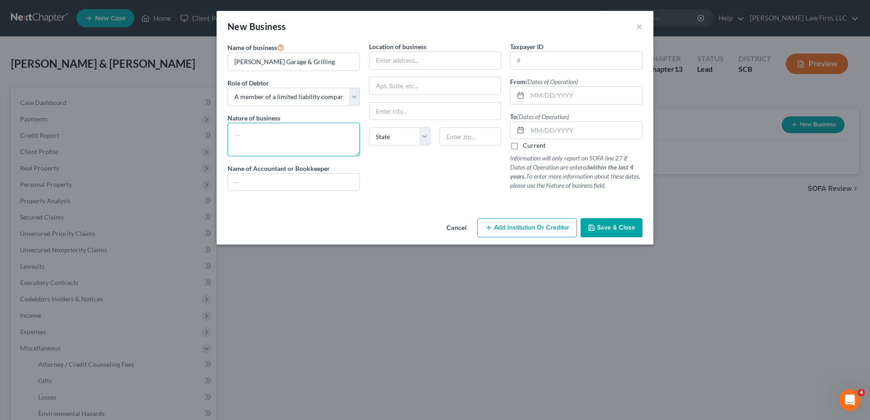
click at [310, 140] on textarea at bounding box center [293, 140] width 132 height 34
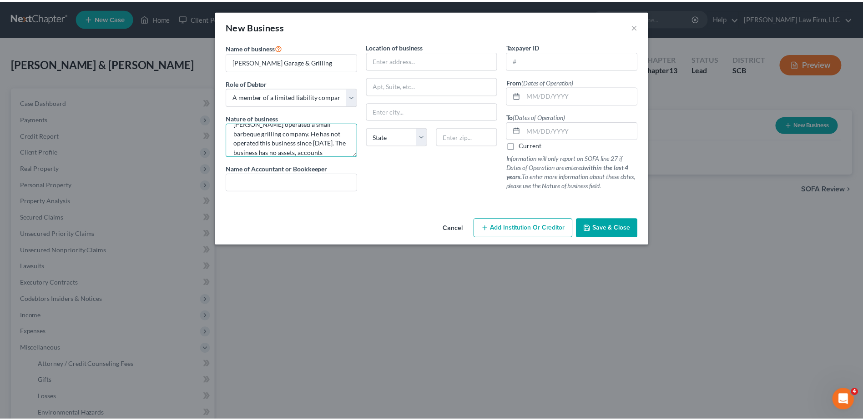
scroll to position [21, 0]
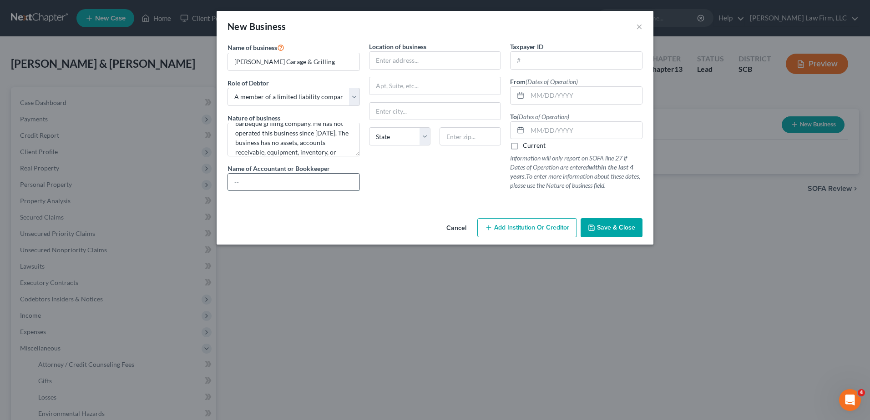
click at [262, 185] on input "text" at bounding box center [293, 182] width 131 height 17
click at [544, 67] on input "text" at bounding box center [575, 60] width 131 height 17
click at [562, 95] on input "text" at bounding box center [584, 95] width 115 height 17
drag, startPoint x: 444, startPoint y: 179, endPoint x: 601, endPoint y: 110, distance: 172.3
click at [444, 179] on div "Location of business [STREET_ADDRESS][GEOGRAPHIC_DATA] [US_STATE][GEOGRAPHIC_DA…" at bounding box center [434, 120] width 141 height 156
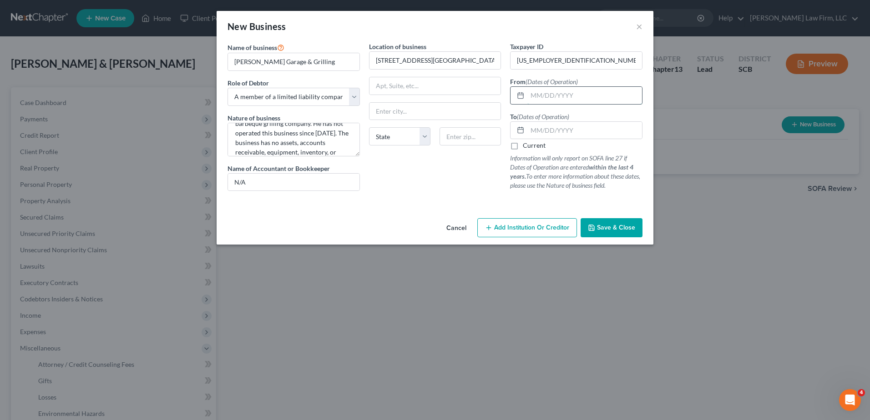
click at [543, 96] on input "text" at bounding box center [584, 95] width 115 height 17
click at [479, 172] on div "Location of business [STREET_ADDRESS][GEOGRAPHIC_DATA] [US_STATE][GEOGRAPHIC_DA…" at bounding box center [434, 120] width 141 height 156
click at [523, 146] on label "Current" at bounding box center [534, 145] width 23 height 9
click at [526, 146] on input "Current" at bounding box center [529, 144] width 6 height 6
click at [416, 83] on input "text" at bounding box center [434, 85] width 131 height 17
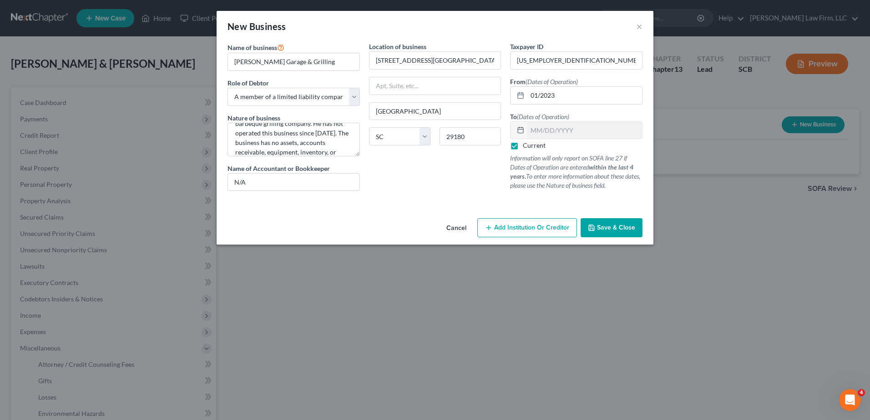
drag, startPoint x: 467, startPoint y: 35, endPoint x: 470, endPoint y: 41, distance: 6.6
click at [467, 35] on div "New Business ×" at bounding box center [435, 26] width 437 height 31
click at [609, 230] on span "Save & Close" at bounding box center [616, 228] width 38 height 8
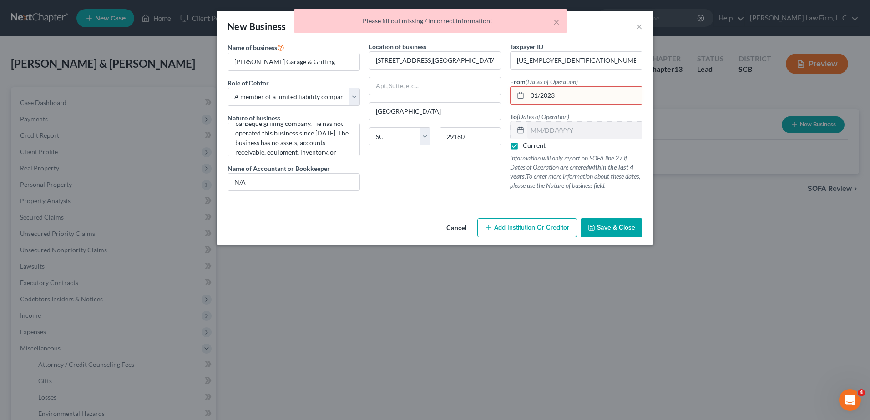
click at [577, 92] on input "01/2023" at bounding box center [584, 95] width 115 height 17
click at [537, 96] on input "01/2023" at bounding box center [584, 95] width 115 height 17
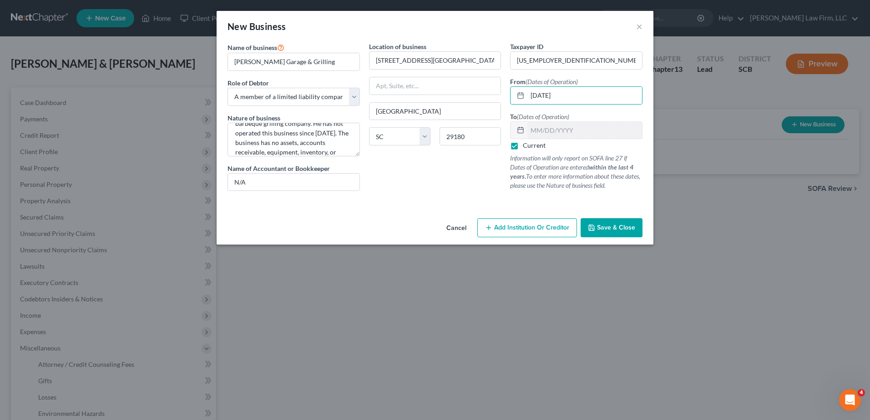
click at [610, 228] on span "Save & Close" at bounding box center [616, 228] width 38 height 8
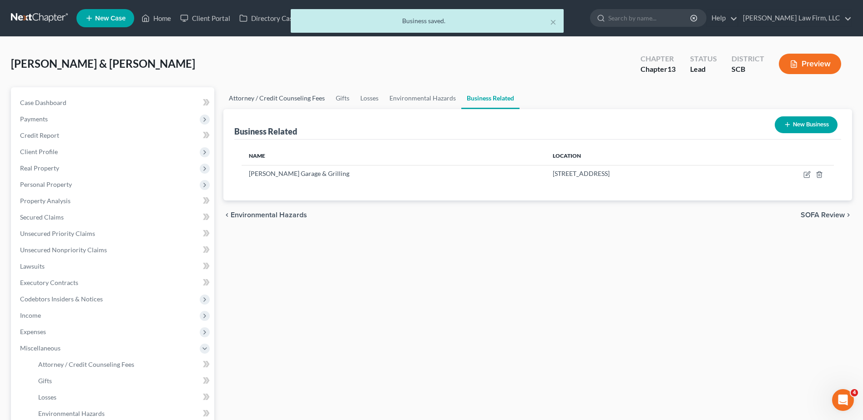
click at [317, 101] on link "Attorney / Credit Counseling Fees" at bounding box center [276, 98] width 107 height 22
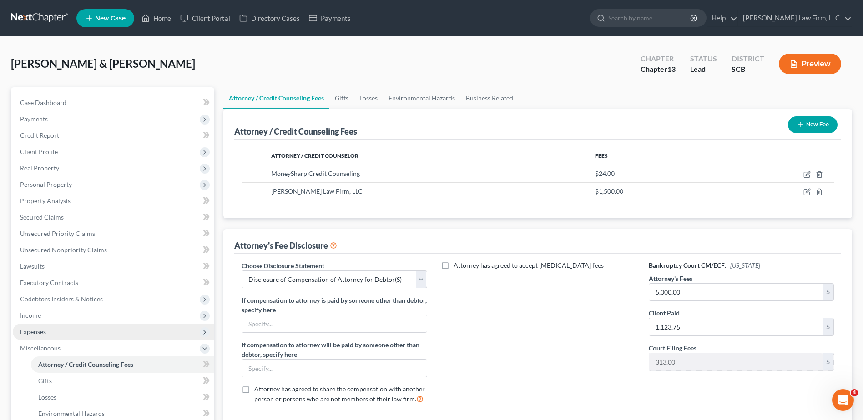
click at [38, 336] on span "Expenses" at bounding box center [114, 332] width 202 height 16
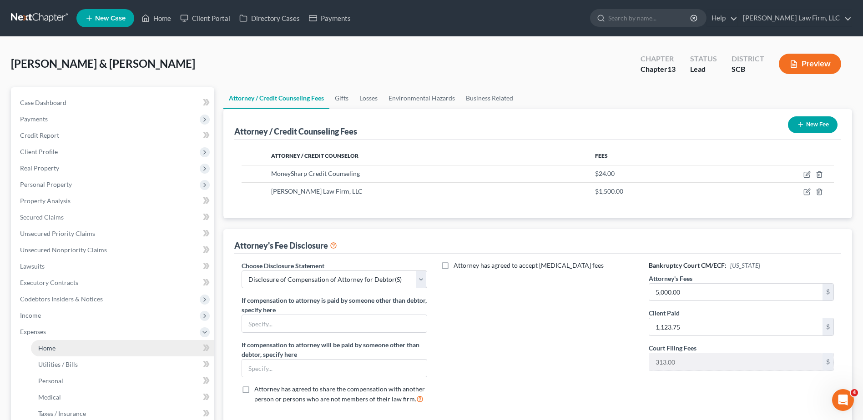
click at [45, 351] on span "Home" at bounding box center [46, 348] width 17 height 8
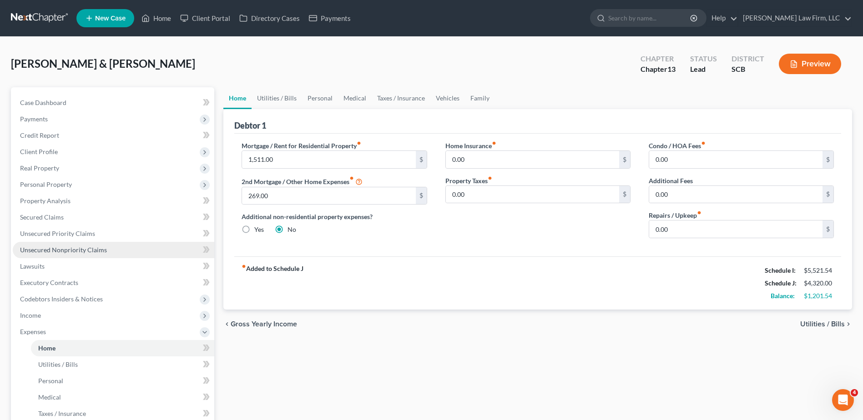
click at [89, 248] on span "Unsecured Nonpriority Claims" at bounding box center [63, 250] width 87 height 8
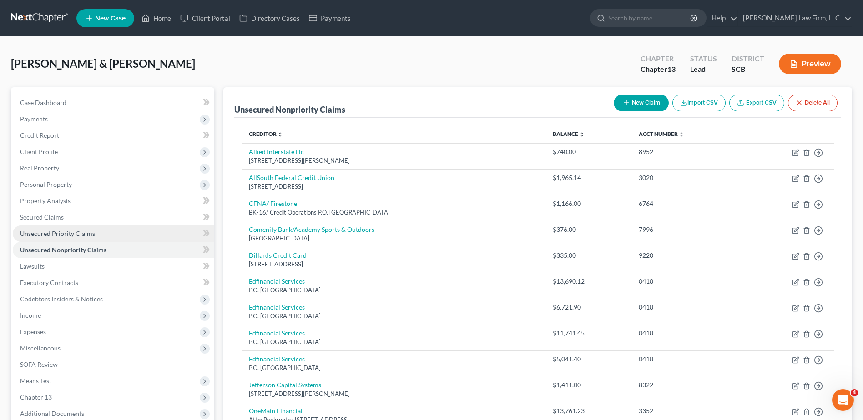
click at [113, 238] on link "Unsecured Priority Claims" at bounding box center [114, 234] width 202 height 16
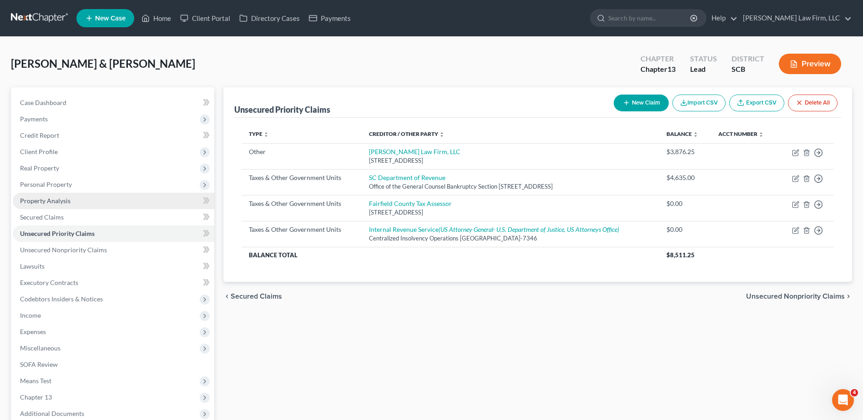
click at [85, 197] on link "Property Analysis" at bounding box center [114, 201] width 202 height 16
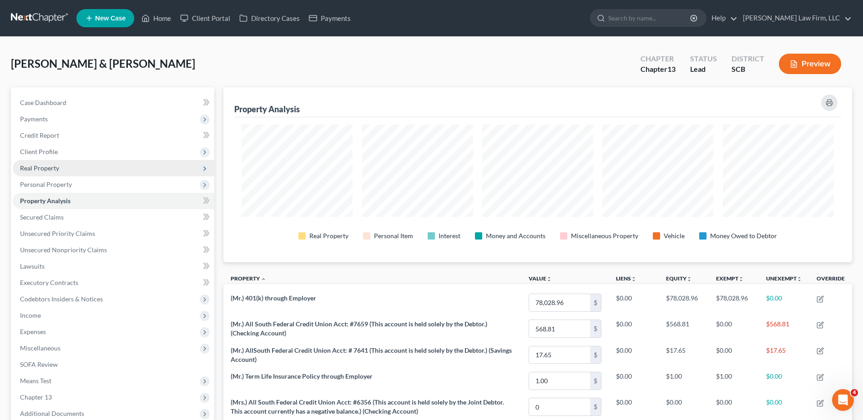
click at [60, 166] on span "Real Property" at bounding box center [114, 168] width 202 height 16
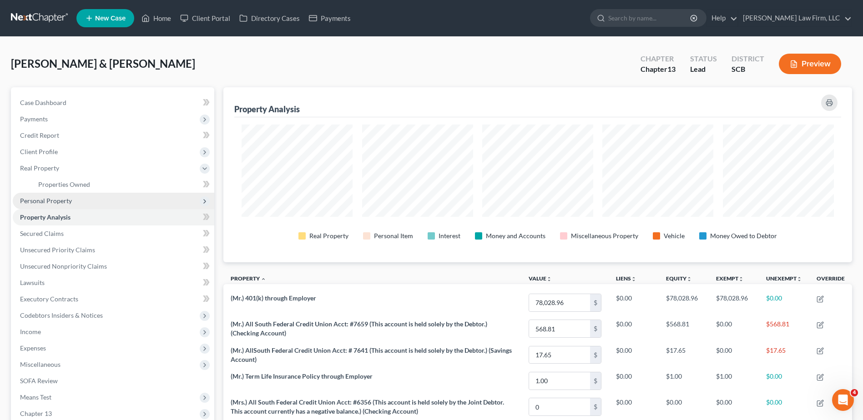
click at [64, 204] on span "Personal Property" at bounding box center [46, 201] width 52 height 8
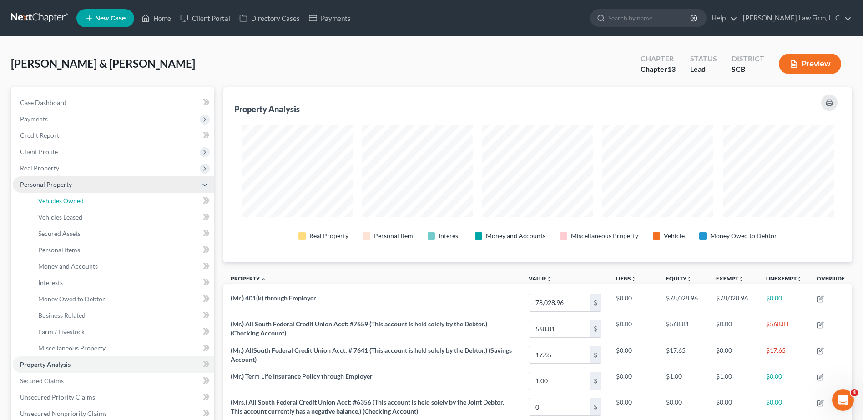
click at [64, 204] on span "Vehicles Owned" at bounding box center [60, 201] width 45 height 8
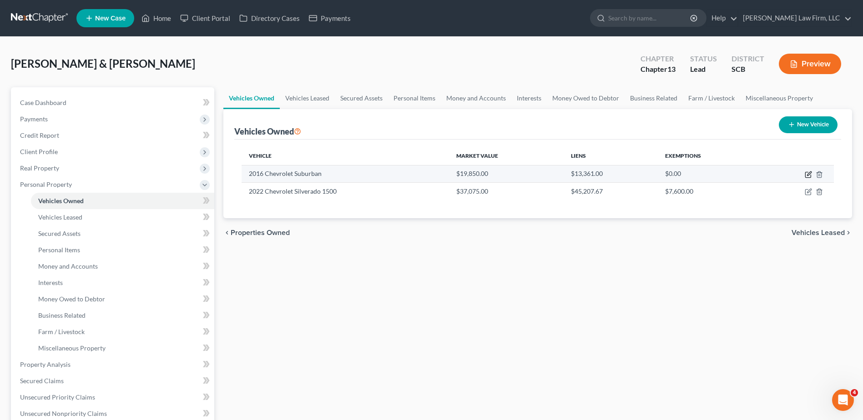
click at [807, 172] on icon "button" at bounding box center [807, 174] width 5 height 5
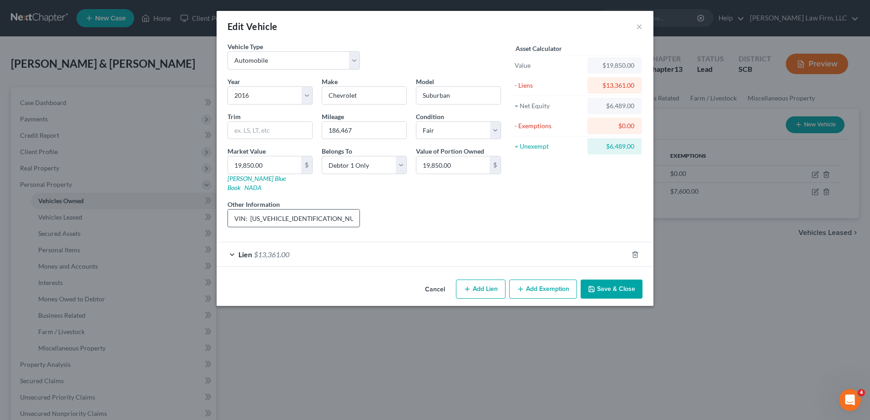
click at [333, 210] on input "VIN: [US_VEHICLE_IDENTIFICATION_NUMBER] (The Joint Debtor maintains and operate…" at bounding box center [293, 218] width 131 height 17
click at [607, 280] on button "Save & Close" at bounding box center [611, 289] width 62 height 19
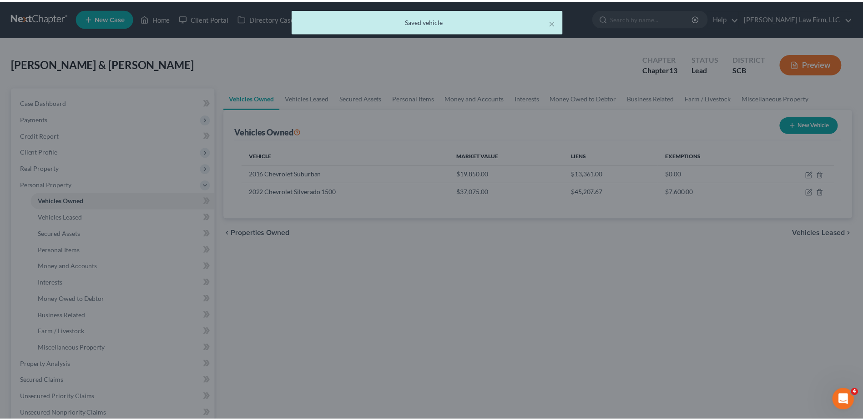
scroll to position [0, 0]
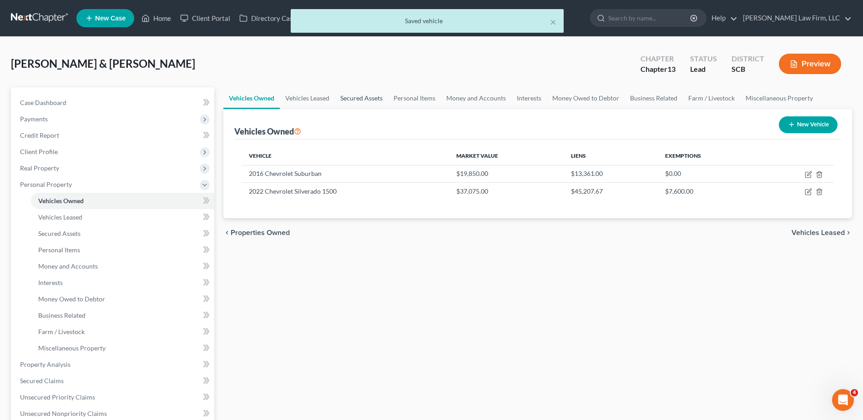
click at [365, 96] on link "Secured Assets" at bounding box center [361, 98] width 53 height 22
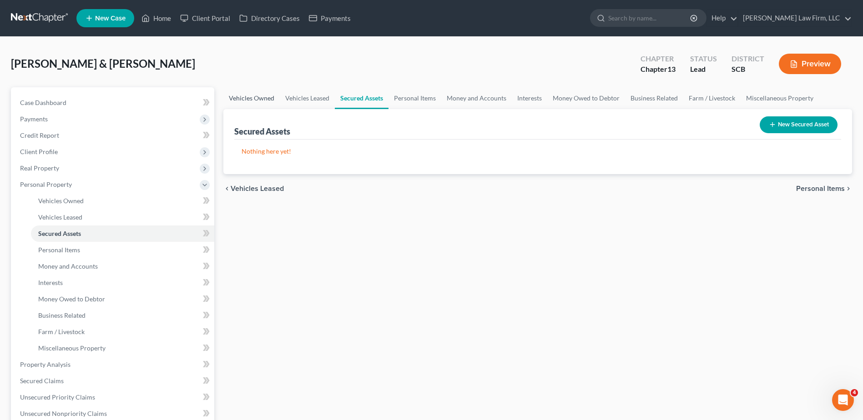
click at [246, 95] on link "Vehicles Owned" at bounding box center [251, 98] width 56 height 22
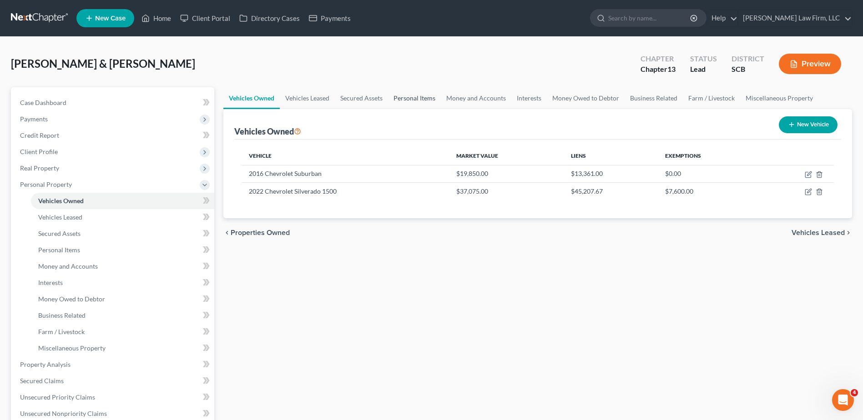
click at [413, 98] on link "Personal Items" at bounding box center [414, 98] width 53 height 22
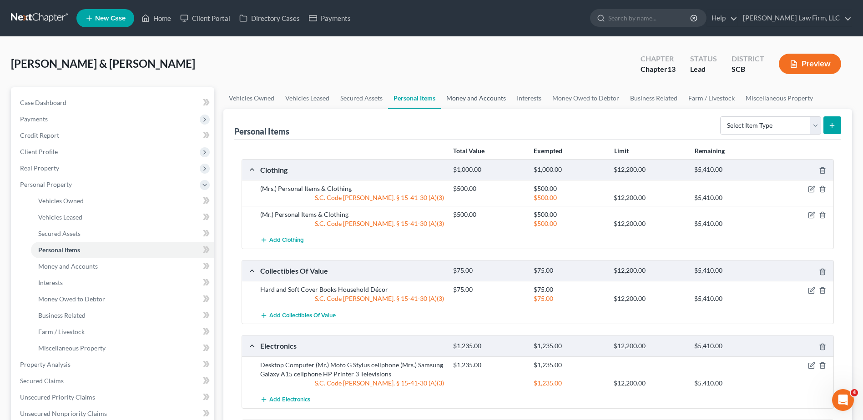
click at [501, 98] on link "Money and Accounts" at bounding box center [476, 98] width 71 height 22
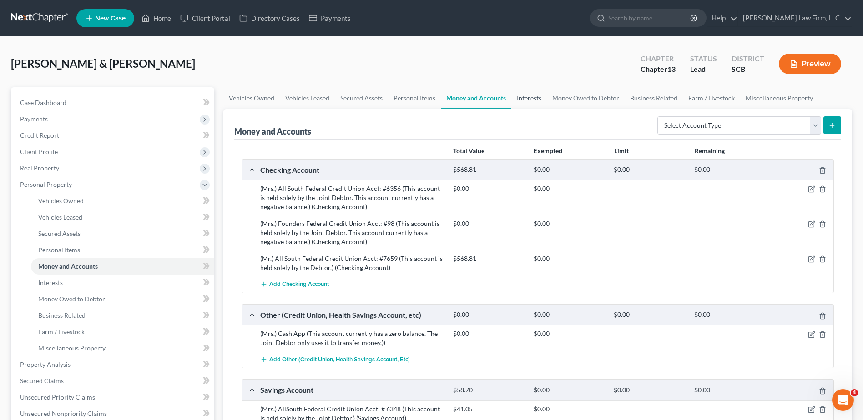
click at [521, 101] on link "Interests" at bounding box center [528, 98] width 35 height 22
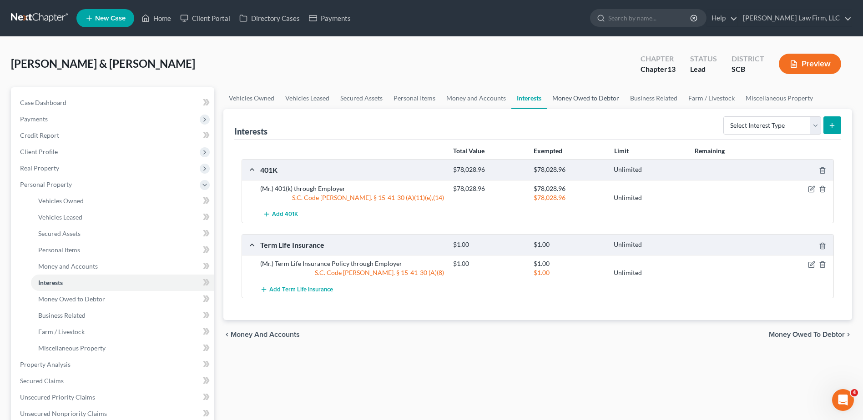
click at [574, 98] on link "Money Owed to Debtor" at bounding box center [586, 98] width 78 height 22
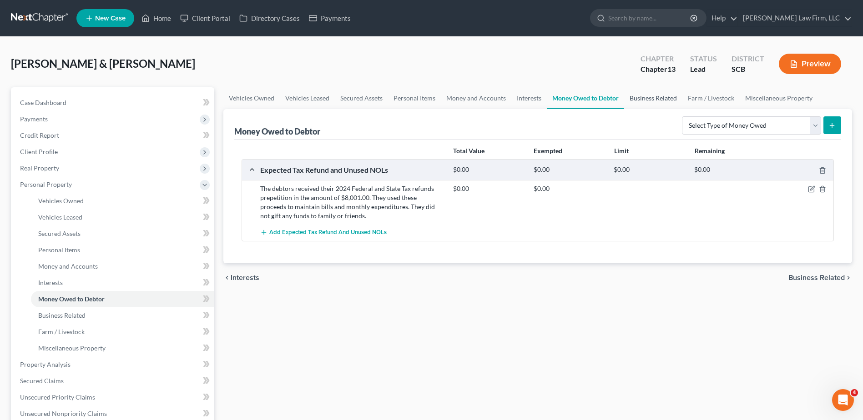
click at [655, 98] on link "Business Related" at bounding box center [653, 98] width 58 height 22
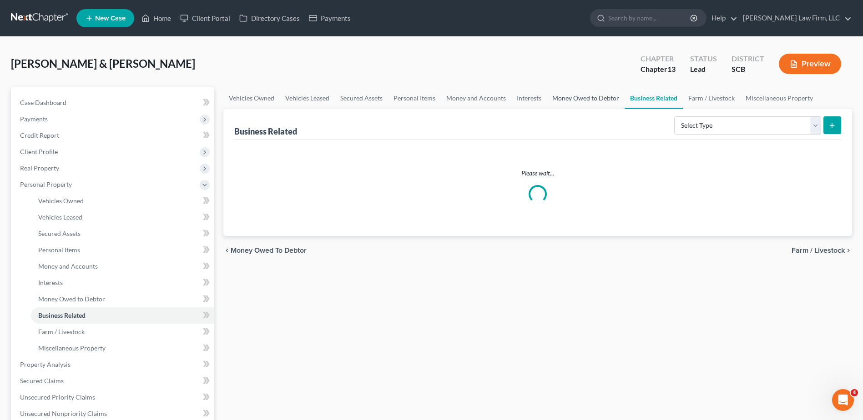
click at [577, 96] on link "Money Owed to Debtor" at bounding box center [586, 98] width 78 height 22
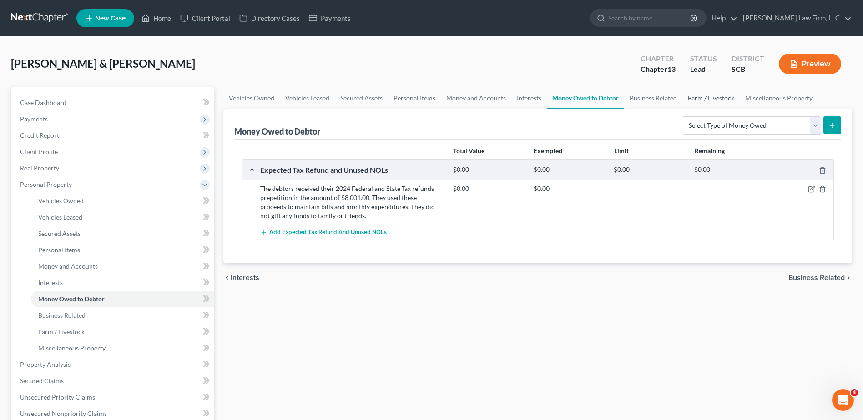
click at [715, 98] on link "Farm / Livestock" at bounding box center [710, 98] width 57 height 22
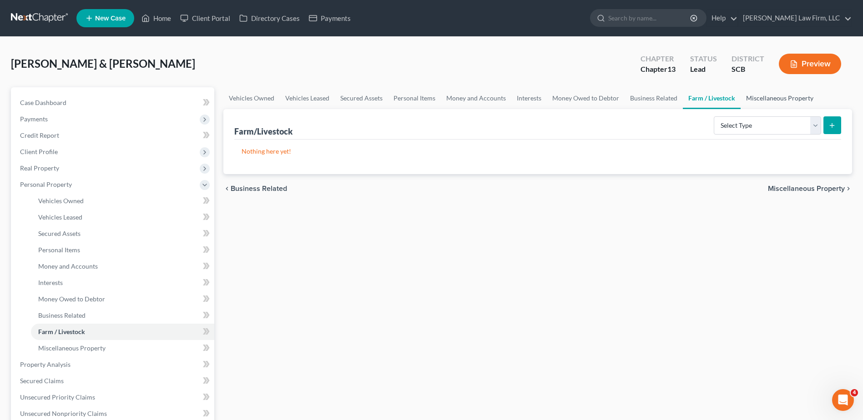
click at [774, 97] on link "Miscellaneous Property" at bounding box center [780, 98] width 78 height 22
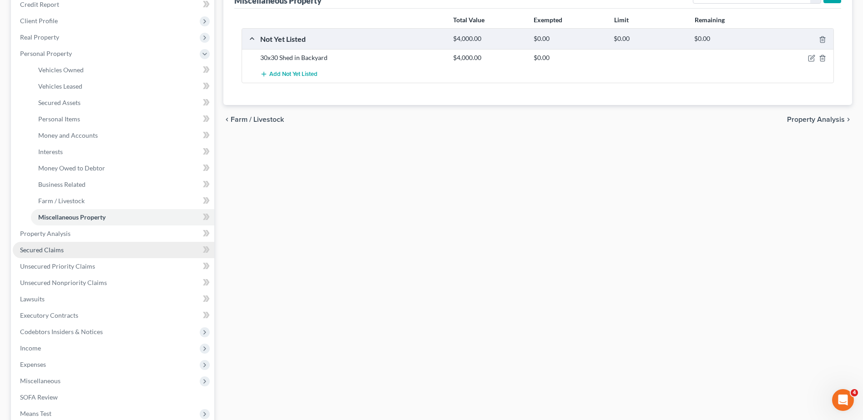
scroll to position [136, 0]
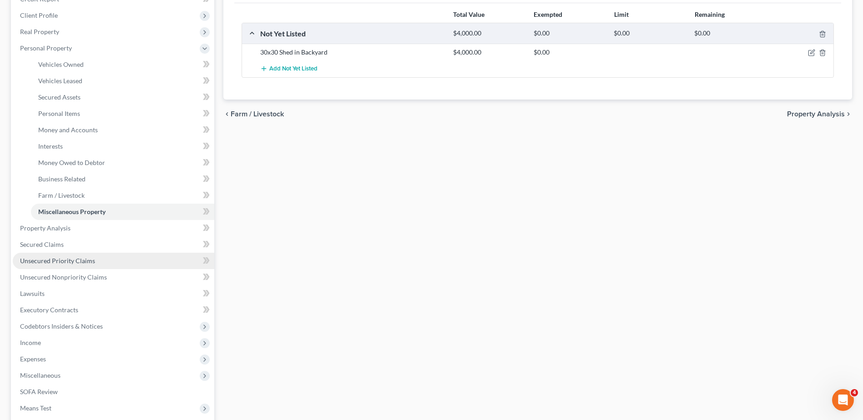
click at [69, 264] on span "Unsecured Priority Claims" at bounding box center [57, 261] width 75 height 8
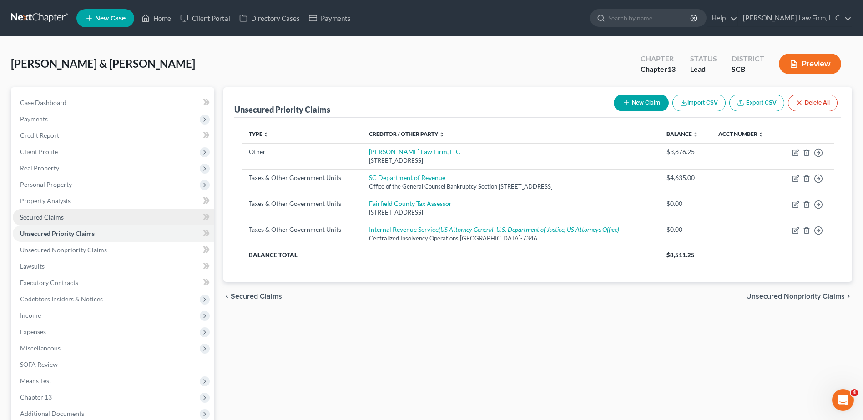
click at [72, 217] on link "Secured Claims" at bounding box center [114, 217] width 202 height 16
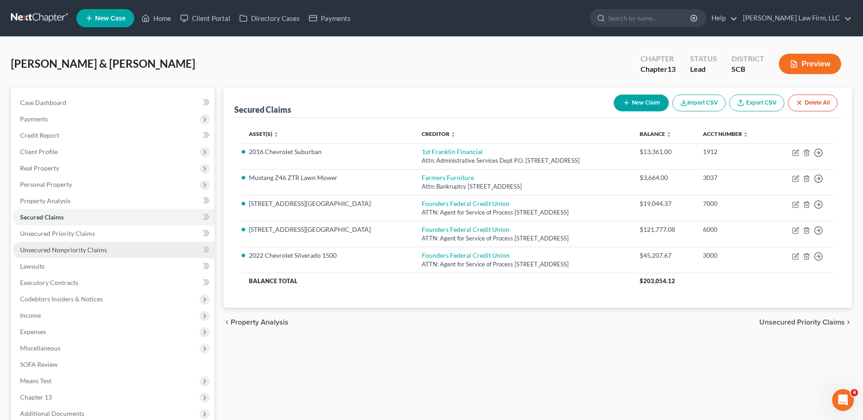
click at [70, 249] on span "Unsecured Nonpriority Claims" at bounding box center [63, 250] width 87 height 8
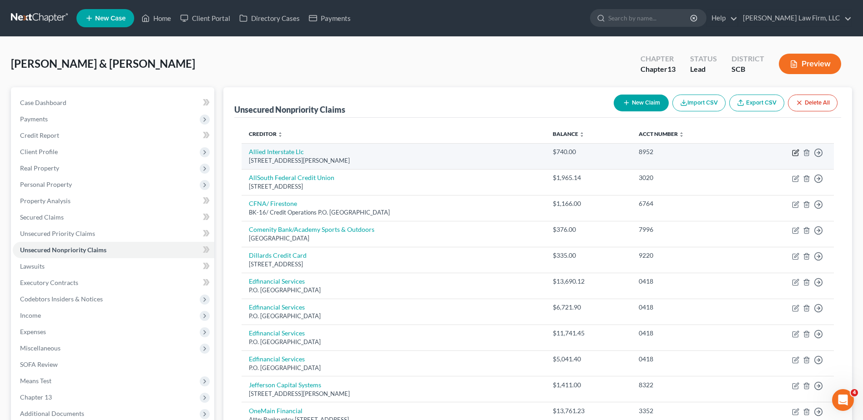
click at [794, 152] on icon "button" at bounding box center [795, 152] width 7 height 7
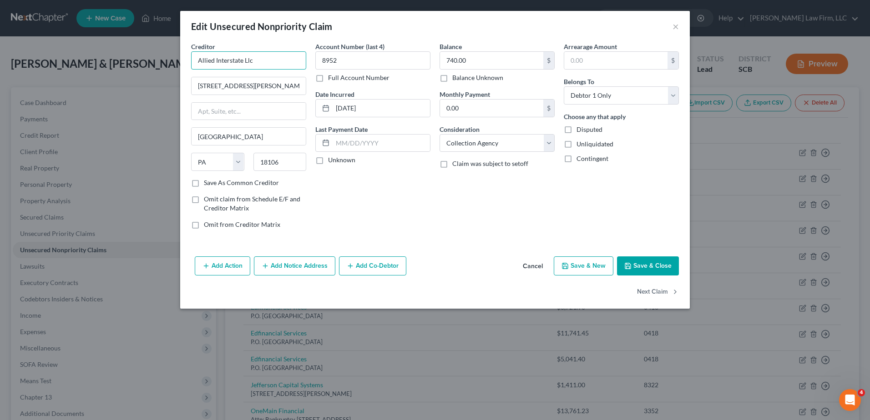
click at [260, 62] on input "Allied Interstate Llc" at bounding box center [248, 60] width 115 height 18
click at [644, 266] on button "Save & Close" at bounding box center [648, 266] width 62 height 19
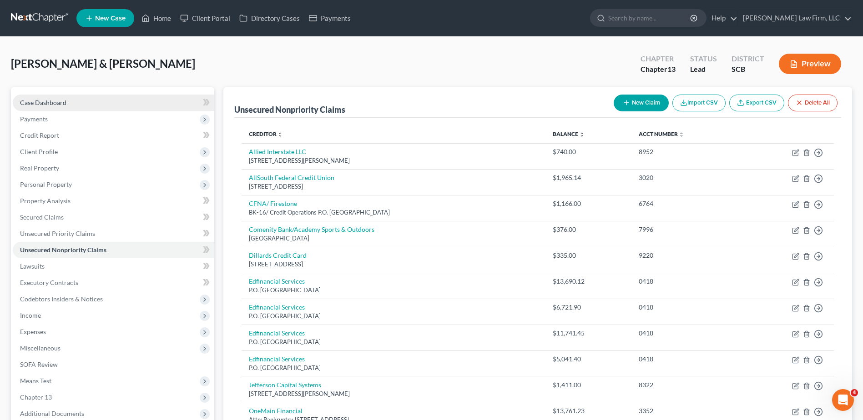
click at [87, 105] on link "Case Dashboard" at bounding box center [114, 103] width 202 height 16
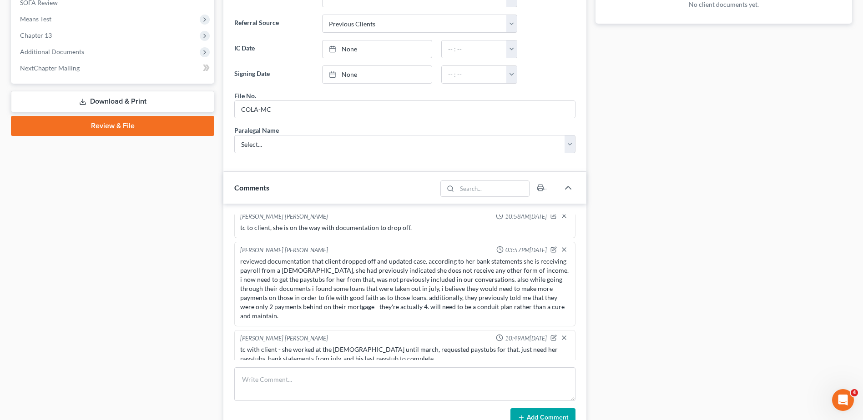
scroll to position [364, 0]
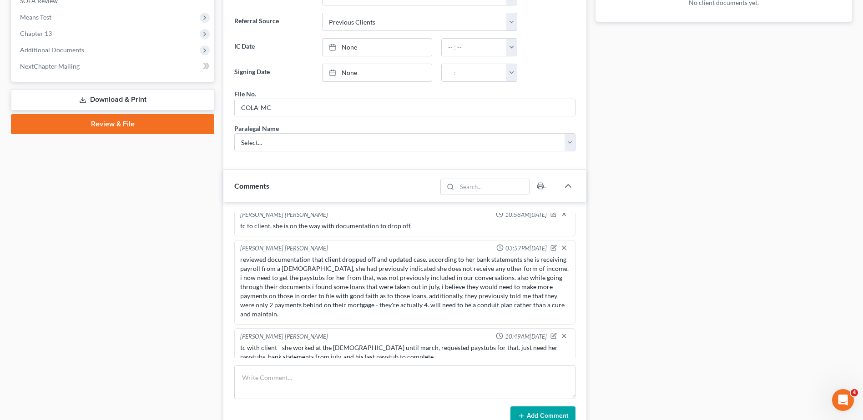
click at [276, 365] on div "[PERSON_NAME] [PERSON_NAME] 02:32PM[DATE] reviewed intake form prior to 2nd. [P…" at bounding box center [404, 319] width 363 height 235
click at [265, 375] on textarea at bounding box center [404, 383] width 341 height 34
click at [265, 377] on textarea at bounding box center [404, 383] width 341 height 34
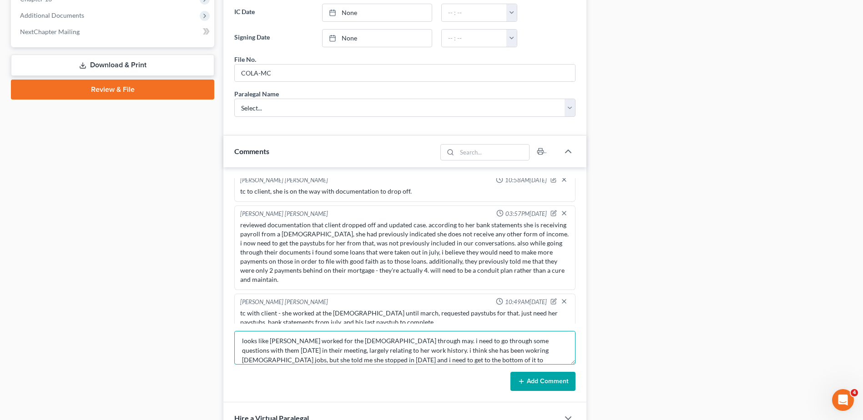
scroll to position [455, 0]
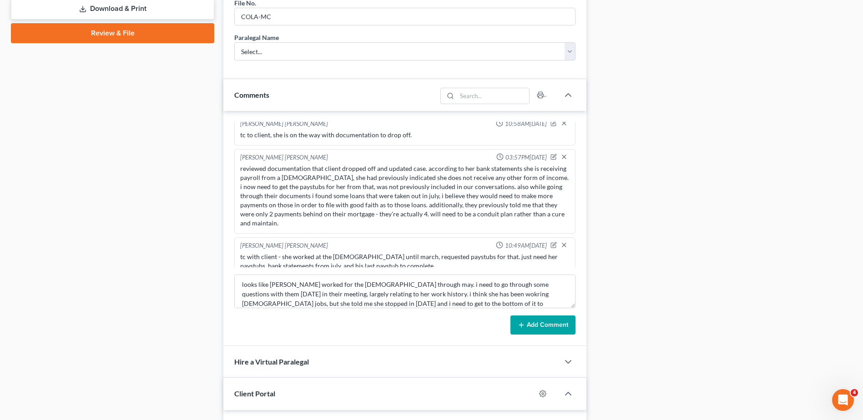
click at [555, 328] on button "Add Comment" at bounding box center [542, 325] width 65 height 19
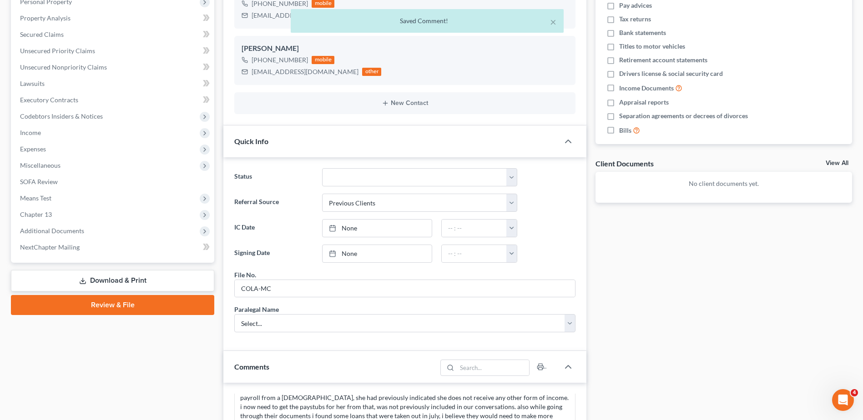
scroll to position [182, 0]
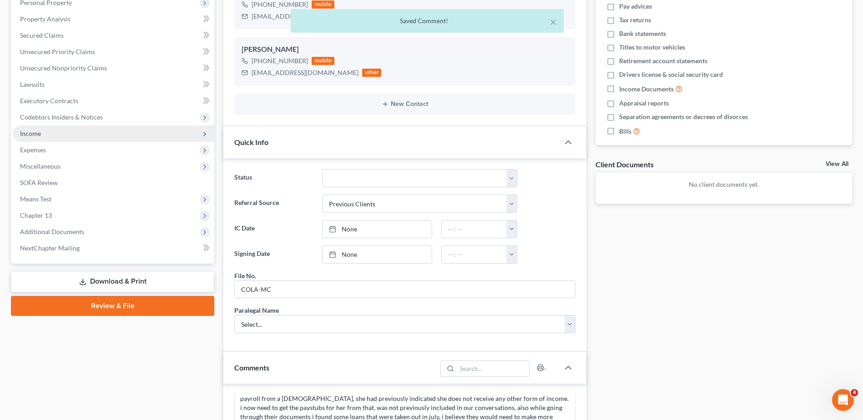
click at [40, 134] on span "Income" at bounding box center [30, 134] width 21 height 8
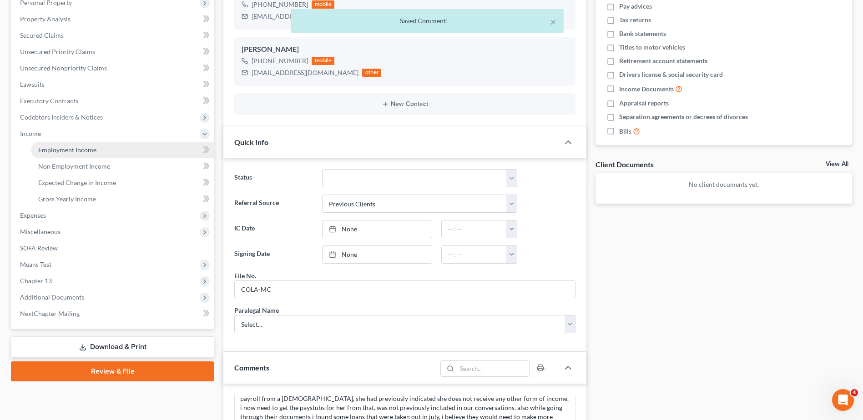
click at [81, 156] on link "Employment Income" at bounding box center [122, 150] width 183 height 16
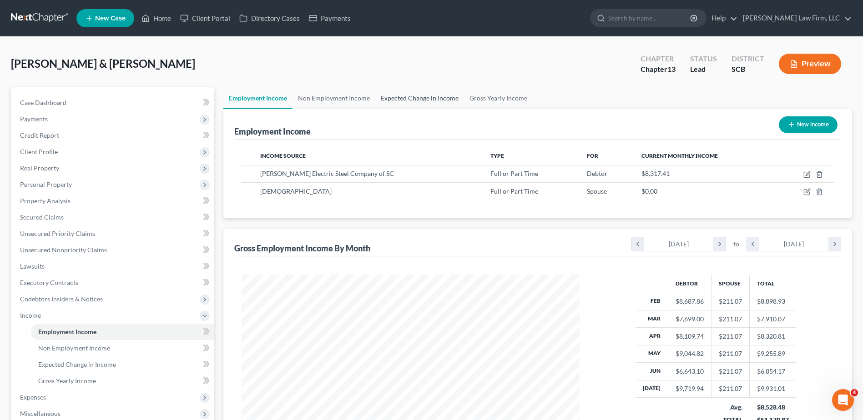
scroll to position [169, 356]
click at [359, 101] on link "Non Employment Income" at bounding box center [334, 98] width 83 height 22
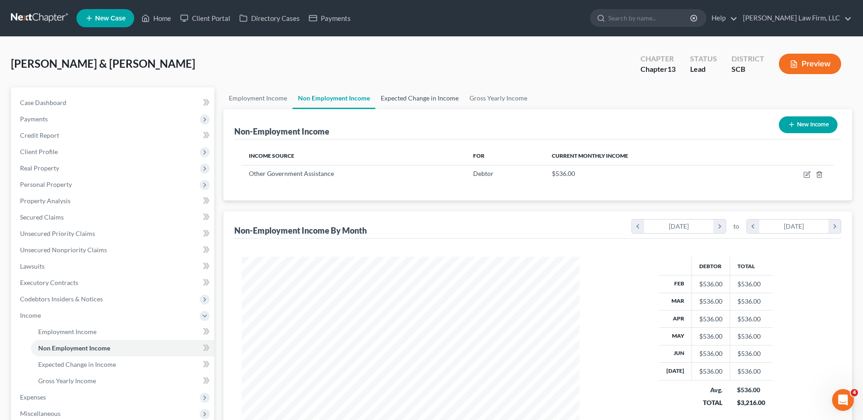
click at [407, 100] on link "Expected Change in Income" at bounding box center [419, 98] width 89 height 22
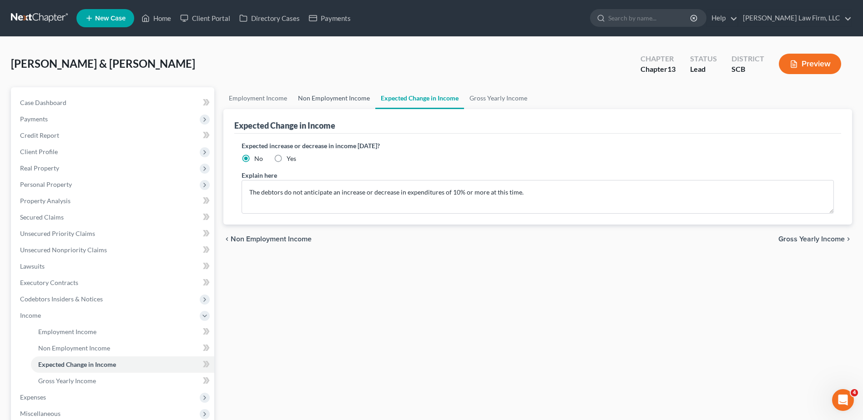
click at [334, 102] on link "Non Employment Income" at bounding box center [334, 98] width 83 height 22
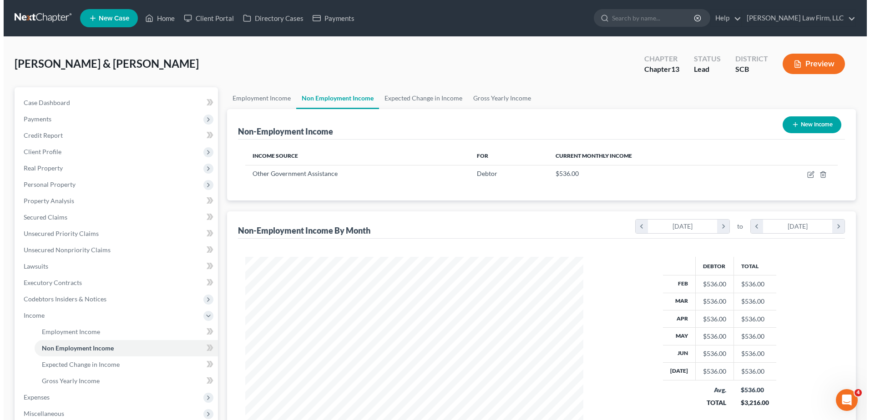
scroll to position [169, 356]
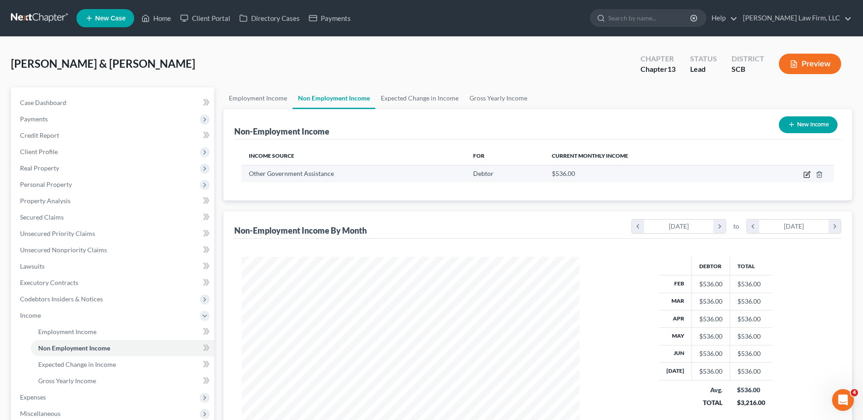
click at [804, 176] on icon "button" at bounding box center [806, 174] width 5 height 5
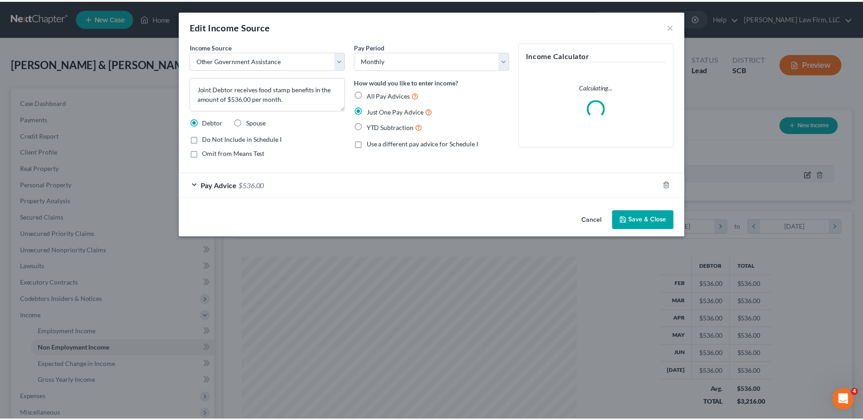
scroll to position [170, 359]
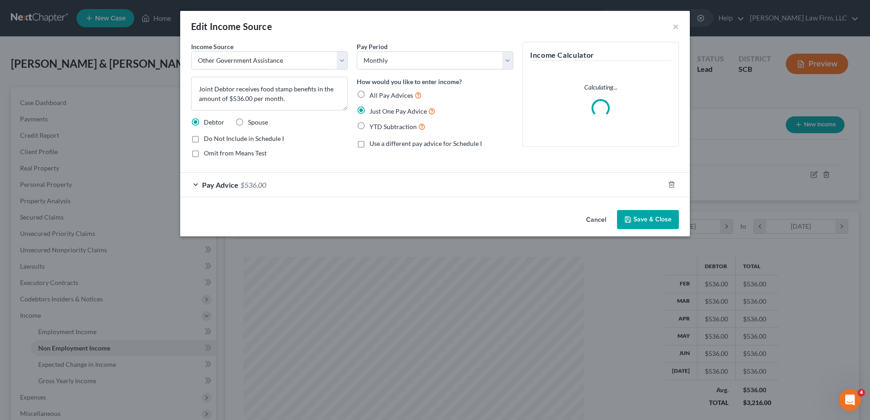
click at [239, 155] on span "Omit from Means Test" at bounding box center [235, 153] width 63 height 8
click at [213, 155] on input "Omit from Means Test" at bounding box center [210, 152] width 6 height 6
click at [659, 217] on button "Save & Close" at bounding box center [648, 219] width 62 height 19
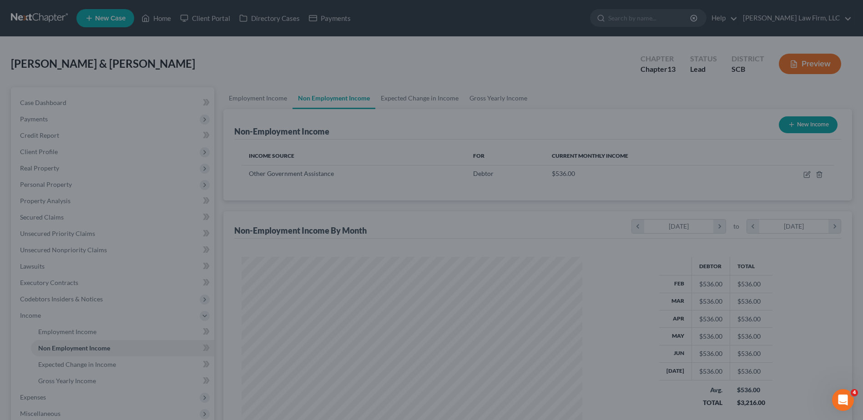
scroll to position [454763, 454576]
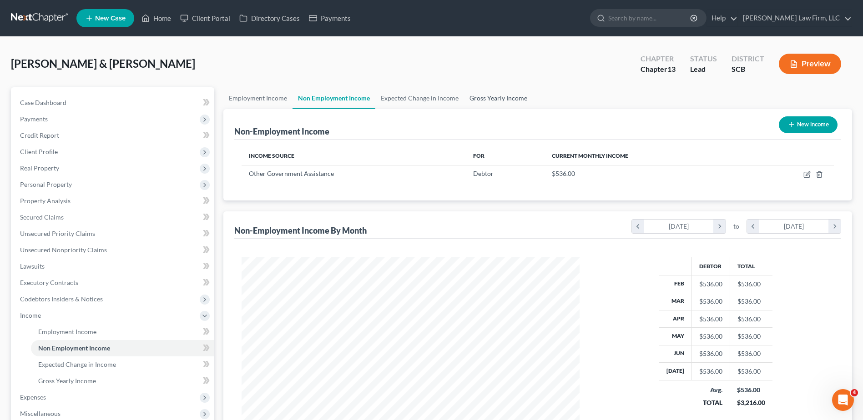
click at [491, 96] on link "Gross Yearly Income" at bounding box center [498, 98] width 69 height 22
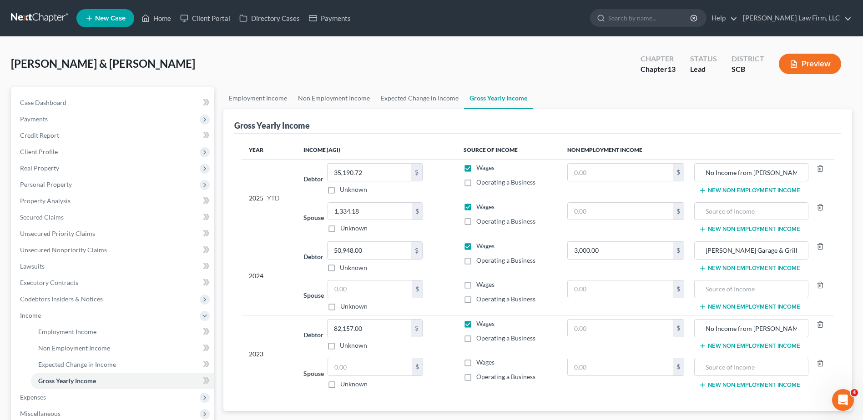
click at [340, 388] on label "Unknown" at bounding box center [353, 384] width 27 height 9
click at [344, 386] on input "Unknown" at bounding box center [347, 383] width 6 height 6
click at [340, 308] on label "Unknown" at bounding box center [353, 306] width 27 height 9
click at [344, 308] on input "Unknown" at bounding box center [347, 305] width 6 height 6
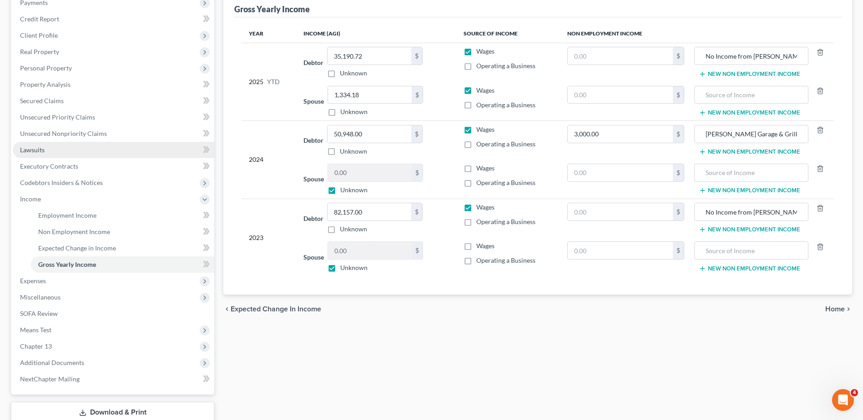
scroll to position [136, 0]
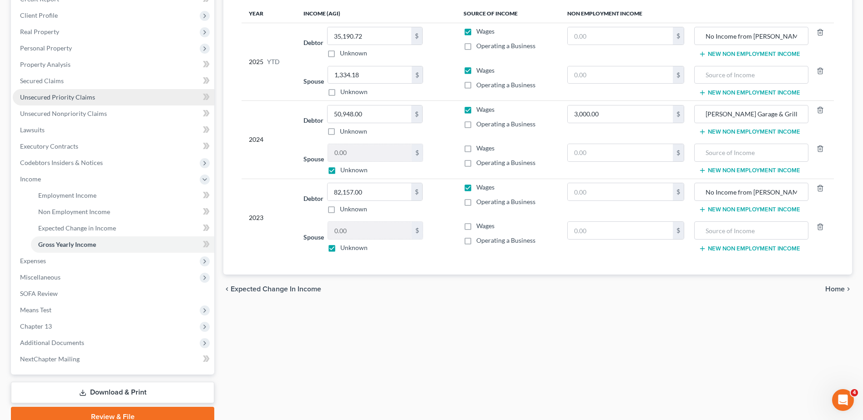
click at [63, 100] on span "Unsecured Priority Claims" at bounding box center [57, 97] width 75 height 8
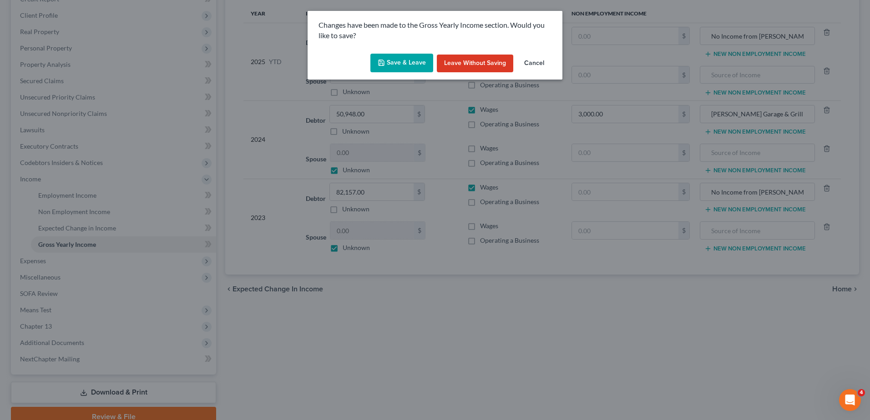
click at [406, 65] on button "Save & Leave" at bounding box center [401, 63] width 63 height 19
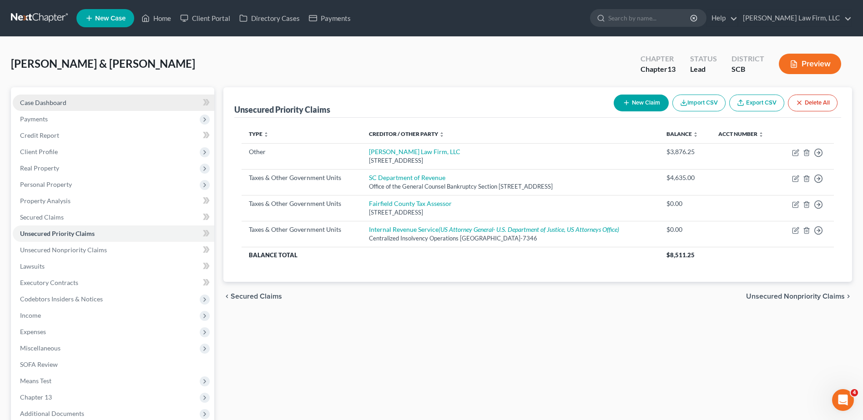
click at [58, 107] on link "Case Dashboard" at bounding box center [114, 103] width 202 height 16
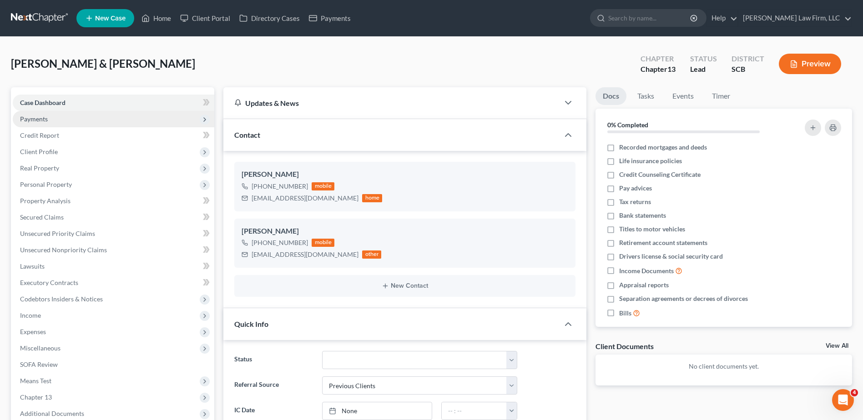
scroll to position [229, 0]
click at [57, 121] on span "Payments" at bounding box center [114, 119] width 202 height 16
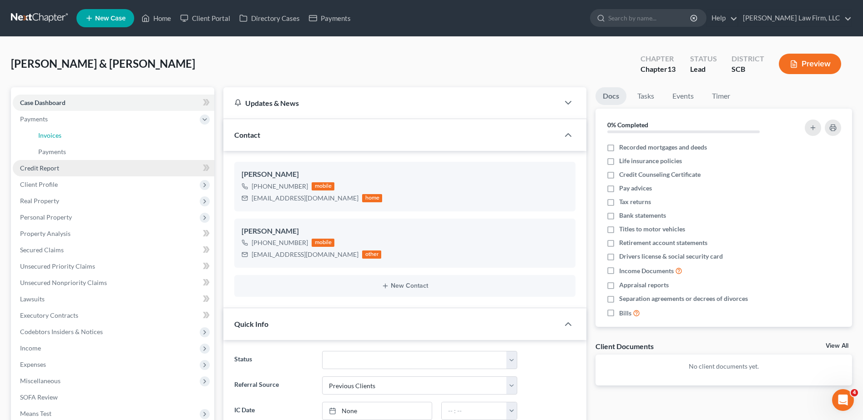
click at [56, 134] on span "Invoices" at bounding box center [49, 135] width 23 height 8
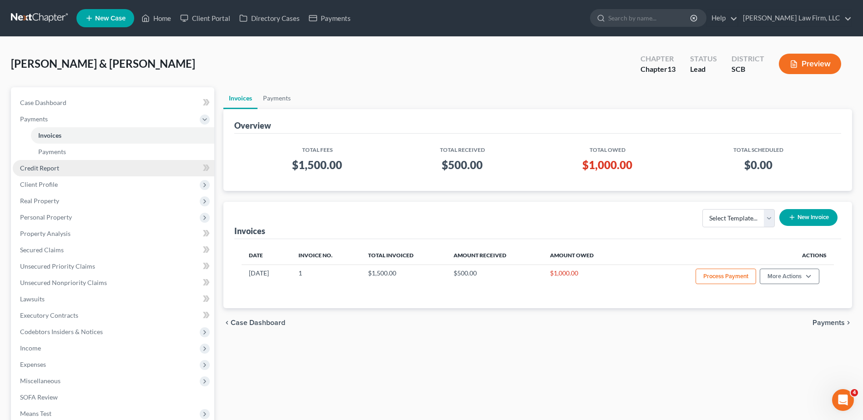
click at [50, 171] on span "Credit Report" at bounding box center [39, 168] width 39 height 8
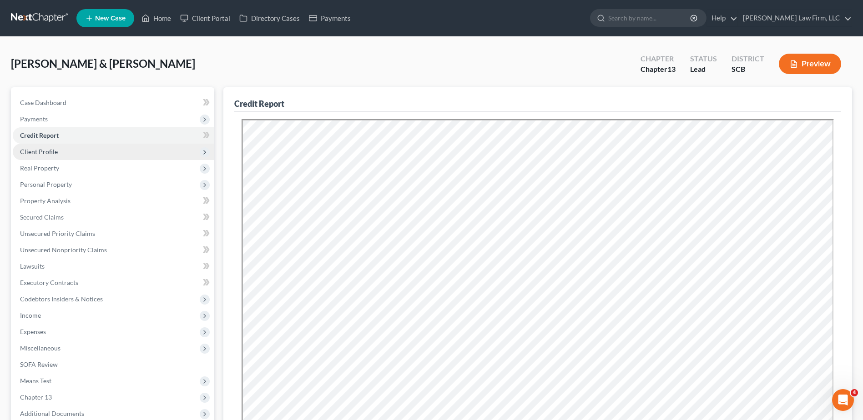
click at [48, 155] on span "Client Profile" at bounding box center [39, 152] width 38 height 8
drag, startPoint x: 48, startPoint y: 155, endPoint x: 42, endPoint y: 155, distance: 5.9
click at [42, 155] on span "Client Profile" at bounding box center [39, 152] width 38 height 8
click at [45, 150] on span "Client Profile" at bounding box center [39, 152] width 38 height 8
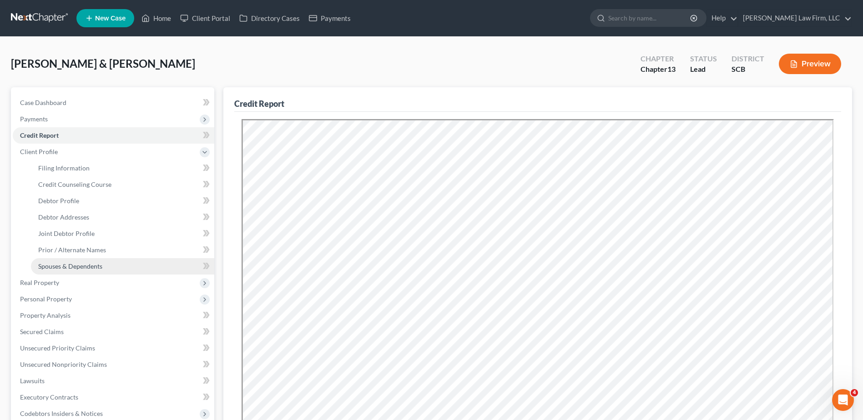
click at [58, 262] on span "Spouses & Dependents" at bounding box center [70, 266] width 64 height 8
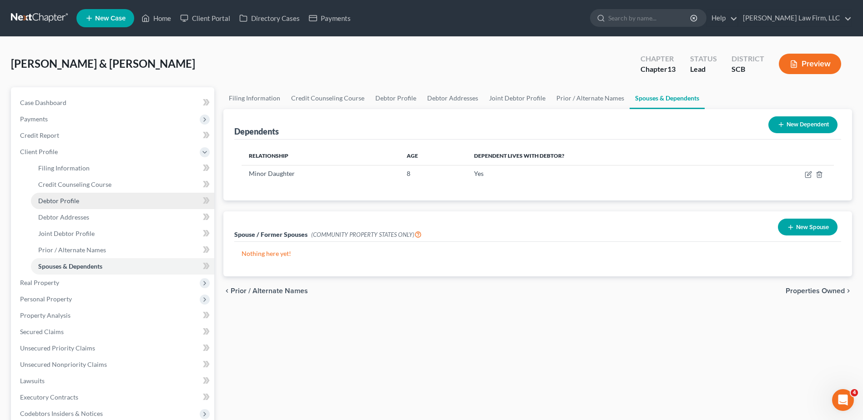
click at [68, 199] on span "Debtor Profile" at bounding box center [58, 201] width 41 height 8
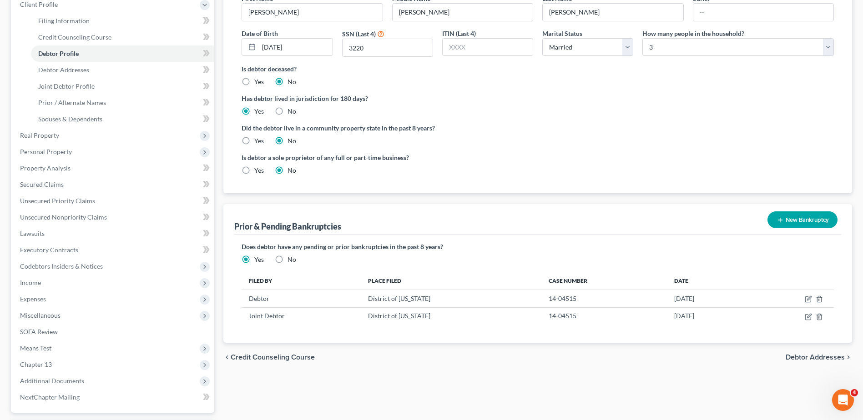
scroll to position [45, 0]
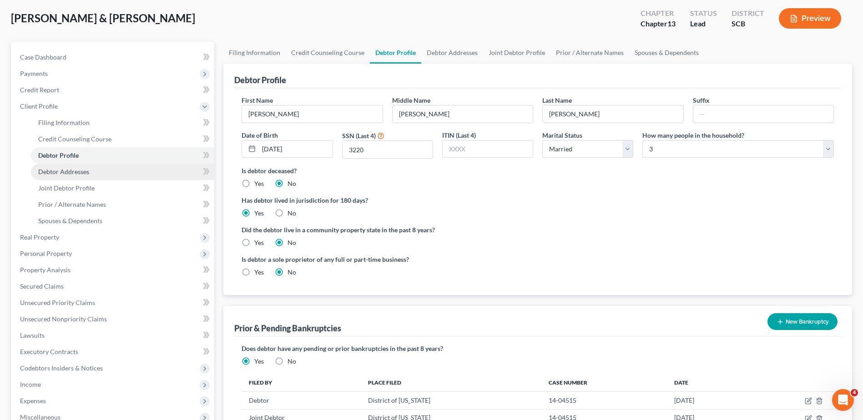
click at [76, 170] on span "Debtor Addresses" at bounding box center [63, 172] width 51 height 8
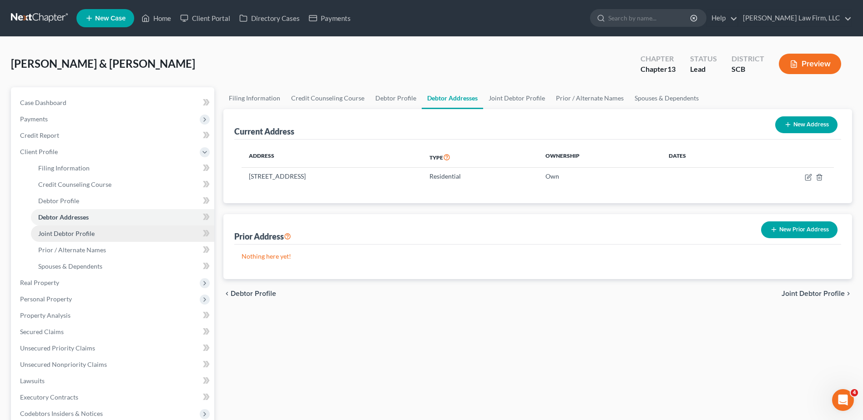
click at [55, 236] on span "Joint Debtor Profile" at bounding box center [66, 234] width 56 height 8
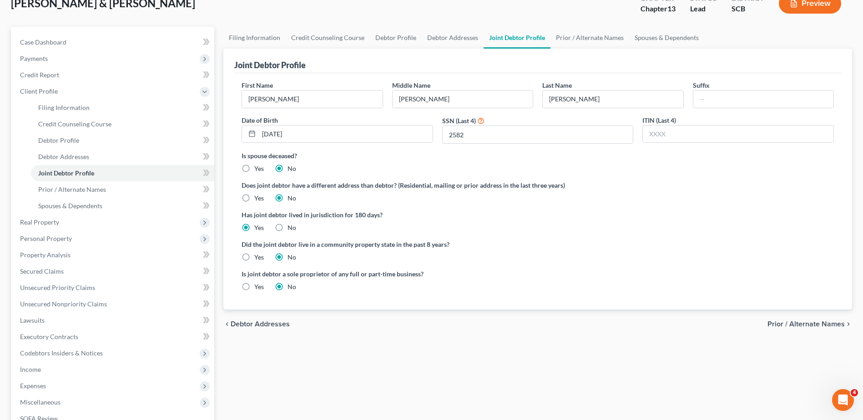
scroll to position [45, 0]
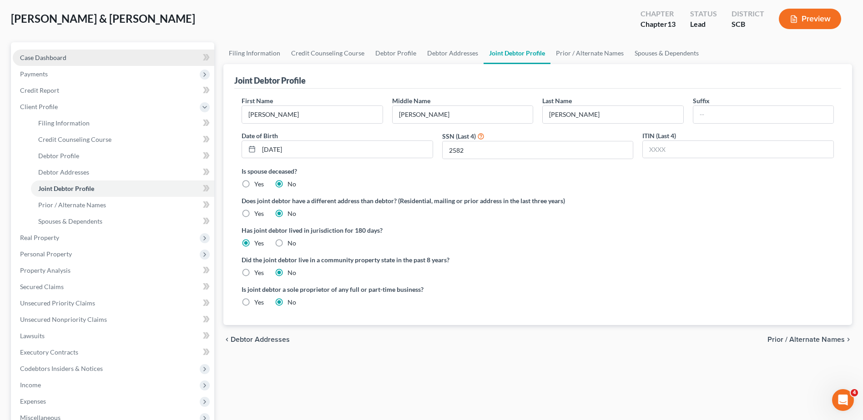
click at [61, 59] on span "Case Dashboard" at bounding box center [43, 58] width 46 height 8
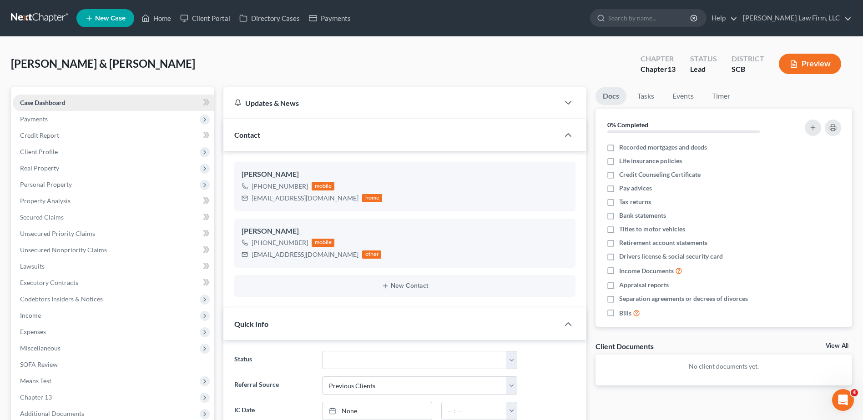
scroll to position [229, 0]
click at [160, 17] on link "Home" at bounding box center [156, 18] width 39 height 16
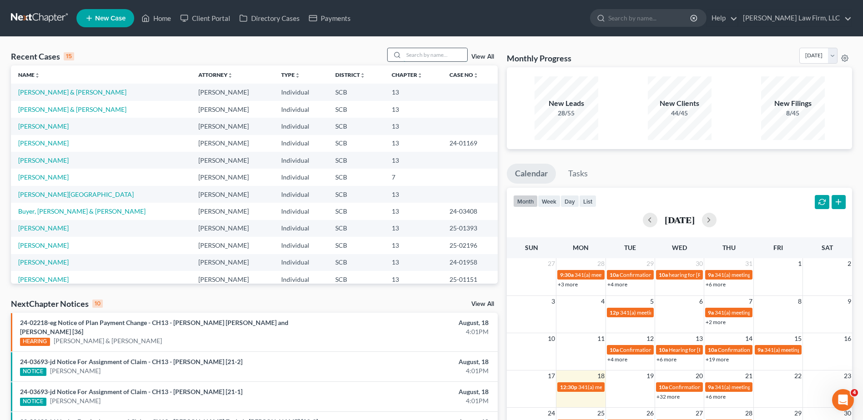
click at [421, 52] on input "search" at bounding box center [436, 54] width 64 height 13
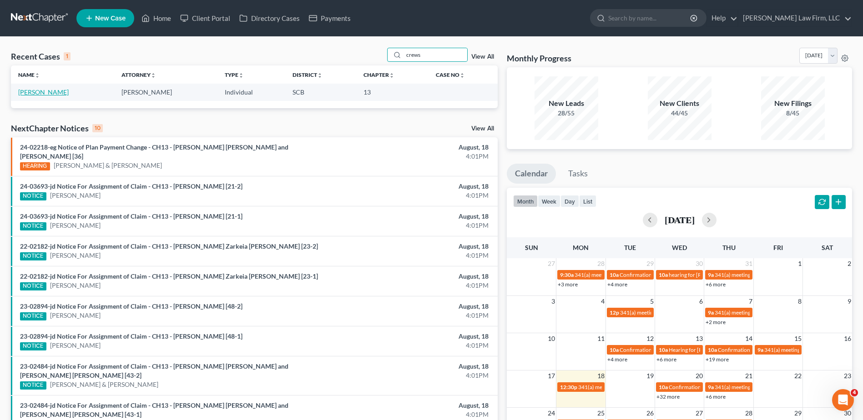
click at [41, 91] on link "[PERSON_NAME]" at bounding box center [43, 92] width 50 height 8
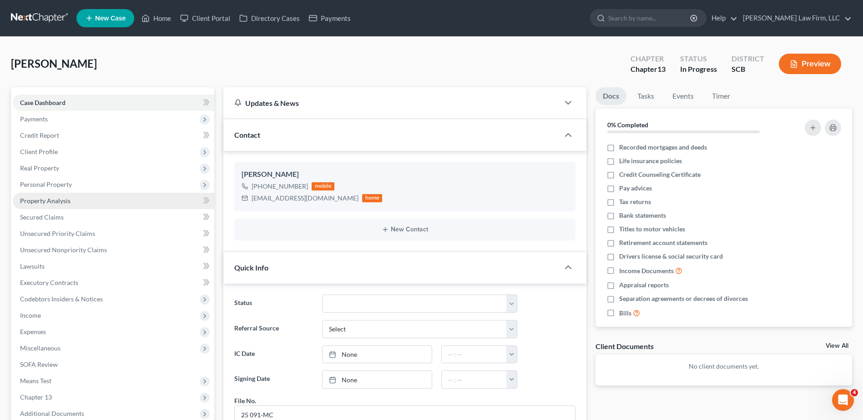
drag, startPoint x: 66, startPoint y: 188, endPoint x: 66, endPoint y: 206, distance: 17.3
click at [66, 188] on span "Personal Property" at bounding box center [114, 185] width 202 height 16
click at [82, 199] on span "Vehicles Owned" at bounding box center [60, 201] width 45 height 8
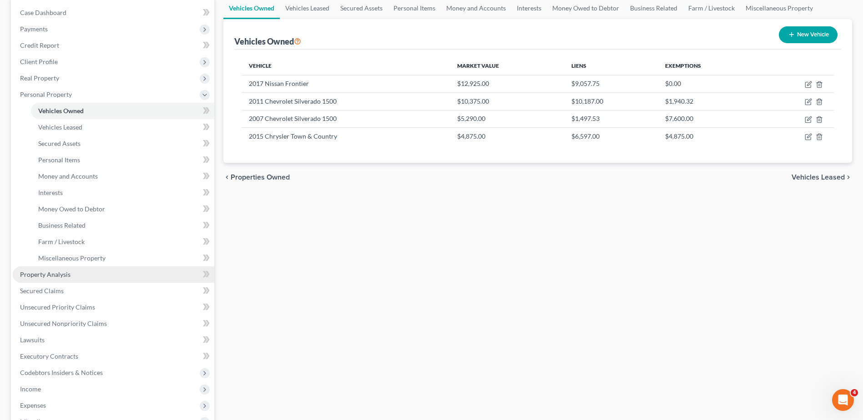
scroll to position [91, 0]
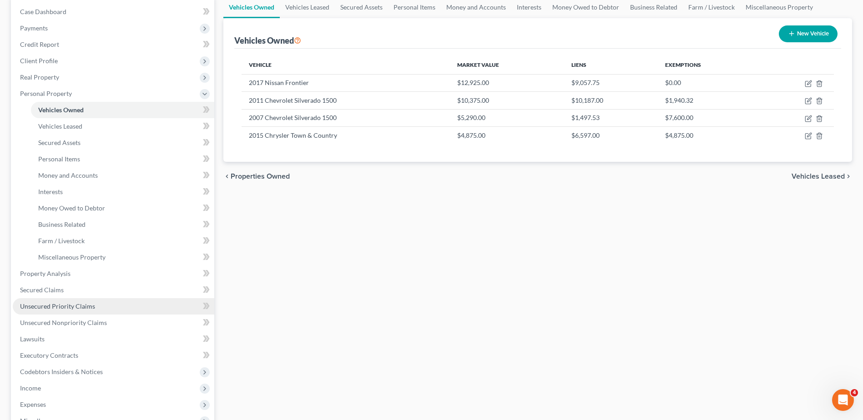
click at [78, 308] on span "Unsecured Priority Claims" at bounding box center [57, 307] width 75 height 8
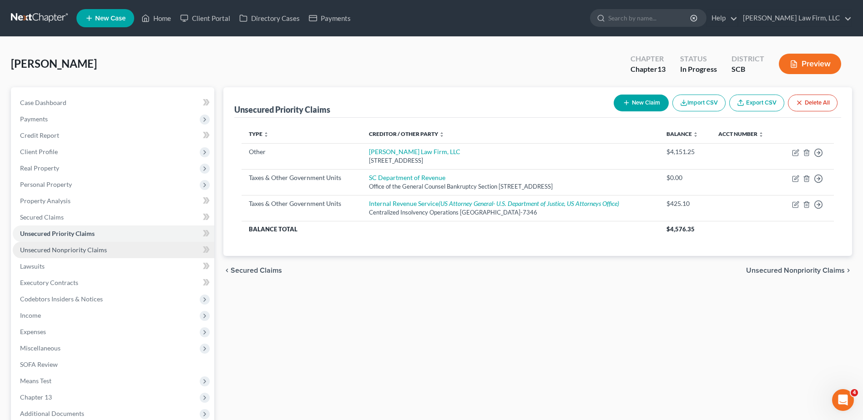
click at [93, 252] on span "Unsecured Nonpriority Claims" at bounding box center [63, 250] width 87 height 8
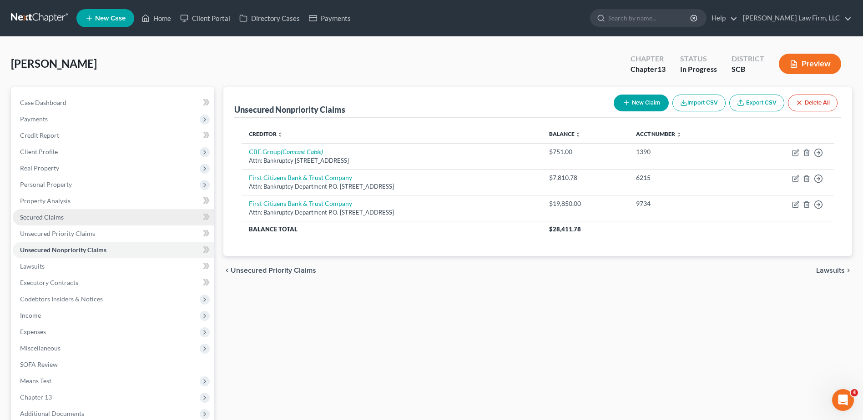
click at [109, 214] on link "Secured Claims" at bounding box center [114, 217] width 202 height 16
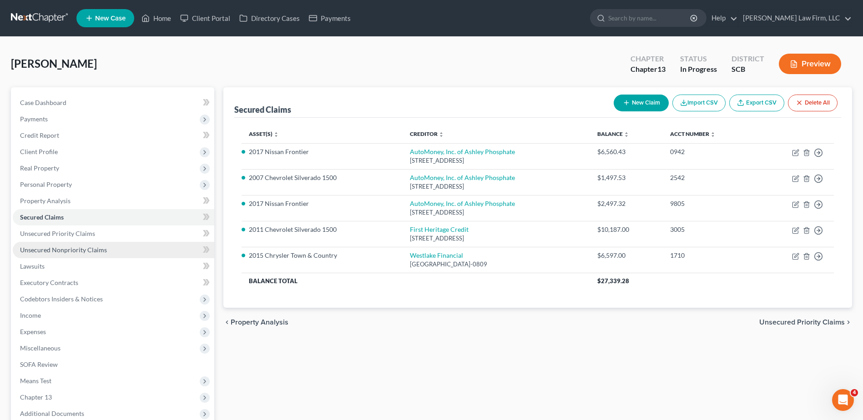
click at [104, 249] on span "Unsecured Nonpriority Claims" at bounding box center [63, 250] width 87 height 8
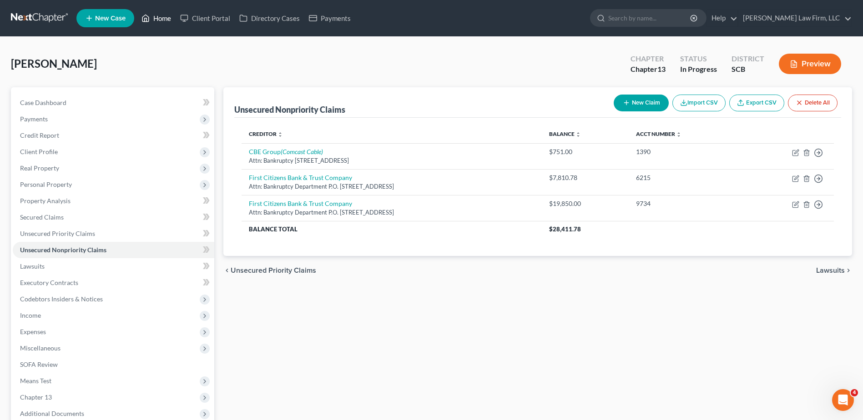
click at [153, 25] on link "Home" at bounding box center [156, 18] width 39 height 16
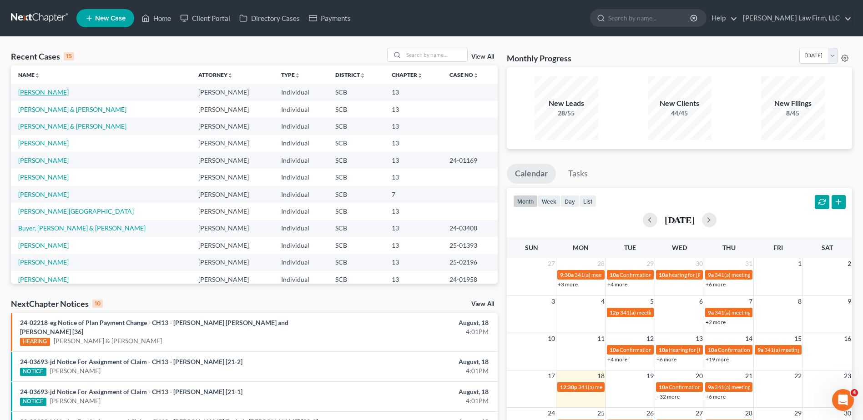
click at [50, 94] on link "[PERSON_NAME]" at bounding box center [43, 92] width 50 height 8
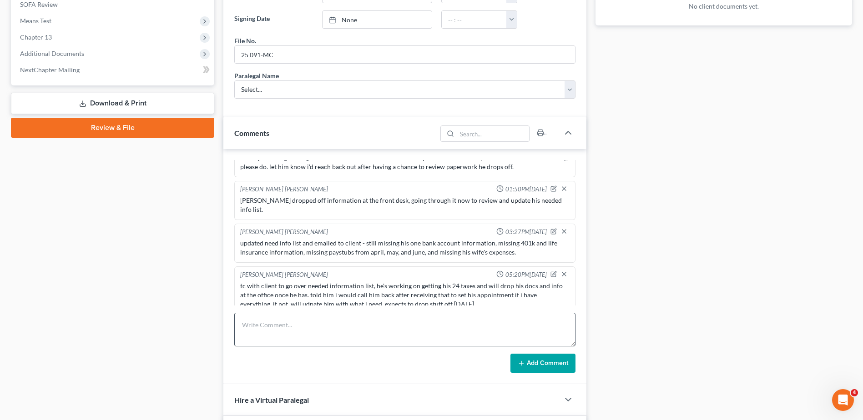
scroll to position [364, 0]
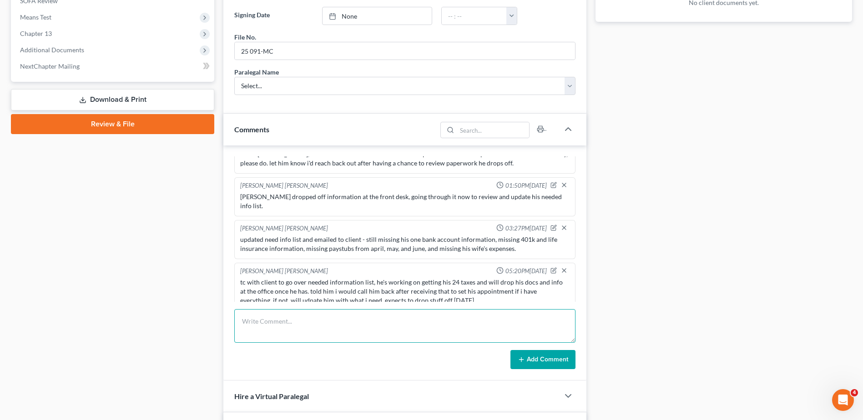
click at [321, 330] on textarea at bounding box center [404, 326] width 341 height 34
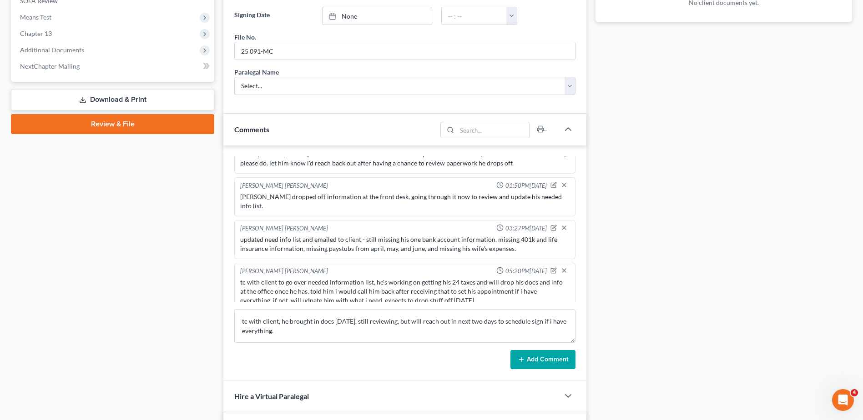
click at [552, 361] on button "Add Comment" at bounding box center [542, 359] width 65 height 19
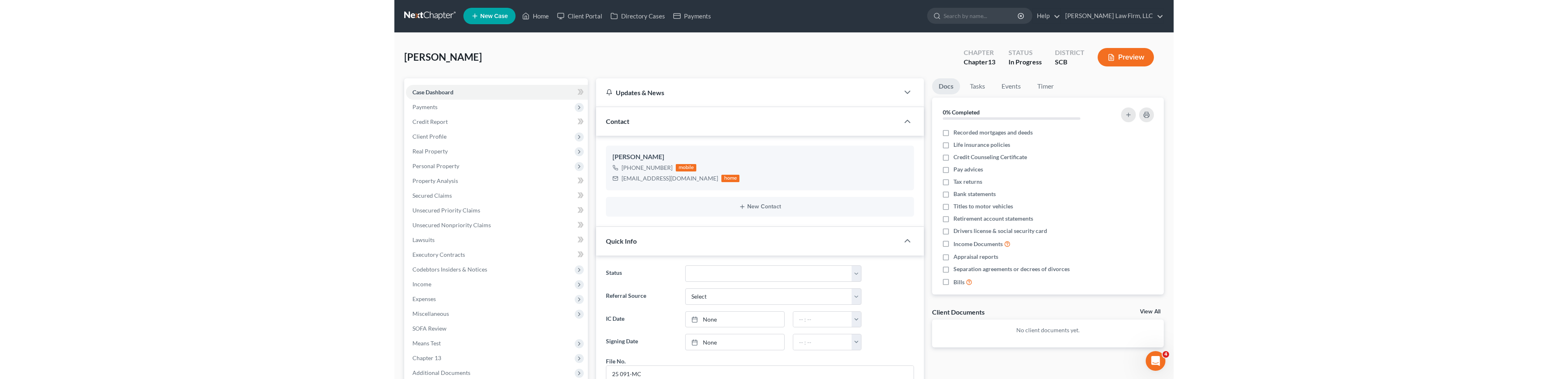
scroll to position [0, 0]
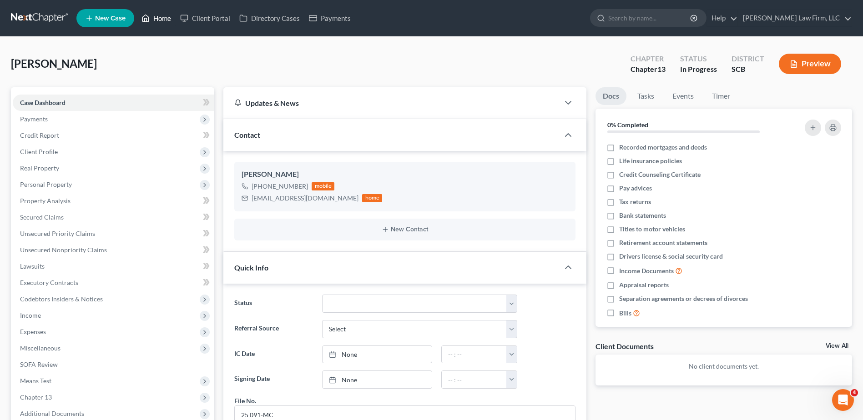
drag, startPoint x: 155, startPoint y: 22, endPoint x: 159, endPoint y: 17, distance: 6.5
click at [155, 22] on link "Home" at bounding box center [156, 18] width 39 height 16
